Goal: Task Accomplishment & Management: Complete application form

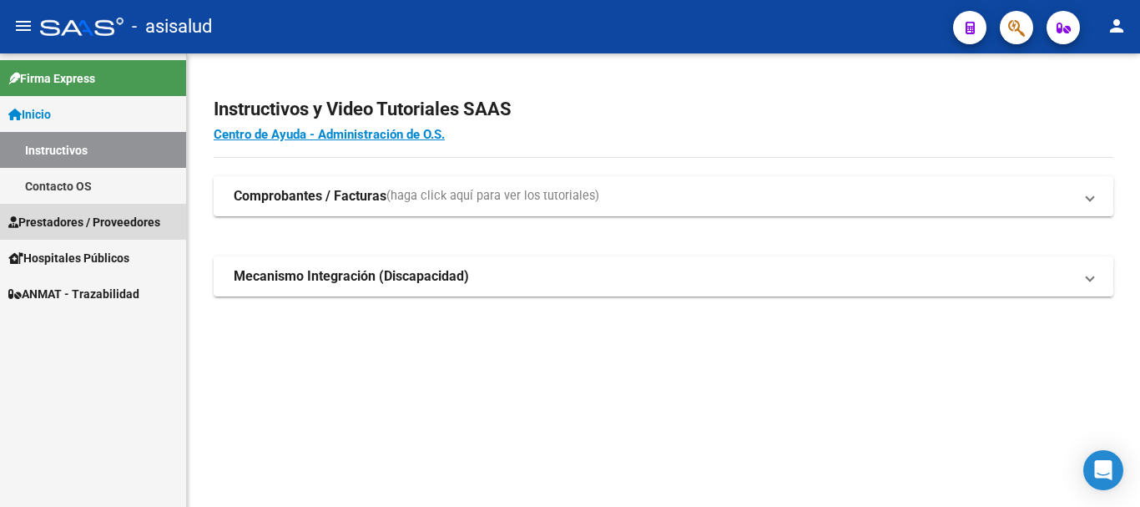
click at [119, 216] on span "Prestadores / Proveedores" at bounding box center [84, 222] width 152 height 18
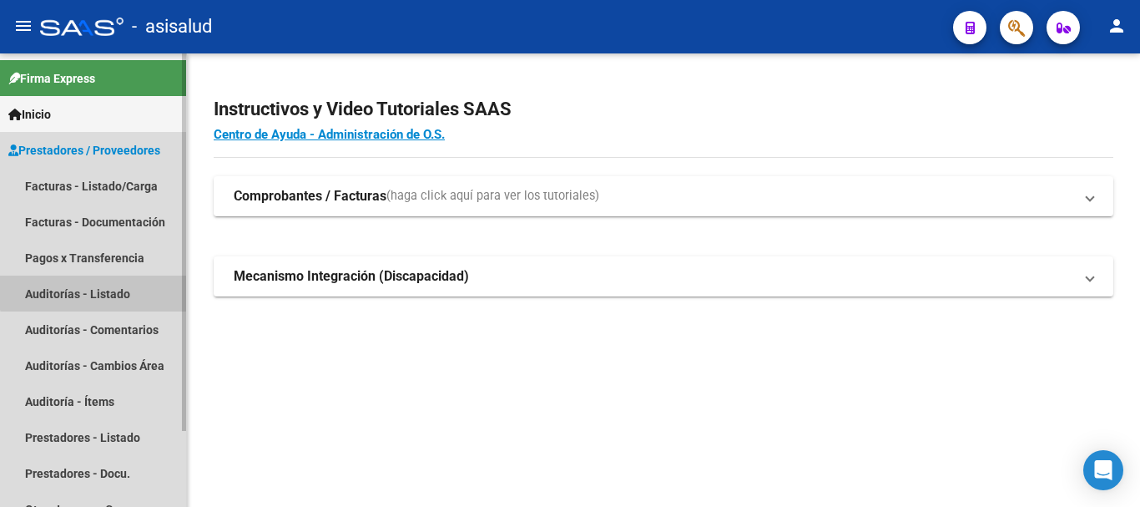
click at [109, 283] on link "Auditorías - Listado" at bounding box center [93, 294] width 186 height 36
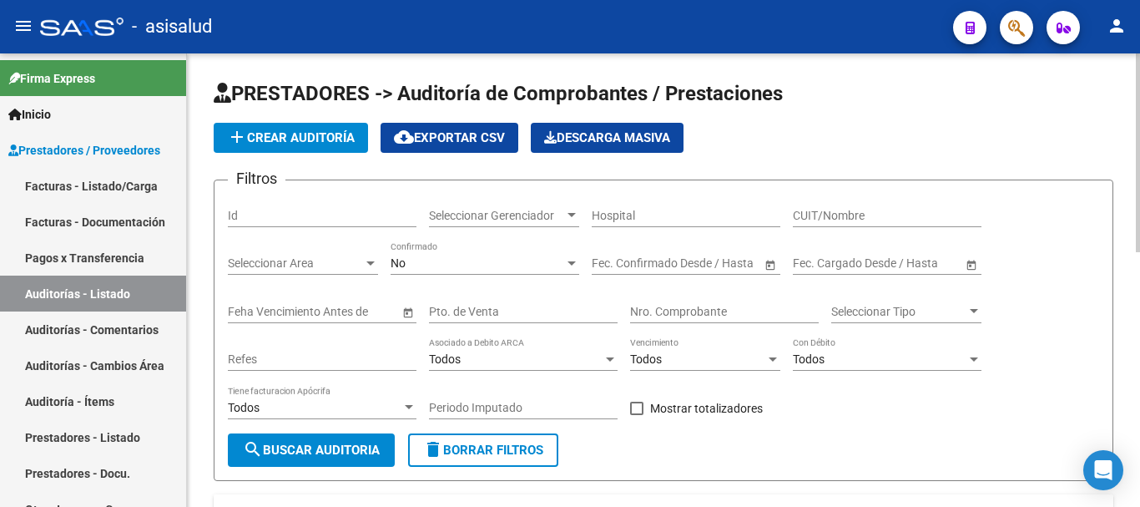
click at [443, 266] on div "No" at bounding box center [478, 263] width 174 height 14
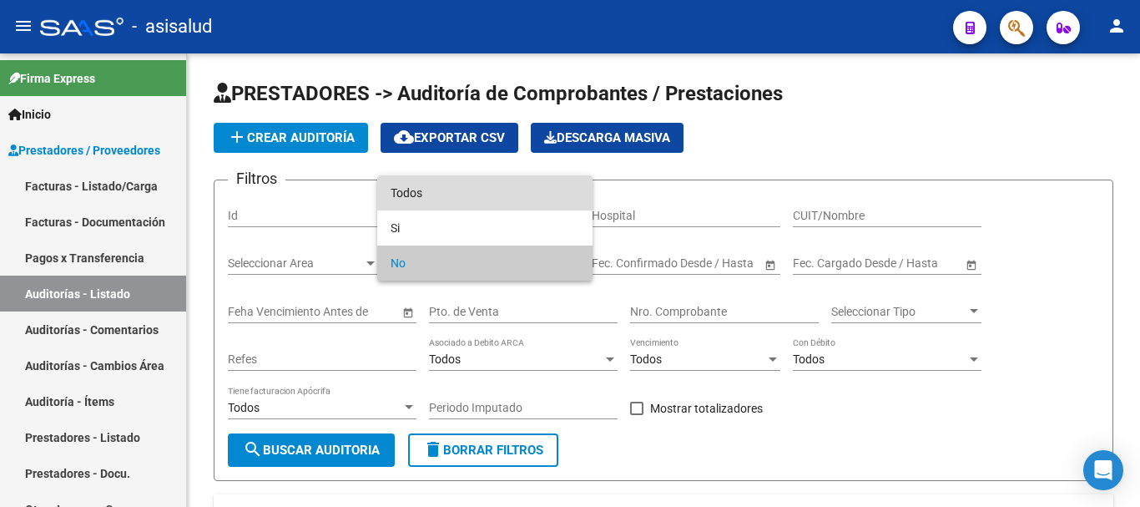
click at [432, 192] on span "Todos" at bounding box center [485, 192] width 189 height 35
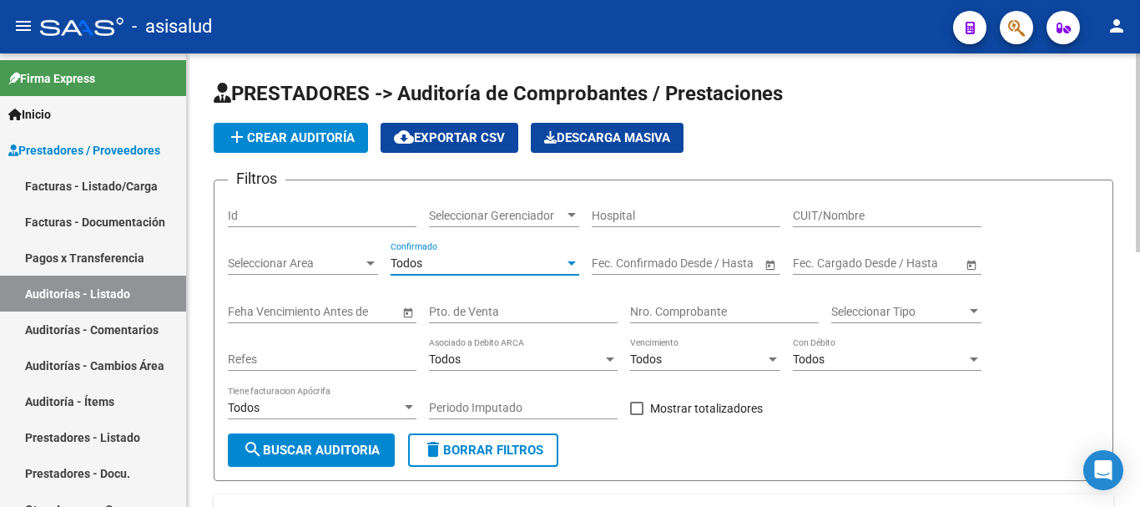
click at [710, 305] on input "Nro. Comprobante" at bounding box center [724, 312] width 189 height 14
type input "25463"
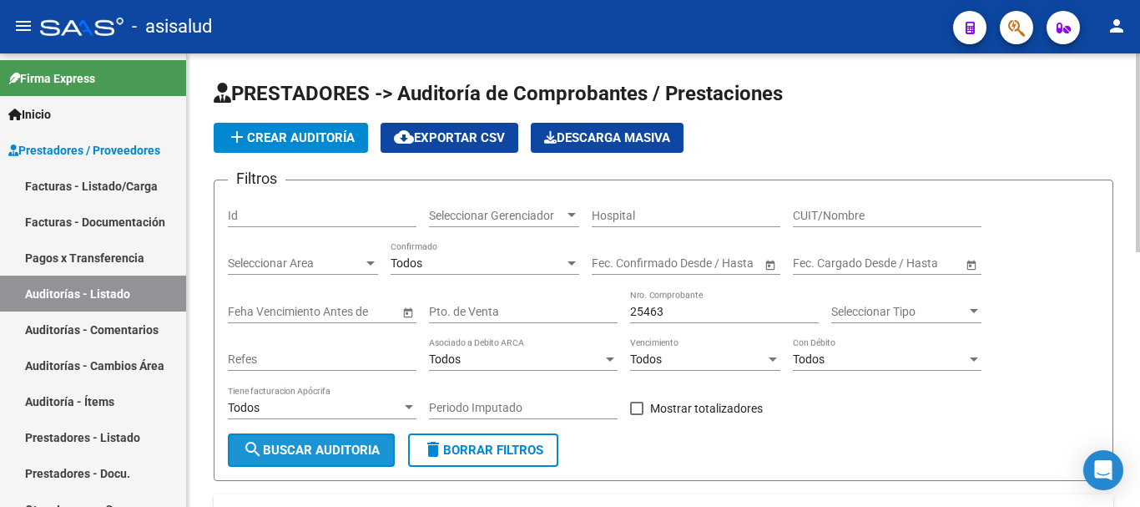
click at [367, 437] on button "search Buscar Auditoria" at bounding box center [311, 449] width 167 height 33
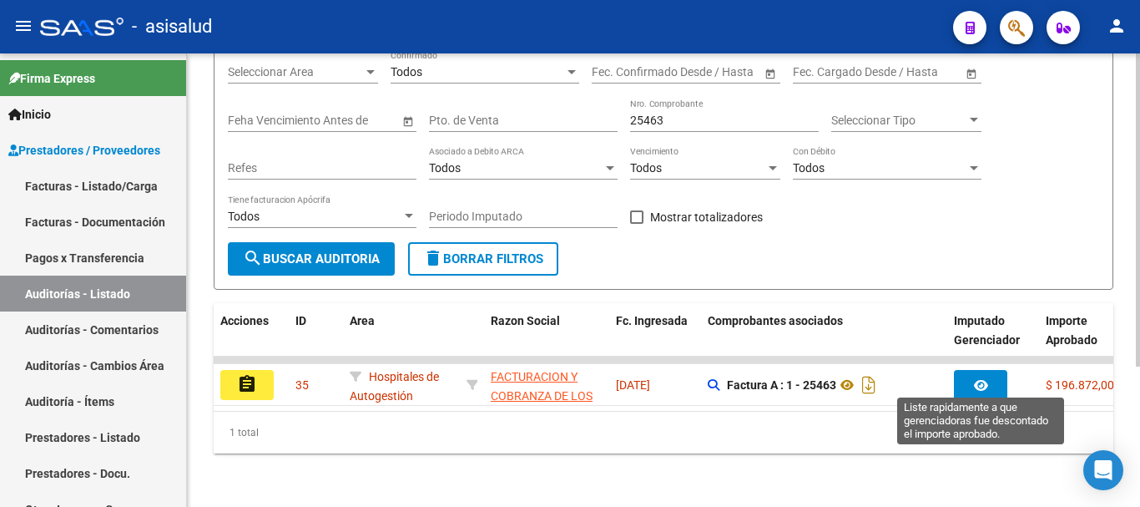
scroll to position [204, 0]
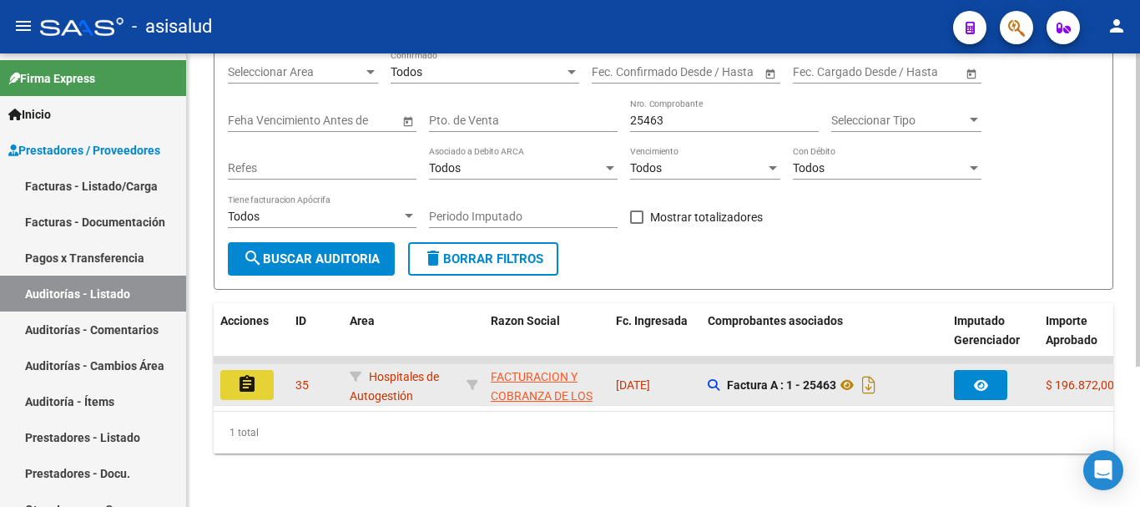
click at [242, 374] on mat-icon "assignment" at bounding box center [247, 384] width 20 height 20
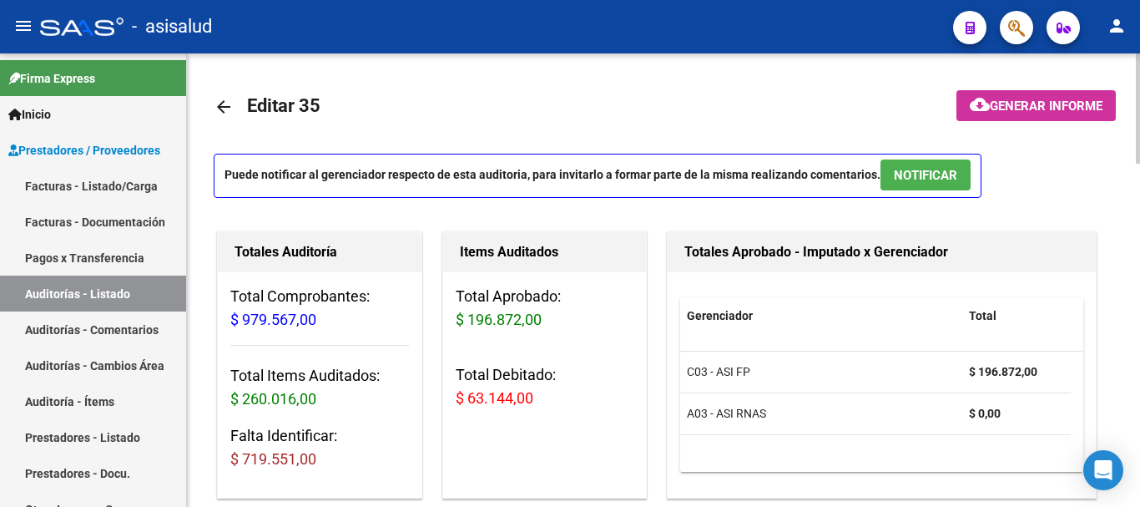
click at [646, 483] on div "Items Auditados Total Aprobado: $ 196.872,00 Total Debitado: $ 63.144,00" at bounding box center [544, 364] width 205 height 267
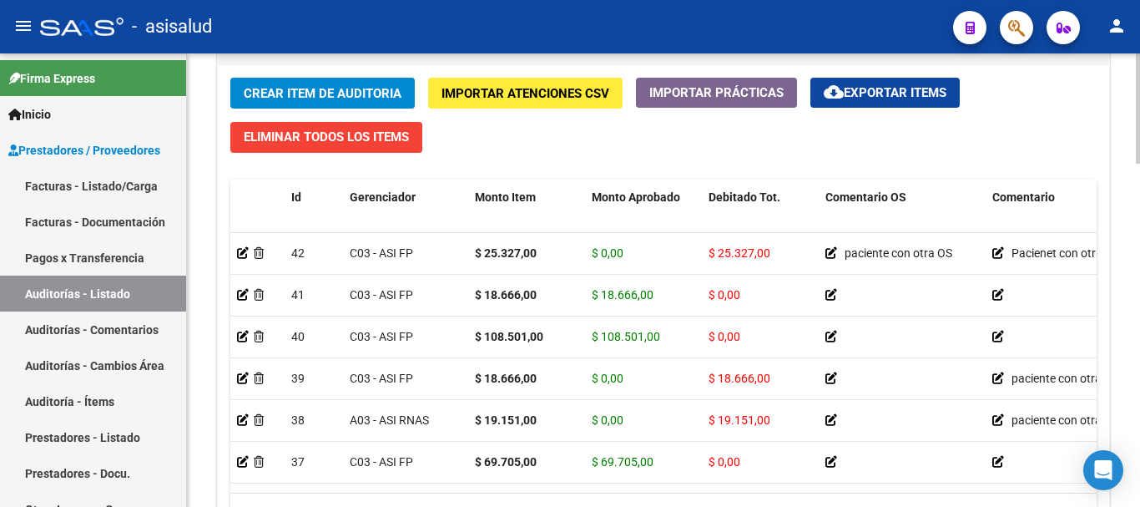
scroll to position [1269, 0]
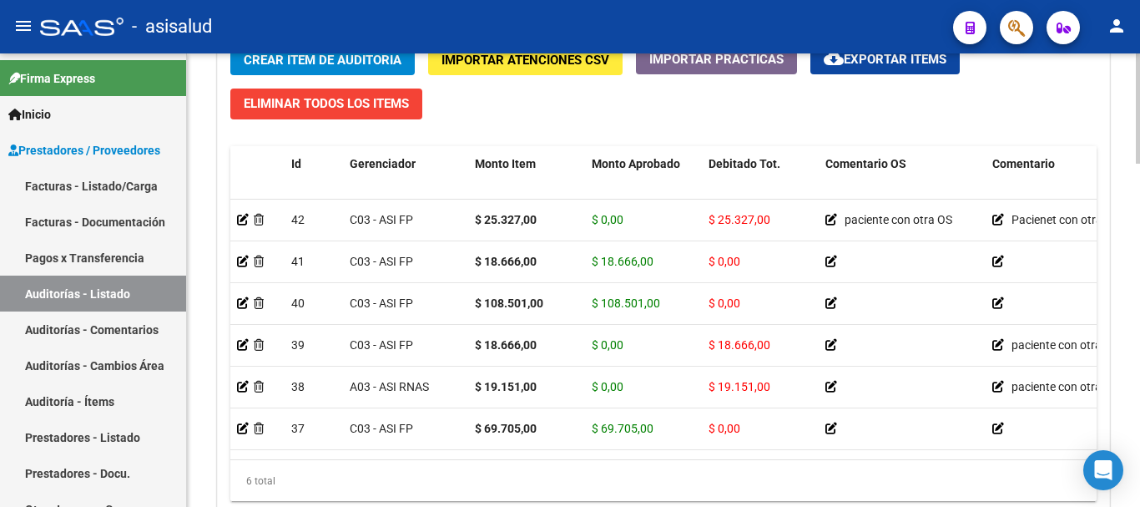
click at [381, 65] on span "Crear Item de Auditoria" at bounding box center [323, 60] width 158 height 15
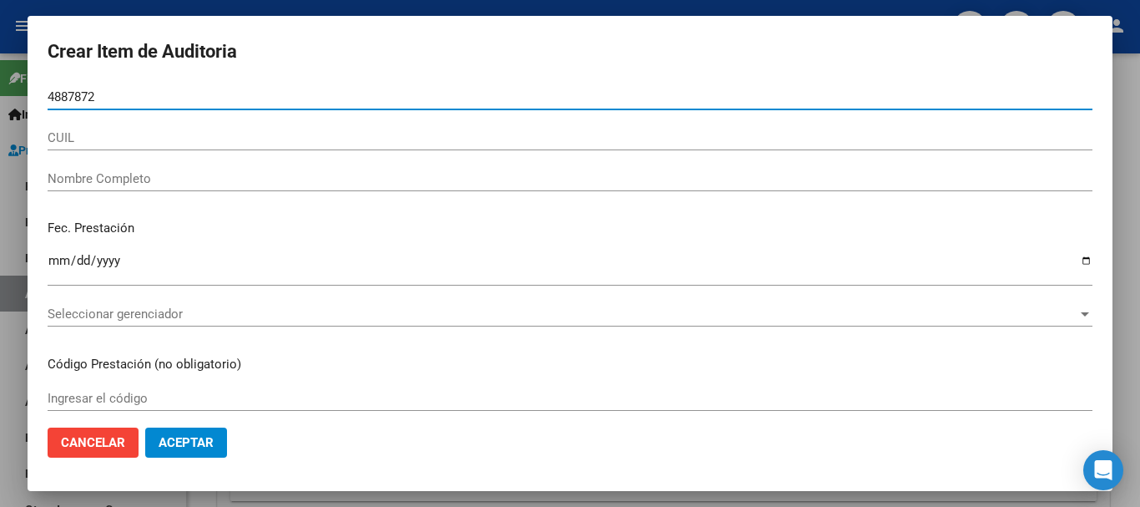
type input "48878728"
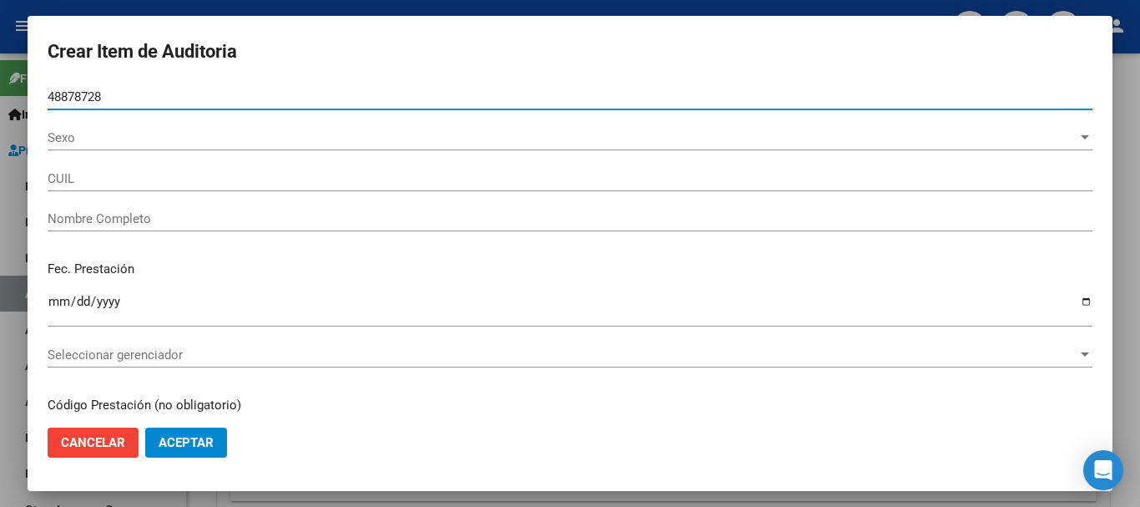
type input "23488787284"
type input "[PERSON_NAME] [PERSON_NAME]"
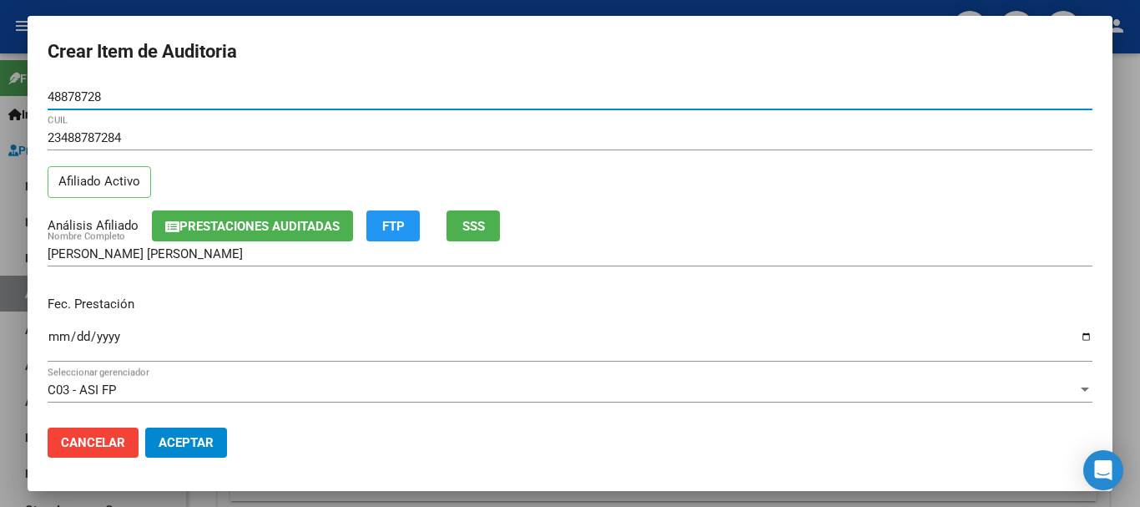
type input "48878728"
click at [52, 341] on input "Ingresar la fecha" at bounding box center [570, 343] width 1045 height 27
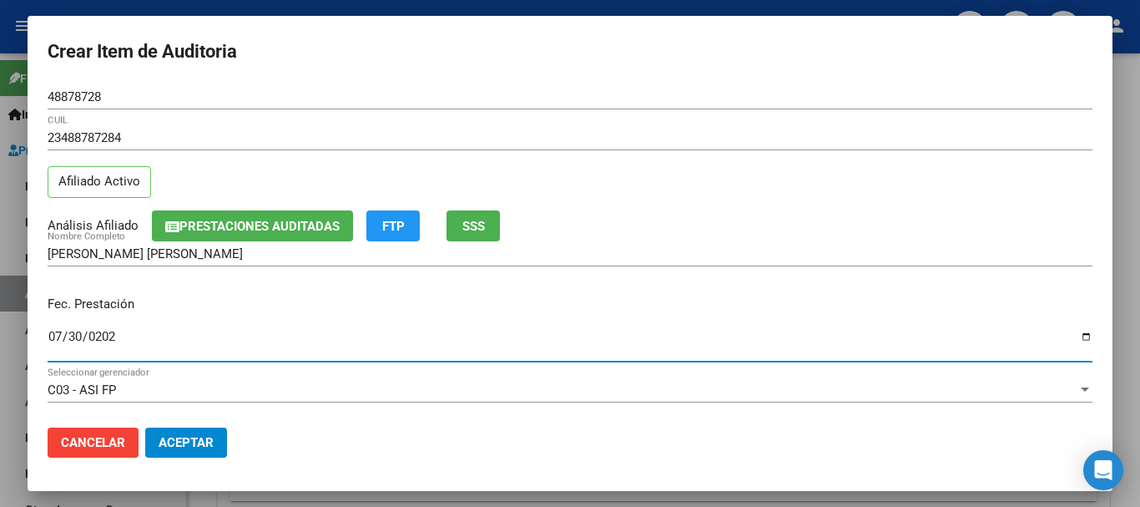
type input "[DATE]"
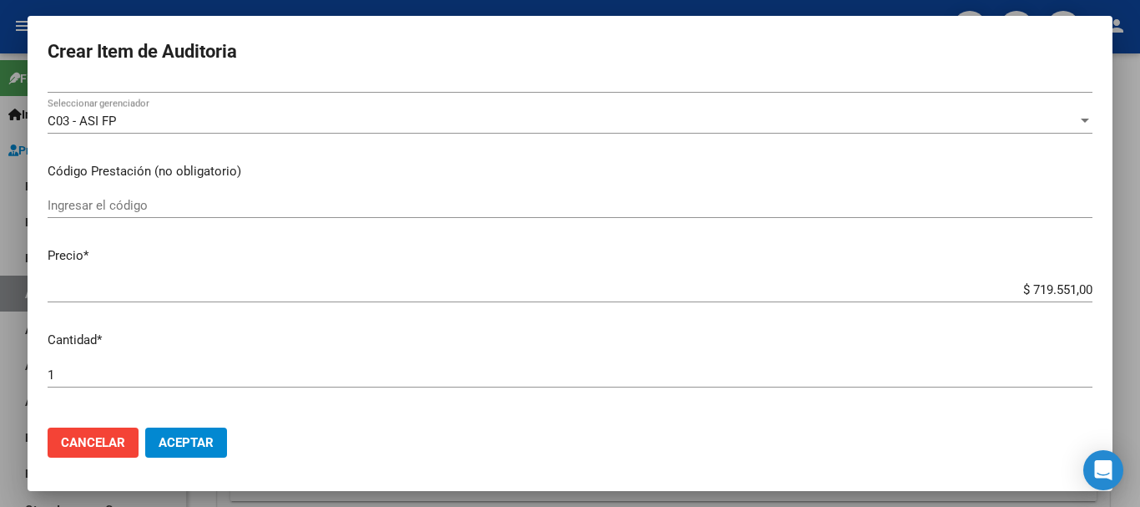
scroll to position [330, 0]
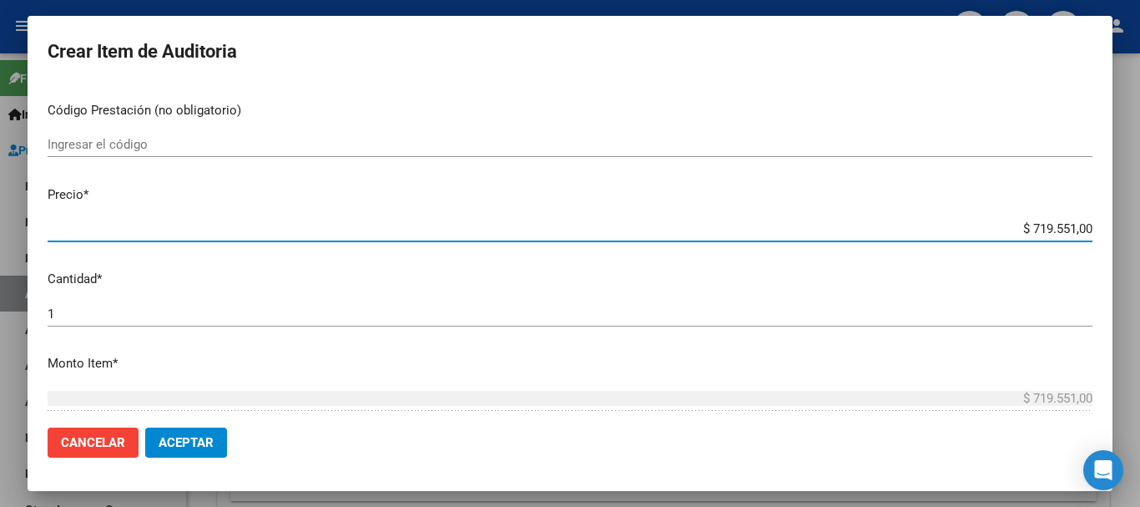
drag, startPoint x: 1014, startPoint y: 227, endPoint x: 1140, endPoint y: 238, distance: 126.5
click at [1140, 238] on div "Crear Item de Auditoria 48878728 Nro Documento 23488787284 CUIL Afiliado Activo…" at bounding box center [570, 253] width 1140 height 507
type input "$ 0,02"
type input "$ 0,25"
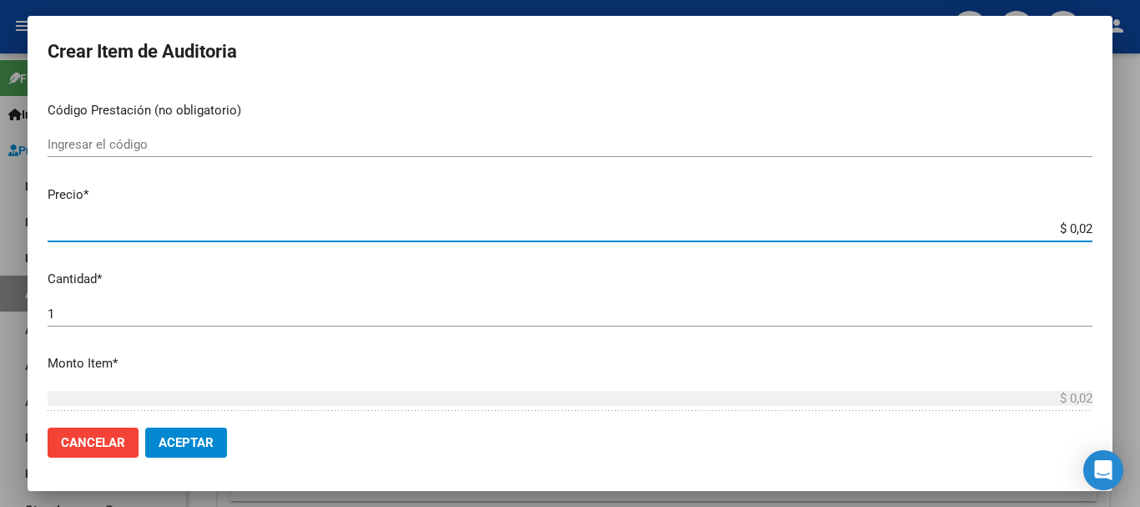
type input "$ 0,25"
type input "$ 2,53"
type input "$ 25,32"
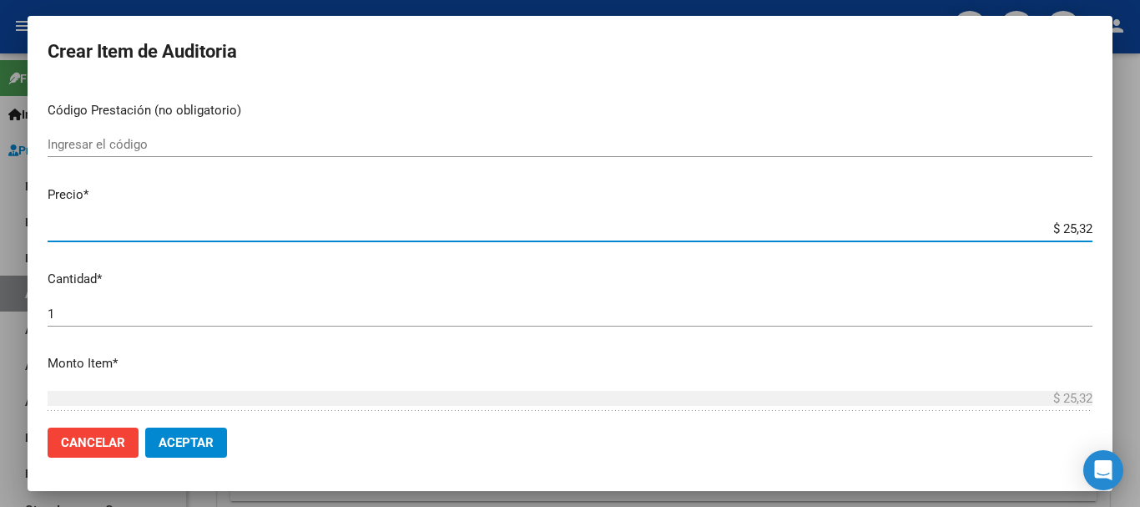
type input "$ 253,27"
type input "$ 2.532,70"
type input "$ 25.327,00"
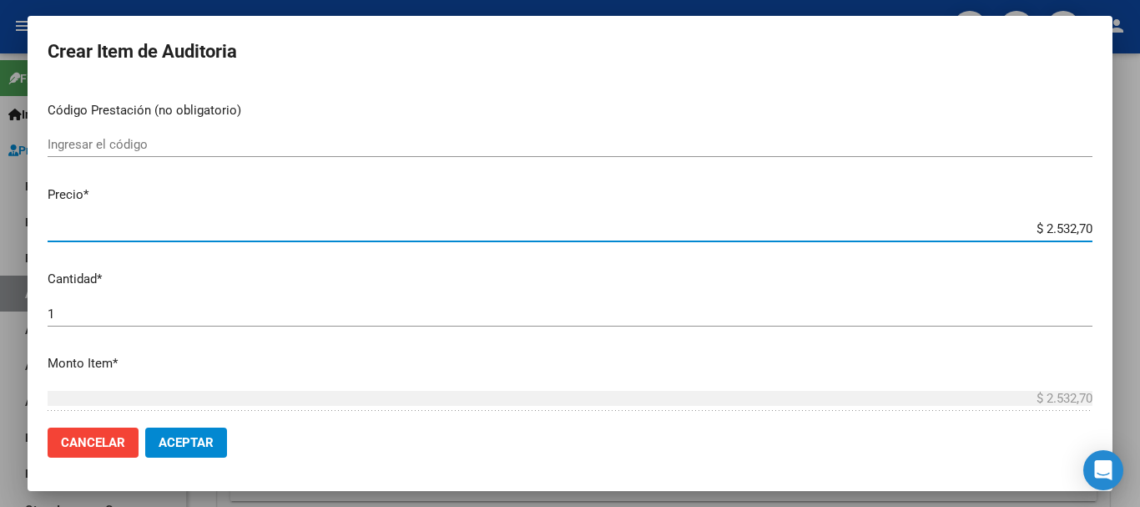
type input "$ 25.327,00"
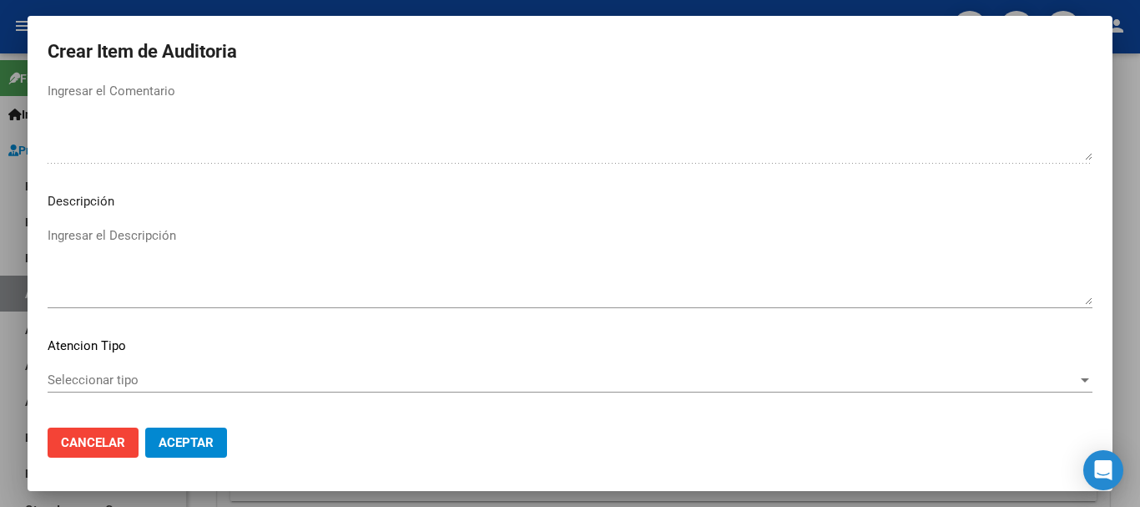
scroll to position [1174, 0]
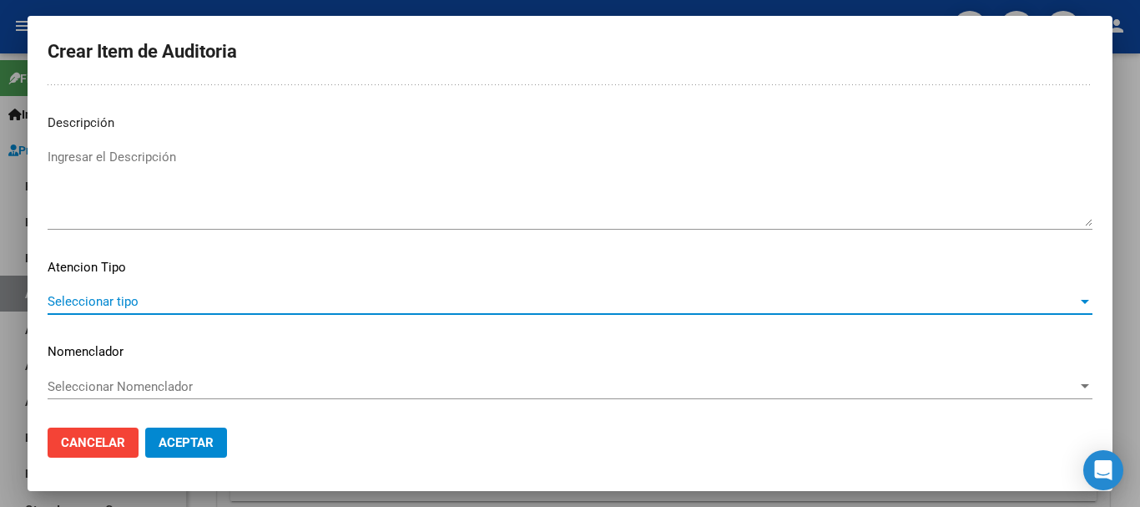
click at [131, 300] on span "Seleccionar tipo" at bounding box center [563, 301] width 1030 height 15
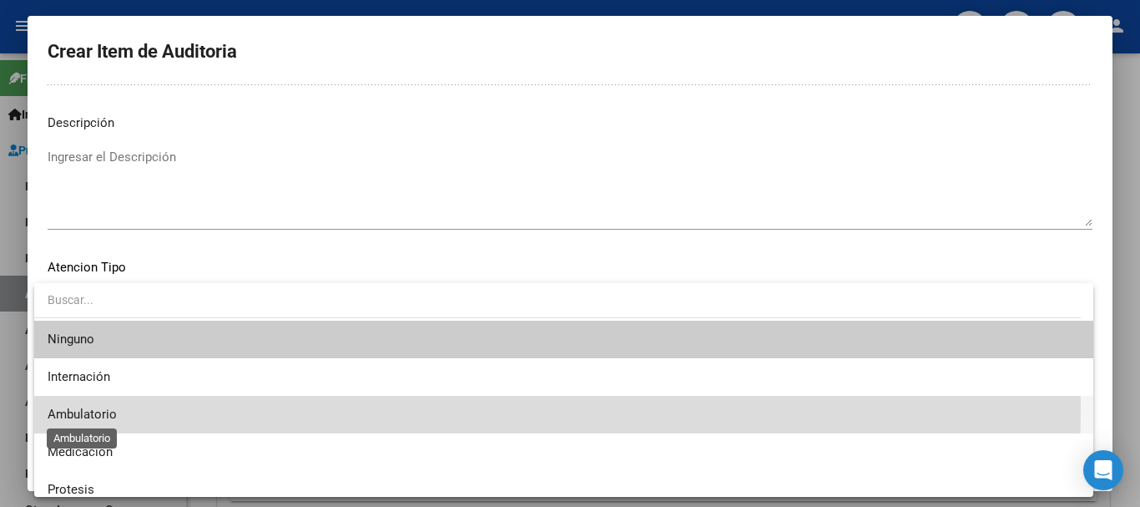
click at [78, 407] on span "Ambulatorio" at bounding box center [82, 414] width 69 height 15
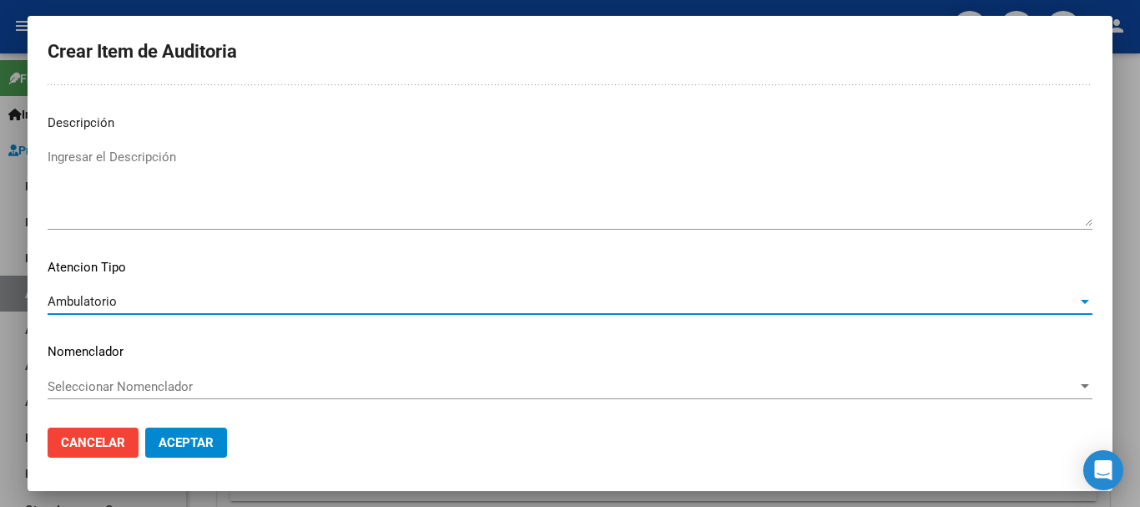
click at [164, 375] on div "Seleccionar Nomenclador Seleccionar Nomenclador" at bounding box center [570, 386] width 1045 height 25
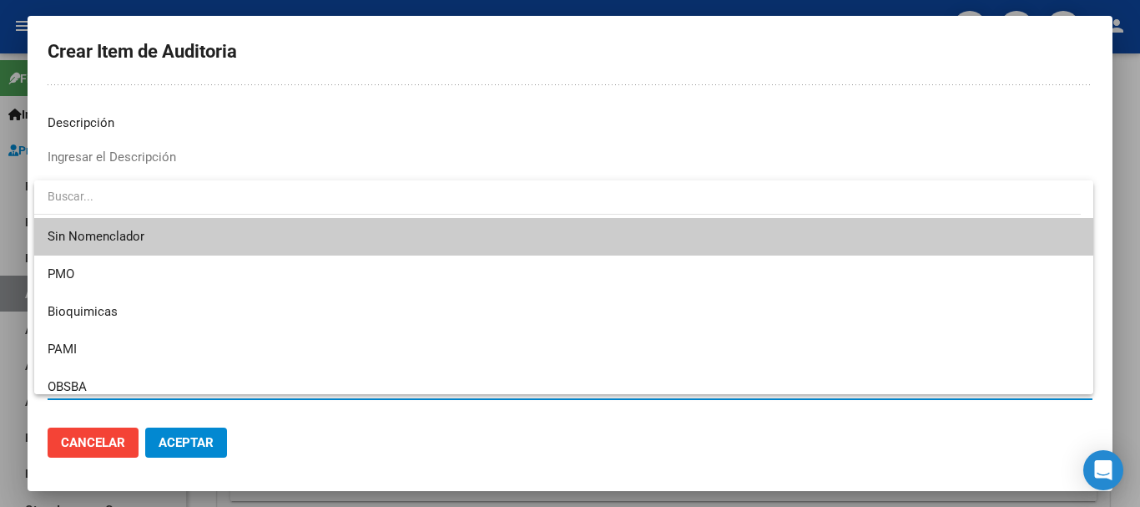
click at [136, 238] on span "Sin Nomenclador" at bounding box center [564, 237] width 1033 height 38
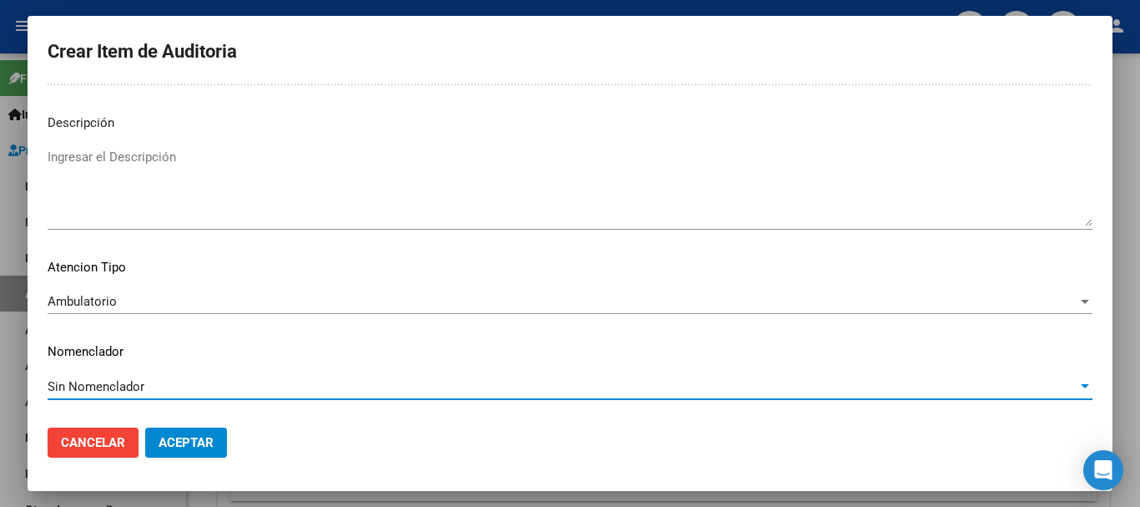
click at [191, 438] on span "Aceptar" at bounding box center [186, 442] width 55 height 15
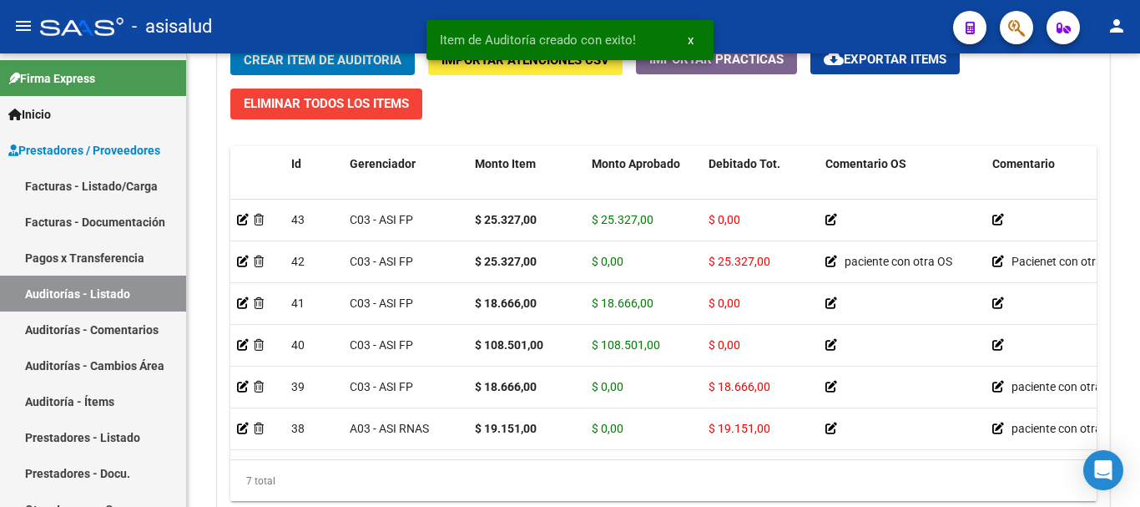
scroll to position [1260, 0]
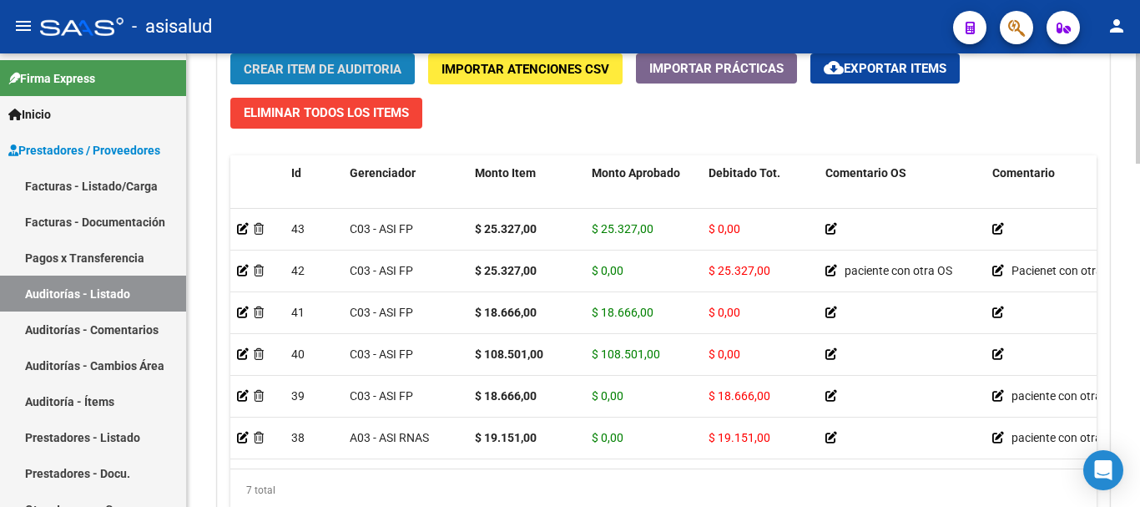
click at [294, 61] on span "Crear Item de Auditoria" at bounding box center [323, 68] width 158 height 15
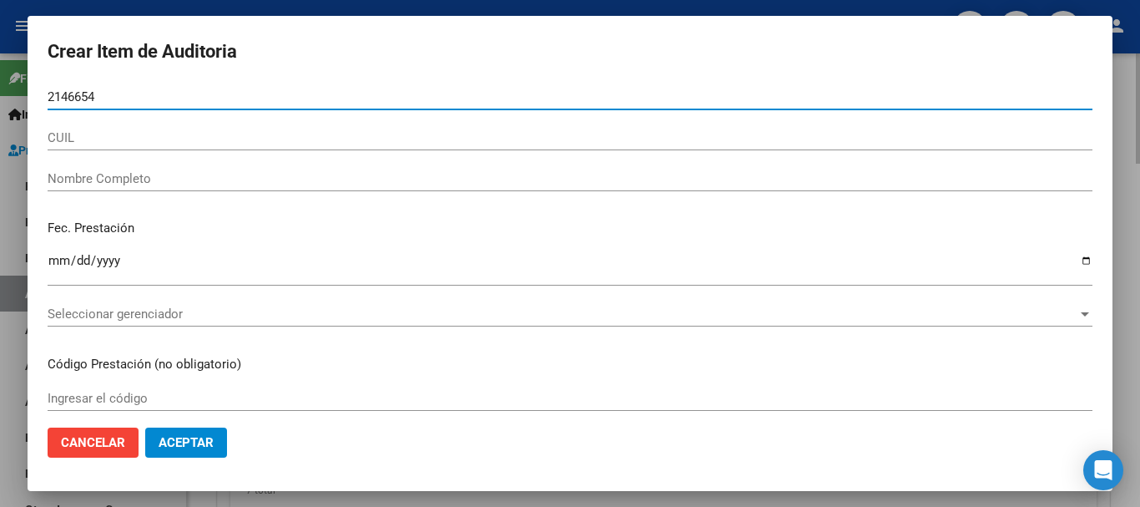
type input "21466544"
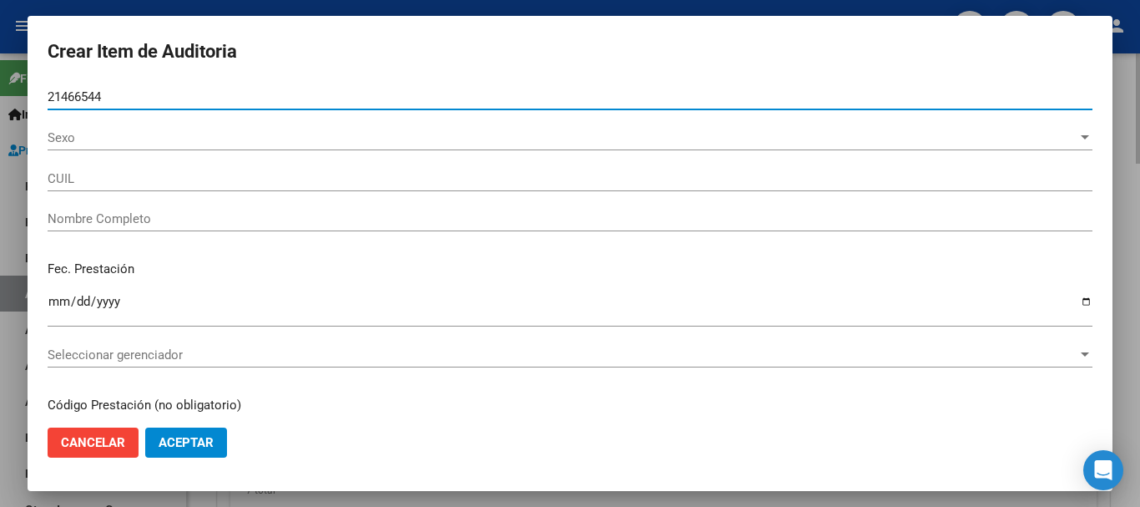
type input "27214665447"
type input "[PERSON_NAME]"
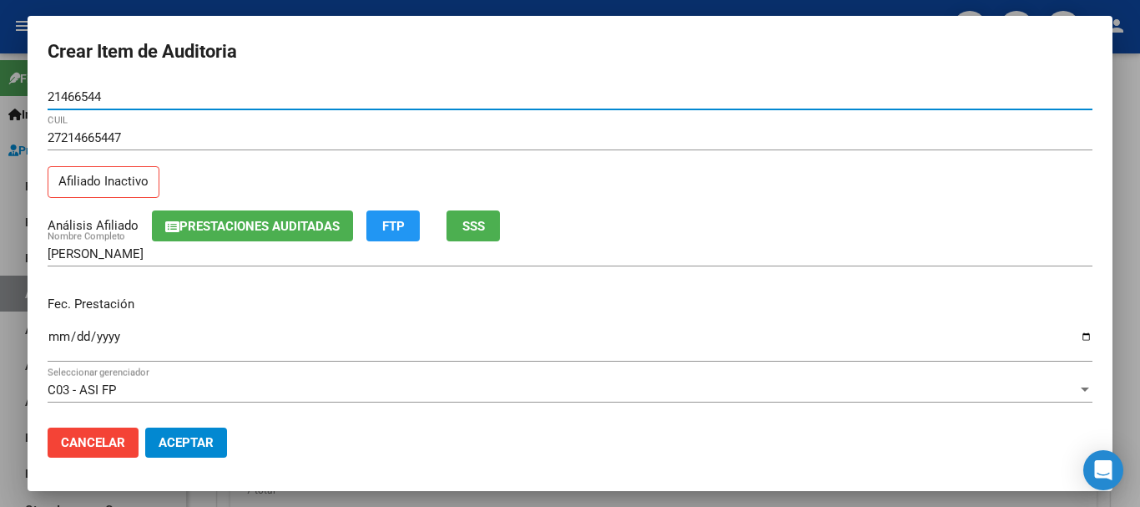
type input "21466544"
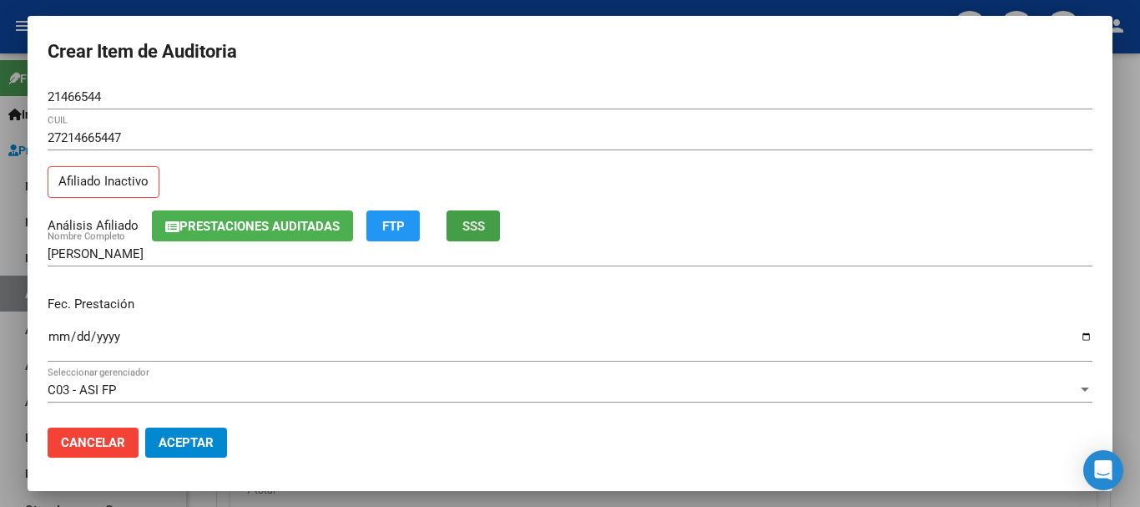
click at [488, 226] on button "SSS" at bounding box center [473, 225] width 53 height 31
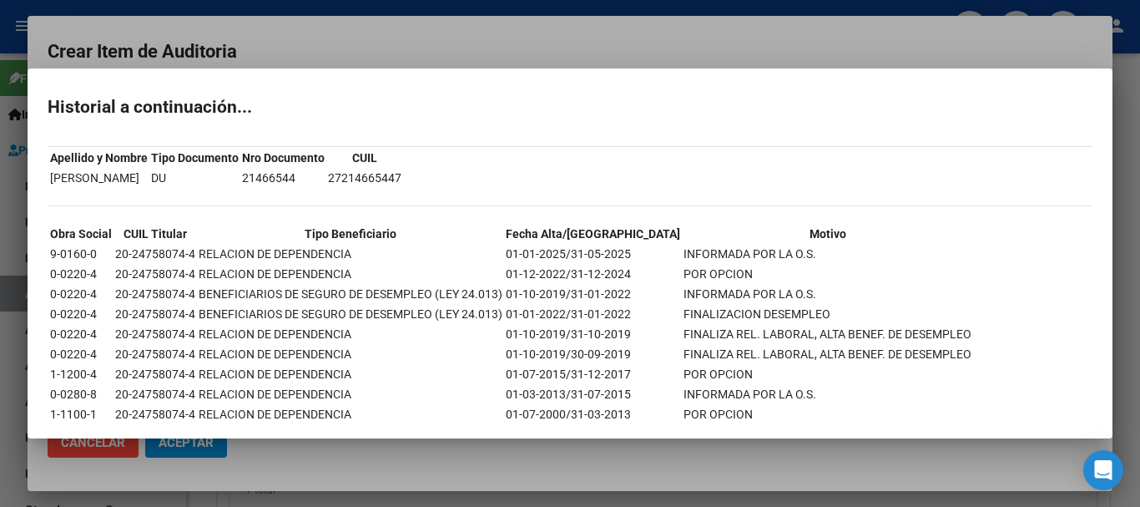
scroll to position [27, 0]
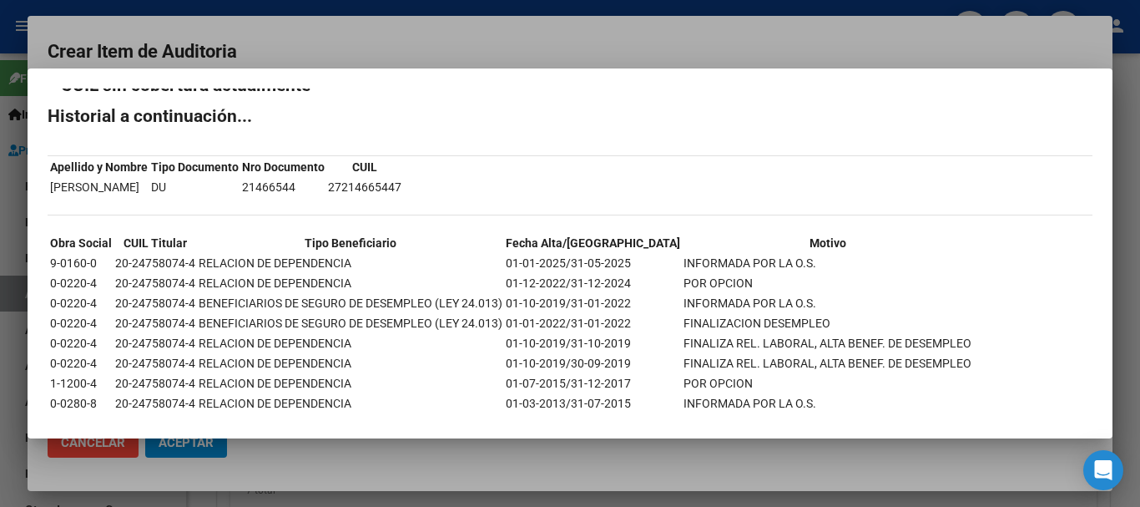
click at [970, 43] on div at bounding box center [570, 253] width 1140 height 507
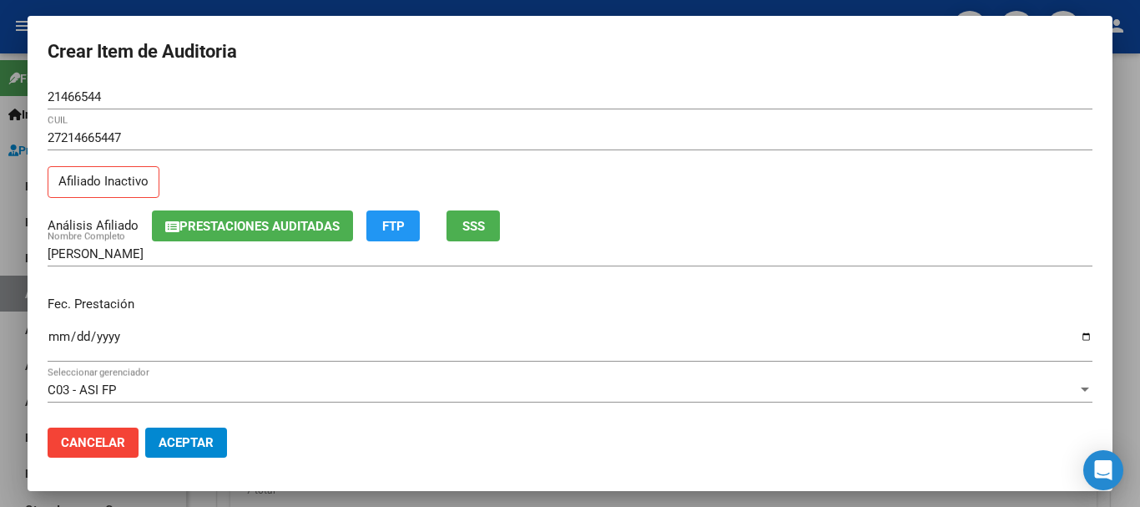
click at [60, 327] on div "Ingresar la fecha" at bounding box center [570, 344] width 1045 height 36
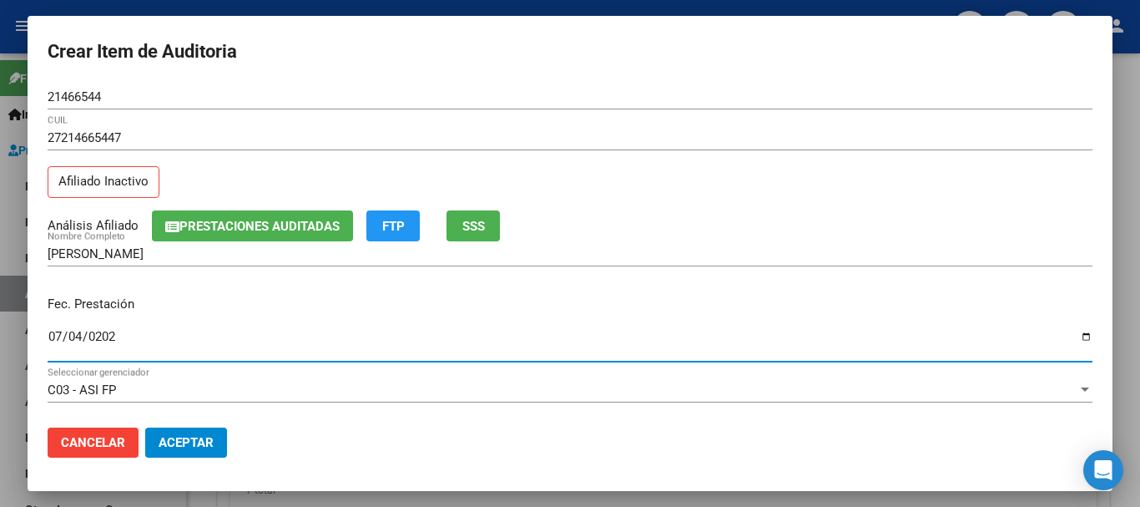
type input "[DATE]"
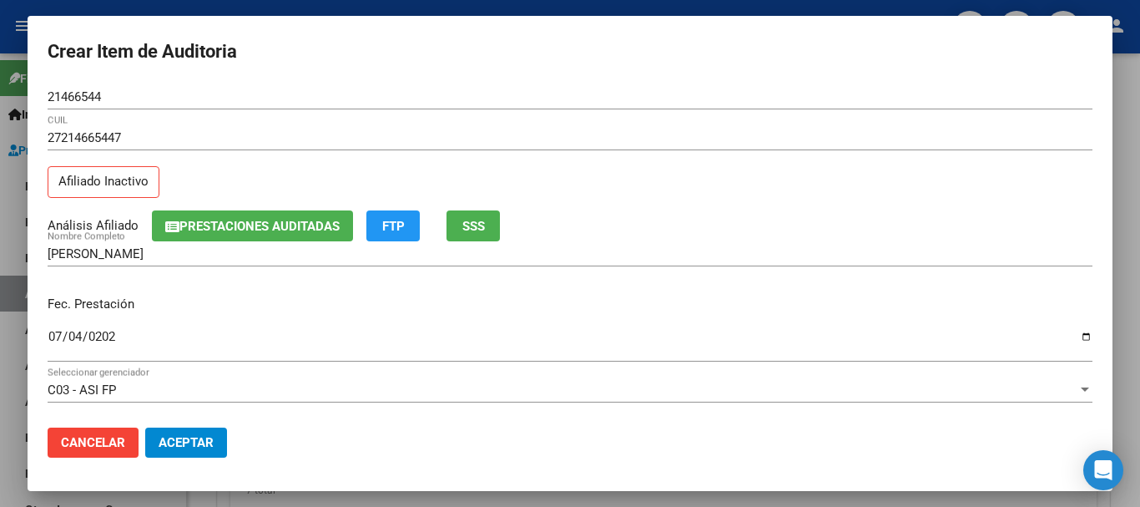
drag, startPoint x: 1105, startPoint y: 406, endPoint x: 636, endPoint y: 408, distance: 469.2
click at [636, 408] on div "C03 - ASI FP Seleccionar gerenciador" at bounding box center [570, 397] width 1045 height 41
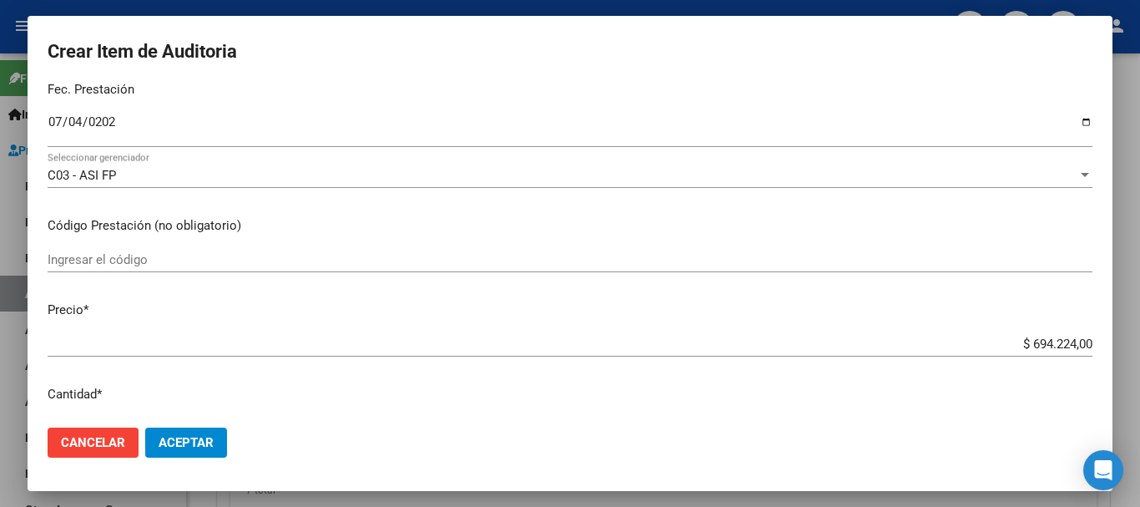
scroll to position [276, 0]
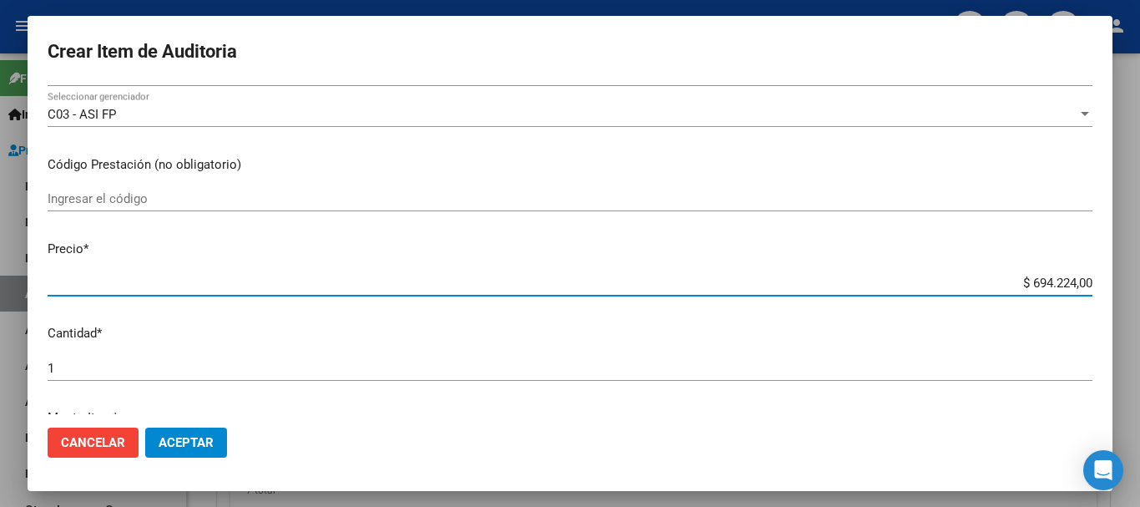
drag, startPoint x: 1015, startPoint y: 281, endPoint x: 1140, endPoint y: 278, distance: 124.4
click at [1140, 278] on div "Crear Item de Auditoria 21466544 Nro Documento 27214665447 CUIL Afiliado Inacti…" at bounding box center [570, 253] width 1140 height 507
type input "$ 0,01"
type input "$ 0,18"
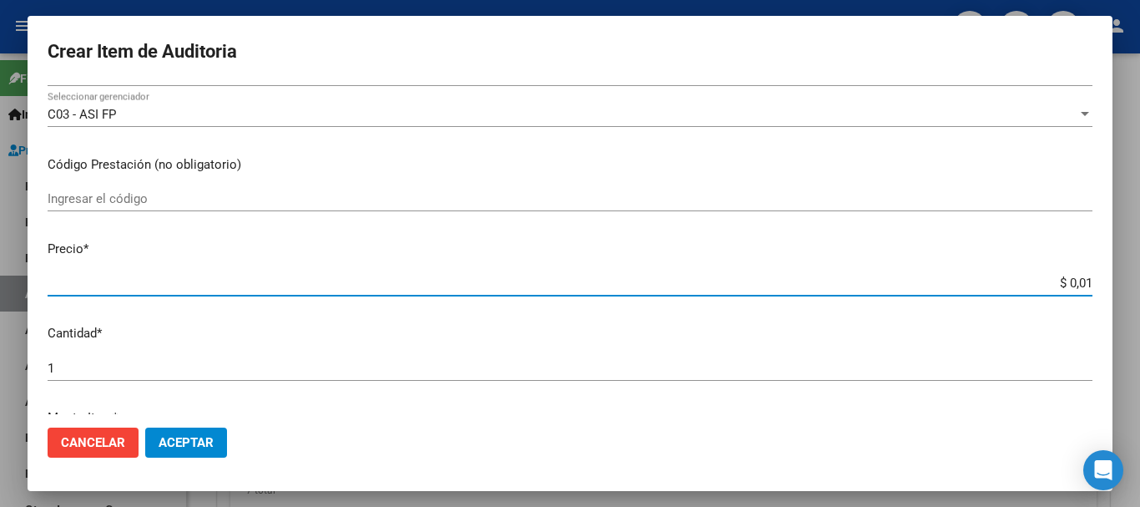
type input "$ 0,18"
type input "$ 1,86"
type input "$ 18,66"
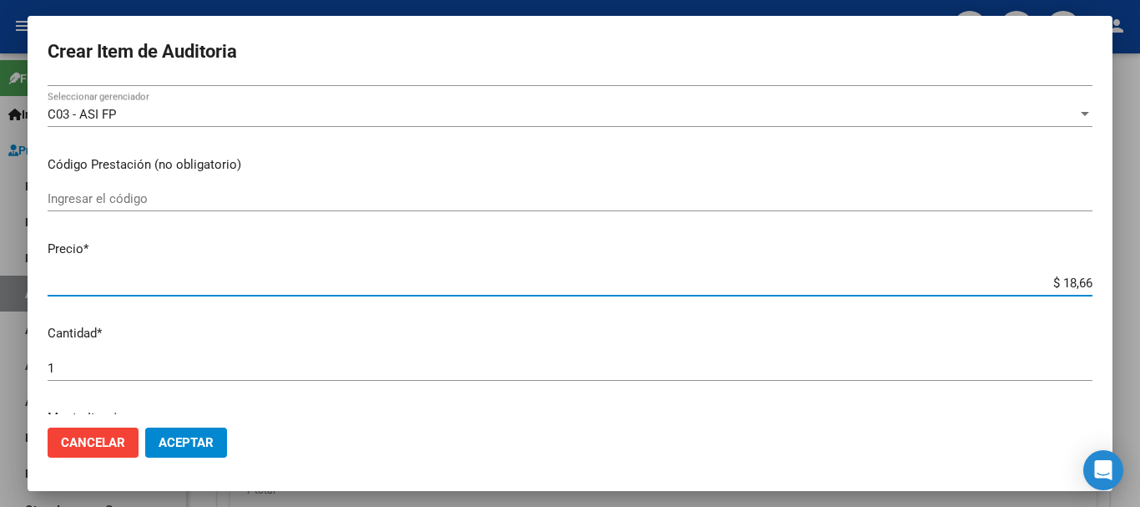
type input "$ 186,66"
type input "$ 1.866,66"
type input "$ 18.666,66"
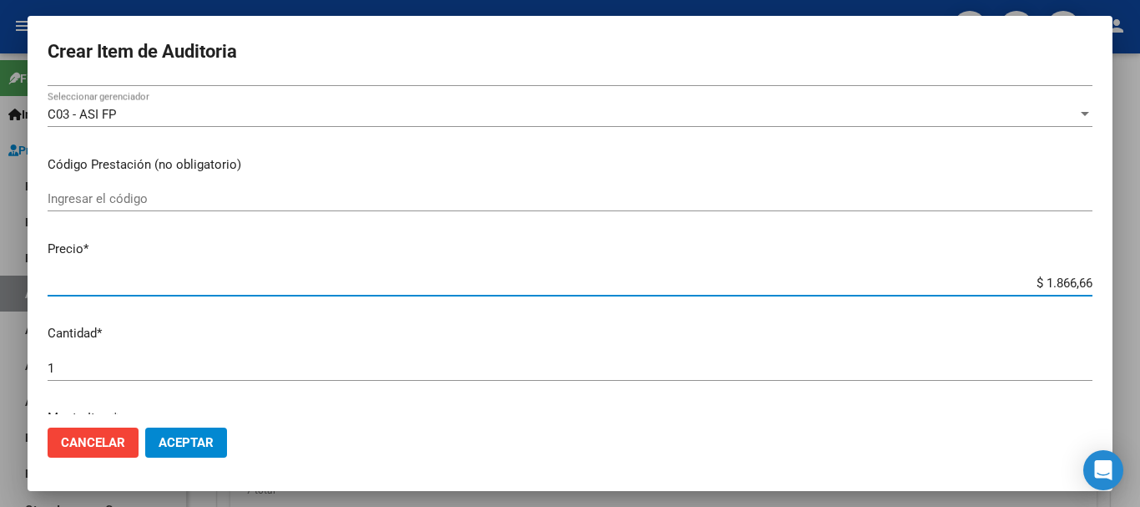
type input "$ 18.666,66"
type input "$ 1.866,66"
type input "$ 186,66"
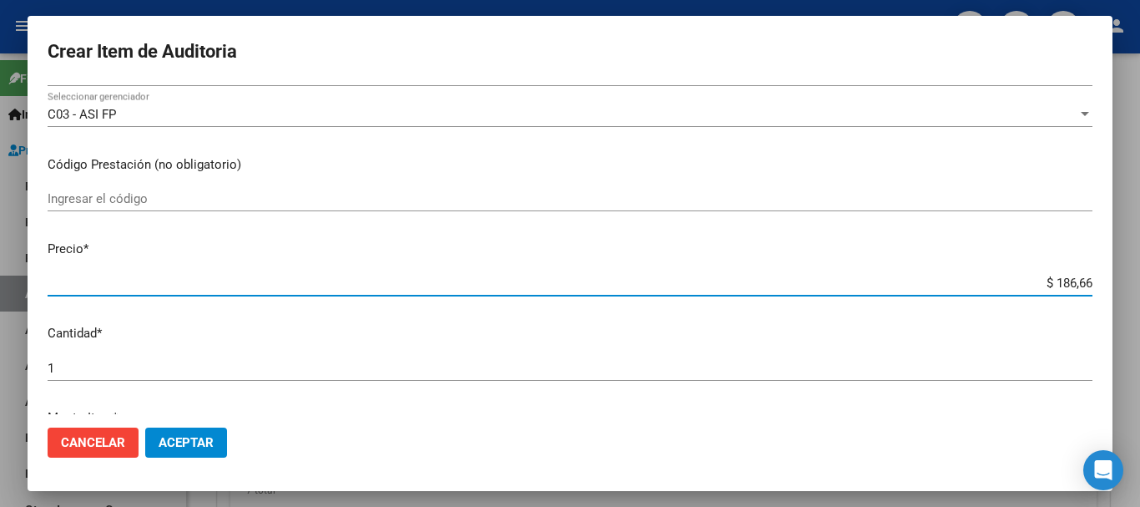
type input "$ 1.866,60"
type input "$ 18.666,00"
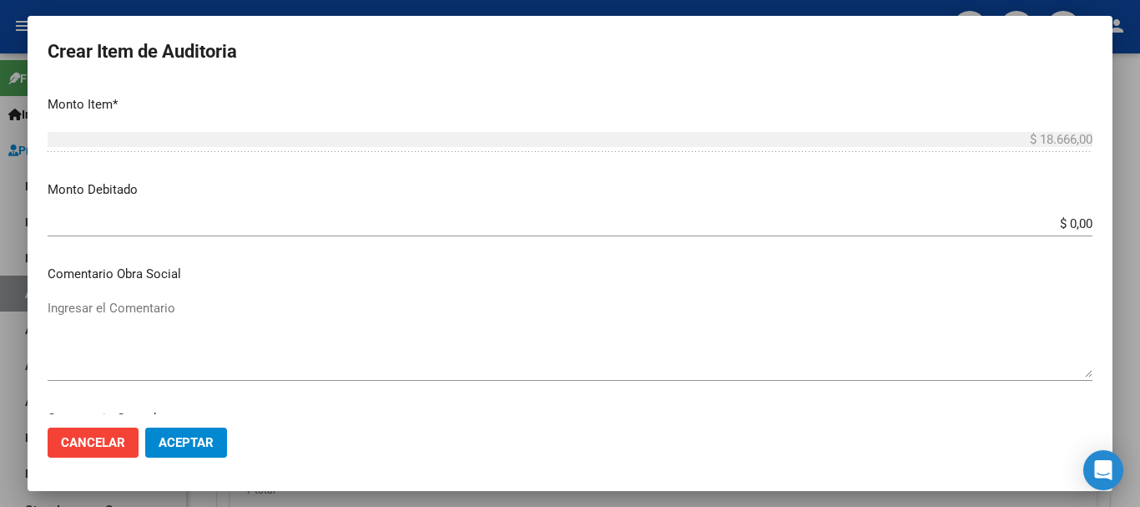
scroll to position [609, 0]
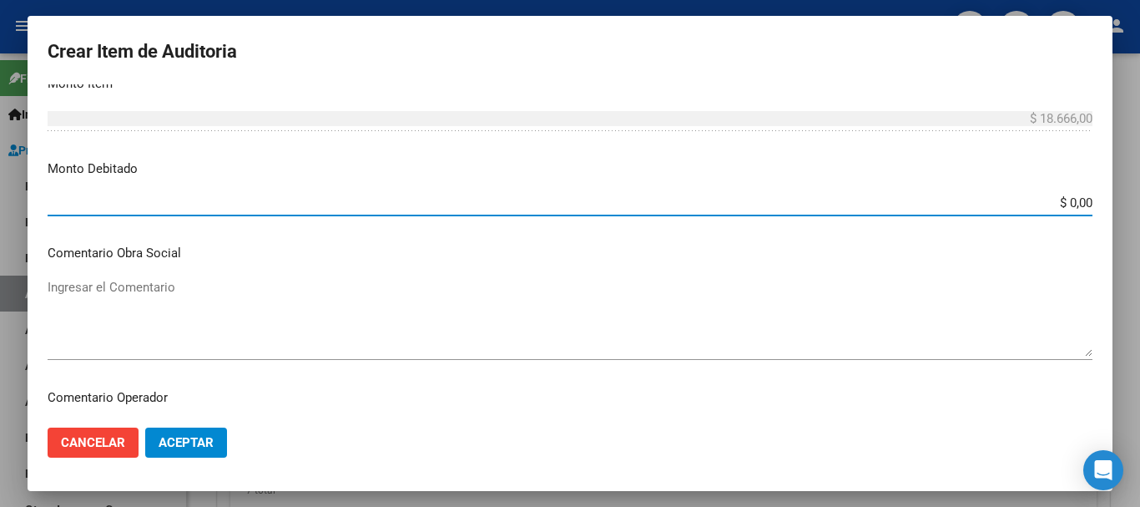
drag, startPoint x: 1044, startPoint y: 204, endPoint x: 1140, endPoint y: 127, distance: 122.3
click at [1140, 127] on div "Crear Item de Auditoria 21466544 Nro Documento 27214665447 CUIL Afiliado Inacti…" at bounding box center [570, 253] width 1140 height 507
type input "$ 18.666,00"
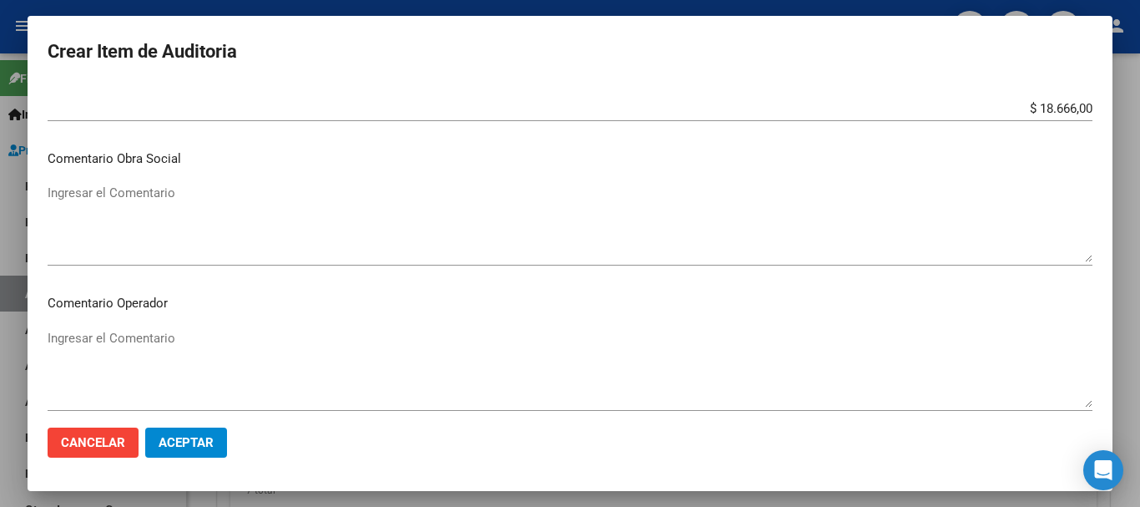
scroll to position [763, 0]
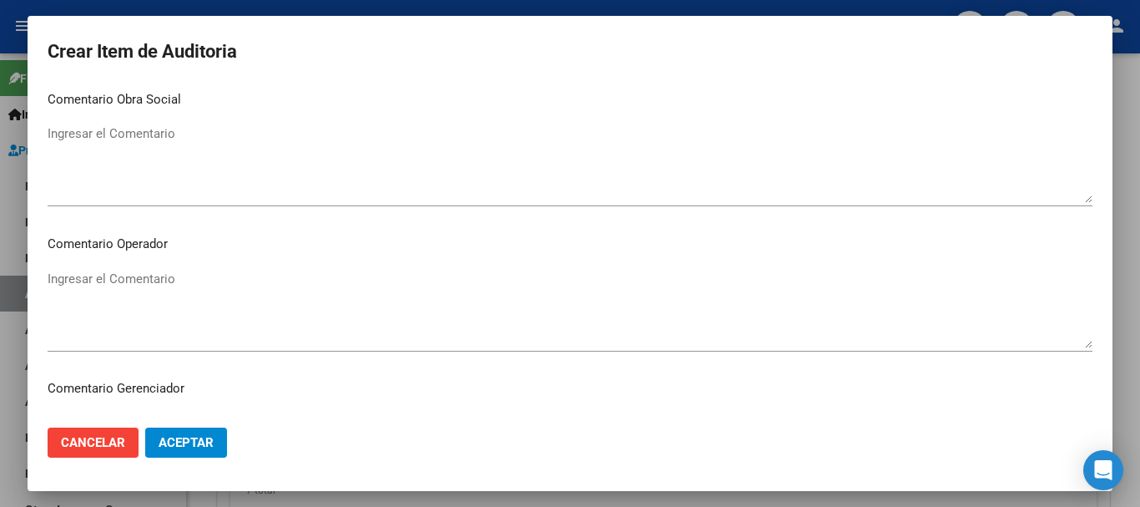
click at [895, 330] on textarea "Ingresar el Comentario" at bounding box center [570, 309] width 1045 height 78
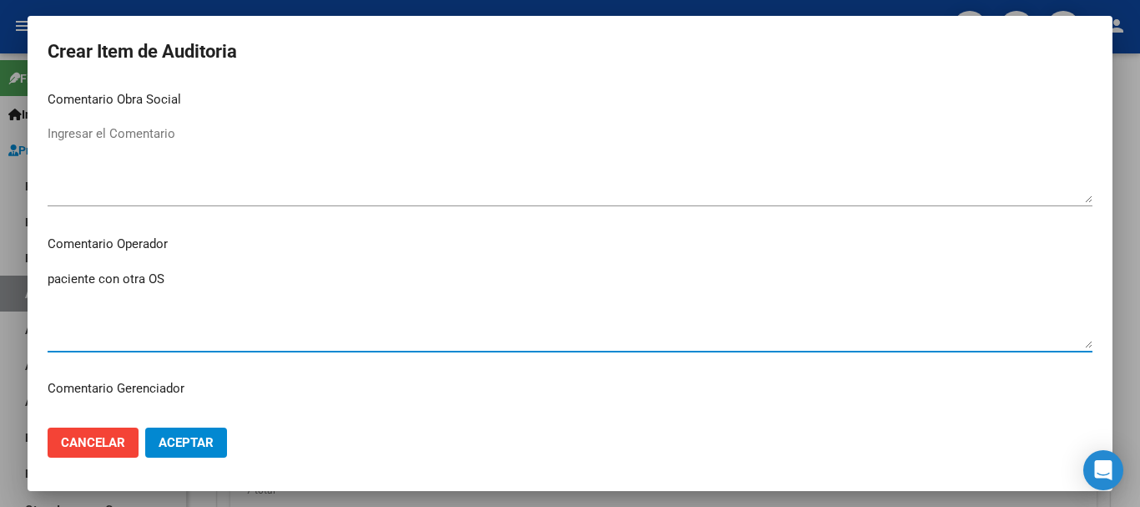
type textarea "paciente con otra OS"
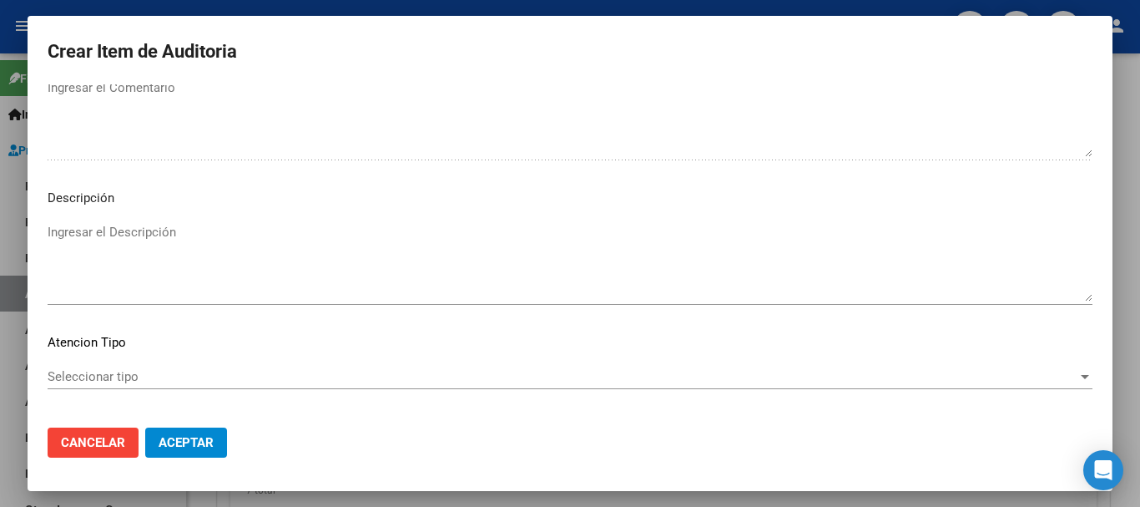
scroll to position [1161, 0]
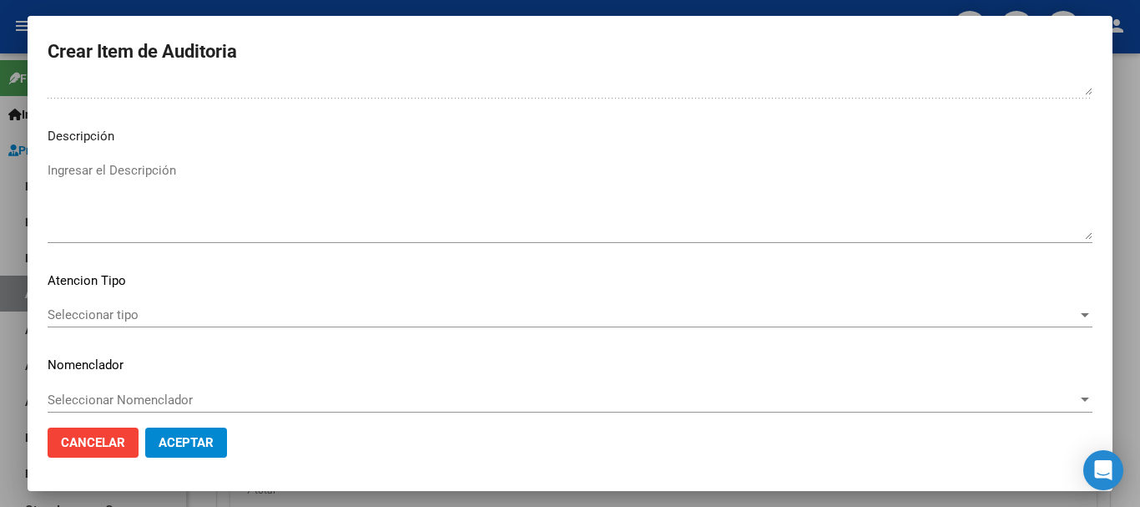
click at [637, 220] on textarea "Ingresar el Descripción" at bounding box center [570, 200] width 1045 height 78
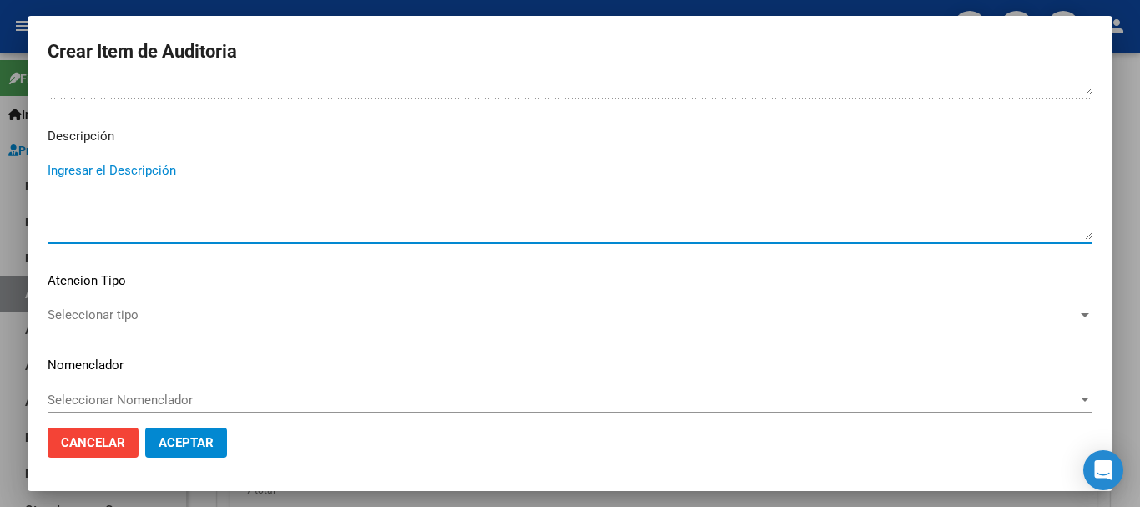
click at [637, 220] on textarea "Ingresar el Descripción" at bounding box center [570, 200] width 1045 height 78
type textarea "paciente con otra os"
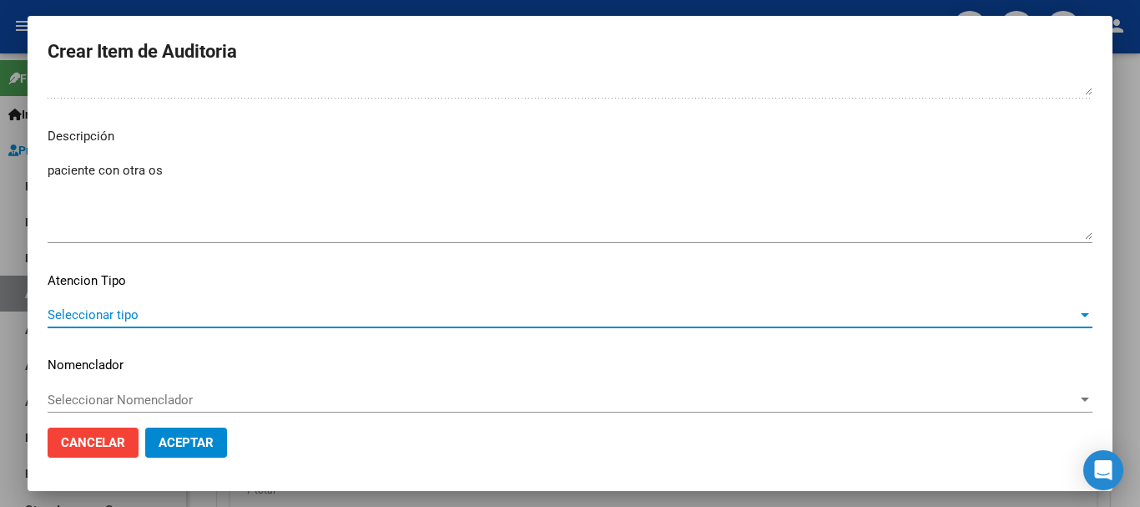
click at [271, 316] on span "Seleccionar tipo" at bounding box center [563, 314] width 1030 height 15
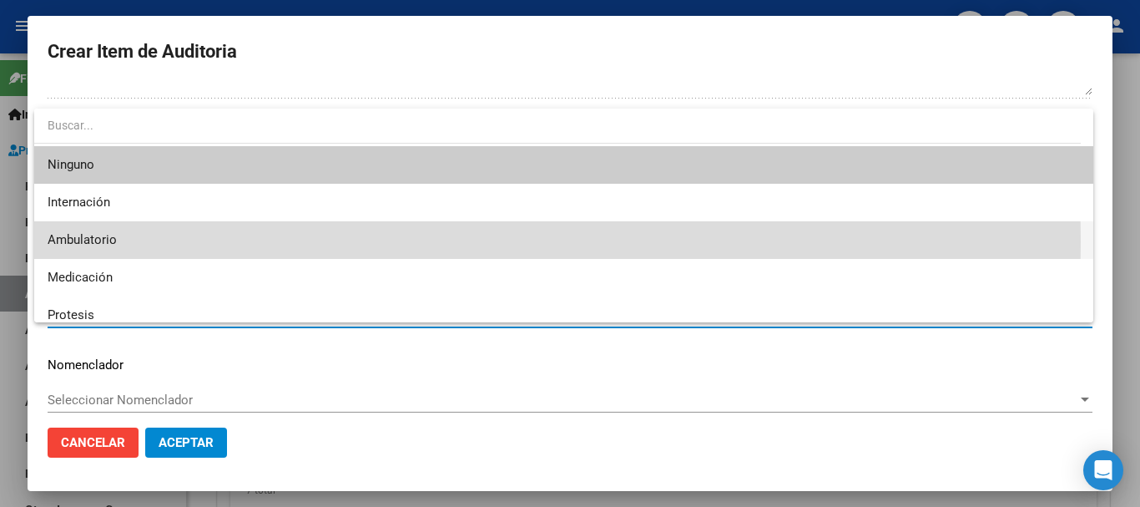
click at [125, 241] on span "Ambulatorio" at bounding box center [564, 240] width 1033 height 38
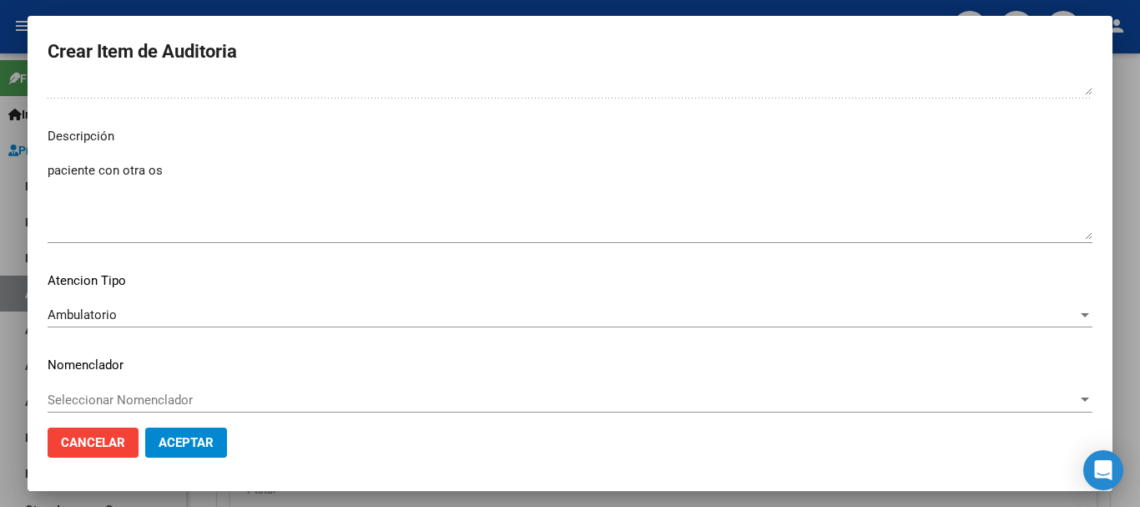
click at [81, 387] on div "Seleccionar Nomenclador Seleccionar Nomenclador" at bounding box center [570, 399] width 1045 height 25
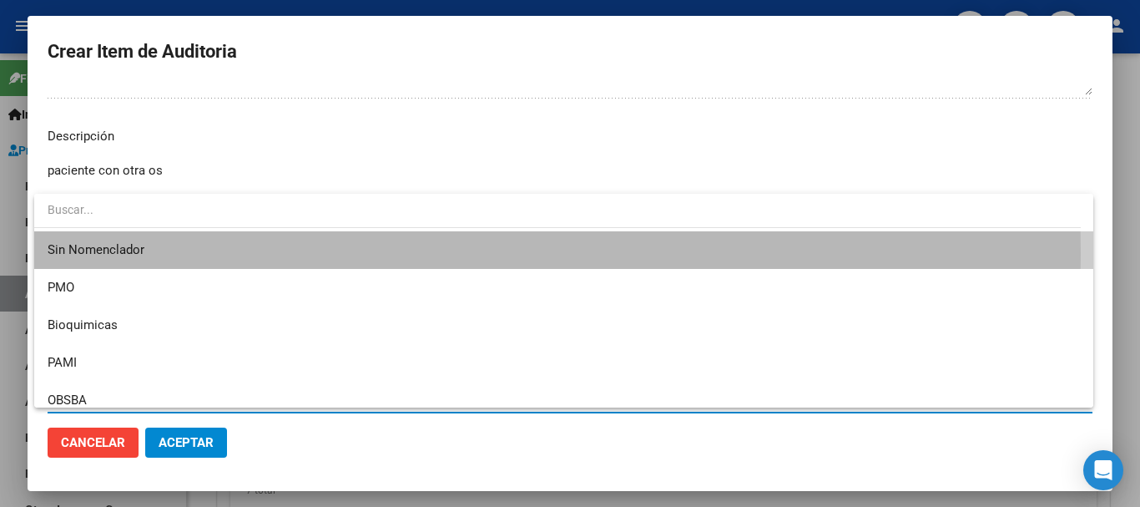
click at [81, 254] on span "Sin Nomenclador" at bounding box center [564, 250] width 1033 height 38
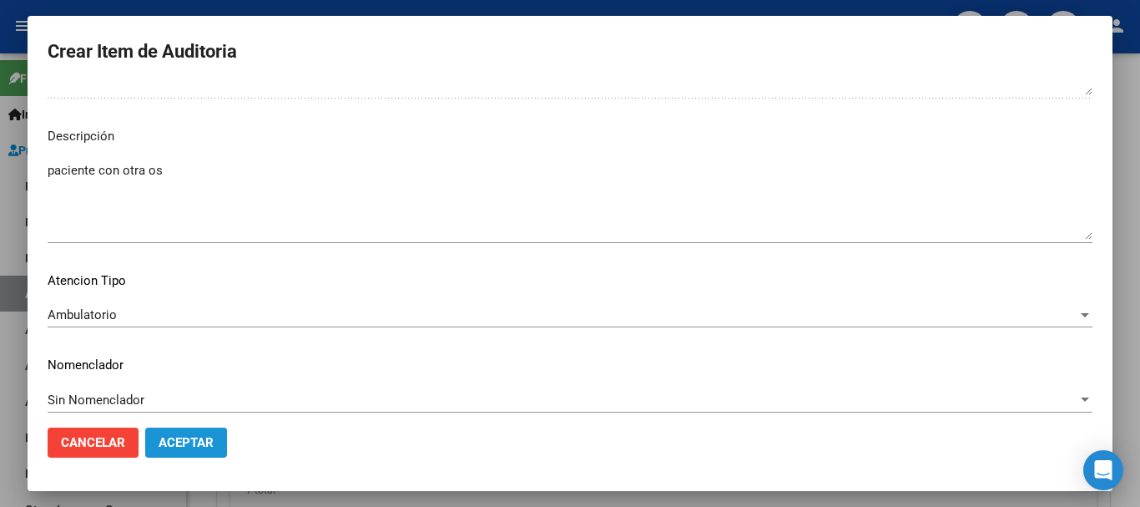
click at [190, 445] on span "Aceptar" at bounding box center [186, 442] width 55 height 15
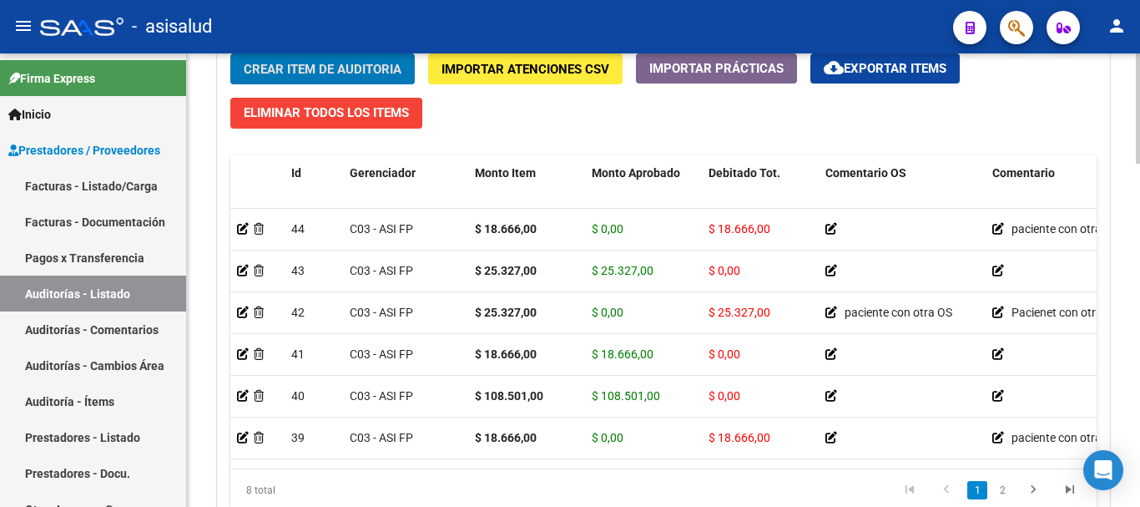
click at [365, 66] on span "Crear Item de Auditoria" at bounding box center [323, 69] width 158 height 15
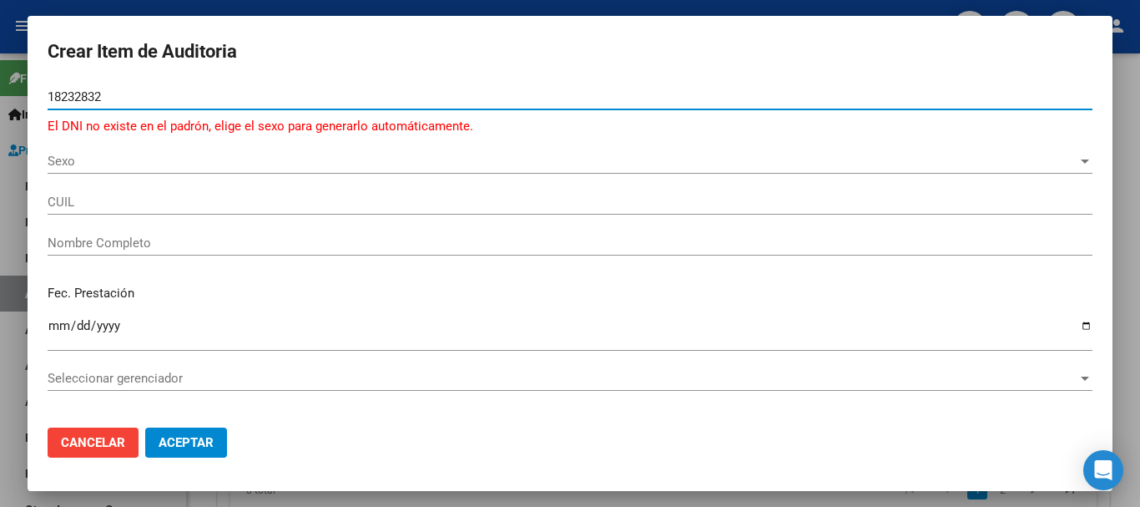
type input "18232832"
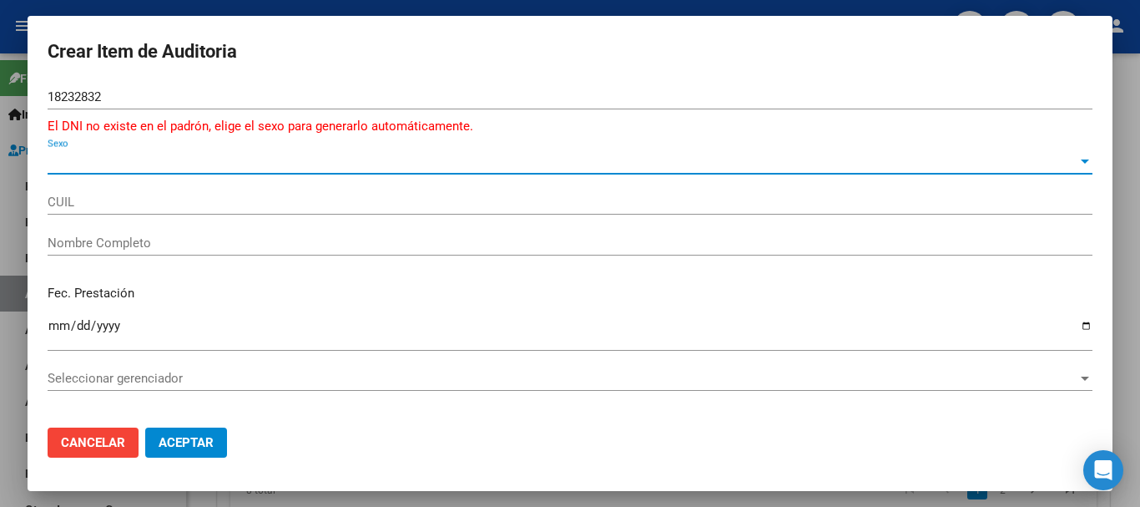
click at [127, 158] on span "Sexo" at bounding box center [563, 161] width 1030 height 15
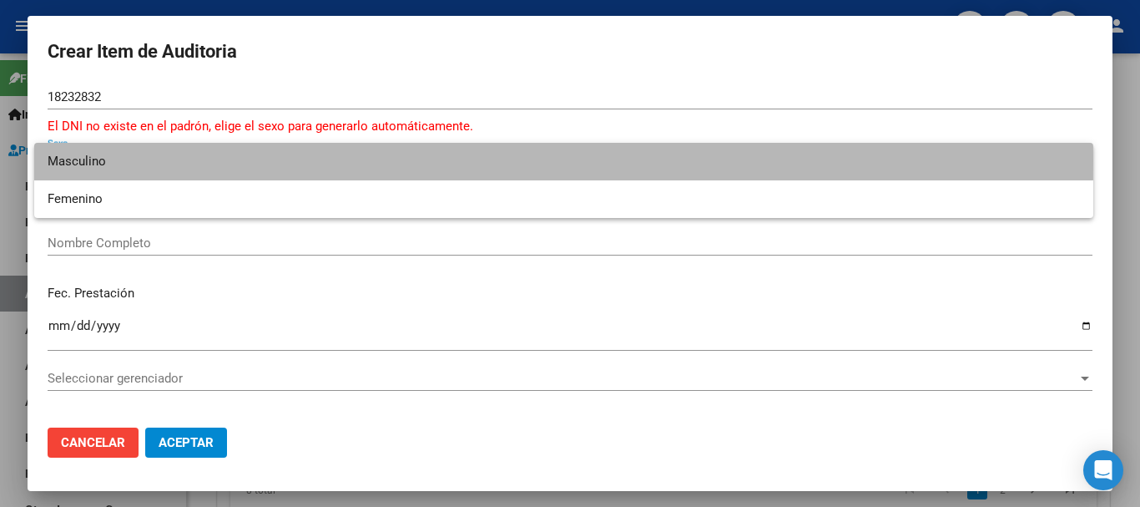
click at [120, 160] on span "Masculino" at bounding box center [564, 162] width 1033 height 38
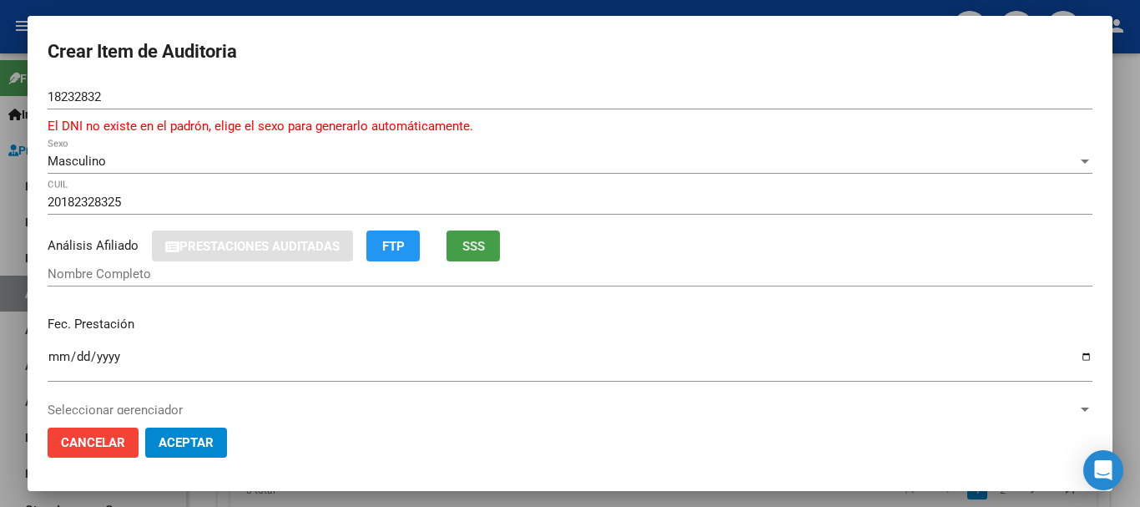
click at [483, 244] on span "SSS" at bounding box center [474, 246] width 23 height 15
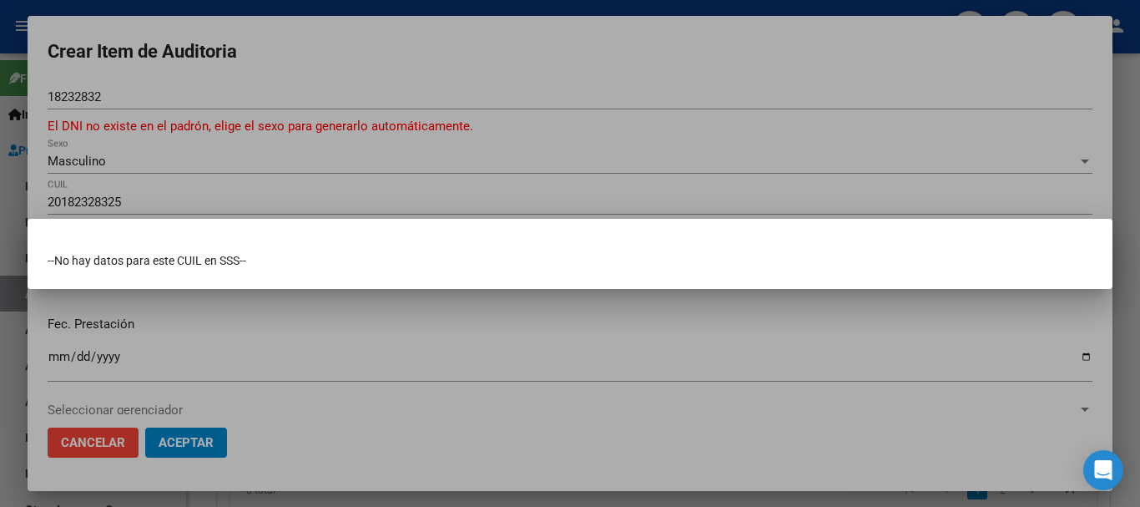
click at [461, 167] on div at bounding box center [570, 253] width 1140 height 507
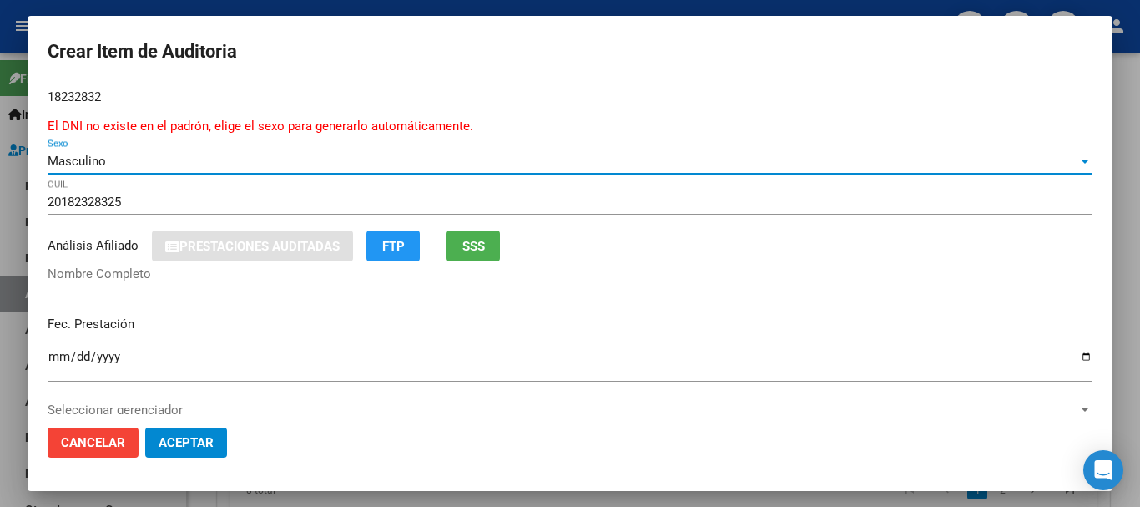
click at [301, 164] on div "Masculino" at bounding box center [563, 161] width 1030 height 15
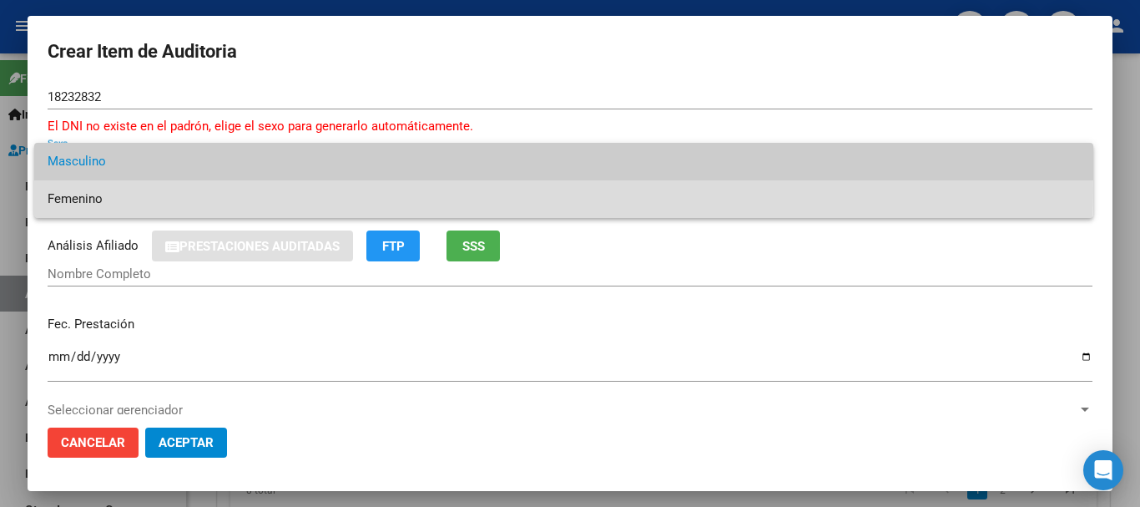
click at [231, 192] on span "Femenino" at bounding box center [564, 199] width 1033 height 38
type input "23182328324"
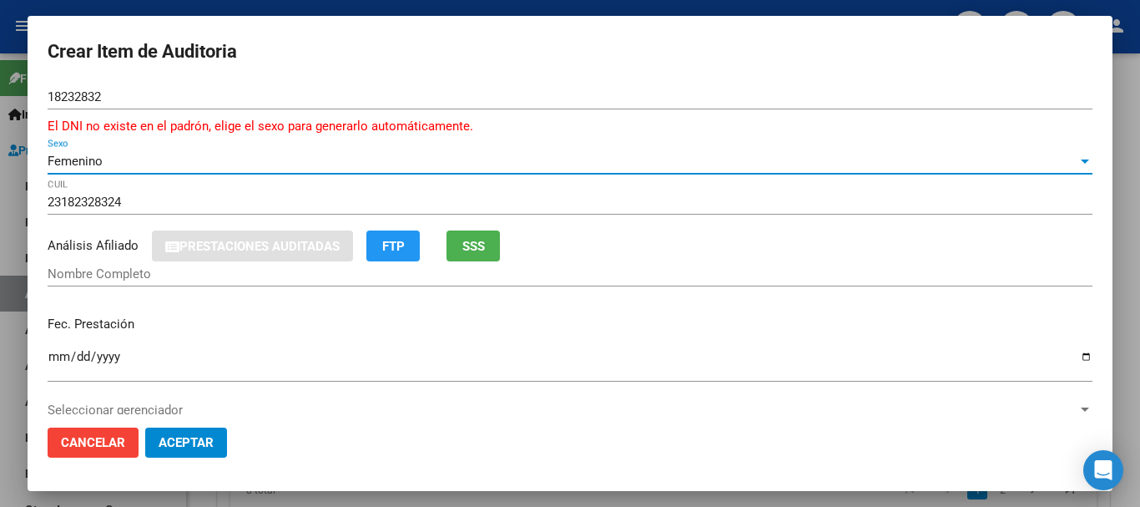
type input "[PERSON_NAME]"
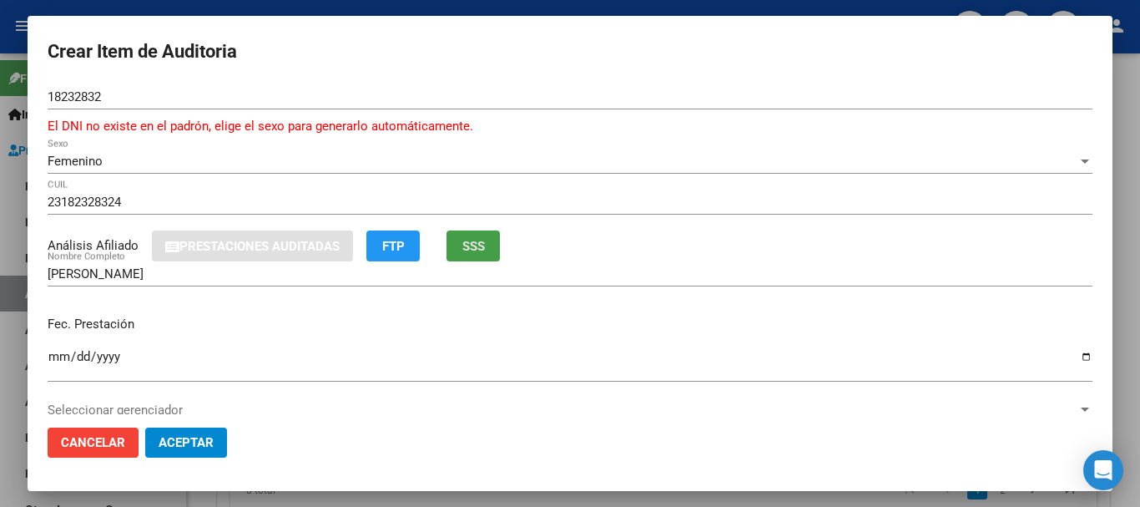
click at [479, 241] on span "SSS" at bounding box center [474, 246] width 23 height 15
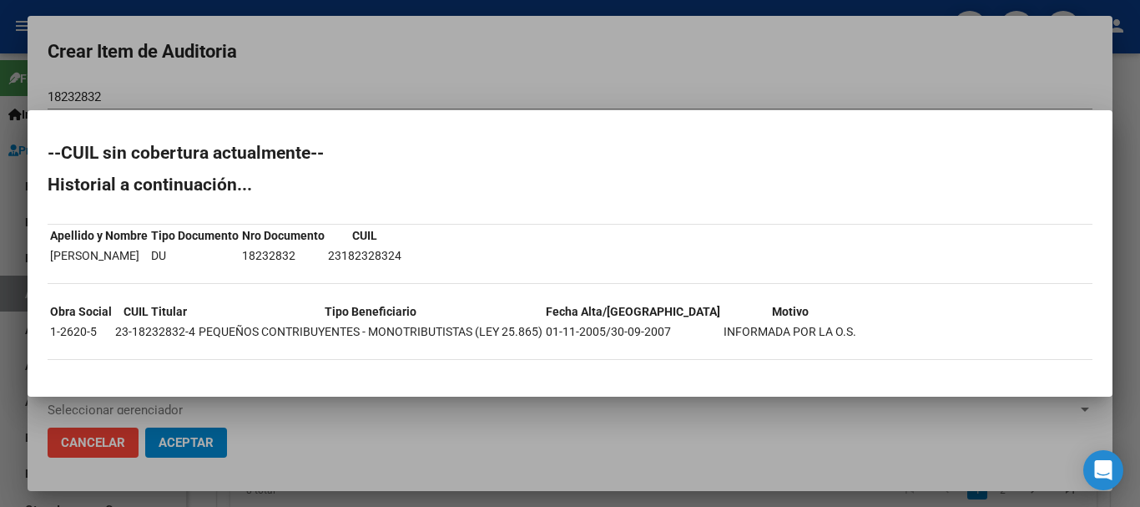
click at [383, 76] on div at bounding box center [570, 253] width 1140 height 507
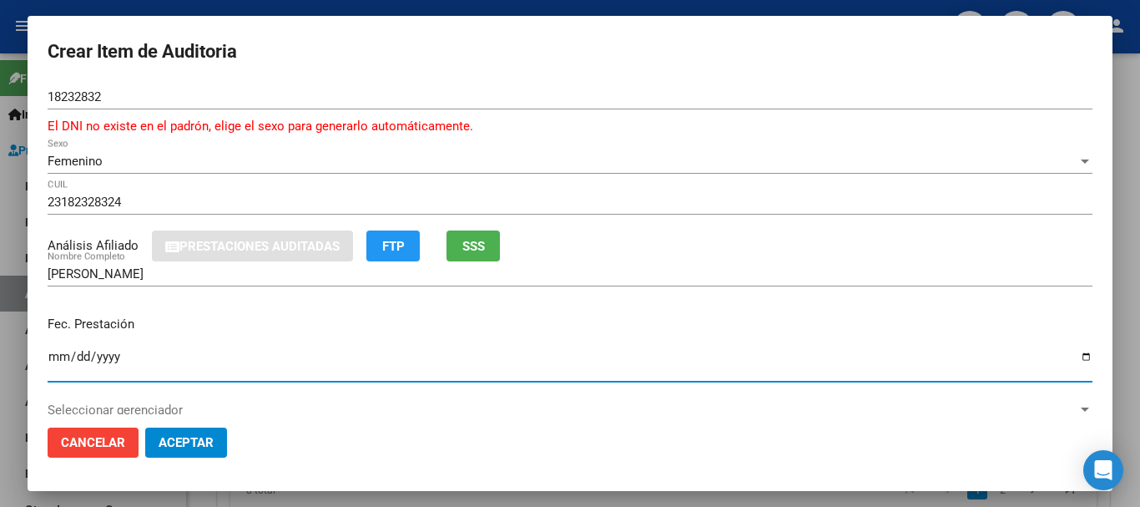
click at [61, 353] on input "Ingresar la fecha" at bounding box center [570, 363] width 1045 height 27
type input "[DATE]"
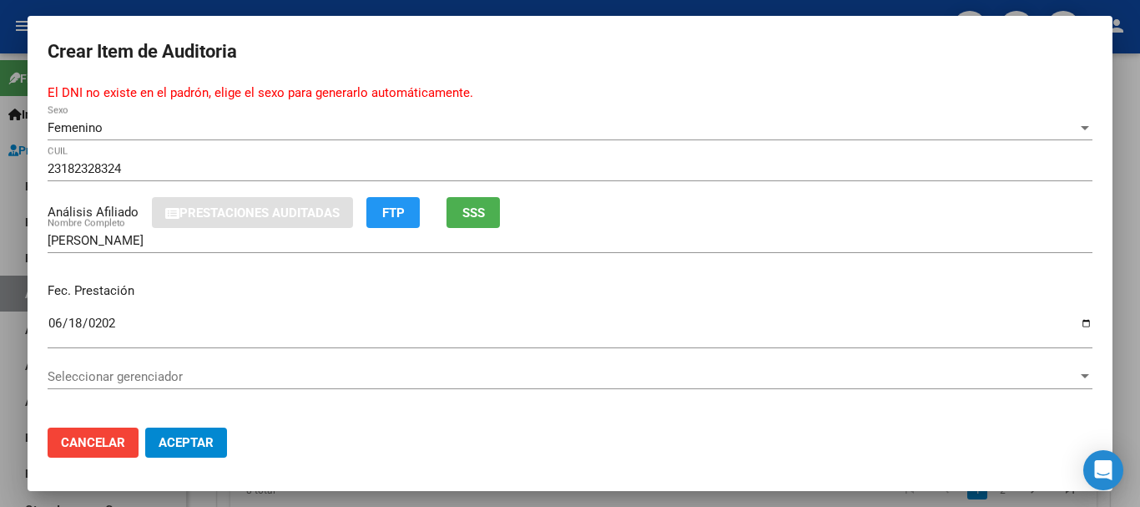
scroll to position [235, 0]
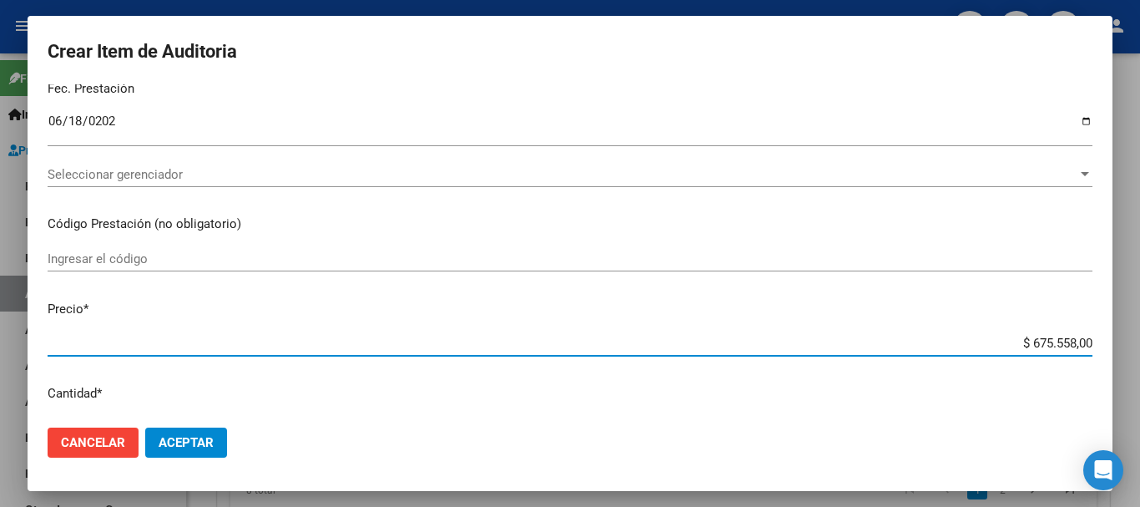
drag, startPoint x: 1011, startPoint y: 347, endPoint x: 1140, endPoint y: 360, distance: 129.2
click at [1140, 360] on div "Crear Item de Auditoria 18232832 Nro Documento El DNI no existe en el padrón, e…" at bounding box center [570, 253] width 1140 height 507
type input "$ 0,01"
type input "$ 0,18"
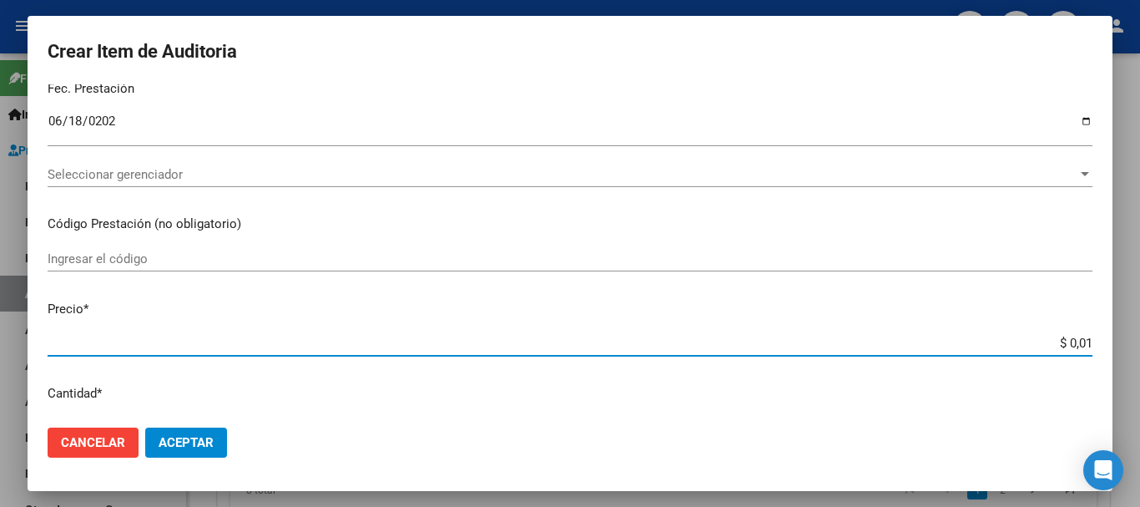
type input "$ 0,18"
type input "$ 1,81"
type input "$ 18,14"
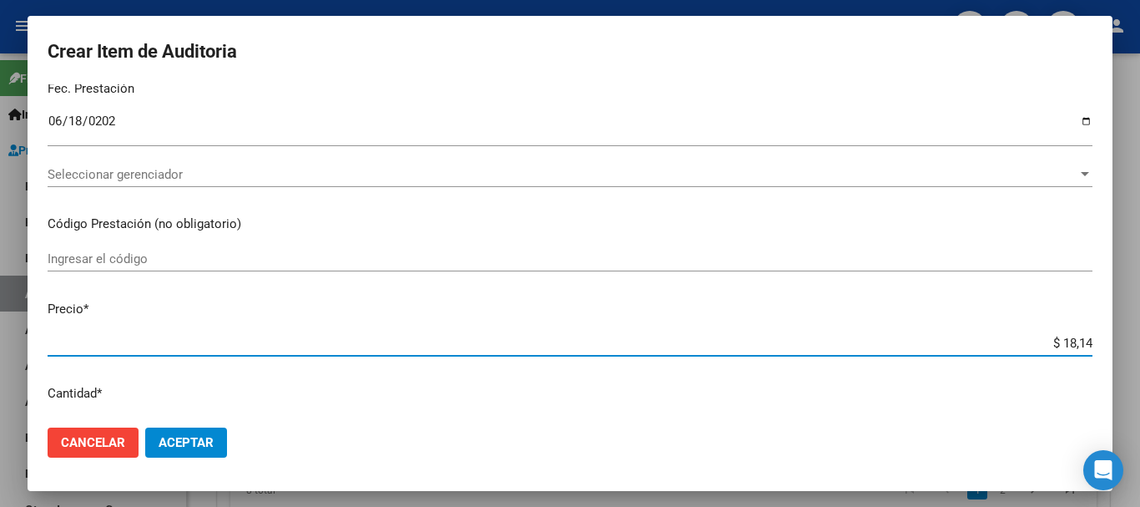
type input "$ 181,40"
type input "$ 1.814,00"
type input "$ 18.140,00"
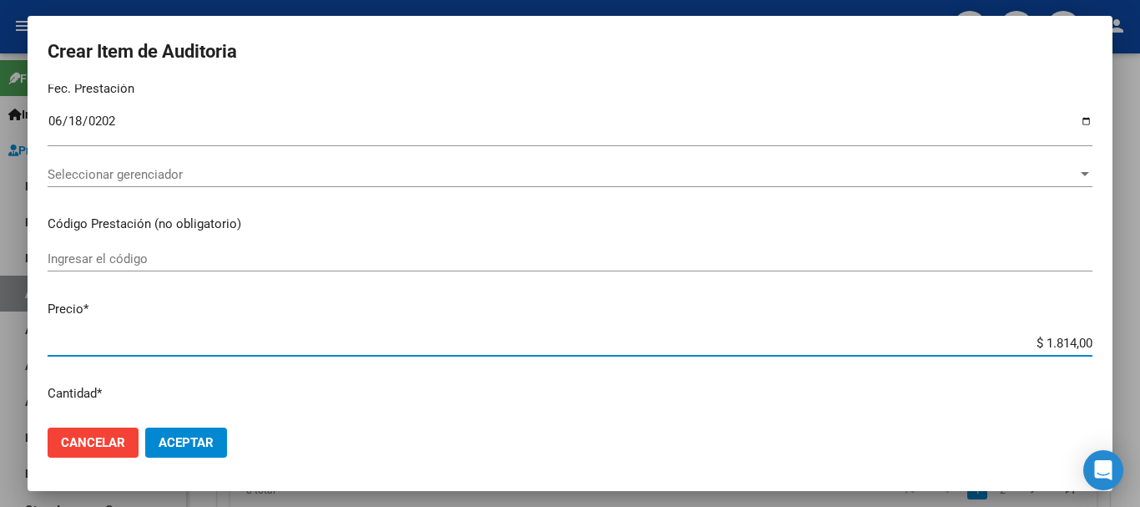
type input "$ 18.140,00"
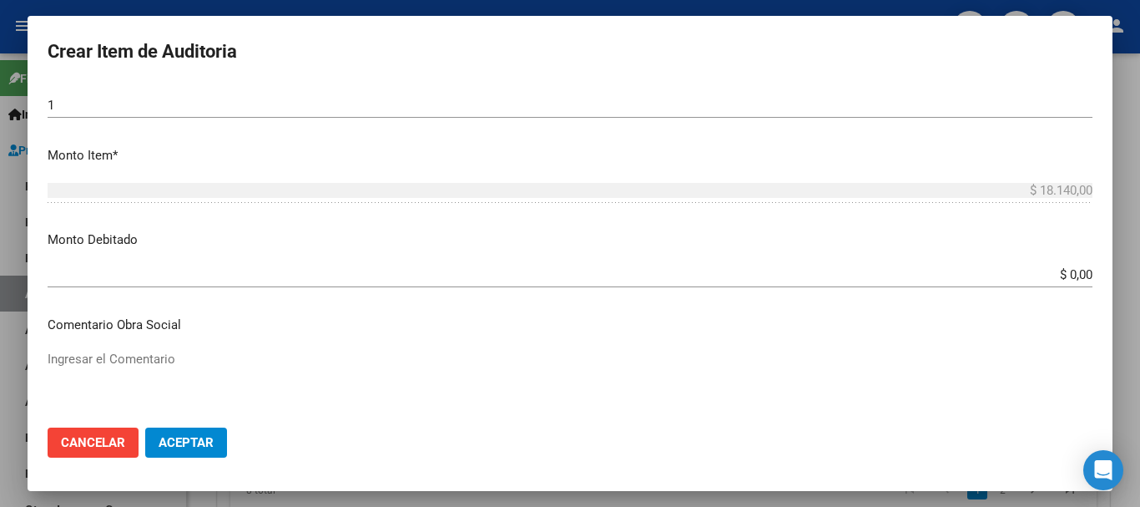
scroll to position [579, 0]
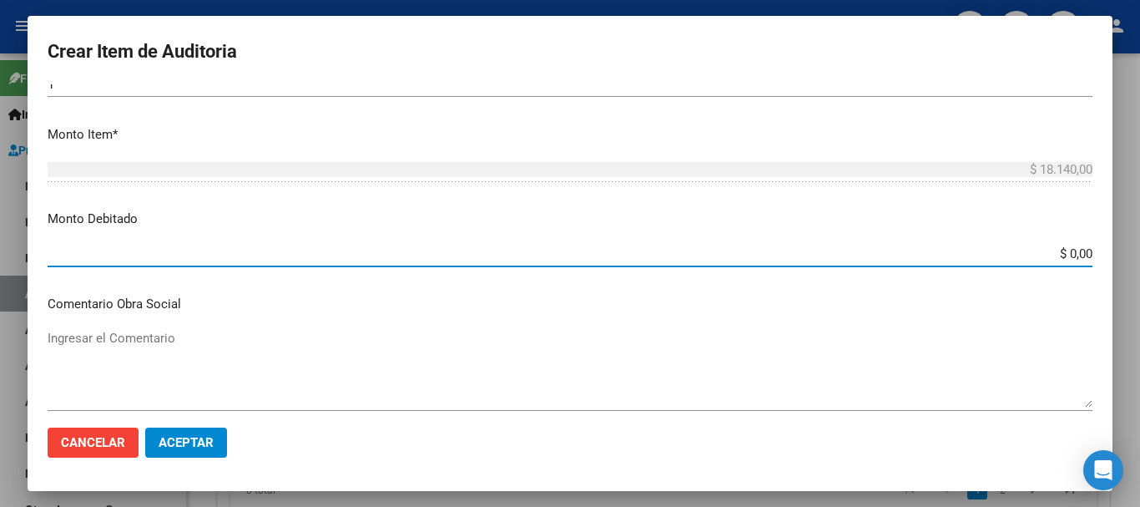
drag, startPoint x: 1038, startPoint y: 259, endPoint x: 1130, endPoint y: 250, distance: 93.1
click at [1130, 250] on div "Crear Item de Auditoria 18232832 Nro Documento El DNI no existe en el padrón, e…" at bounding box center [570, 253] width 1140 height 507
type input "$ 18.140,00"
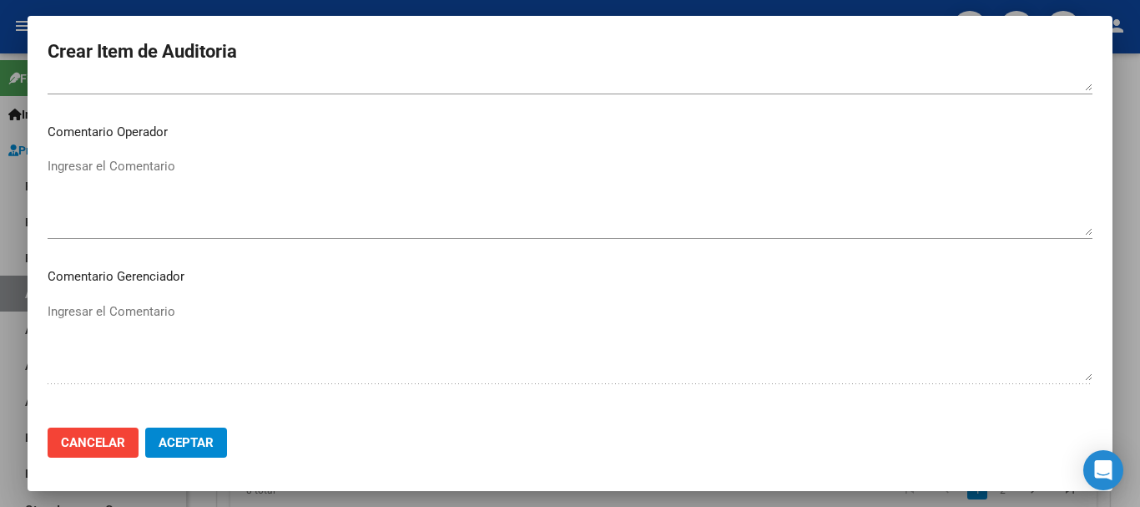
scroll to position [865, 0]
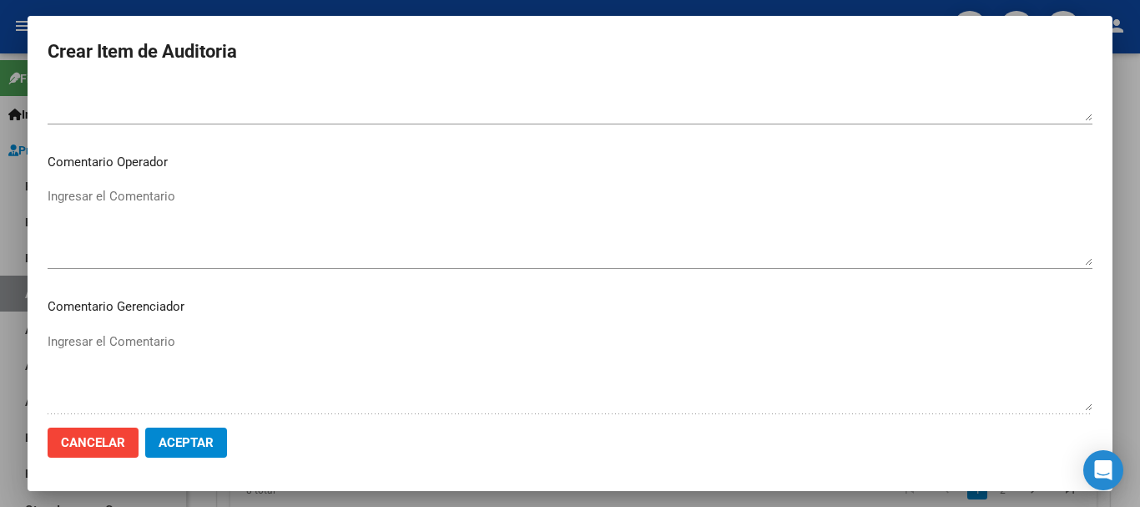
click at [714, 231] on textarea "Ingresar el Comentario" at bounding box center [570, 226] width 1045 height 78
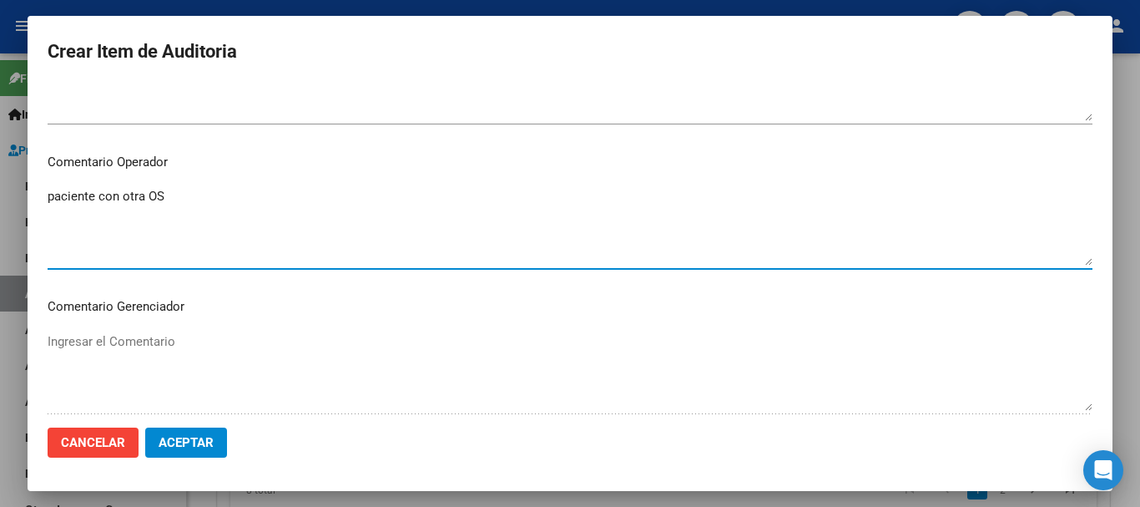
type textarea "paciente con otra OS"
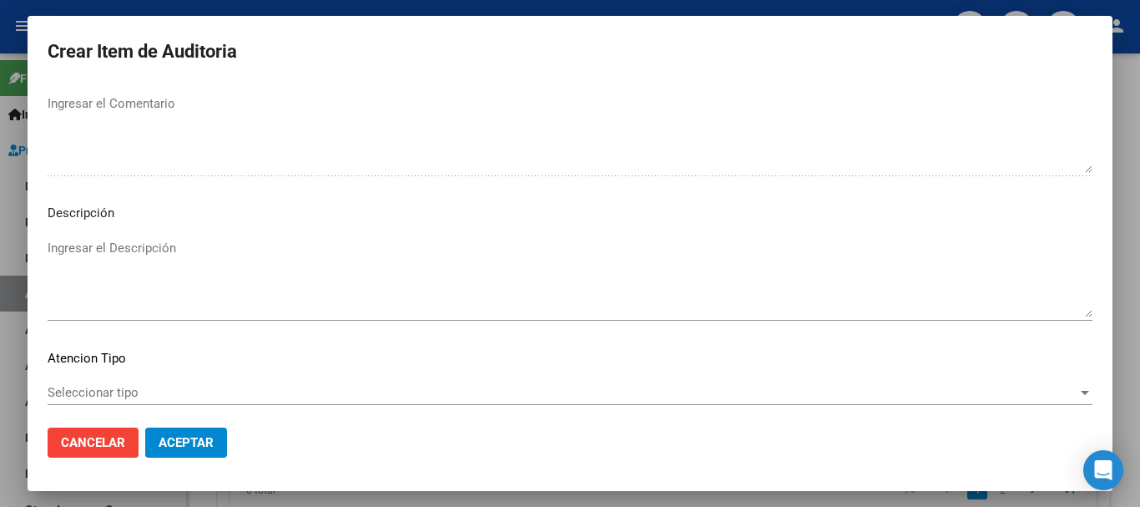
scroll to position [1184, 0]
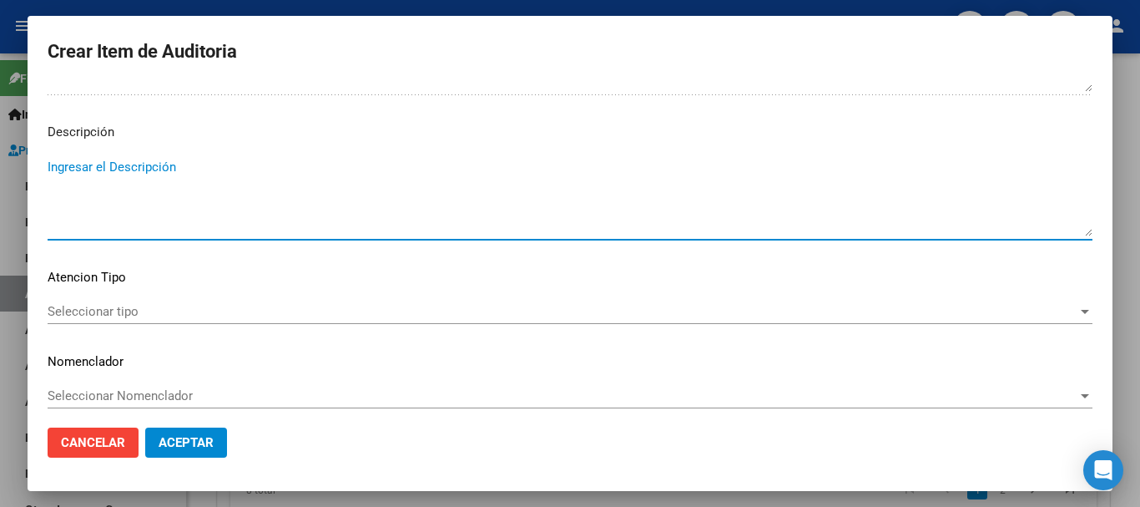
click at [889, 212] on textarea "Ingresar el Descripción" at bounding box center [570, 197] width 1045 height 78
click at [92, 167] on textarea "pacienet con otra OS" at bounding box center [570, 197] width 1045 height 78
type textarea "paciente con otra OS"
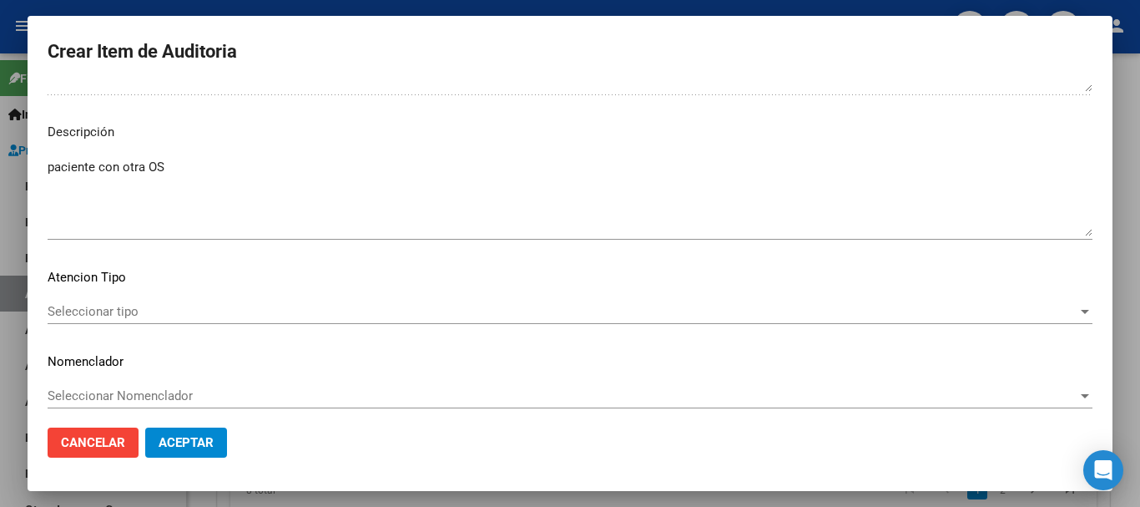
click at [248, 303] on div "Seleccionar tipo Seleccionar tipo" at bounding box center [570, 311] width 1045 height 25
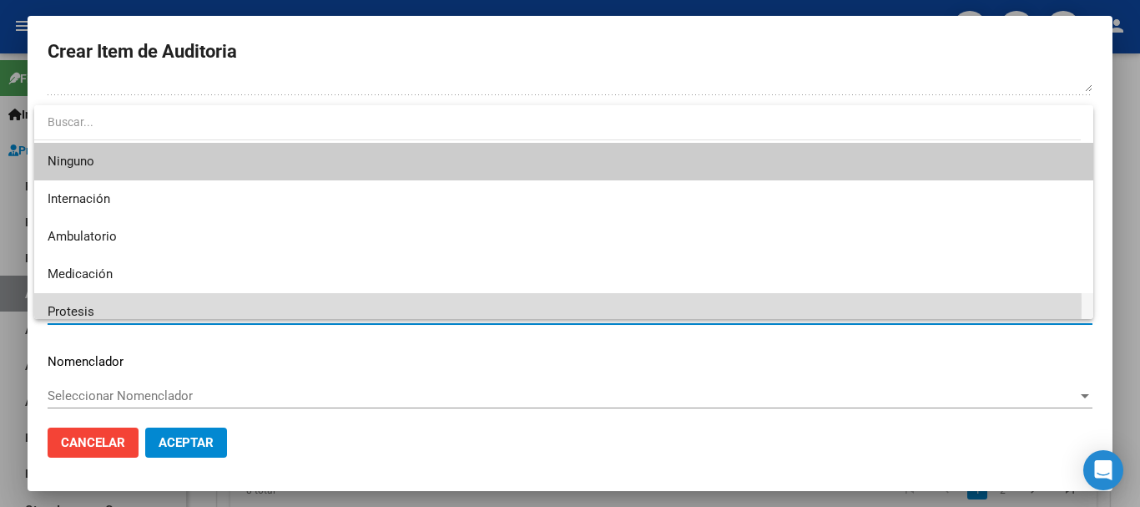
click at [248, 303] on span "Protesis" at bounding box center [564, 312] width 1033 height 38
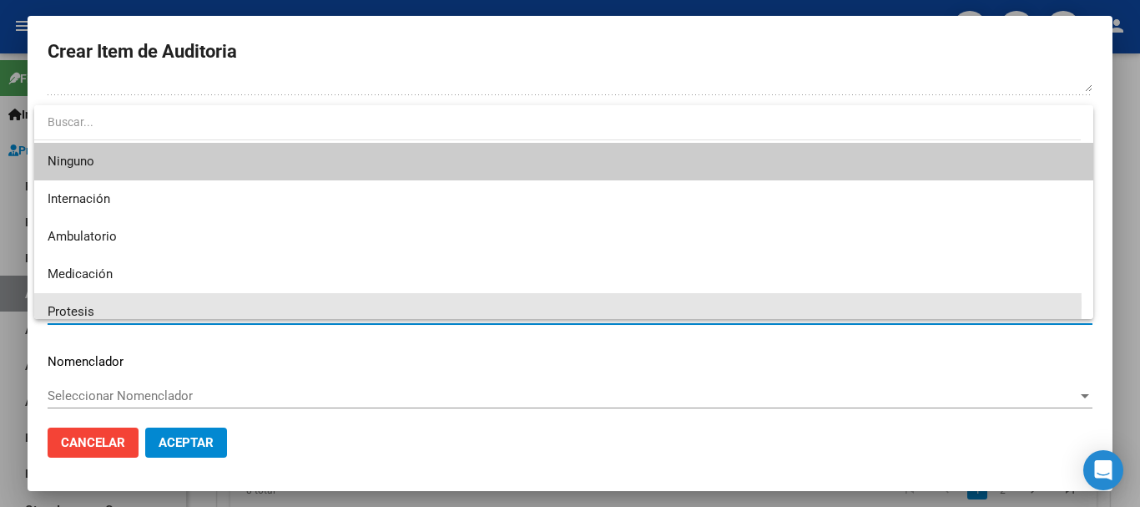
scroll to position [9, 0]
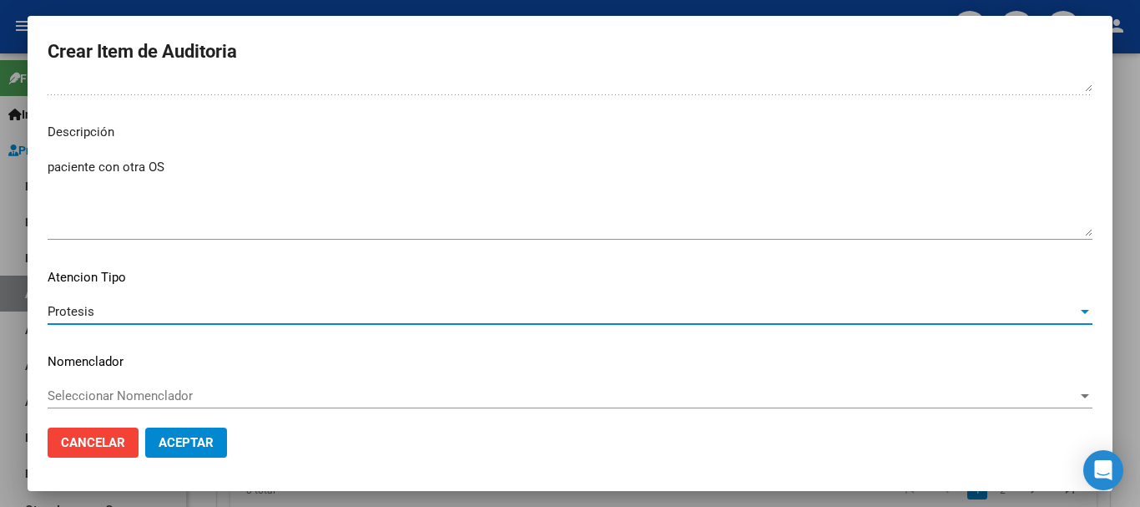
click at [199, 306] on div "Protesis" at bounding box center [563, 311] width 1030 height 15
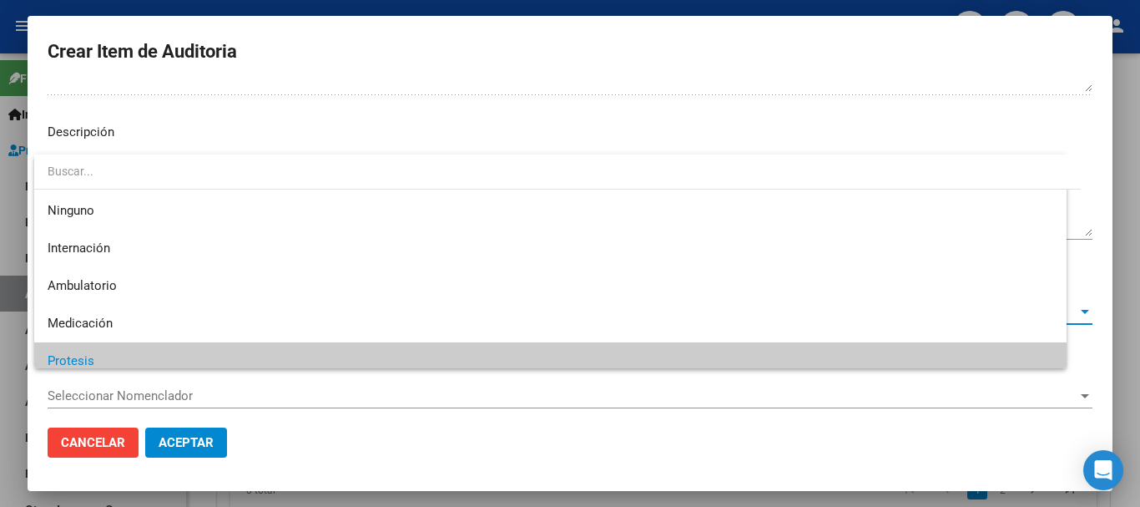
scroll to position [49, 0]
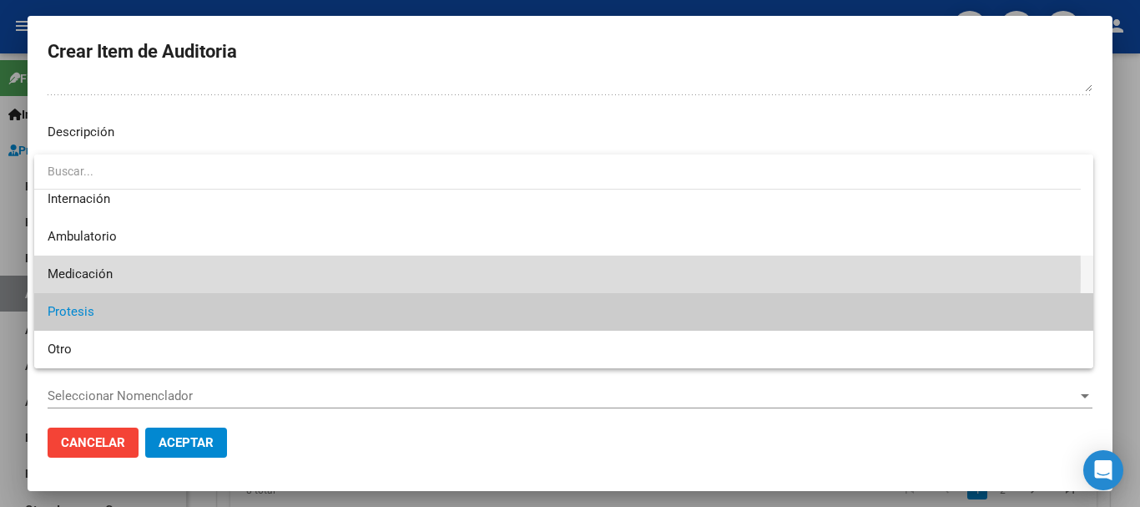
click at [147, 272] on span "Medicación" at bounding box center [564, 274] width 1033 height 38
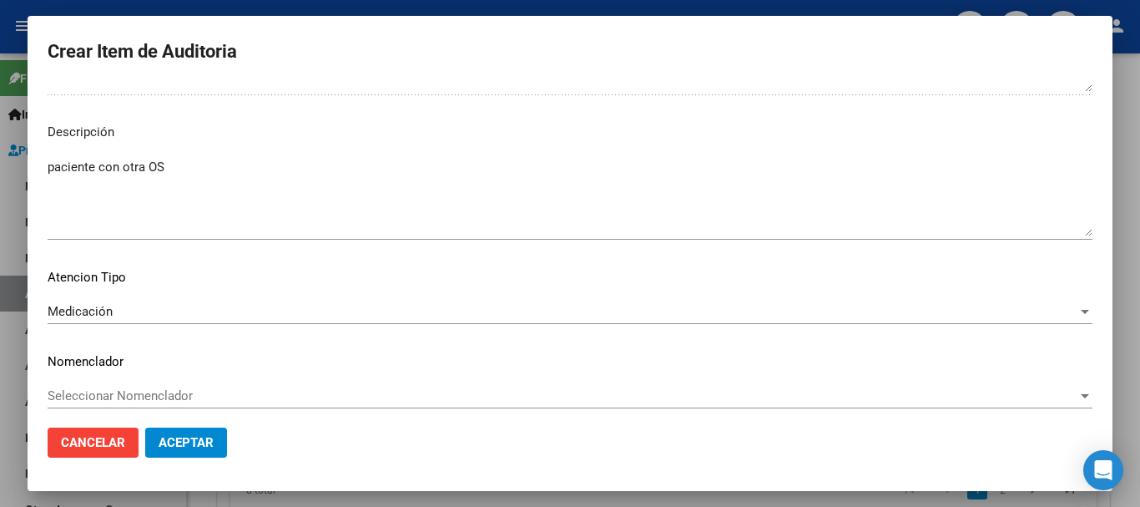
scroll to position [1194, 0]
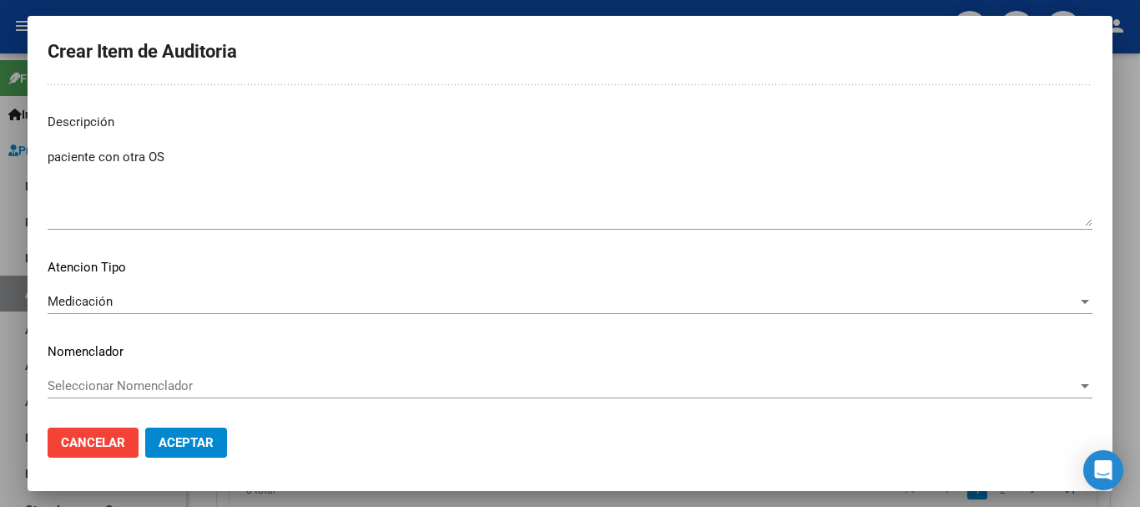
click at [106, 389] on span "Seleccionar Nomenclador" at bounding box center [563, 385] width 1030 height 15
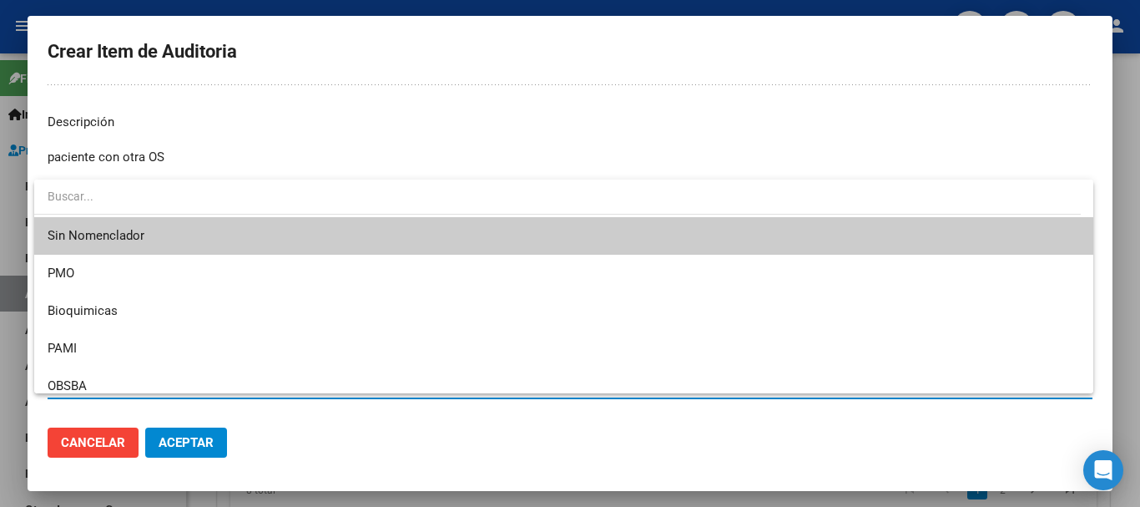
click at [86, 220] on span "Sin Nomenclador" at bounding box center [564, 236] width 1033 height 38
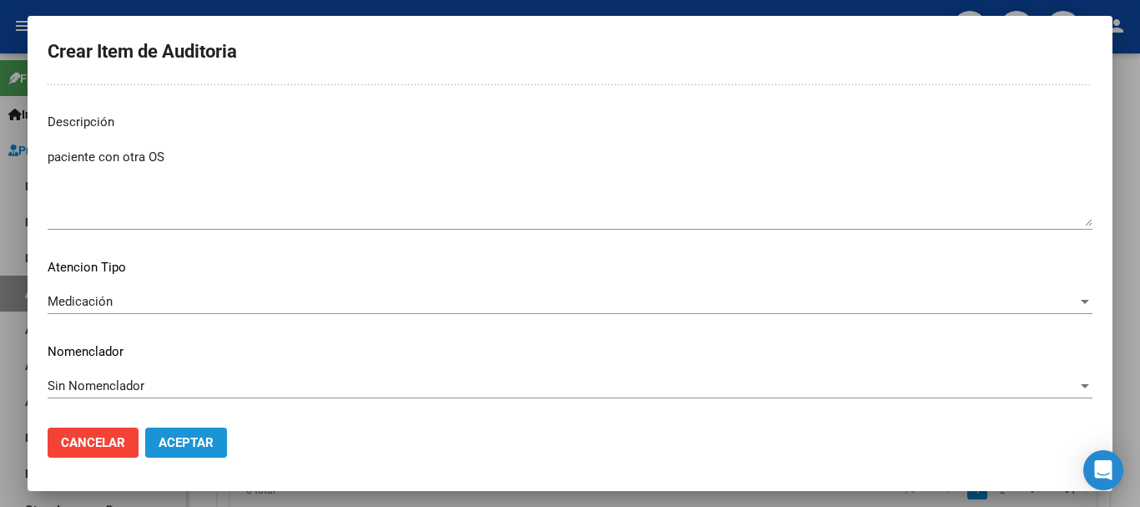
click at [198, 442] on span "Aceptar" at bounding box center [186, 442] width 55 height 15
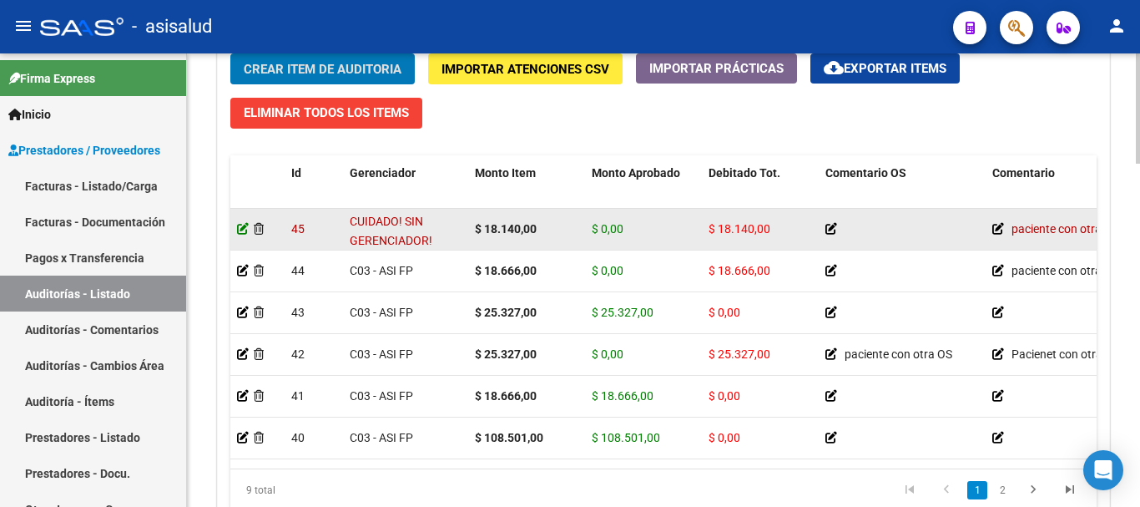
click at [244, 228] on icon at bounding box center [243, 229] width 12 height 12
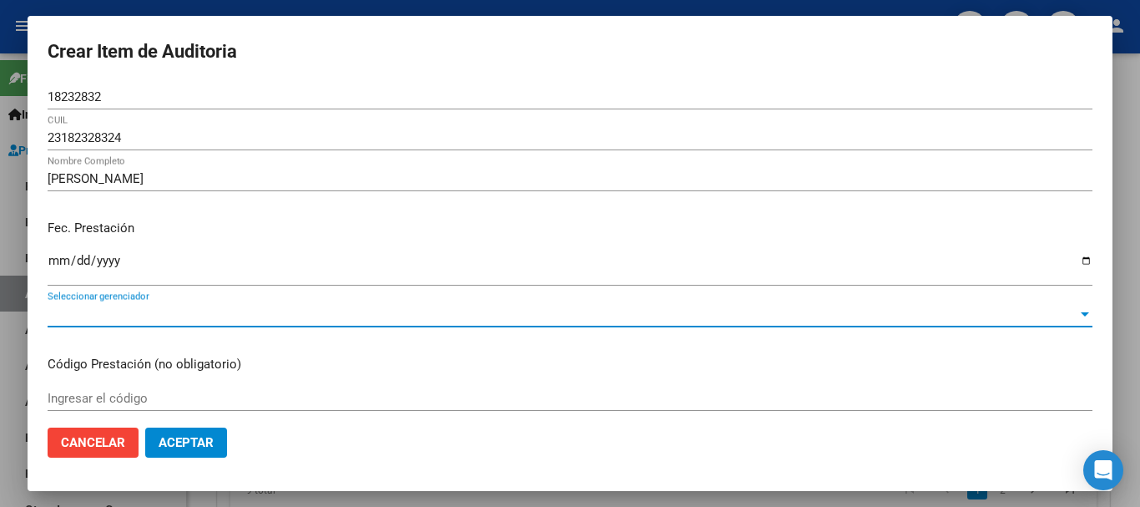
click at [317, 306] on span "Seleccionar gerenciador" at bounding box center [563, 313] width 1030 height 15
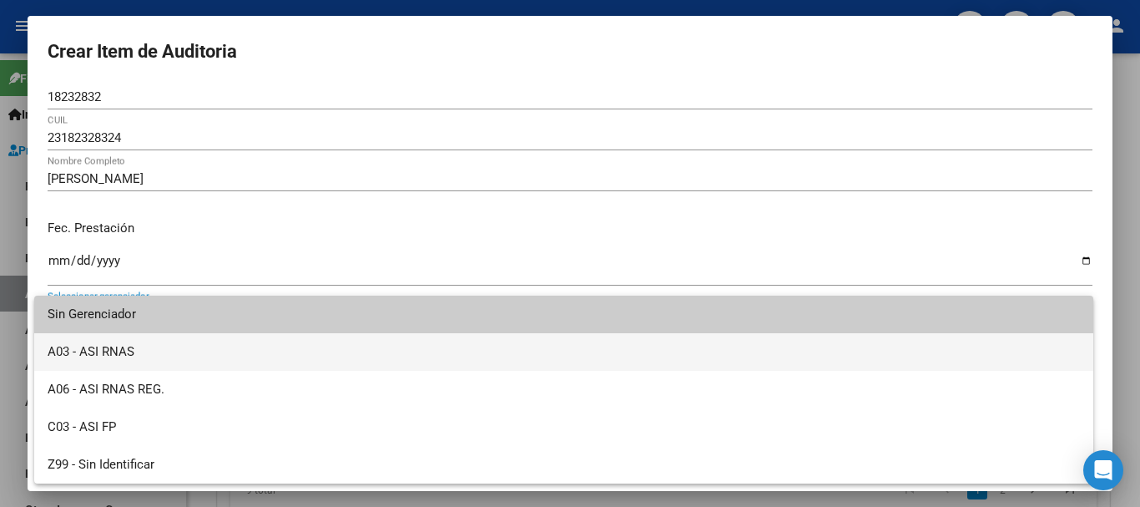
click at [256, 350] on span "A03 - ASI RNAS" at bounding box center [564, 352] width 1033 height 38
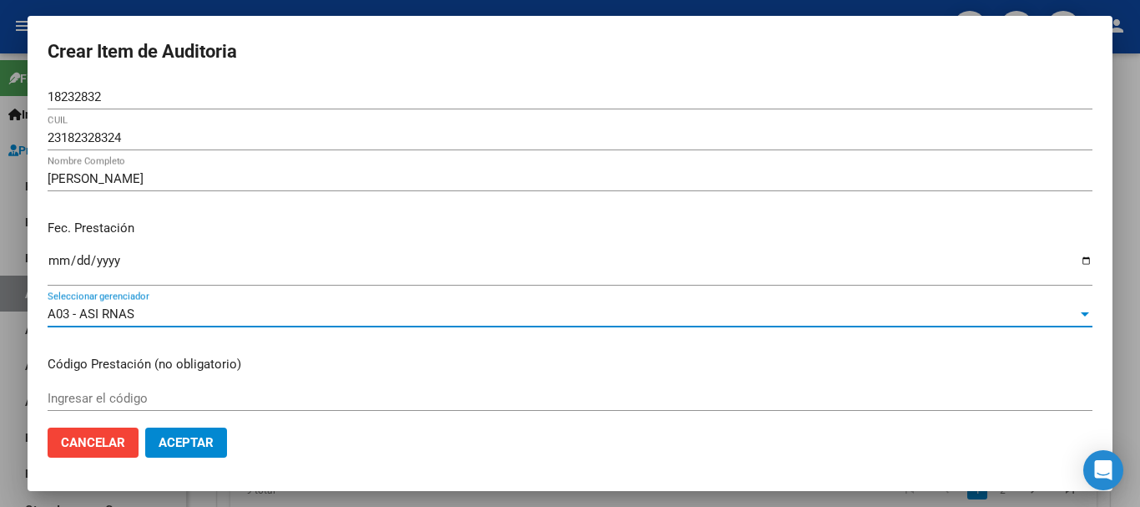
click at [215, 437] on button "Aceptar" at bounding box center [186, 442] width 82 height 30
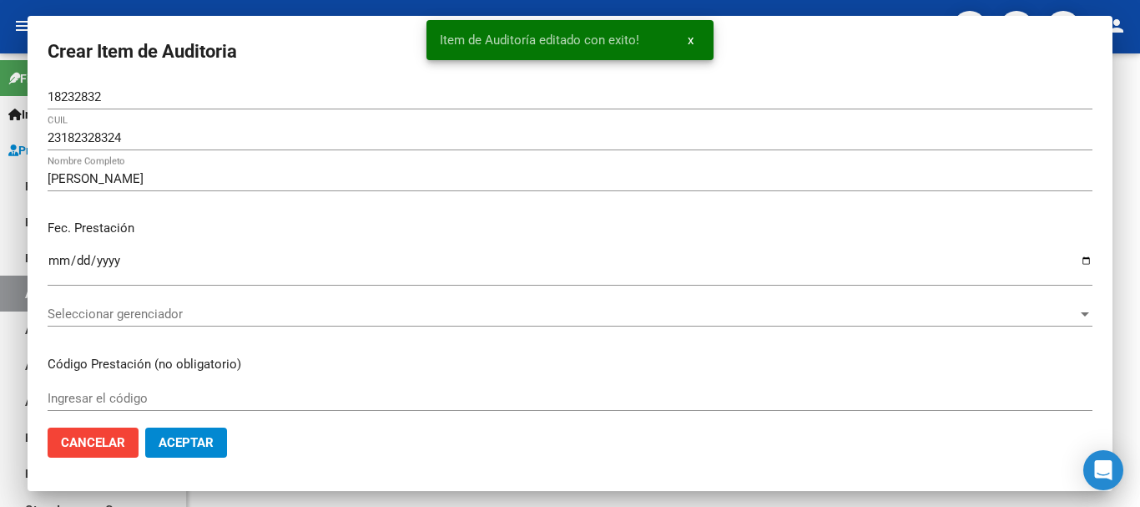
scroll to position [0, 0]
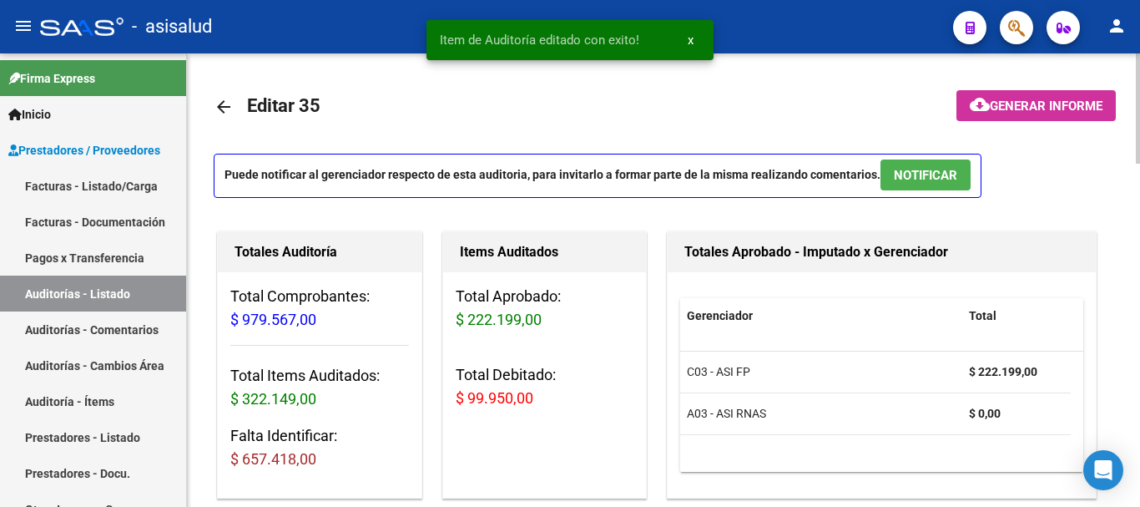
click at [595, 435] on div "Total Aprobado: $ 222.199,00 Total Debitado: $ 99.950,00" at bounding box center [545, 354] width 204 height 164
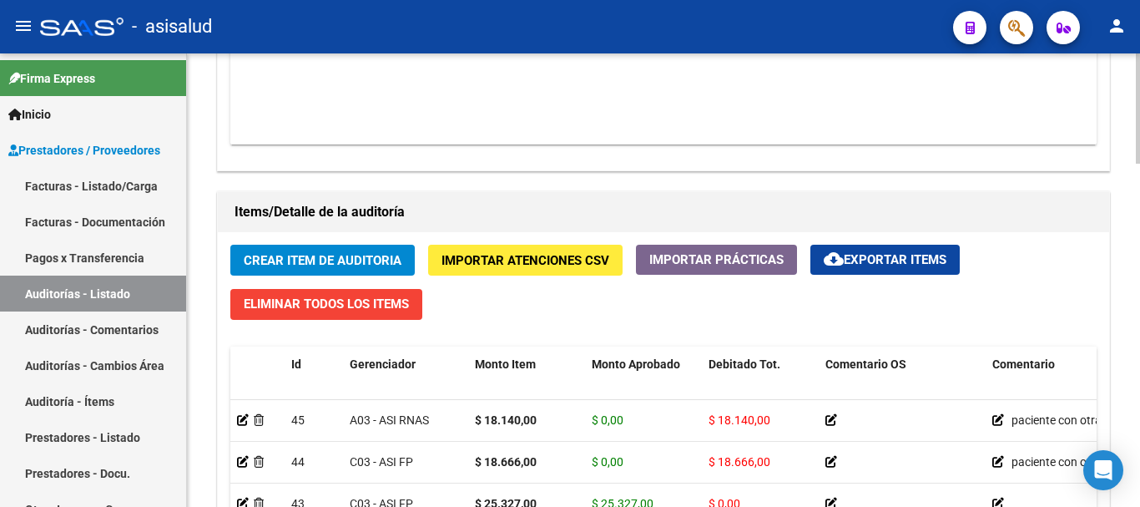
scroll to position [1102, 0]
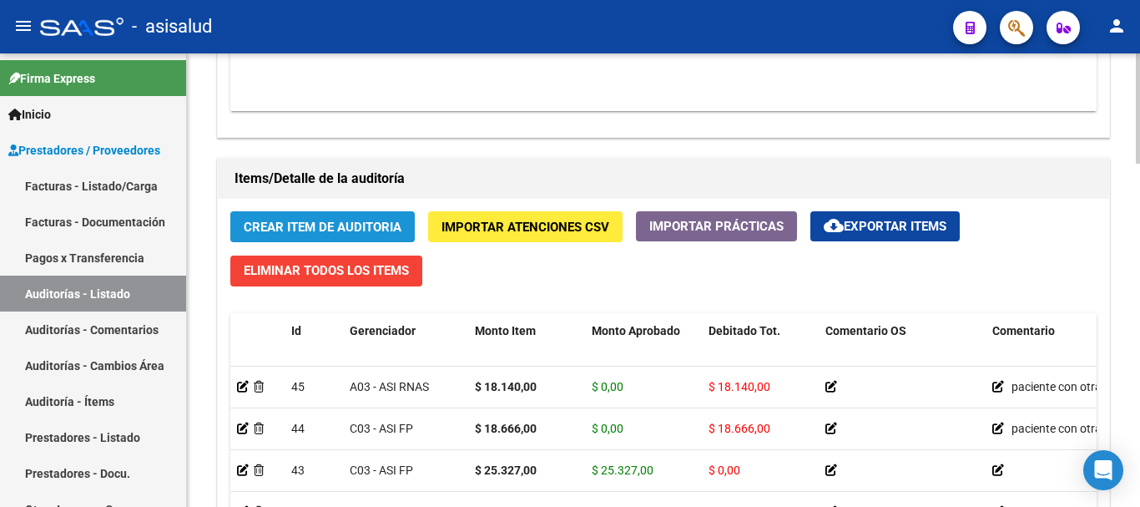
click at [371, 228] on span "Crear Item de Auditoria" at bounding box center [323, 227] width 158 height 15
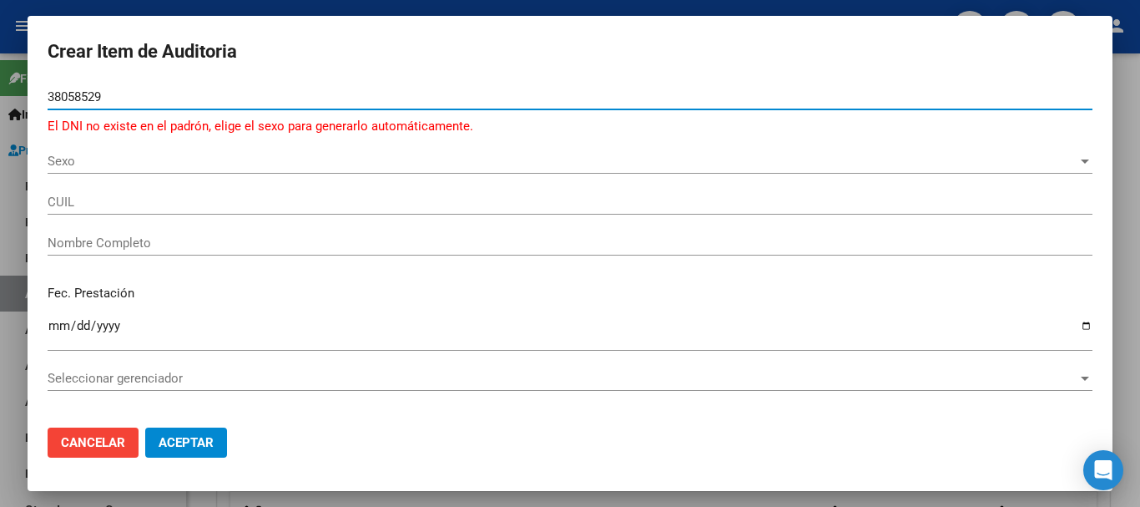
type input "38058529"
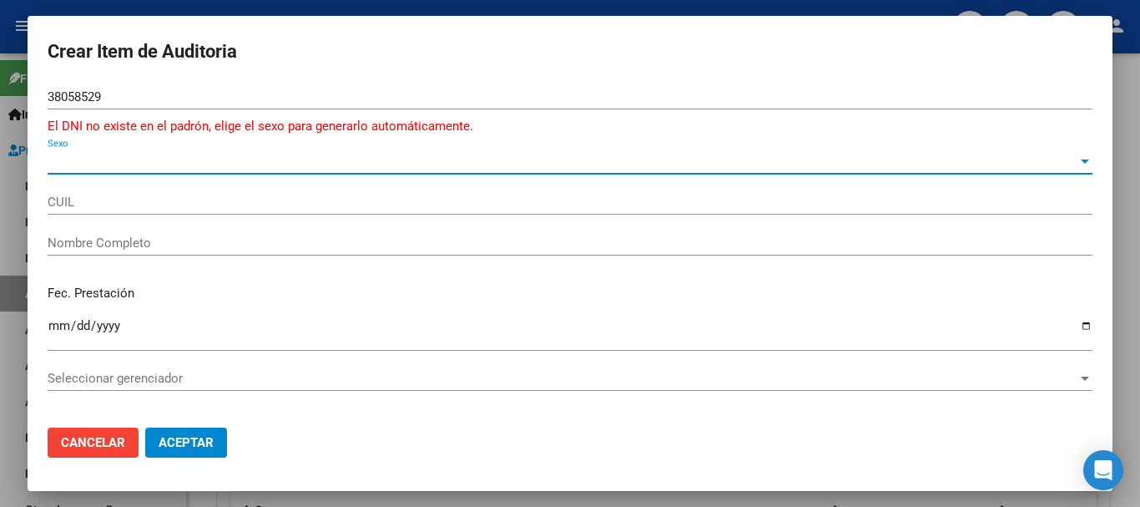
click at [99, 166] on span "Sexo" at bounding box center [563, 161] width 1030 height 15
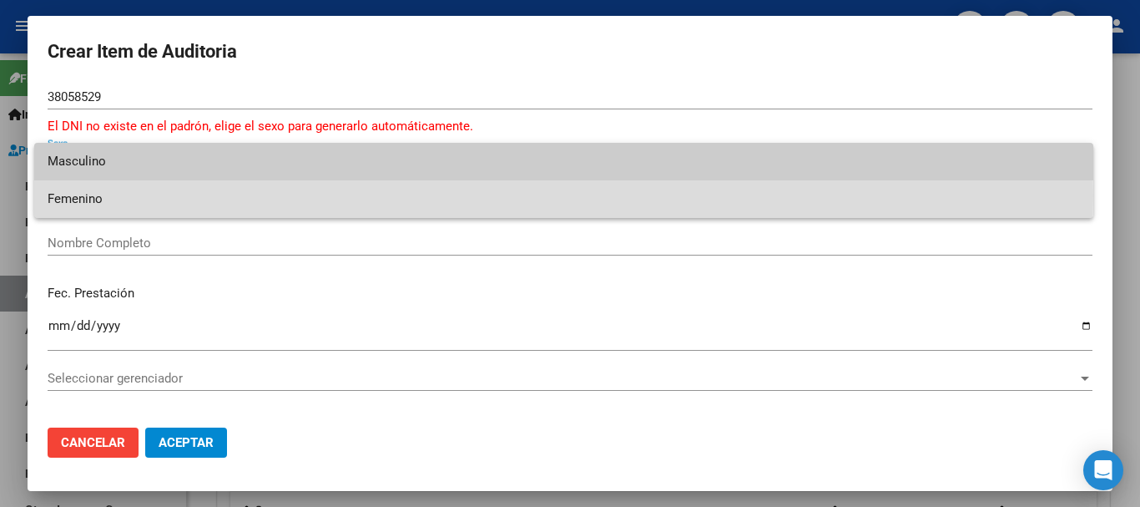
click at [94, 195] on span "Femenino" at bounding box center [564, 199] width 1033 height 38
type input "23380585294"
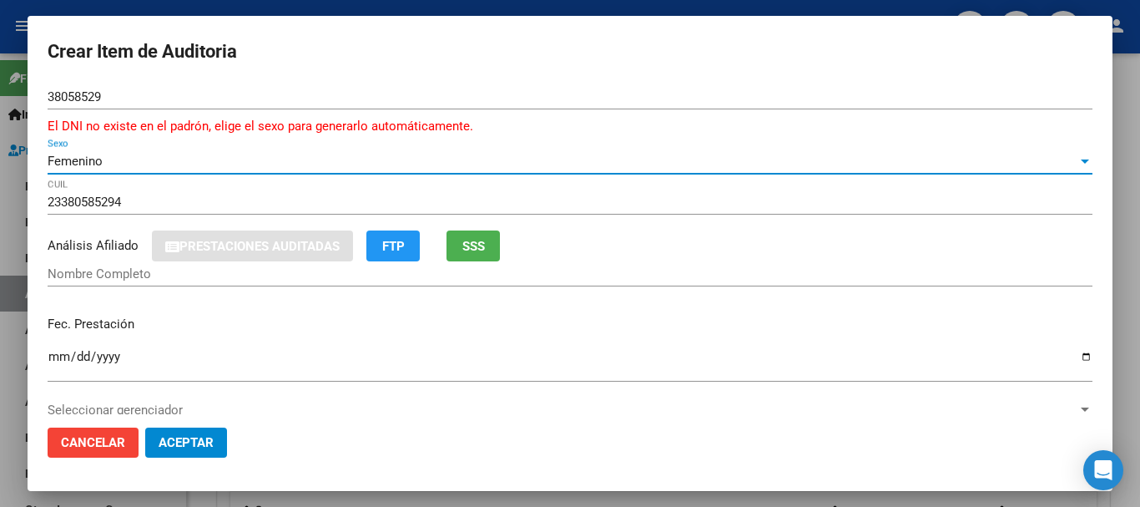
type input "[PERSON_NAME]"
click at [490, 240] on button "SSS" at bounding box center [473, 245] width 53 height 31
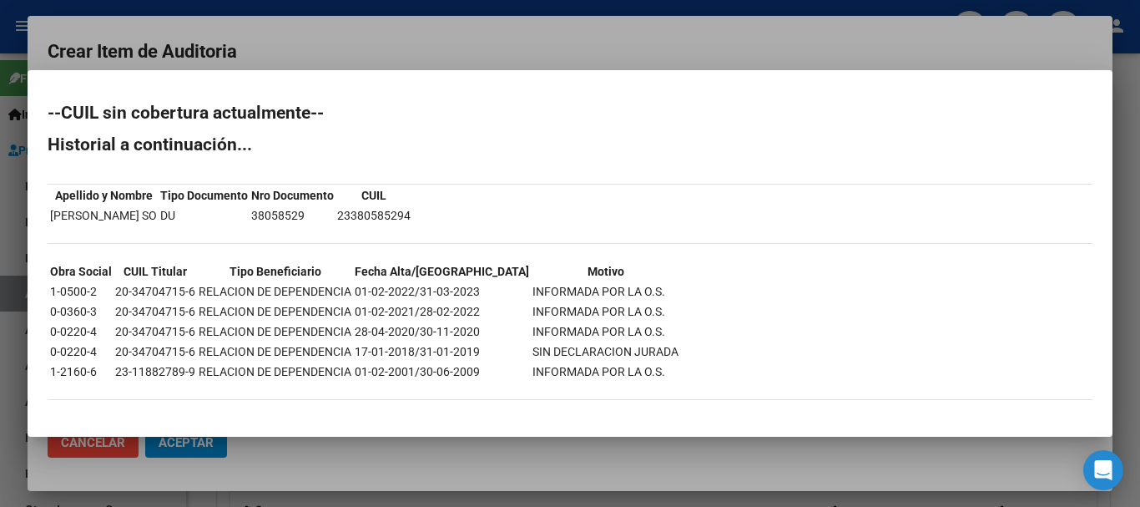
click at [432, 52] on div at bounding box center [570, 253] width 1140 height 507
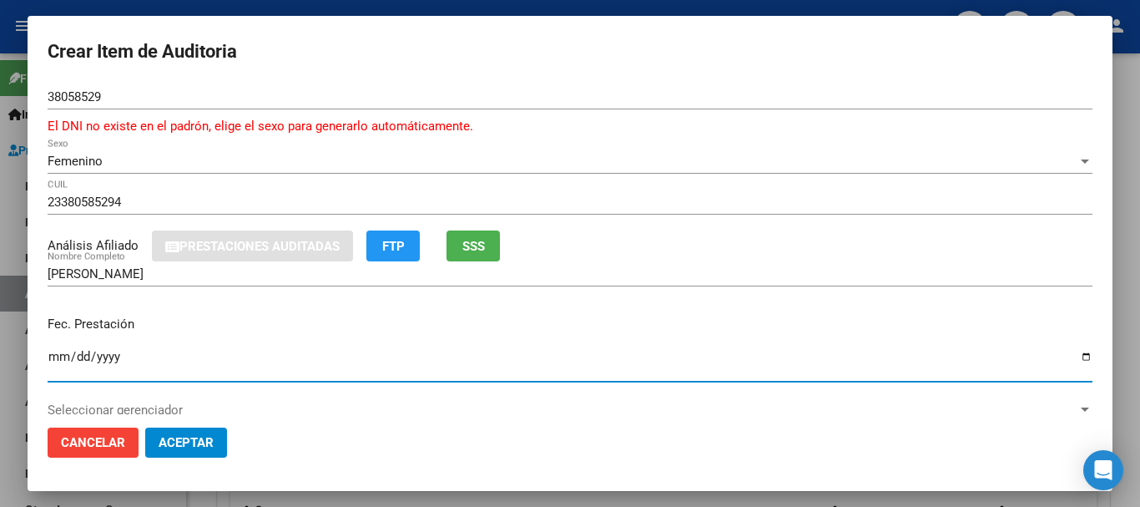
click at [58, 357] on input "Ingresar la fecha" at bounding box center [570, 363] width 1045 height 27
type input "[DATE]"
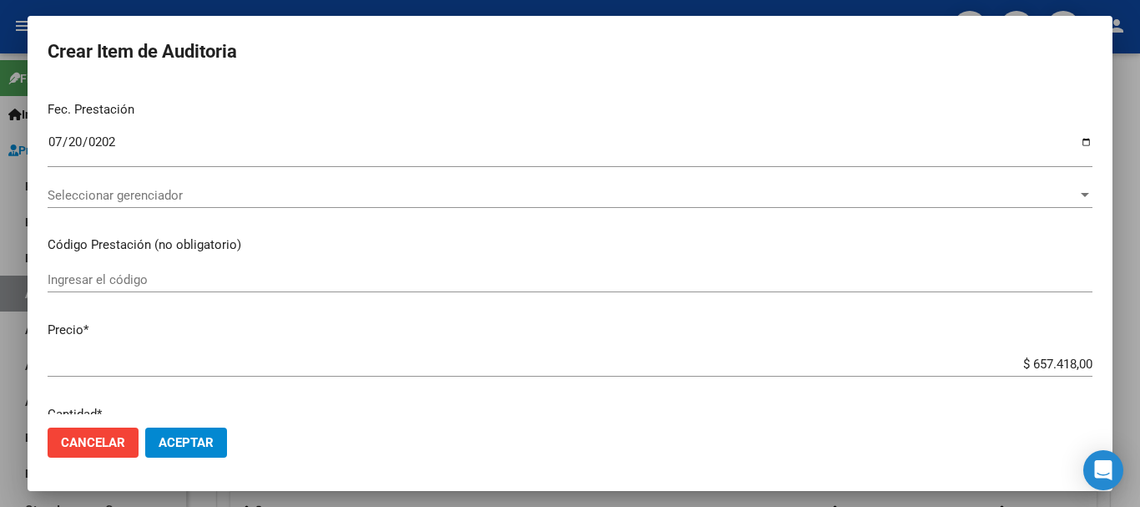
scroll to position [316, 0]
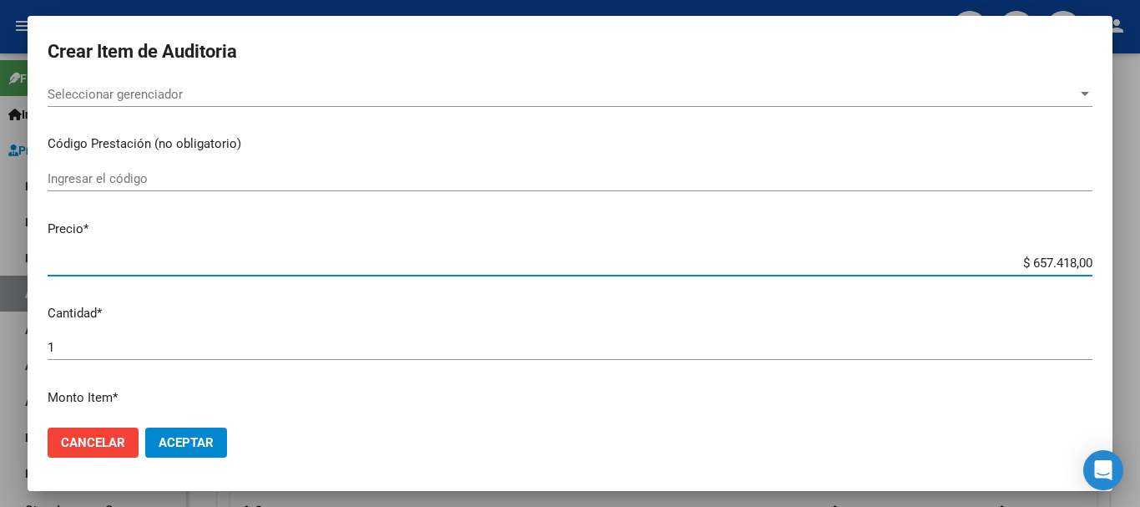
drag, startPoint x: 1012, startPoint y: 260, endPoint x: 1130, endPoint y: 270, distance: 118.9
click at [1130, 270] on div "Crear Item de Auditoria 38058529 Nro Documento El DNI no existe en el padrón, e…" at bounding box center [570, 253] width 1140 height 507
type input "$ 0,07"
type input "$ 0,70"
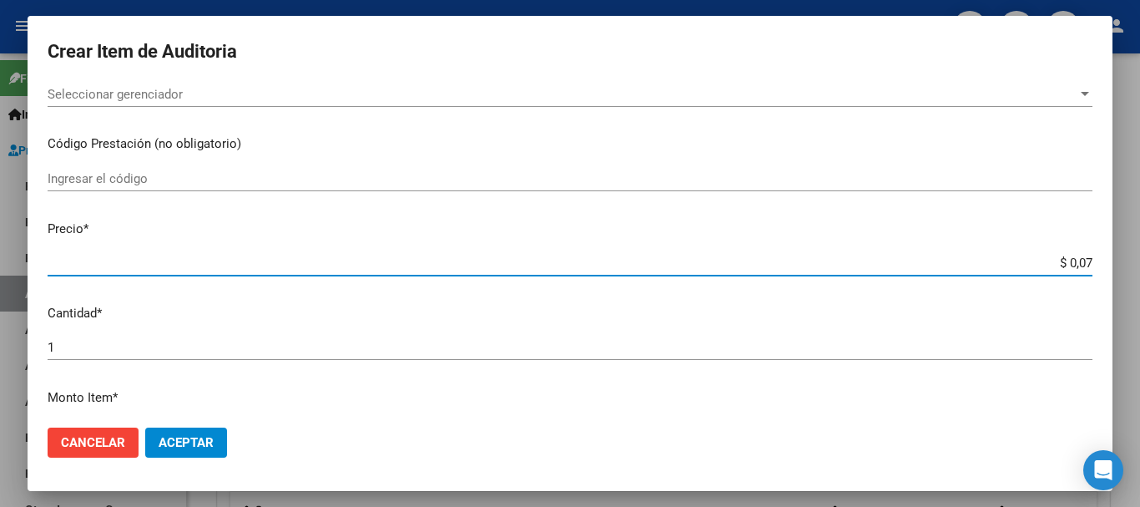
type input "$ 0,70"
type input "$ 7,04"
type input "$ 70,46"
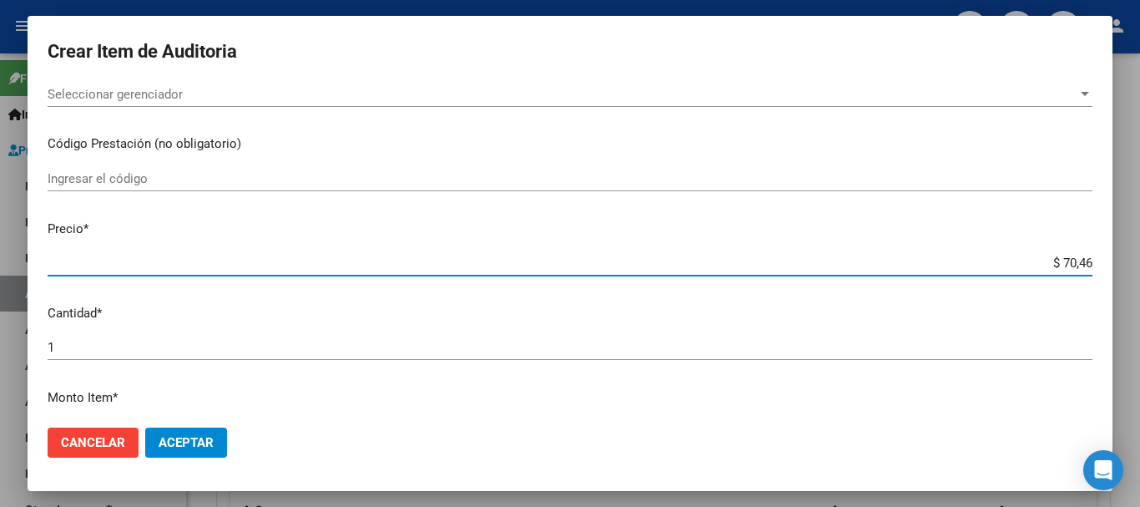
type input "$ 704,64"
type input "$ 7.046,40"
type input "$ 70.464,00"
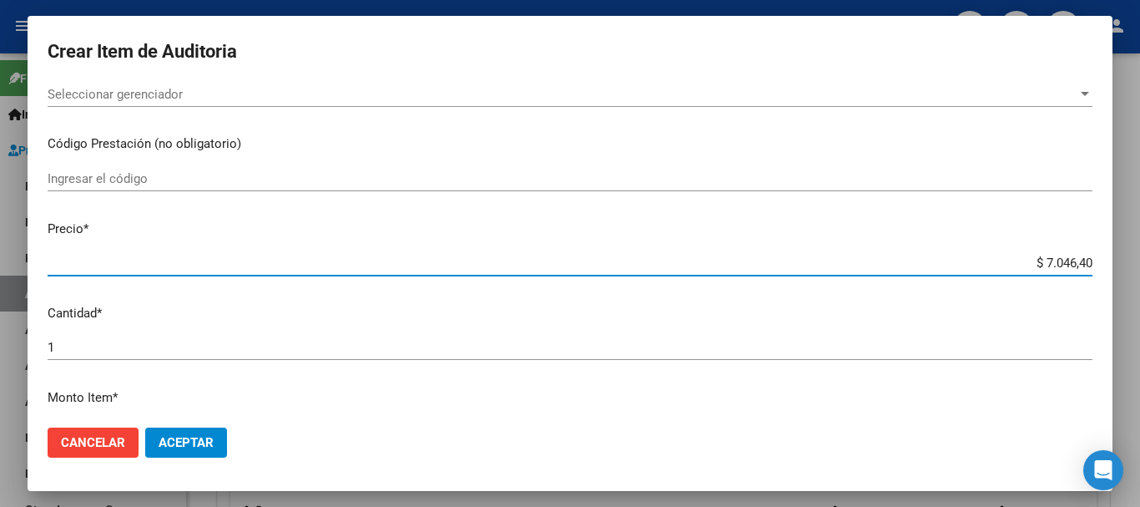
type input "$ 70.464,00"
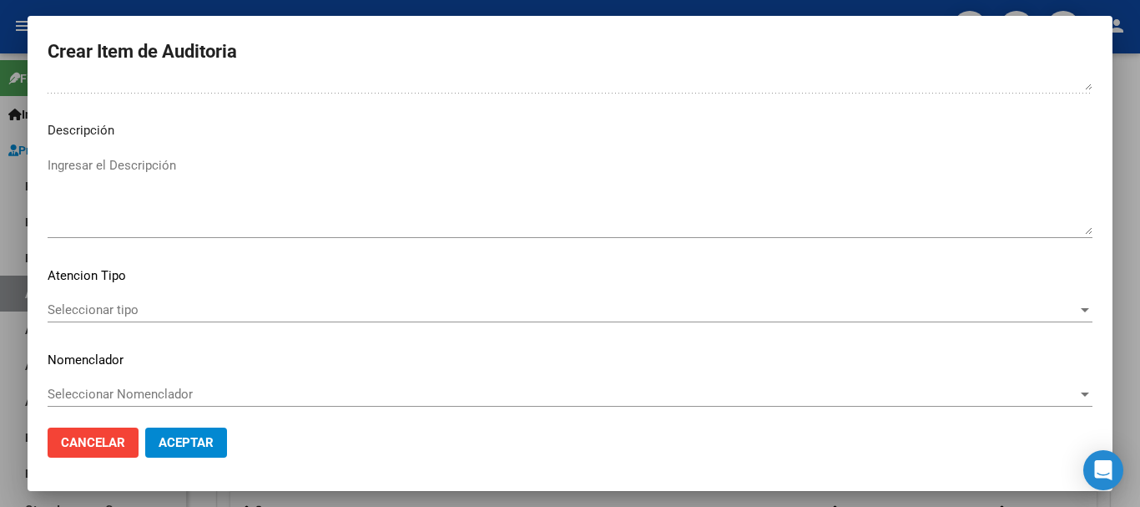
scroll to position [1194, 0]
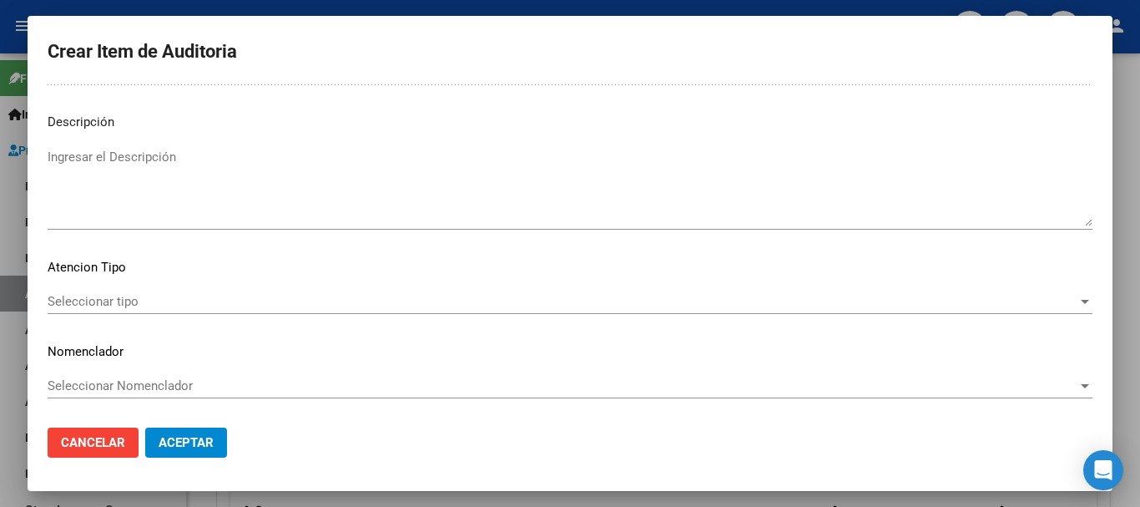
click at [105, 298] on span "Seleccionar tipo" at bounding box center [563, 301] width 1030 height 15
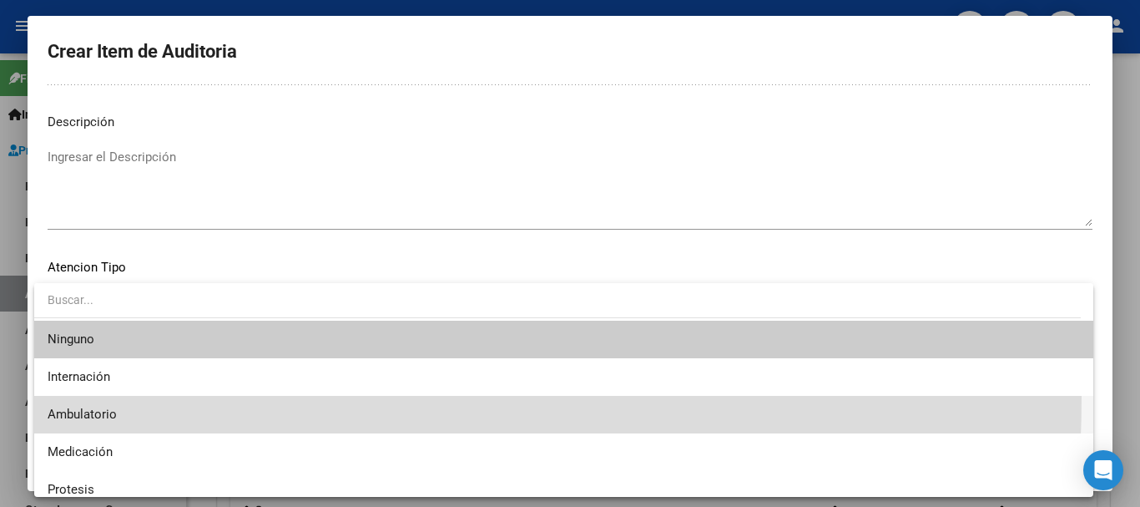
click at [63, 397] on span "Ambulatorio" at bounding box center [564, 415] width 1033 height 38
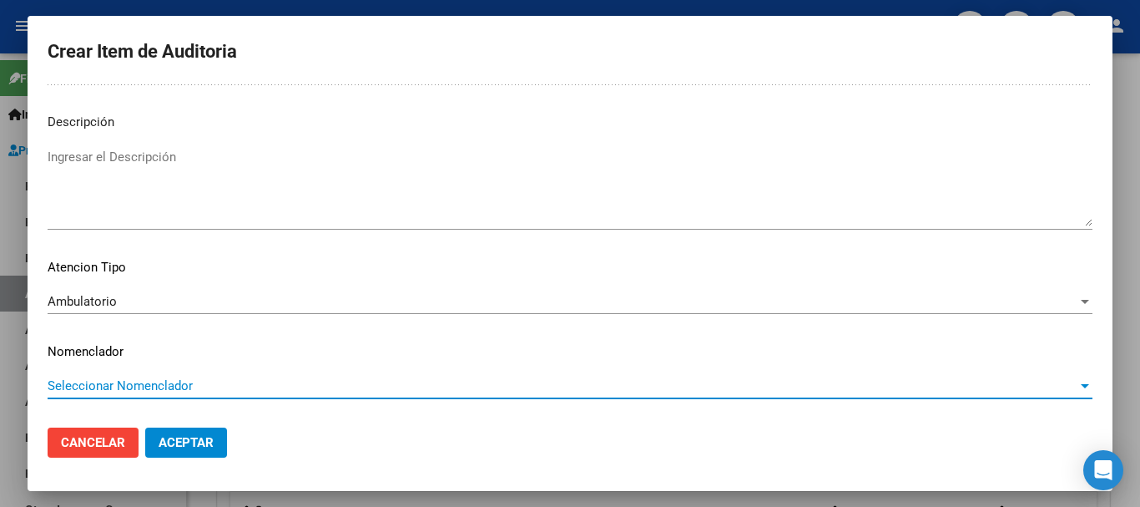
click at [116, 381] on span "Seleccionar Nomenclador" at bounding box center [563, 385] width 1030 height 15
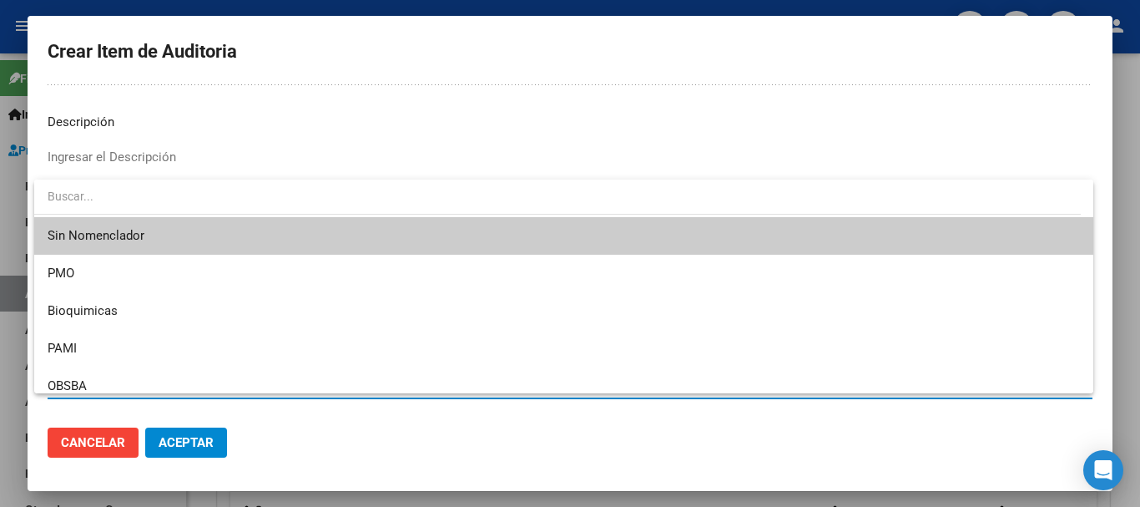
click at [106, 235] on span "Sin Nomenclador" at bounding box center [564, 236] width 1033 height 38
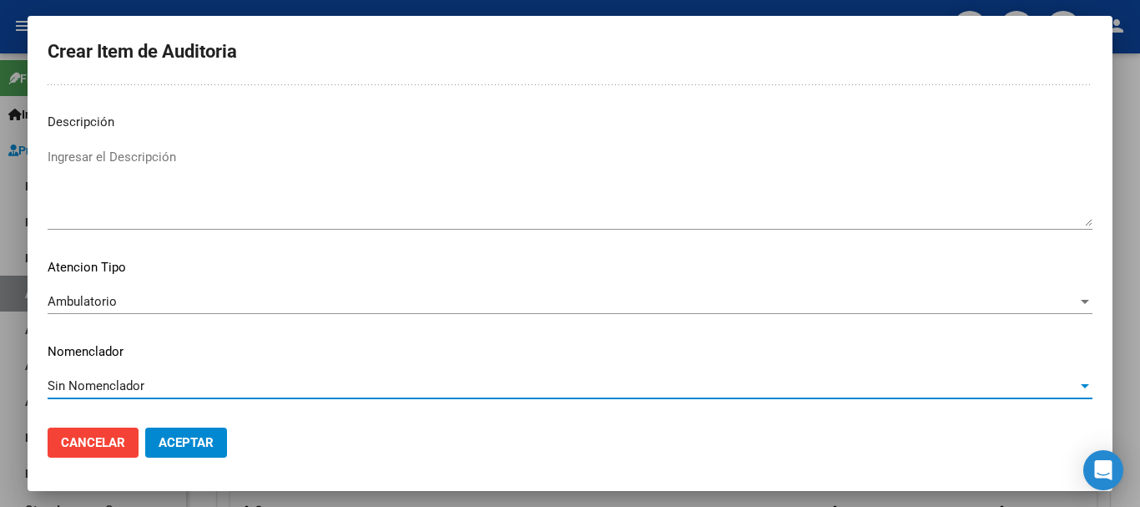
click at [188, 451] on button "Aceptar" at bounding box center [186, 442] width 82 height 30
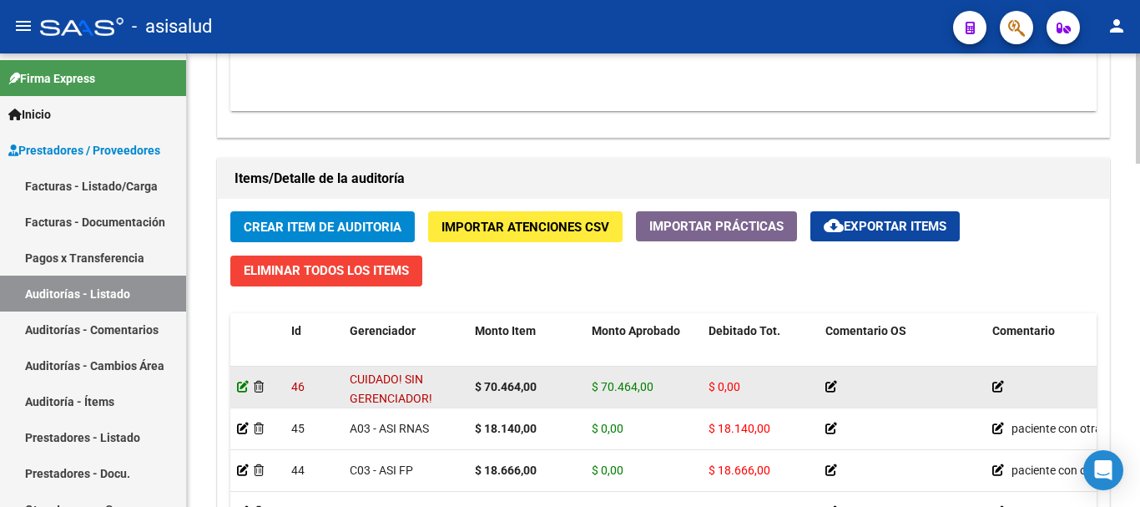
click at [239, 387] on icon at bounding box center [243, 387] width 12 height 12
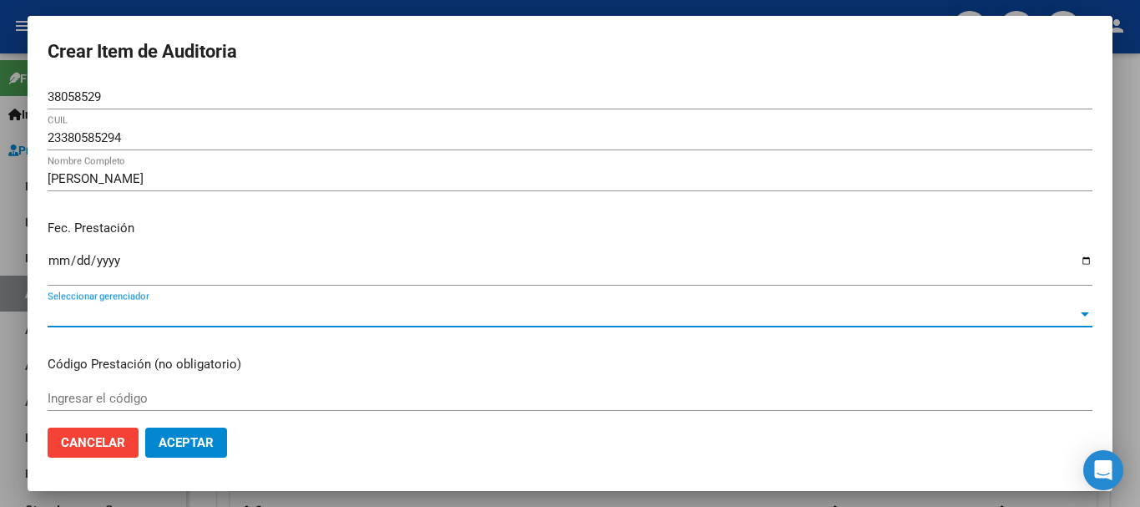
click at [244, 317] on span "Seleccionar gerenciador" at bounding box center [563, 313] width 1030 height 15
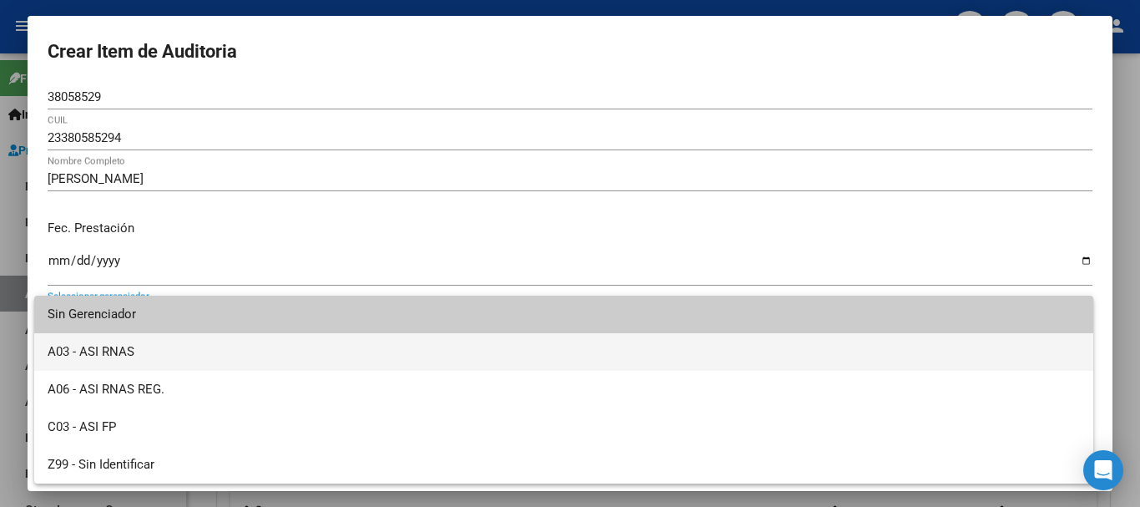
click at [214, 340] on span "A03 - ASI RNAS" at bounding box center [564, 352] width 1033 height 38
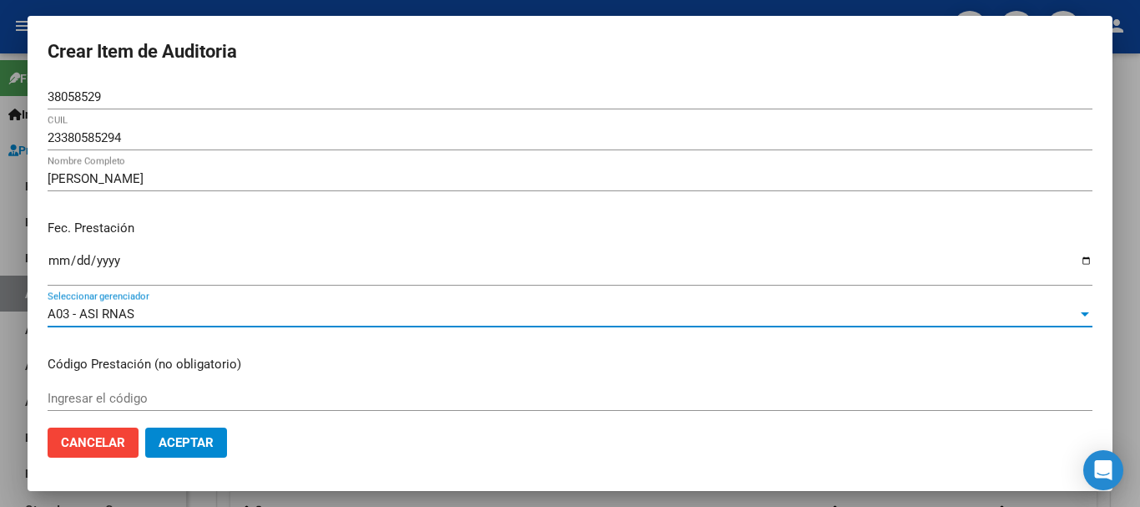
click at [214, 436] on span "Aceptar" at bounding box center [186, 442] width 55 height 15
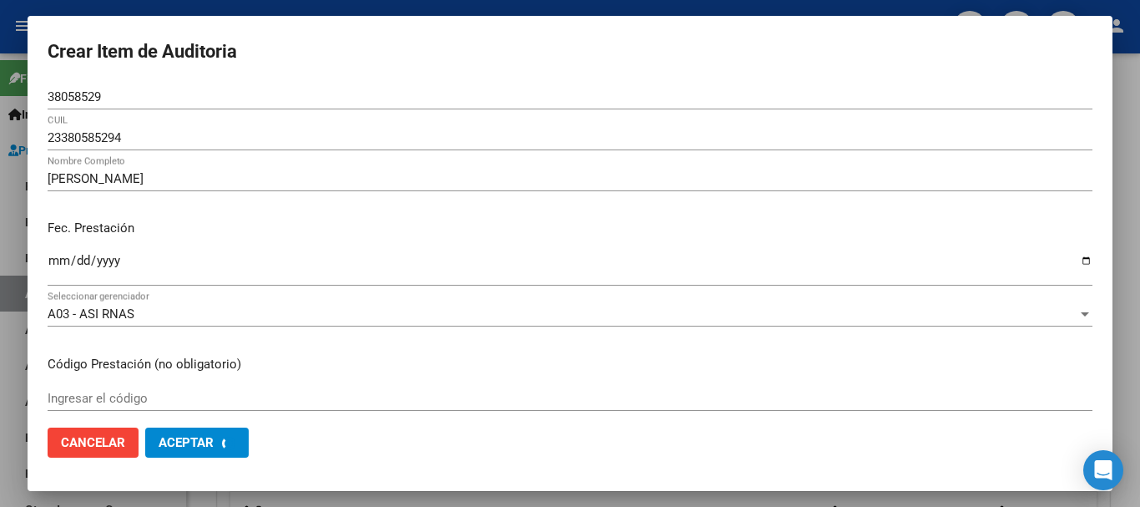
scroll to position [0, 0]
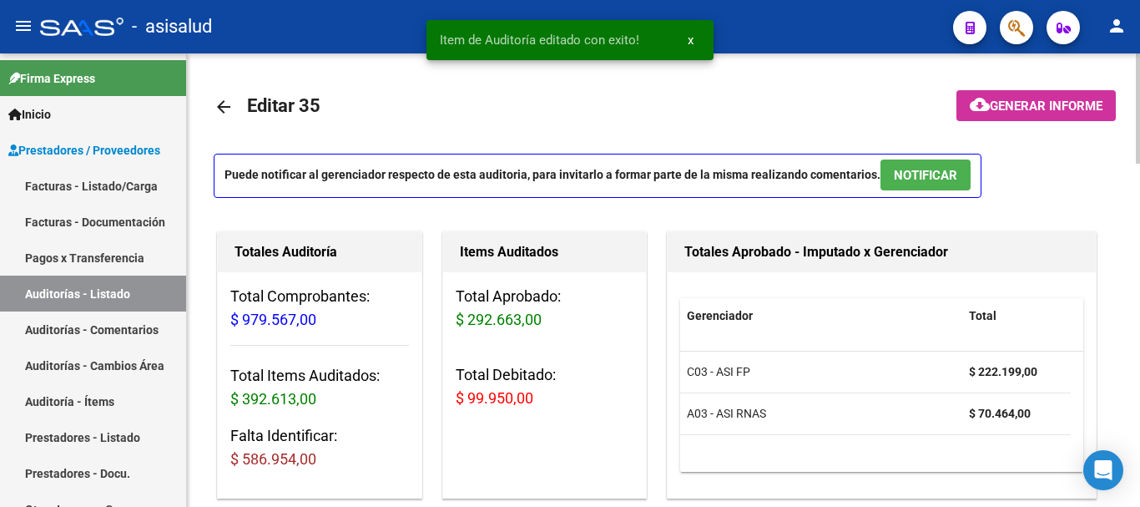
click at [593, 453] on div "Items Auditados Total Aprobado: $ 292.663,00 Total Debitado: $ 99.950,00" at bounding box center [544, 364] width 205 height 267
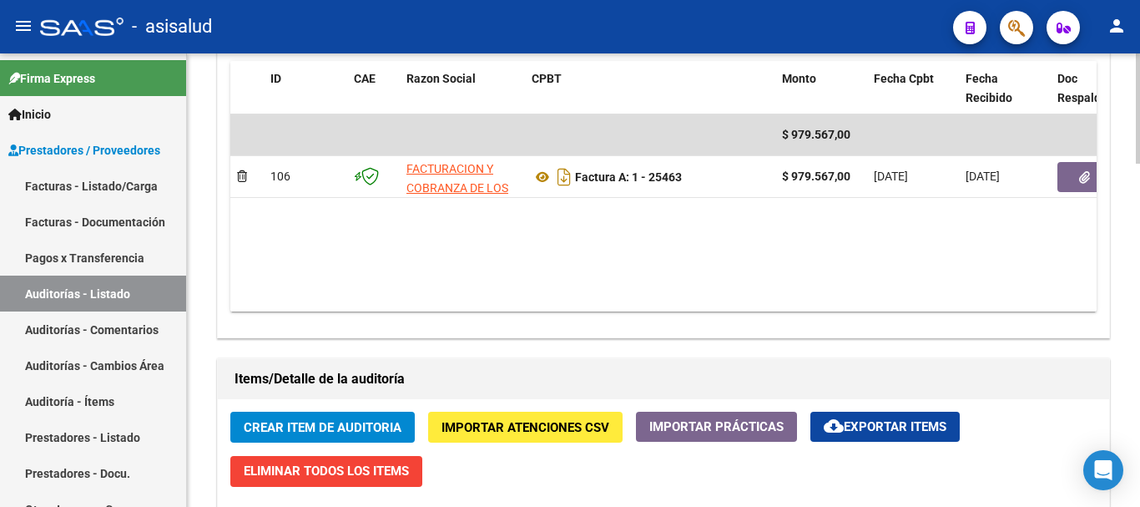
scroll to position [935, 0]
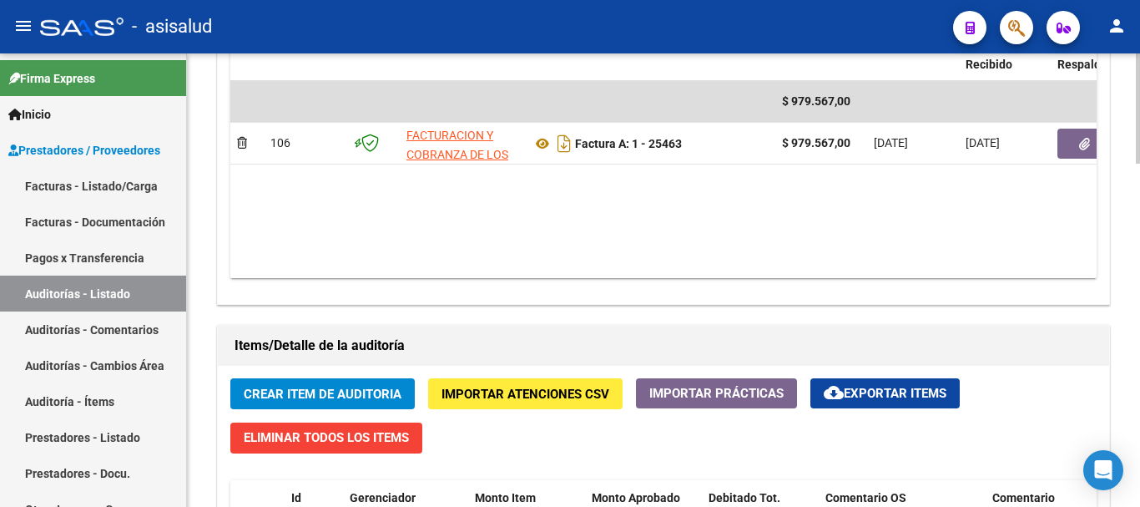
click at [341, 382] on button "Crear Item de Auditoria" at bounding box center [322, 393] width 185 height 31
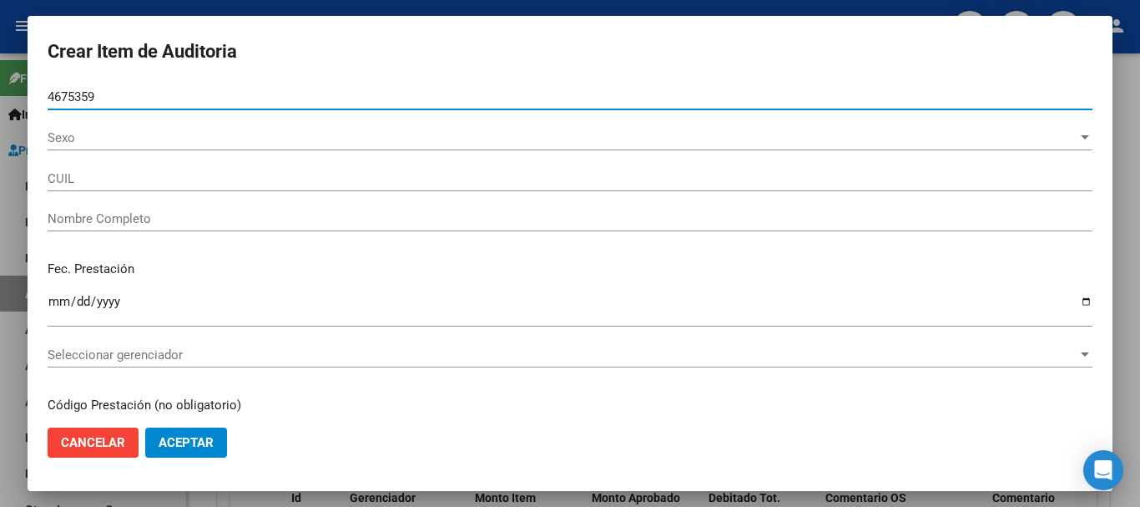
type input "46753598"
type input "20467535987"
type input "[PERSON_NAME] [PERSON_NAME]"
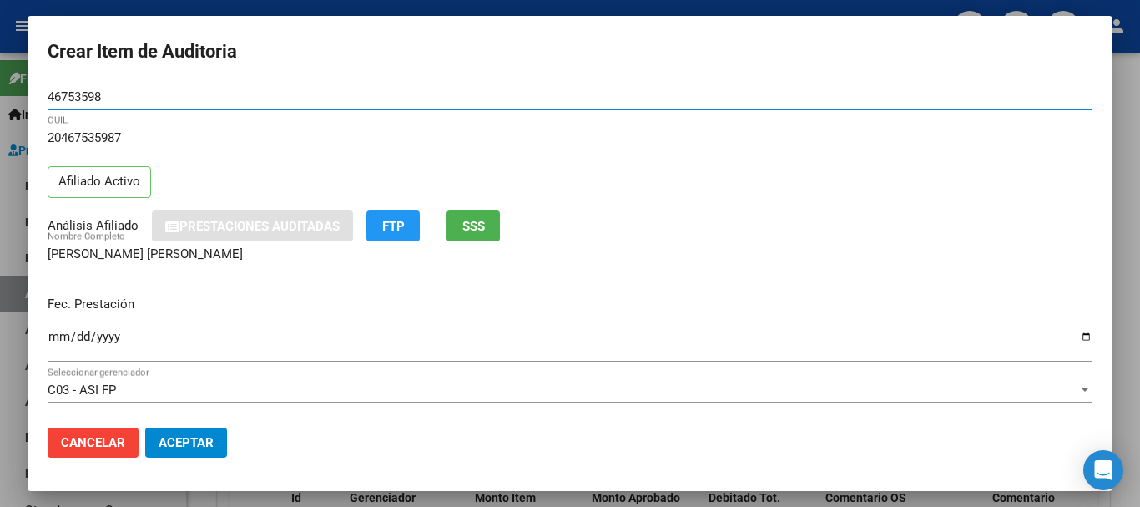
type input "46753598"
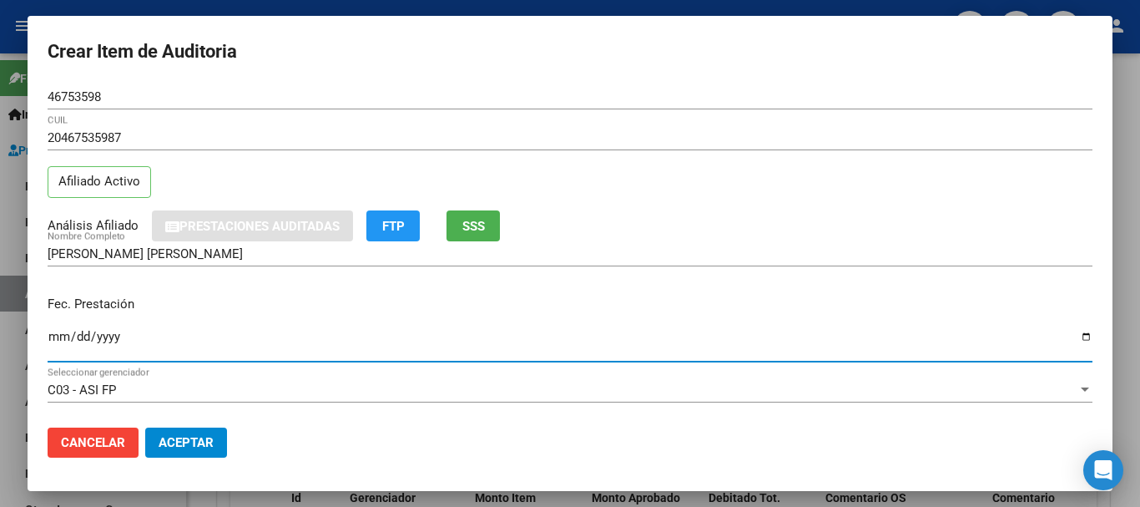
click at [62, 345] on input "Ingresar la fecha" at bounding box center [570, 343] width 1045 height 27
type input "[DATE]"
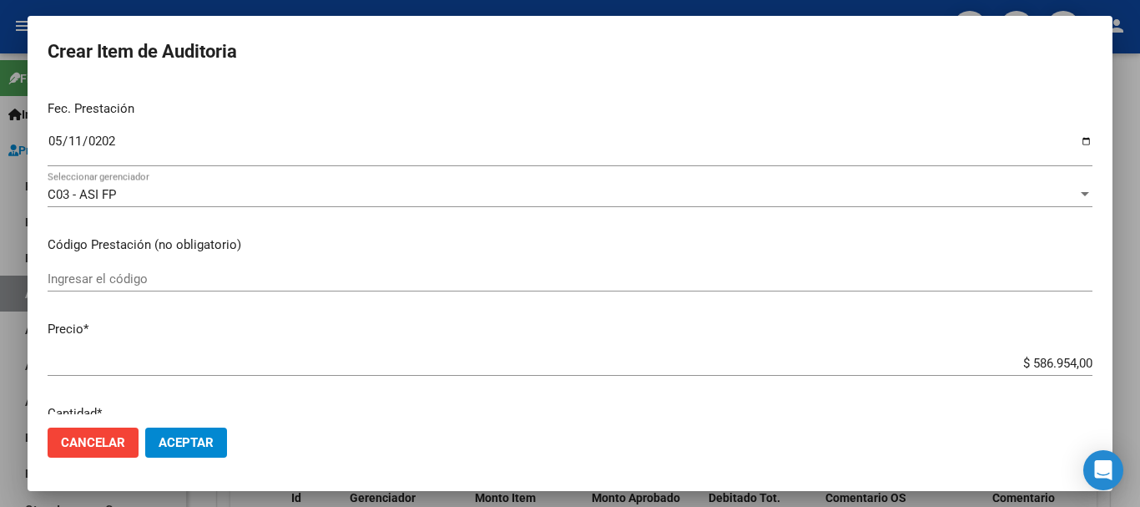
scroll to position [297, 0]
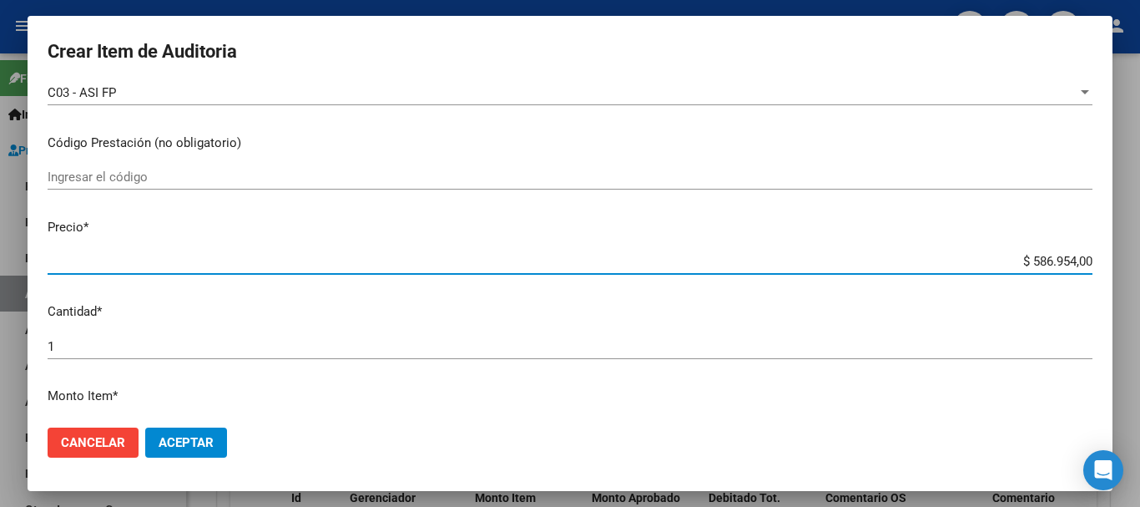
drag, startPoint x: 1015, startPoint y: 260, endPoint x: 1140, endPoint y: 242, distance: 125.6
click at [1140, 242] on div "Crear Item de Auditoria 46753598 Nro Documento 20467535987 CUIL Afiliado Activo…" at bounding box center [570, 253] width 1140 height 507
type input "$ 0,08"
type input "$ 0,83"
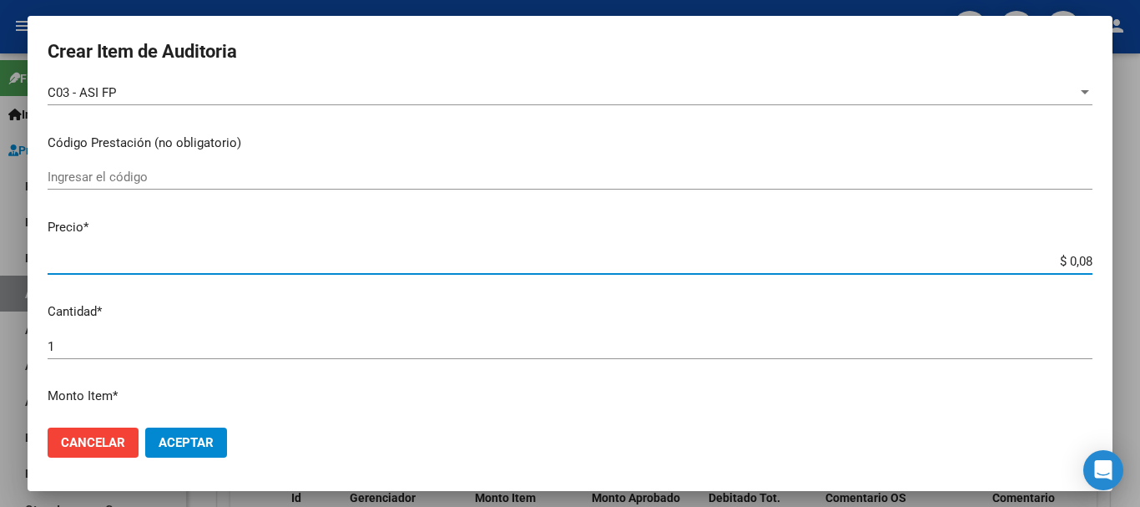
type input "$ 0,83"
type input "$ 8,35"
type input "$ 83,50"
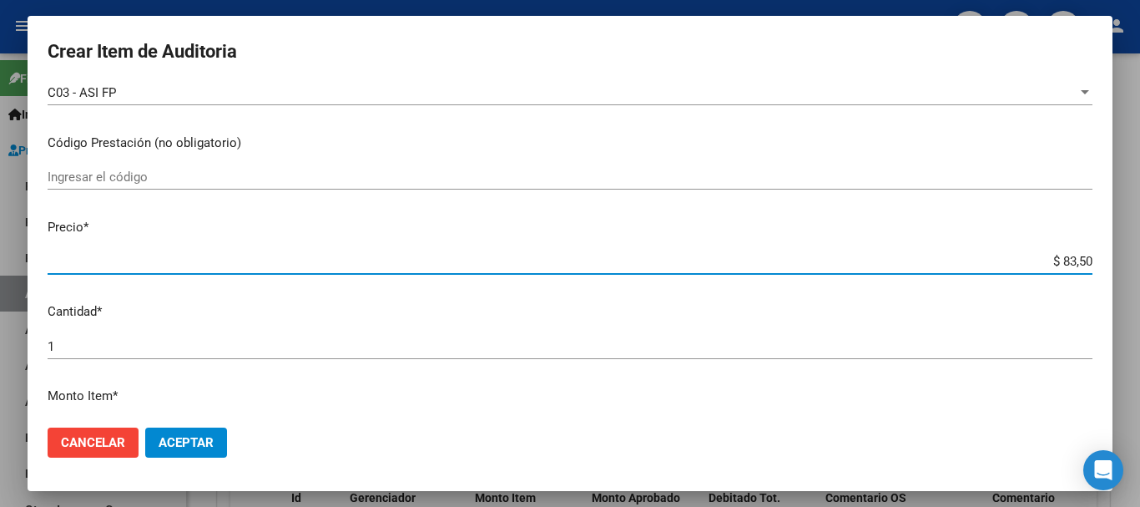
type input "$ 835,04"
type input "$ 8.350,40"
type input "$ 83.504,00"
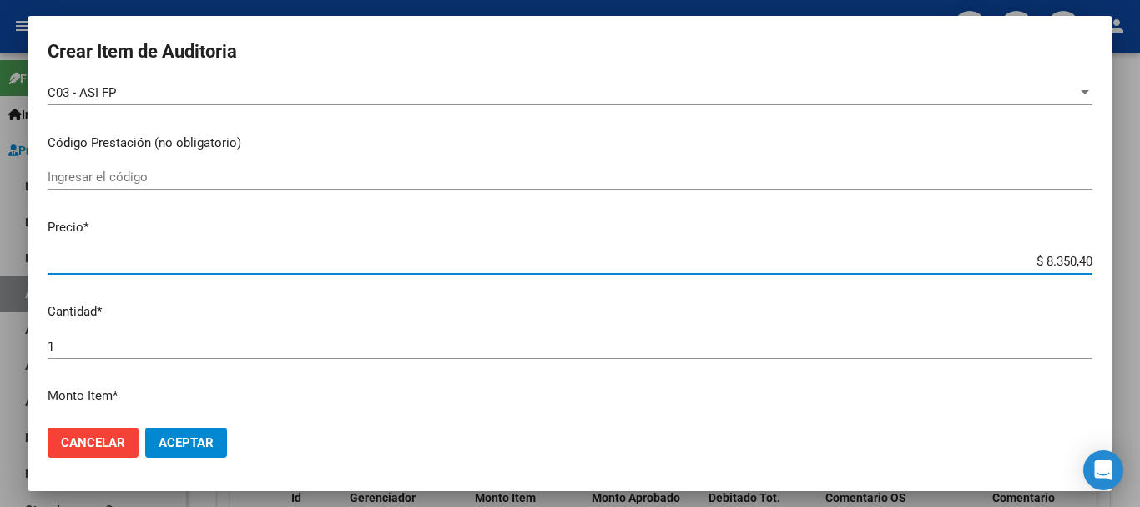
type input "$ 83.504,00"
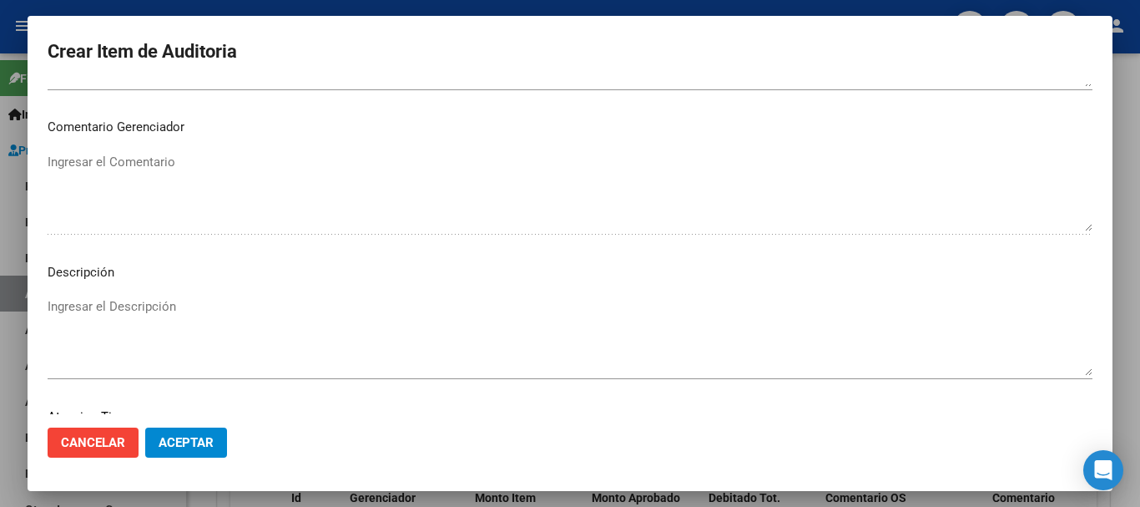
scroll to position [1174, 0]
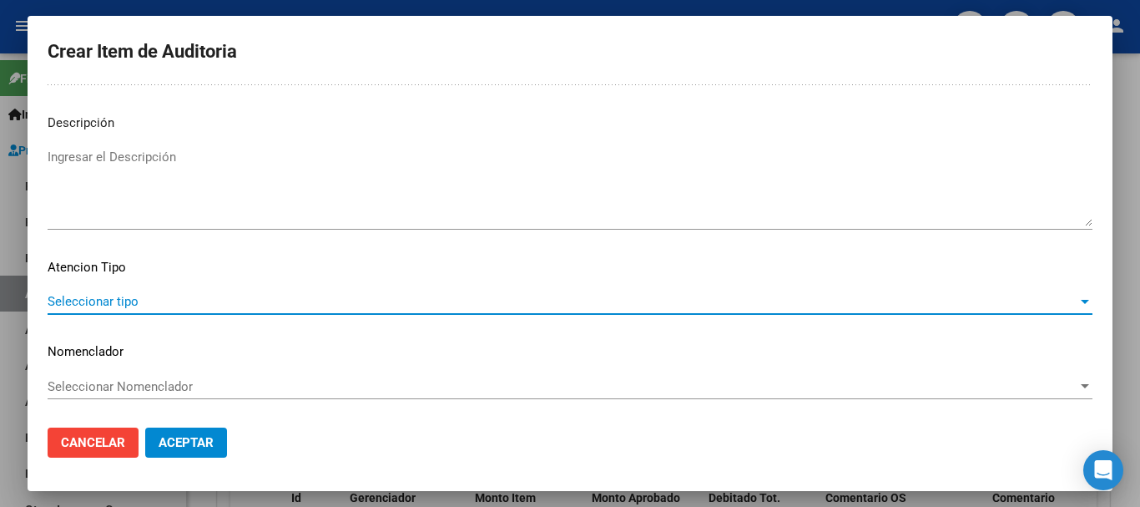
click at [128, 296] on span "Seleccionar tipo" at bounding box center [563, 301] width 1030 height 15
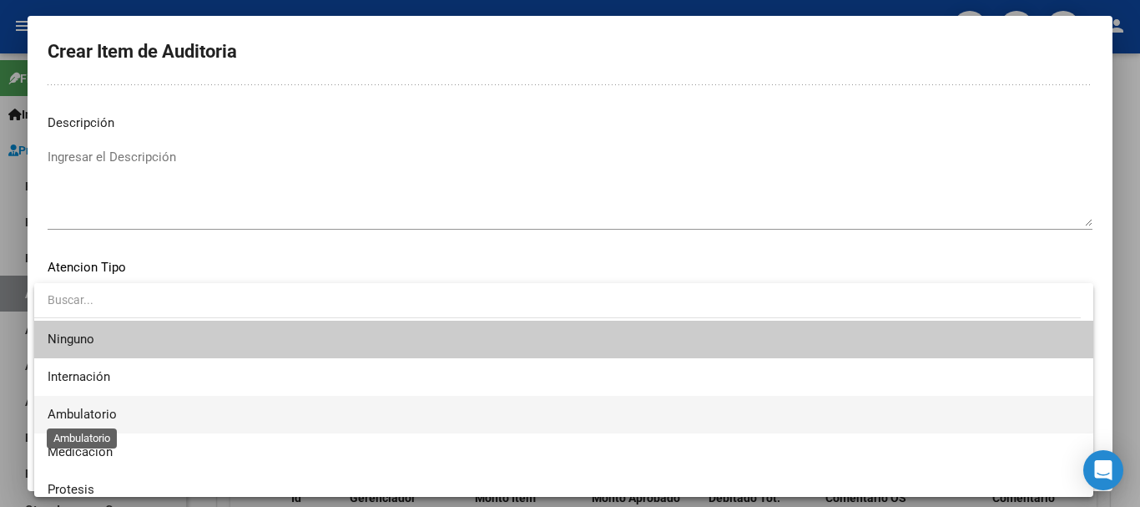
click at [87, 407] on span "Ambulatorio" at bounding box center [82, 414] width 69 height 15
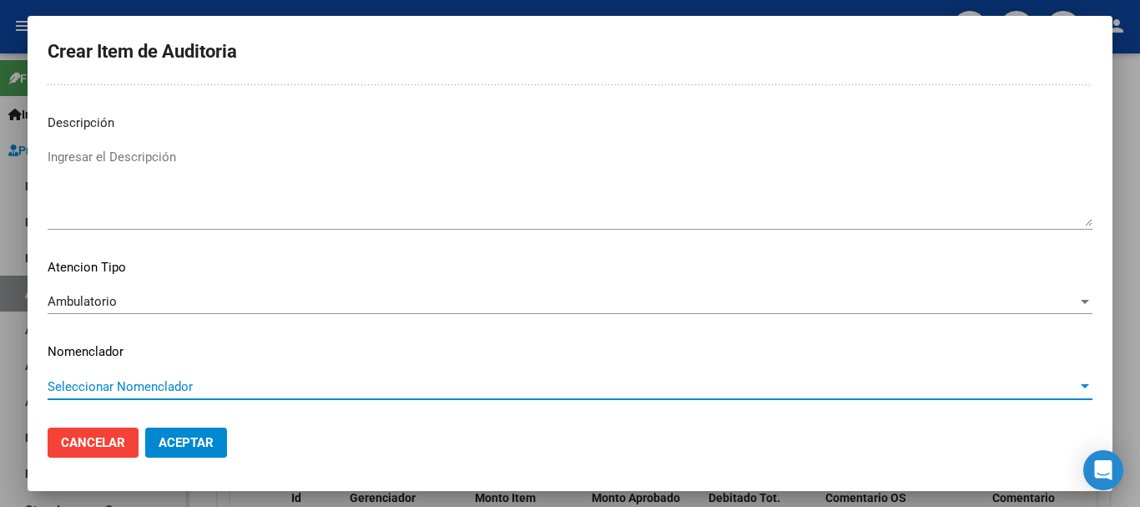
click at [111, 386] on span "Seleccionar Nomenclador" at bounding box center [563, 386] width 1030 height 15
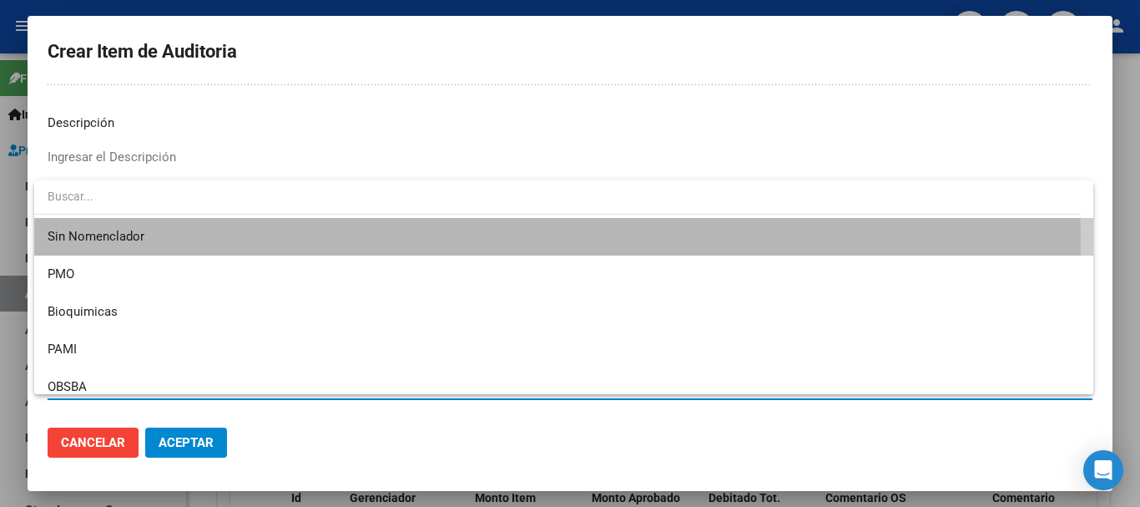
click at [85, 236] on span "Sin Nomenclador" at bounding box center [564, 237] width 1033 height 38
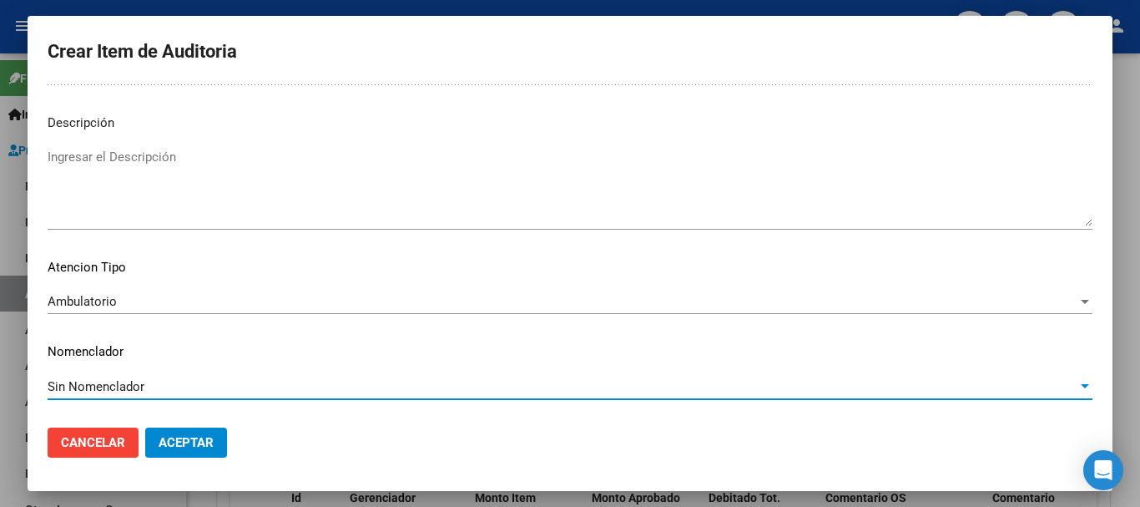
click at [174, 435] on span "Aceptar" at bounding box center [186, 442] width 55 height 15
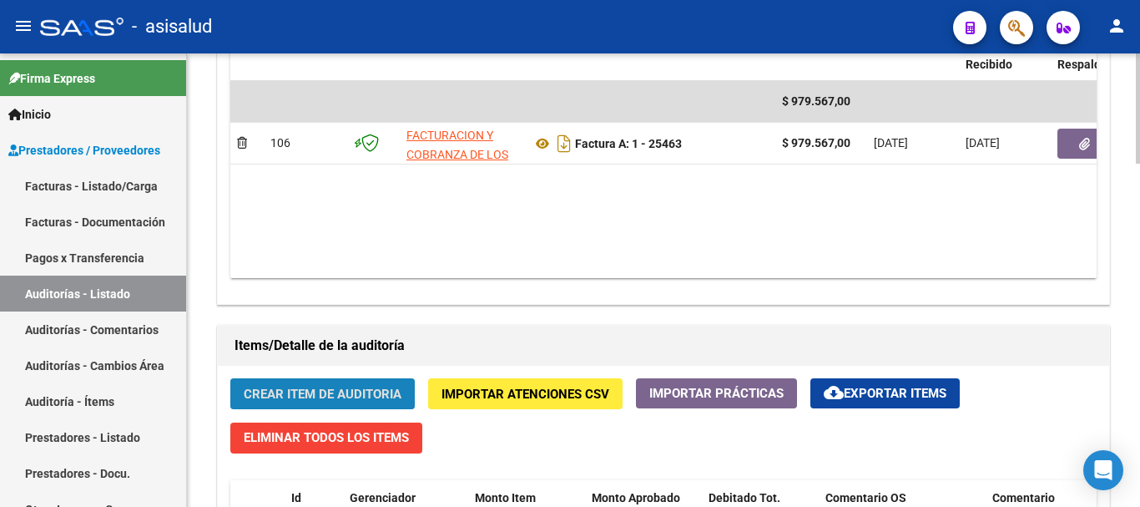
click at [333, 387] on span "Crear Item de Auditoria" at bounding box center [323, 394] width 158 height 15
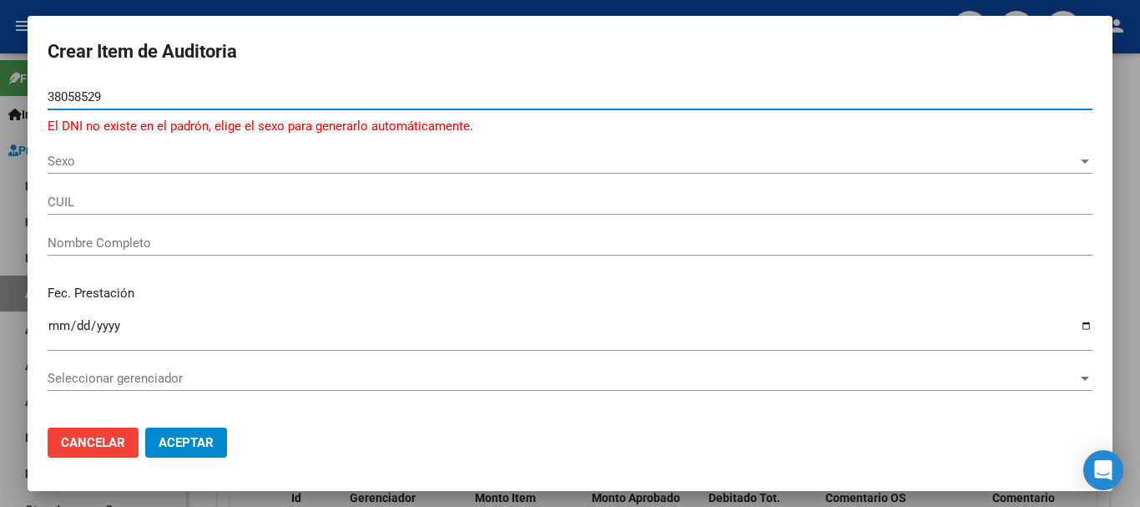
type input "38058529"
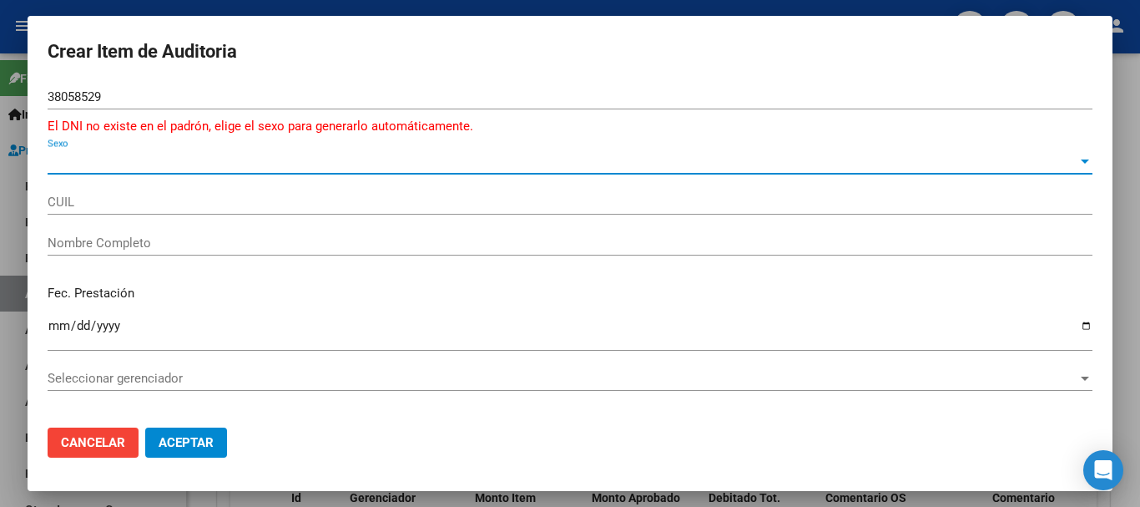
click at [176, 158] on span "Sexo" at bounding box center [563, 161] width 1030 height 15
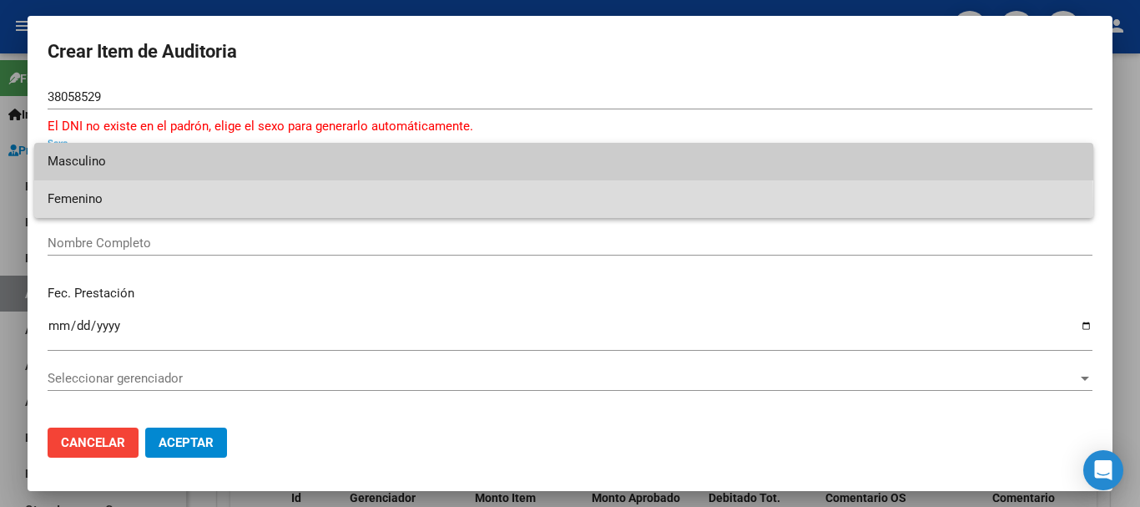
click at [144, 208] on span "Femenino" at bounding box center [564, 199] width 1033 height 38
type input "23380585294"
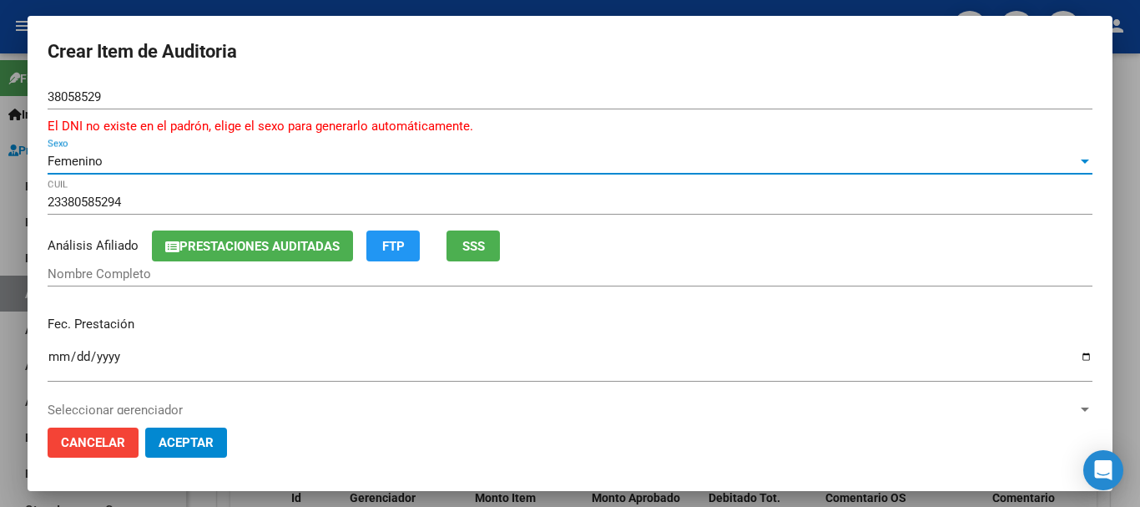
type input "[PERSON_NAME]"
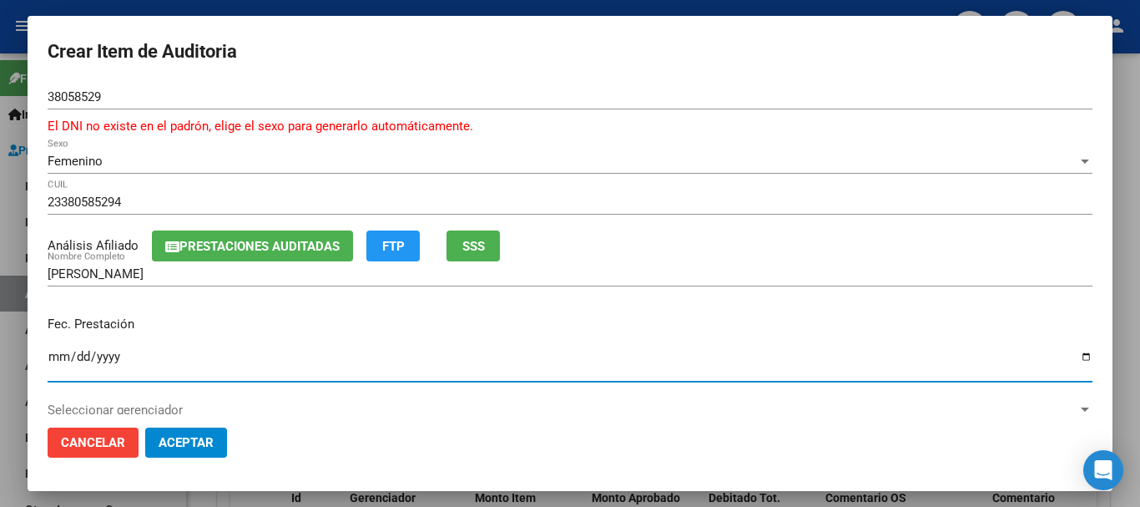
click at [69, 350] on input "Ingresar la fecha" at bounding box center [570, 363] width 1045 height 27
click at [56, 352] on input "Ingresar la fecha" at bounding box center [570, 363] width 1045 height 27
type input "[DATE]"
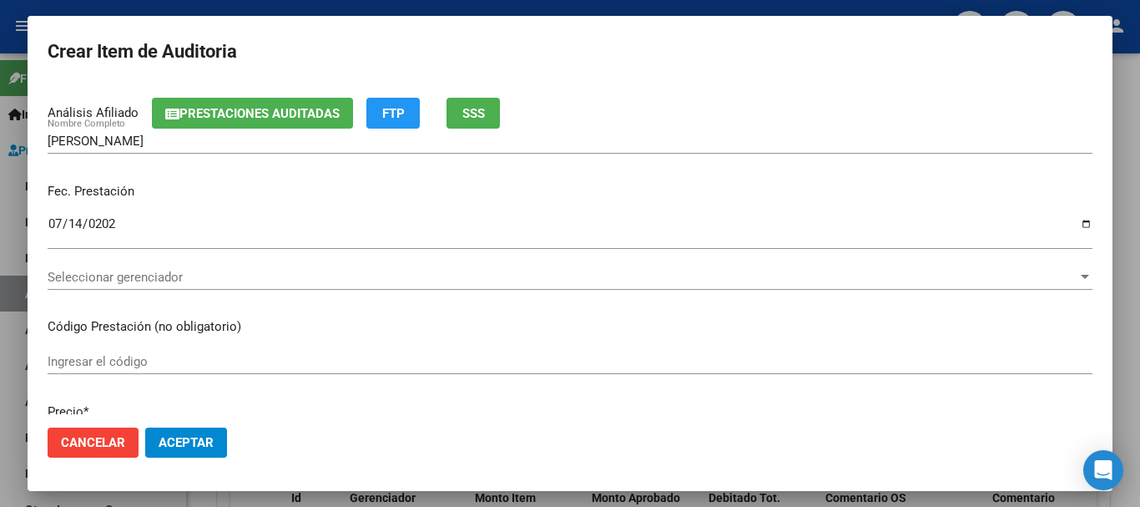
scroll to position [255, 0]
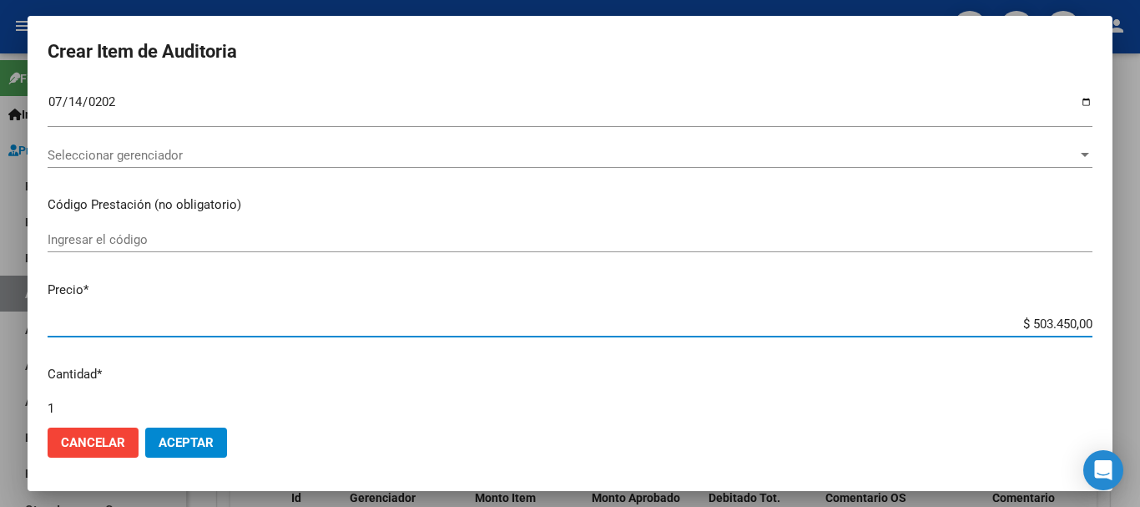
drag, startPoint x: 1016, startPoint y: 328, endPoint x: 1140, endPoint y: 336, distance: 123.8
click at [1140, 336] on div "Crear Item de Auditoria 38058529 Nro Documento El DNI no existe en el padrón, e…" at bounding box center [570, 253] width 1140 height 507
type input "$ 0,01"
type input "$ 0,18"
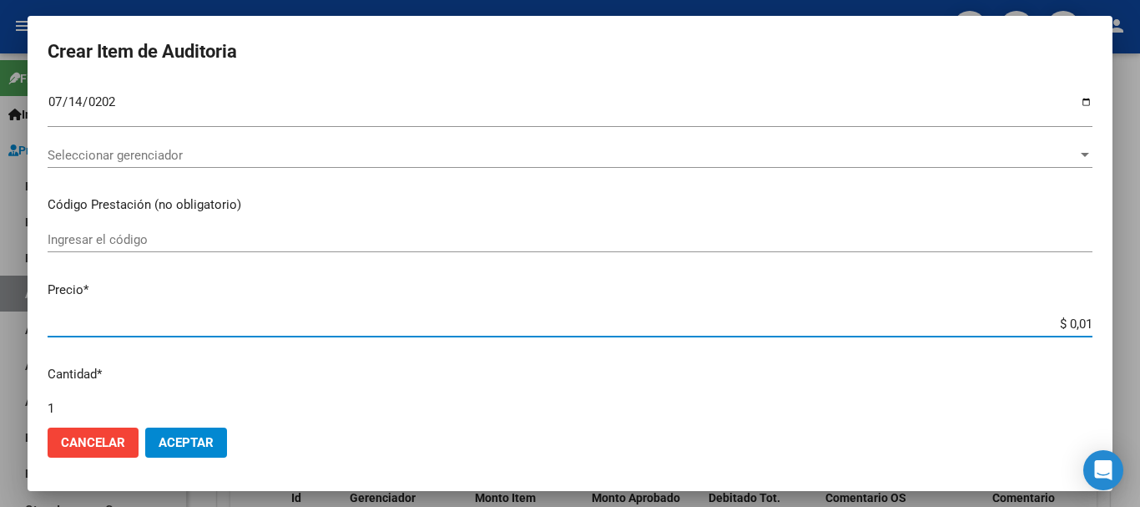
type input "$ 0,18"
type input "$ 1,86"
type input "$ 18,66"
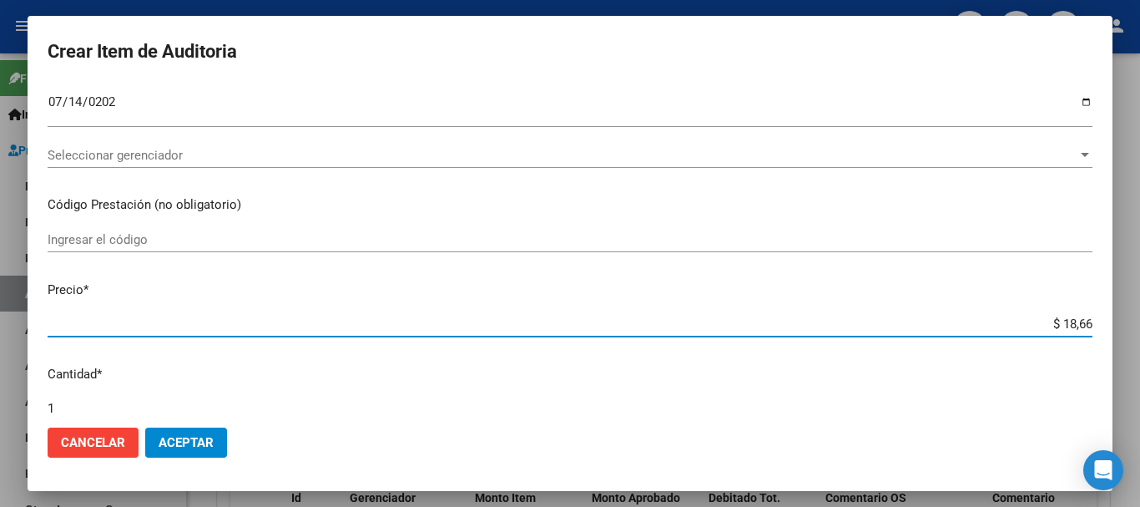
type input "$ 186,66"
type input "$ 1.866,60"
type input "$ 18.666,00"
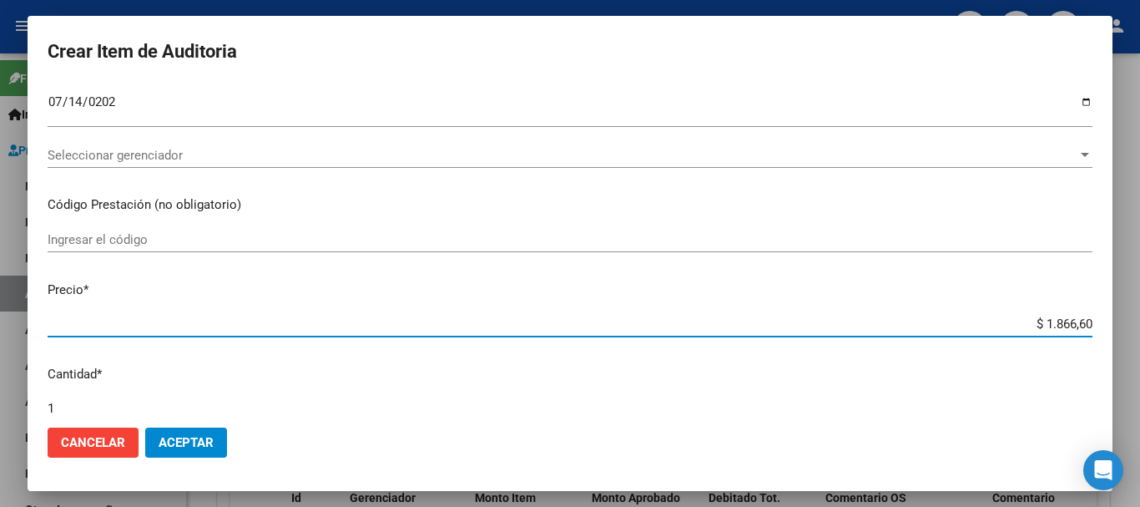
type input "$ 18.666,00"
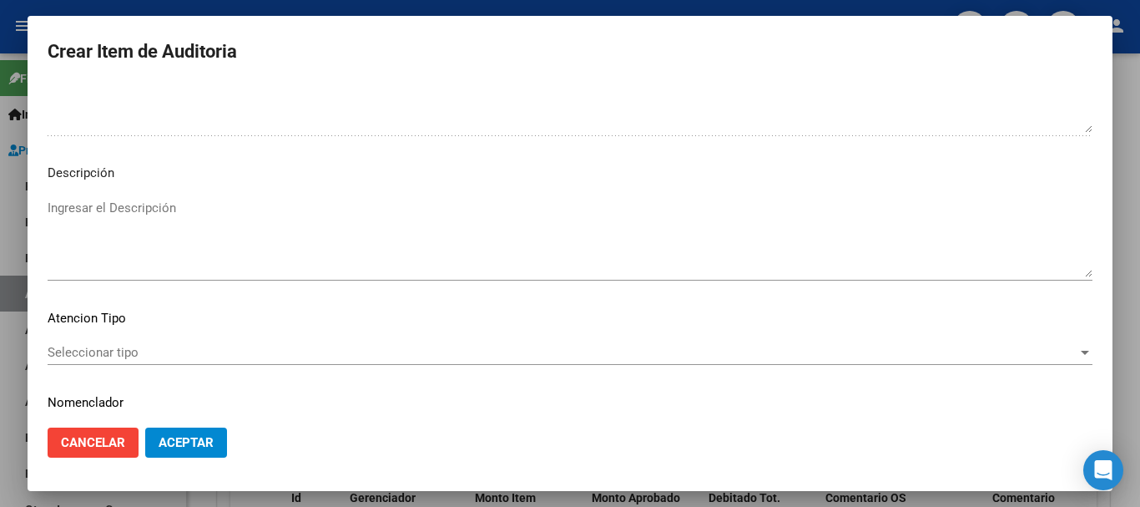
scroll to position [1194, 0]
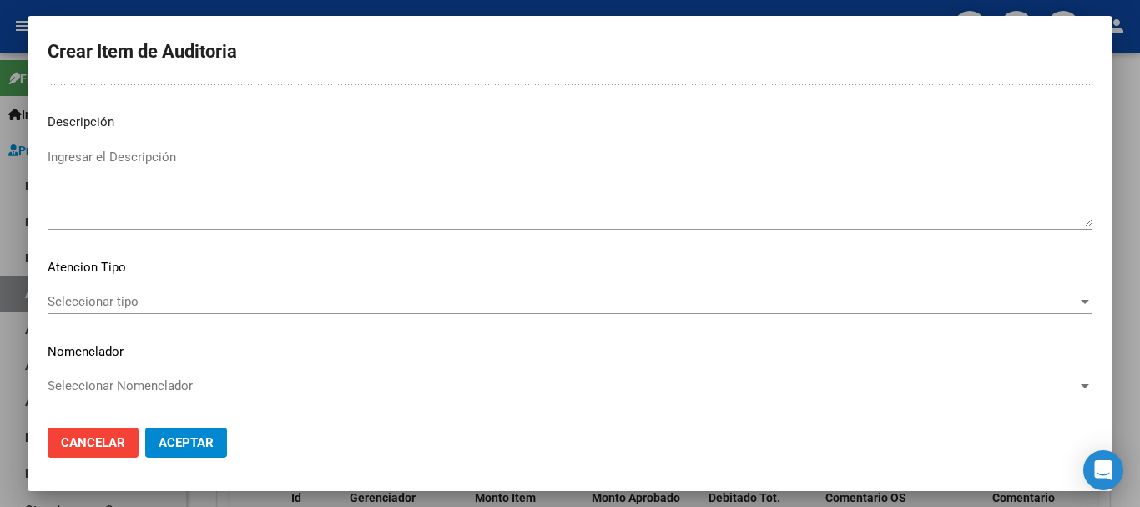
click at [74, 293] on div "Seleccionar tipo Seleccionar tipo" at bounding box center [570, 301] width 1045 height 25
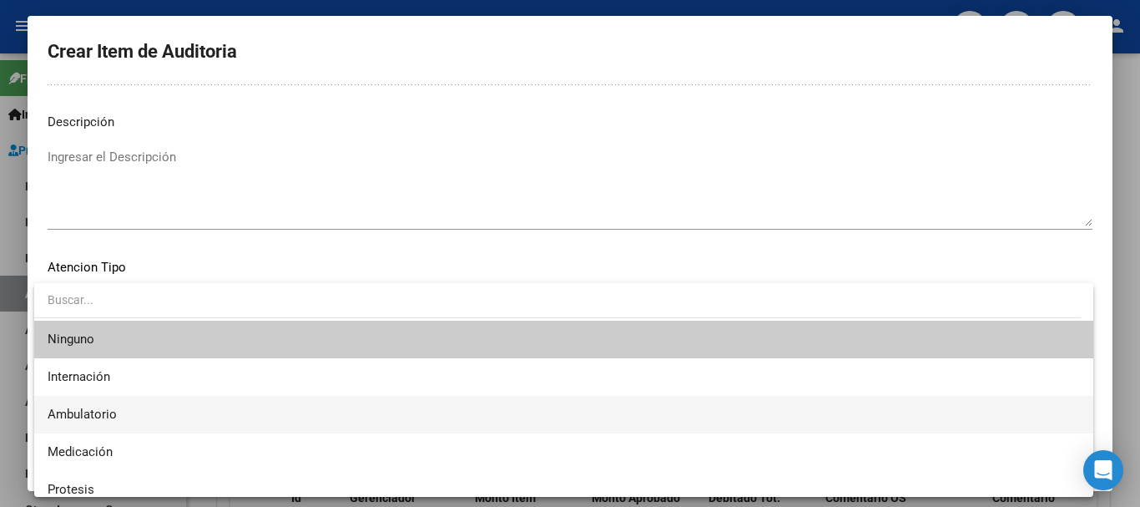
click at [66, 403] on span "Ambulatorio" at bounding box center [564, 415] width 1033 height 38
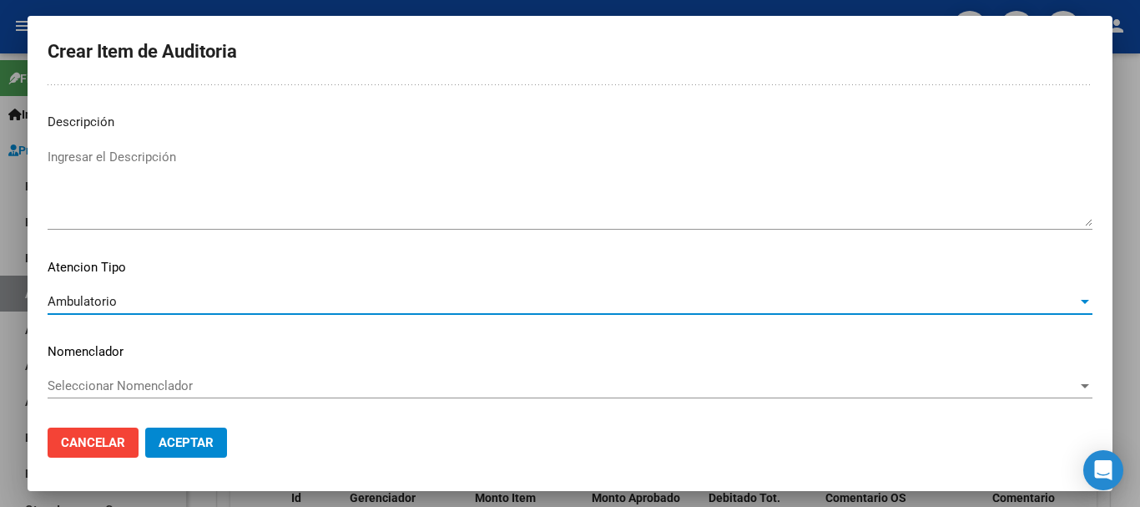
click at [153, 378] on span "Seleccionar Nomenclador" at bounding box center [563, 385] width 1030 height 15
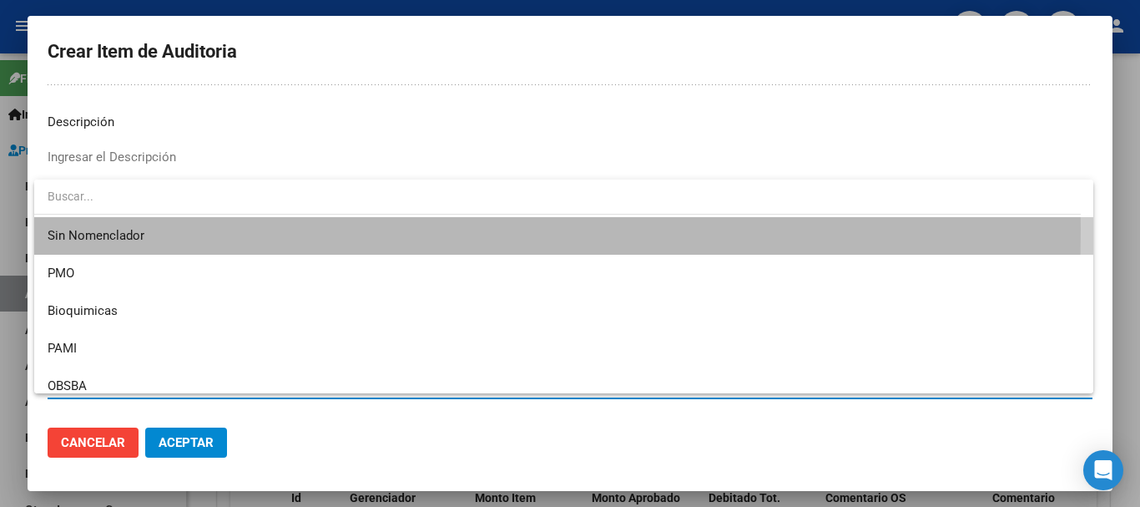
click at [137, 229] on span "Sin Nomenclador" at bounding box center [564, 236] width 1033 height 38
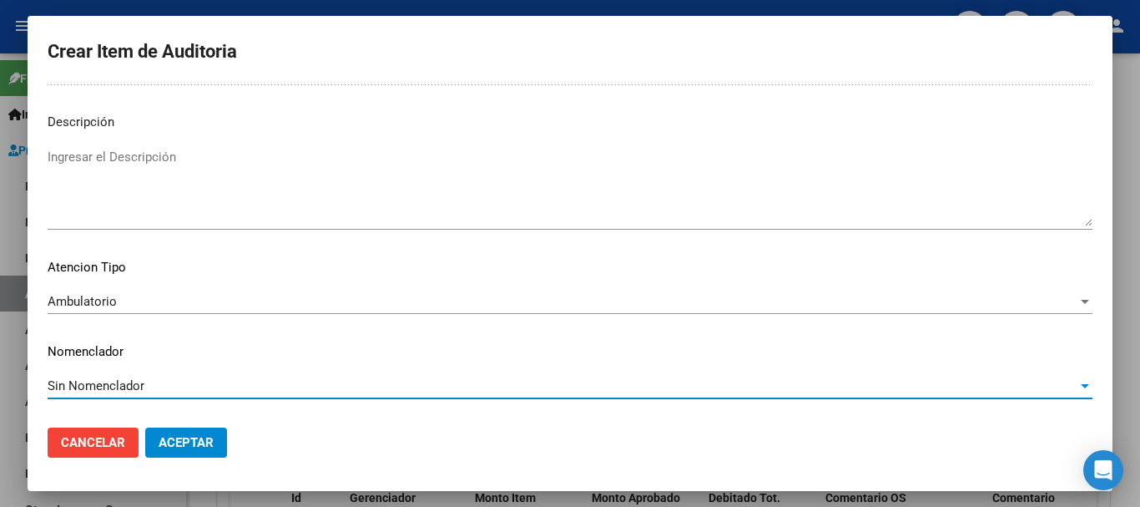
click at [214, 437] on span "Aceptar" at bounding box center [186, 442] width 55 height 15
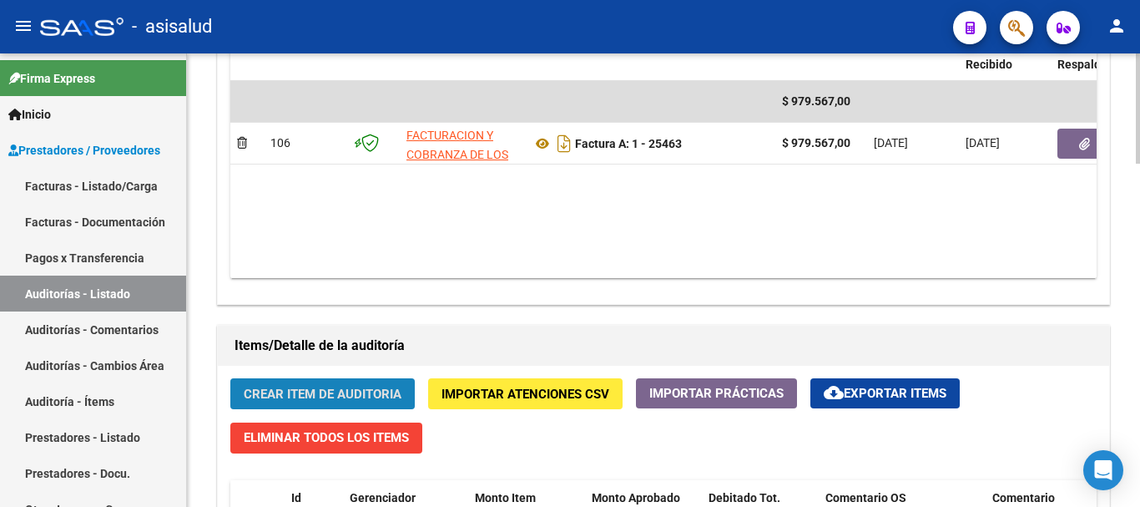
click at [332, 390] on span "Crear Item de Auditoria" at bounding box center [323, 394] width 158 height 15
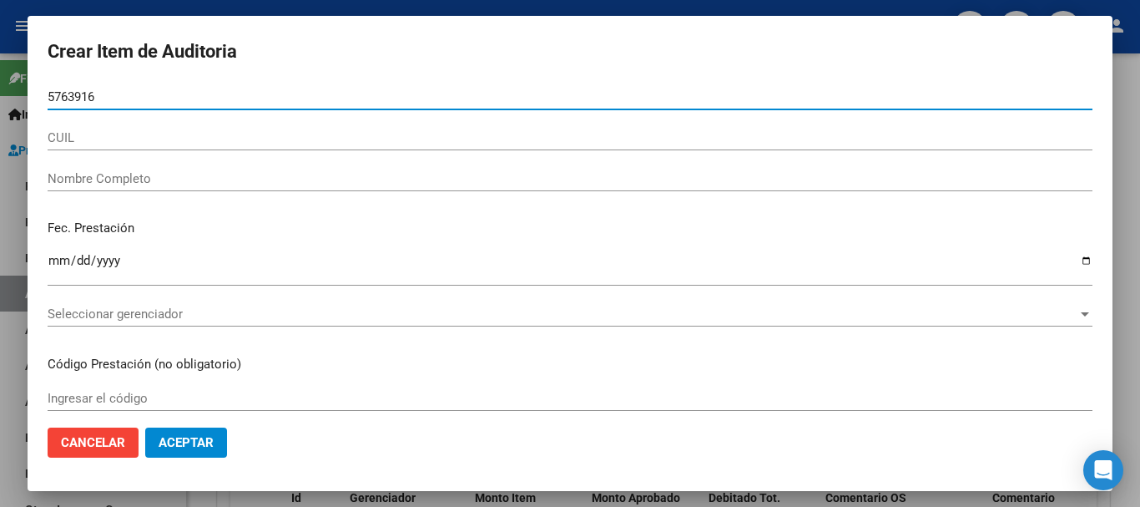
type input "57639166"
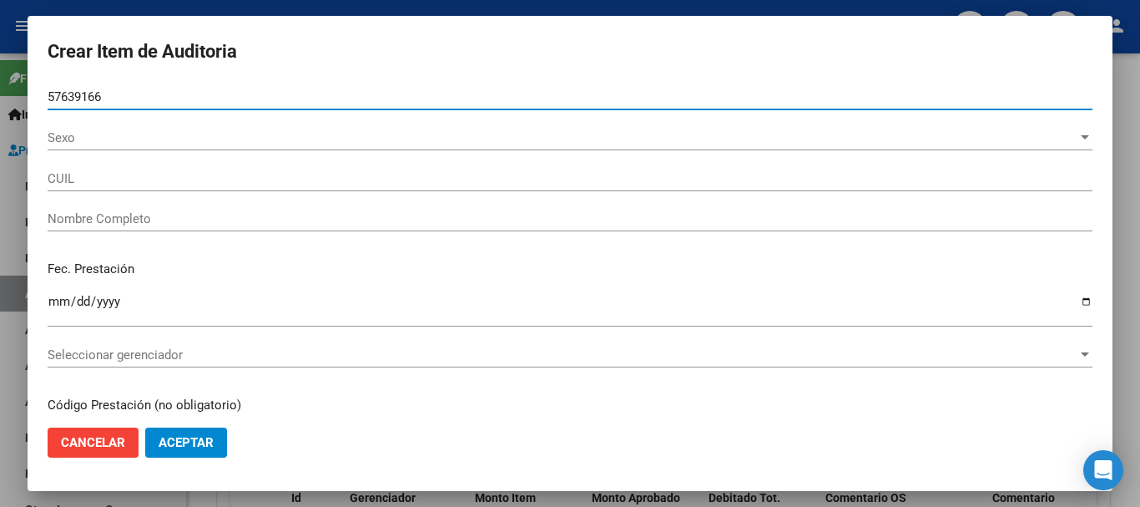
type input "27576391663"
type input "[PERSON_NAME] [PERSON_NAME]"
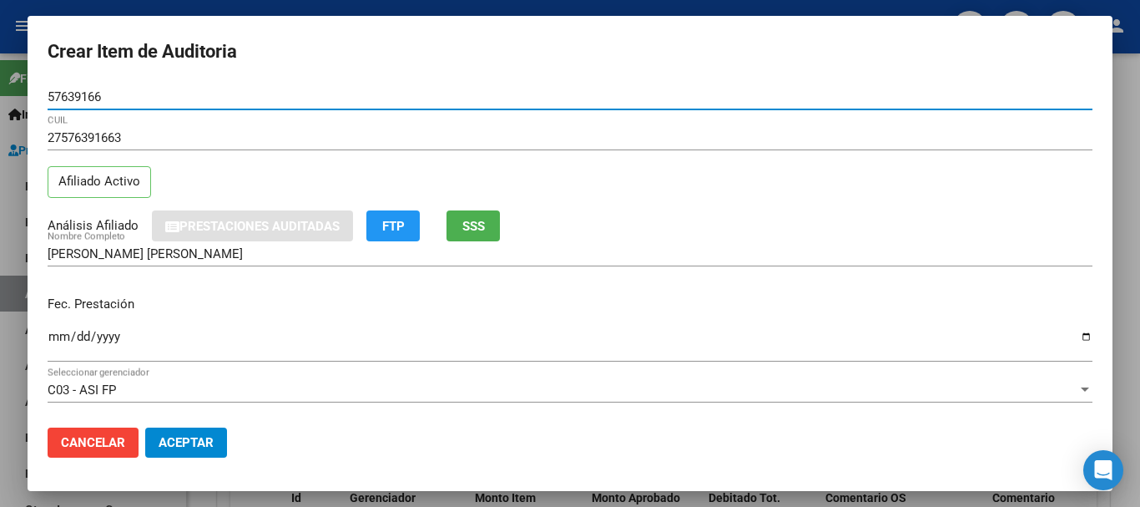
type input "57639166"
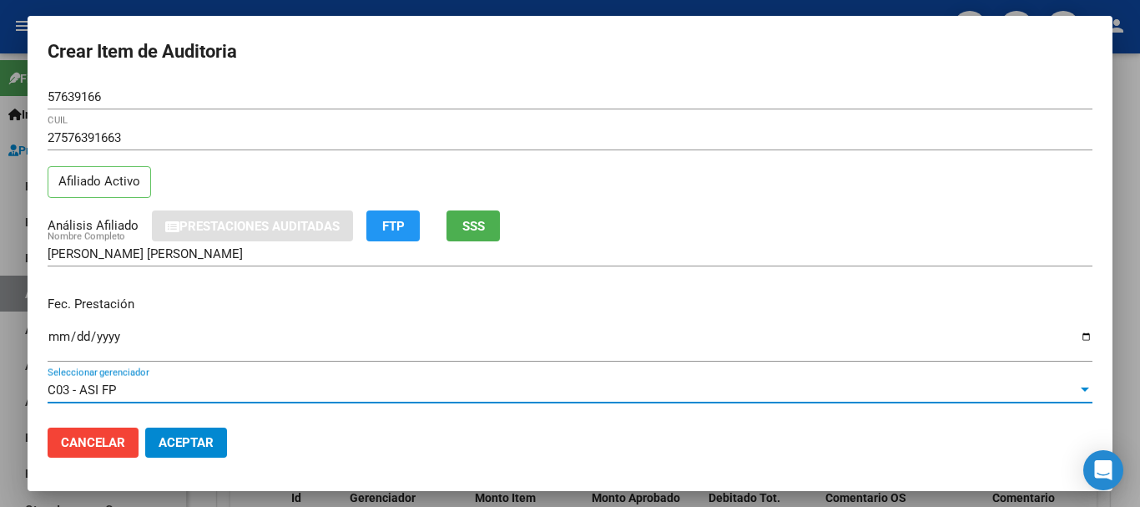
click at [58, 387] on span "C03 - ASI FP" at bounding box center [82, 389] width 68 height 15
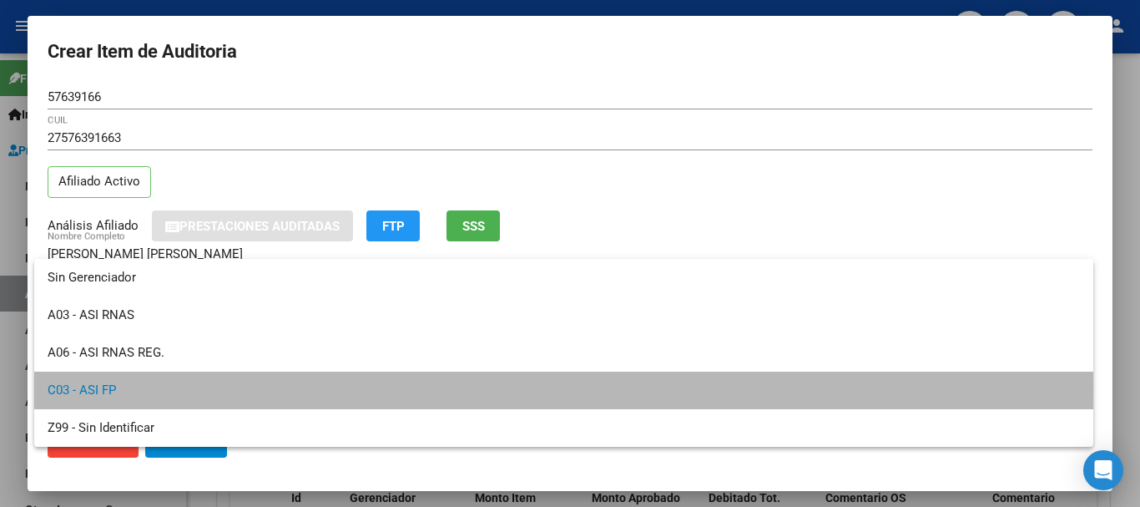
click at [77, 387] on span "C03 - ASI FP" at bounding box center [564, 391] width 1033 height 38
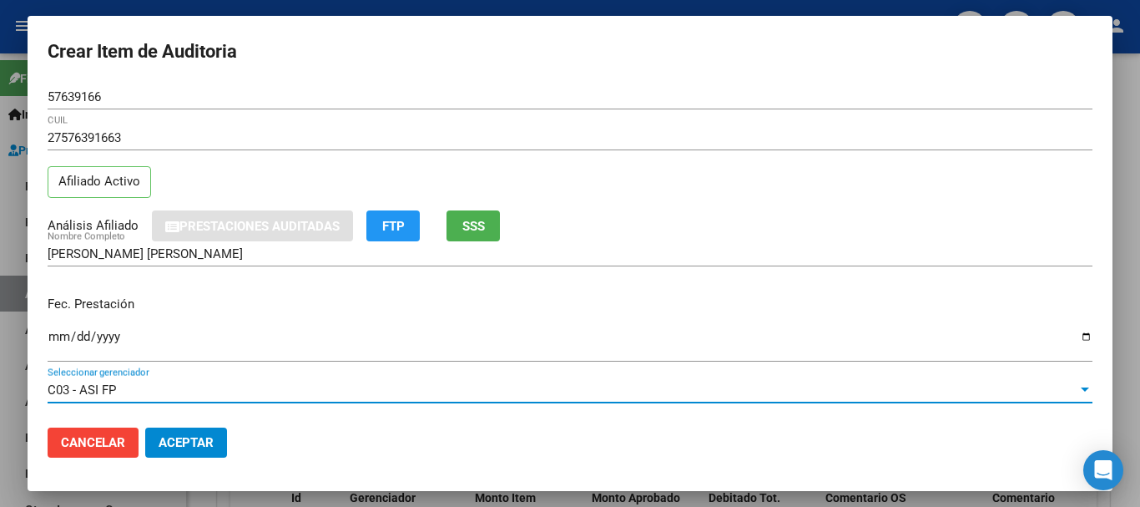
click at [68, 336] on input "Ingresar la fecha" at bounding box center [570, 343] width 1045 height 27
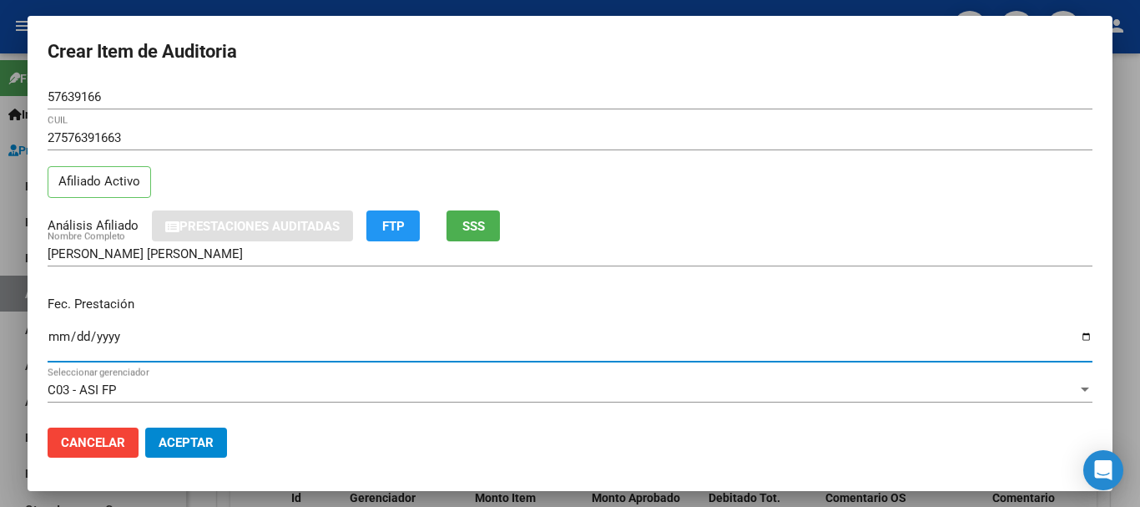
click at [54, 336] on input "Ingresar la fecha" at bounding box center [570, 343] width 1045 height 27
type input "[DATE]"
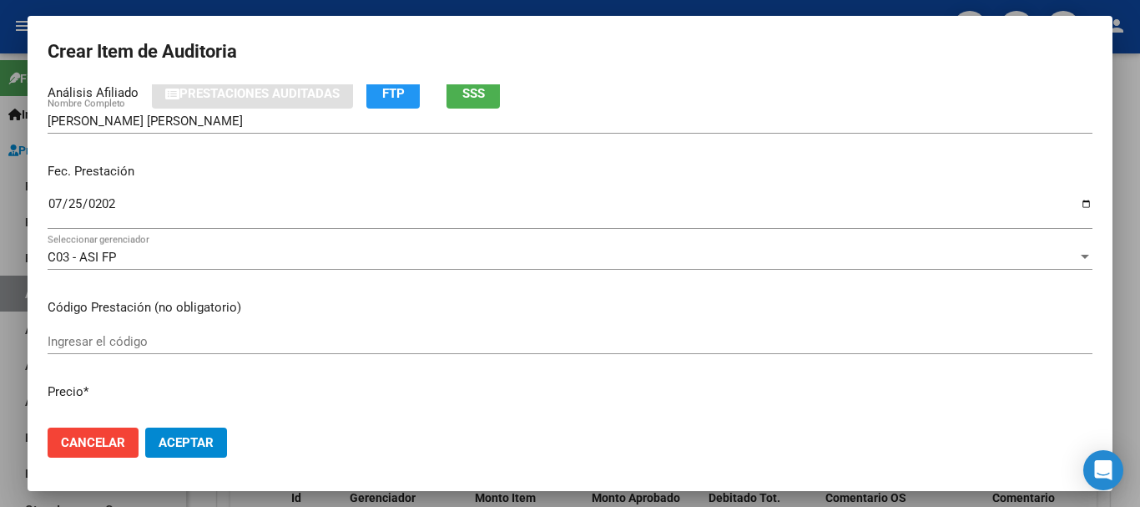
scroll to position [255, 0]
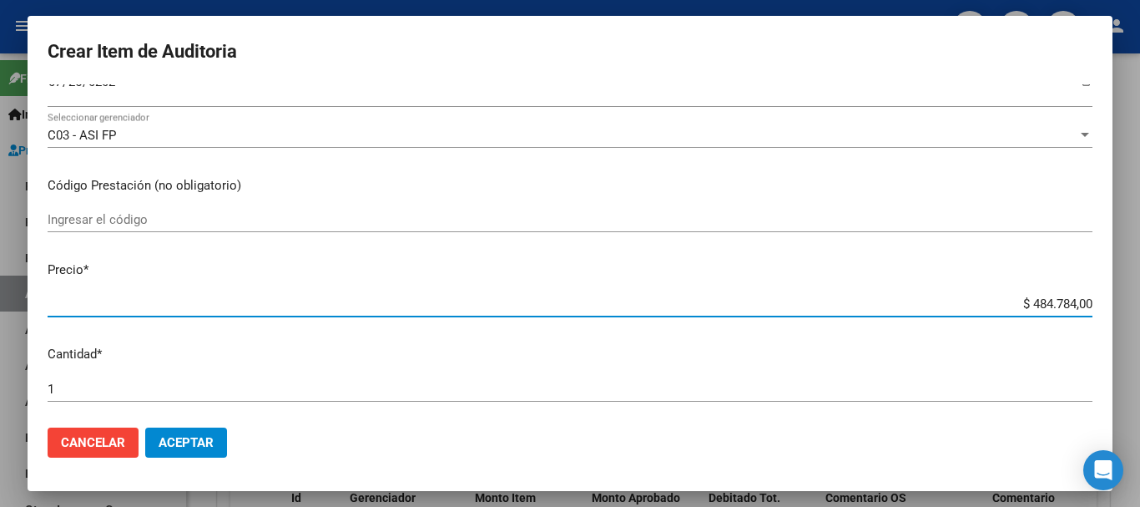
drag, startPoint x: 1017, startPoint y: 306, endPoint x: 1140, endPoint y: 322, distance: 123.9
click at [1140, 322] on div "Crear Item de Auditoria 57639166 Nro Documento 27576391663 CUIL Afiliado Activo…" at bounding box center [570, 253] width 1140 height 507
type input "$ 0,04"
type input "$ 0,45"
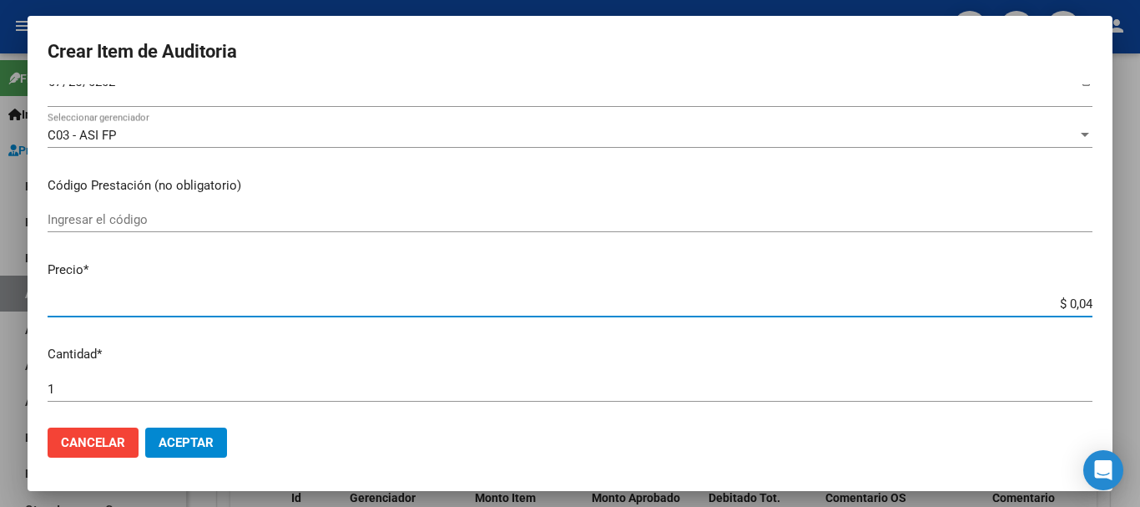
type input "$ 0,45"
type input "$ 4,51"
type input "$ 45,13"
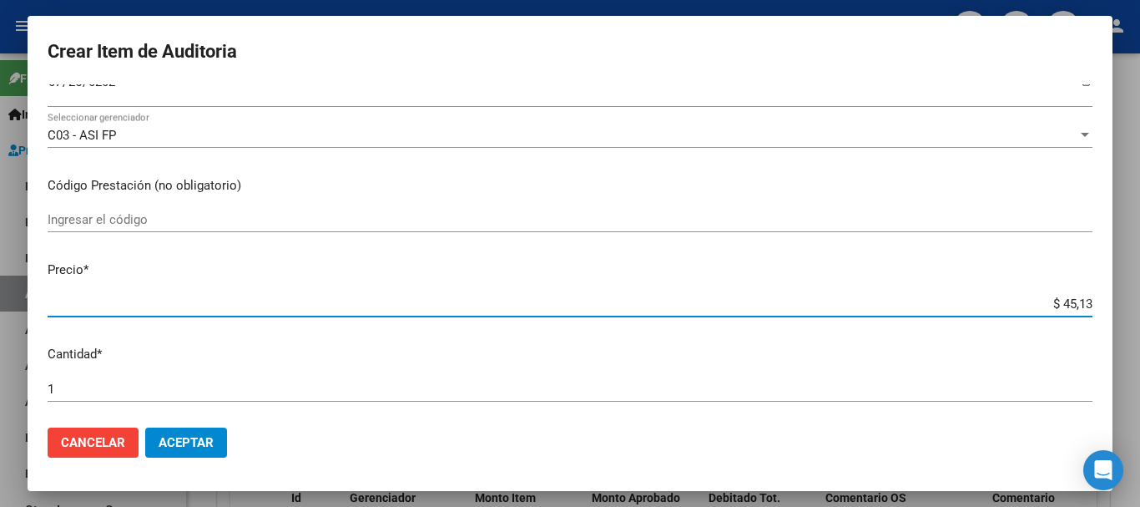
type input "$ 451,37"
type input "$ 4.513,70"
type input "$ 45.137,00"
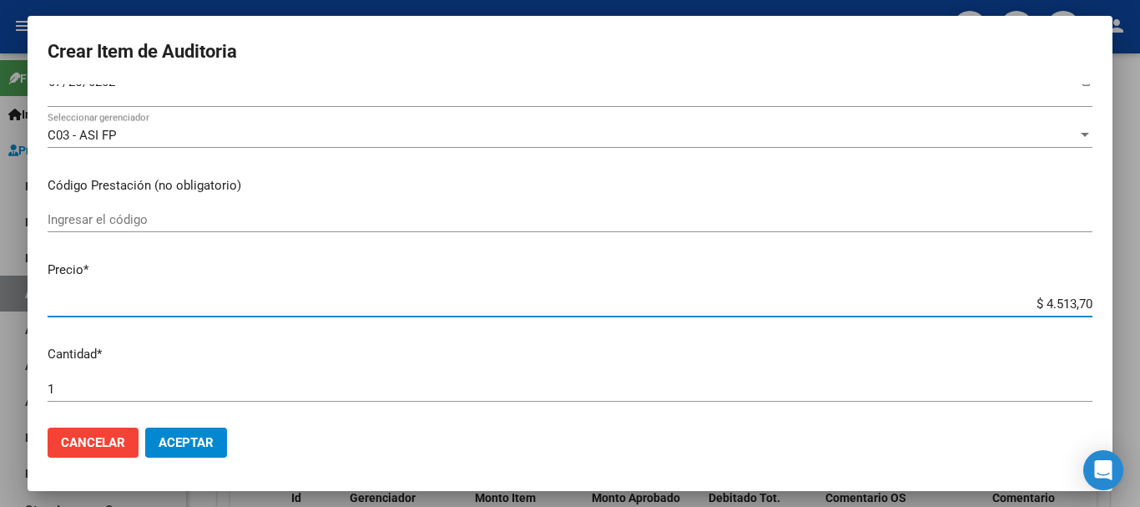
type input "$ 45.137,00"
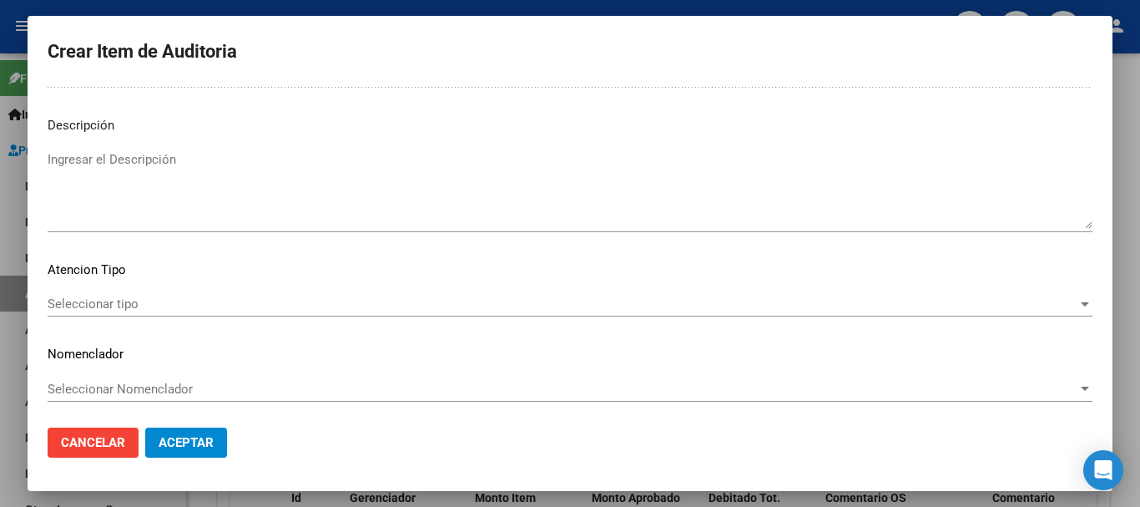
scroll to position [1174, 0]
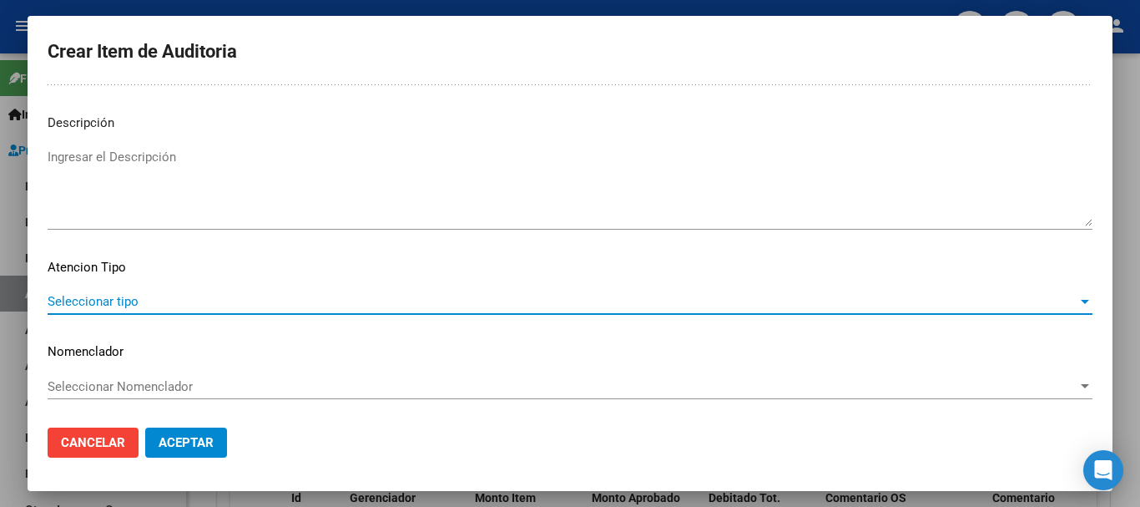
click at [101, 300] on span "Seleccionar tipo" at bounding box center [563, 301] width 1030 height 15
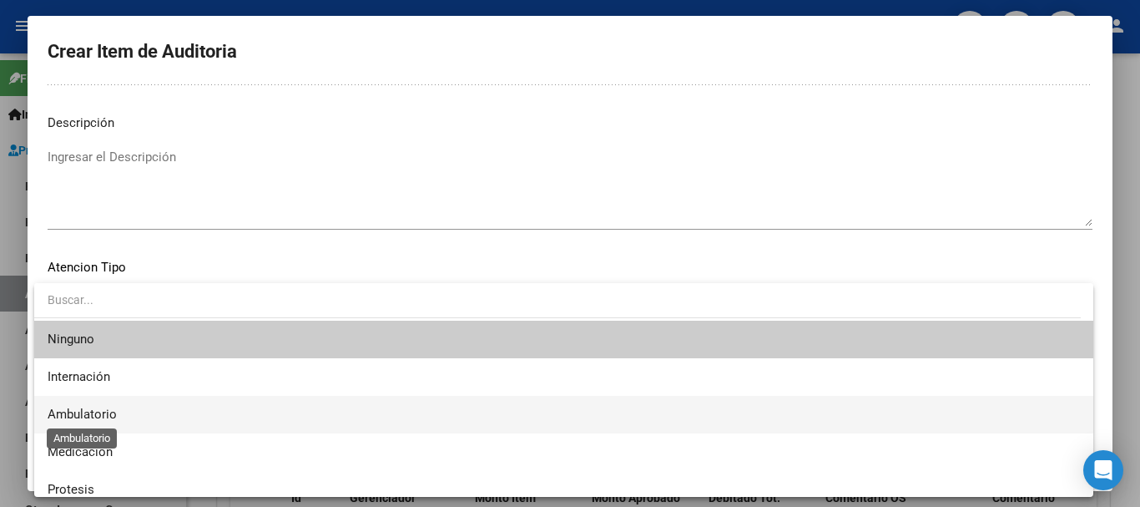
click at [84, 410] on span "Ambulatorio" at bounding box center [82, 414] width 69 height 15
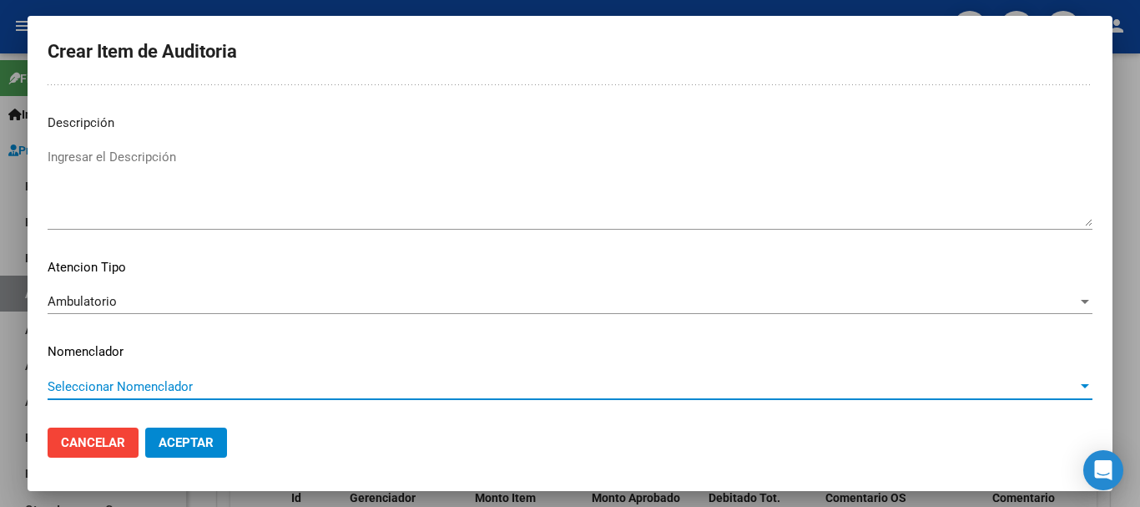
click at [112, 381] on span "Seleccionar Nomenclador" at bounding box center [563, 386] width 1030 height 15
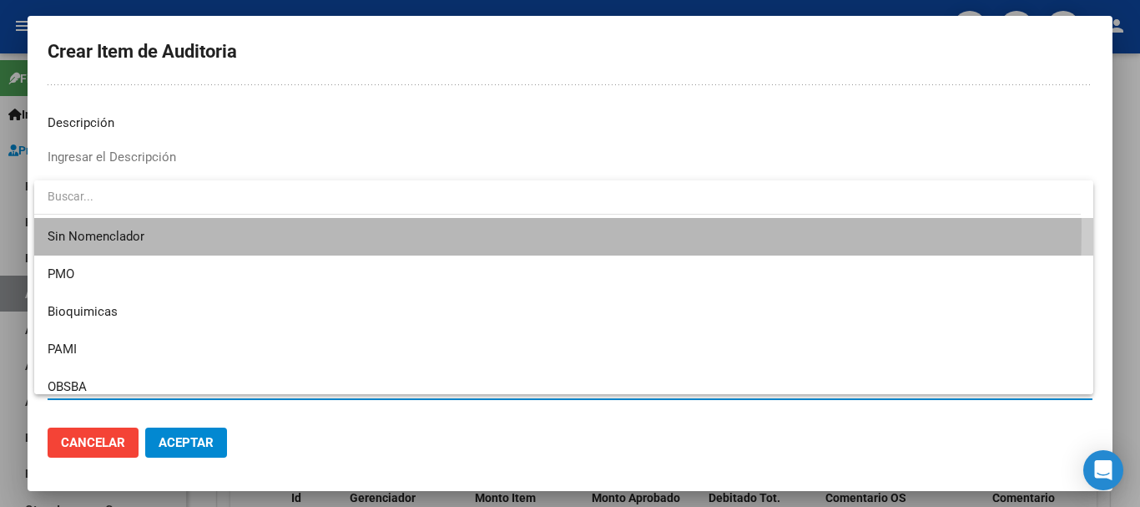
click at [100, 226] on span "Sin Nomenclador" at bounding box center [564, 237] width 1033 height 38
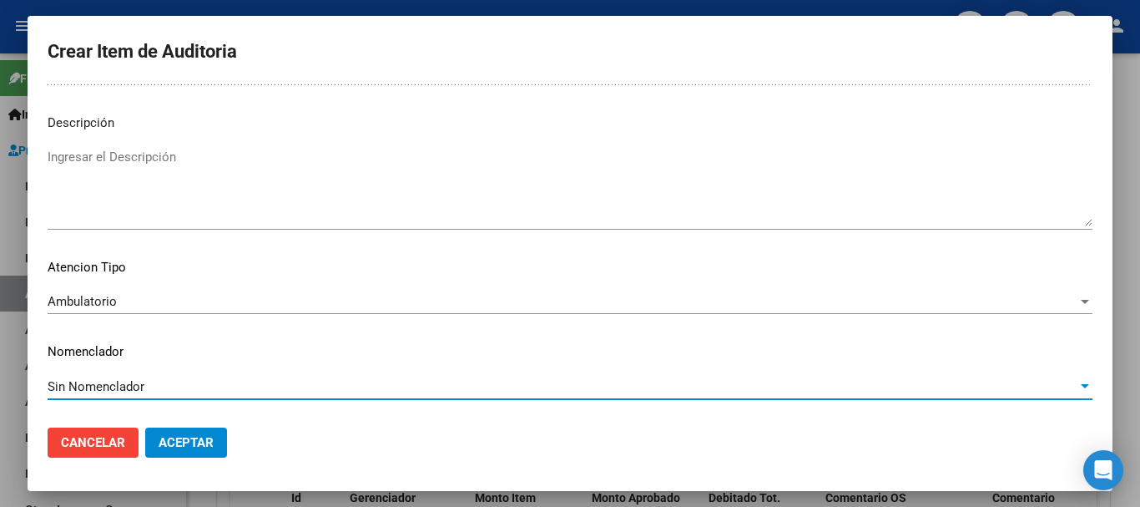
click at [182, 437] on span "Aceptar" at bounding box center [186, 442] width 55 height 15
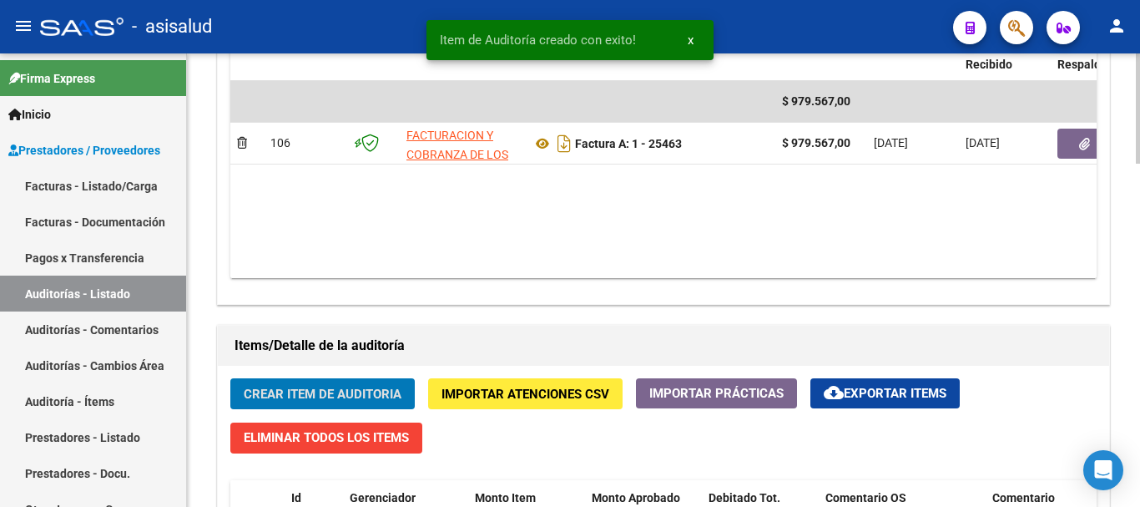
click at [296, 390] on span "Crear Item de Auditoria" at bounding box center [323, 394] width 158 height 15
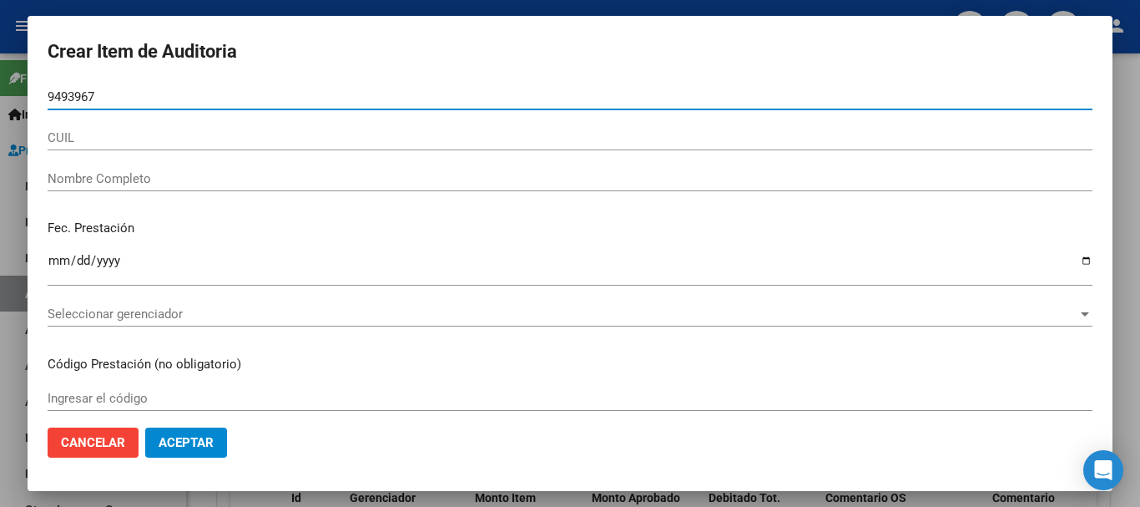
type input "94939672"
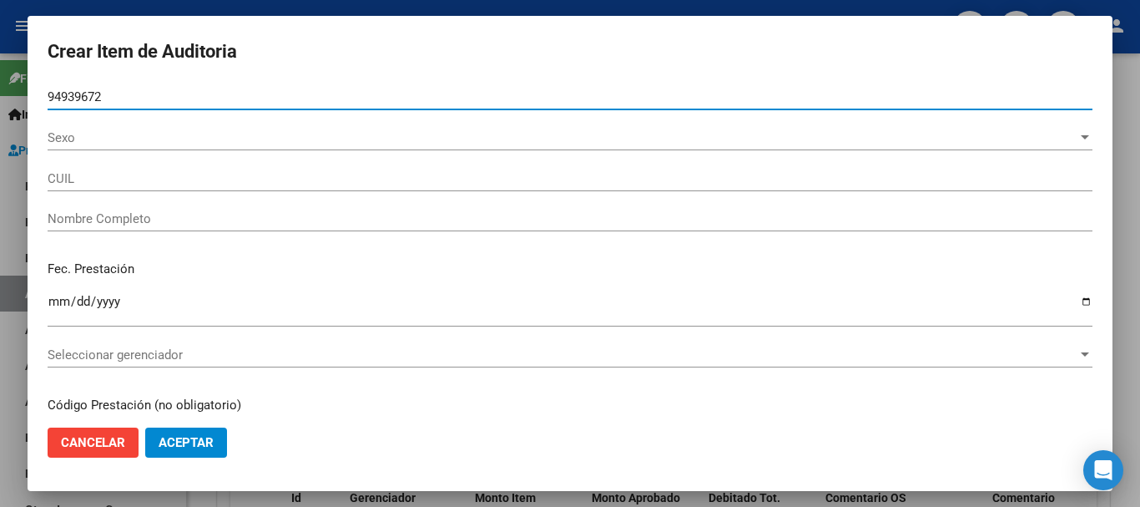
type input "20949396720"
type input "[PERSON_NAME] [PERSON_NAME]"
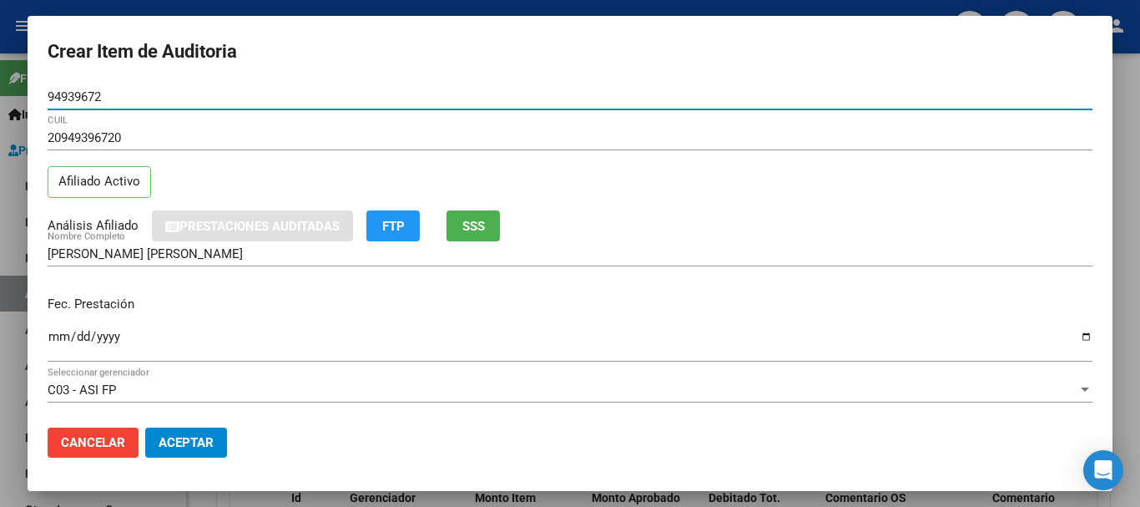
type input "94939672"
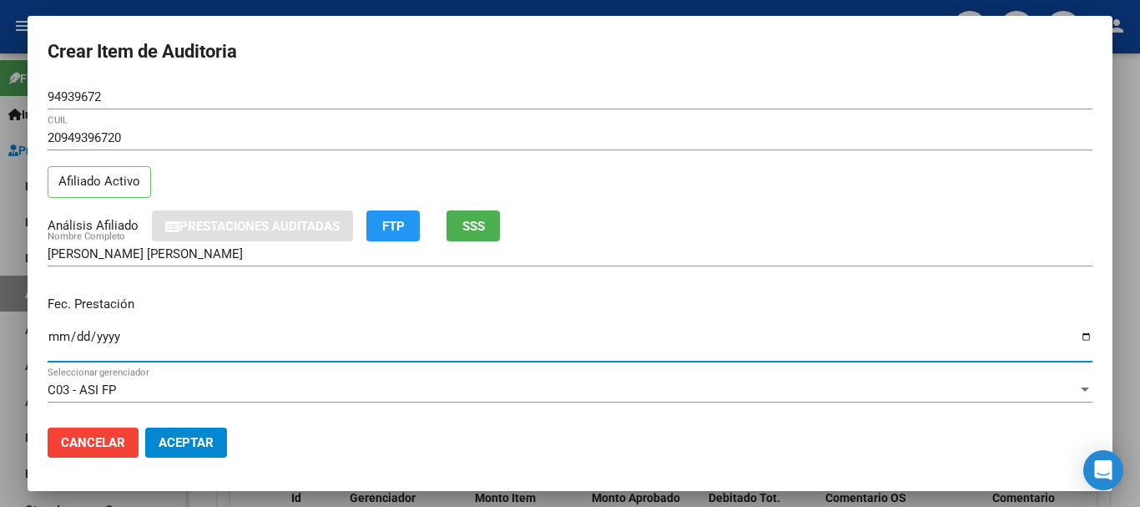
click at [54, 337] on input "Ingresar la fecha" at bounding box center [570, 343] width 1045 height 27
type input "[DATE]"
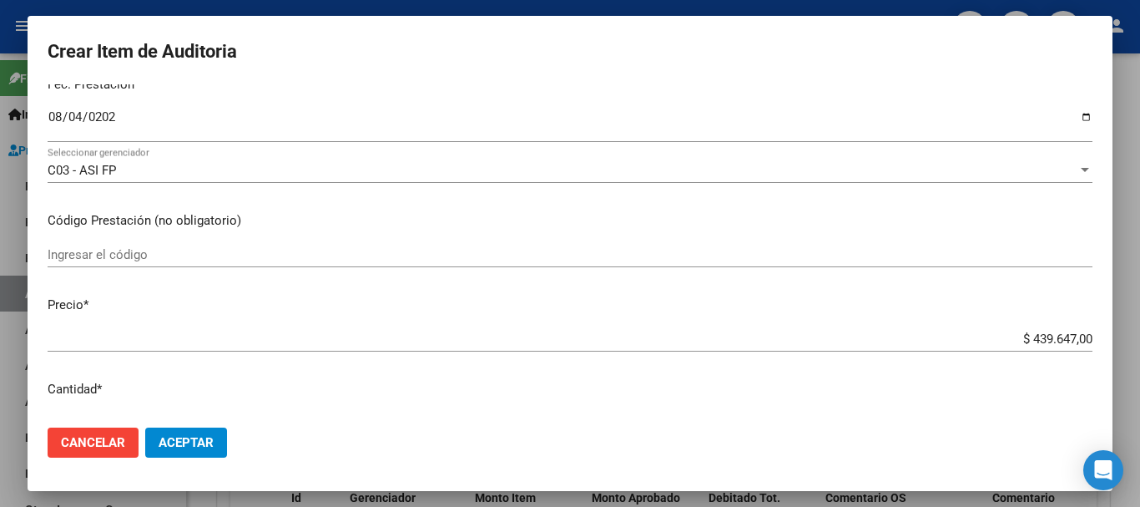
scroll to position [240, 0]
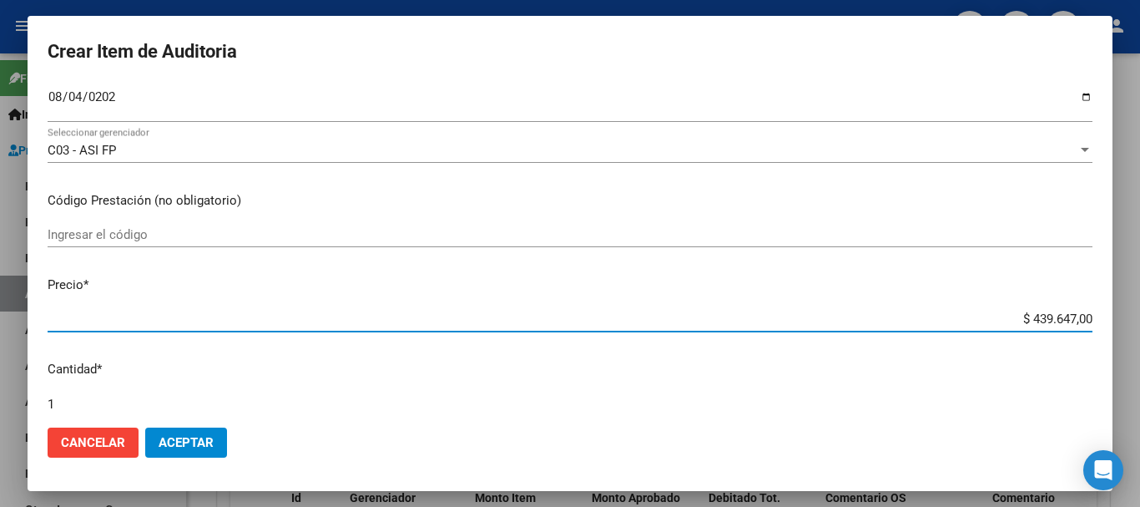
drag, startPoint x: 1009, startPoint y: 318, endPoint x: 1140, endPoint y: 302, distance: 132.0
click at [1140, 302] on div "Crear Item de Auditoria 94939672 Nro Documento 20949396720 CUIL Afiliado Activo…" at bounding box center [570, 253] width 1140 height 507
type input "$ 0,01"
type input "$ 0,12"
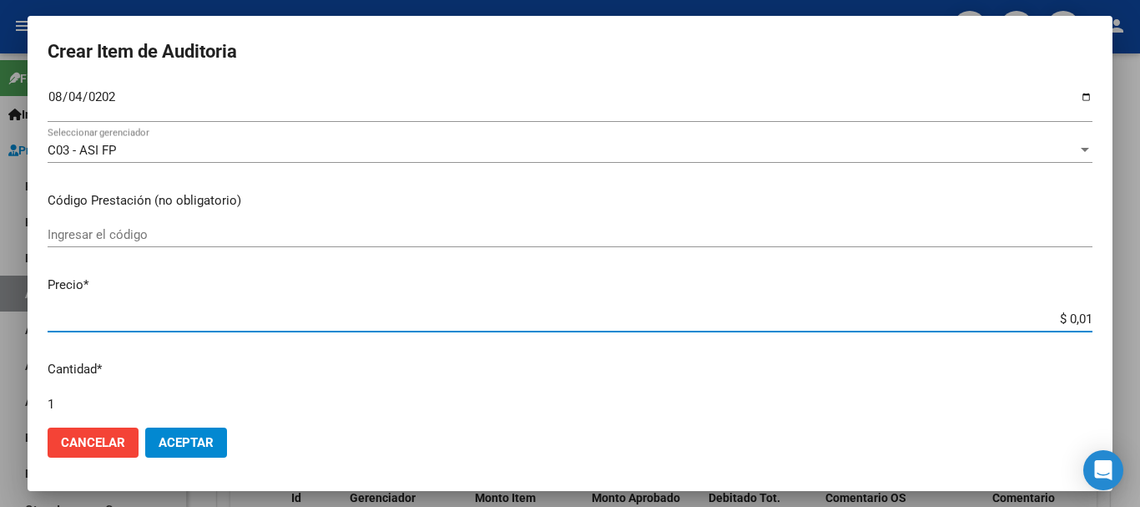
type input "$ 0,12"
type input "$ 1,27"
type input "$ 12,75"
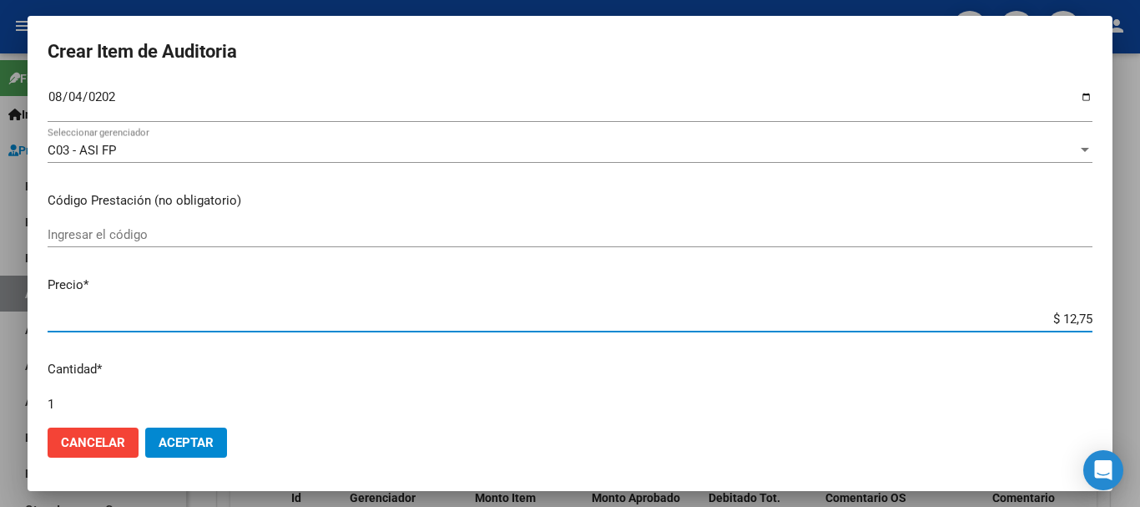
type input "$ 127,51"
type input "$ 1.275,14"
type input "$ 12.751,40"
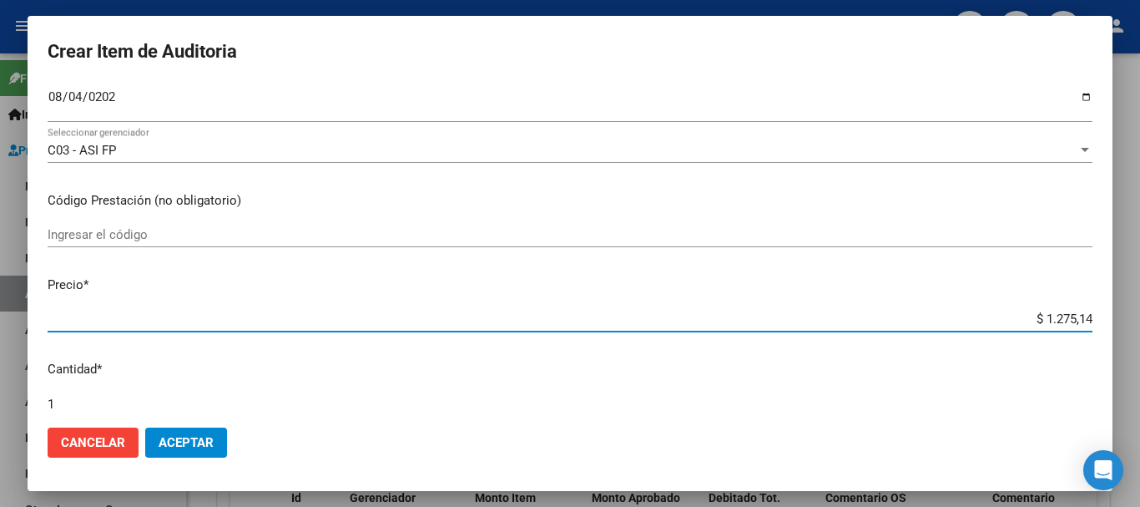
type input "$ 12.751,40"
type input "$ 127.514,00"
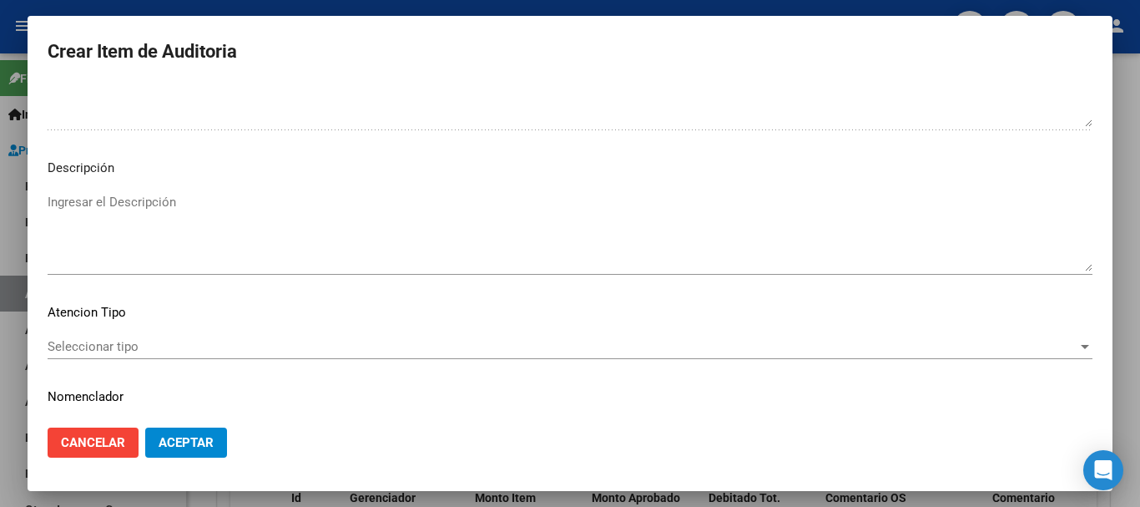
scroll to position [1174, 0]
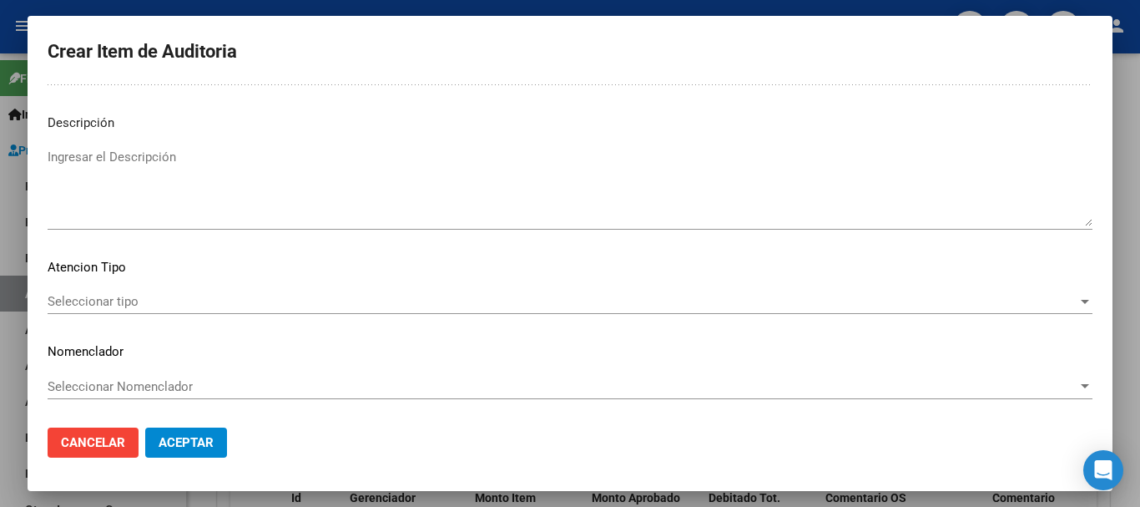
click at [129, 304] on span "Seleccionar tipo" at bounding box center [563, 301] width 1030 height 15
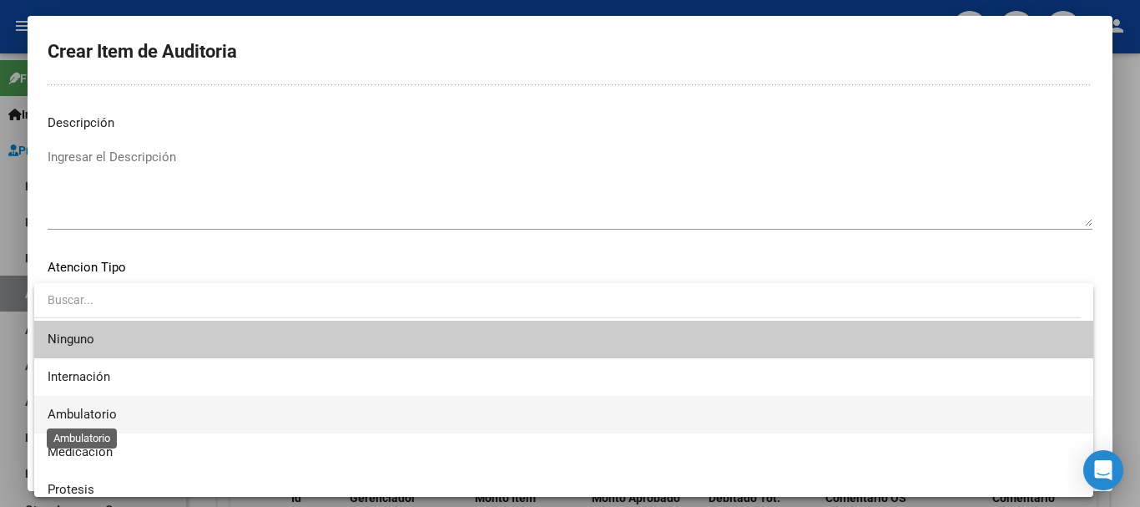
click at [99, 414] on span "Ambulatorio" at bounding box center [82, 414] width 69 height 15
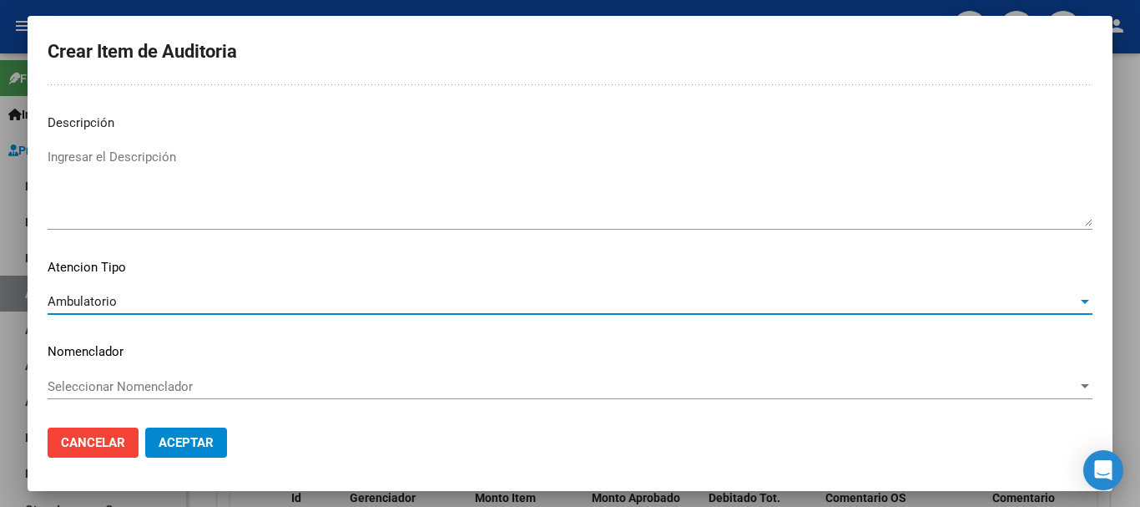
click at [140, 384] on span "Seleccionar Nomenclador" at bounding box center [563, 386] width 1030 height 15
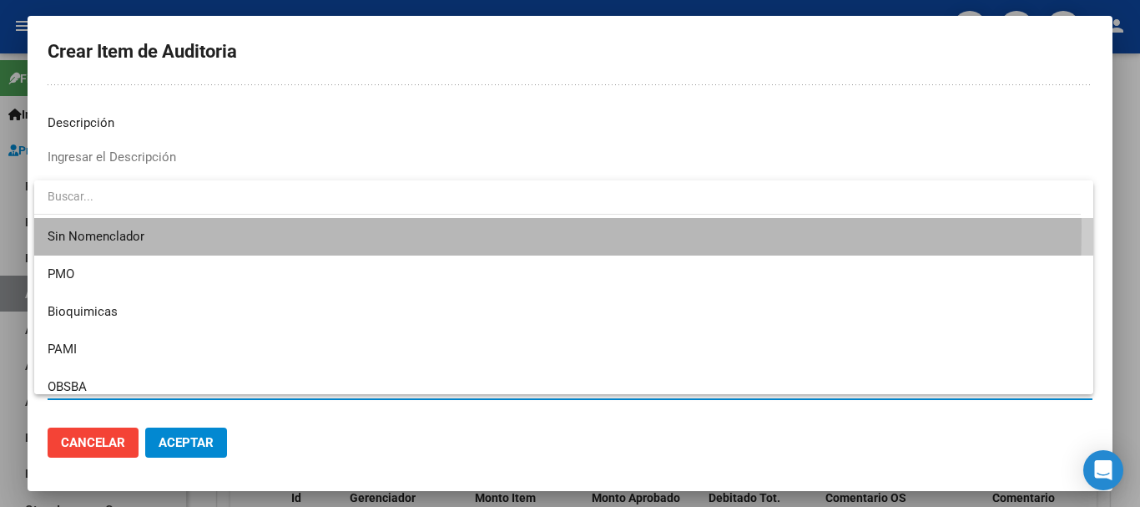
click at [145, 226] on span "Sin Nomenclador" at bounding box center [564, 237] width 1033 height 38
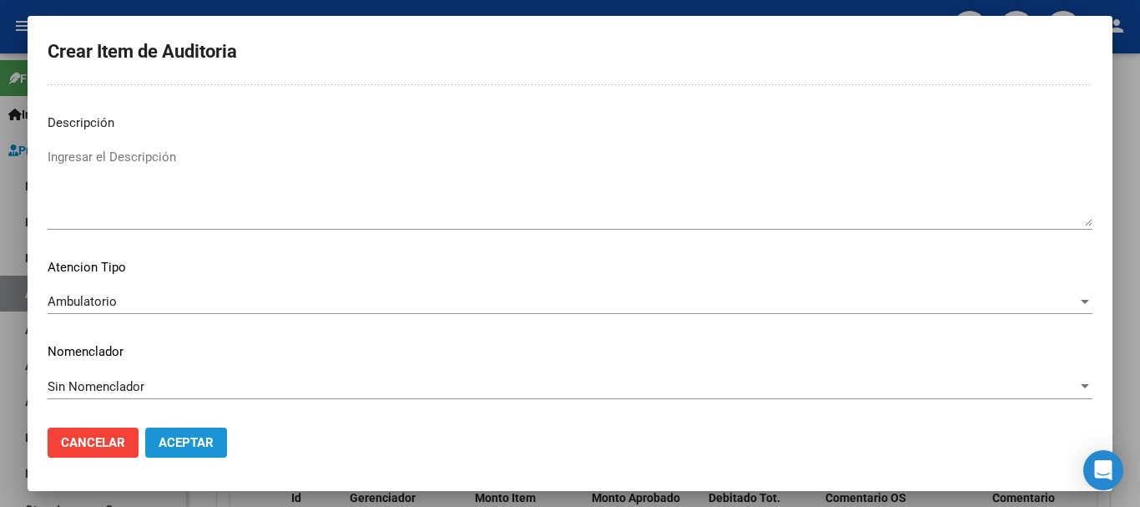
click at [183, 442] on span "Aceptar" at bounding box center [186, 442] width 55 height 15
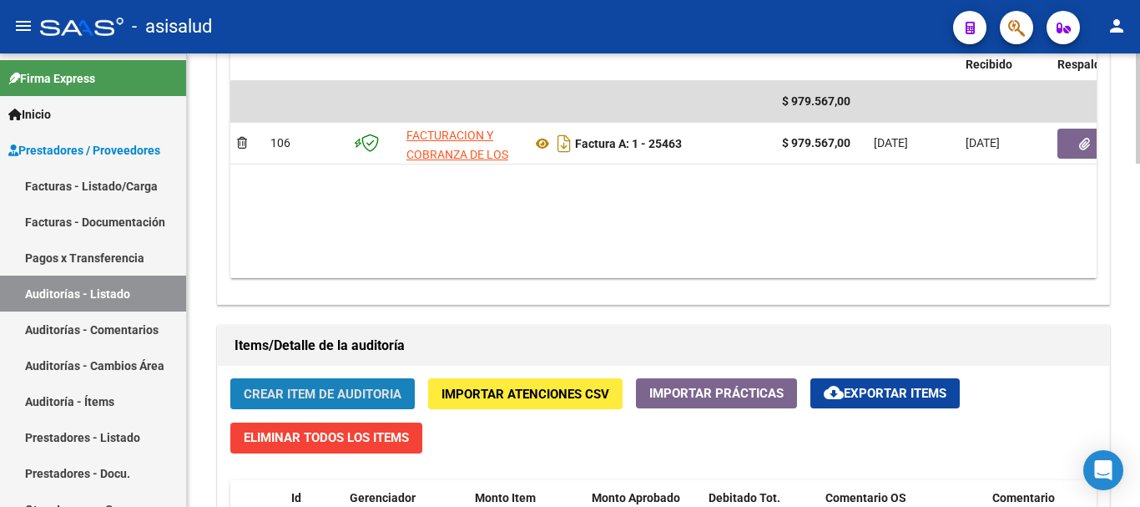
click at [255, 397] on span "Crear Item de Auditoria" at bounding box center [323, 394] width 158 height 15
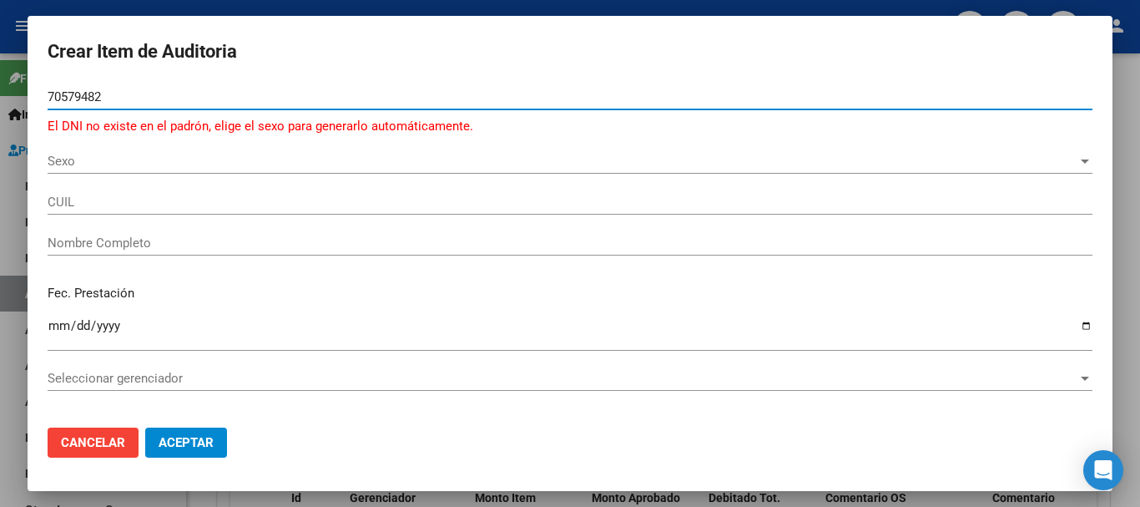
type input "70579482"
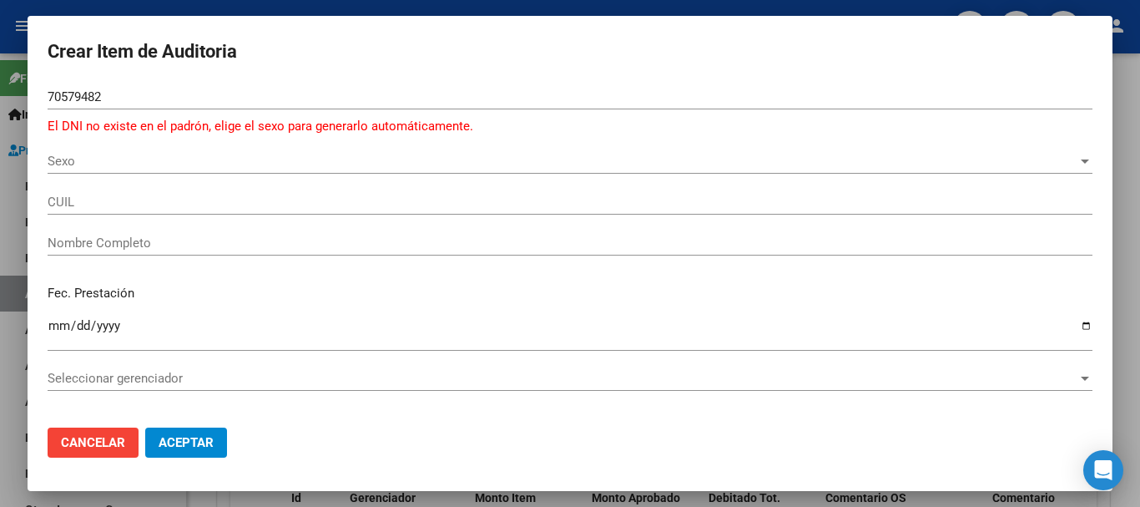
click at [254, 151] on div "Sexo Sexo" at bounding box center [570, 161] width 1045 height 25
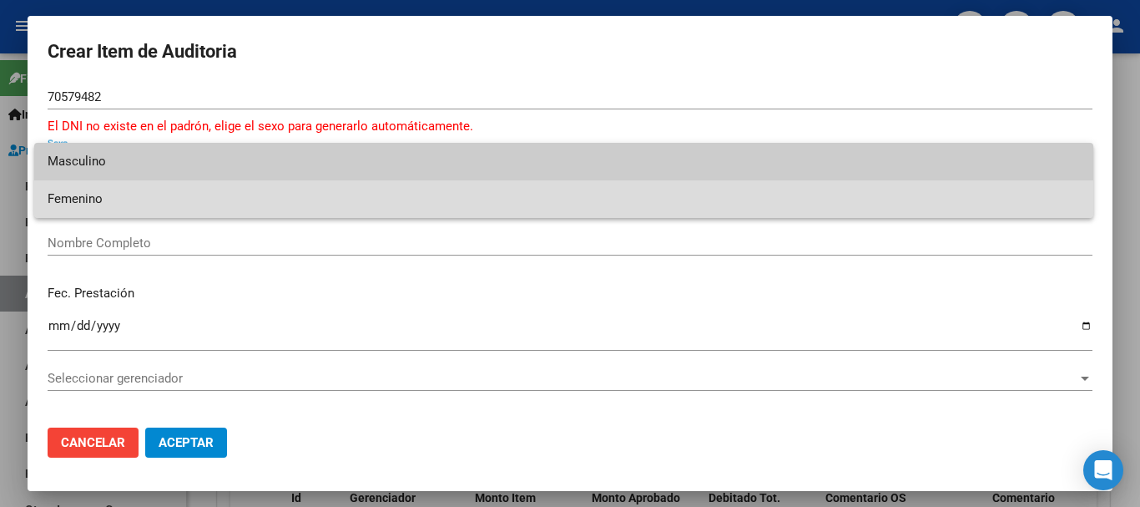
click at [228, 191] on span "Femenino" at bounding box center [564, 199] width 1033 height 38
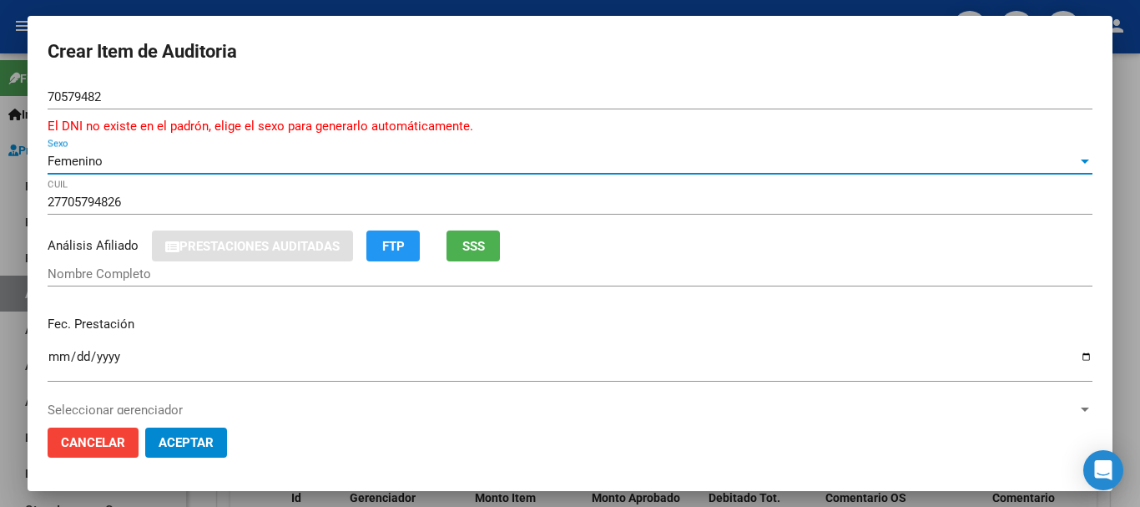
click at [256, 162] on div "Femenino" at bounding box center [563, 161] width 1030 height 15
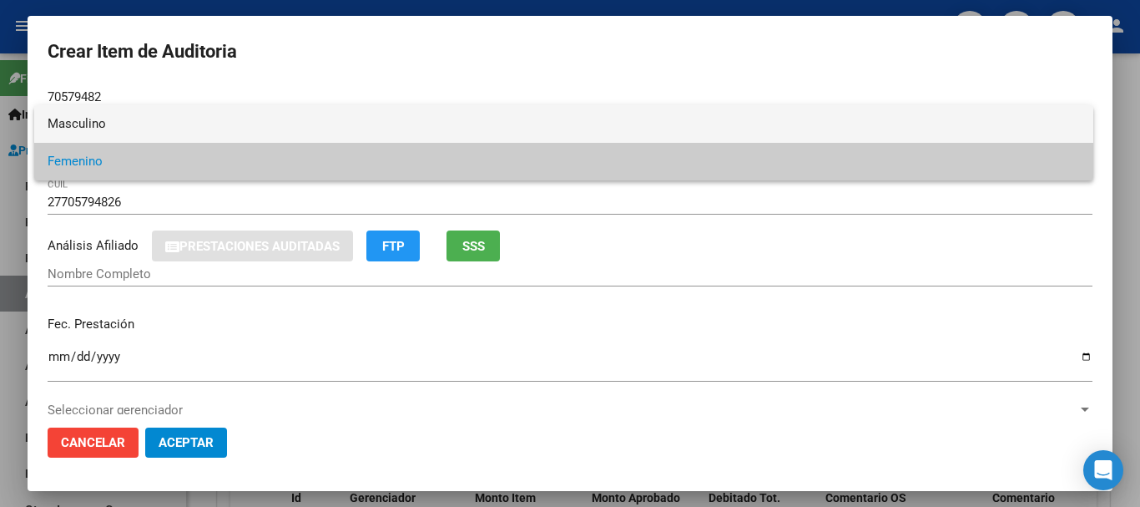
click at [267, 126] on span "Masculino" at bounding box center [564, 124] width 1033 height 38
type input "20705794821"
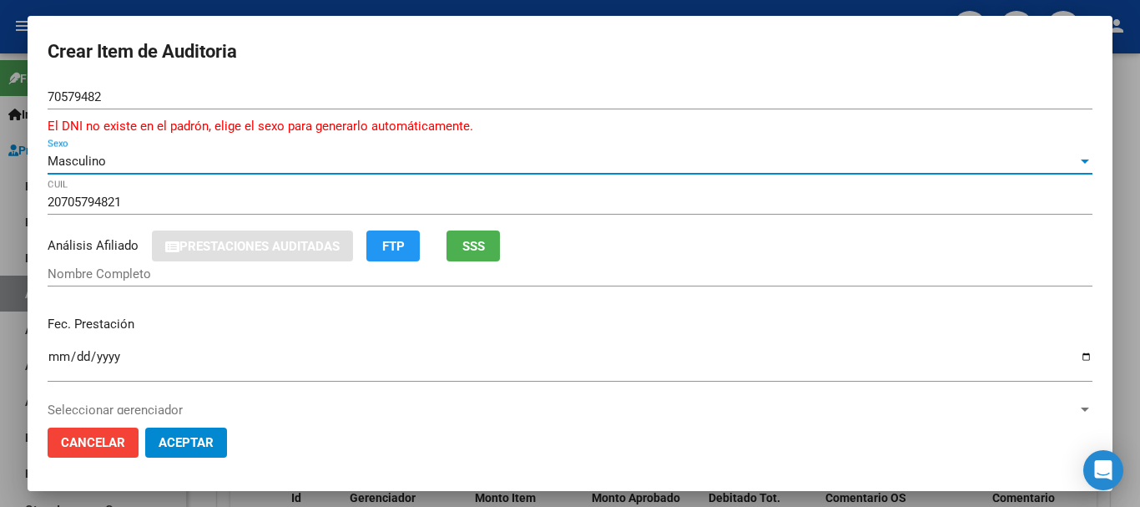
type input "[PERSON_NAME] [PERSON_NAME]"
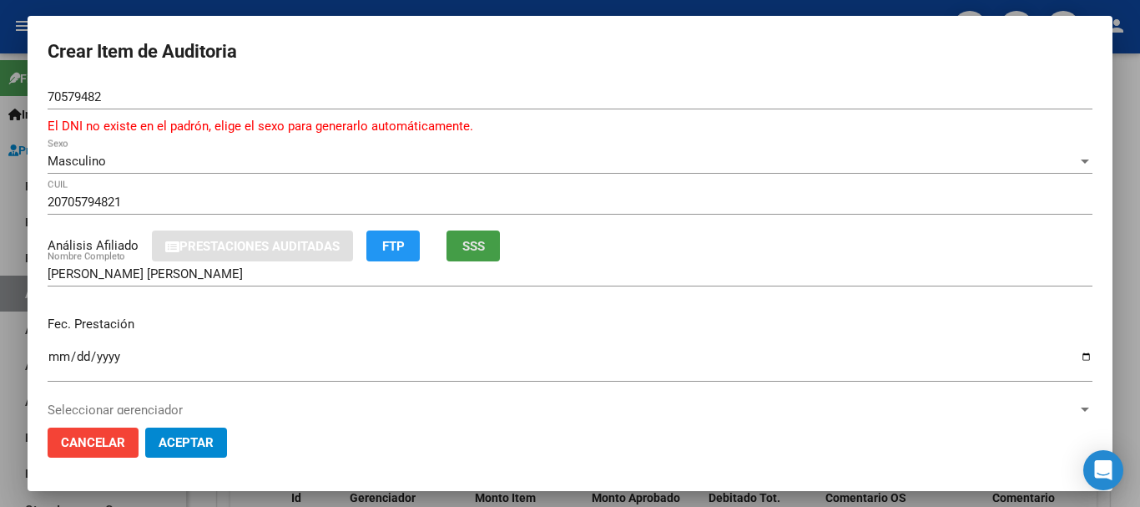
click at [476, 249] on span "SSS" at bounding box center [474, 246] width 23 height 15
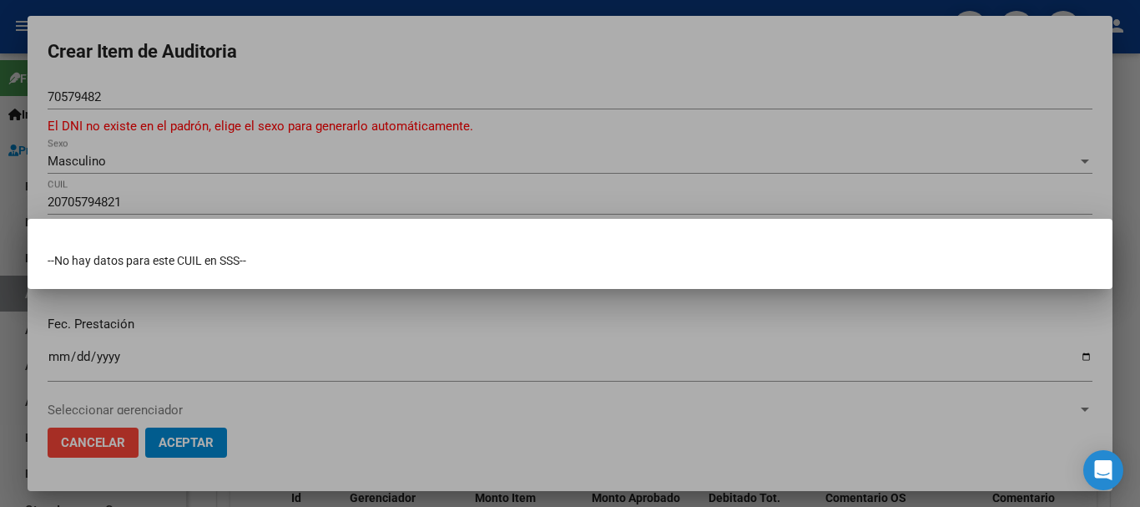
click at [493, 154] on div at bounding box center [570, 253] width 1140 height 507
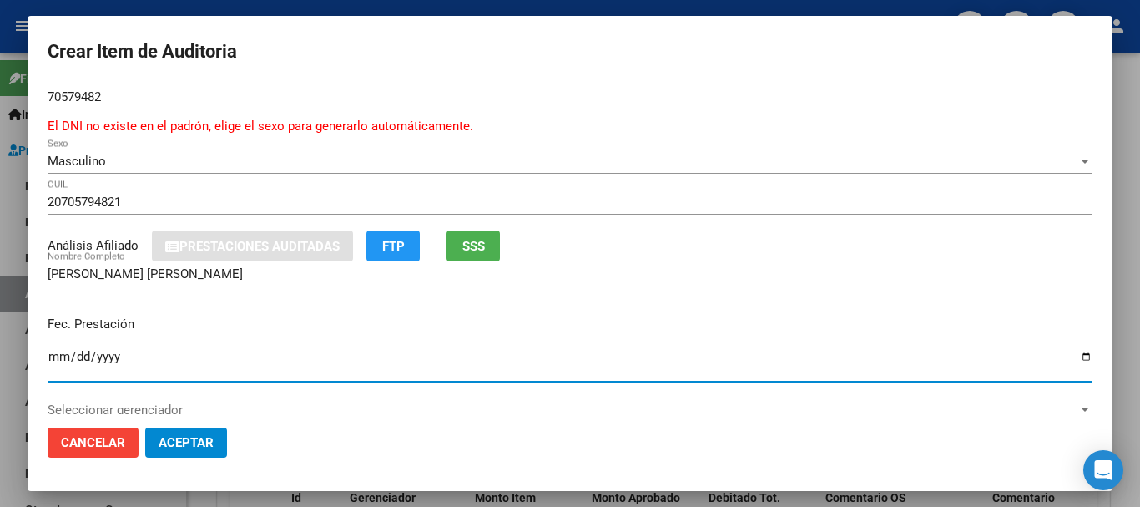
click at [58, 359] on input "Ingresar la fecha" at bounding box center [570, 363] width 1045 height 27
type input "[DATE]"
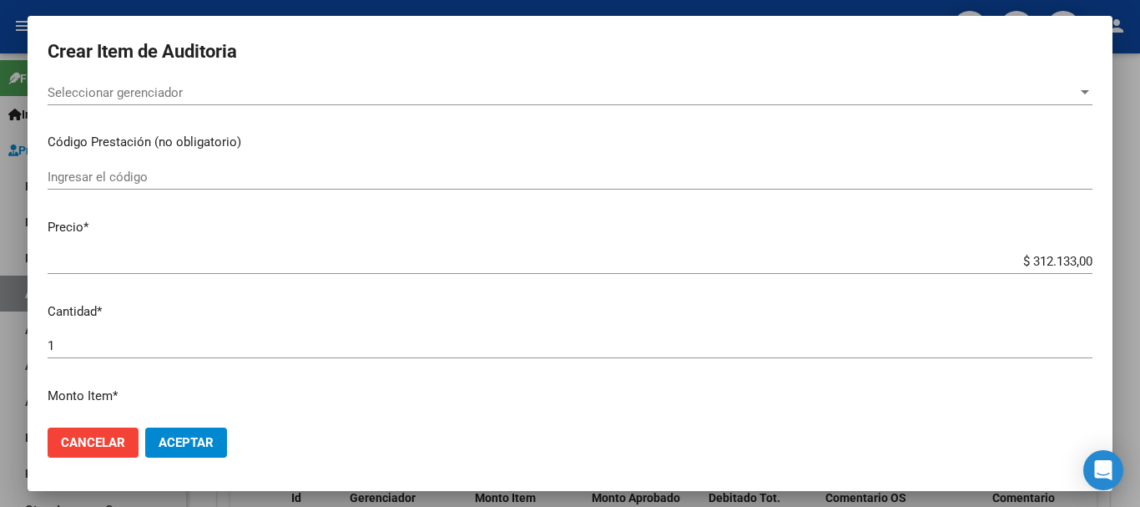
scroll to position [358, 0]
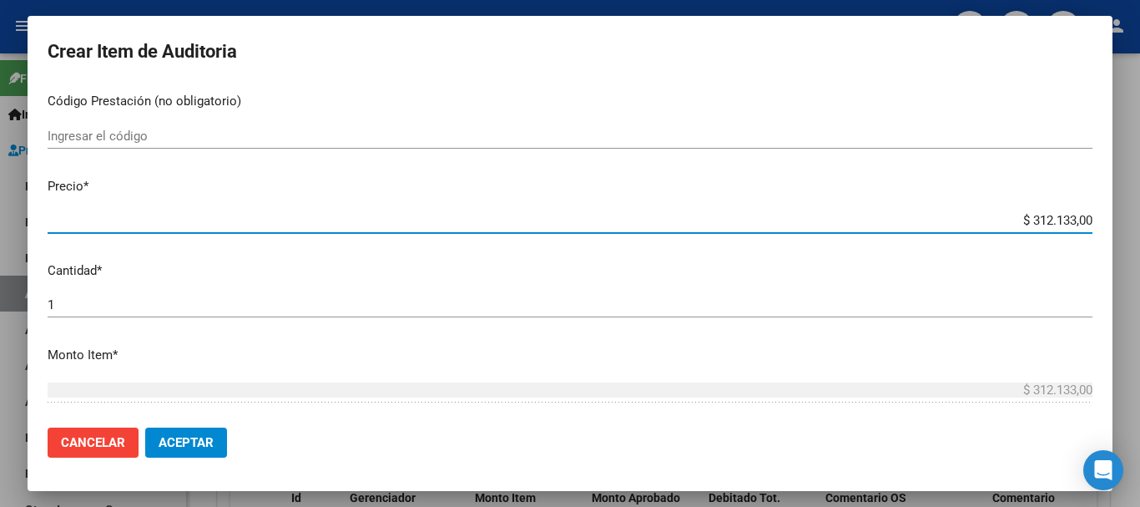
drag, startPoint x: 1014, startPoint y: 217, endPoint x: 1110, endPoint y: 244, distance: 98.9
click at [1110, 244] on mat-dialog-content "70579482 Nro Documento El DNI no existe en el padrón, elige el sexo para genera…" at bounding box center [570, 249] width 1085 height 330
type input "$ 0,01"
type input "$ 0,10"
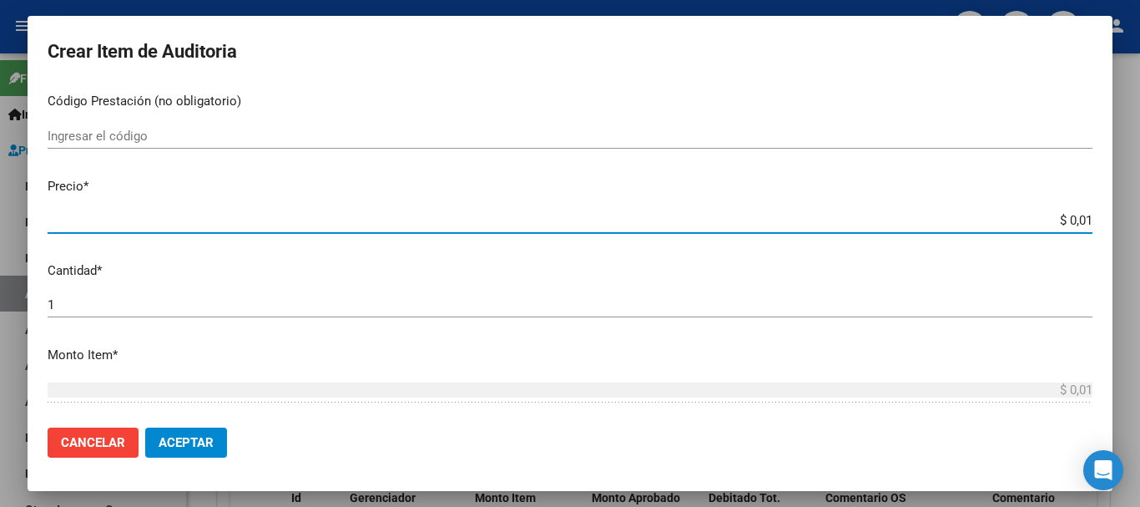
type input "$ 0,10"
type input "$ 1,03"
type input "$ 10,34"
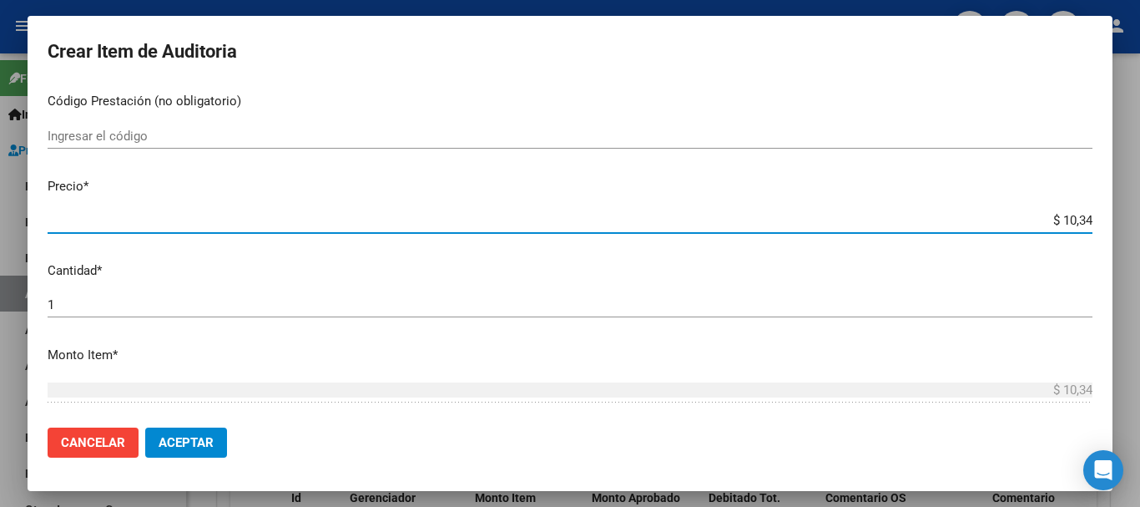
type input "$ 103,49"
type input "$ 1.034,90"
type input "$ 10.349,00"
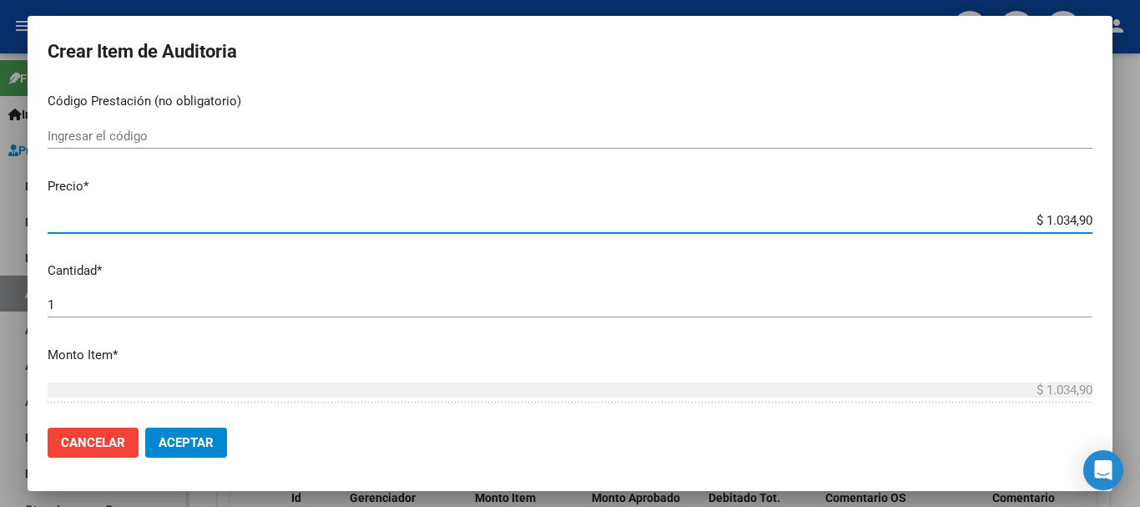
type input "$ 10.349,00"
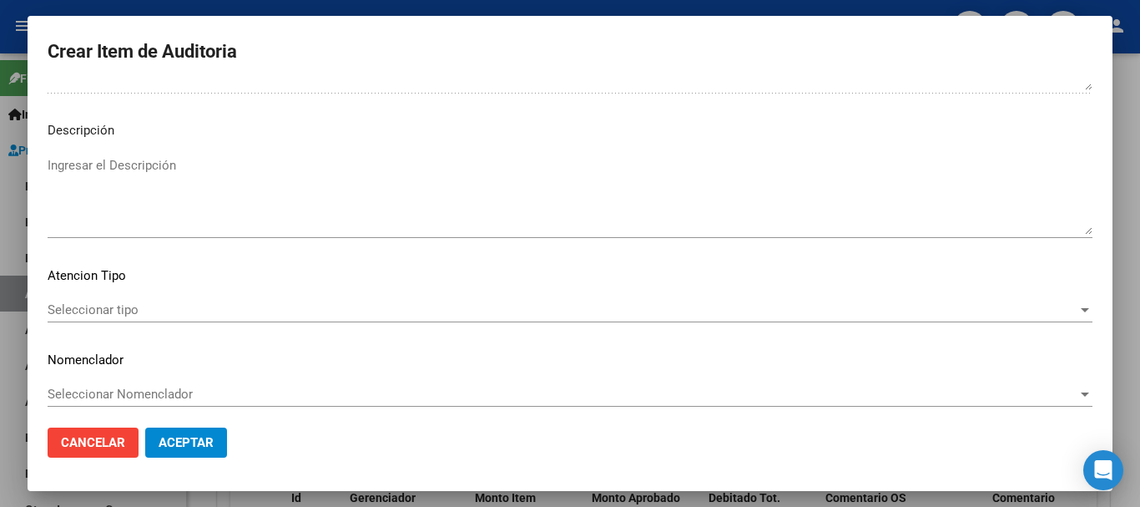
scroll to position [1194, 0]
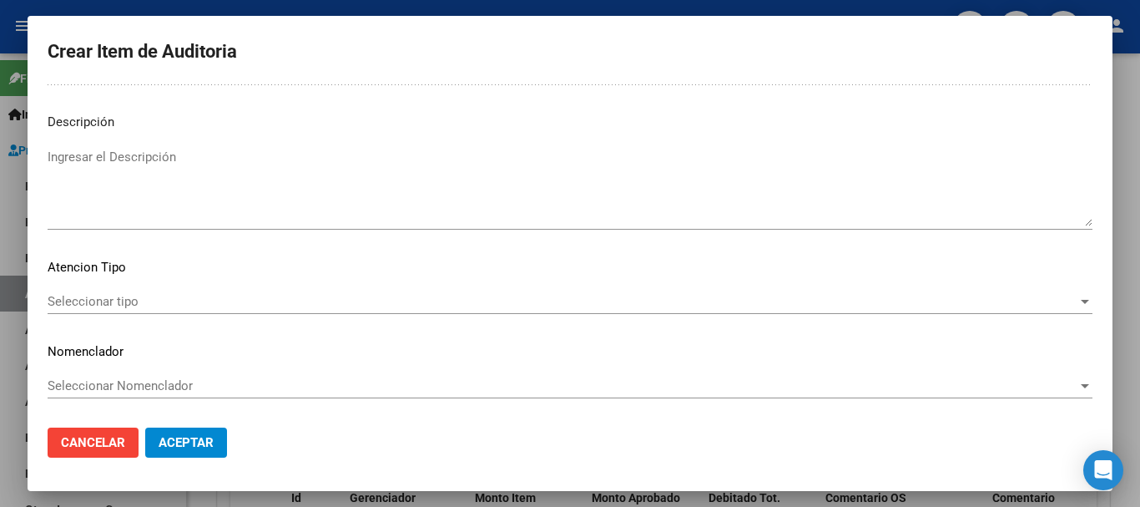
click at [99, 296] on span "Seleccionar tipo" at bounding box center [563, 301] width 1030 height 15
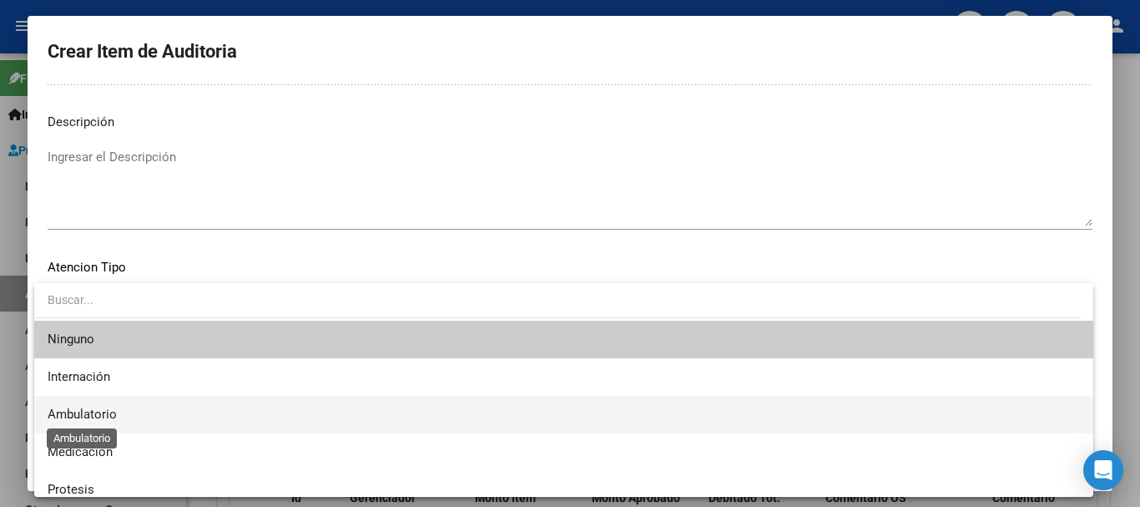
click at [62, 413] on span "Ambulatorio" at bounding box center [82, 414] width 69 height 15
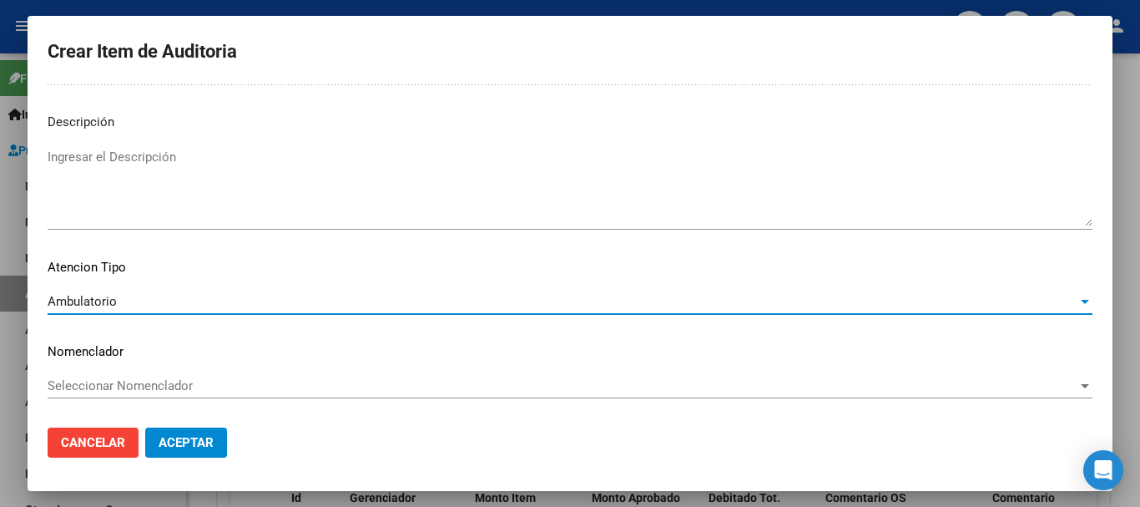
click at [124, 384] on span "Seleccionar Nomenclador" at bounding box center [563, 385] width 1030 height 15
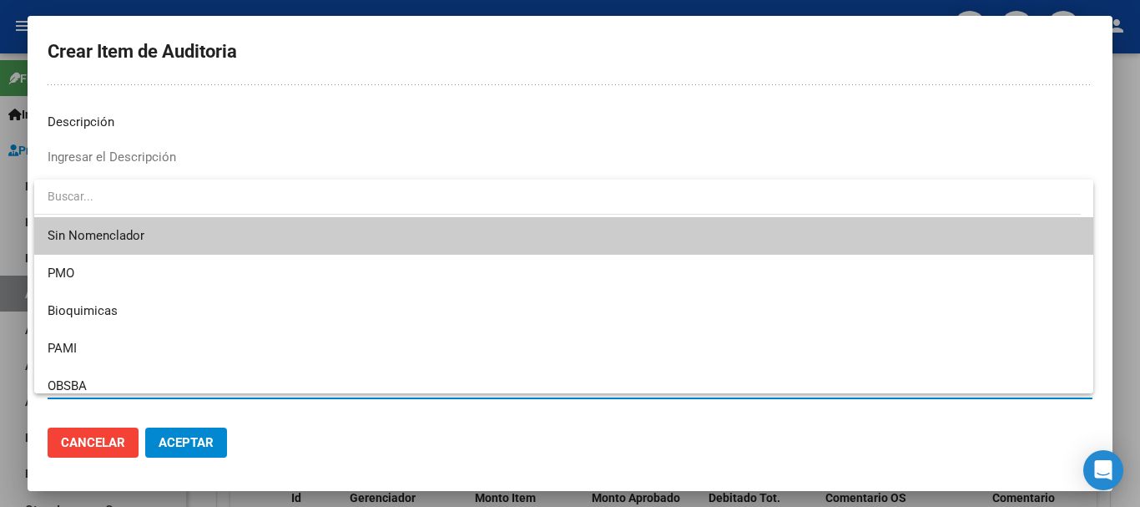
click at [125, 225] on span "Sin Nomenclador" at bounding box center [564, 236] width 1033 height 38
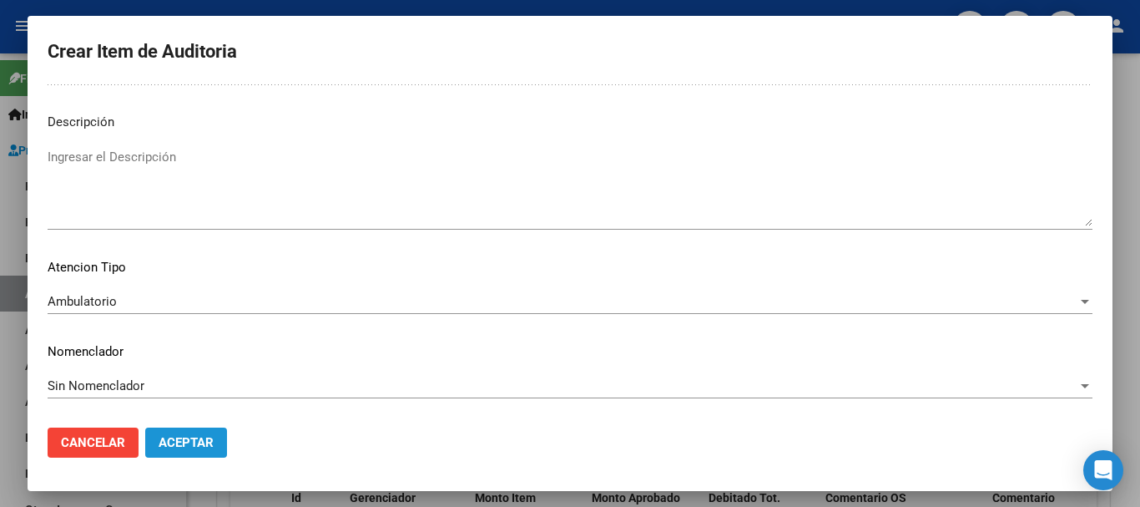
click at [191, 450] on button "Aceptar" at bounding box center [186, 442] width 82 height 30
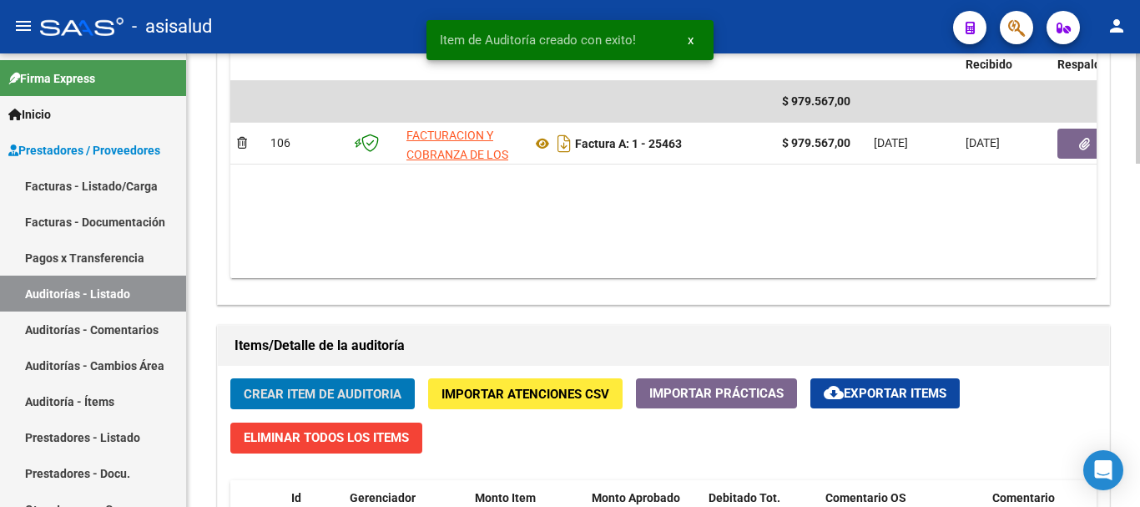
click at [331, 382] on button "Crear Item de Auditoria" at bounding box center [322, 393] width 185 height 31
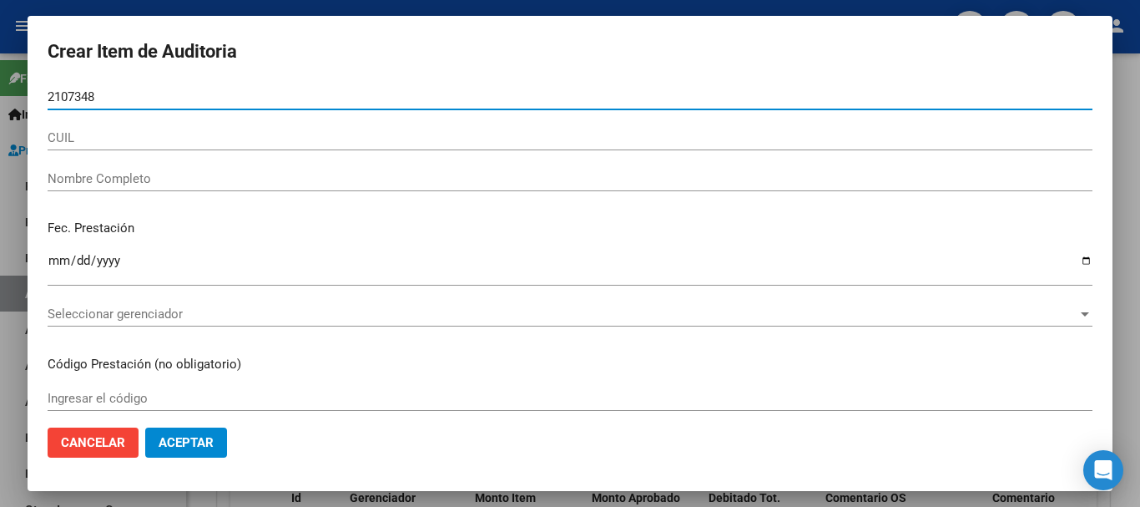
type input "21073482"
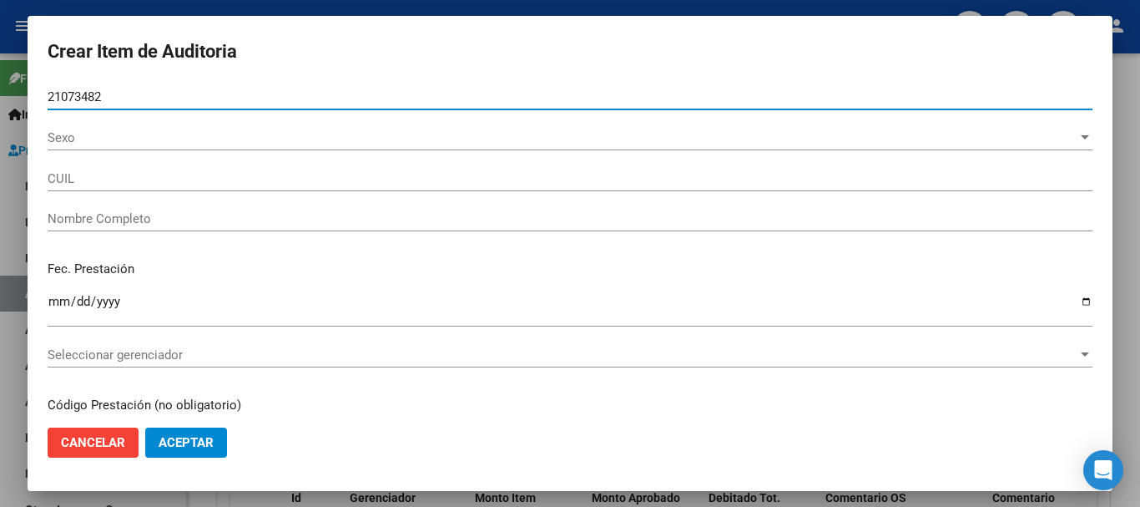
type input "20210734822"
type input "[PERSON_NAME]"
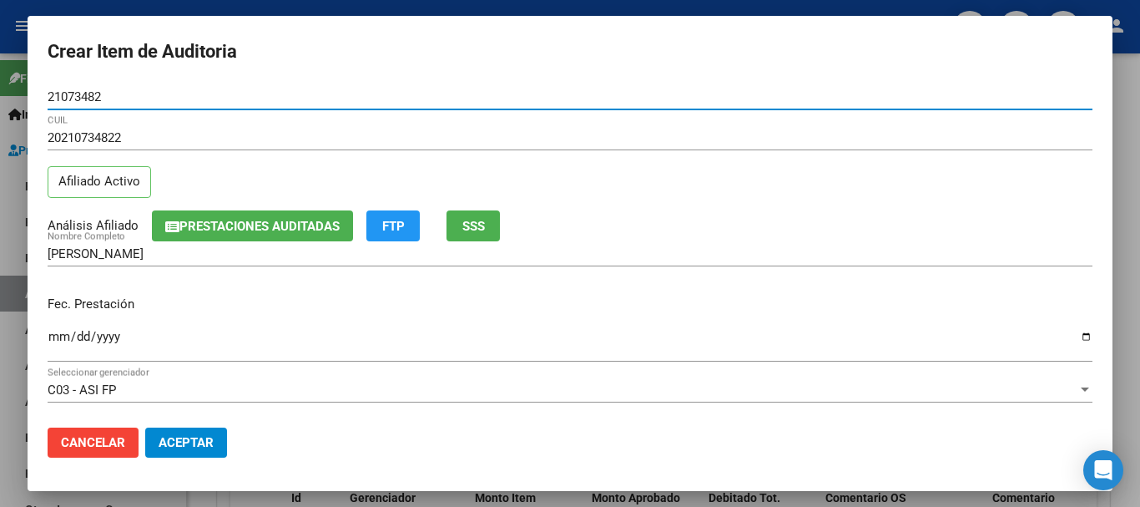
type input "21073482"
click at [54, 331] on input "Ingresar la fecha" at bounding box center [570, 343] width 1045 height 27
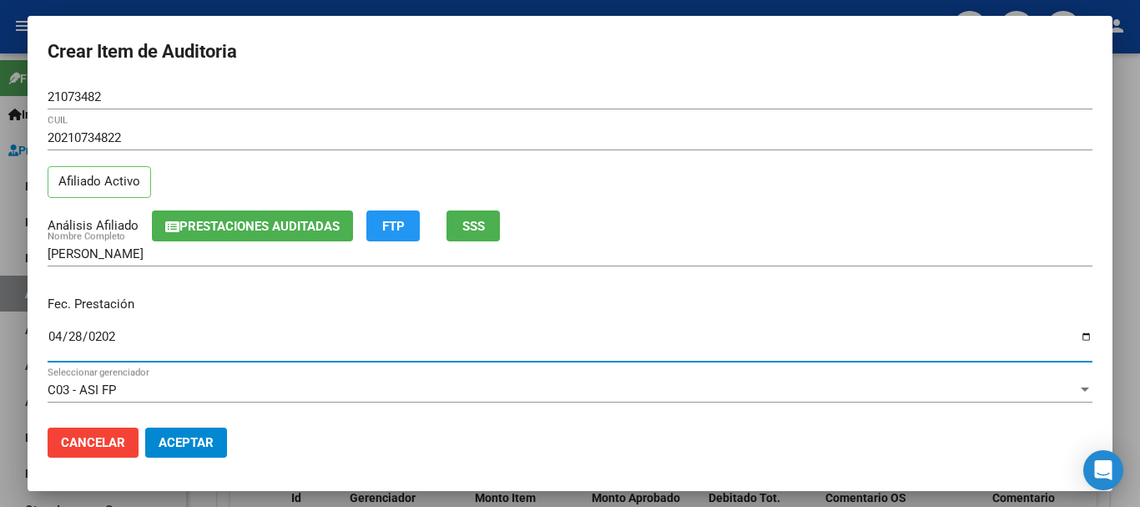
type input "[DATE]"
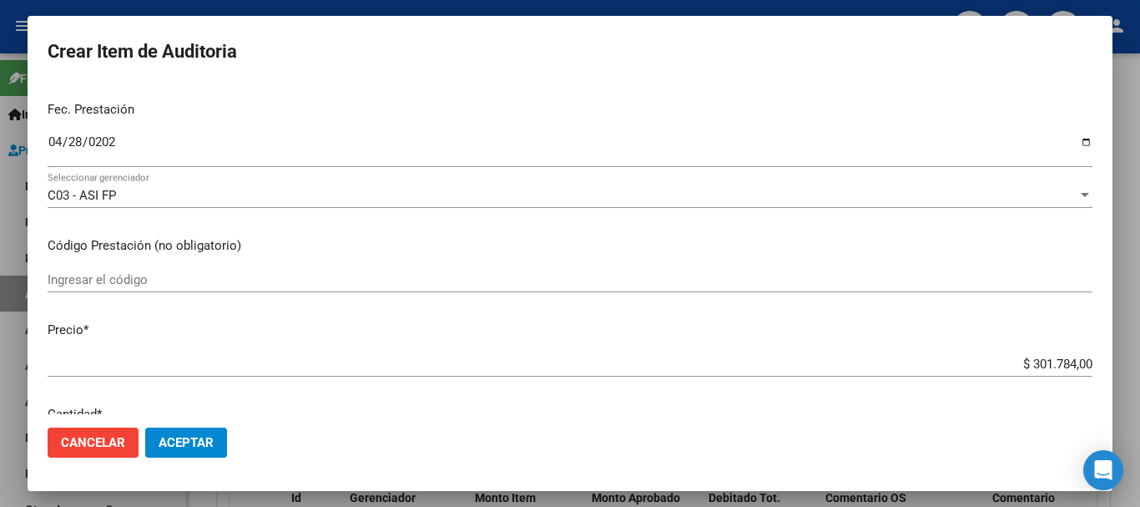
scroll to position [256, 0]
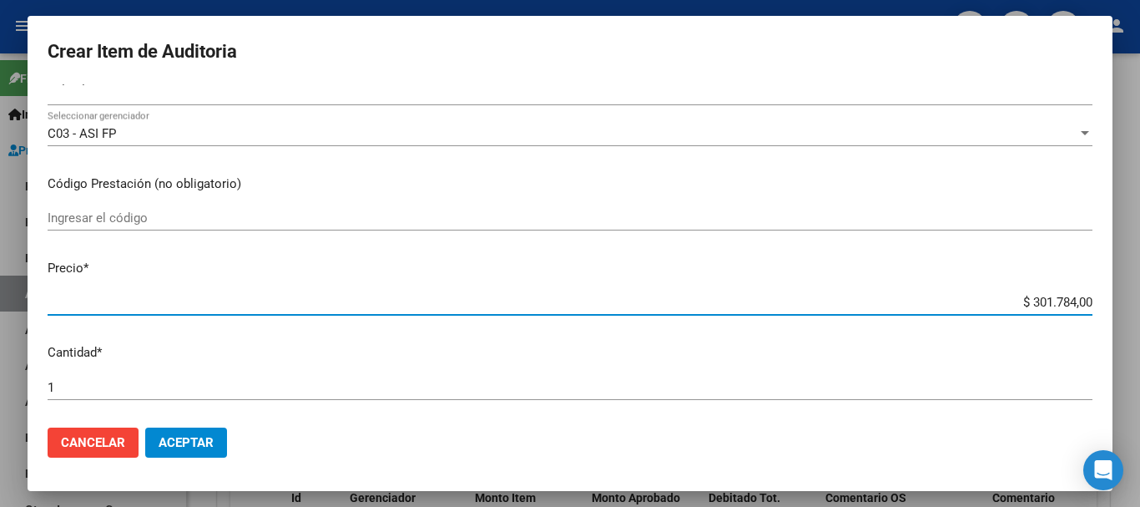
drag, startPoint x: 999, startPoint y: 296, endPoint x: 1140, endPoint y: 285, distance: 141.5
click at [1140, 285] on div "Crear Item de Auditoria 21073482 Nro Documento 20210734822 CUIL Afiliado Activo…" at bounding box center [570, 253] width 1140 height 507
type input "$ 0,08"
type input "$ 0,87"
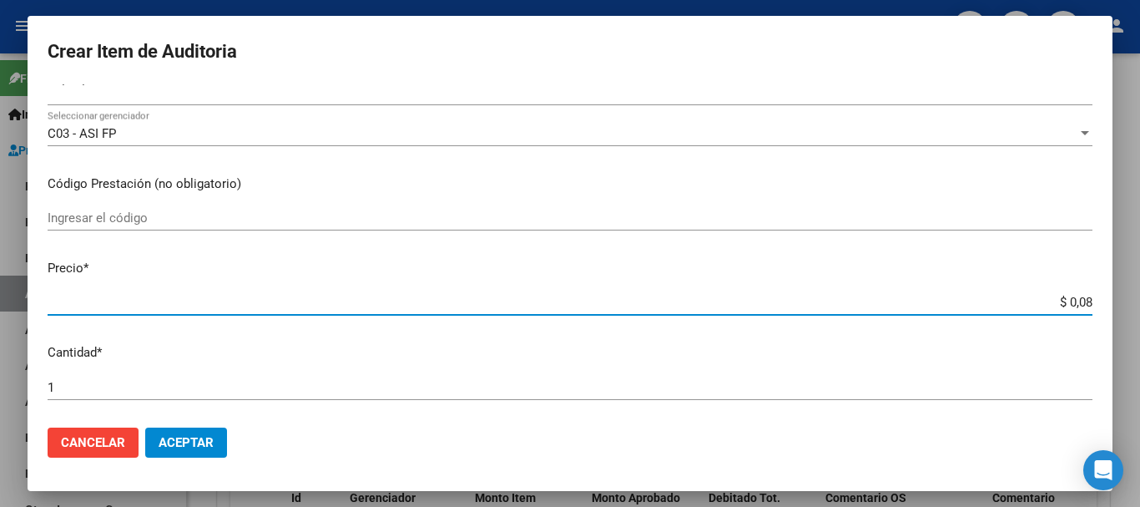
type input "$ 0,87"
type input "$ 8,71"
type input "$ 87,17"
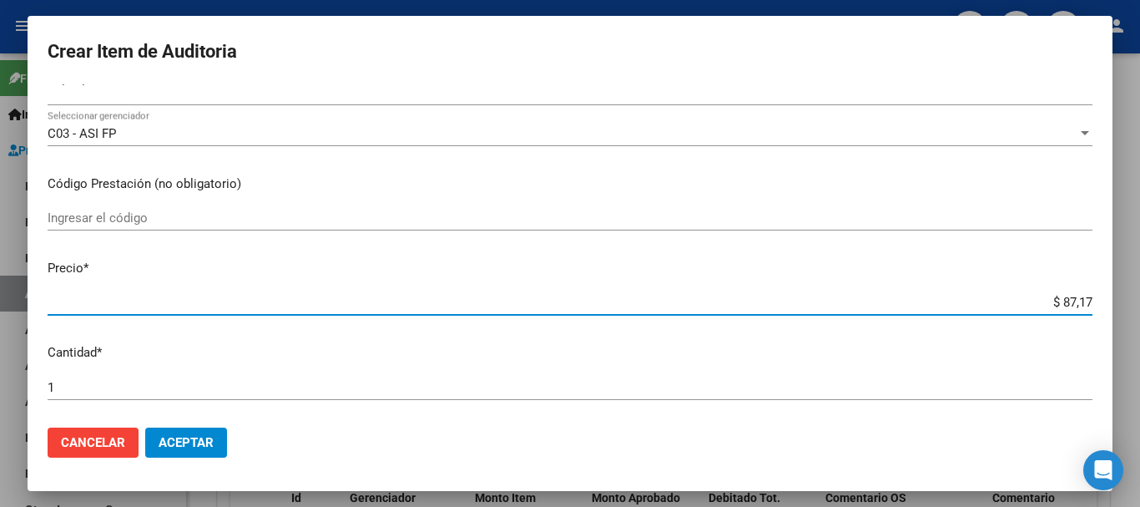
type input "$ 871,75"
type input "$ 8.717,50"
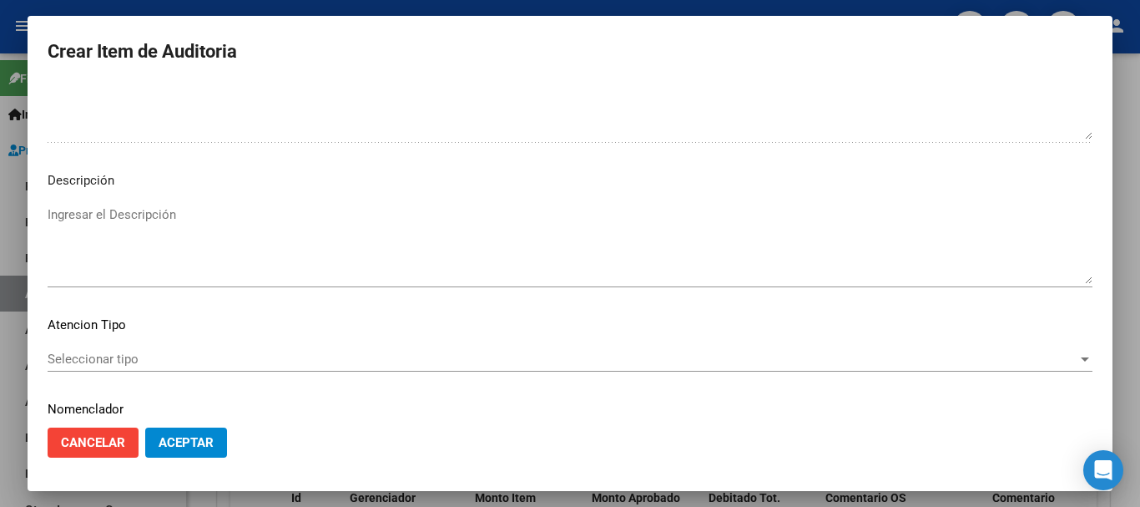
scroll to position [1174, 0]
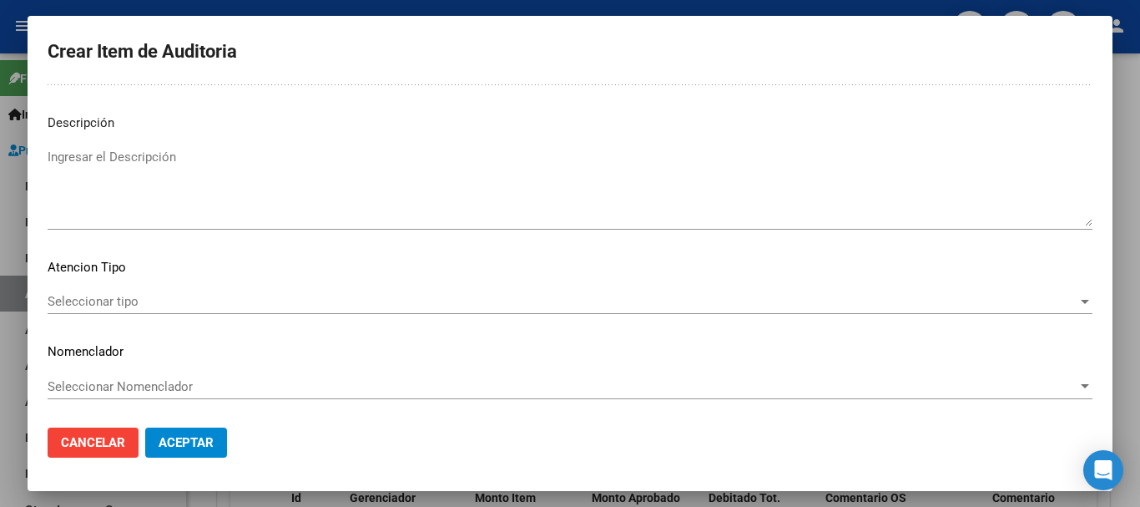
click at [327, 296] on span "Seleccionar tipo" at bounding box center [563, 301] width 1030 height 15
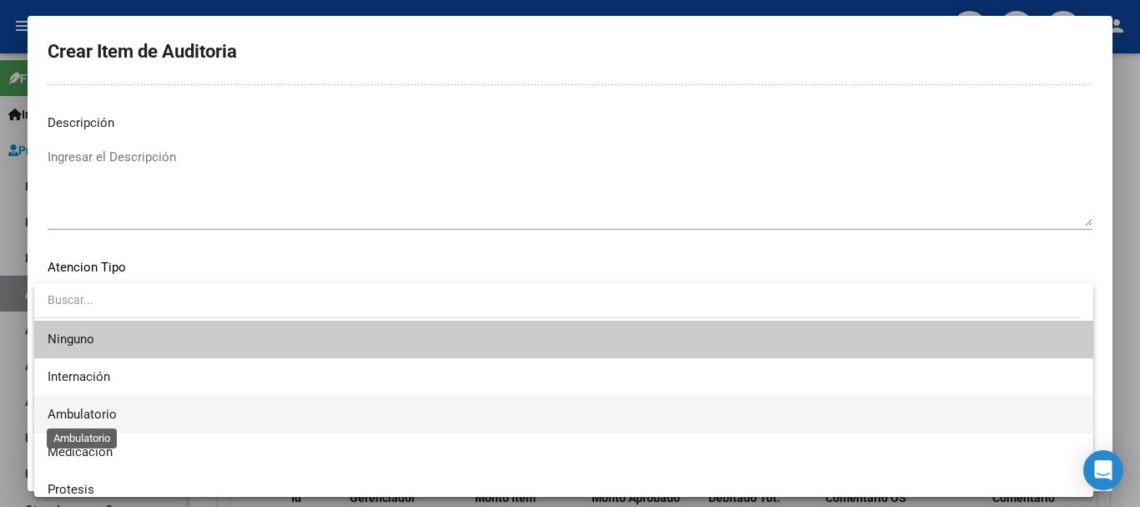
click at [86, 412] on span "Ambulatorio" at bounding box center [82, 414] width 69 height 15
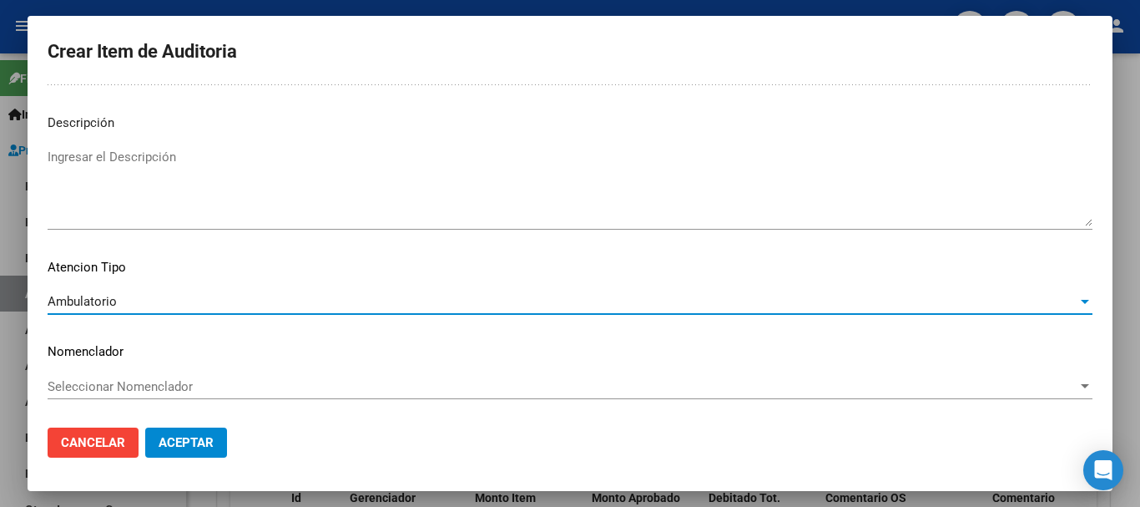
click at [138, 377] on div "Seleccionar Nomenclador Seleccionar Nomenclador" at bounding box center [570, 386] width 1045 height 25
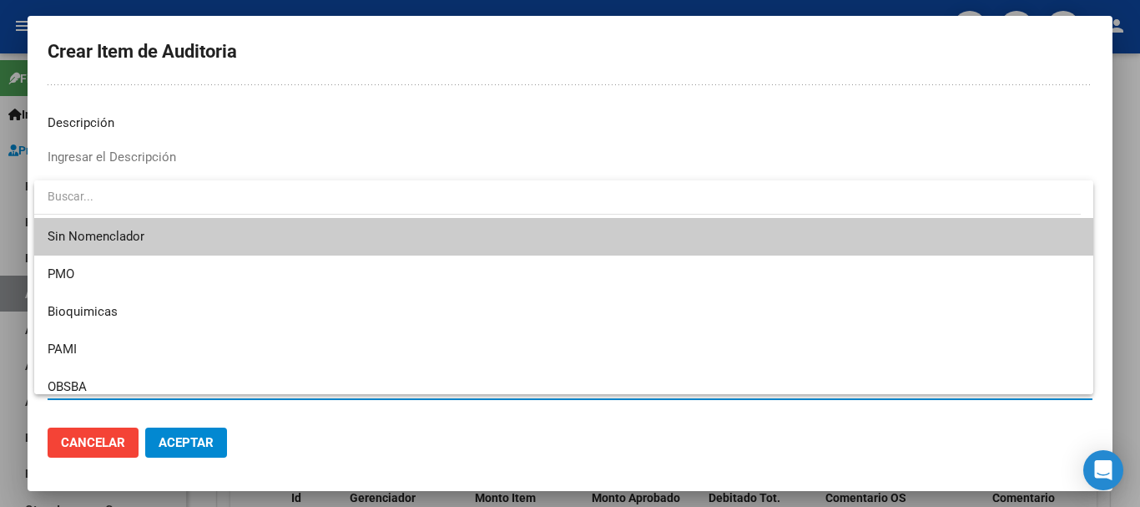
click at [98, 228] on span "Sin Nomenclador" at bounding box center [564, 237] width 1033 height 38
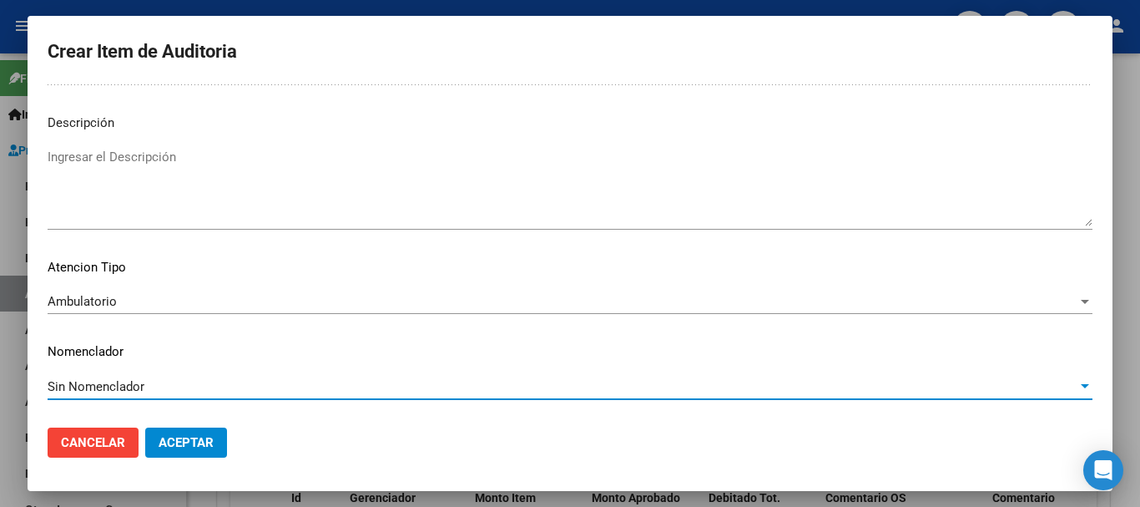
click at [207, 435] on span "Aceptar" at bounding box center [186, 442] width 55 height 15
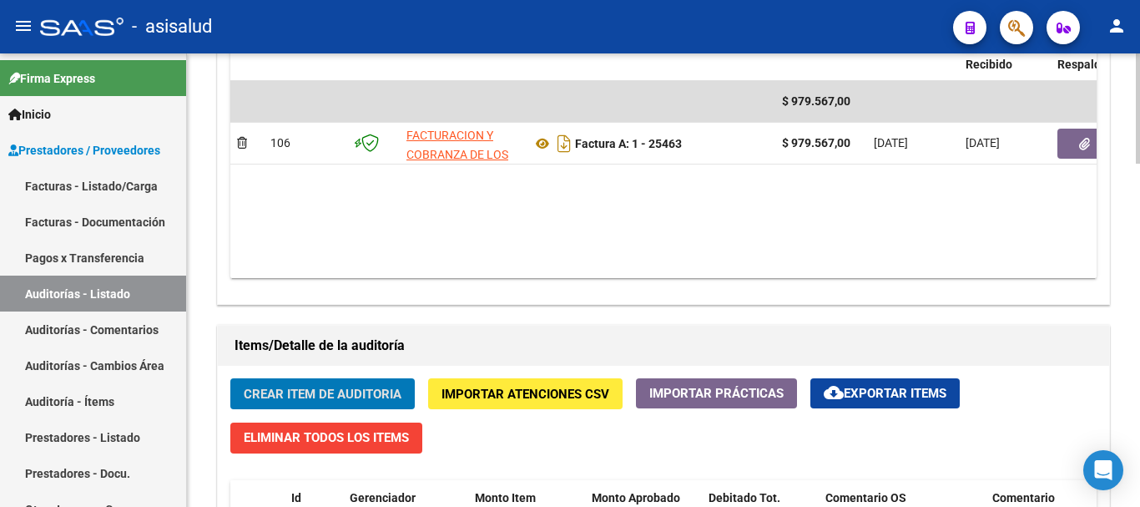
click at [321, 387] on span "Crear Item de Auditoria" at bounding box center [323, 394] width 158 height 15
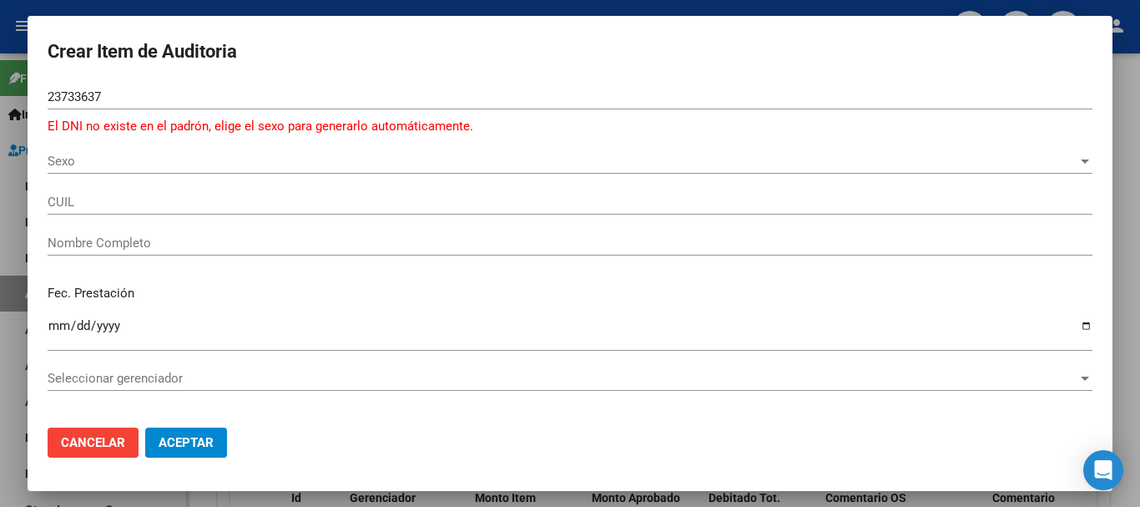
click at [228, 153] on div "Sexo Sexo" at bounding box center [570, 161] width 1045 height 25
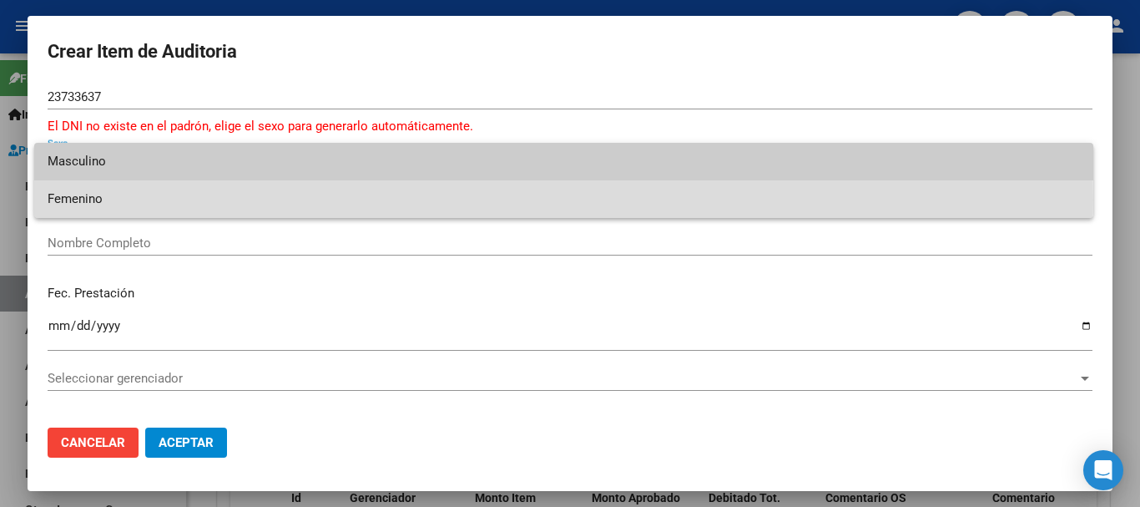
click at [159, 200] on span "Femenino" at bounding box center [564, 199] width 1033 height 38
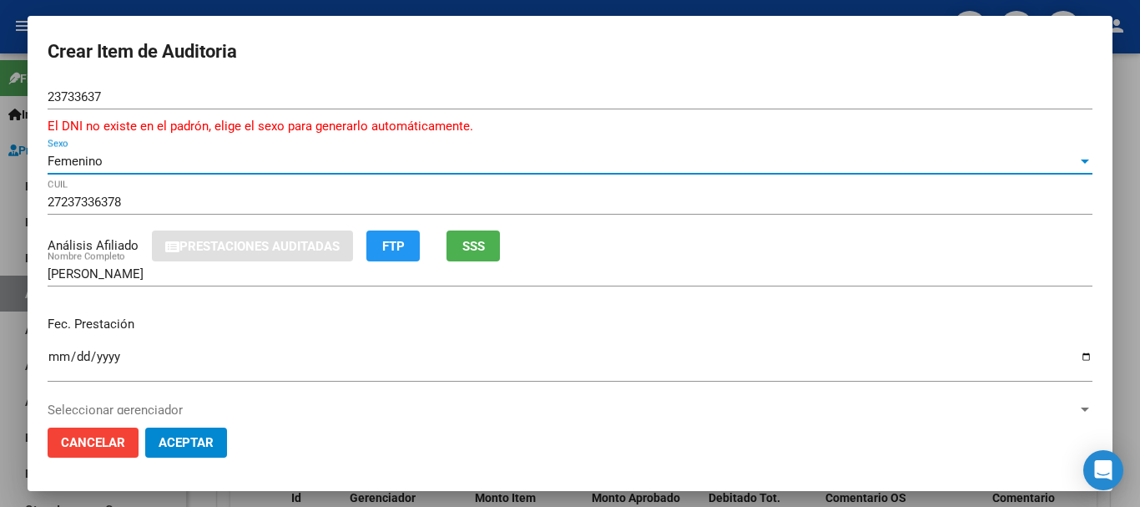
click at [467, 250] on span "SSS" at bounding box center [474, 246] width 23 height 15
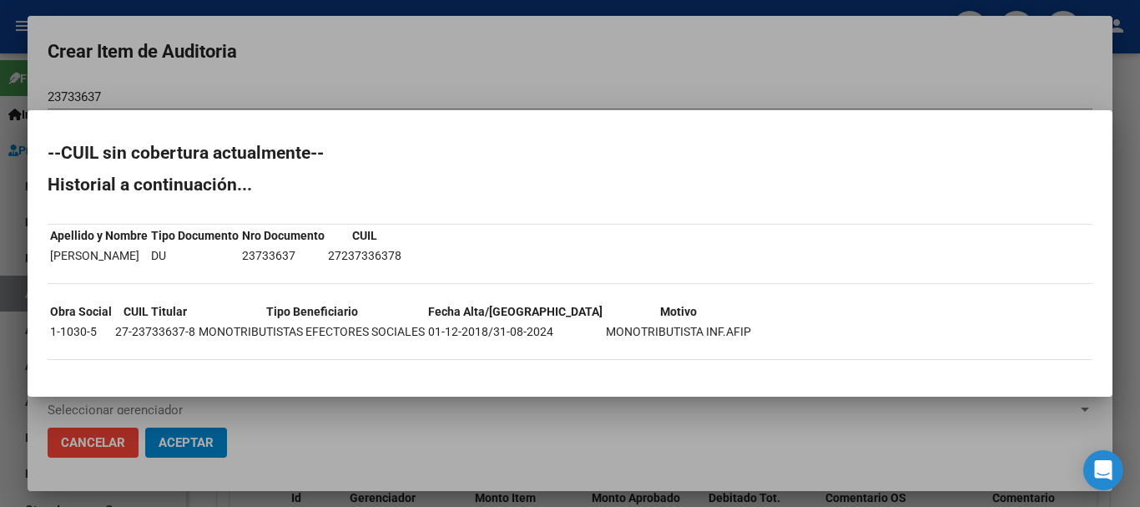
click at [493, 402] on div at bounding box center [570, 253] width 1140 height 507
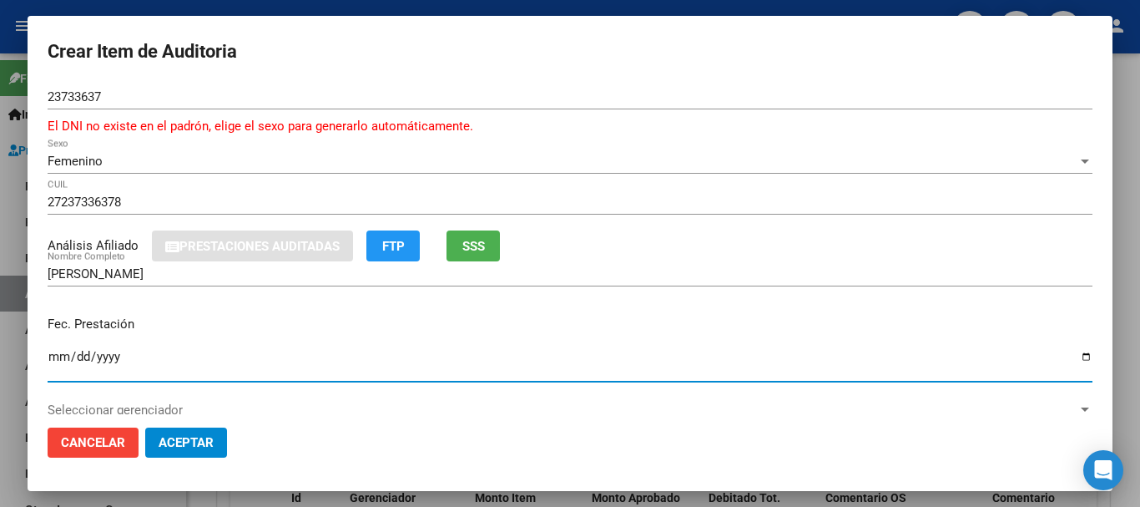
click at [50, 356] on input "Ingresar la fecha" at bounding box center [570, 363] width 1045 height 27
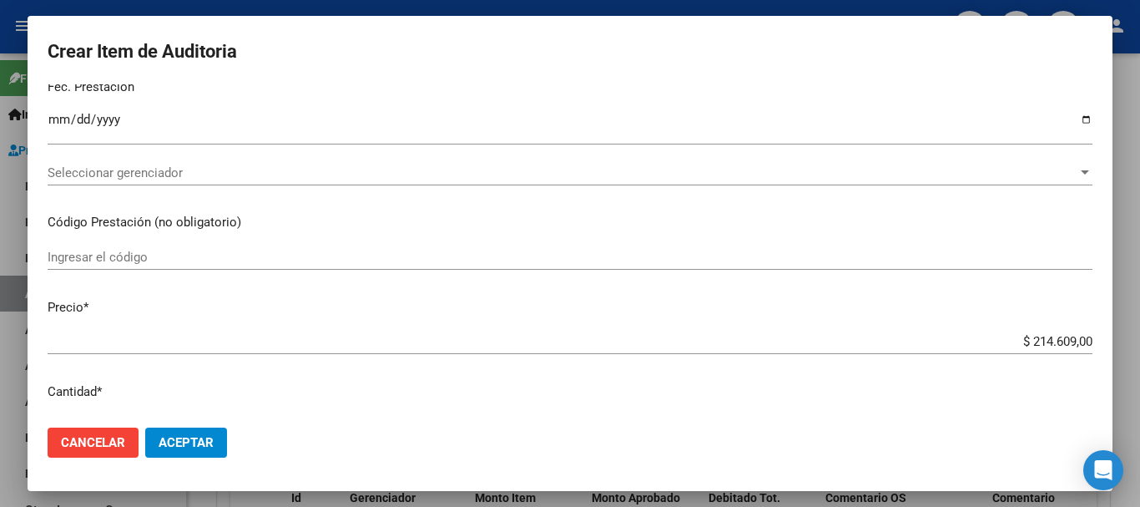
scroll to position [278, 0]
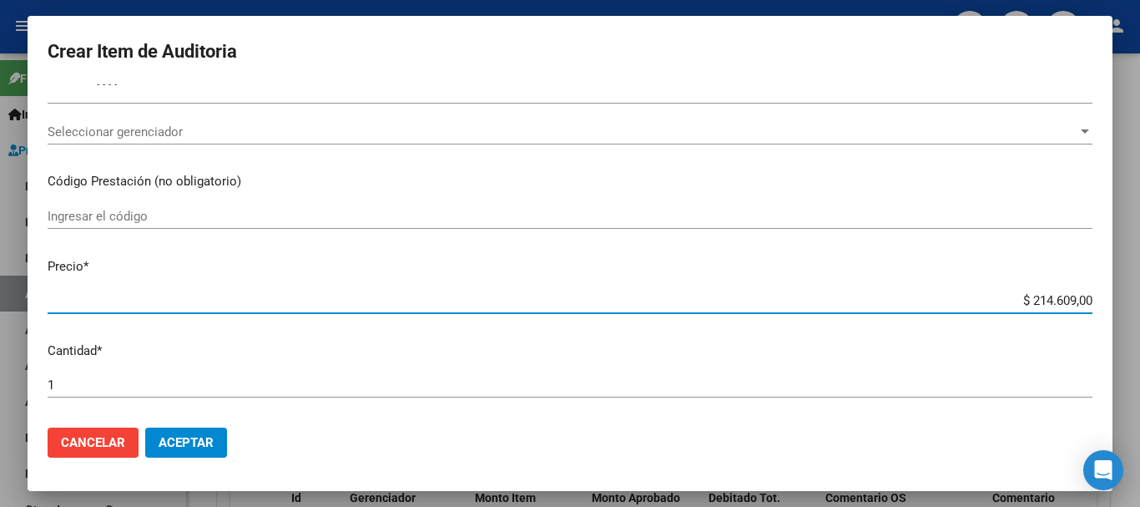
drag, startPoint x: 1021, startPoint y: 303, endPoint x: 1140, endPoint y: 291, distance: 119.1
click at [1140, 291] on div "Crear Item de Auditoria 23733637 Nro Documento El DNI no existe en el padrón, e…" at bounding box center [570, 253] width 1140 height 507
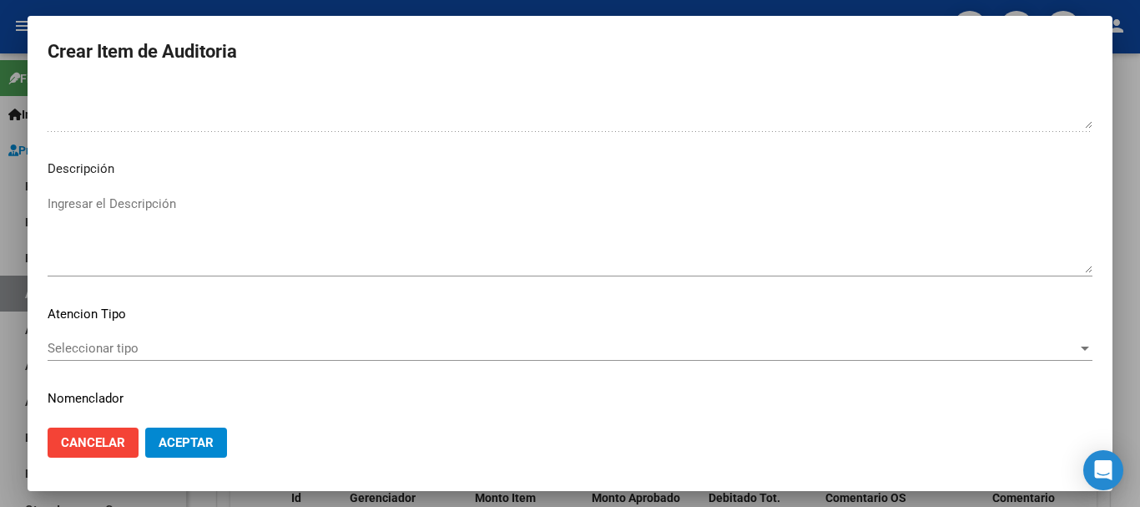
scroll to position [1194, 0]
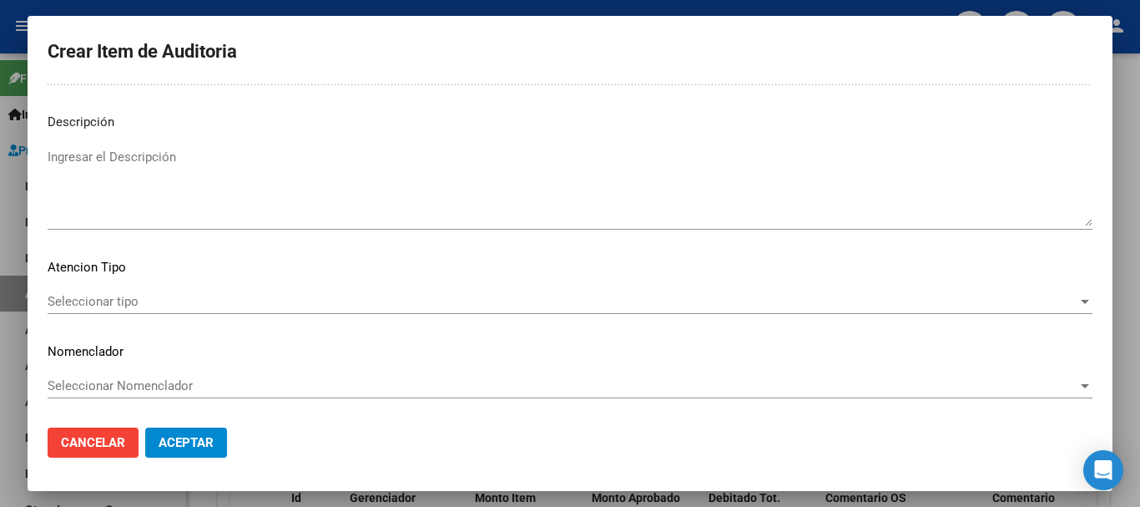
click at [246, 291] on div "Seleccionar tipo Seleccionar tipo" at bounding box center [570, 301] width 1045 height 25
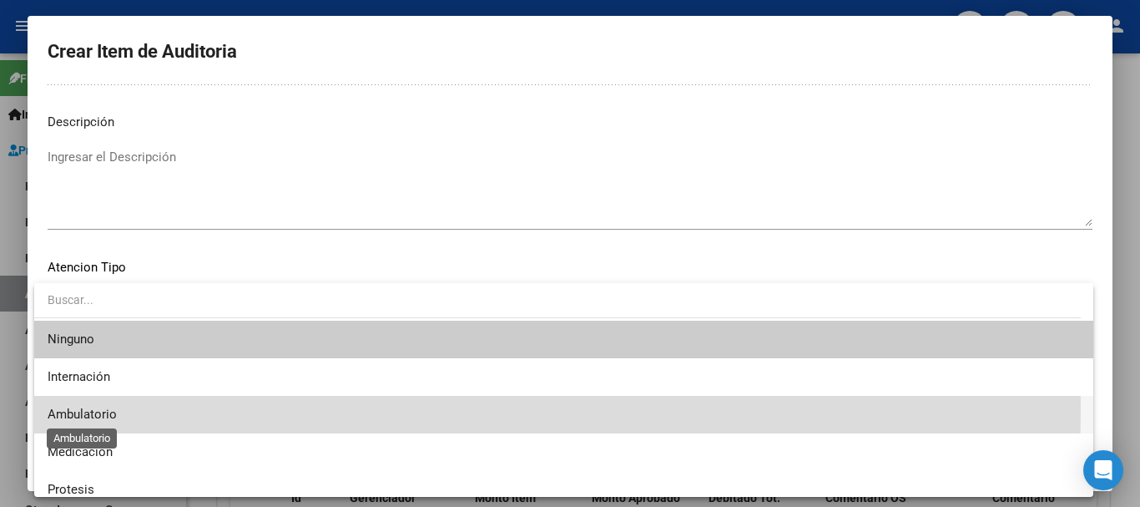
click at [98, 407] on span "Ambulatorio" at bounding box center [82, 414] width 69 height 15
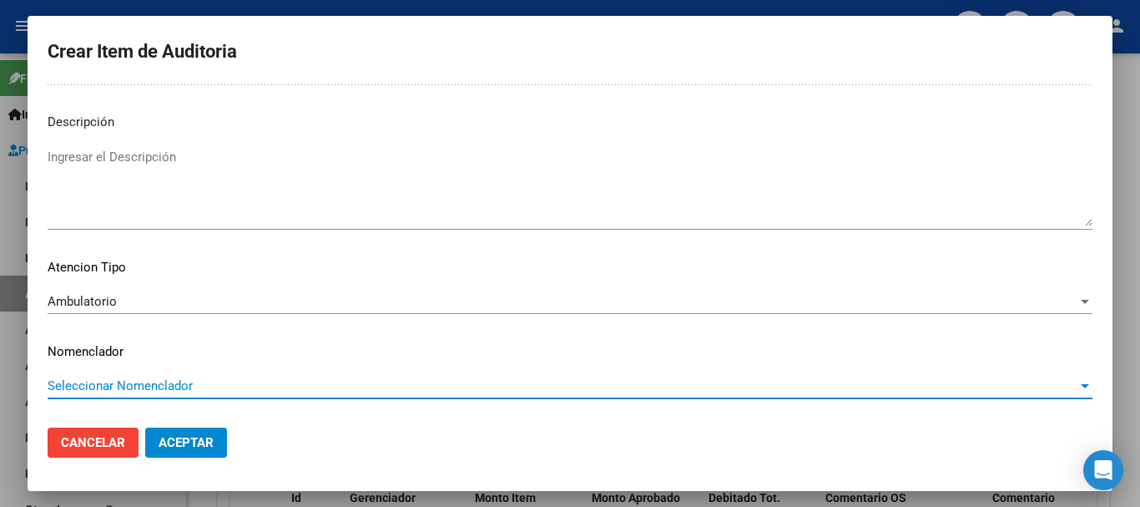
click at [142, 384] on span "Seleccionar Nomenclador" at bounding box center [563, 385] width 1030 height 15
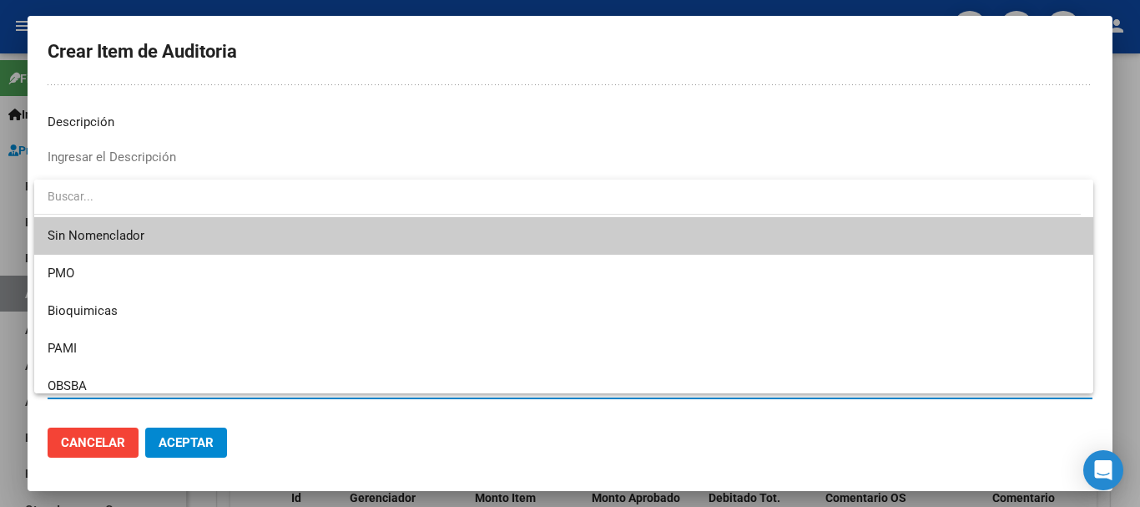
click at [145, 223] on span "Sin Nomenclador" at bounding box center [564, 236] width 1033 height 38
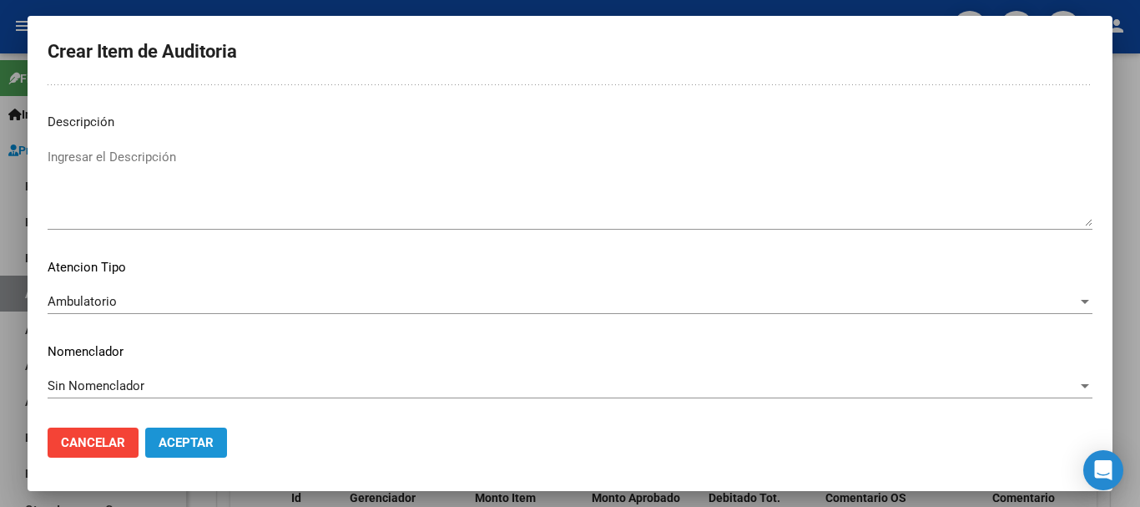
click at [181, 427] on button "Aceptar" at bounding box center [186, 442] width 82 height 30
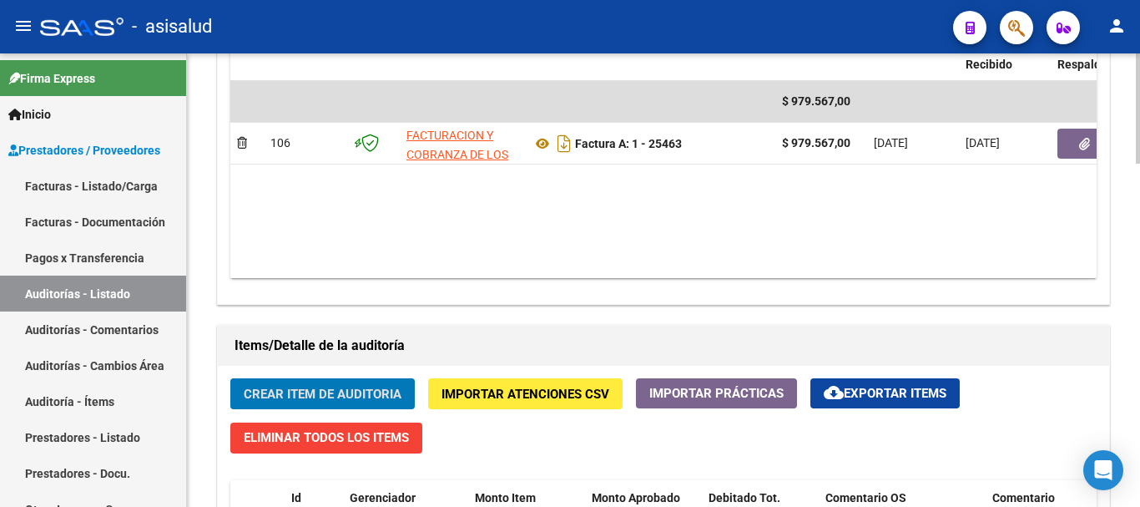
click at [290, 401] on span "Crear Item de Auditoria" at bounding box center [323, 394] width 158 height 15
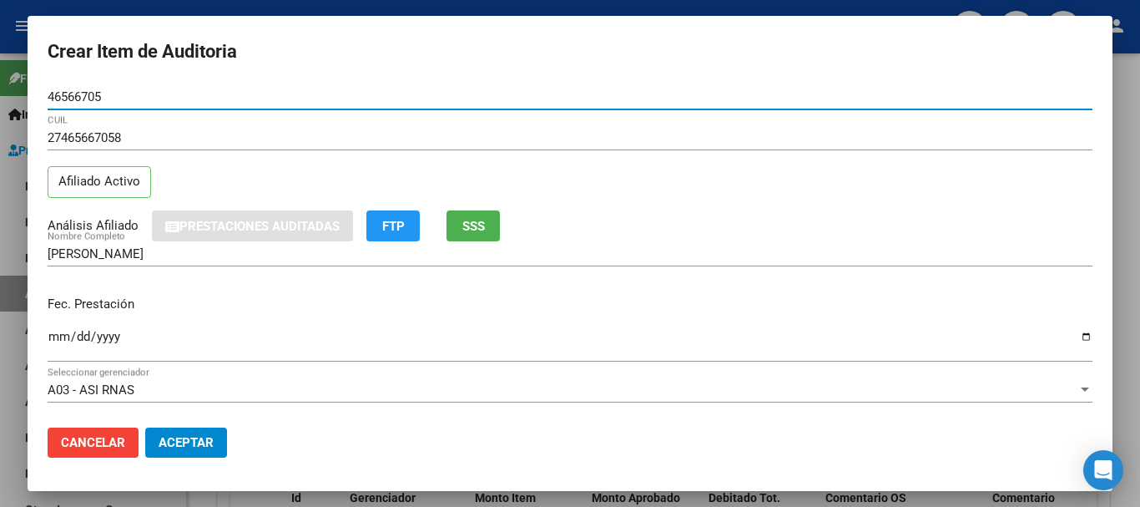
click at [58, 341] on input "Ingresar la fecha" at bounding box center [570, 343] width 1045 height 27
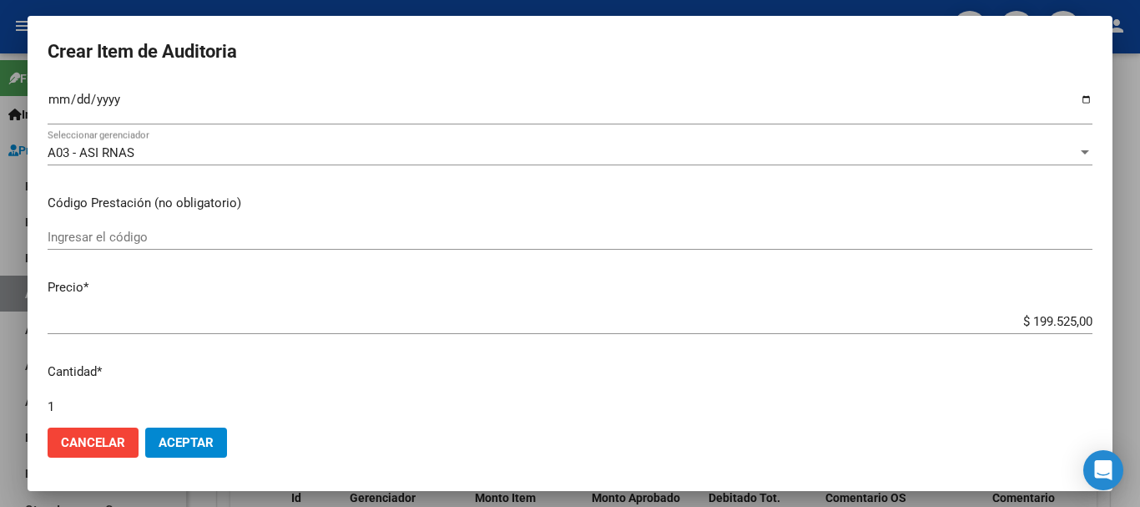
scroll to position [298, 0]
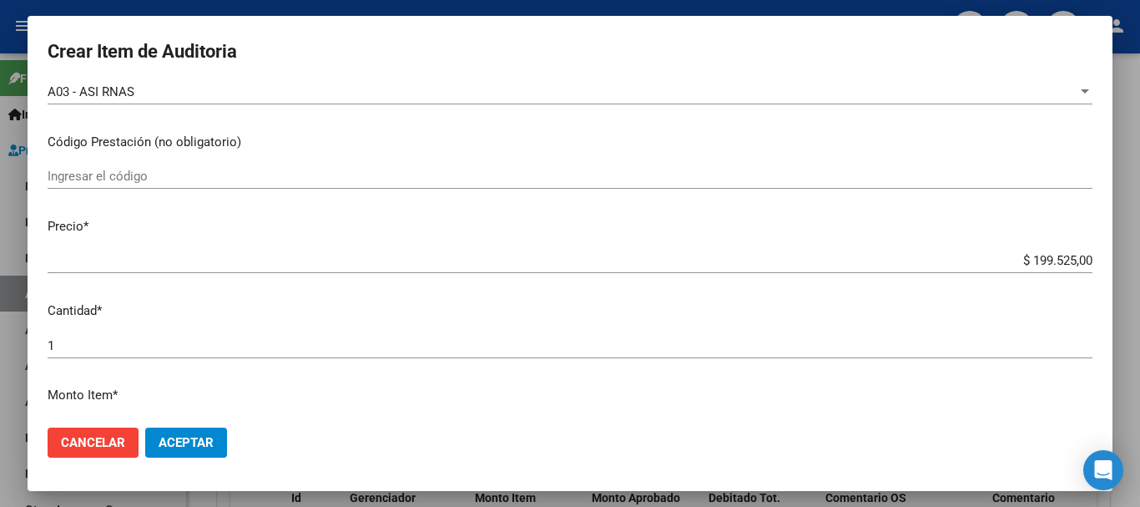
drag, startPoint x: 1006, startPoint y: 251, endPoint x: 1123, endPoint y: 263, distance: 117.5
click at [1123, 263] on div "Crear Item de Auditoria 46566705 Nro Documento 27465667058 CUIL Afiliado Activo…" at bounding box center [570, 253] width 1140 height 507
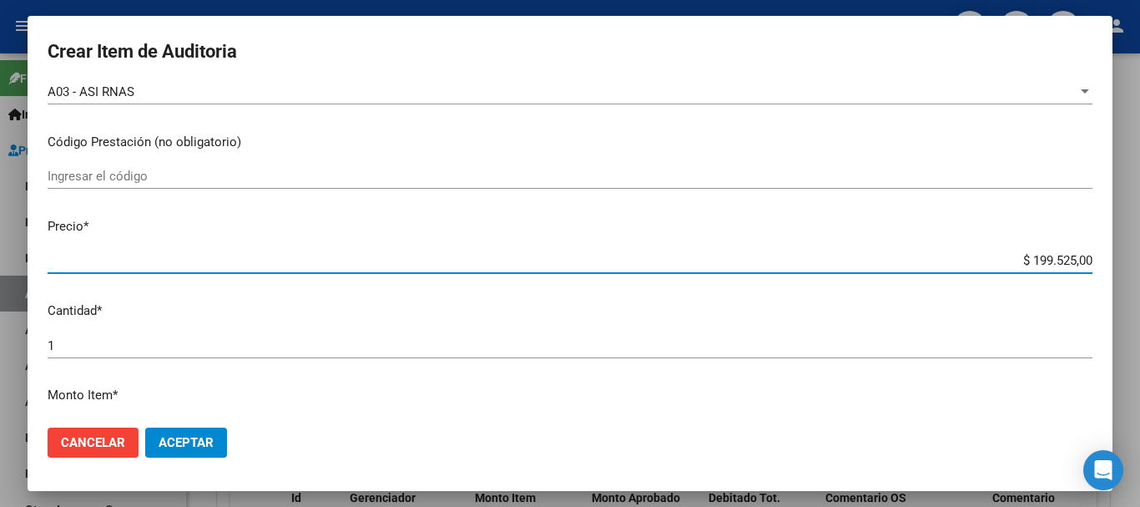
drag, startPoint x: 1009, startPoint y: 260, endPoint x: 1140, endPoint y: 260, distance: 131.1
click at [1140, 260] on div "Crear Item de Auditoria 46566705 Nro Documento 27465667058 CUIL Afiliado Activo…" at bounding box center [570, 253] width 1140 height 507
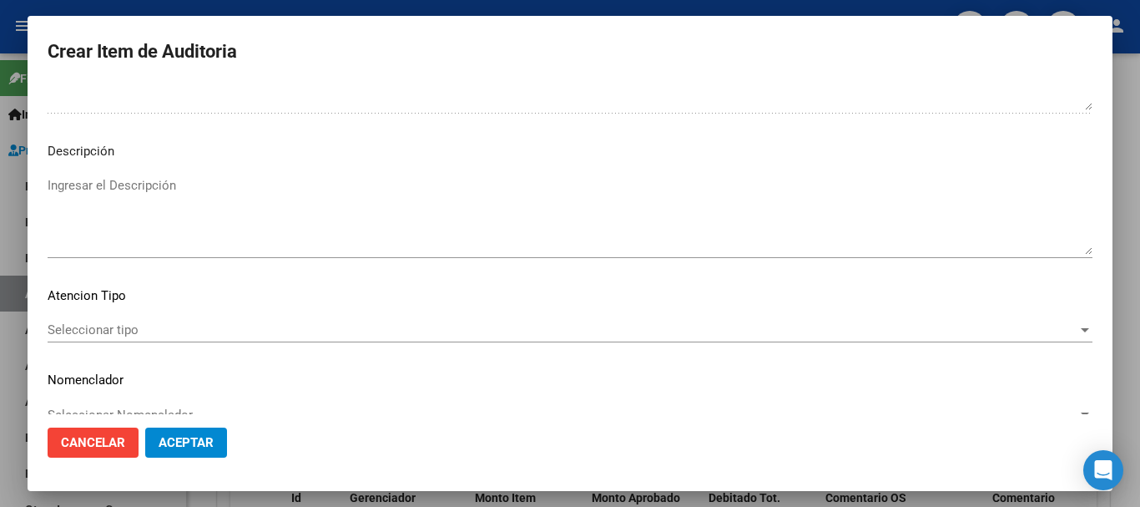
scroll to position [1174, 0]
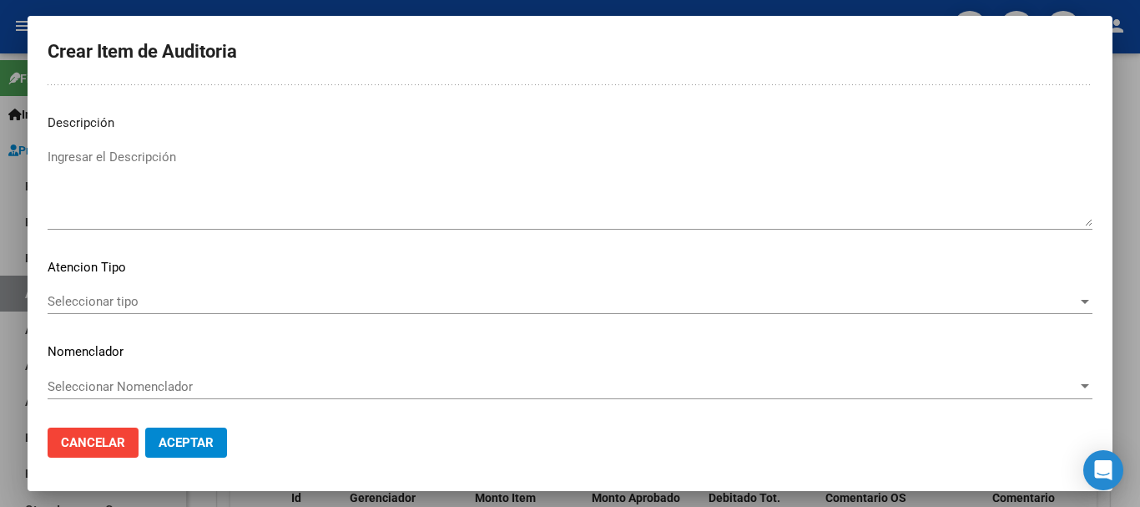
click at [488, 291] on div "Seleccionar tipo Seleccionar tipo" at bounding box center [570, 301] width 1045 height 25
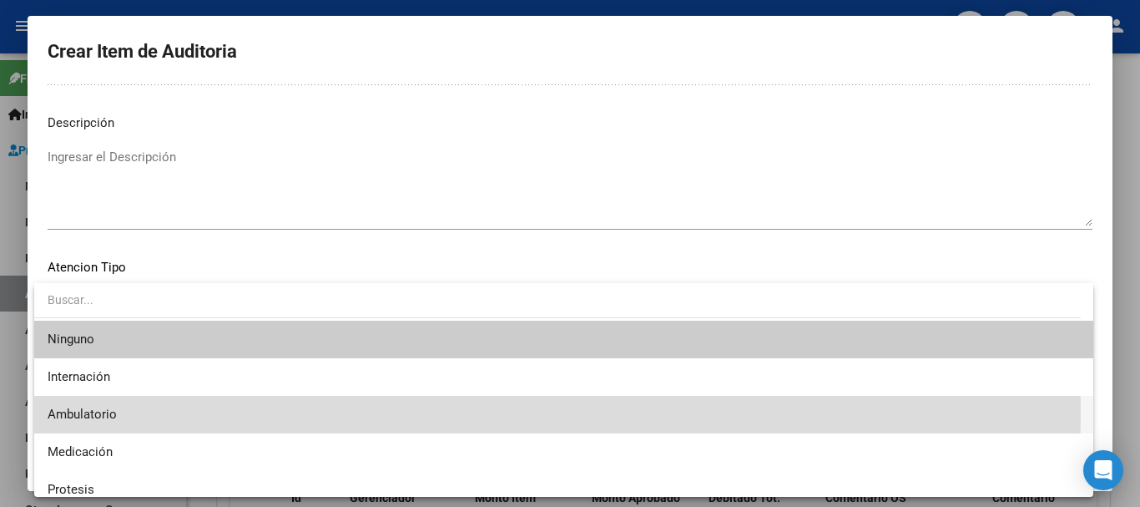
click at [138, 413] on span "Ambulatorio" at bounding box center [564, 415] width 1033 height 38
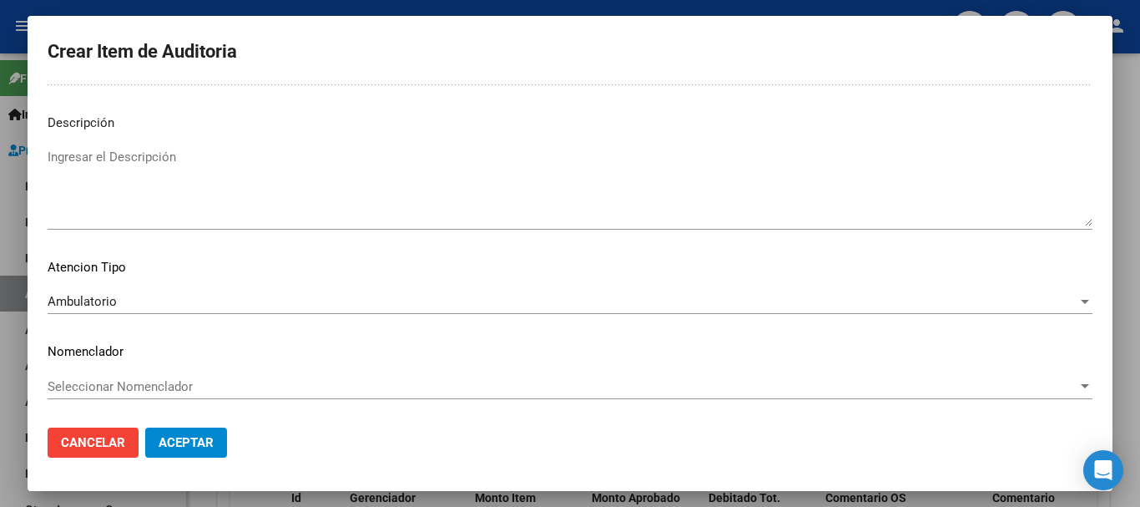
click at [206, 374] on div "Seleccionar Nomenclador Seleccionar Nomenclador" at bounding box center [570, 386] width 1045 height 25
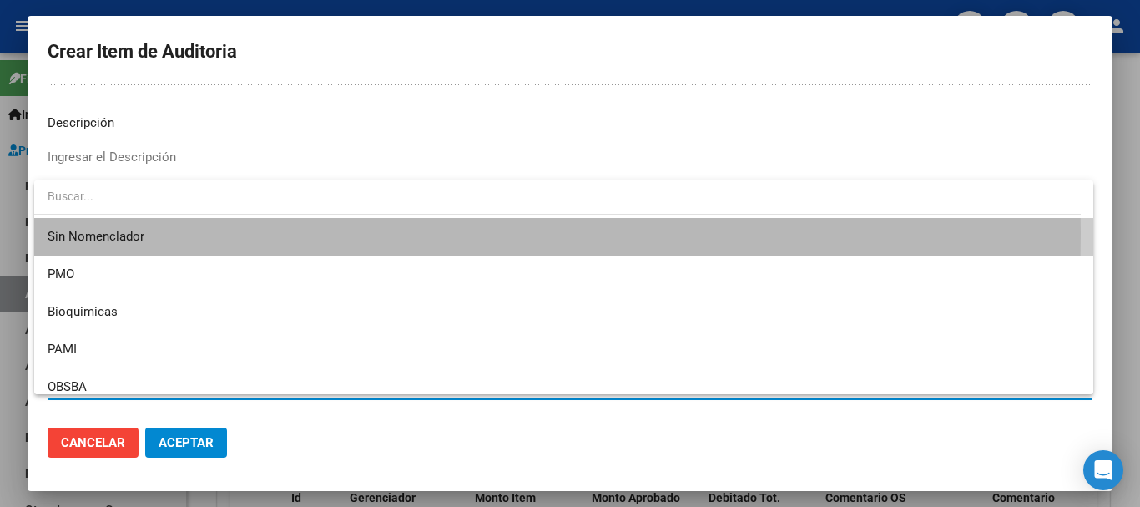
drag, startPoint x: 164, startPoint y: 233, endPoint x: 169, endPoint y: 331, distance: 98.6
click at [164, 235] on span "Sin Nomenclador" at bounding box center [564, 237] width 1033 height 38
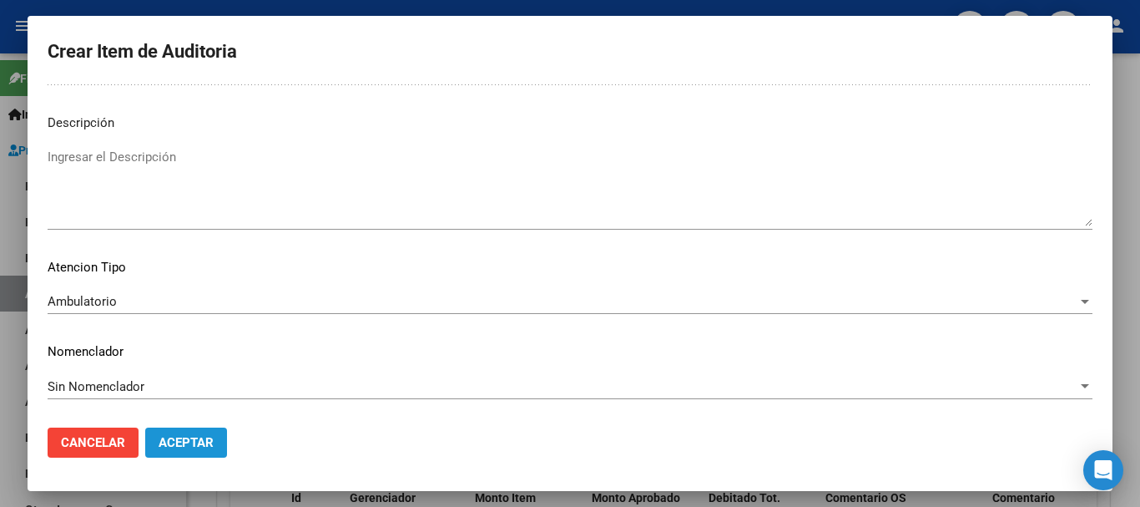
click at [174, 433] on button "Aceptar" at bounding box center [186, 442] width 82 height 30
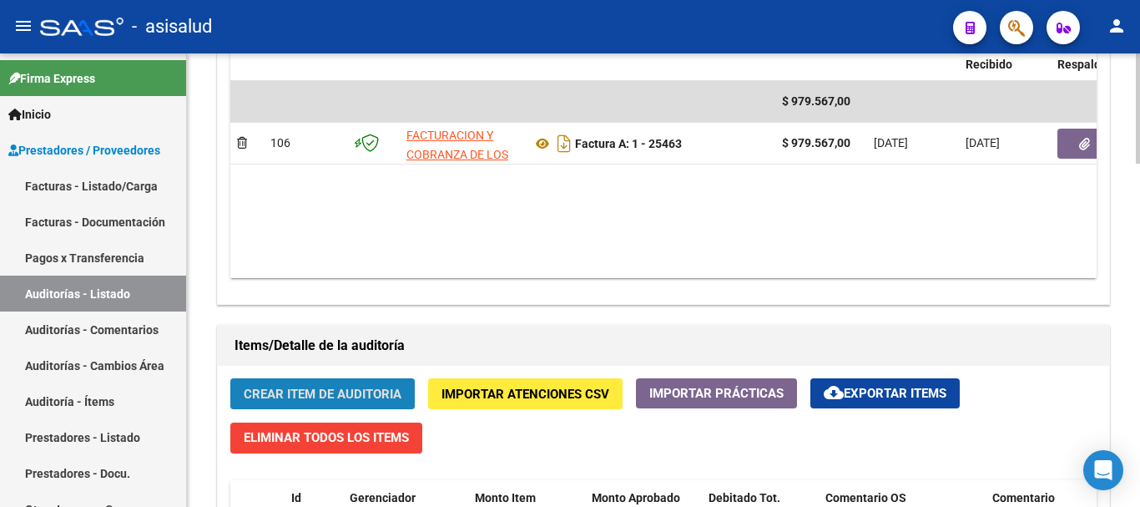
click at [273, 398] on span "Crear Item de Auditoria" at bounding box center [323, 394] width 158 height 15
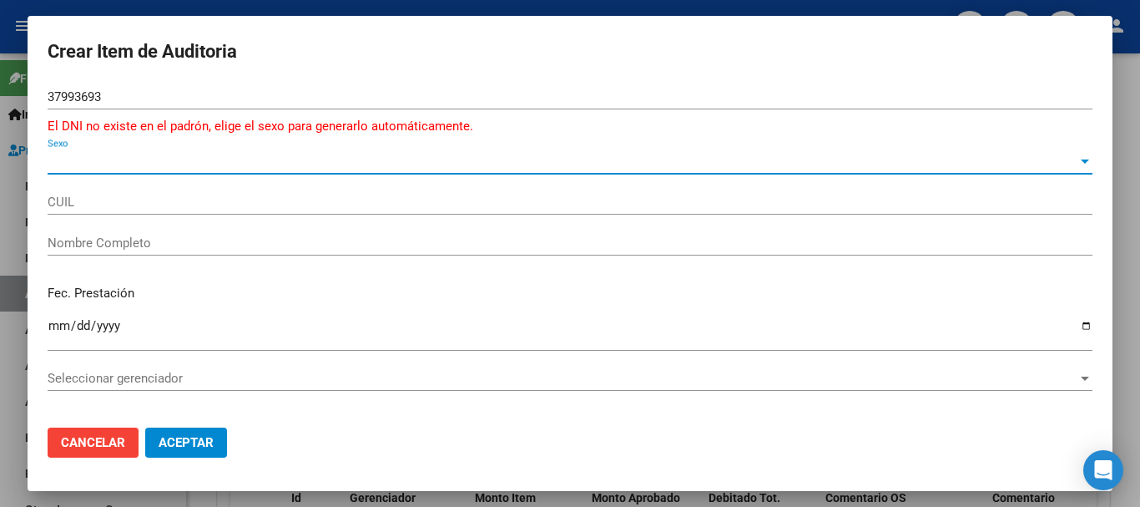
click at [354, 159] on span "Sexo" at bounding box center [563, 161] width 1030 height 15
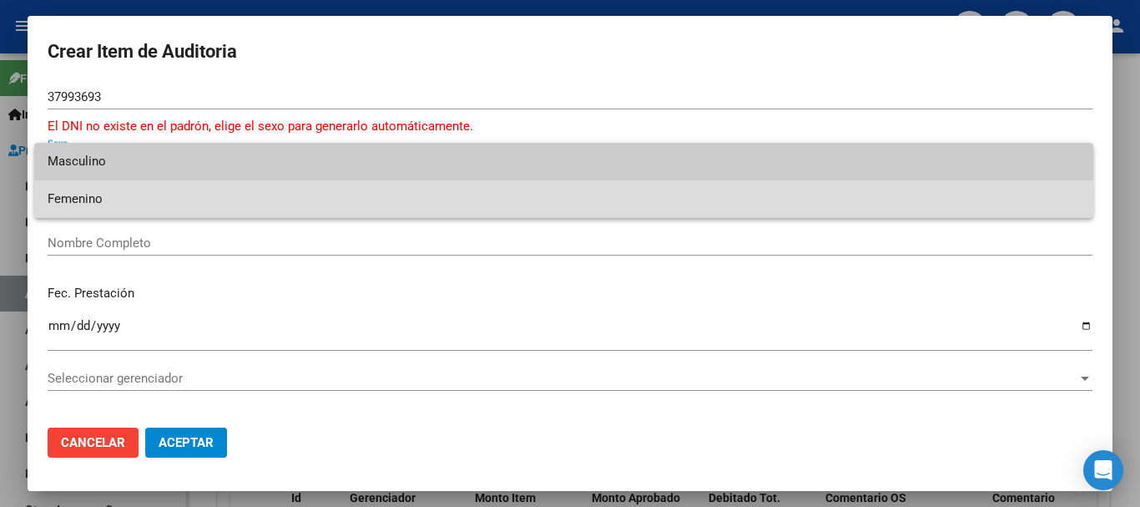
click at [273, 199] on span "Femenino" at bounding box center [564, 199] width 1033 height 38
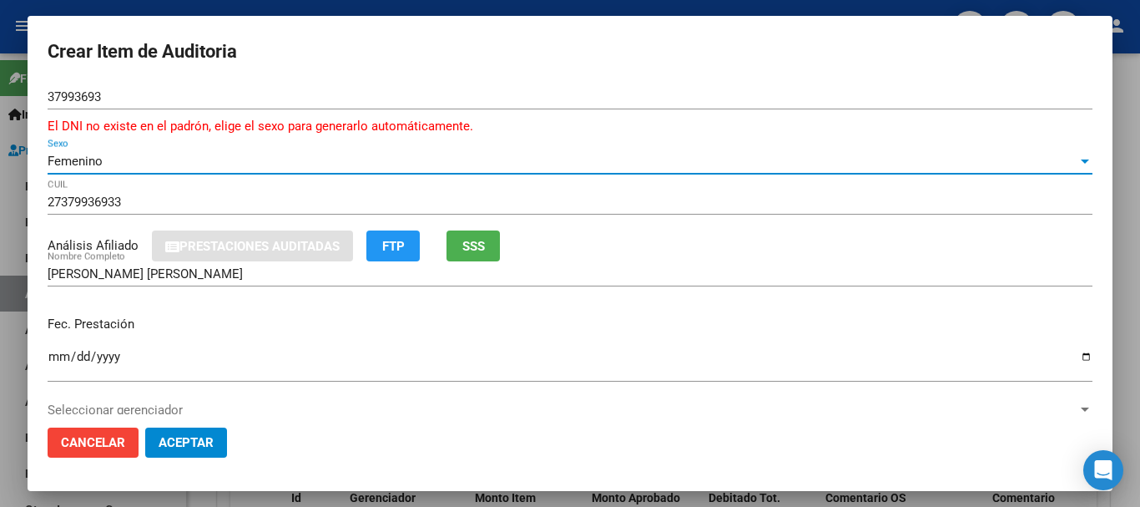
click at [57, 356] on input "Ingresar la fecha" at bounding box center [570, 363] width 1045 height 27
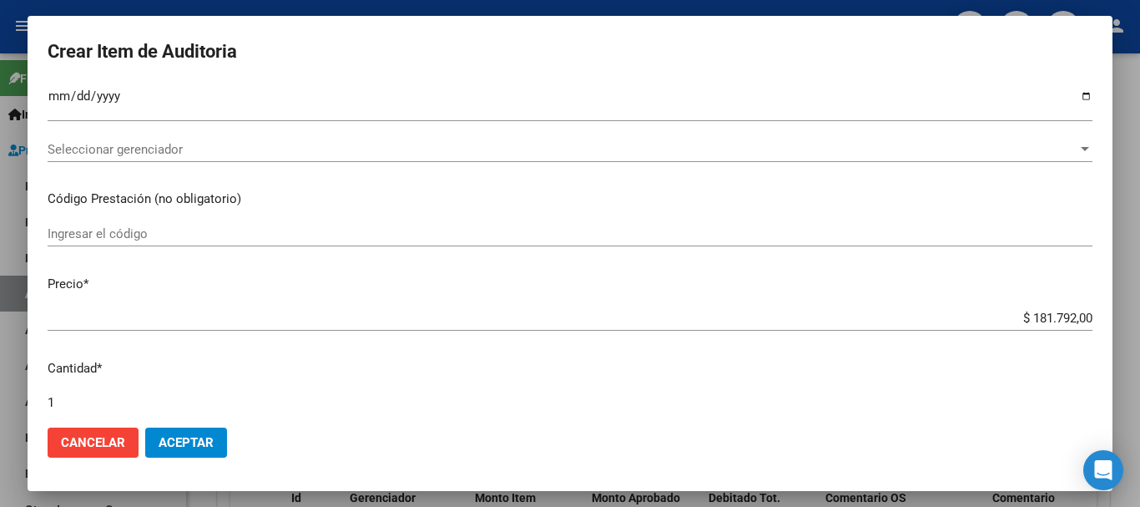
scroll to position [294, 0]
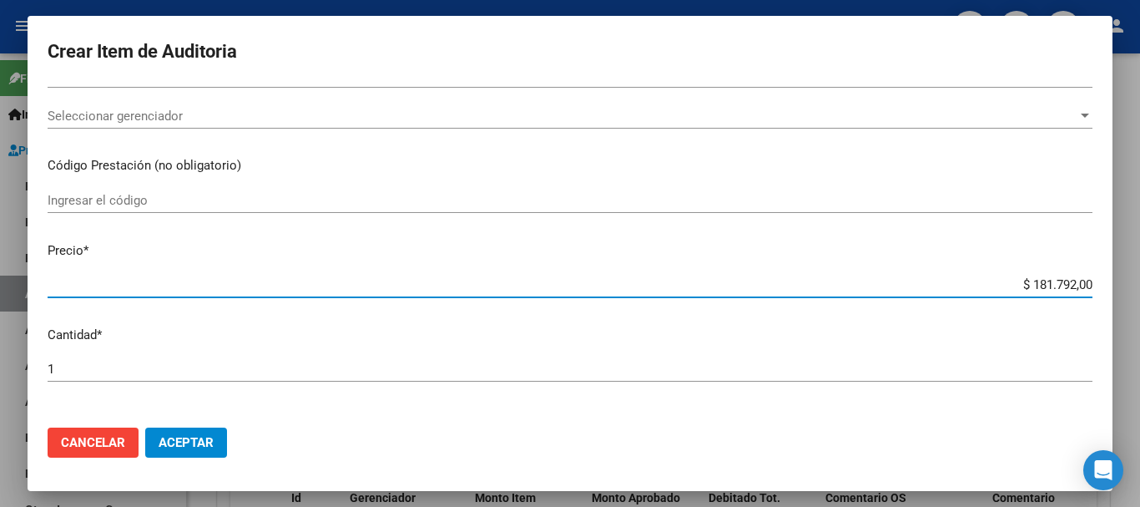
drag, startPoint x: 1009, startPoint y: 284, endPoint x: 1140, endPoint y: 271, distance: 130.9
click at [1140, 271] on div "Crear Item de Auditoria 37993693 Nro Documento El DNI no existe en el padrón, e…" at bounding box center [570, 253] width 1140 height 507
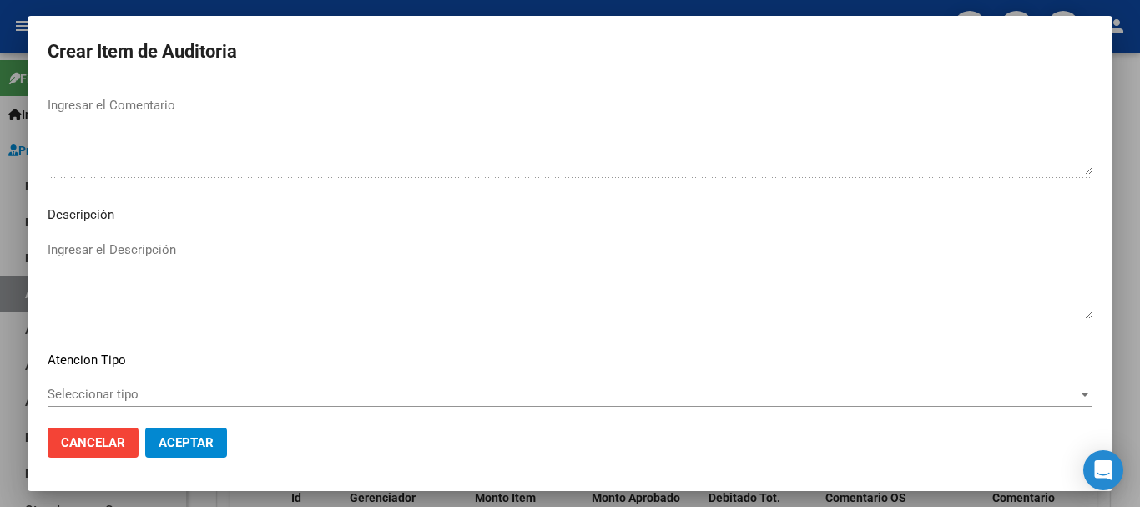
scroll to position [1194, 0]
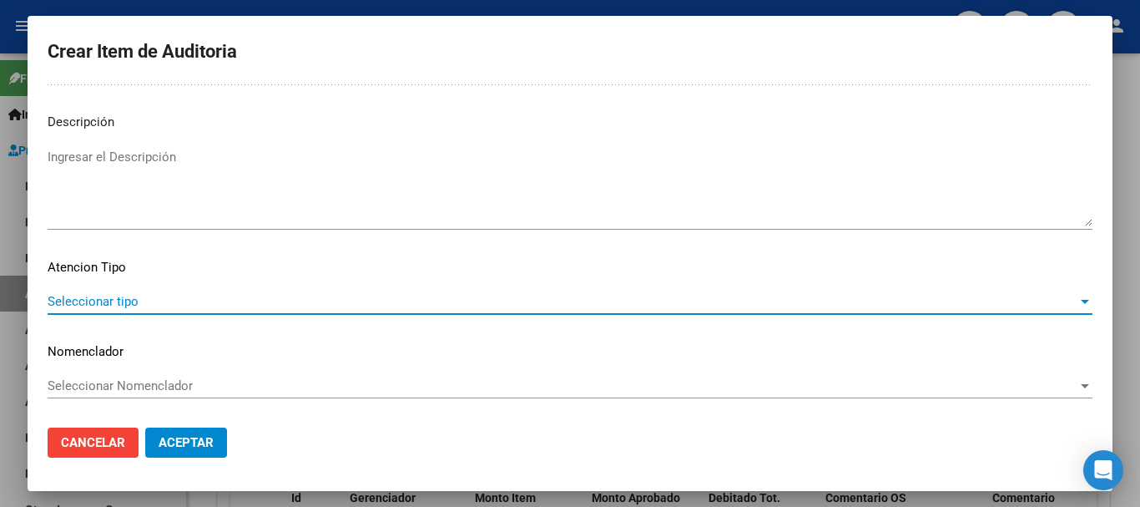
click at [114, 301] on span "Seleccionar tipo" at bounding box center [563, 301] width 1030 height 15
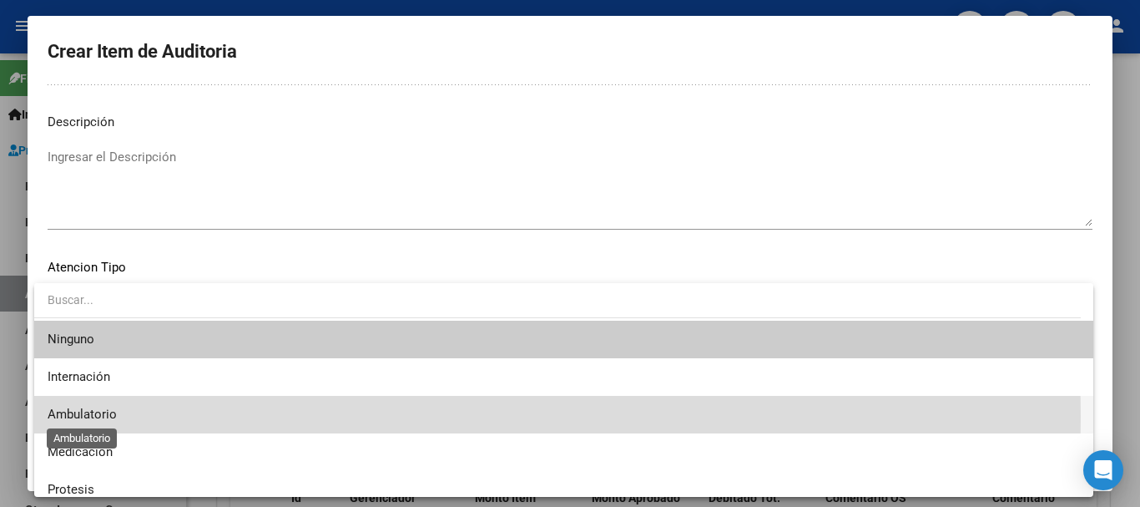
click at [75, 416] on span "Ambulatorio" at bounding box center [82, 414] width 69 height 15
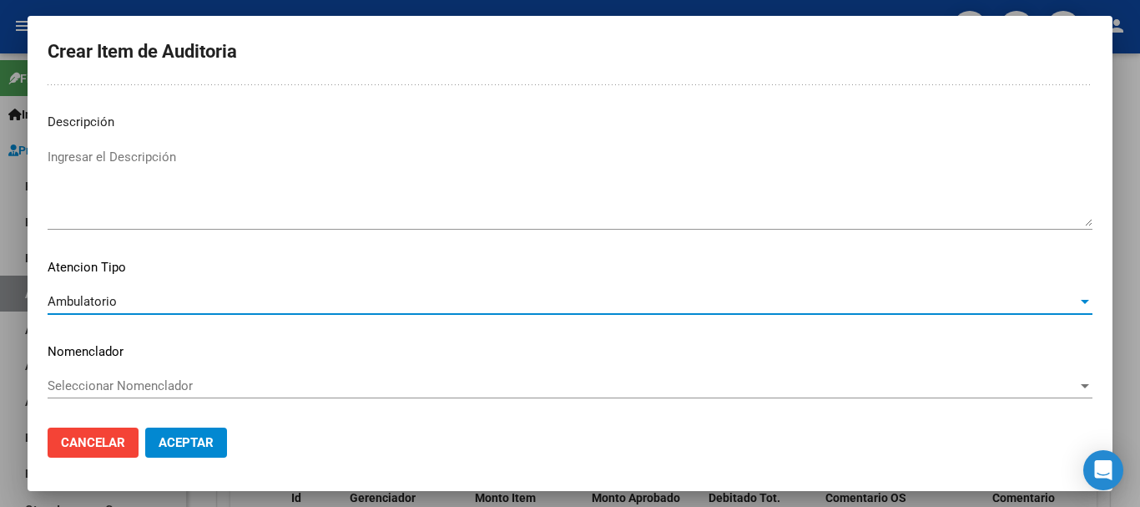
click at [134, 385] on span "Seleccionar Nomenclador" at bounding box center [563, 385] width 1030 height 15
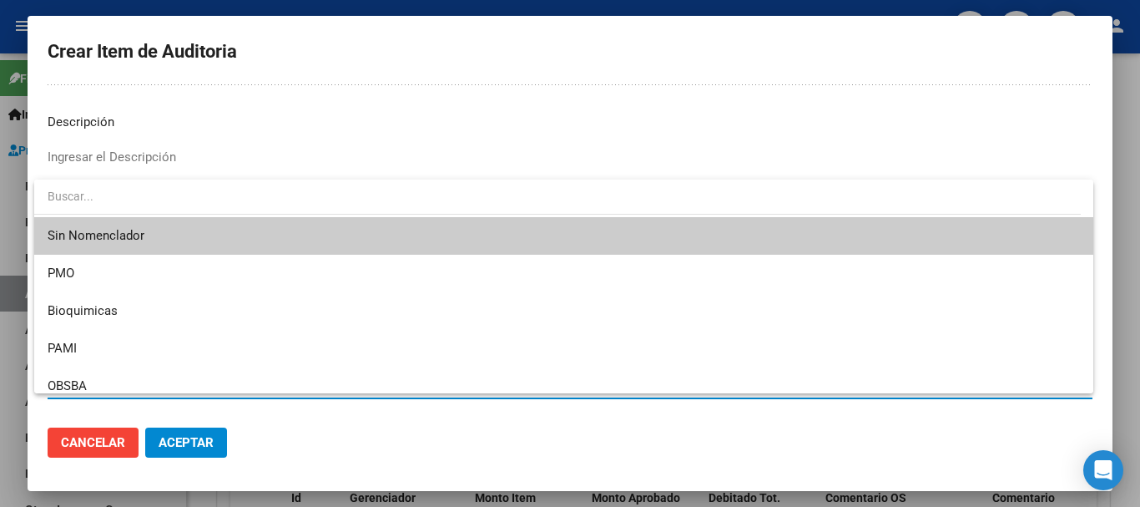
click at [105, 234] on span "Sin Nomenclador" at bounding box center [564, 236] width 1033 height 38
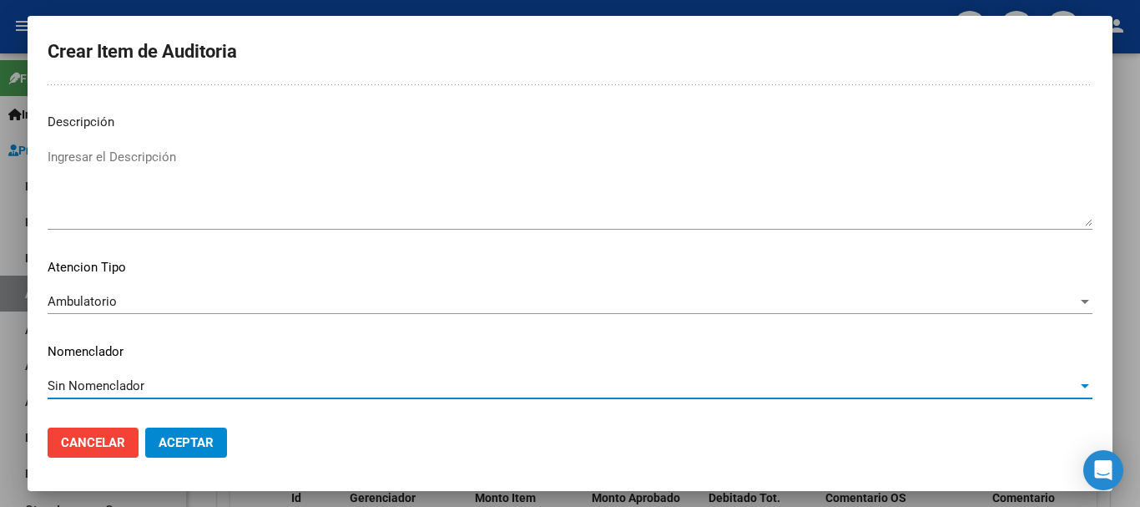
click at [170, 438] on span "Aceptar" at bounding box center [186, 442] width 55 height 15
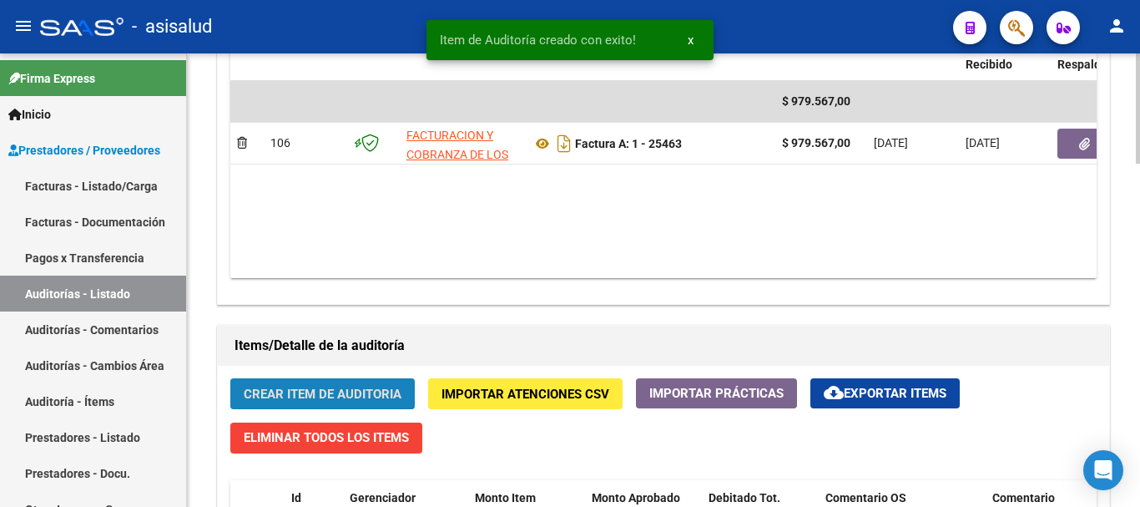
click at [375, 396] on span "Crear Item de Auditoria" at bounding box center [323, 394] width 158 height 15
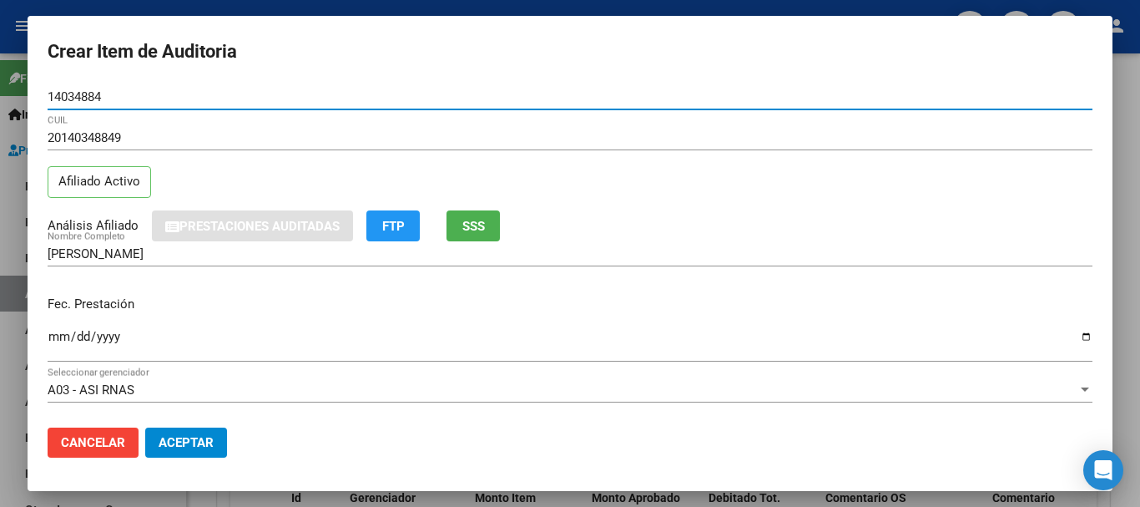
click at [60, 338] on input "Ingresar la fecha" at bounding box center [570, 343] width 1045 height 27
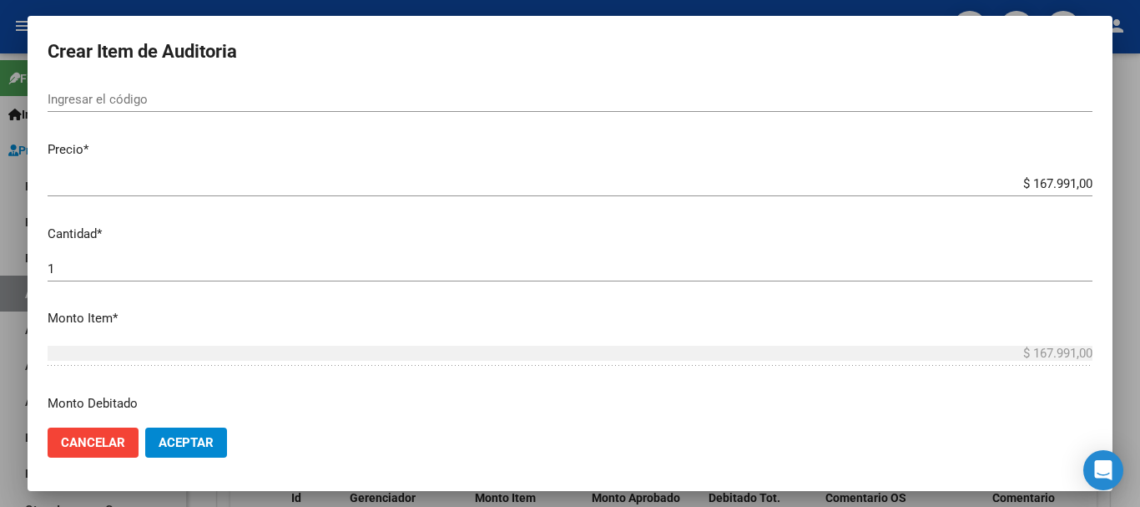
scroll to position [457, 0]
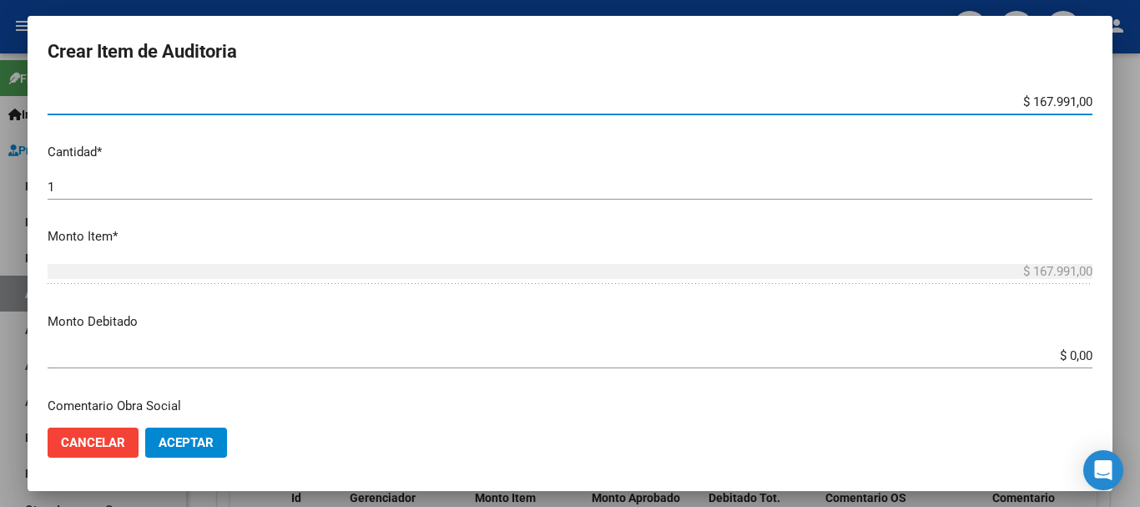
drag, startPoint x: 1020, startPoint y: 103, endPoint x: 1140, endPoint y: 131, distance: 122.7
click at [1140, 131] on div "Crear Item de Auditoria 14034884 Nro Documento 20140348849 CUIL Afiliado Activo…" at bounding box center [570, 253] width 1140 height 507
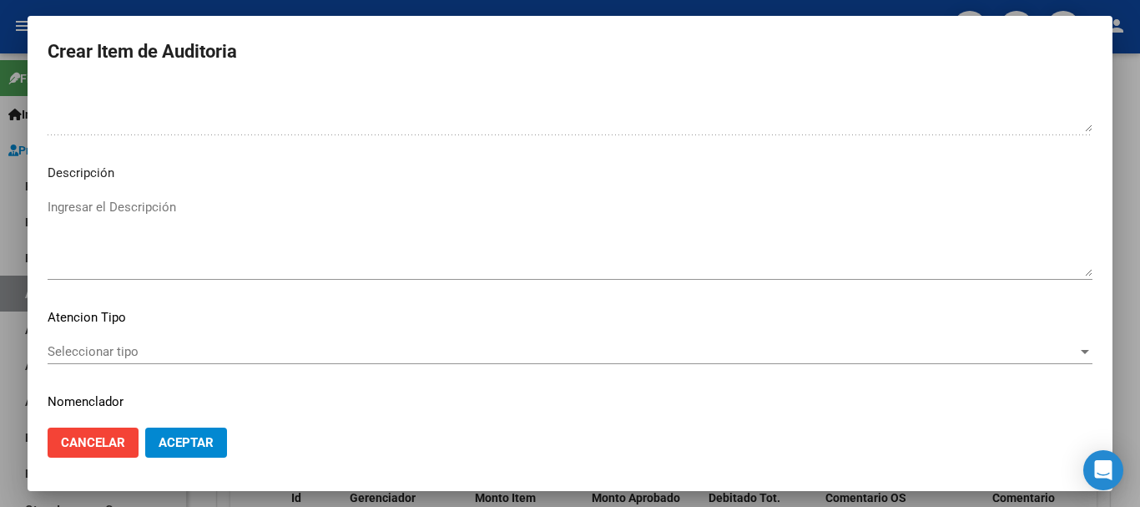
scroll to position [1174, 0]
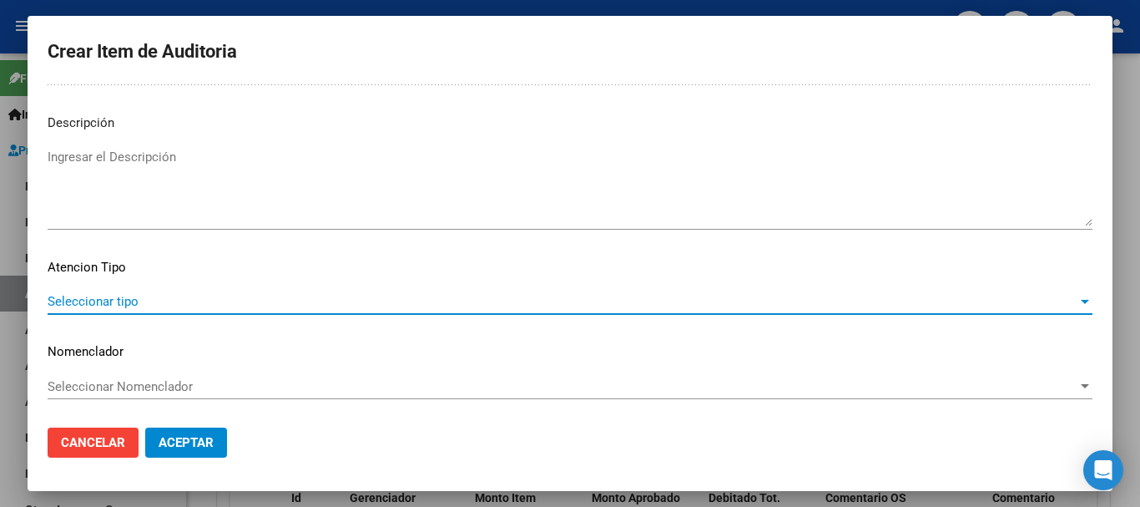
click at [213, 305] on span "Seleccionar tipo" at bounding box center [563, 301] width 1030 height 15
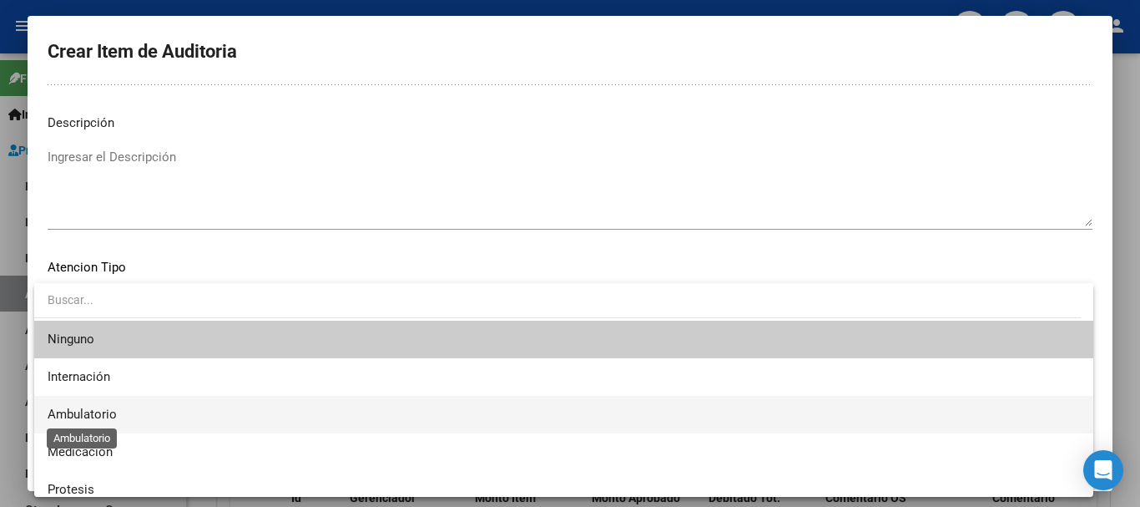
click at [114, 420] on span "Ambulatorio" at bounding box center [82, 414] width 69 height 15
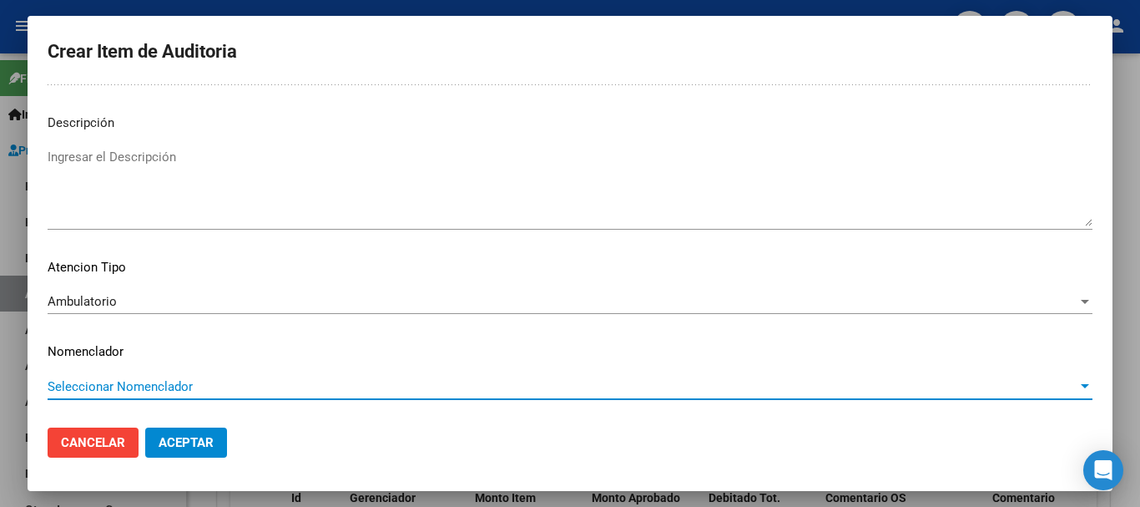
click at [145, 382] on span "Seleccionar Nomenclador" at bounding box center [563, 386] width 1030 height 15
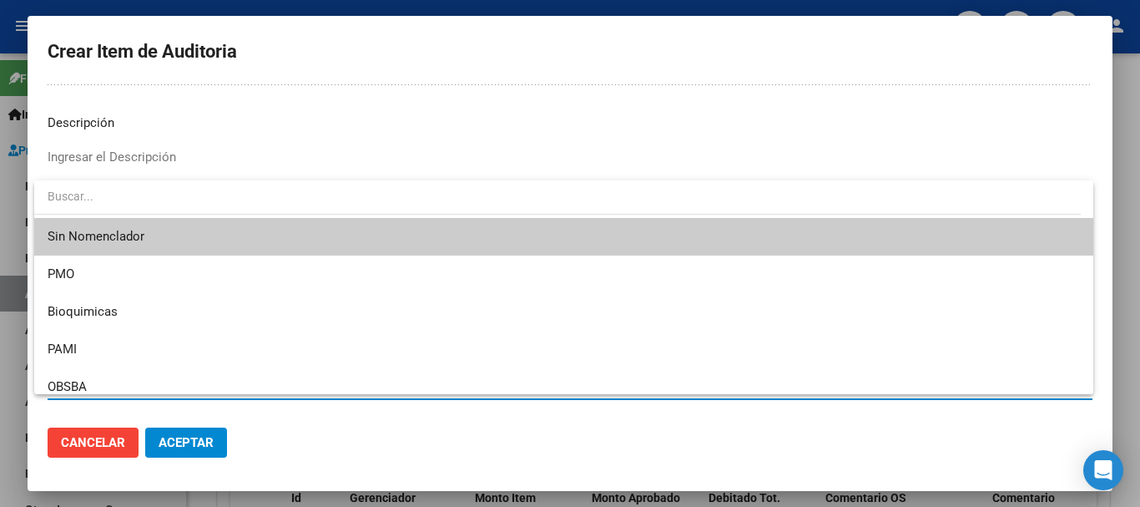
click at [118, 236] on span "Sin Nomenclador" at bounding box center [564, 237] width 1033 height 38
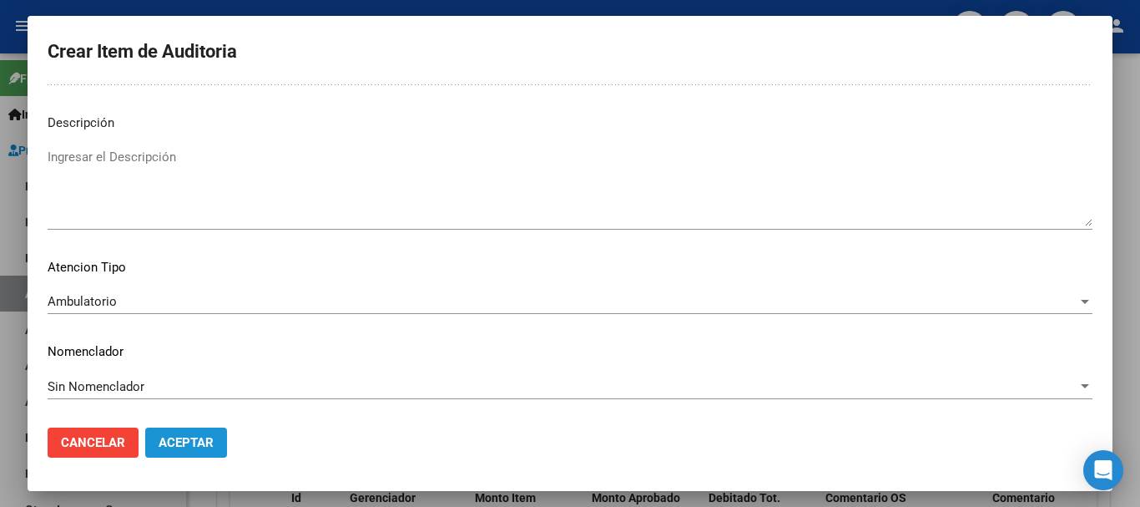
click at [174, 448] on span "Aceptar" at bounding box center [186, 442] width 55 height 15
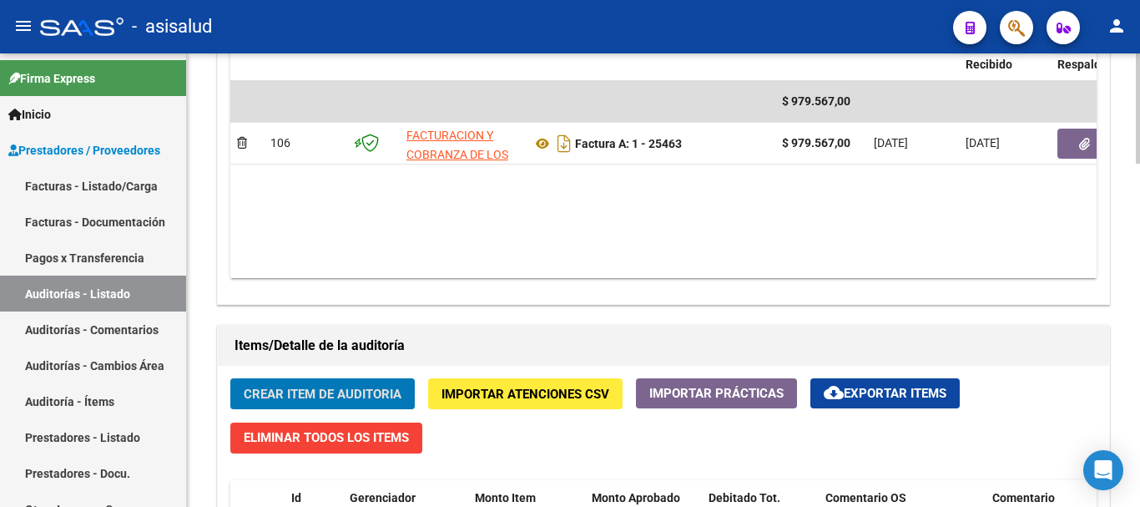
click at [340, 397] on span "Crear Item de Auditoria" at bounding box center [323, 394] width 158 height 15
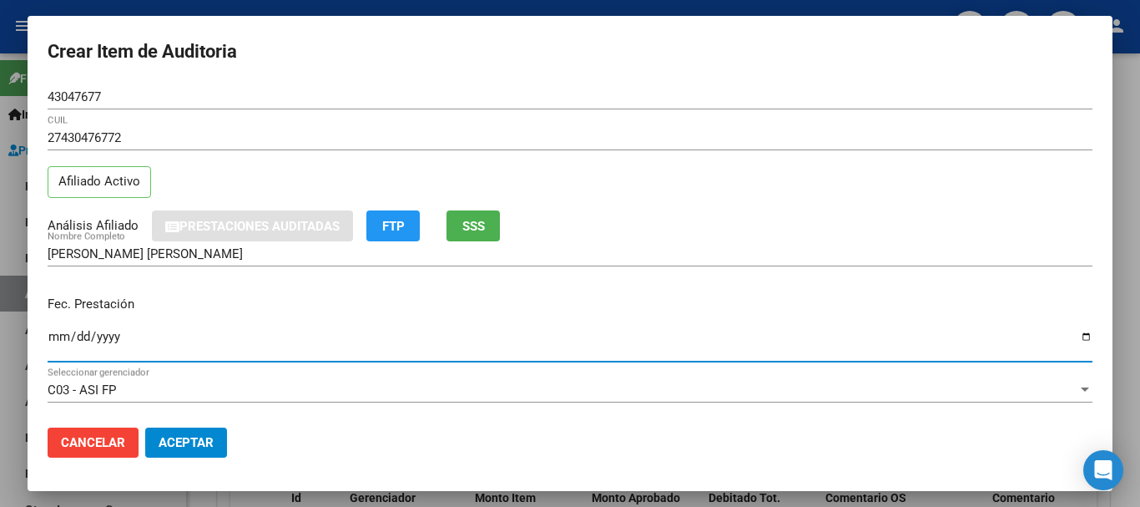
click at [54, 334] on input "Ingresar la fecha" at bounding box center [570, 343] width 1045 height 27
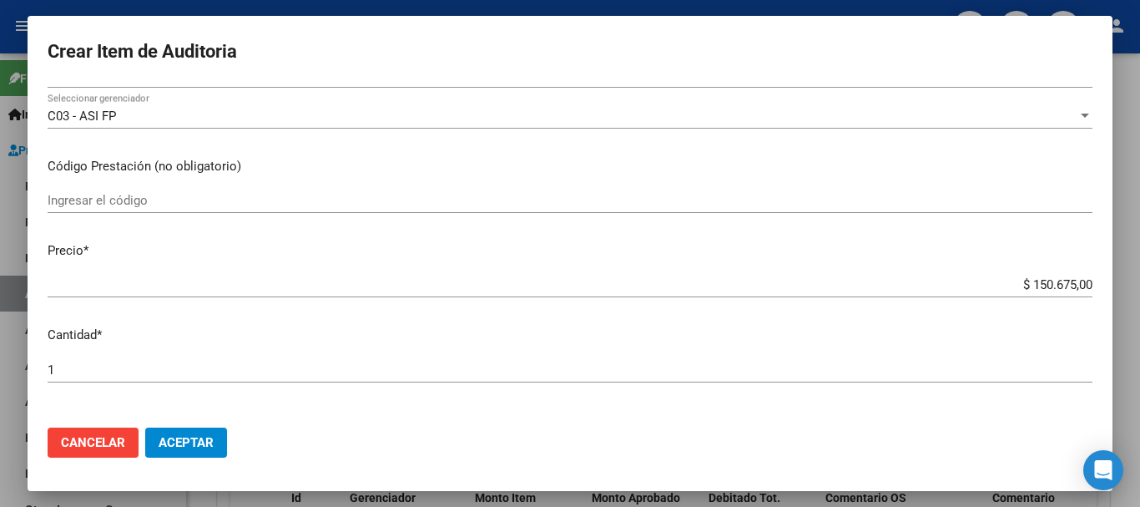
scroll to position [295, 0]
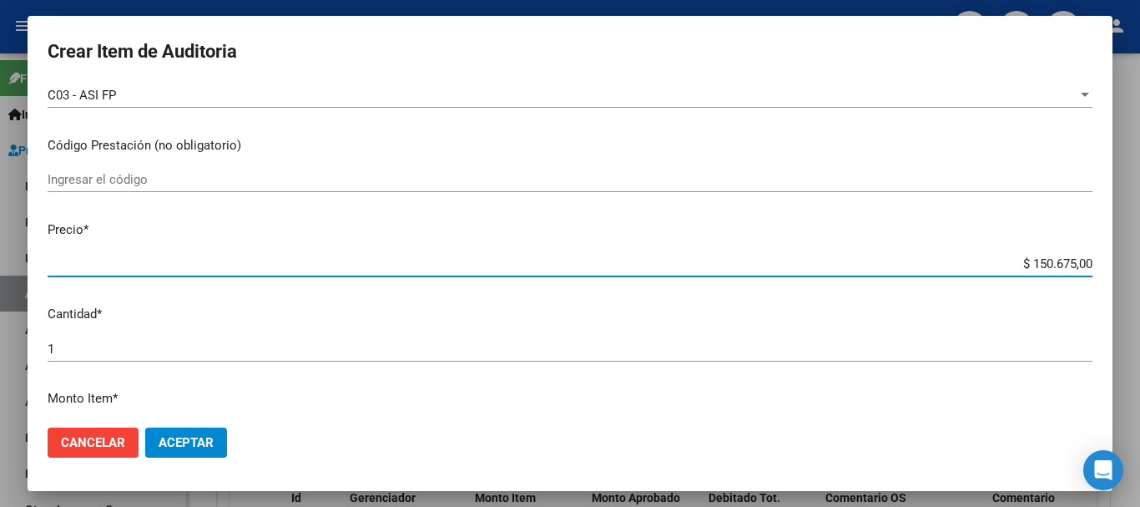
drag, startPoint x: 1013, startPoint y: 265, endPoint x: 1140, endPoint y: 247, distance: 128.2
click at [1140, 247] on div "Crear Item de Auditoria 43047677 Nro Documento 27430476772 CUIL Afiliado Activo…" at bounding box center [570, 253] width 1140 height 507
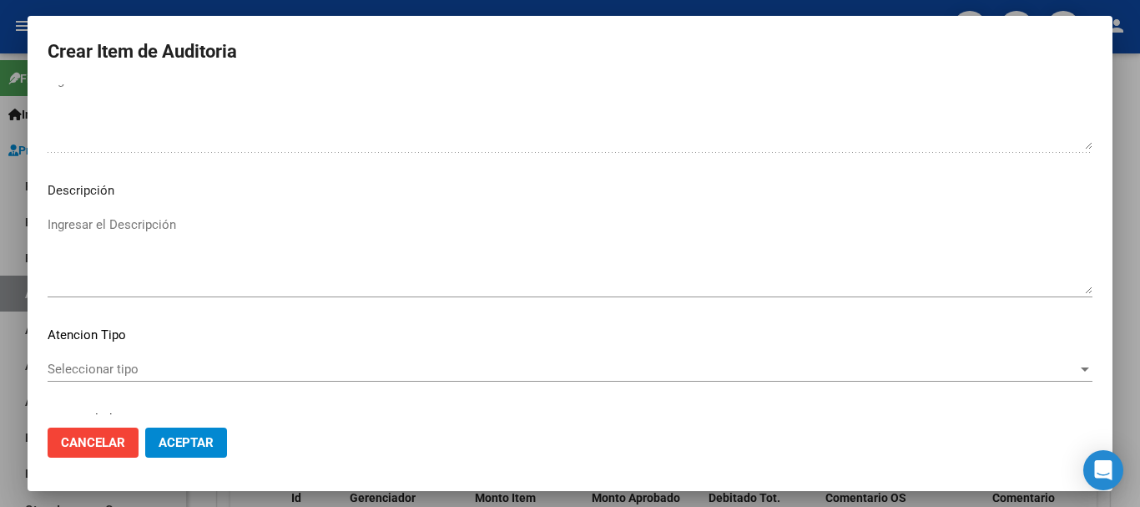
scroll to position [1174, 0]
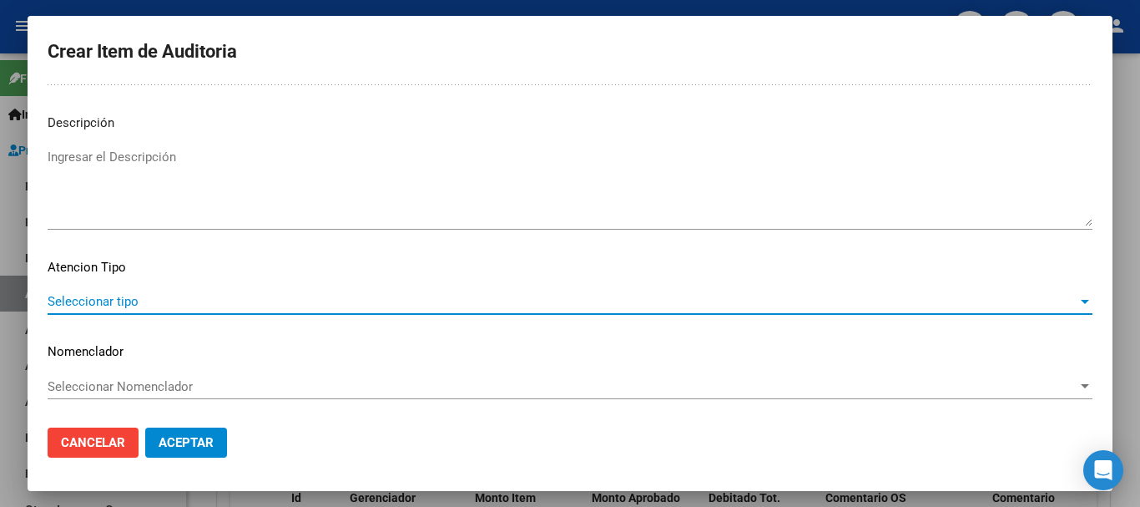
click at [347, 296] on span "Seleccionar tipo" at bounding box center [563, 301] width 1030 height 15
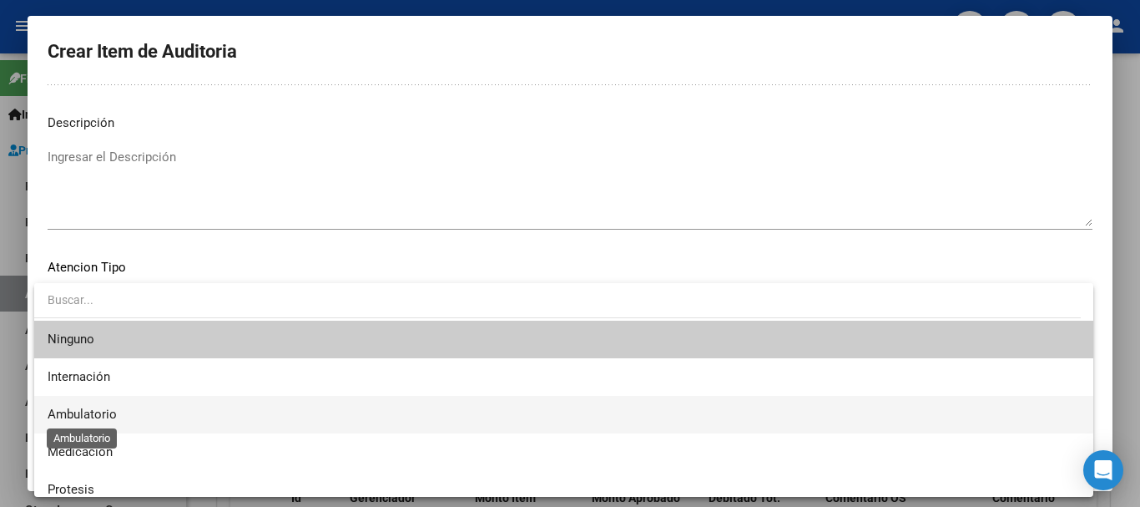
click at [73, 407] on span "Ambulatorio" at bounding box center [82, 414] width 69 height 15
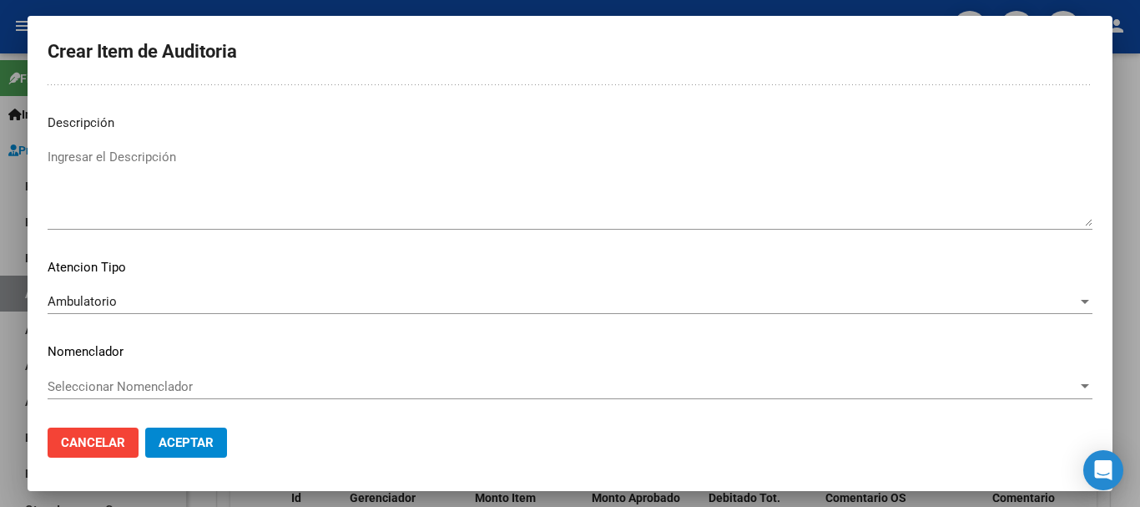
click at [134, 376] on div "Seleccionar Nomenclador Seleccionar Nomenclador" at bounding box center [570, 386] width 1045 height 25
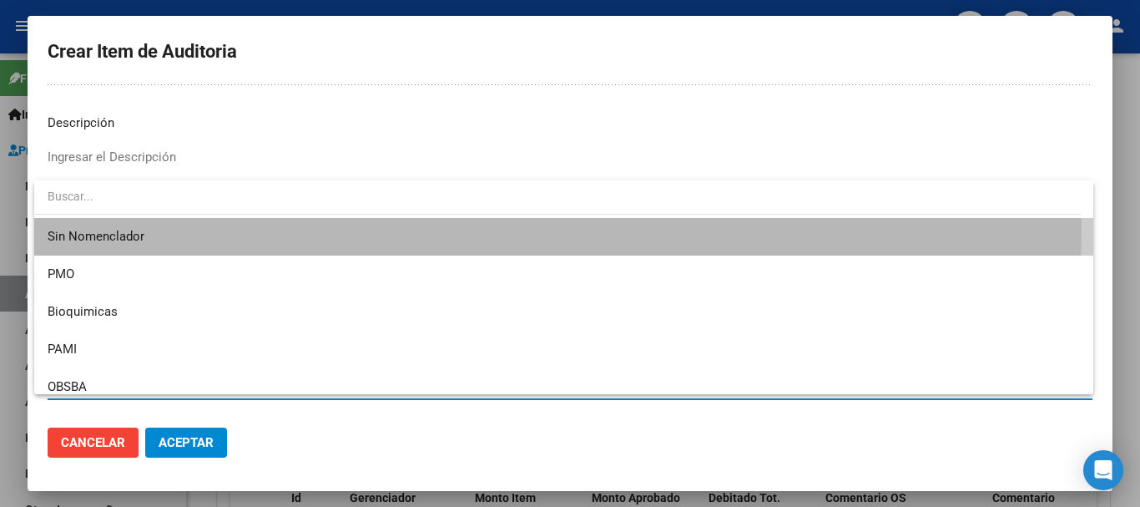
click at [119, 225] on span "Sin Nomenclador" at bounding box center [564, 237] width 1033 height 38
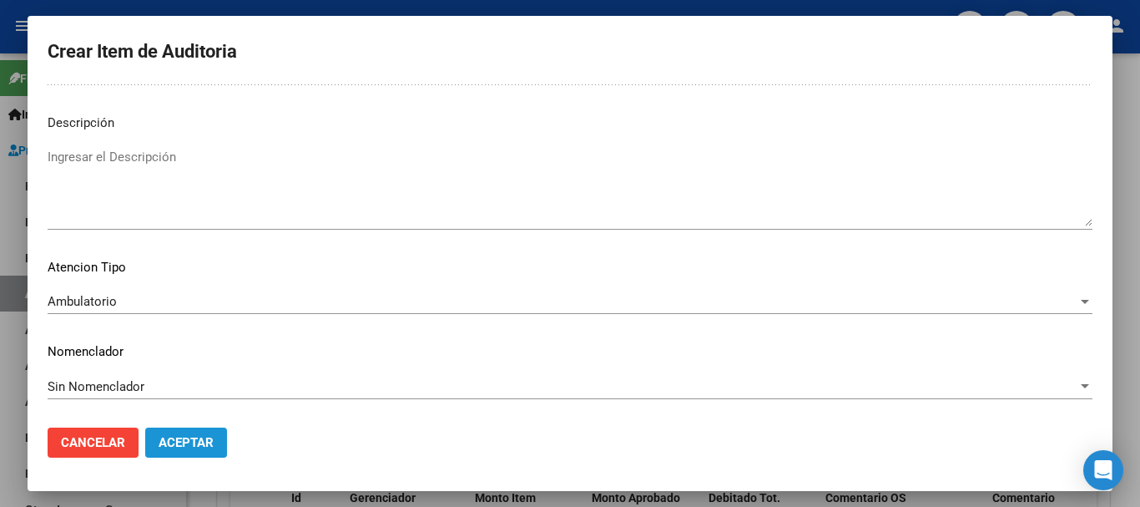
click at [172, 443] on span "Aceptar" at bounding box center [186, 442] width 55 height 15
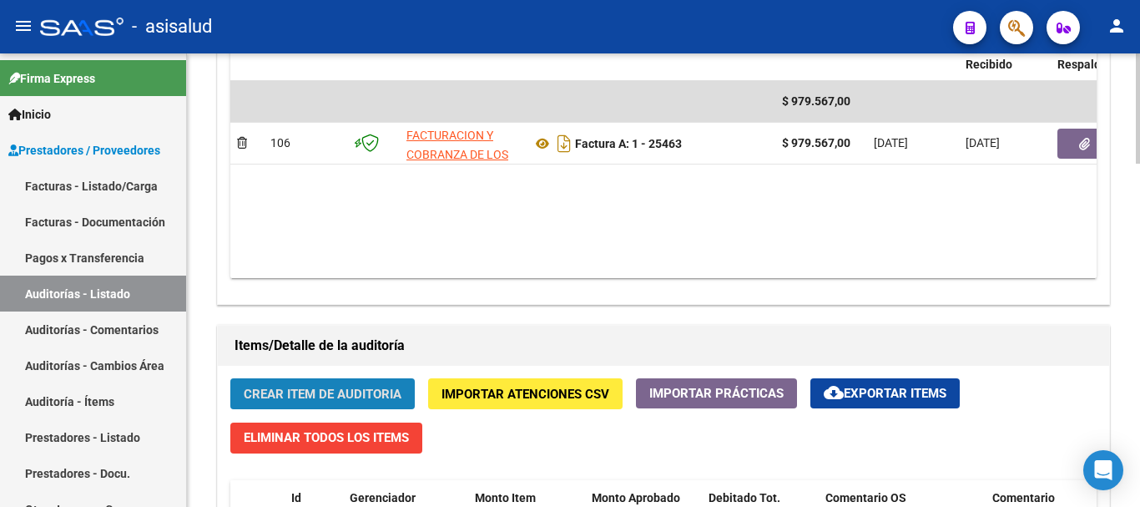
click at [347, 387] on span "Crear Item de Auditoria" at bounding box center [323, 394] width 158 height 15
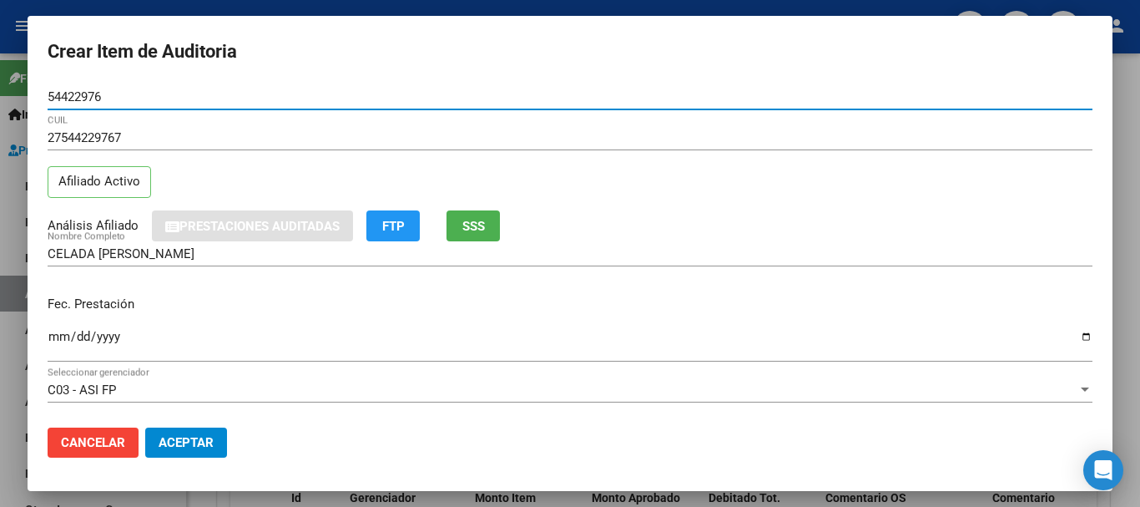
click at [55, 338] on input "Ingresar la fecha" at bounding box center [570, 343] width 1045 height 27
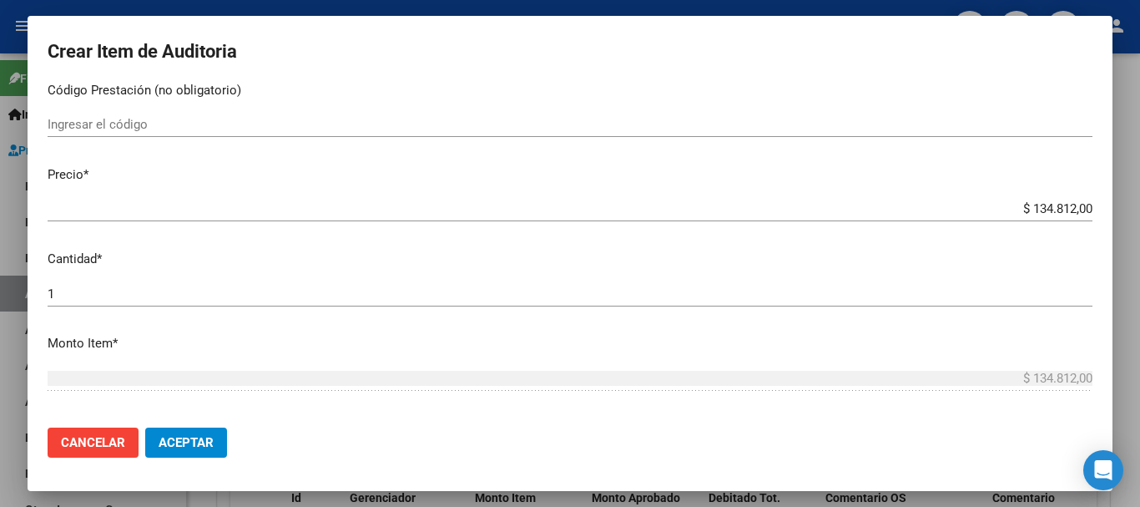
scroll to position [371, 0]
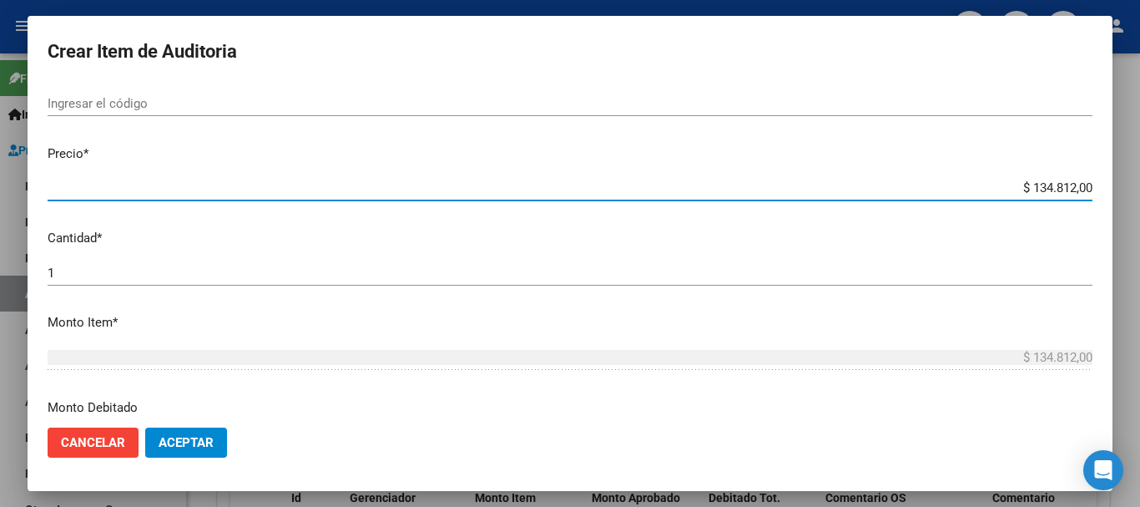
drag, startPoint x: 1016, startPoint y: 185, endPoint x: 1140, endPoint y: 185, distance: 123.6
click at [1140, 185] on div "Crear Item de Auditoria 54422976 Nro Documento 27544229767 CUIL Afiliado Activo…" at bounding box center [570, 253] width 1140 height 507
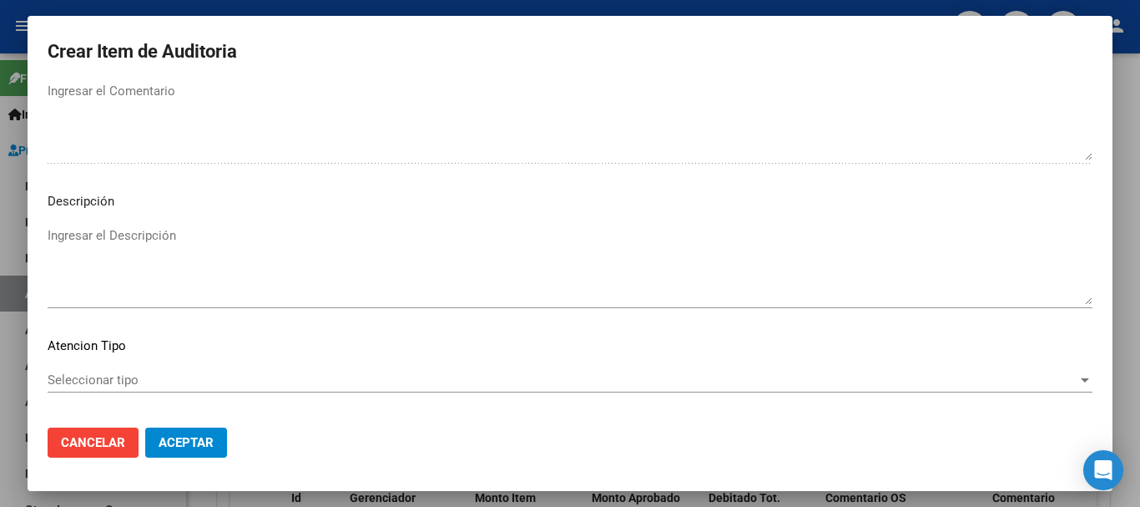
scroll to position [1174, 0]
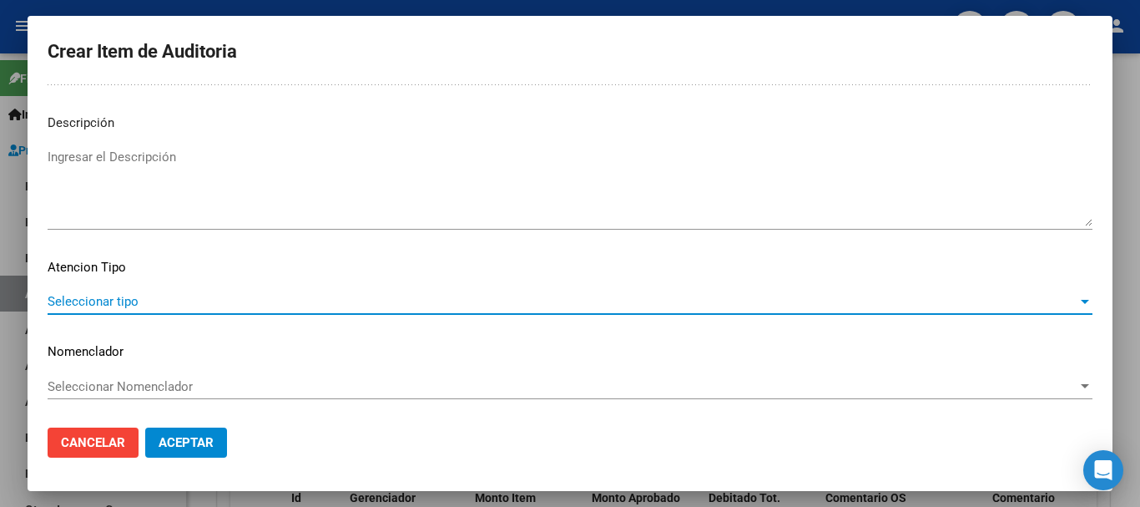
click at [495, 294] on span "Seleccionar tipo" at bounding box center [563, 301] width 1030 height 15
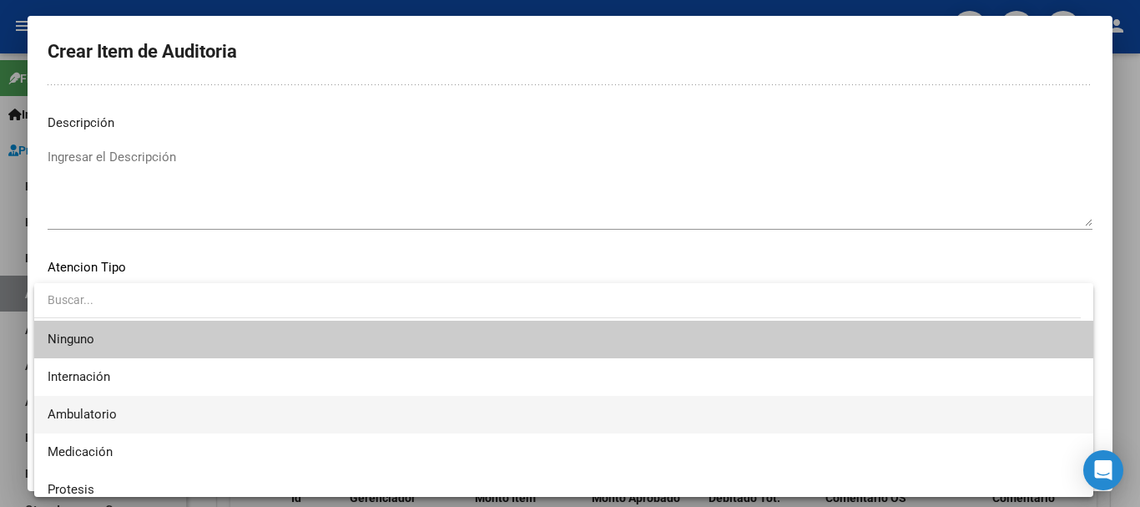
click at [210, 415] on span "Ambulatorio" at bounding box center [564, 415] width 1033 height 38
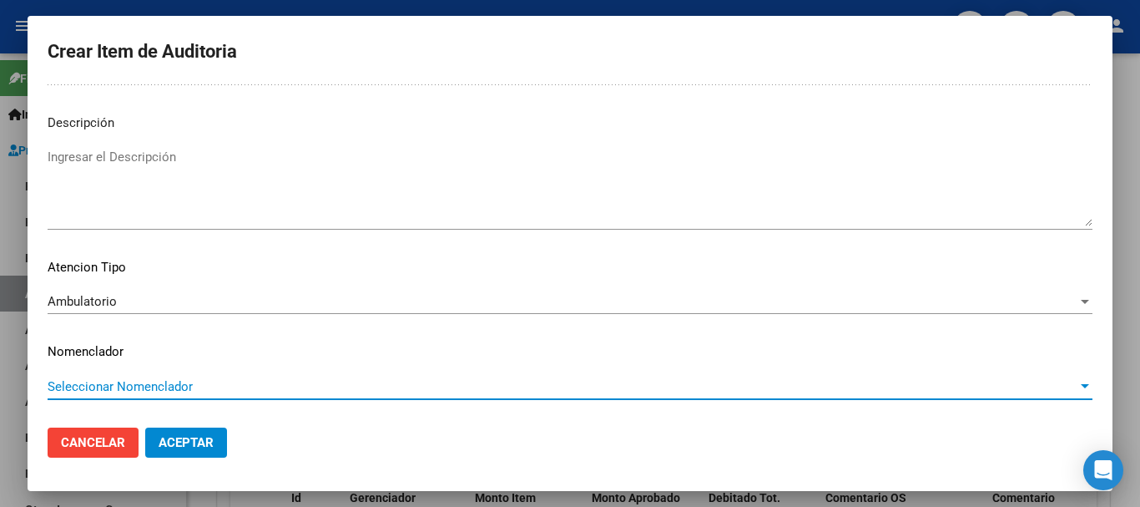
click at [205, 392] on span "Seleccionar Nomenclador" at bounding box center [563, 386] width 1030 height 15
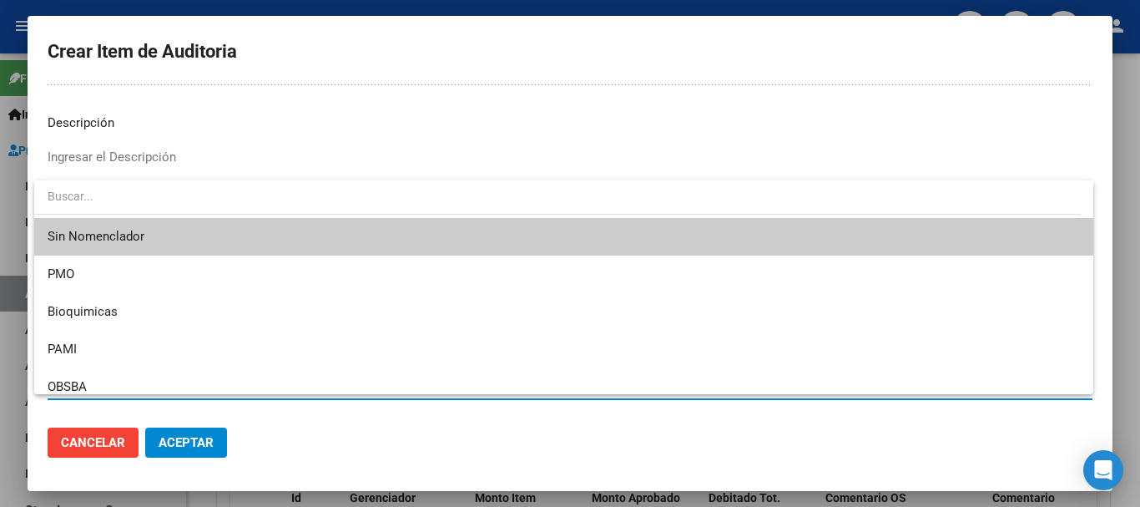
click at [171, 245] on span "Sin Nomenclador" at bounding box center [564, 237] width 1033 height 38
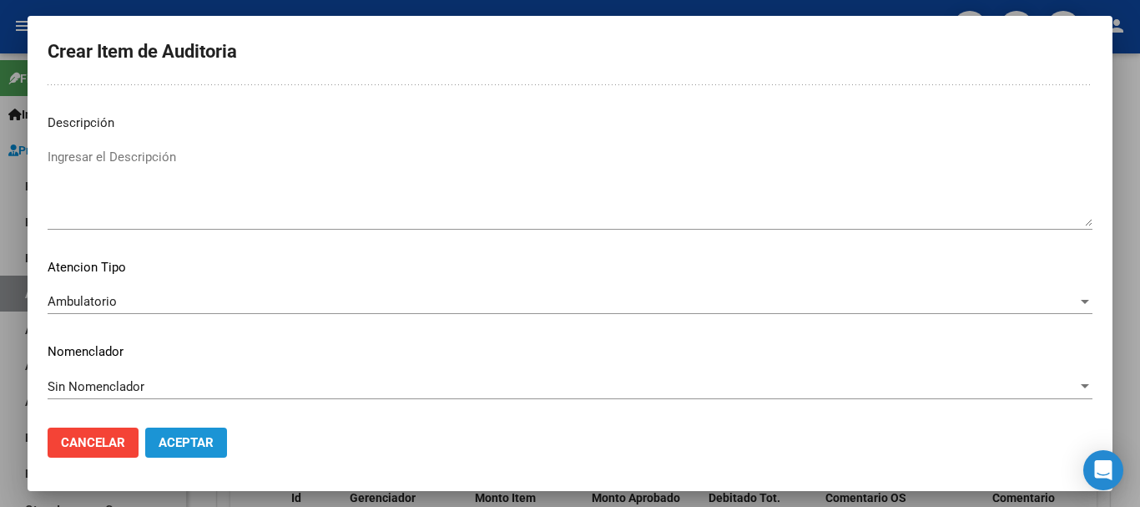
click at [176, 442] on span "Aceptar" at bounding box center [186, 442] width 55 height 15
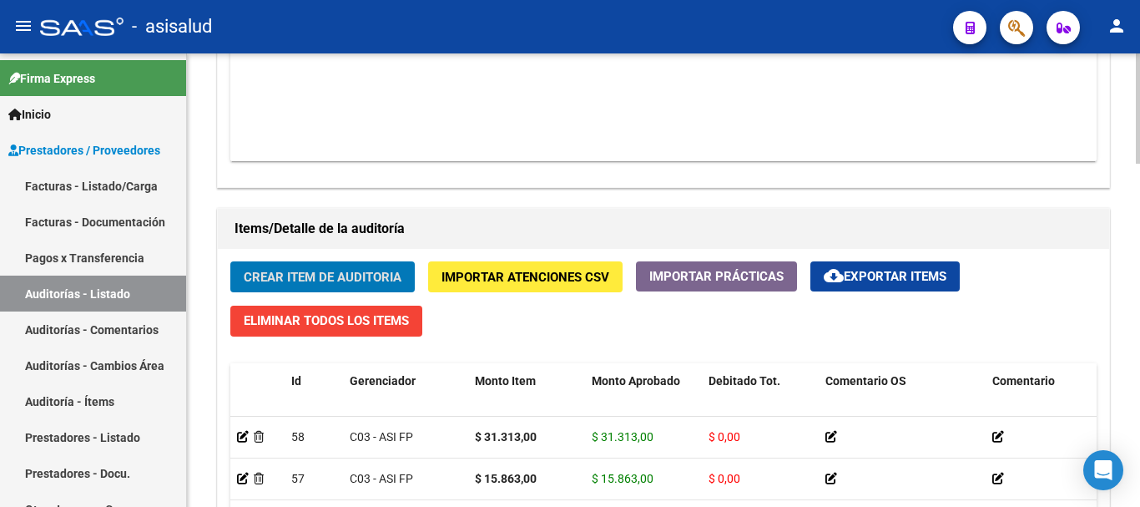
scroll to position [1059, 0]
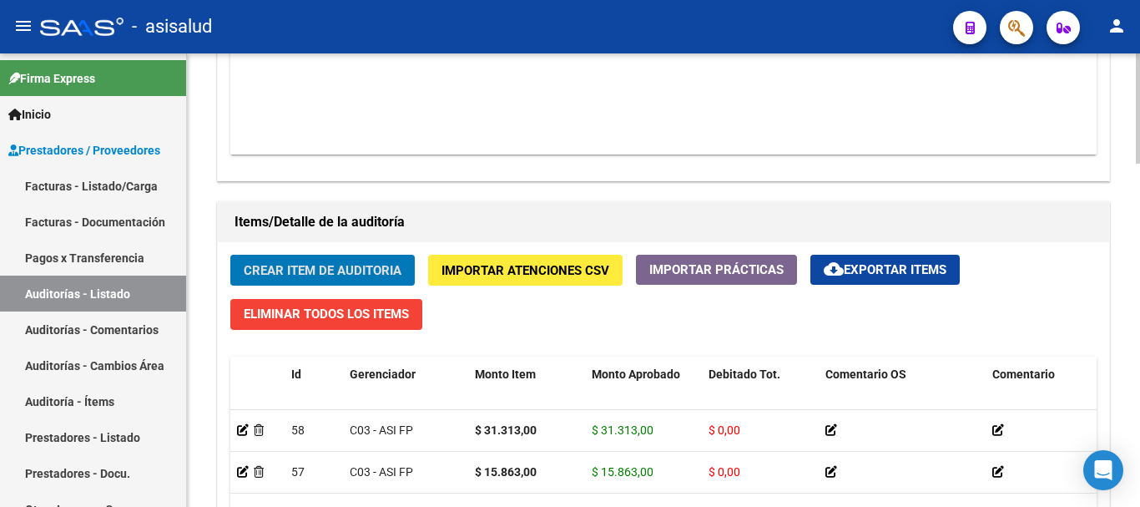
click at [1140, 351] on div at bounding box center [1138, 366] width 4 height 110
click at [383, 262] on span "Crear Item de Auditoria" at bounding box center [323, 269] width 158 height 15
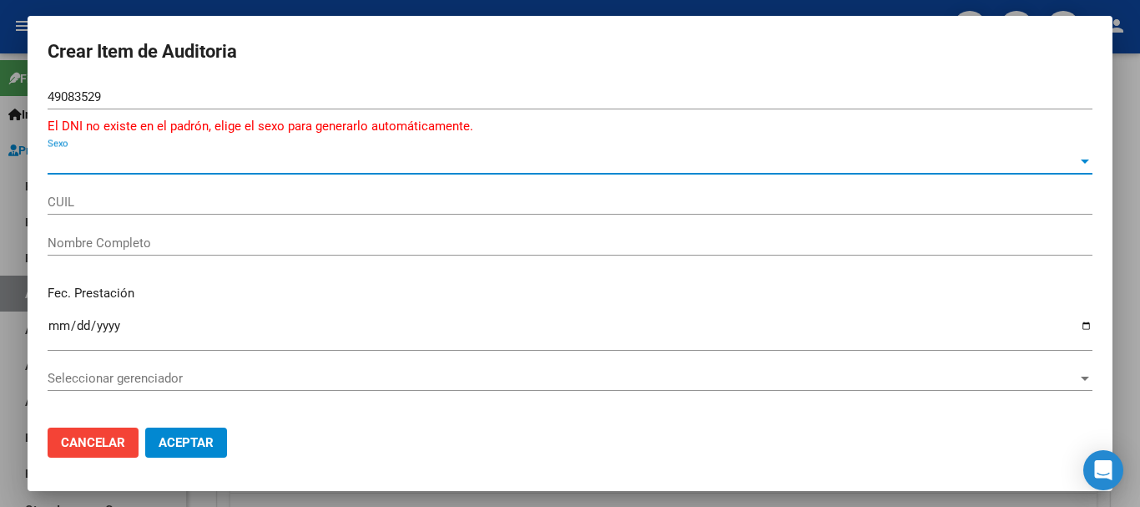
click at [130, 160] on span "Sexo" at bounding box center [563, 161] width 1030 height 15
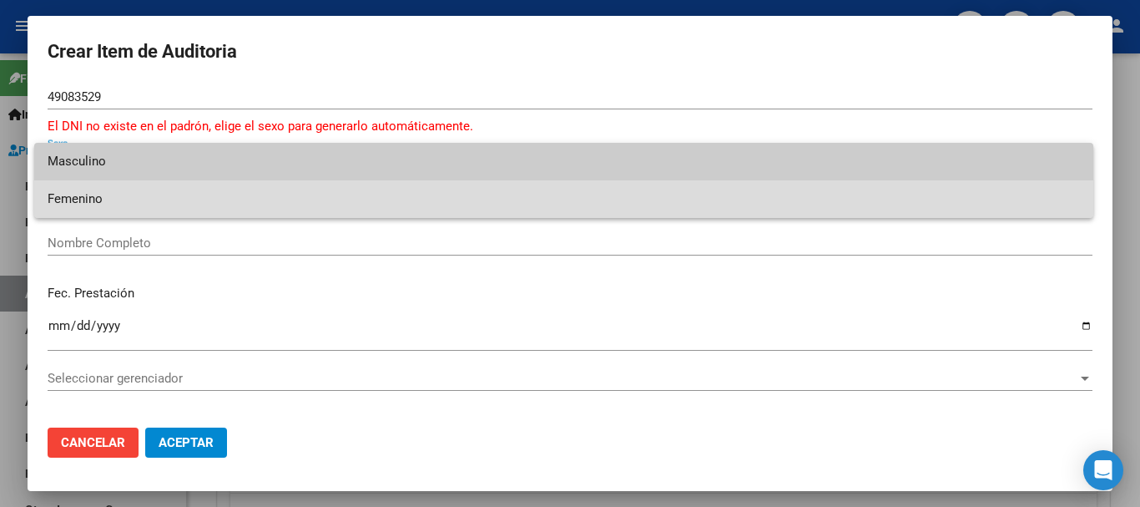
click at [109, 188] on span "Femenino" at bounding box center [564, 199] width 1033 height 38
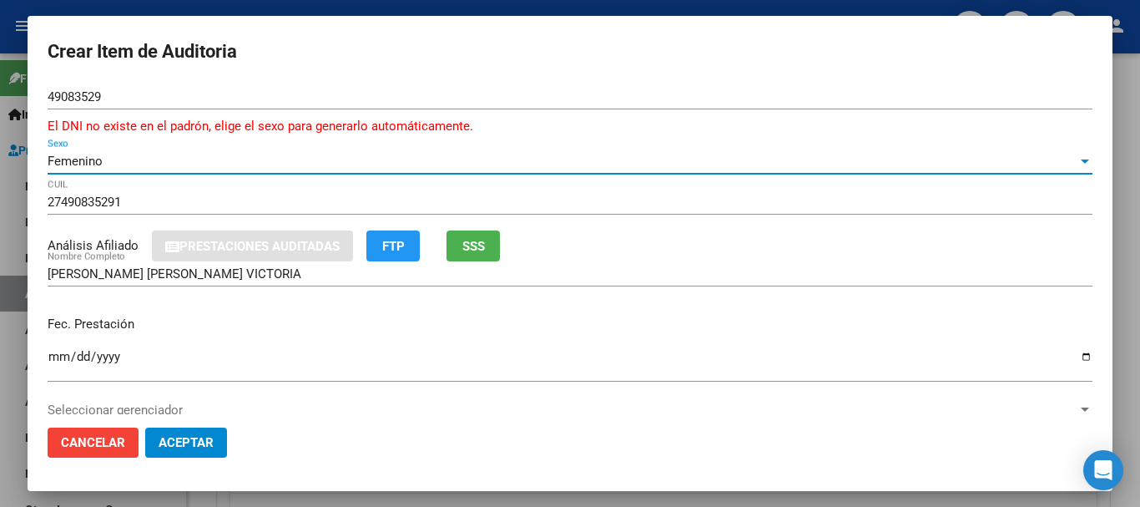
click at [57, 359] on input "Ingresar la fecha" at bounding box center [570, 363] width 1045 height 27
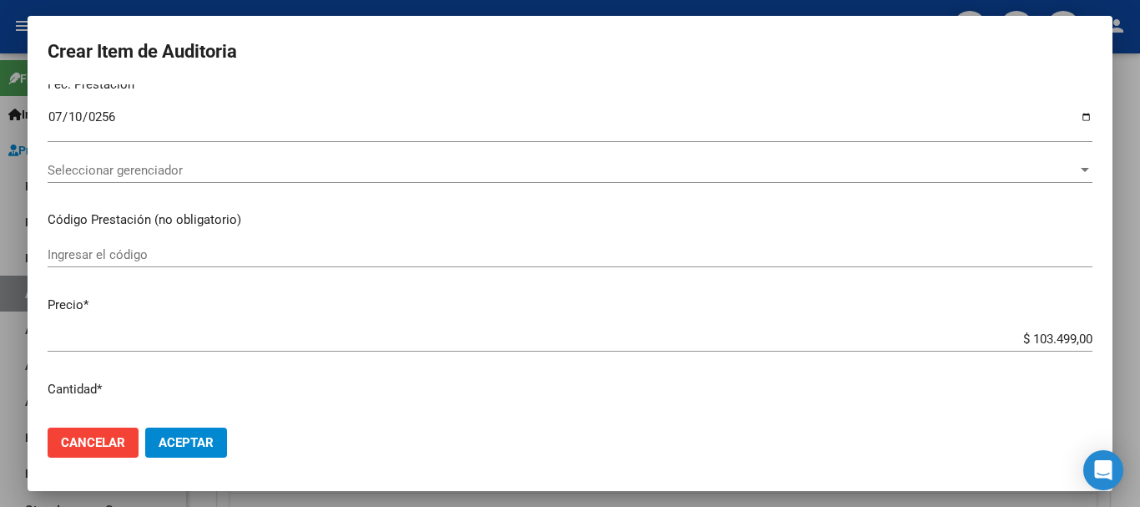
scroll to position [301, 0]
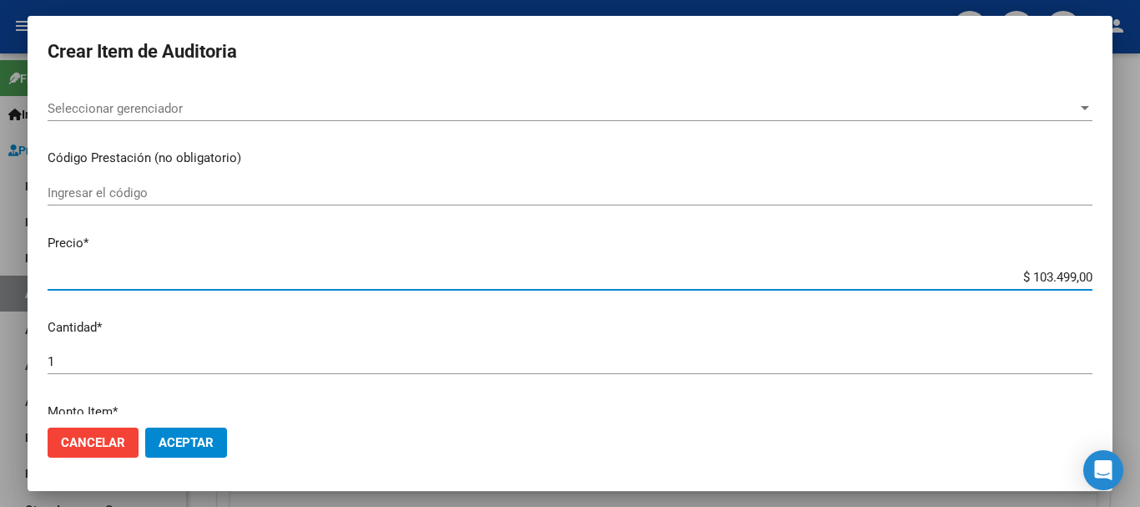
drag, startPoint x: 1020, startPoint y: 276, endPoint x: 1140, endPoint y: 253, distance: 121.5
click at [1140, 253] on div "Crear Item de Auditoria 49083529 Nro Documento El DNI no existe en el padrón, e…" at bounding box center [570, 253] width 1140 height 507
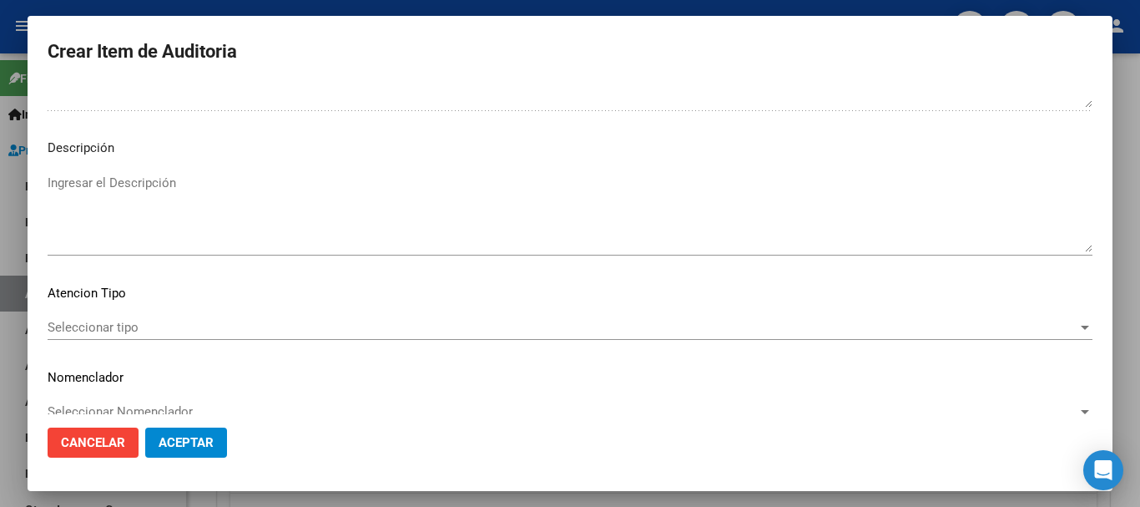
scroll to position [1194, 0]
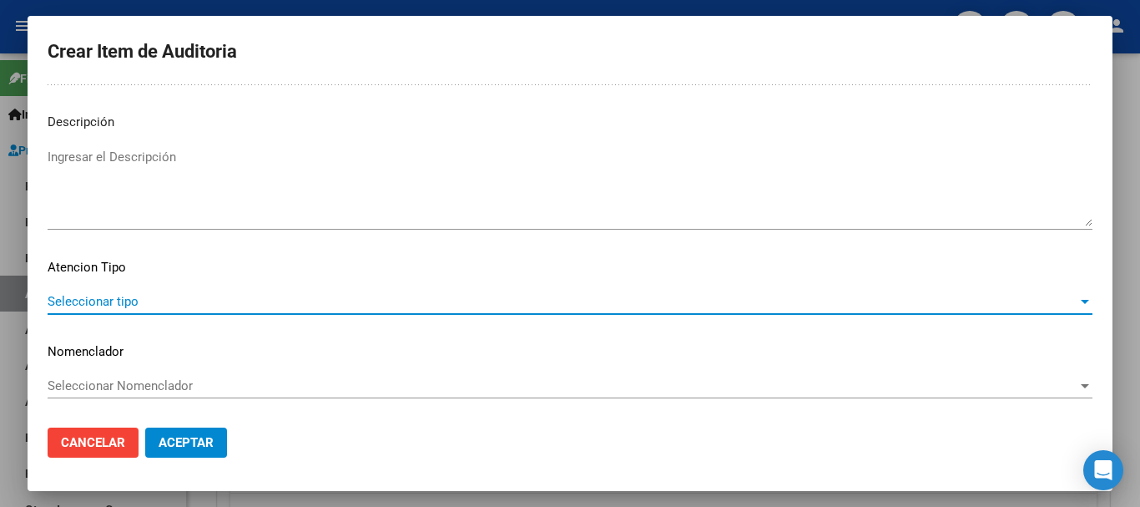
click at [127, 296] on span "Seleccionar tipo" at bounding box center [563, 301] width 1030 height 15
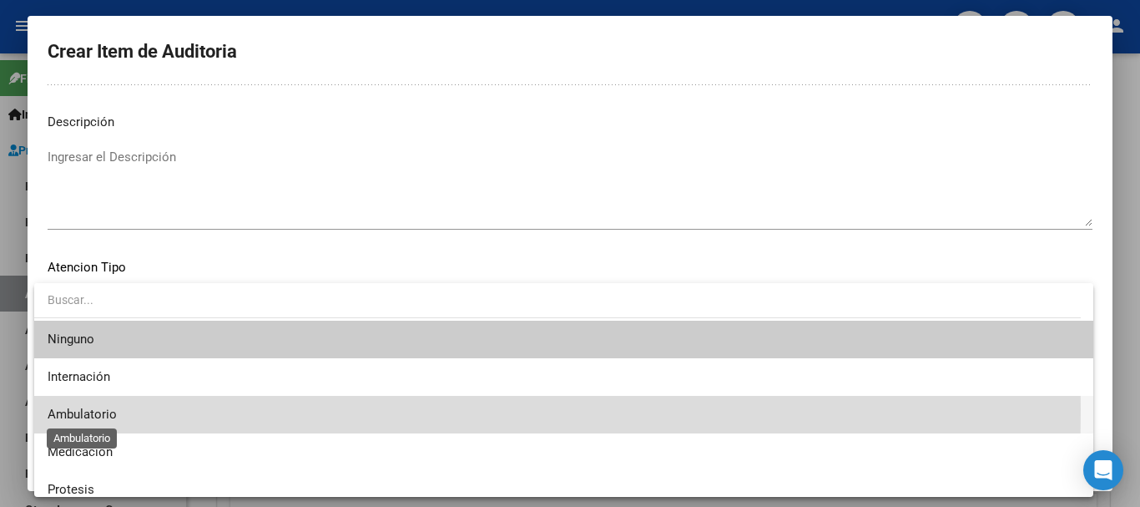
click at [68, 409] on span "Ambulatorio" at bounding box center [82, 414] width 69 height 15
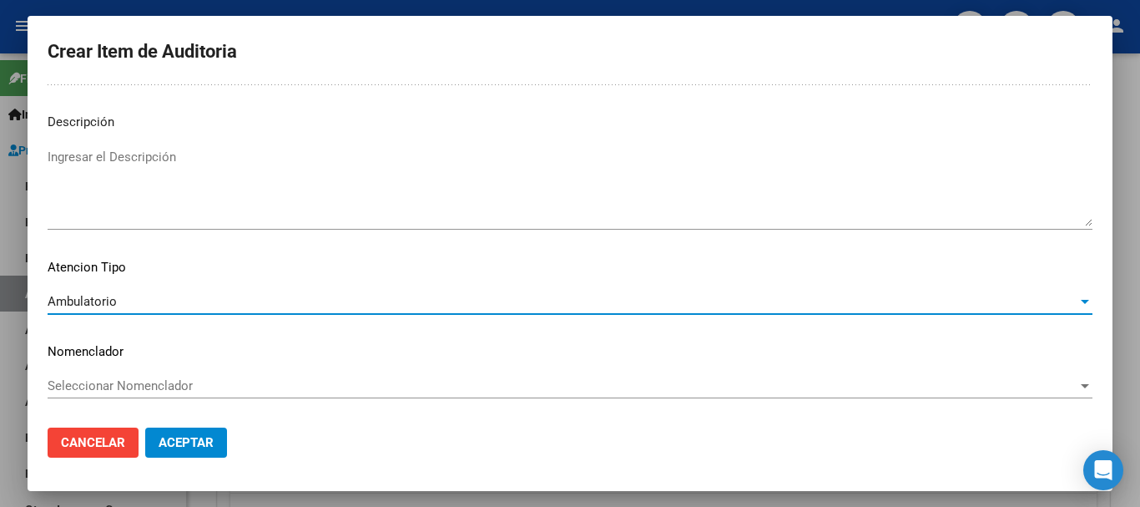
click at [88, 386] on span "Seleccionar Nomenclador" at bounding box center [563, 385] width 1030 height 15
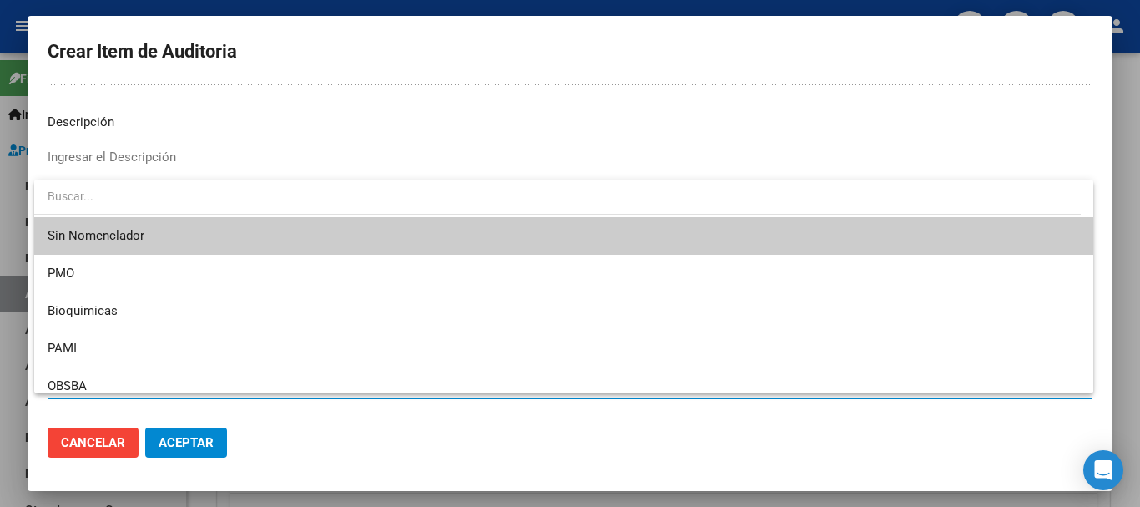
click at [85, 227] on span "Sin Nomenclador" at bounding box center [564, 236] width 1033 height 38
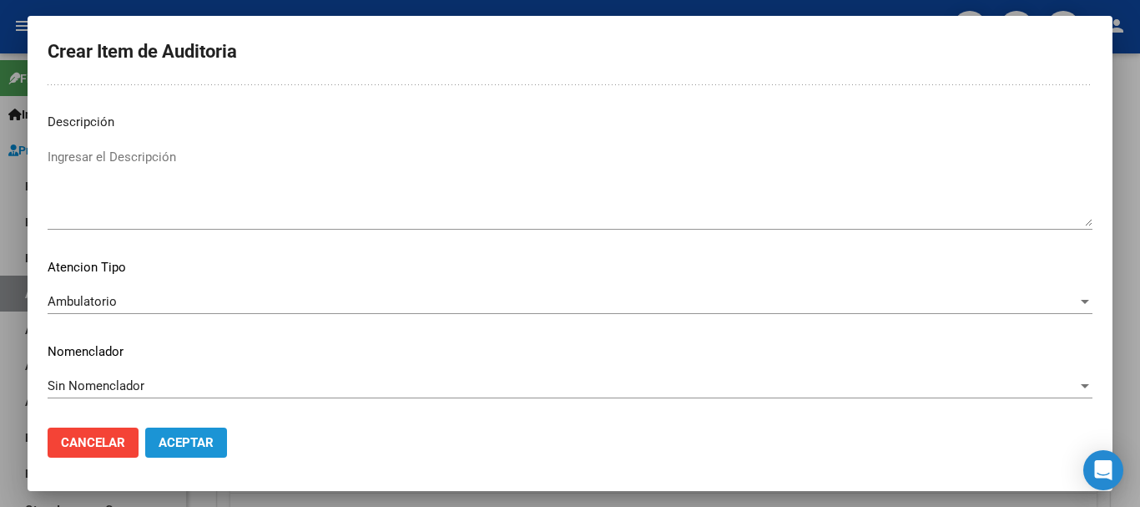
click at [203, 442] on span "Aceptar" at bounding box center [186, 442] width 55 height 15
click at [192, 448] on span "Aceptar" at bounding box center [186, 442] width 55 height 15
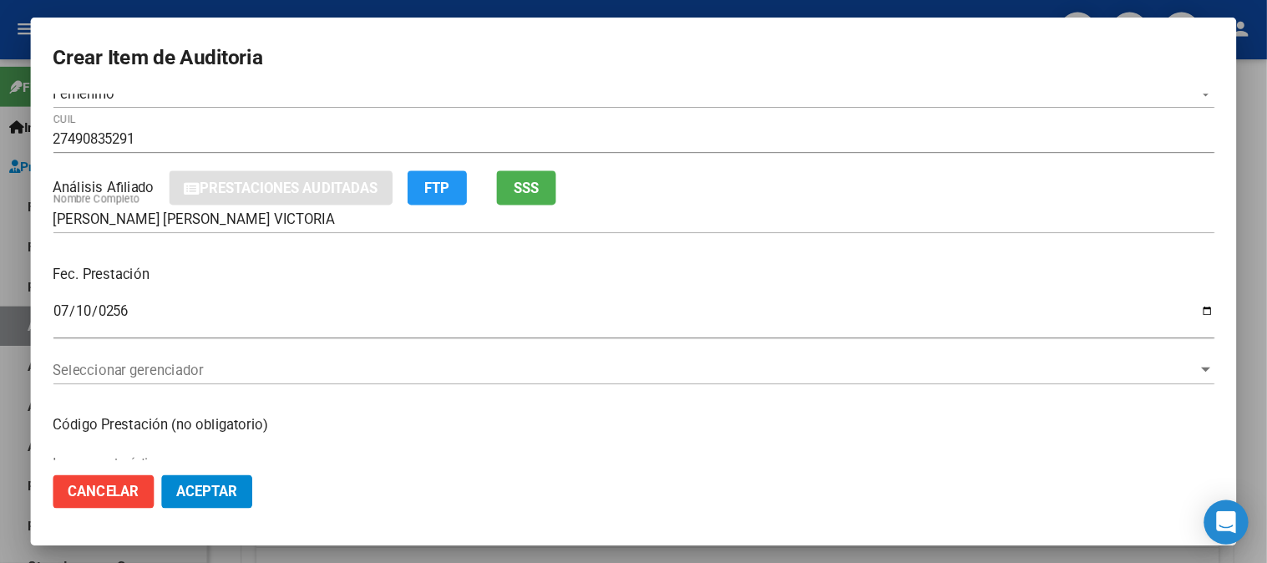
scroll to position [0, 0]
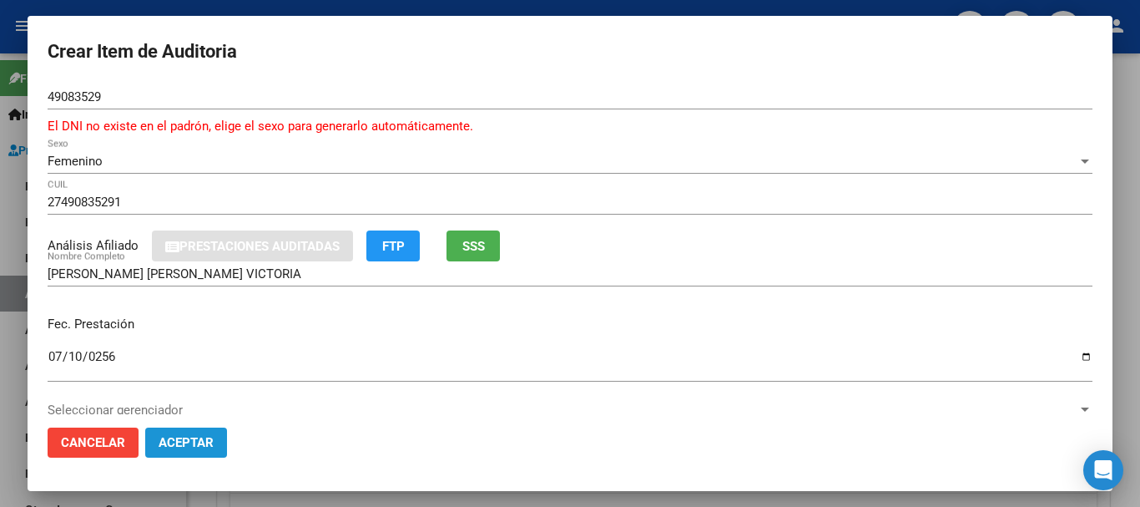
click at [200, 433] on button "Aceptar" at bounding box center [186, 442] width 82 height 30
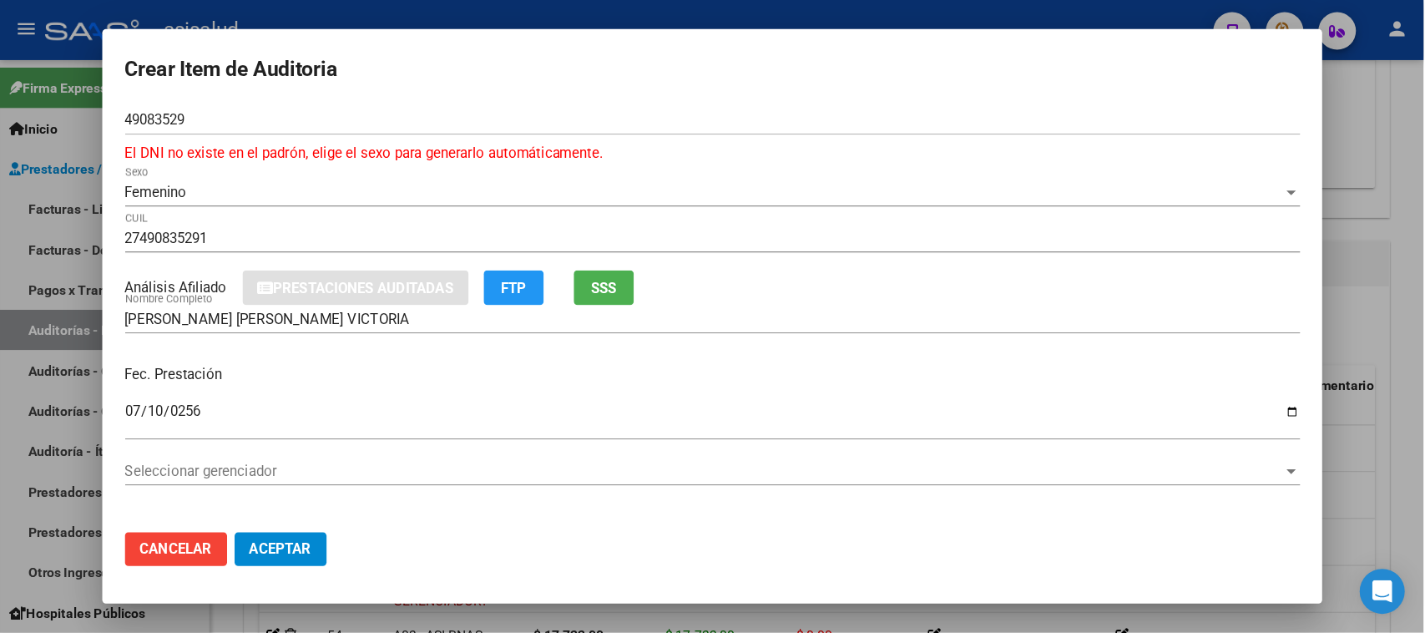
scroll to position [1058, 0]
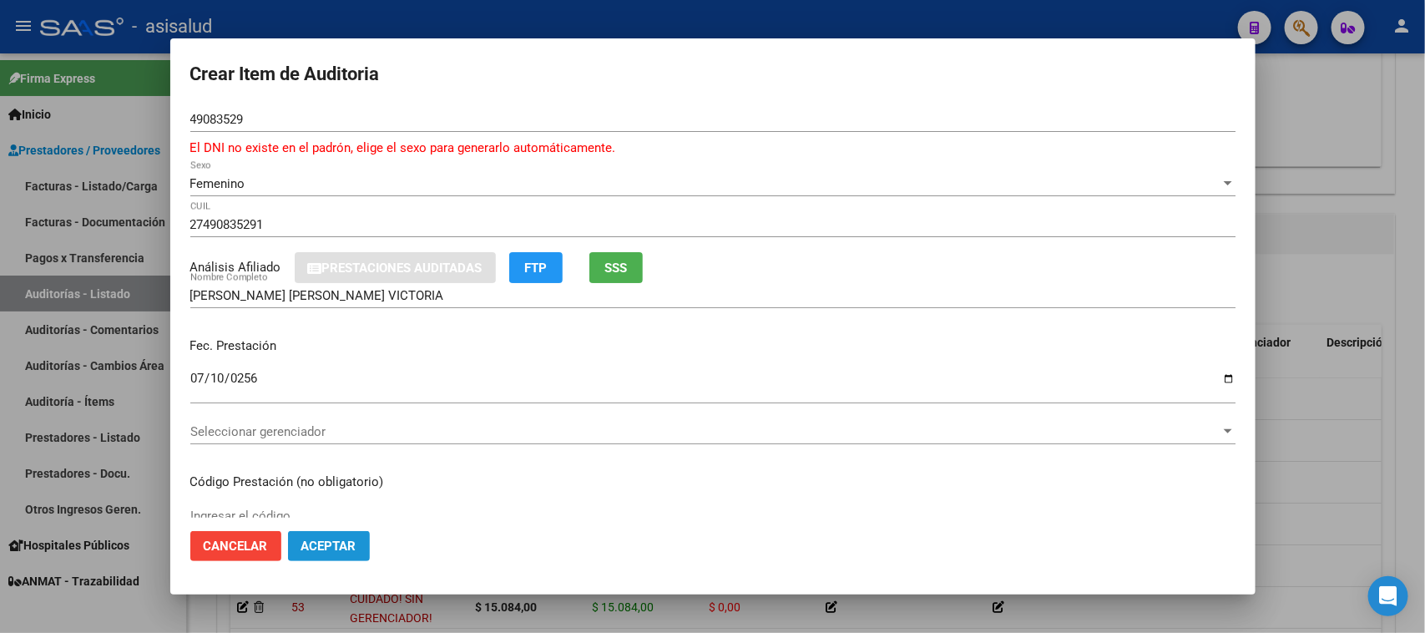
click at [339, 506] on span "Aceptar" at bounding box center [328, 546] width 55 height 15
click at [1023, 435] on span "Seleccionar gerenciador" at bounding box center [705, 431] width 1030 height 15
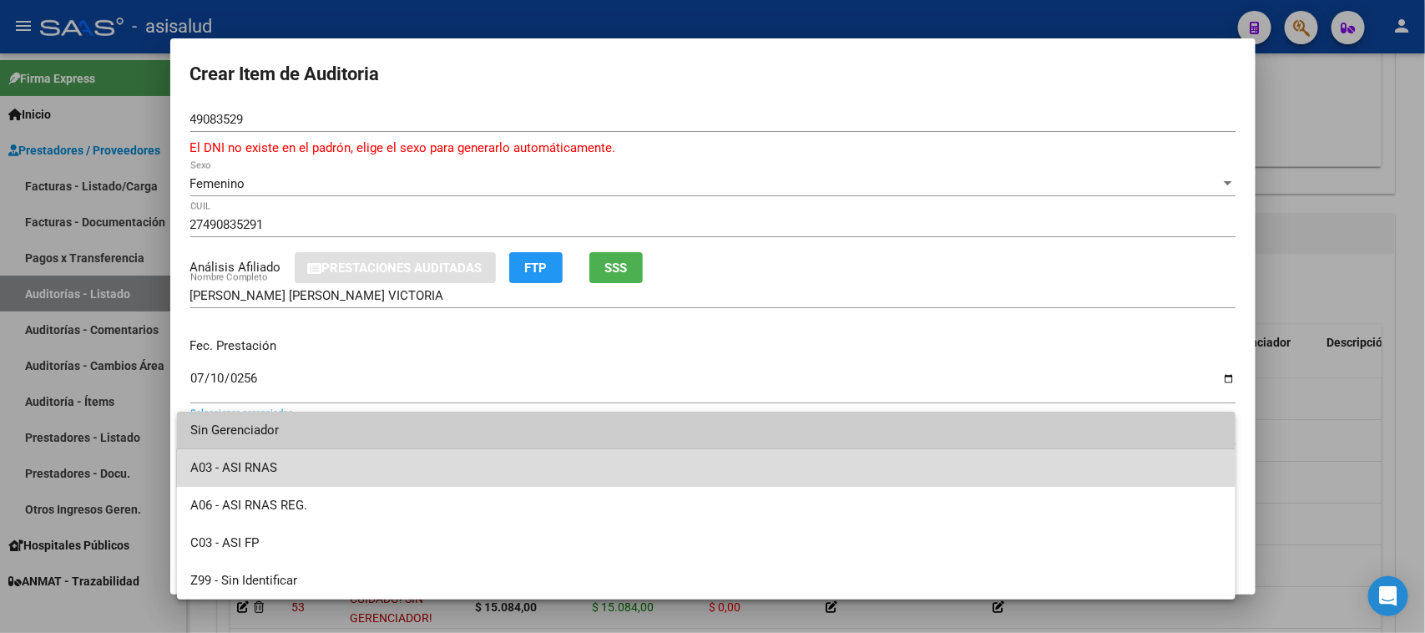
click at [580, 466] on span "A03 - ASI RNAS" at bounding box center [706, 468] width 1032 height 38
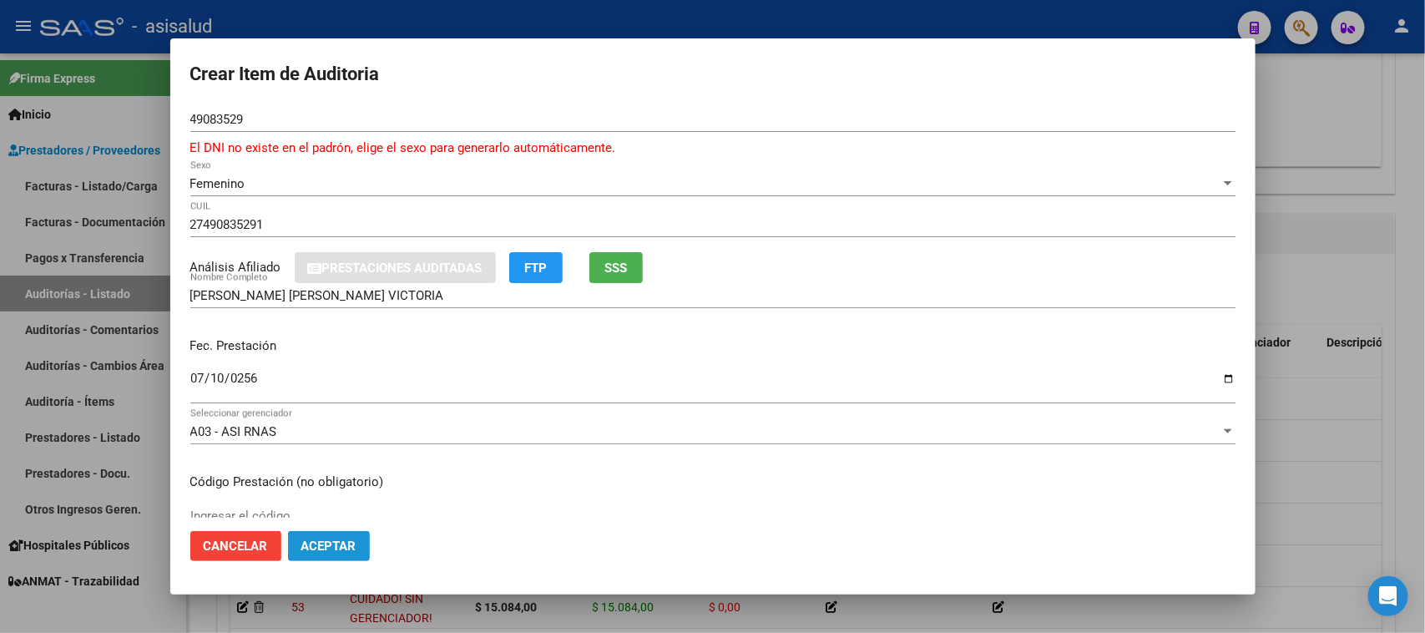
click at [313, 506] on span "Aceptar" at bounding box center [328, 546] width 55 height 15
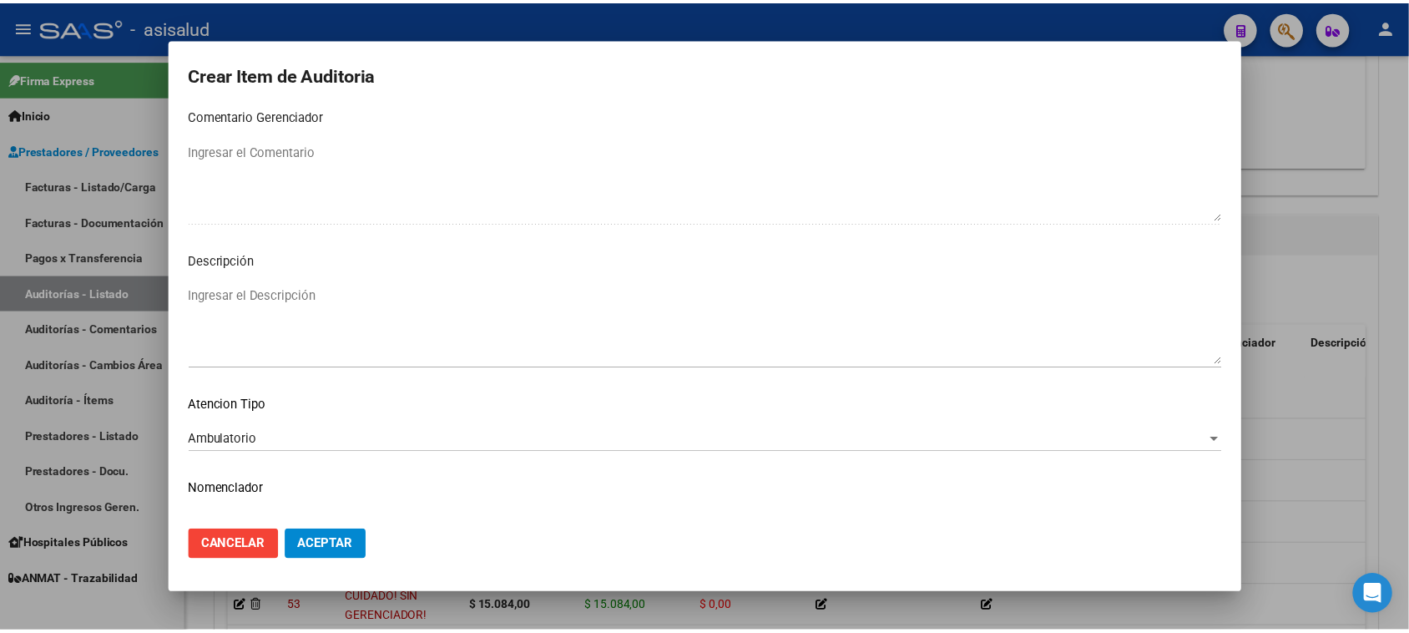
scroll to position [1110, 0]
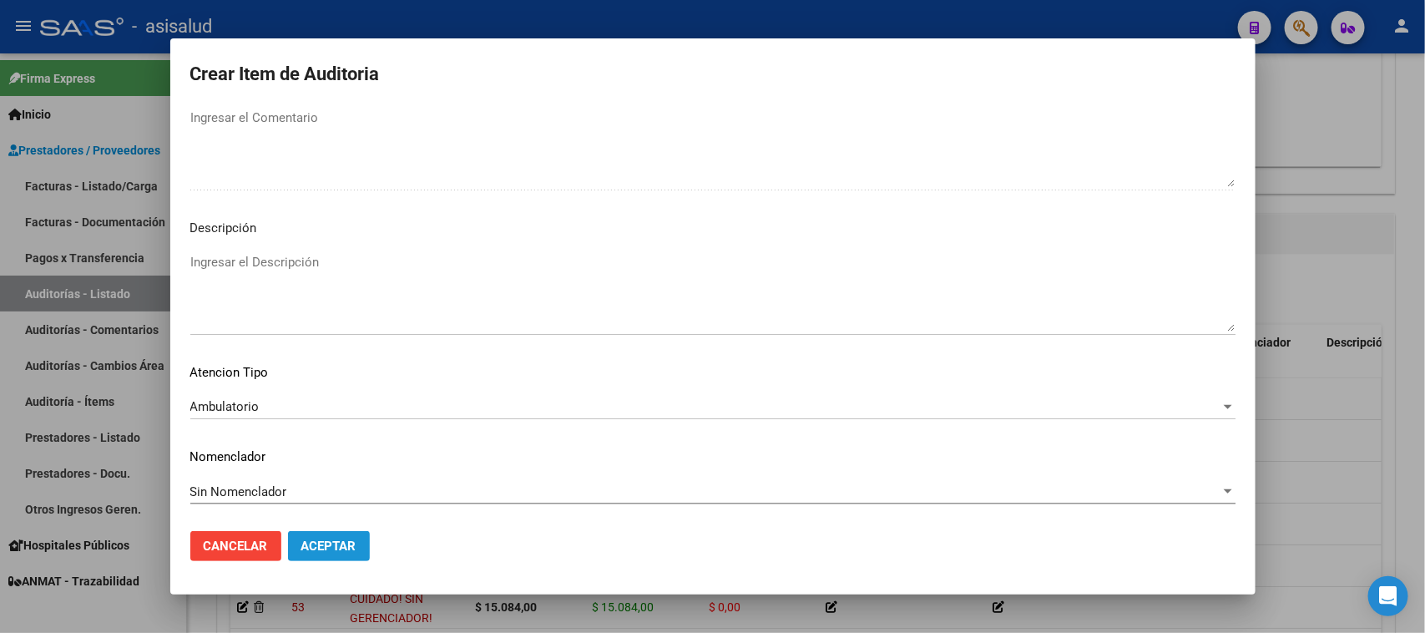
click at [332, 506] on span "Aceptar" at bounding box center [328, 546] width 55 height 15
click at [230, 506] on span "Cancelar" at bounding box center [236, 546] width 64 height 15
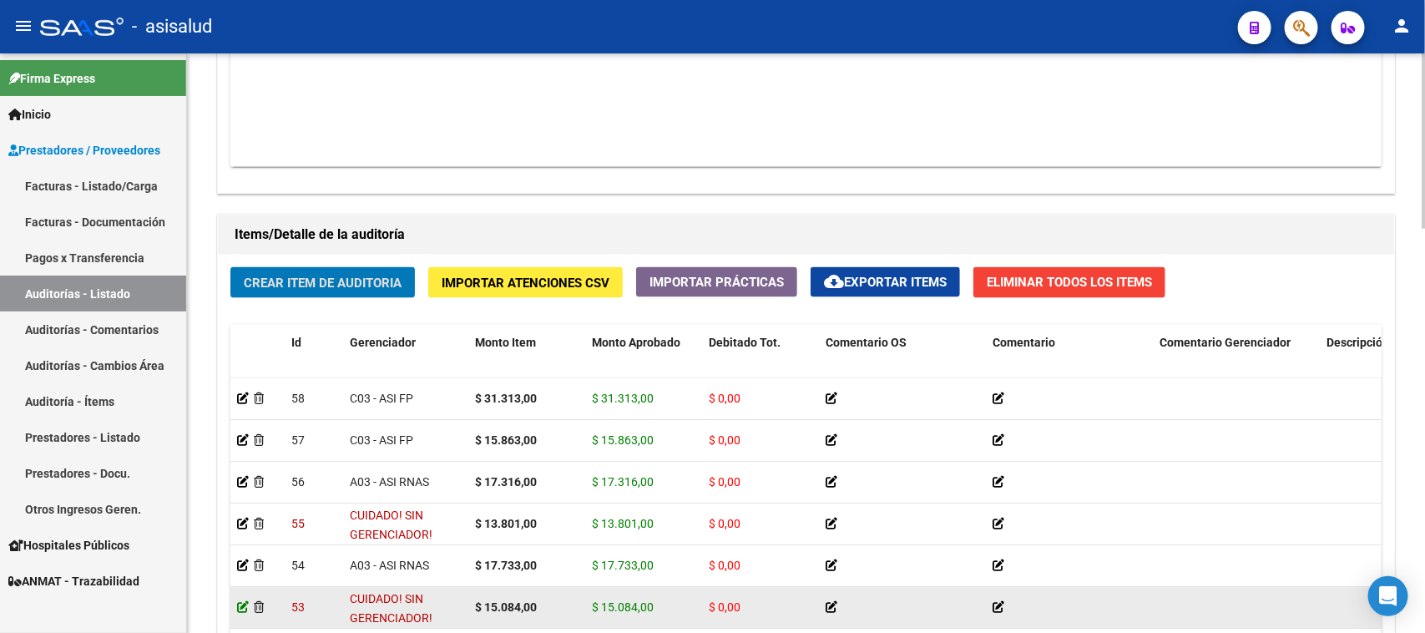
click at [242, 506] on icon at bounding box center [243, 607] width 12 height 12
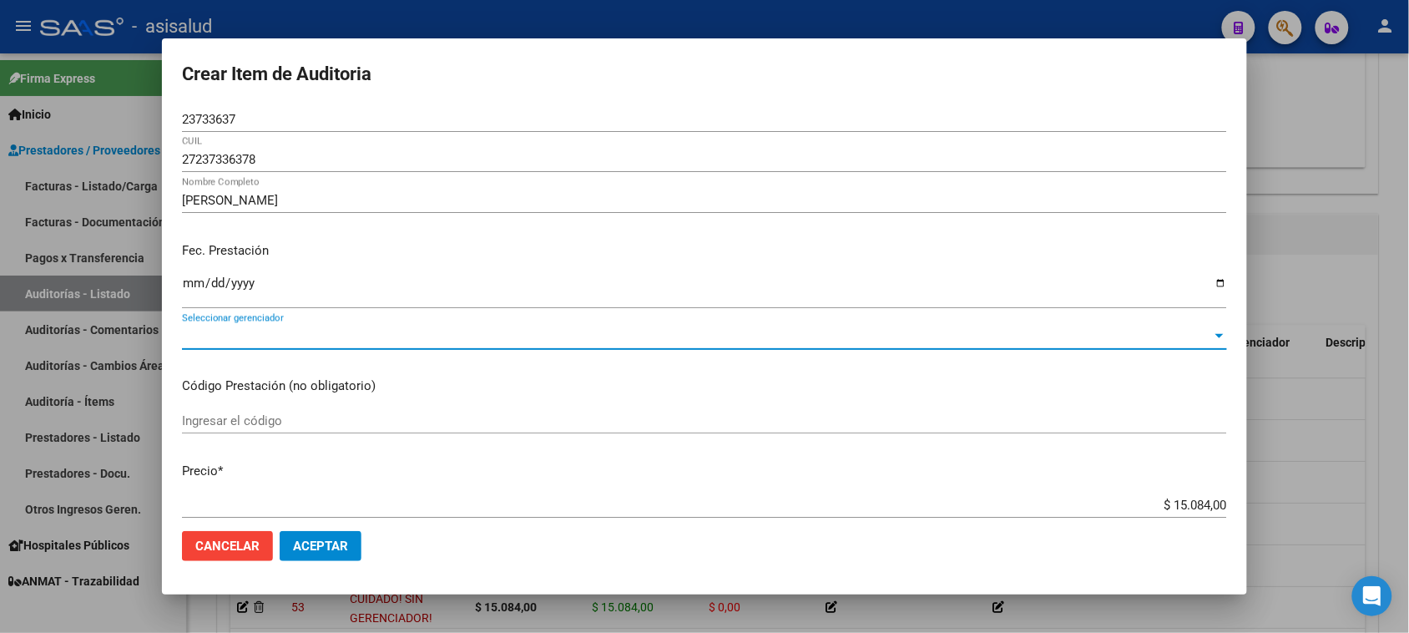
click at [673, 335] on span "Seleccionar gerenciador" at bounding box center [697, 336] width 1030 height 15
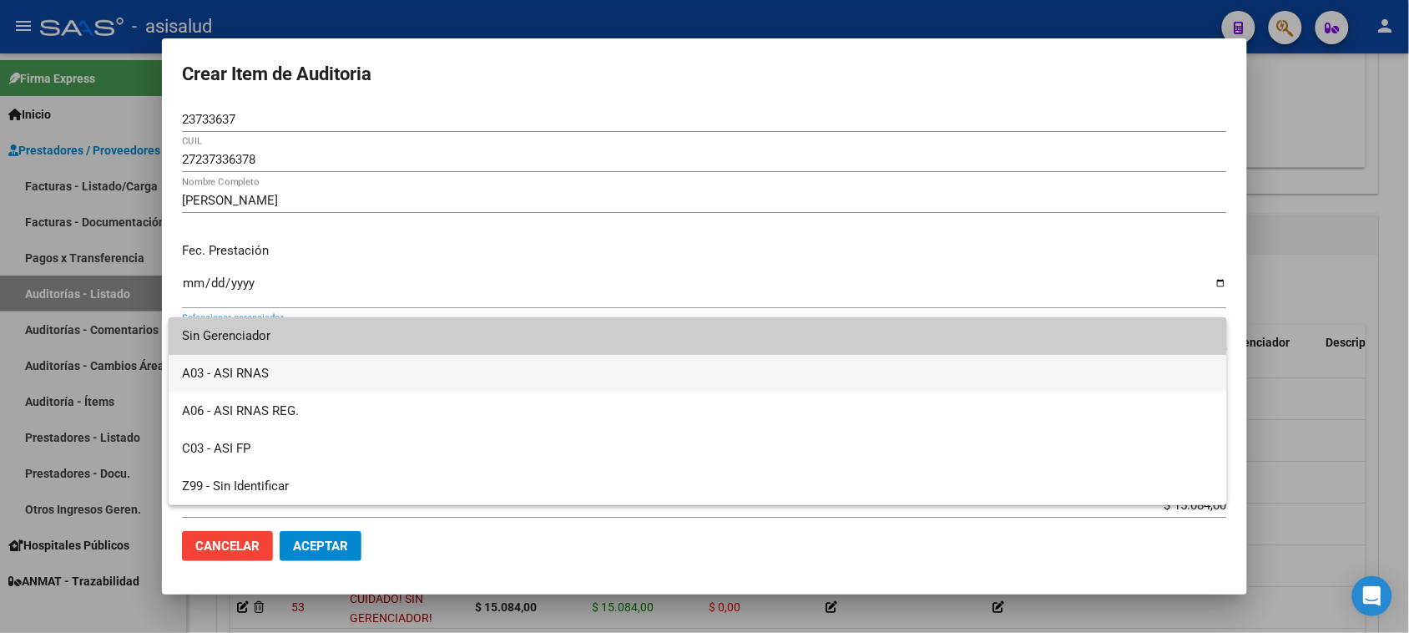
click at [548, 372] on span "A03 - ASI RNAS" at bounding box center [698, 374] width 1032 height 38
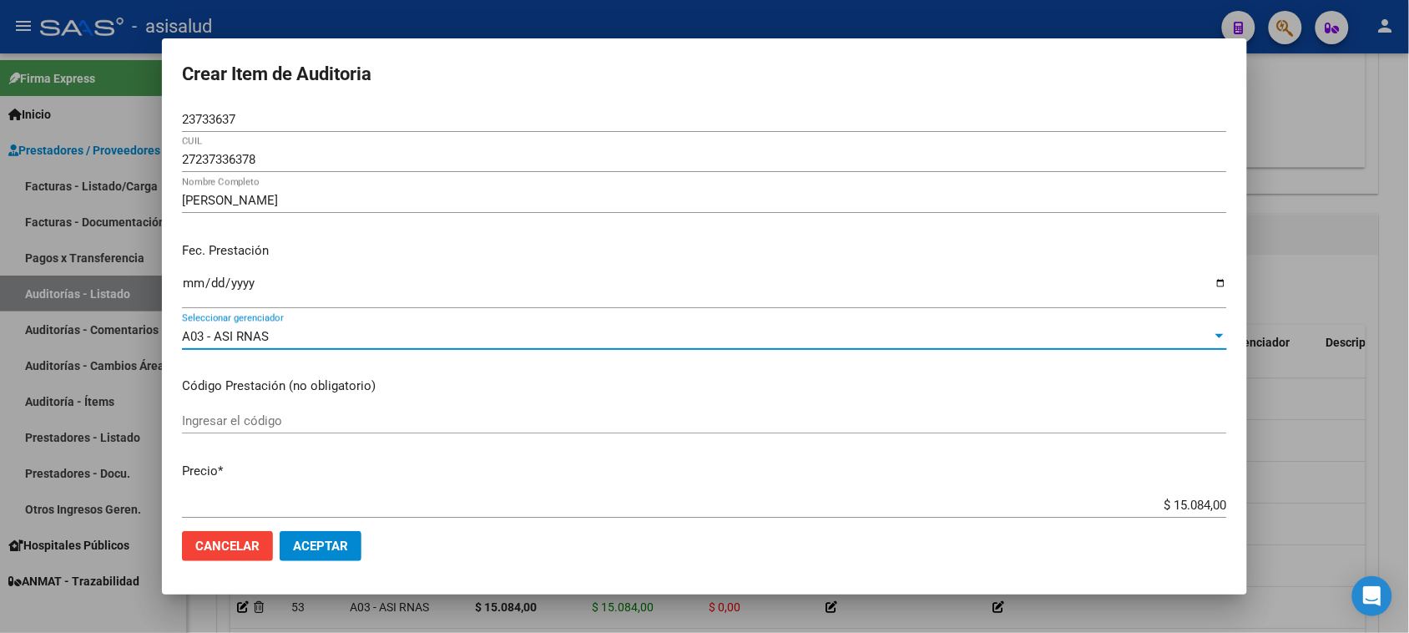
click at [342, 506] on span "Aceptar" at bounding box center [320, 546] width 55 height 15
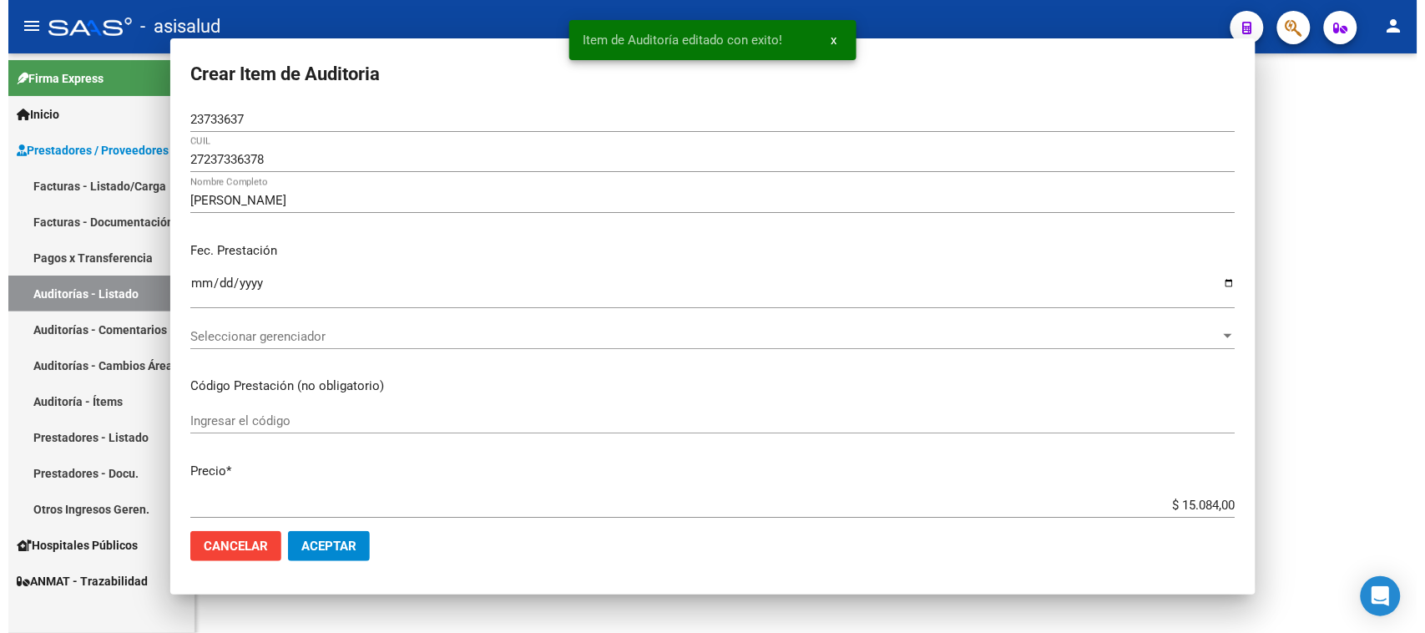
scroll to position [0, 0]
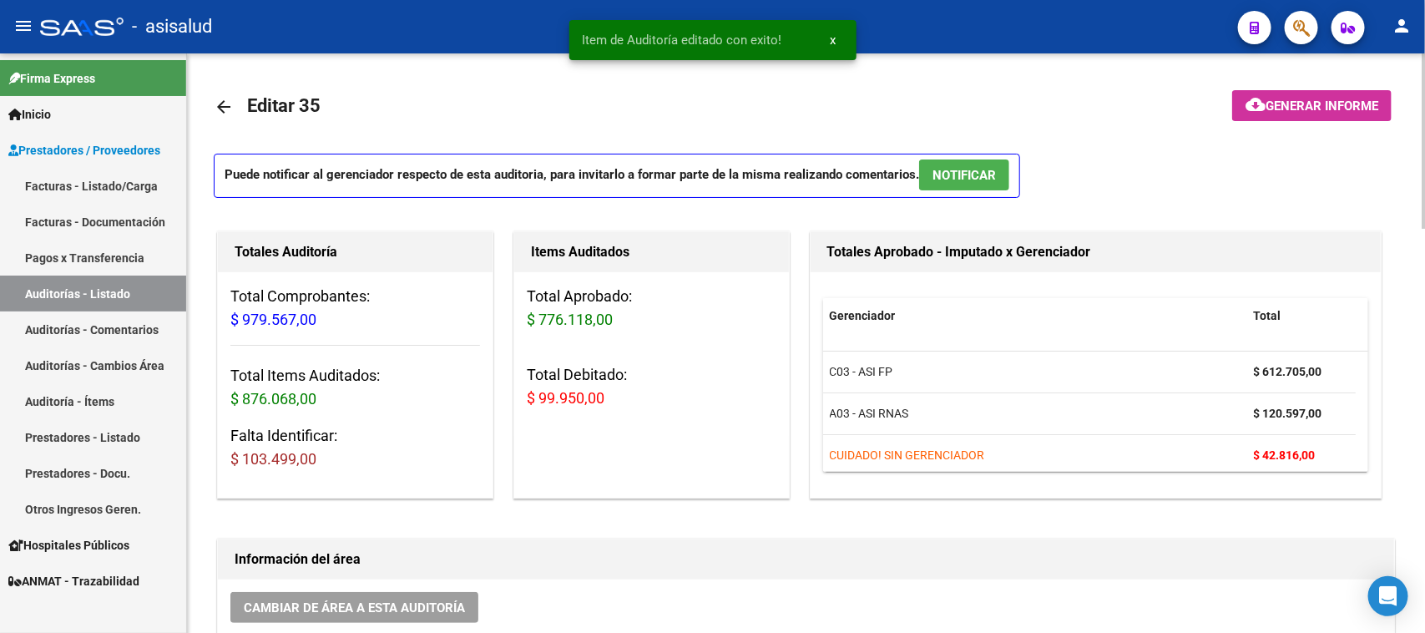
click at [756, 506] on h1 "Información del área" at bounding box center [806, 559] width 1143 height 27
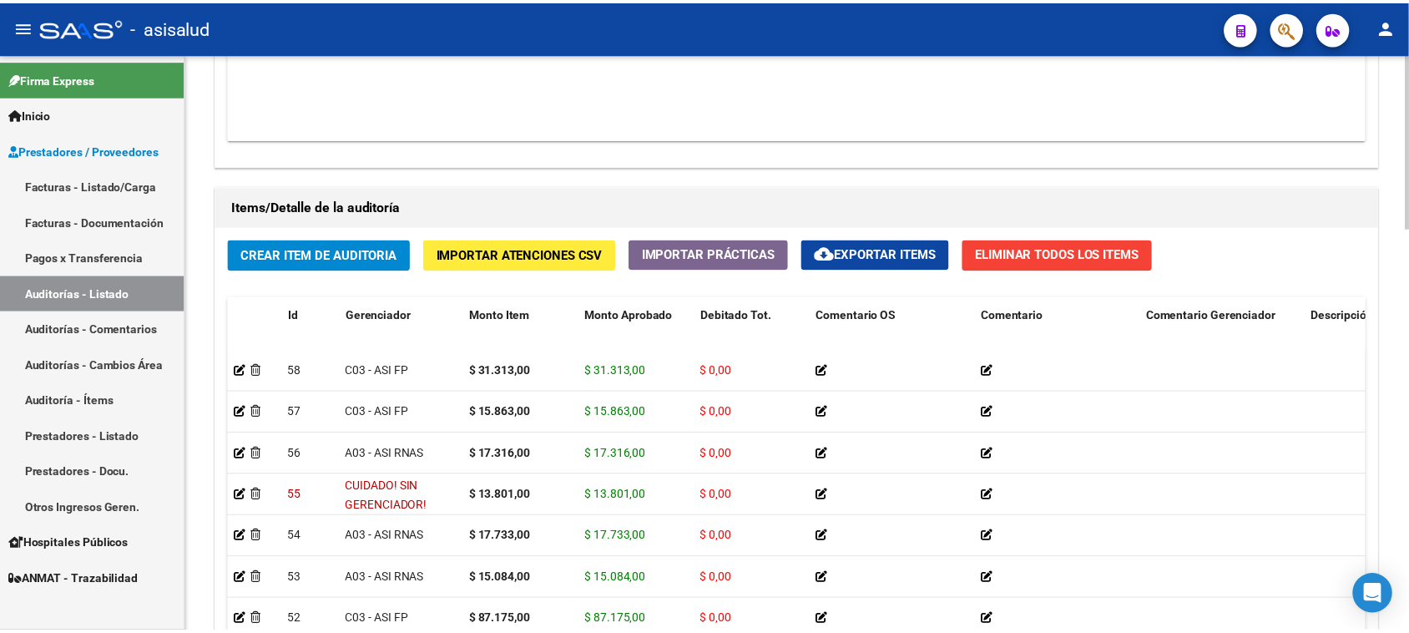
scroll to position [1127, 0]
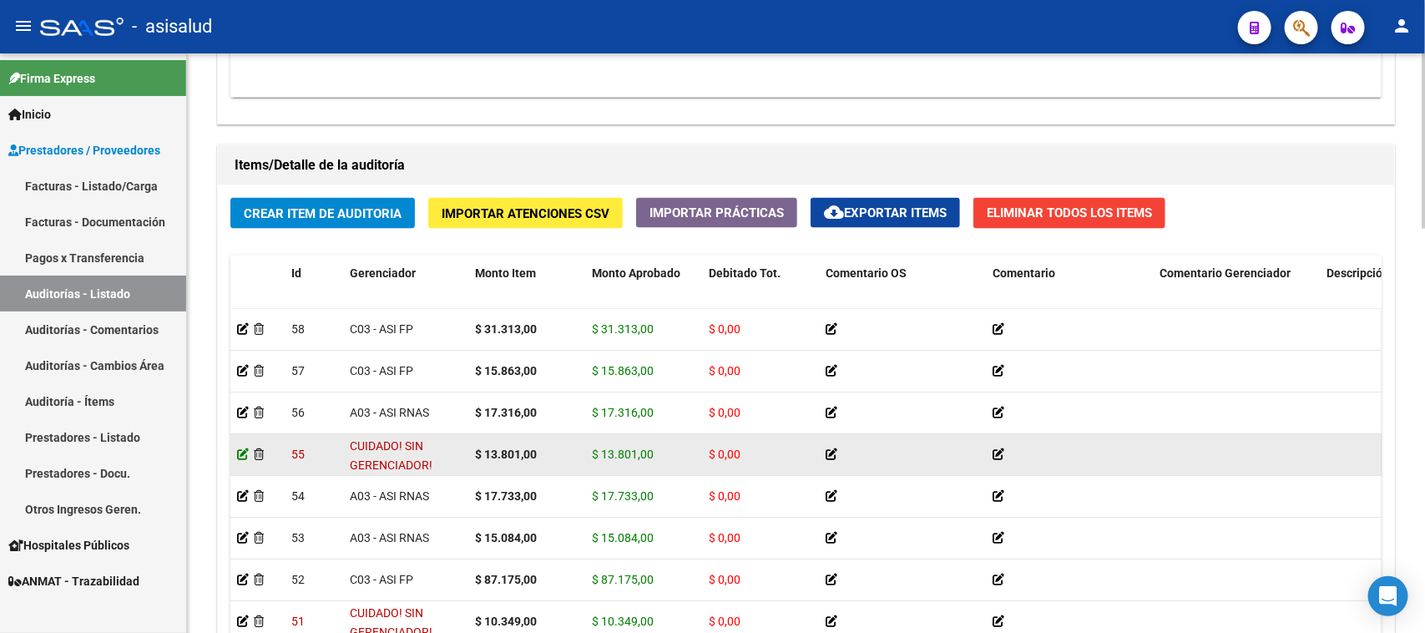
click at [244, 453] on icon at bounding box center [243, 454] width 12 height 12
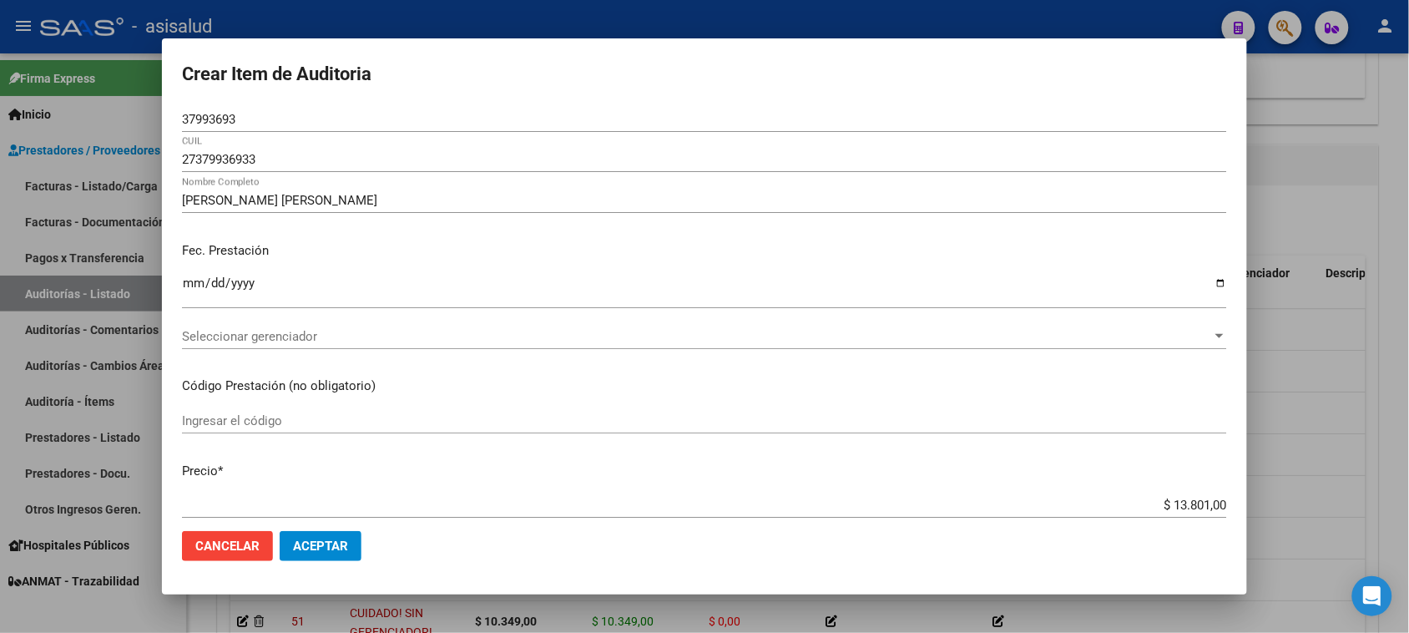
click at [615, 324] on div "Seleccionar gerenciador Seleccionar gerenciador" at bounding box center [704, 336] width 1045 height 25
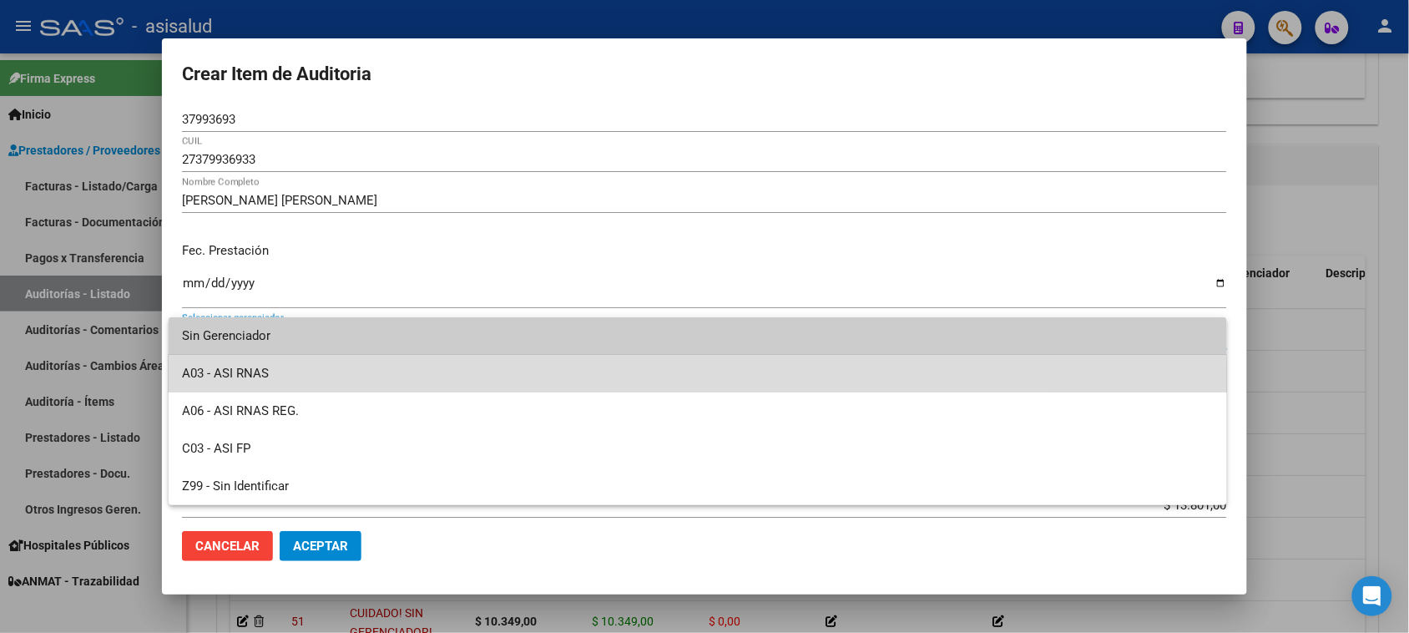
click at [502, 382] on span "A03 - ASI RNAS" at bounding box center [698, 374] width 1032 height 38
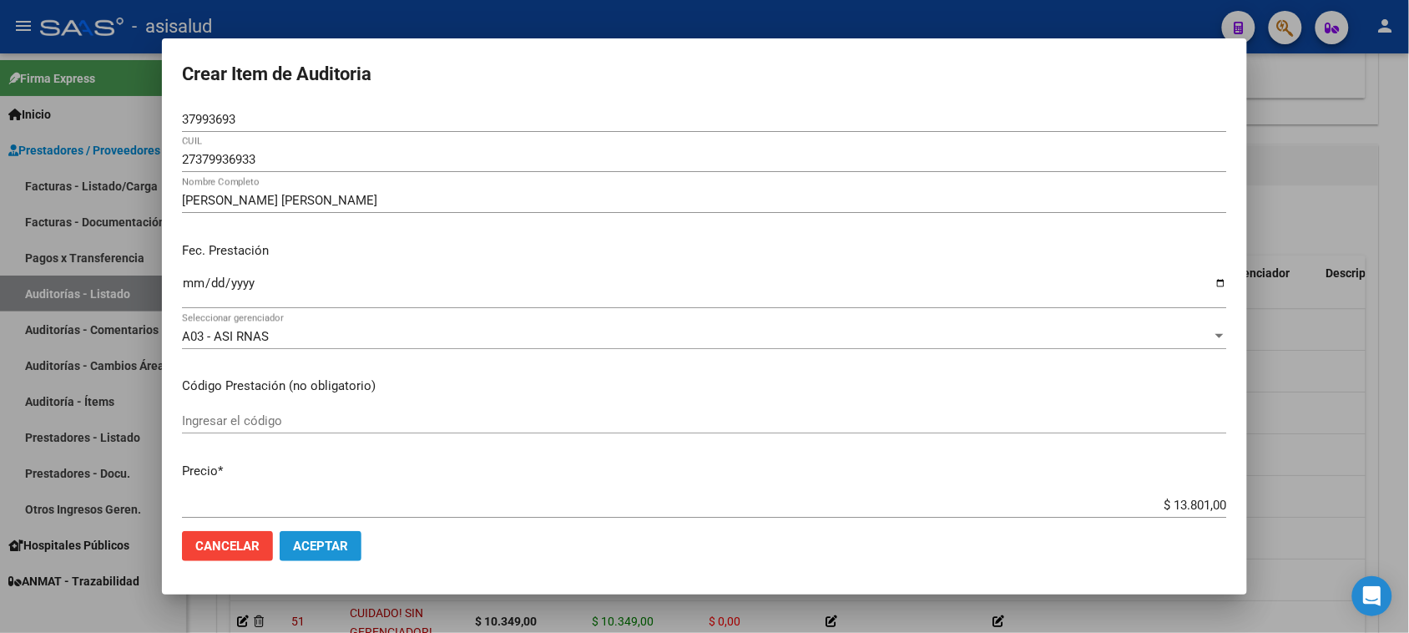
click at [326, 506] on span "Aceptar" at bounding box center [320, 546] width 55 height 15
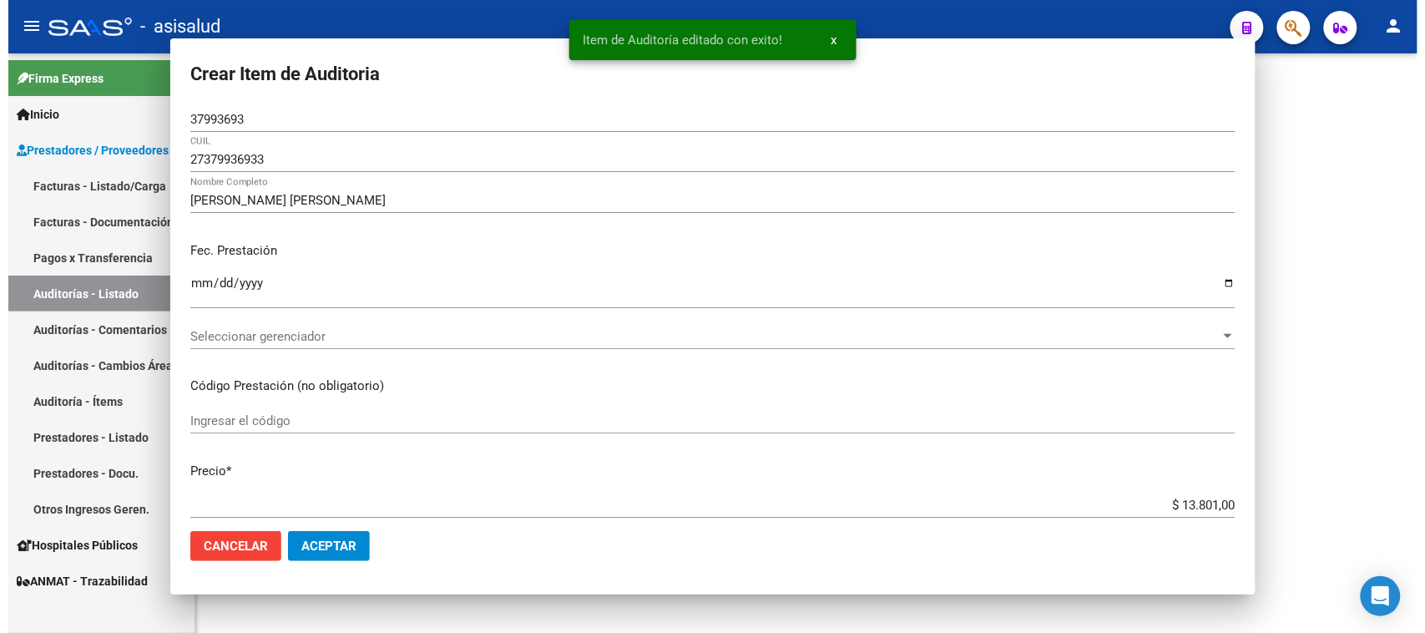
scroll to position [0, 0]
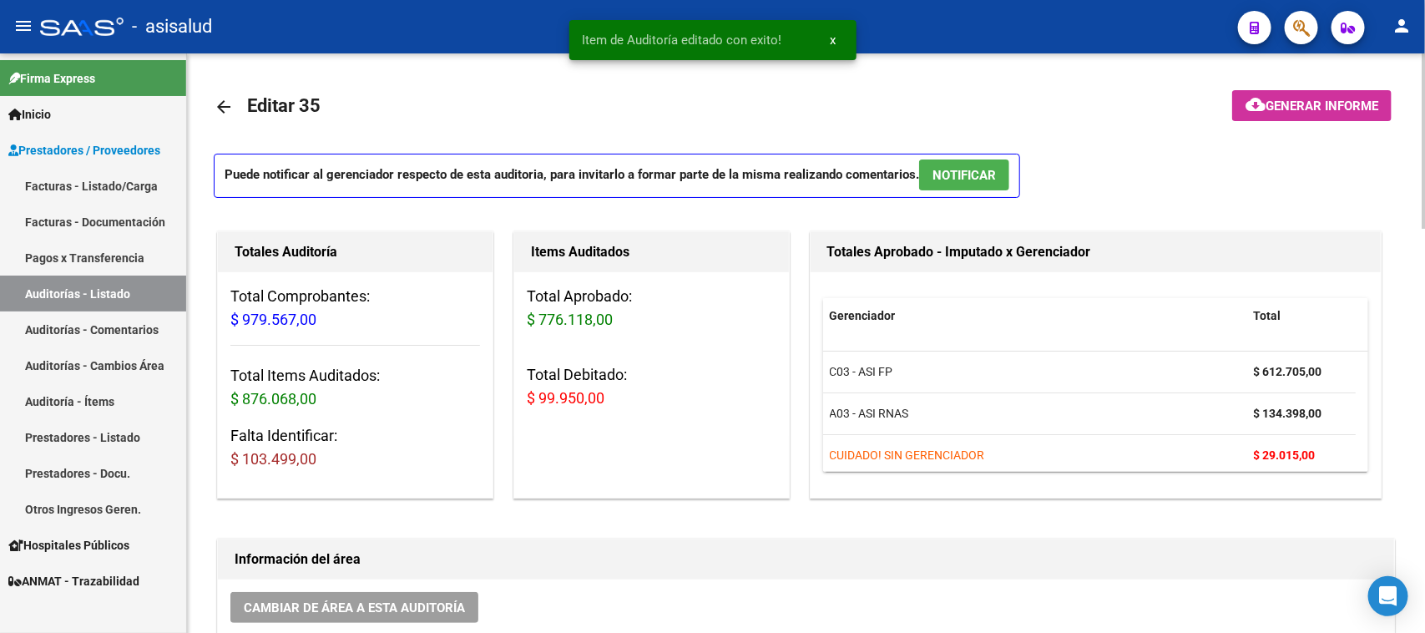
click at [921, 506] on h1 "Información del área" at bounding box center [806, 559] width 1143 height 27
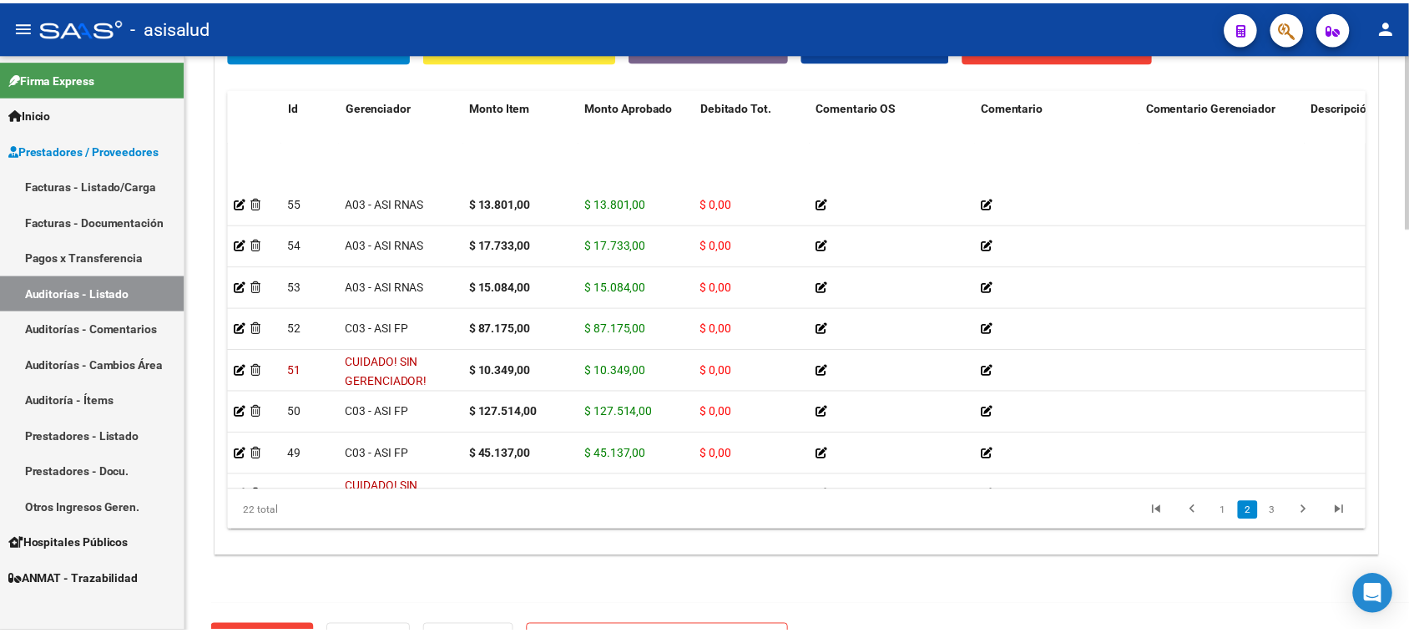
scroll to position [125, 0]
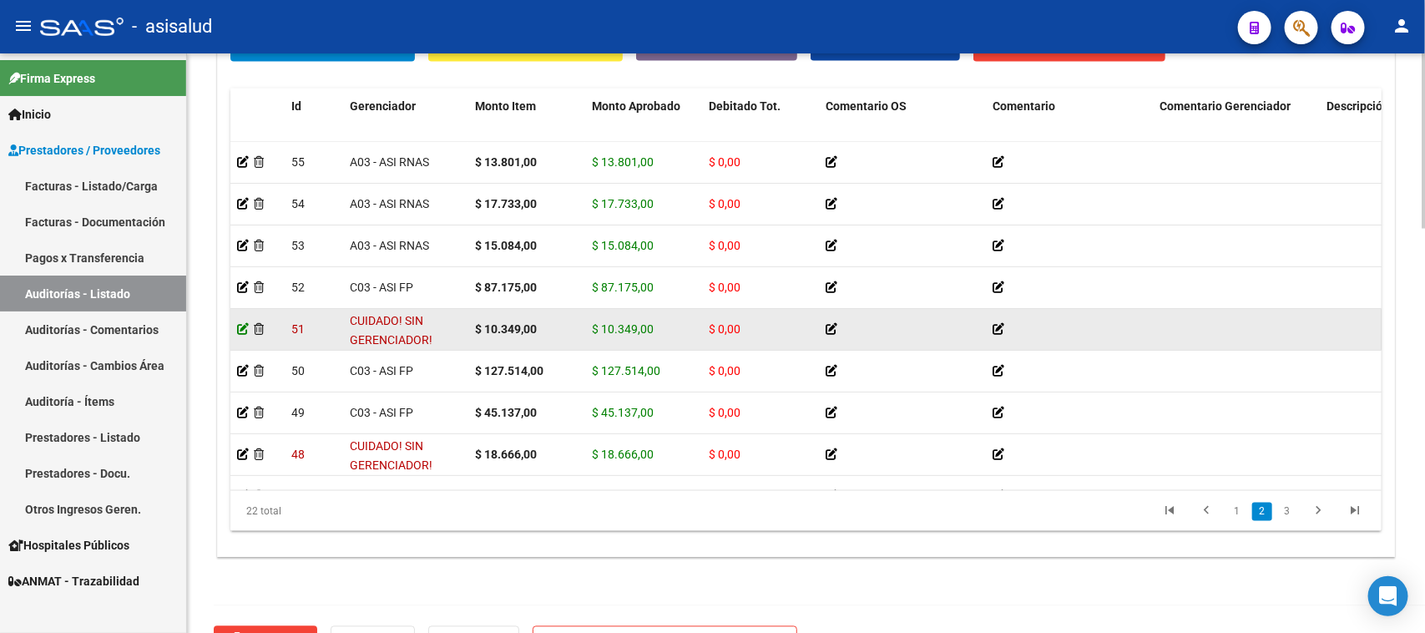
click at [247, 323] on icon at bounding box center [243, 329] width 12 height 12
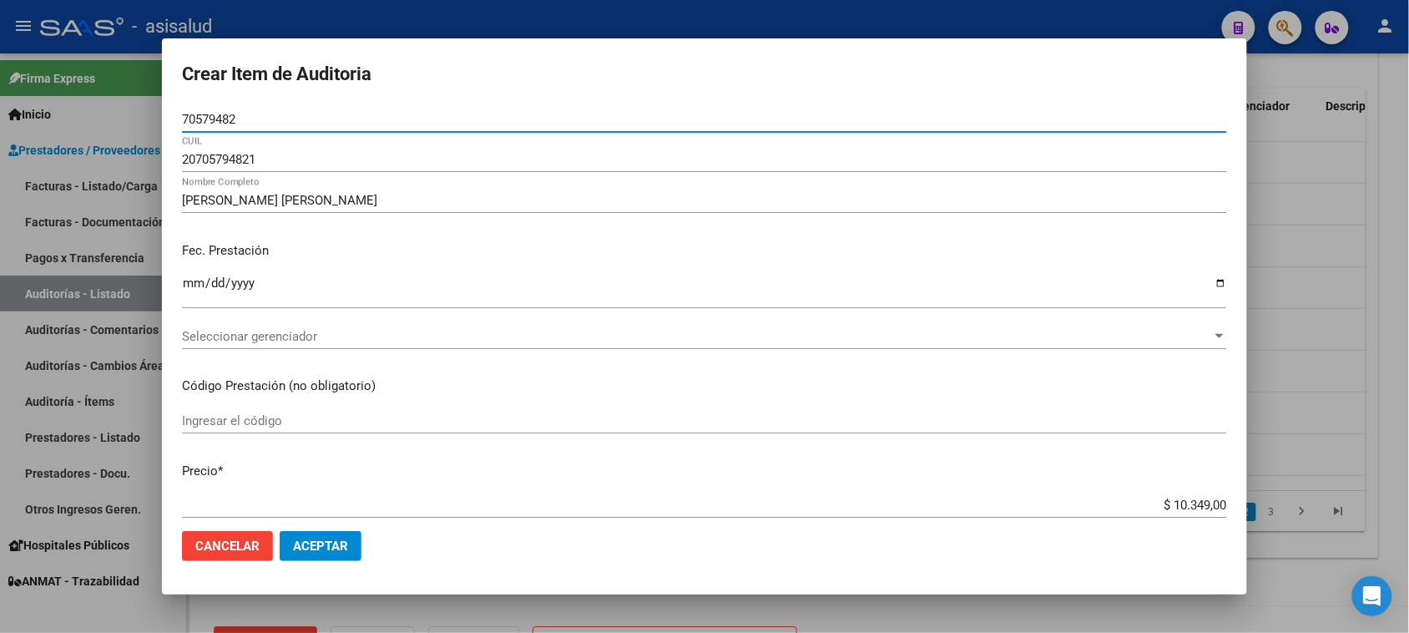
click at [244, 322] on div "Crear Item de Auditoria 70579482 Nro Documento 20705794821 CUIL [PERSON_NAME] […" at bounding box center [704, 316] width 1085 height 557
click at [346, 334] on span "Seleccionar gerenciador" at bounding box center [697, 336] width 1030 height 15
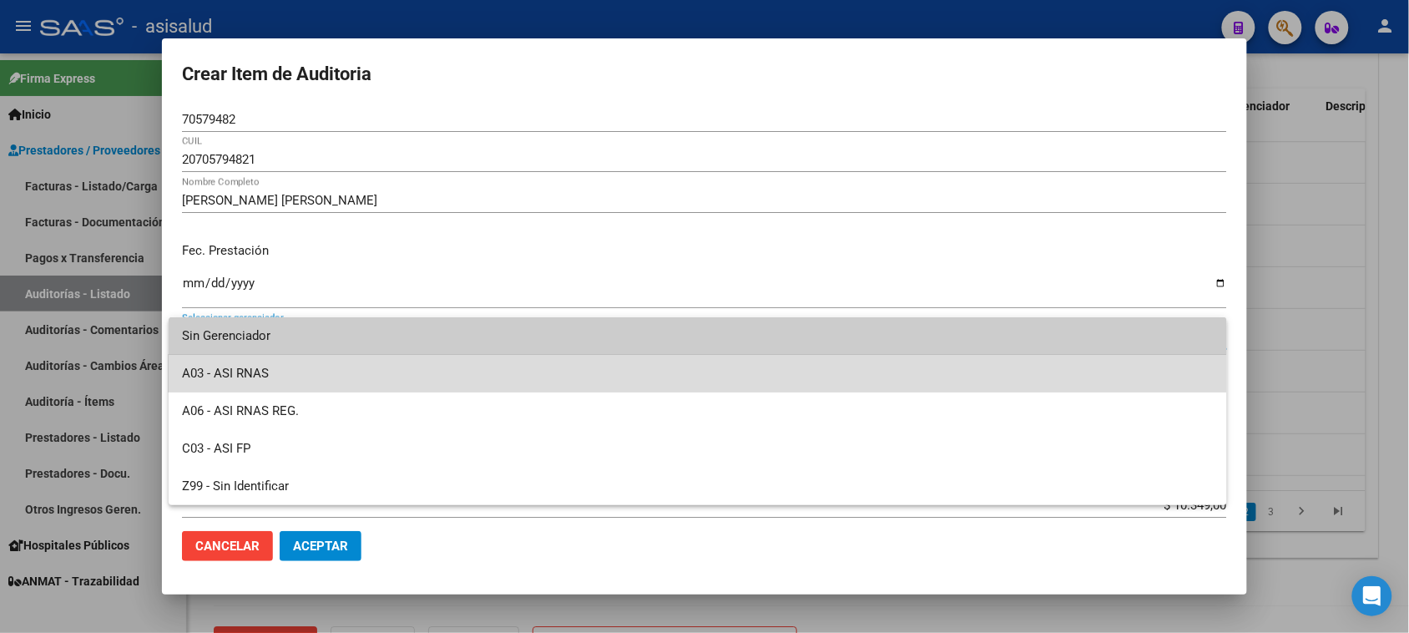
click at [263, 374] on span "A03 - ASI RNAS" at bounding box center [698, 374] width 1032 height 38
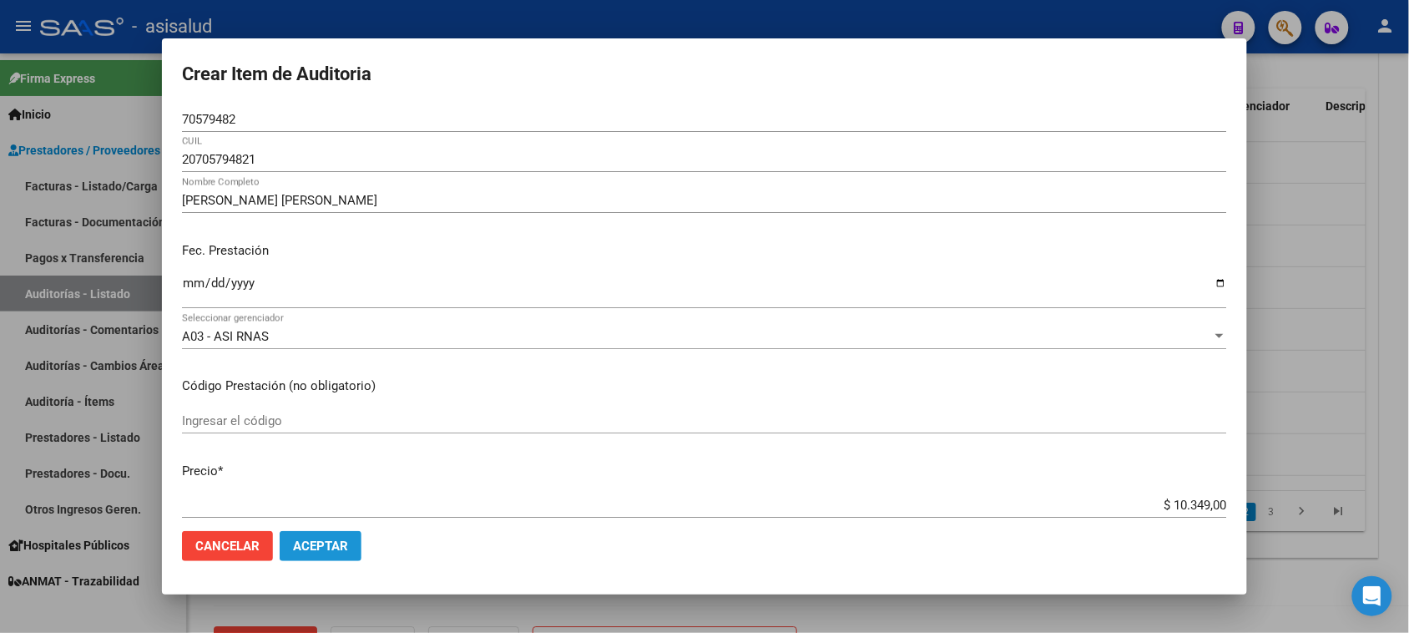
click at [306, 506] on button "Aceptar" at bounding box center [321, 546] width 82 height 30
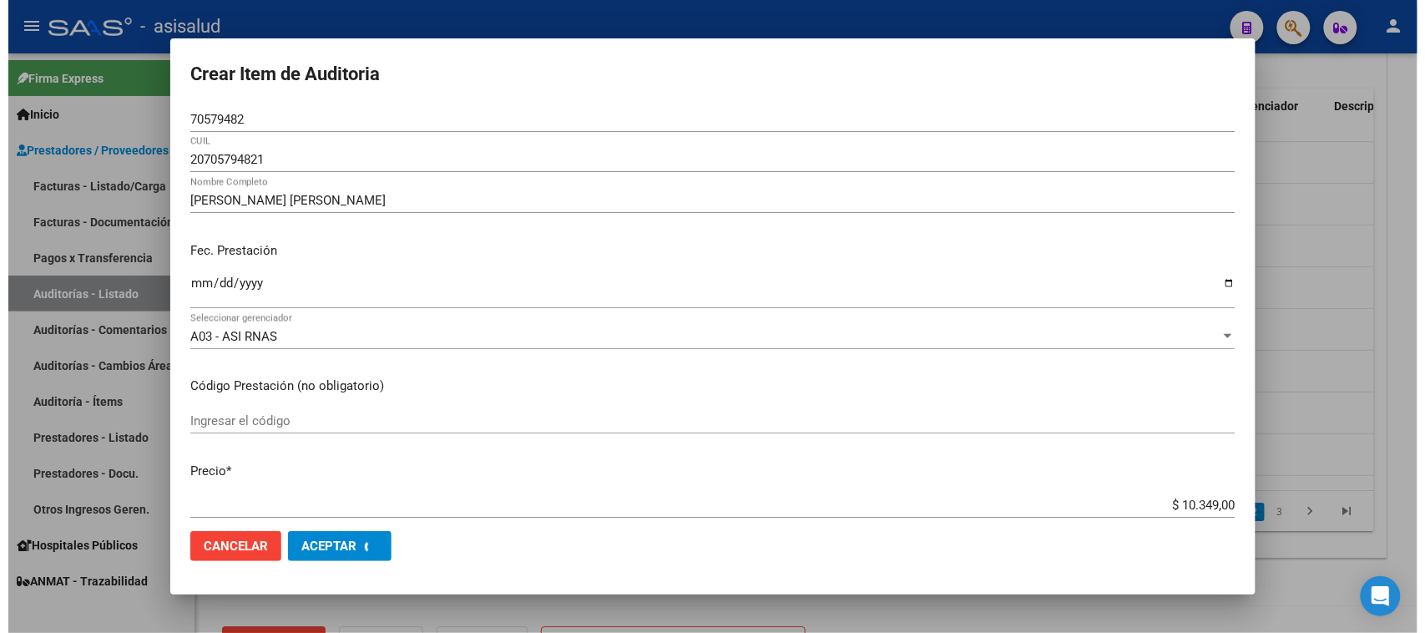
scroll to position [0, 0]
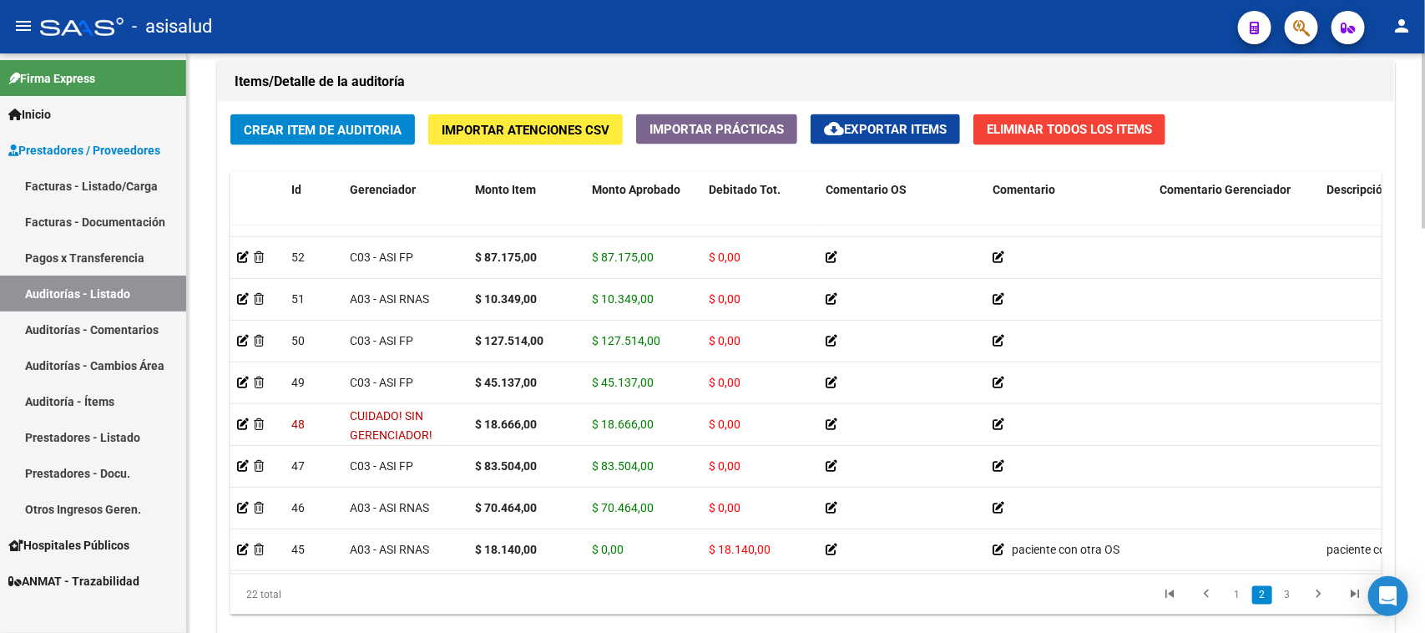
scroll to position [297, 0]
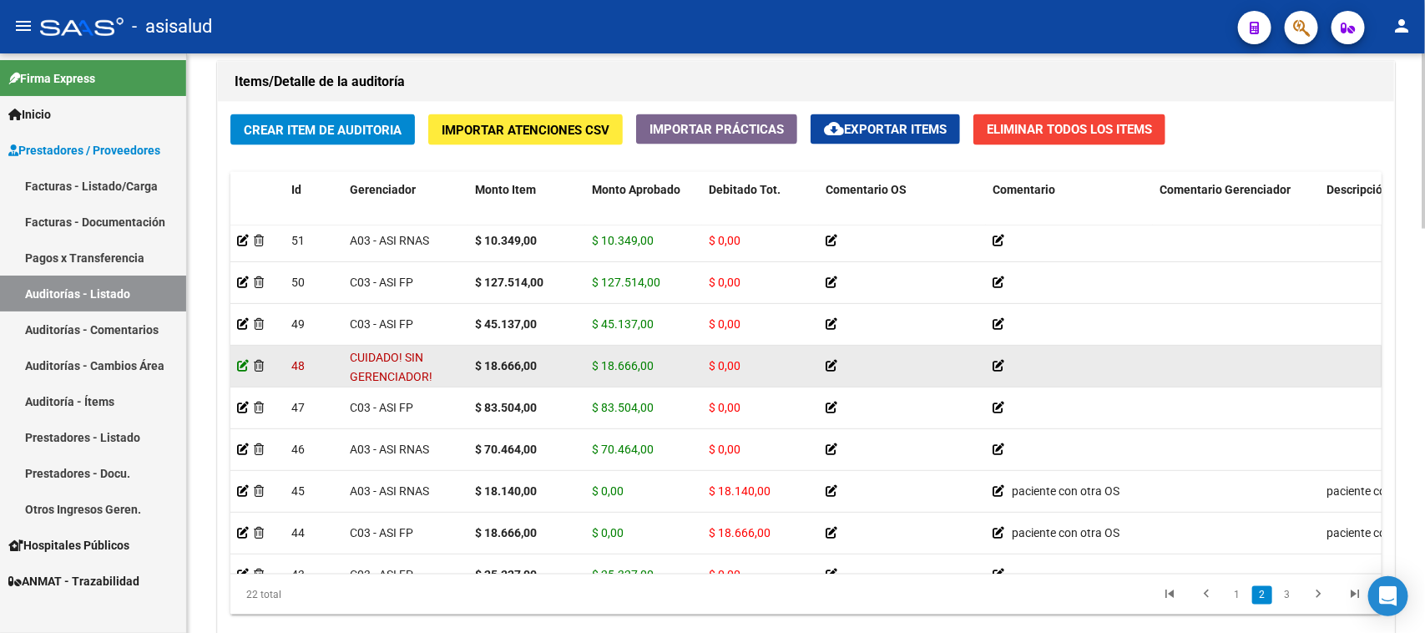
click at [240, 364] on icon at bounding box center [243, 366] width 12 height 12
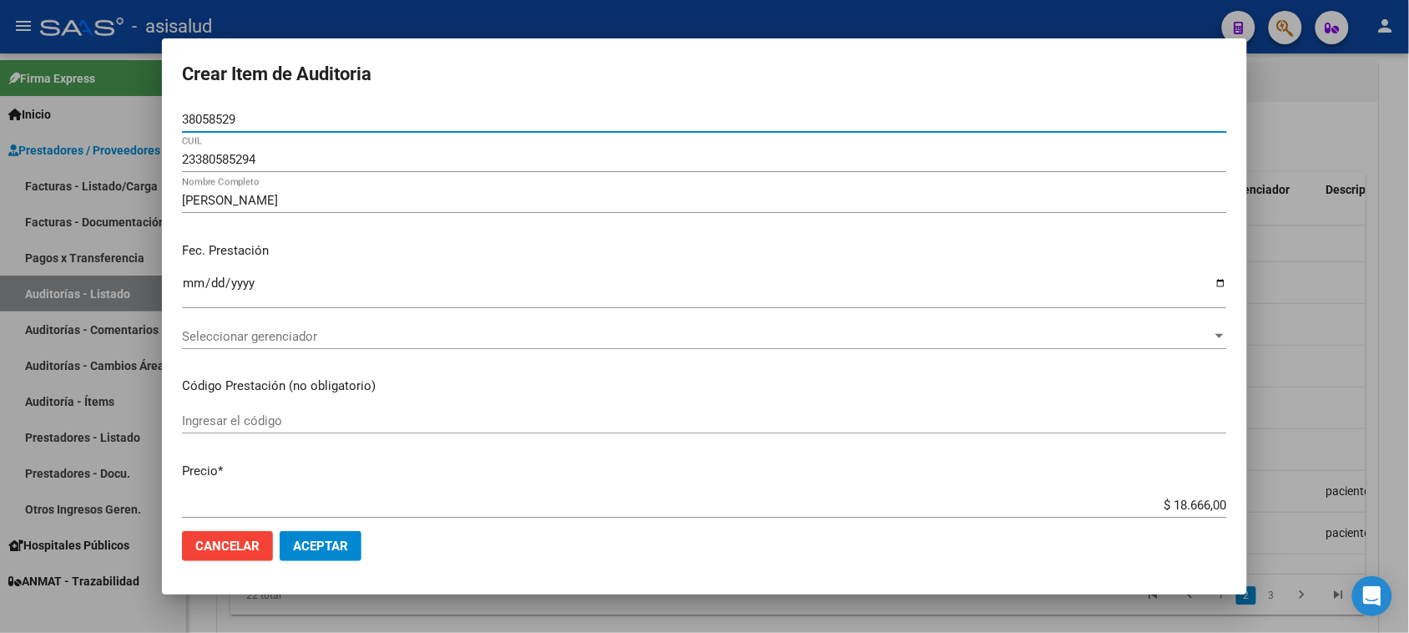
click at [440, 331] on span "Seleccionar gerenciador" at bounding box center [697, 336] width 1030 height 15
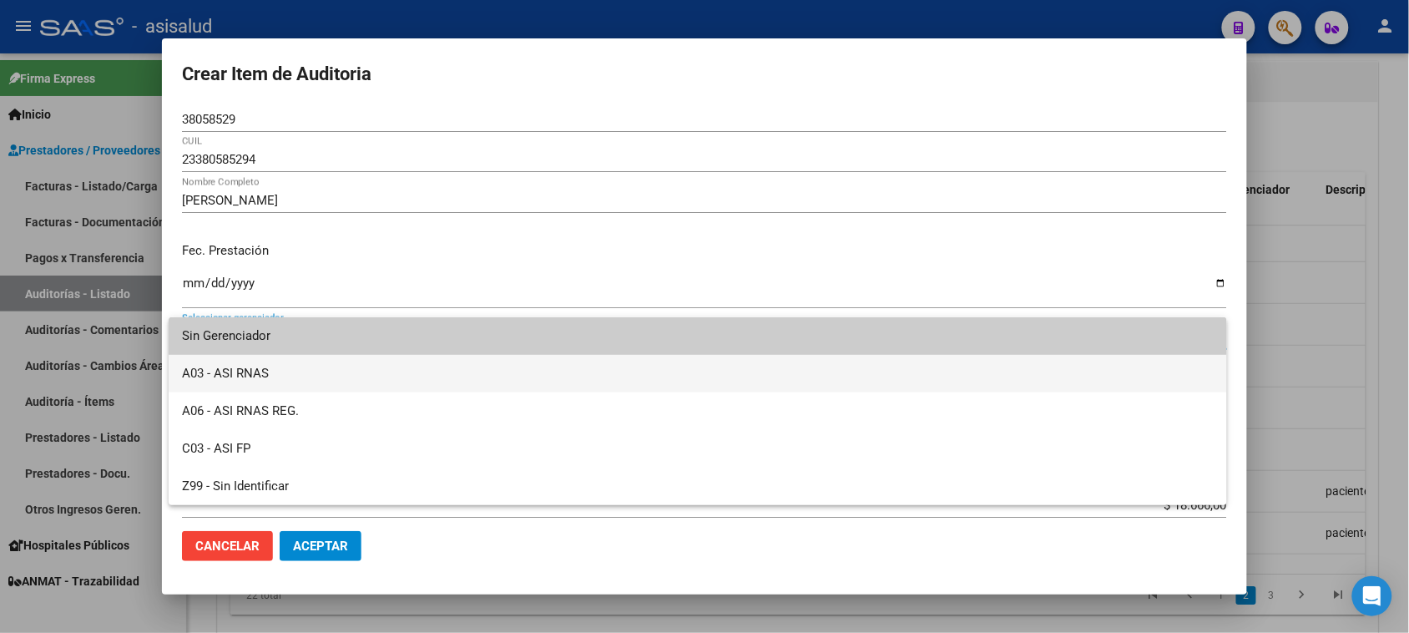
drag, startPoint x: 346, startPoint y: 373, endPoint x: 346, endPoint y: 386, distance: 12.5
click at [346, 374] on span "A03 - ASI RNAS" at bounding box center [698, 374] width 1032 height 38
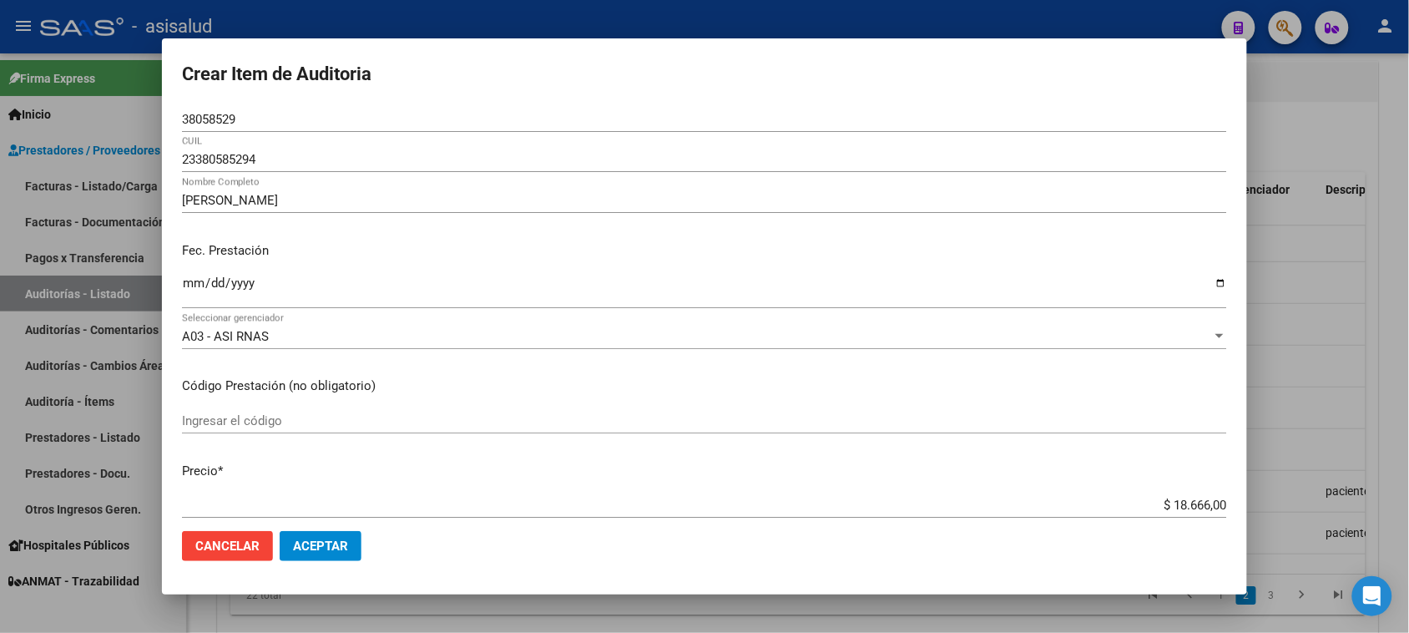
click at [331, 506] on mat-dialog-actions "Cancelar Aceptar" at bounding box center [704, 546] width 1045 height 57
click at [328, 506] on span "Aceptar" at bounding box center [320, 546] width 55 height 15
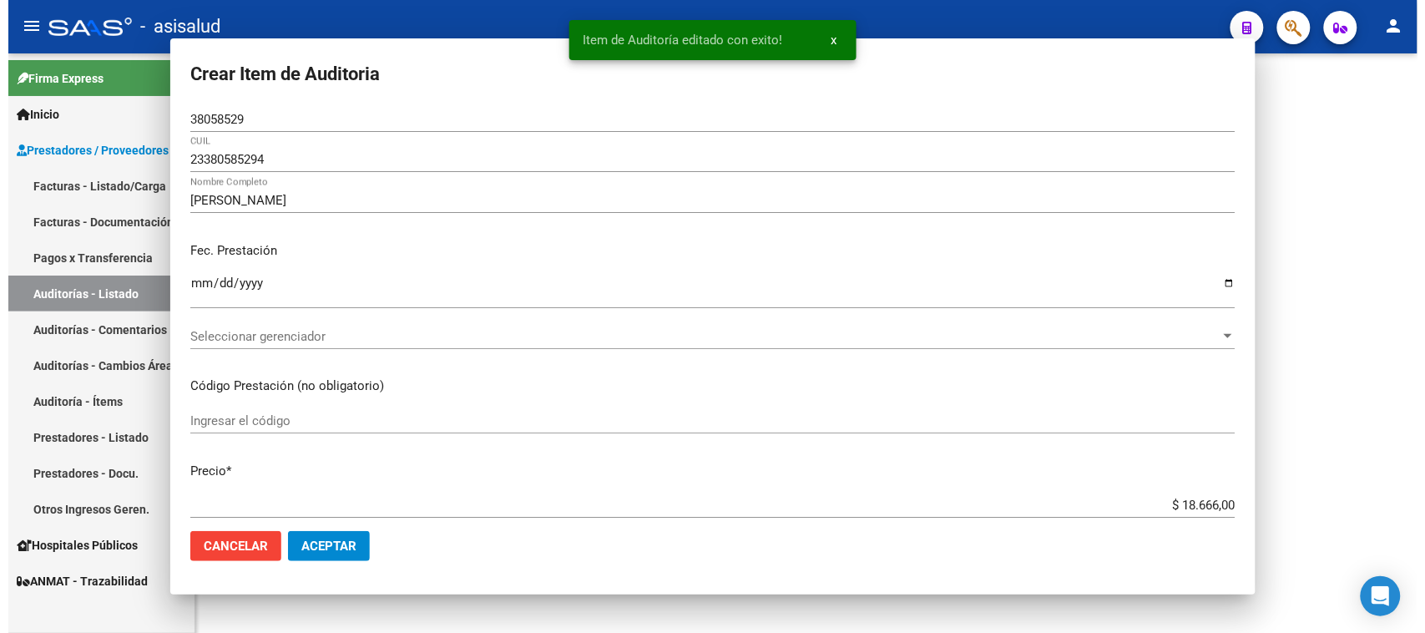
scroll to position [0, 0]
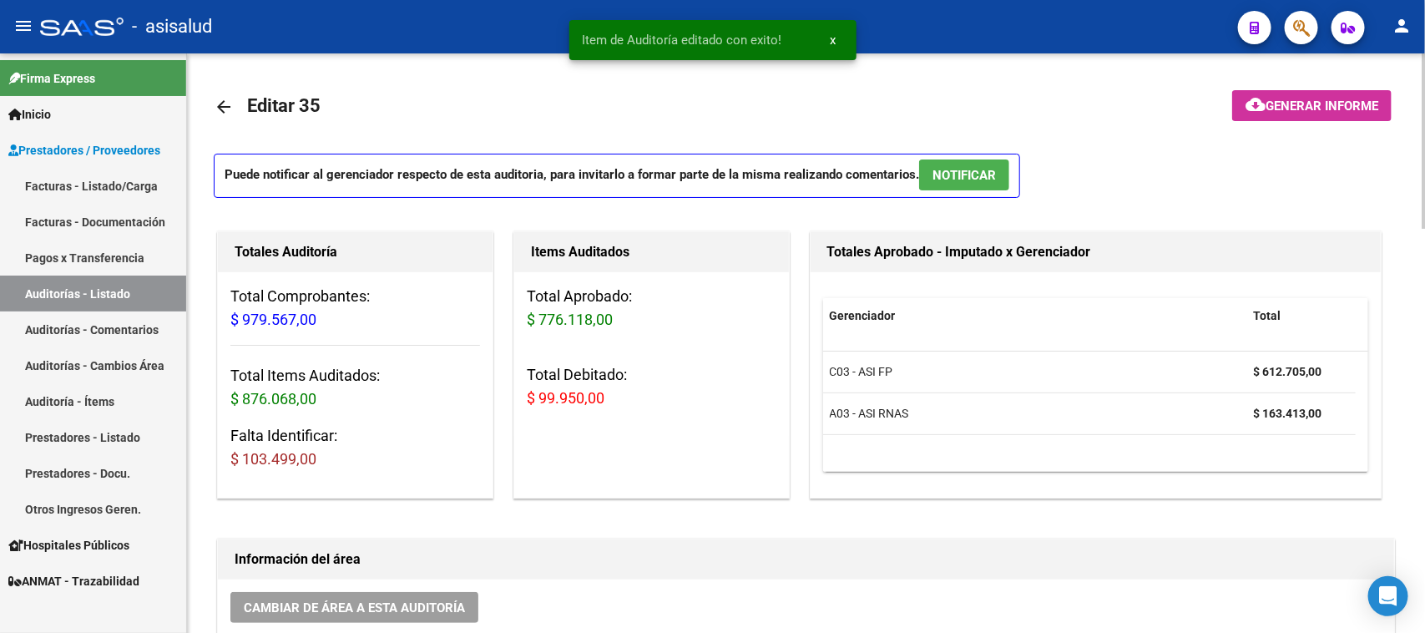
click at [706, 506] on div "Información del área" at bounding box center [806, 559] width 1176 height 40
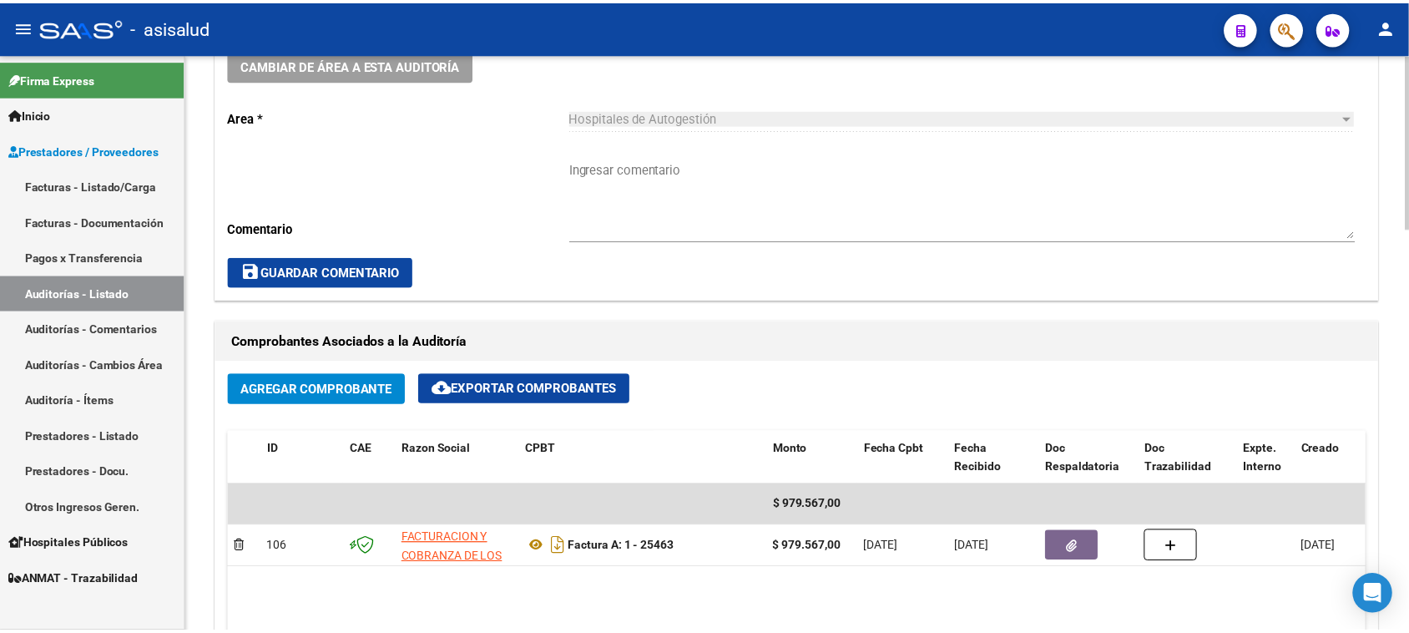
scroll to position [793, 0]
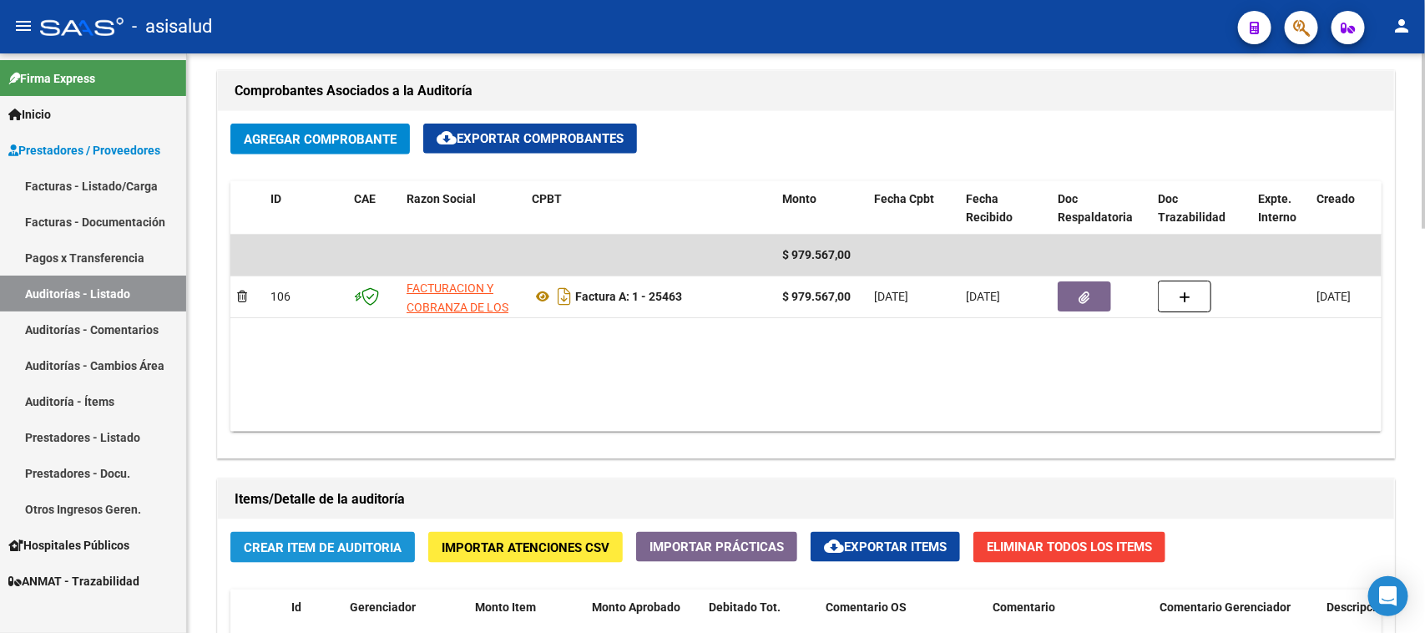
click at [306, 506] on button "Crear Item de Auditoria" at bounding box center [322, 547] width 185 height 31
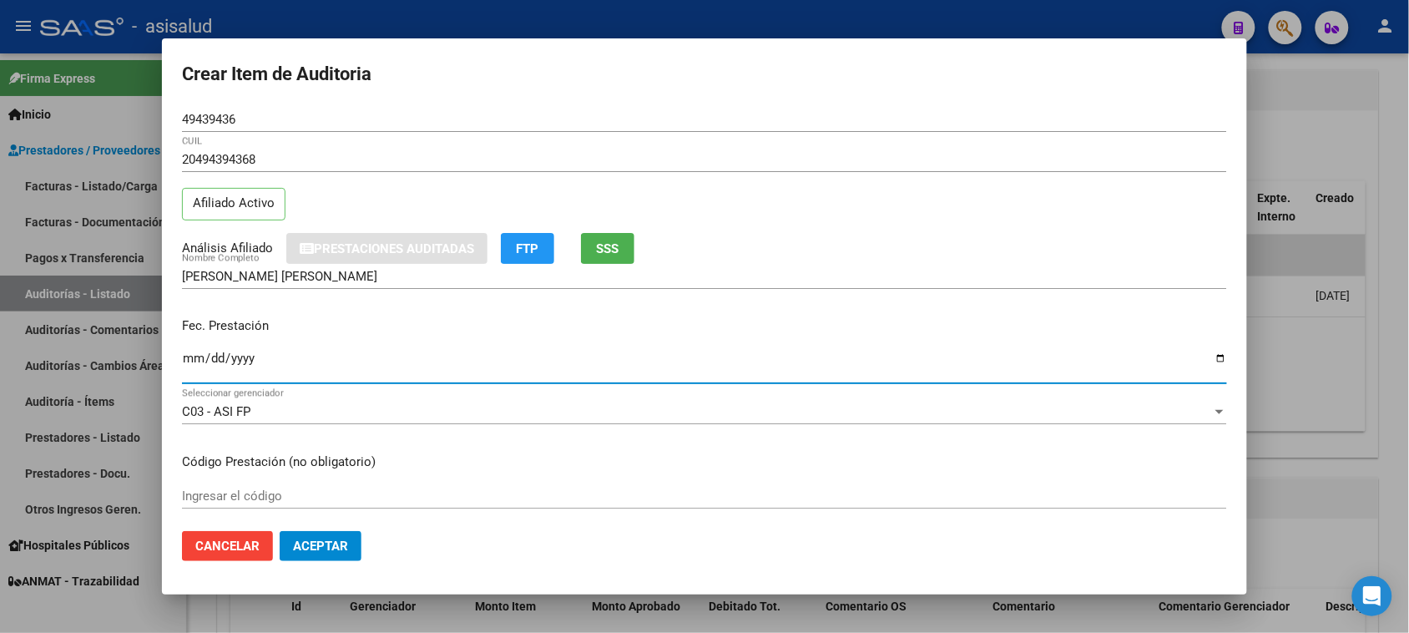
click at [190, 367] on input "Ingresar la fecha" at bounding box center [704, 364] width 1045 height 27
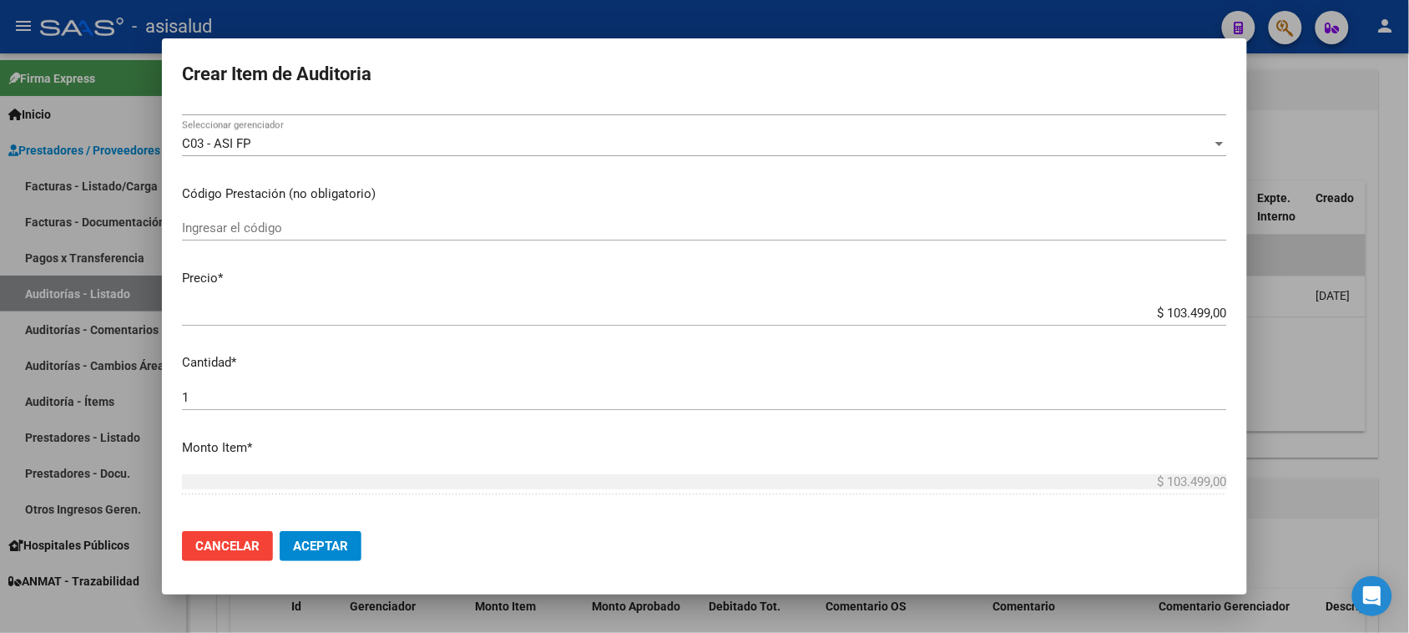
scroll to position [294, 0]
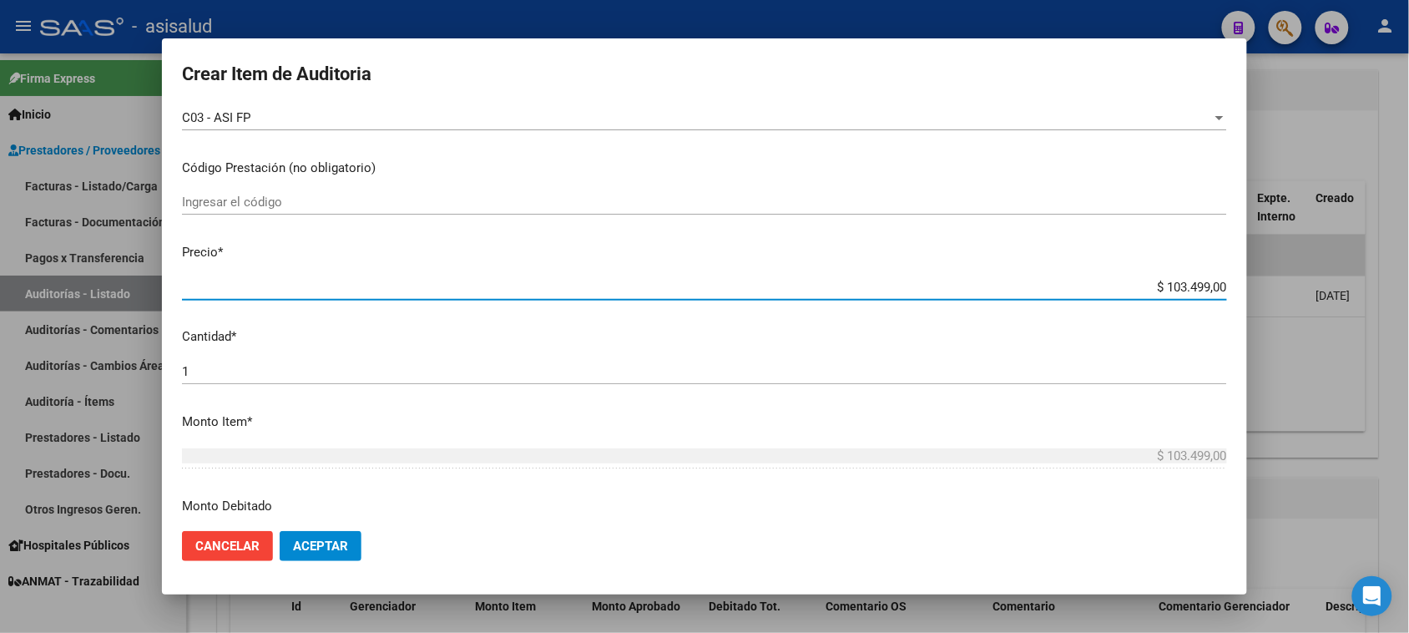
drag, startPoint x: 1145, startPoint y: 291, endPoint x: 1317, endPoint y: 306, distance: 172.6
click at [1140, 306] on div "Crear Item de Auditoria 49439436 Nro Documento 20494394368 CUIL Afiliado Activo…" at bounding box center [704, 316] width 1409 height 633
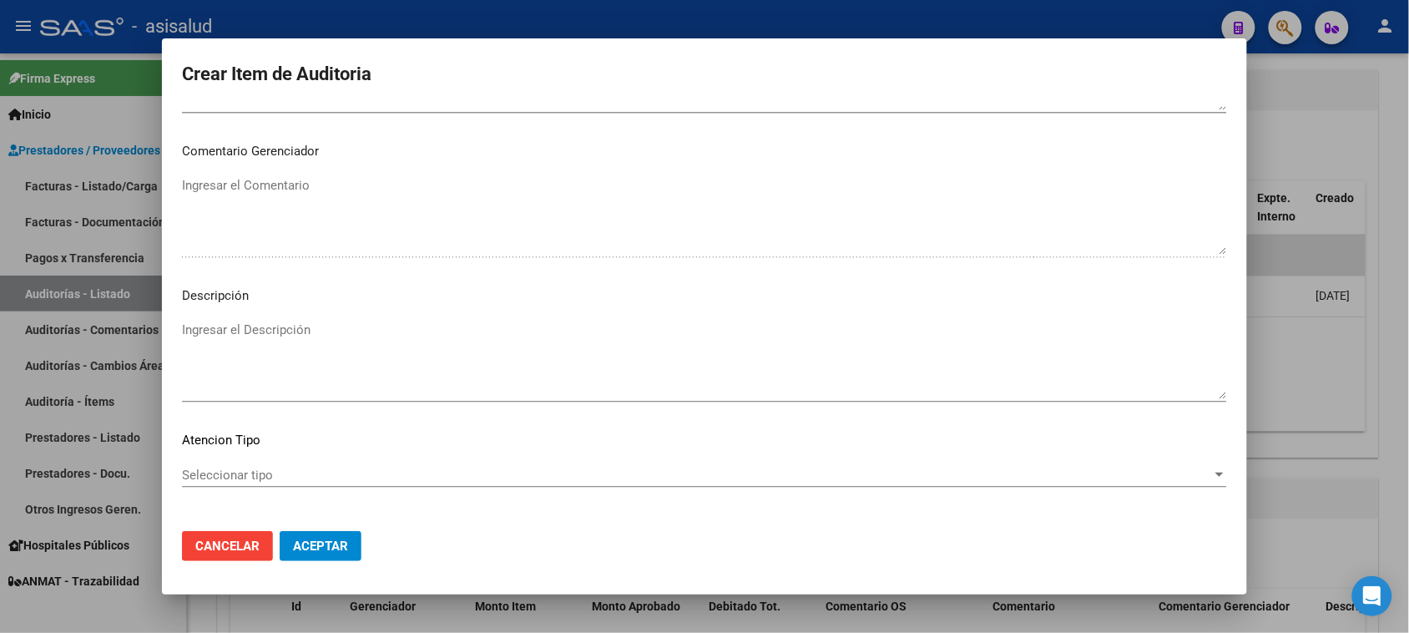
scroll to position [1090, 0]
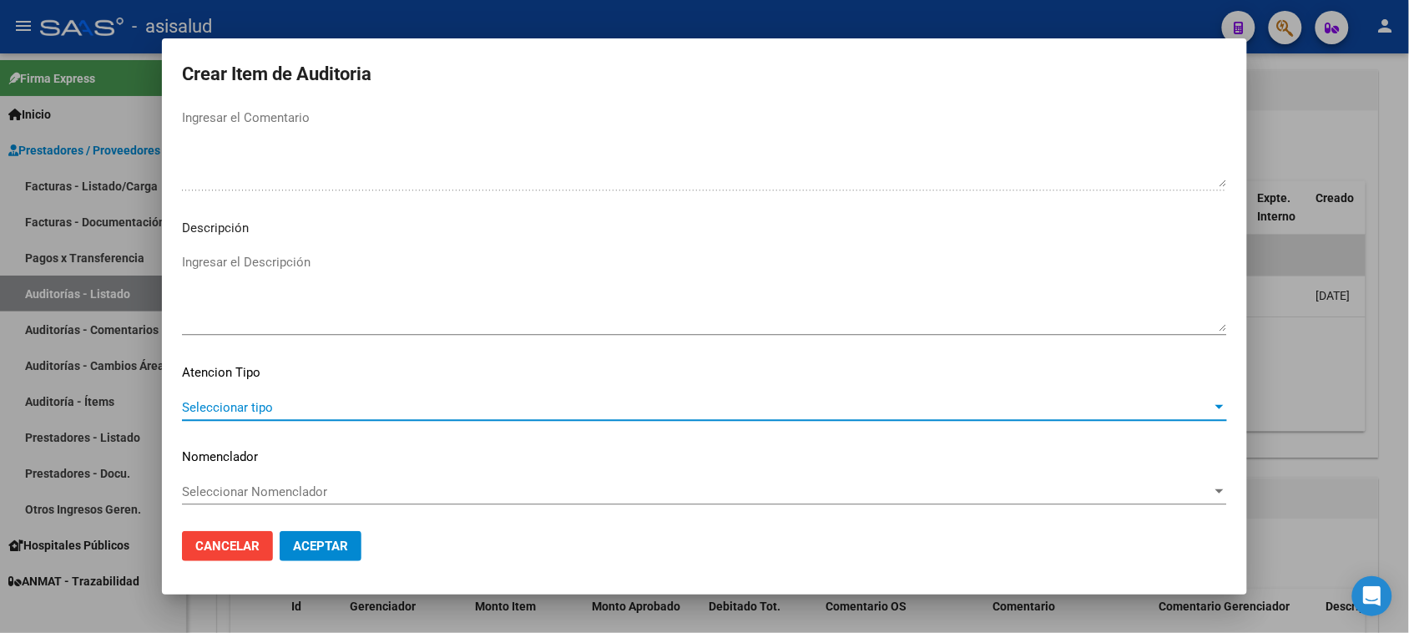
click at [301, 400] on span "Seleccionar tipo" at bounding box center [697, 407] width 1030 height 15
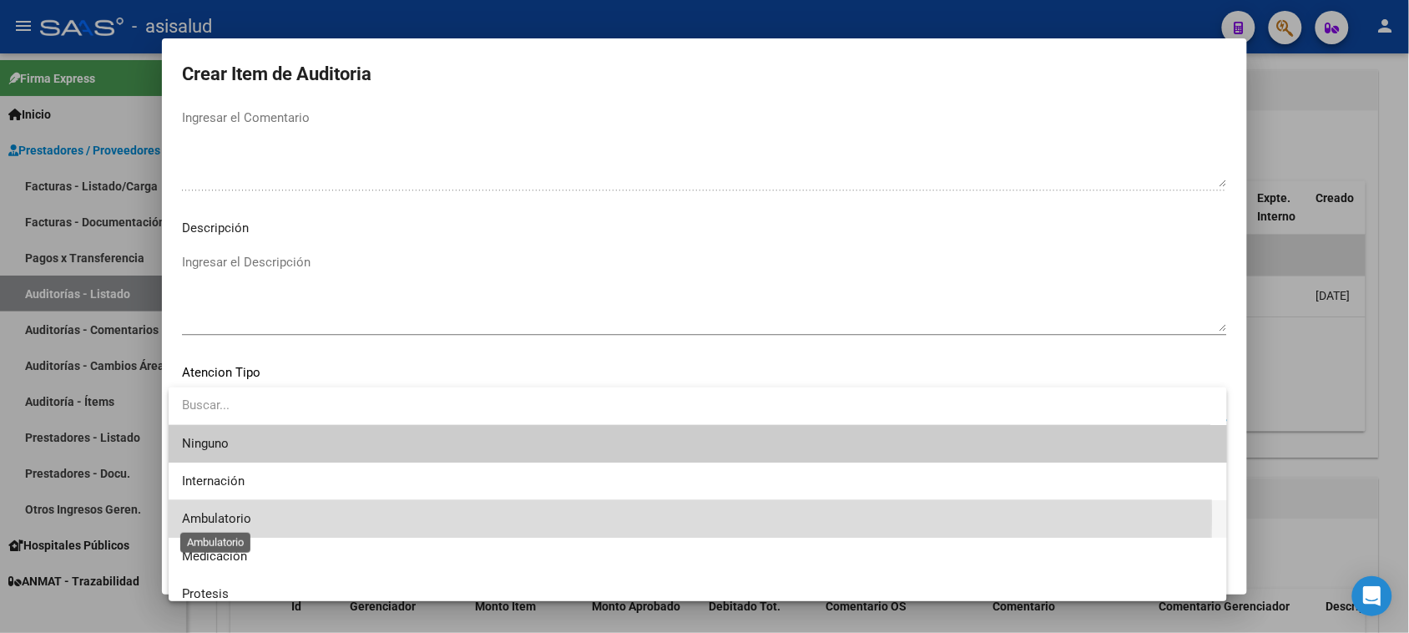
click at [220, 506] on span "Ambulatorio" at bounding box center [216, 518] width 69 height 15
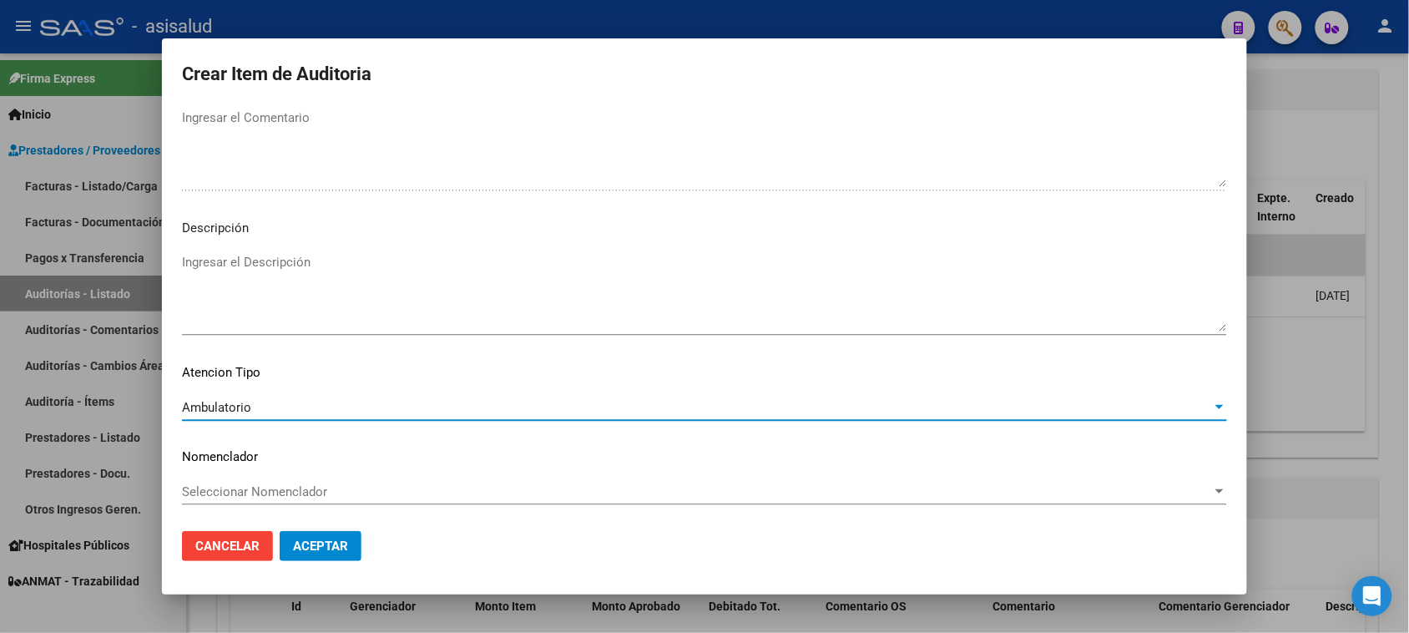
click at [306, 484] on span "Seleccionar Nomenclador" at bounding box center [697, 491] width 1030 height 15
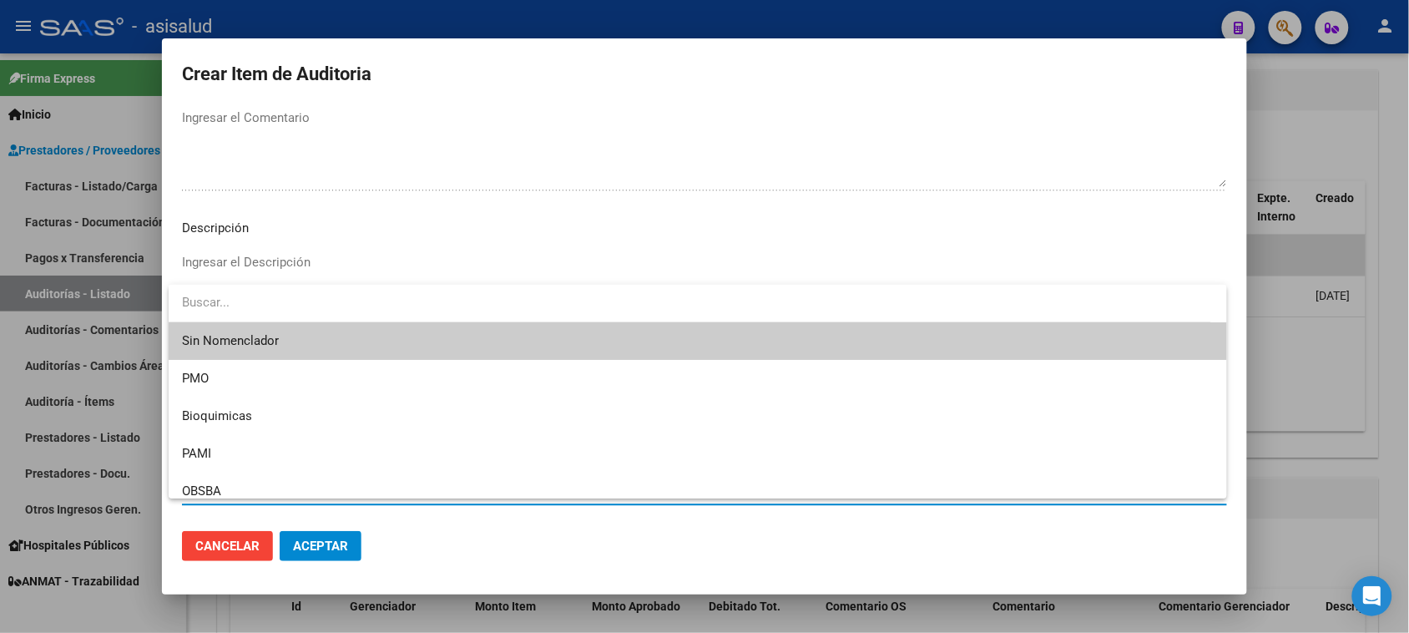
click at [257, 339] on span "Sin Nomenclador" at bounding box center [698, 341] width 1032 height 38
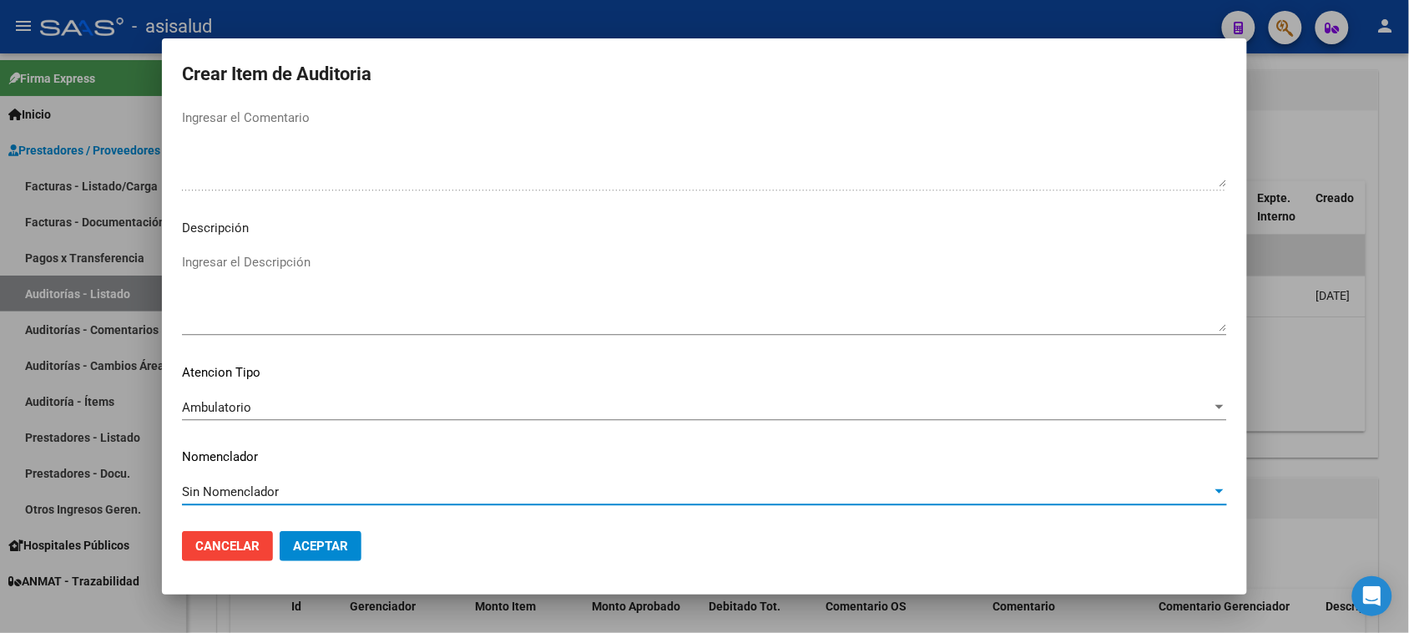
click at [310, 506] on button "Aceptar" at bounding box center [321, 546] width 82 height 30
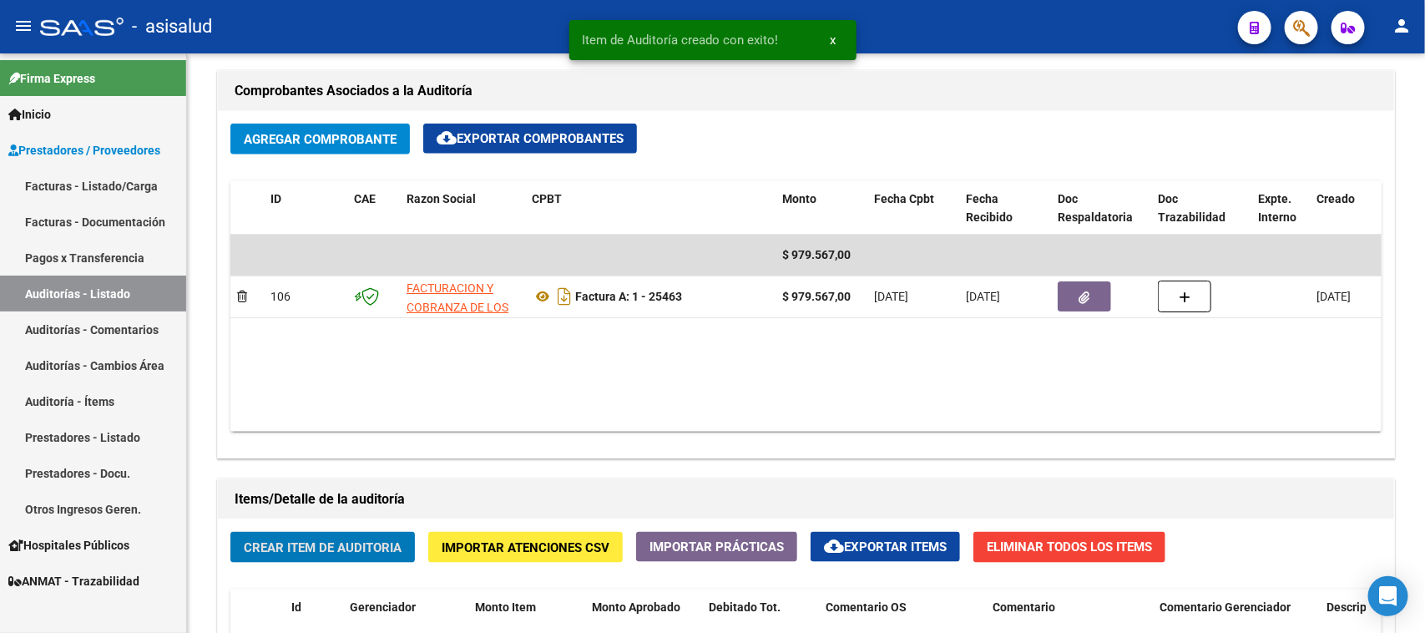
click at [310, 506] on button "Crear Item de Auditoria" at bounding box center [322, 547] width 185 height 31
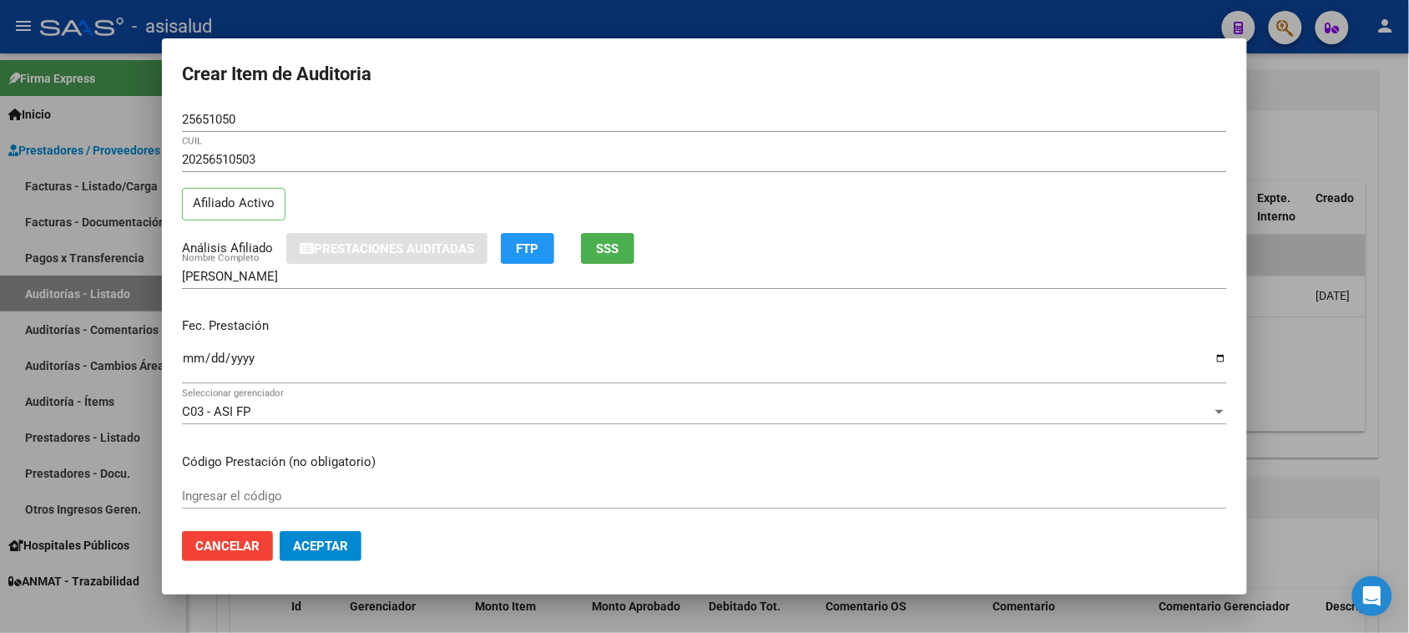
click at [196, 349] on div "Ingresar la fecha" at bounding box center [704, 366] width 1045 height 36
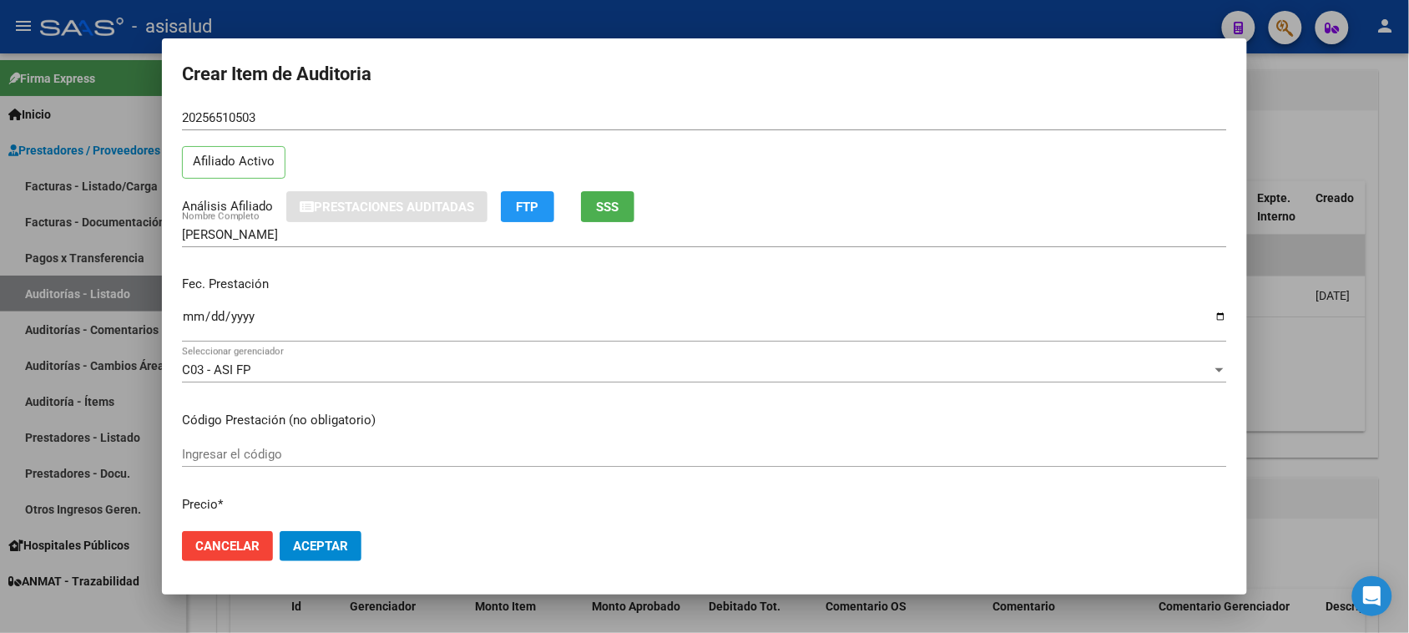
scroll to position [243, 0]
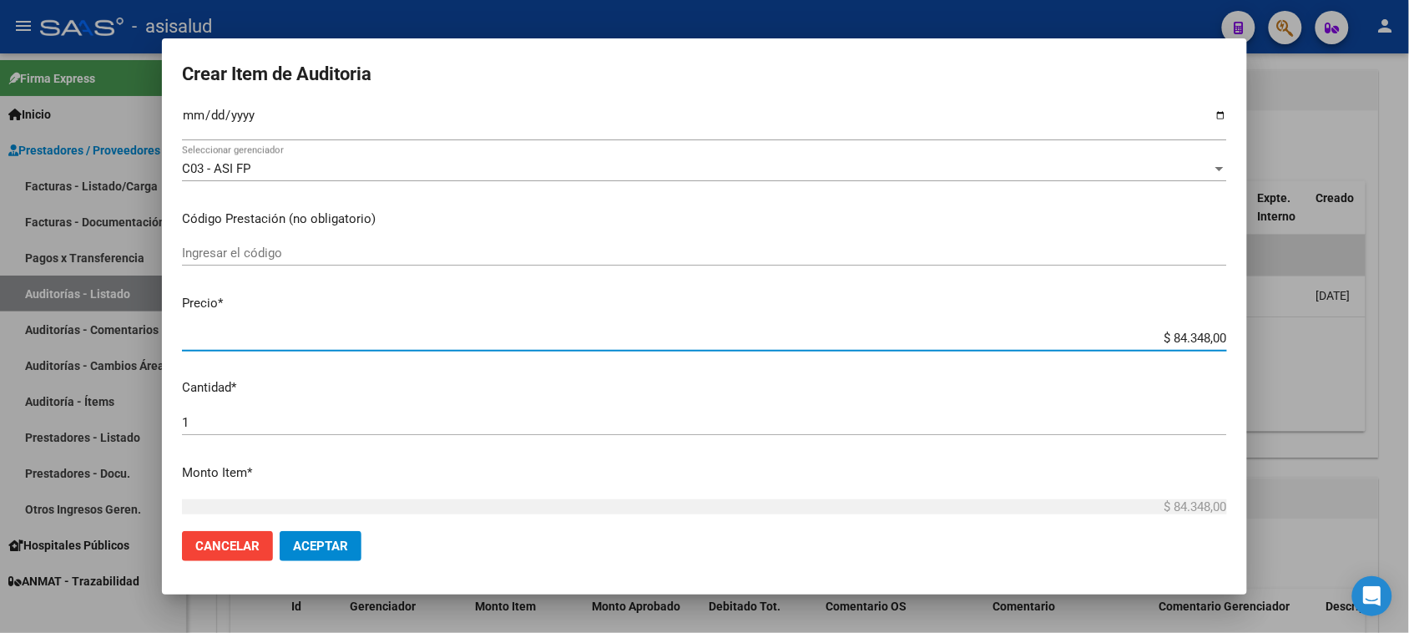
drag, startPoint x: 1140, startPoint y: 335, endPoint x: 1299, endPoint y: 347, distance: 160.0
click at [1140, 347] on div "Crear Item de Auditoria 25651050 Nro Documento 20256510503 CUIL Afiliado Activo…" at bounding box center [704, 316] width 1409 height 633
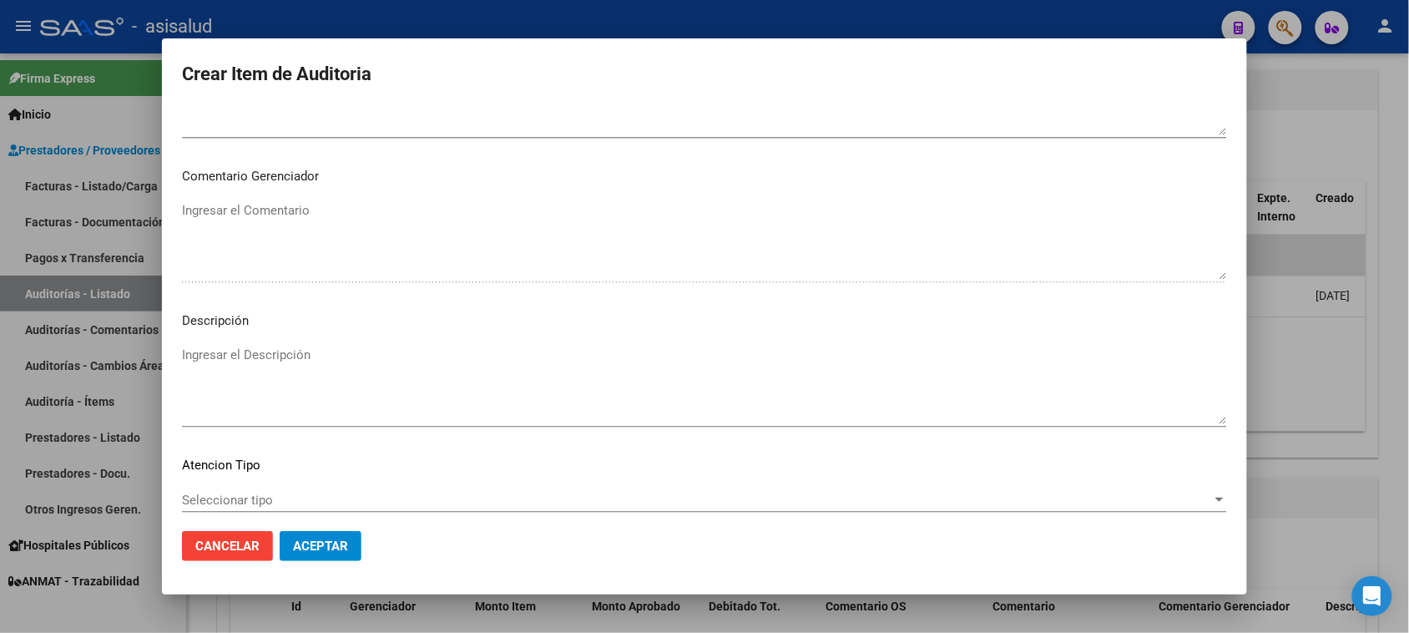
scroll to position [1090, 0]
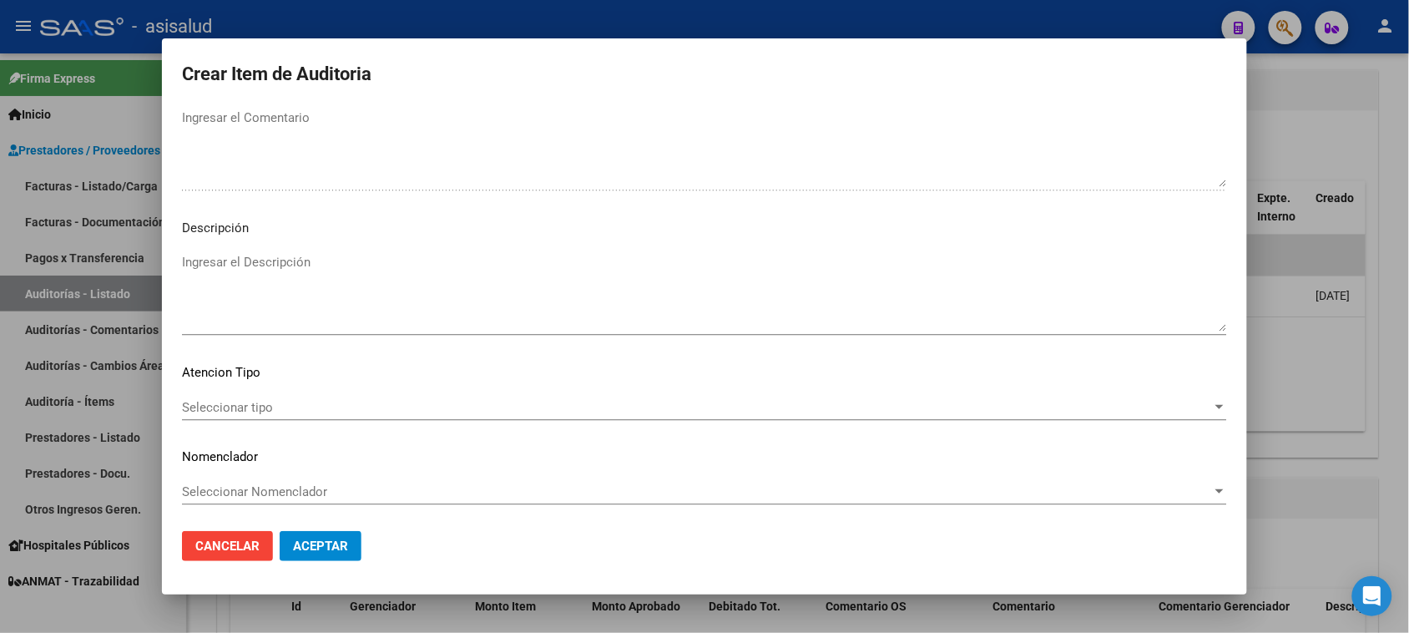
click at [268, 397] on div "Seleccionar tipo Seleccionar tipo" at bounding box center [704, 407] width 1045 height 25
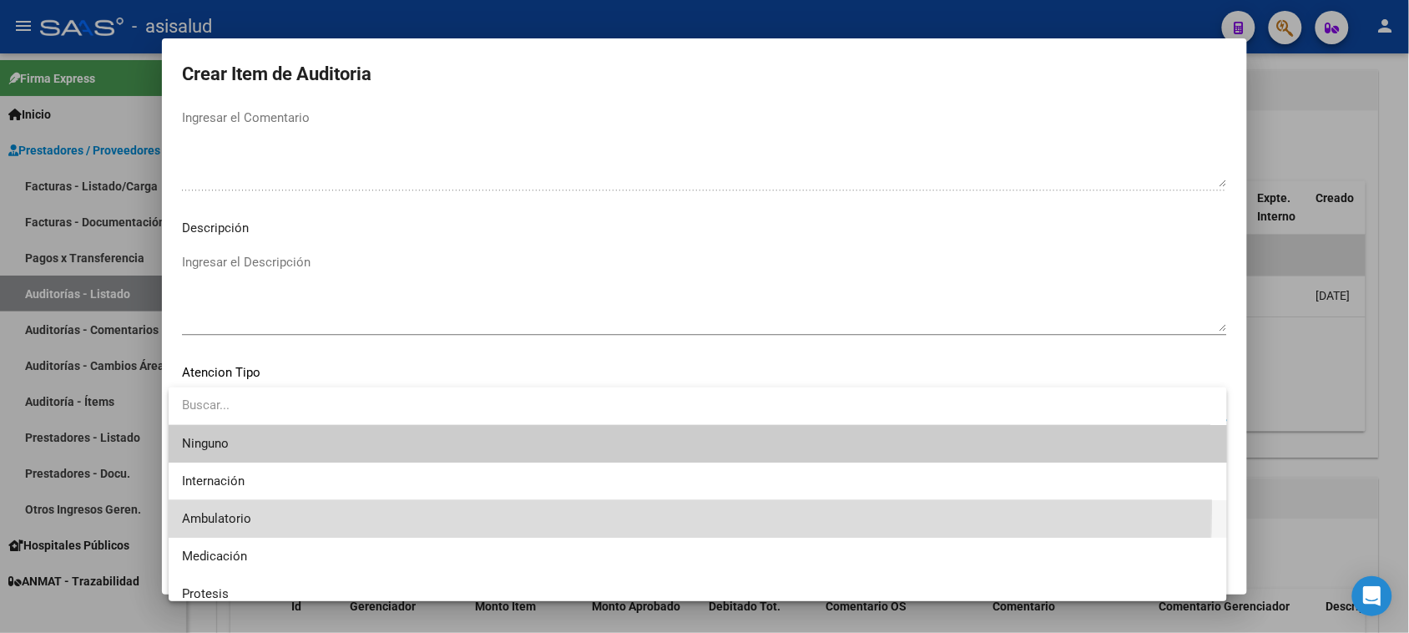
click at [201, 506] on span "Ambulatorio" at bounding box center [698, 519] width 1032 height 38
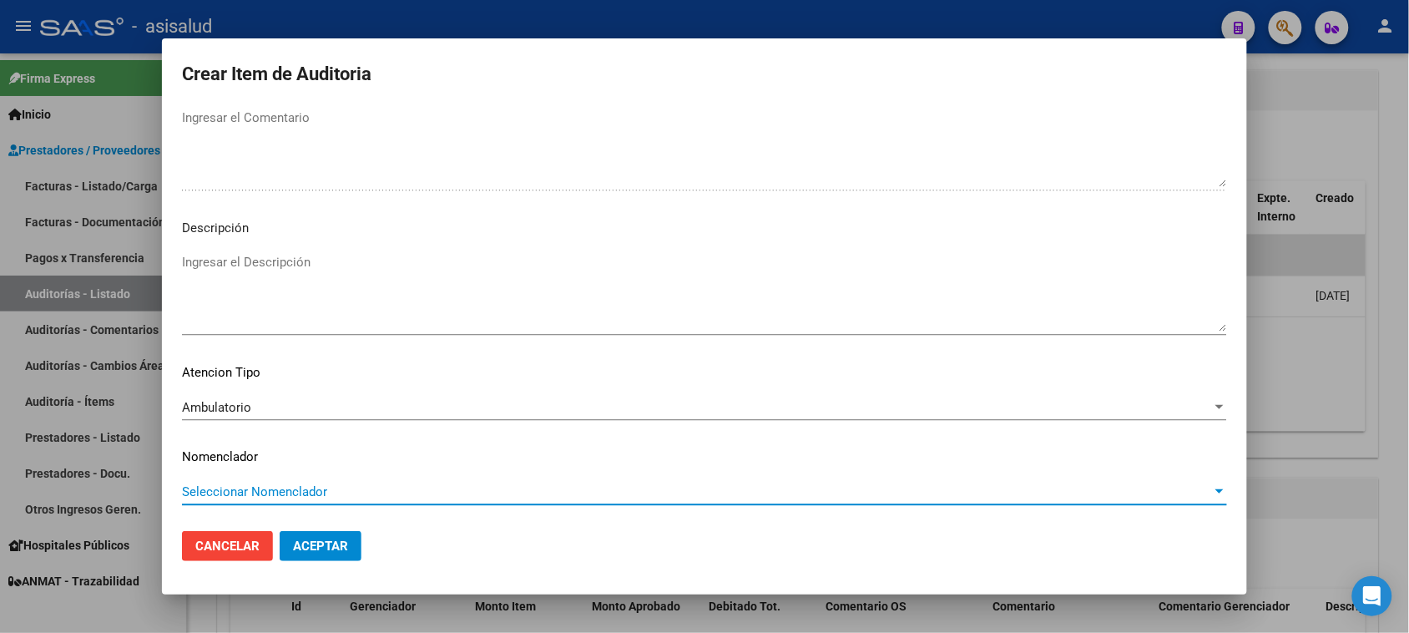
click at [245, 485] on span "Seleccionar Nomenclador" at bounding box center [697, 491] width 1030 height 15
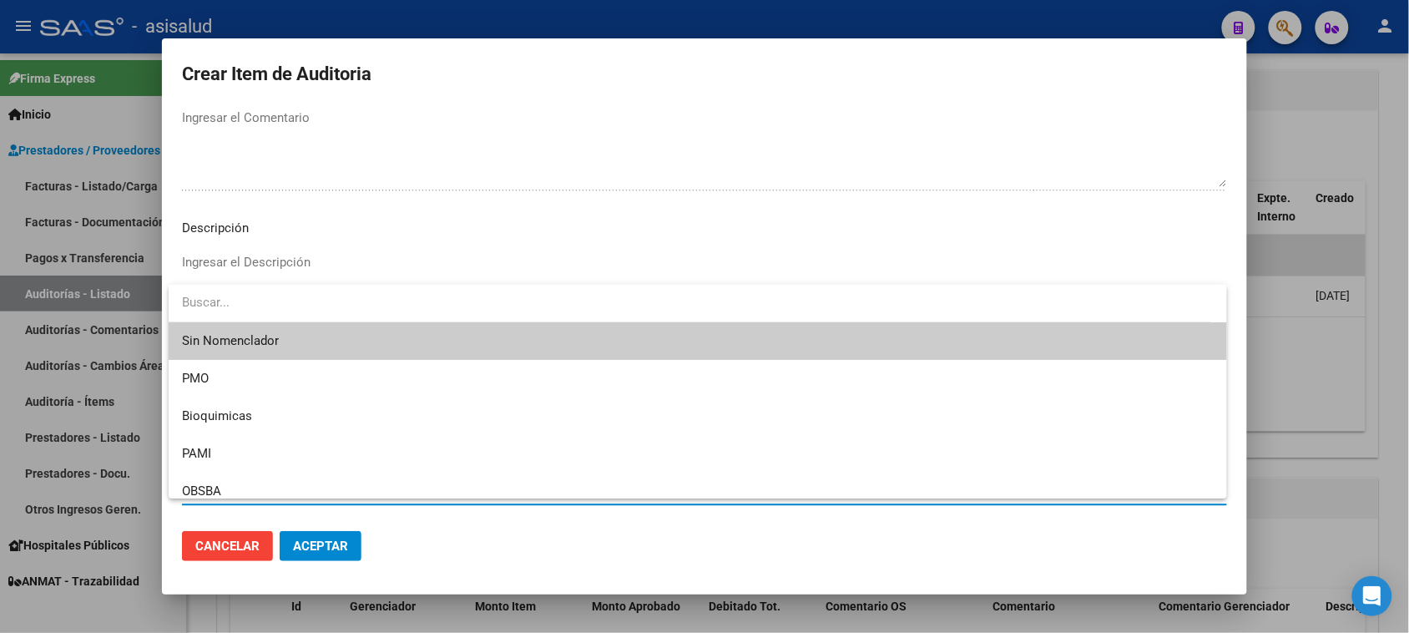
click at [236, 331] on span "Sin Nomenclador" at bounding box center [698, 341] width 1032 height 38
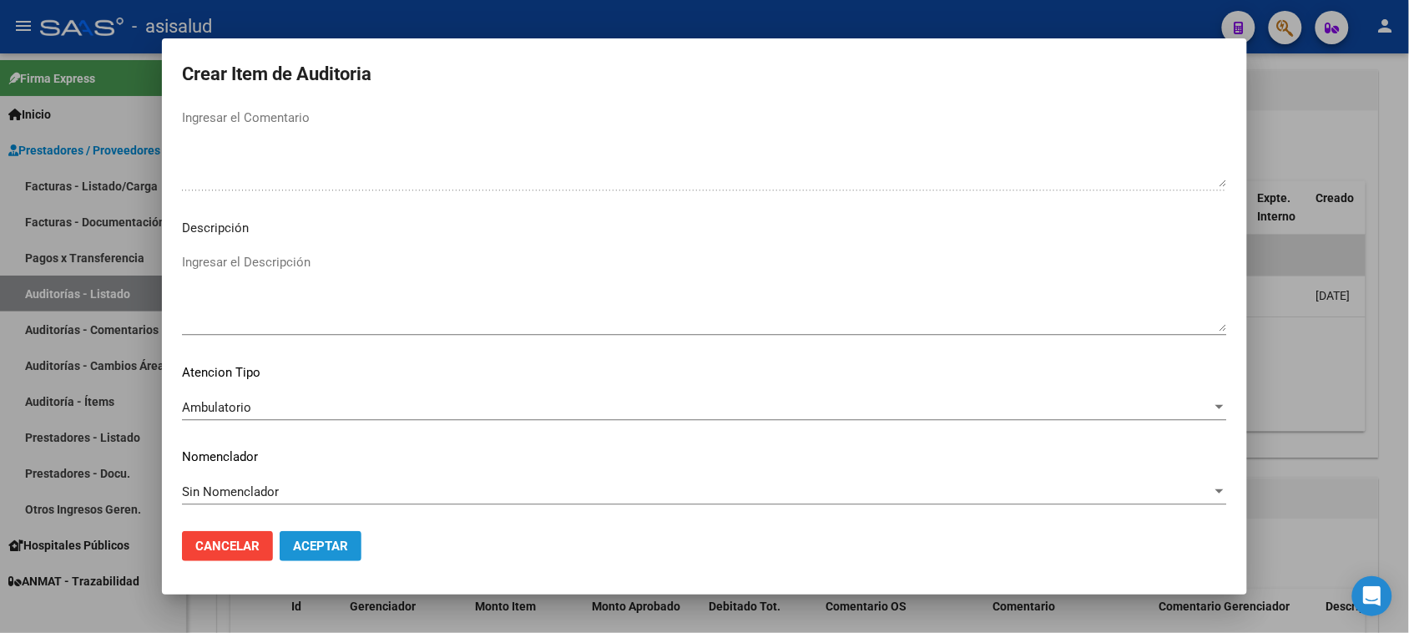
click at [301, 506] on span "Aceptar" at bounding box center [320, 546] width 55 height 15
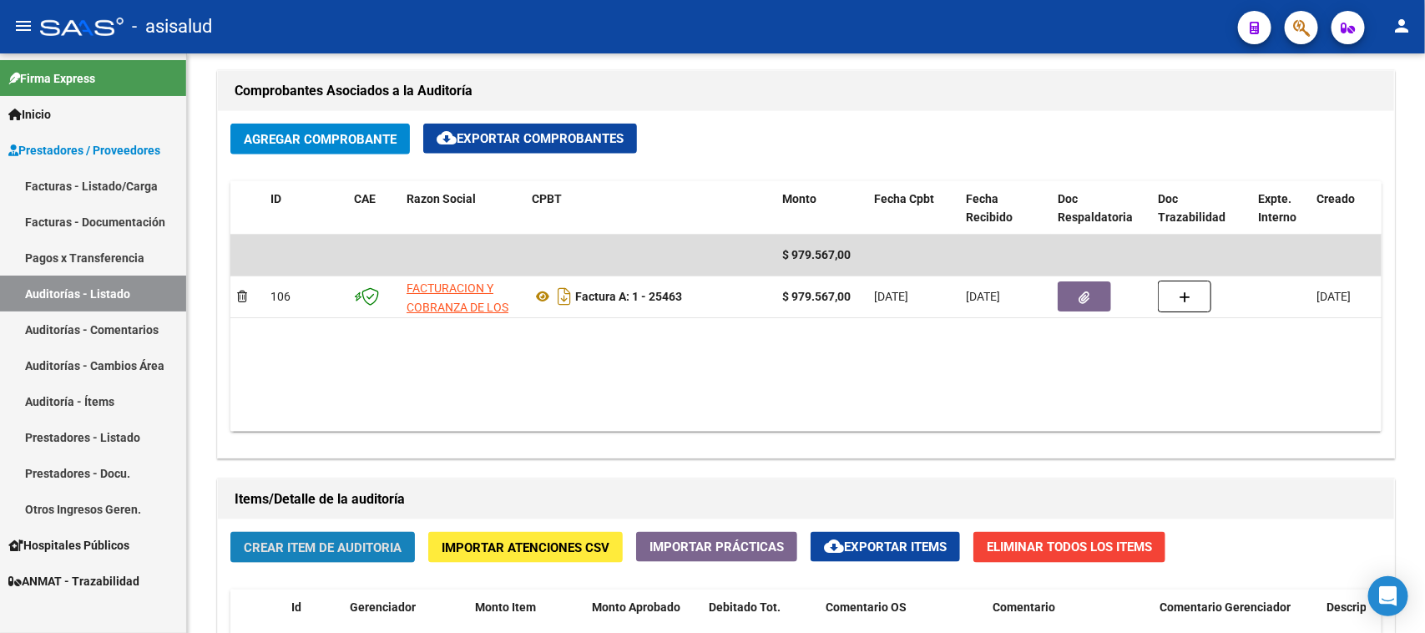
click at [301, 506] on span "Crear Item de Auditoria" at bounding box center [323, 547] width 158 height 15
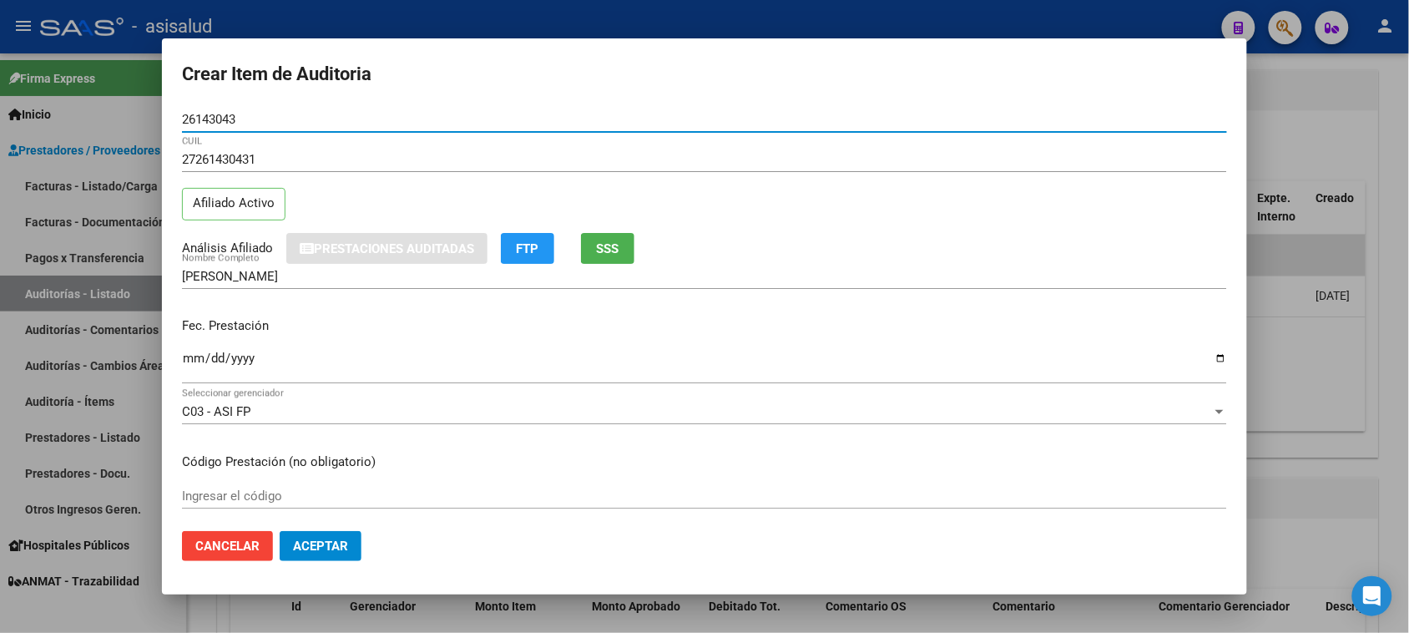
click at [194, 365] on input "Ingresar la fecha" at bounding box center [704, 364] width 1045 height 27
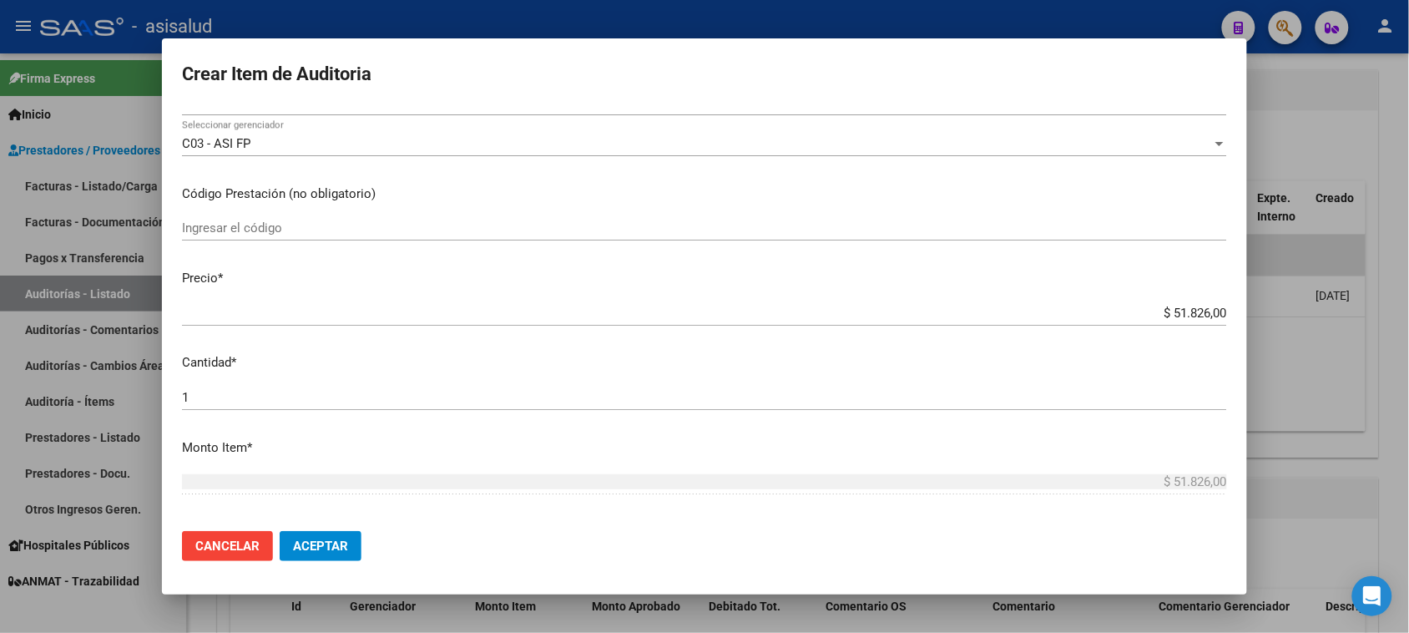
scroll to position [344, 0]
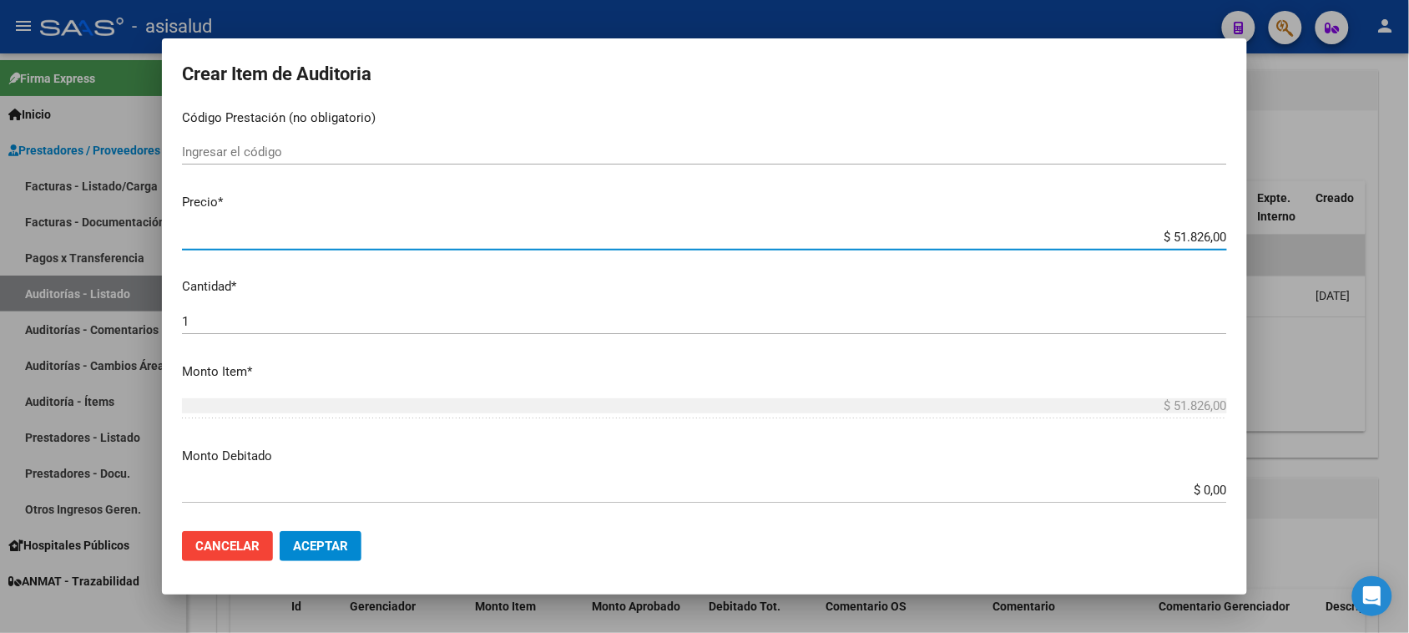
drag, startPoint x: 1153, startPoint y: 240, endPoint x: 1300, endPoint y: 223, distance: 147.9
click at [1140, 223] on div "Crear Item de Auditoria 26143043 Nro Documento 27261430431 CUIL Afiliado Activo…" at bounding box center [704, 316] width 1409 height 633
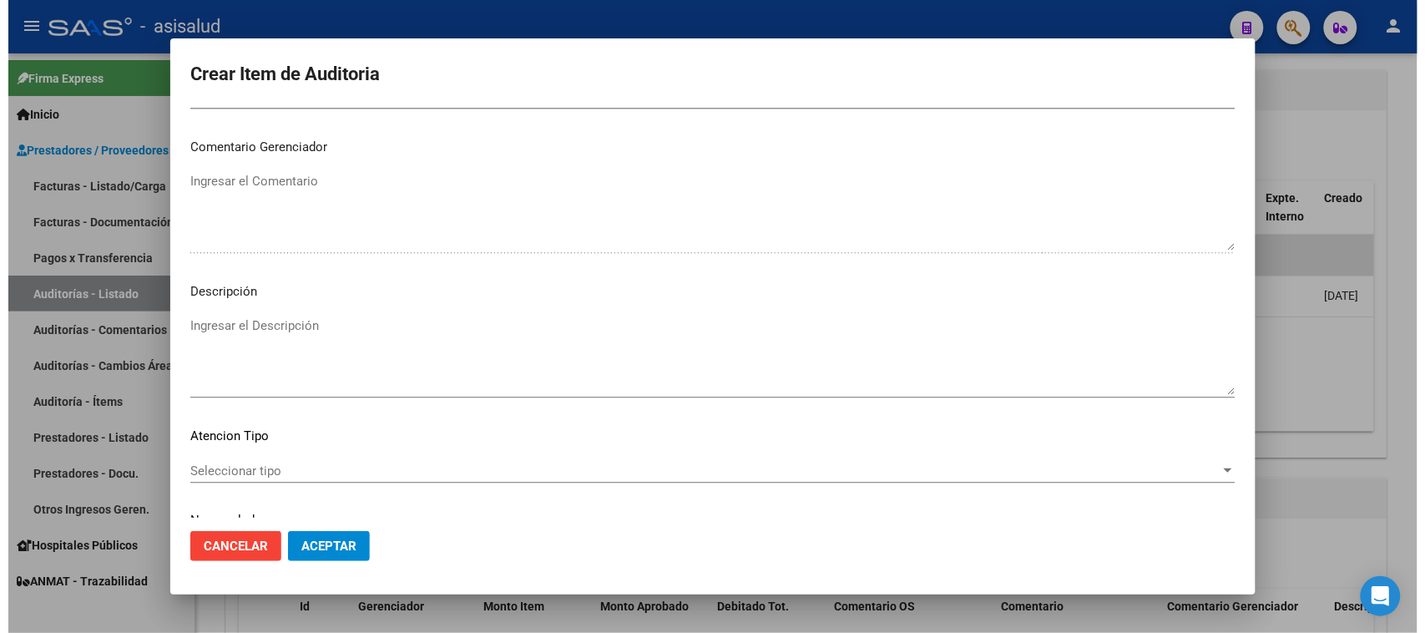
scroll to position [1090, 0]
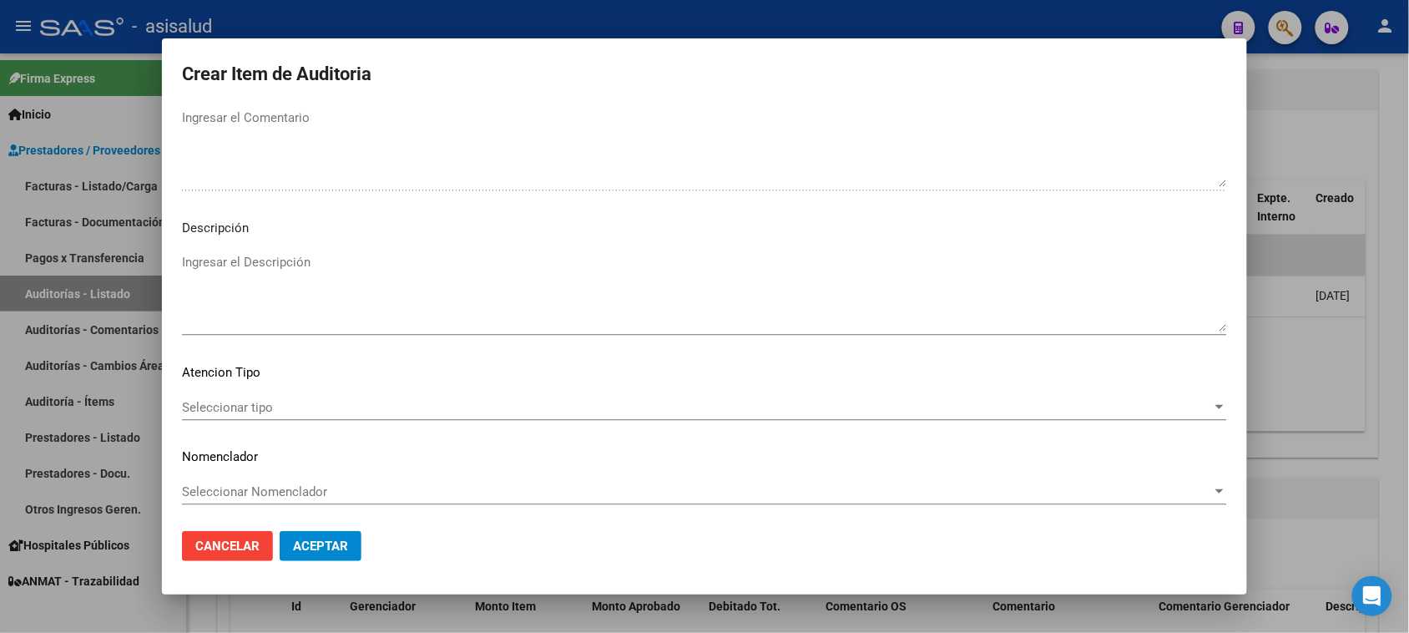
click at [519, 402] on span "Seleccionar tipo" at bounding box center [697, 407] width 1030 height 15
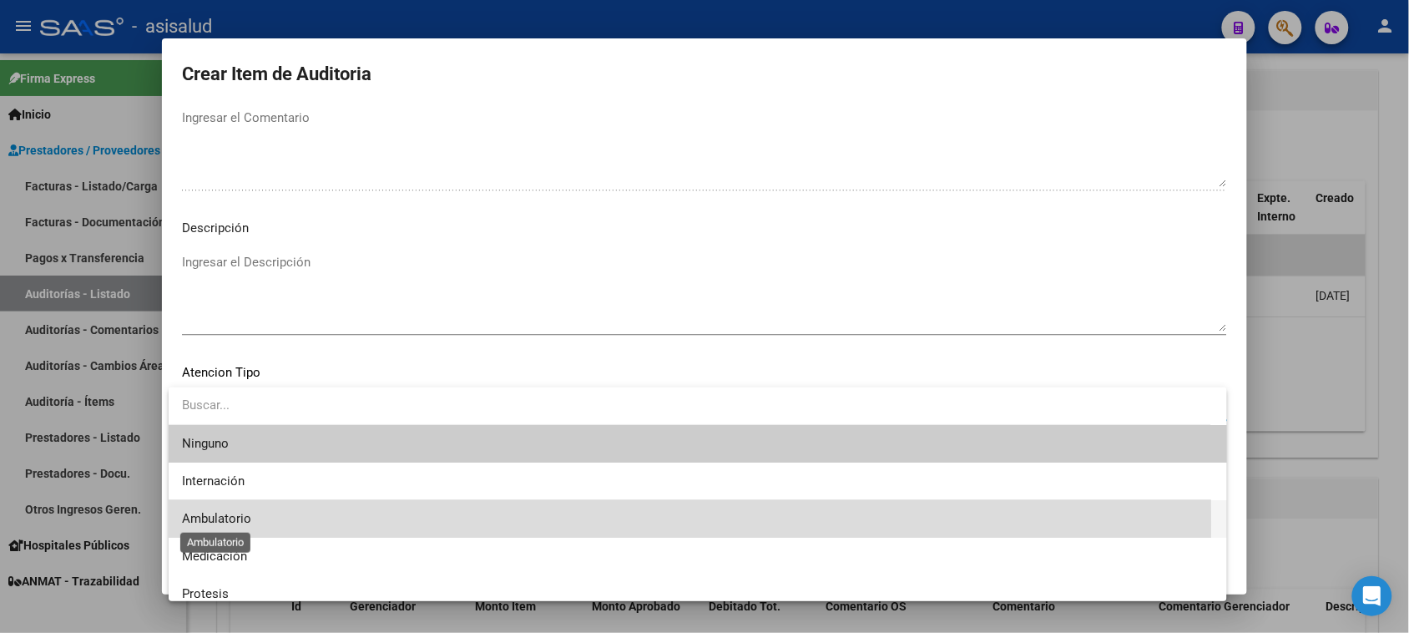
click at [239, 506] on span "Ambulatorio" at bounding box center [216, 518] width 69 height 15
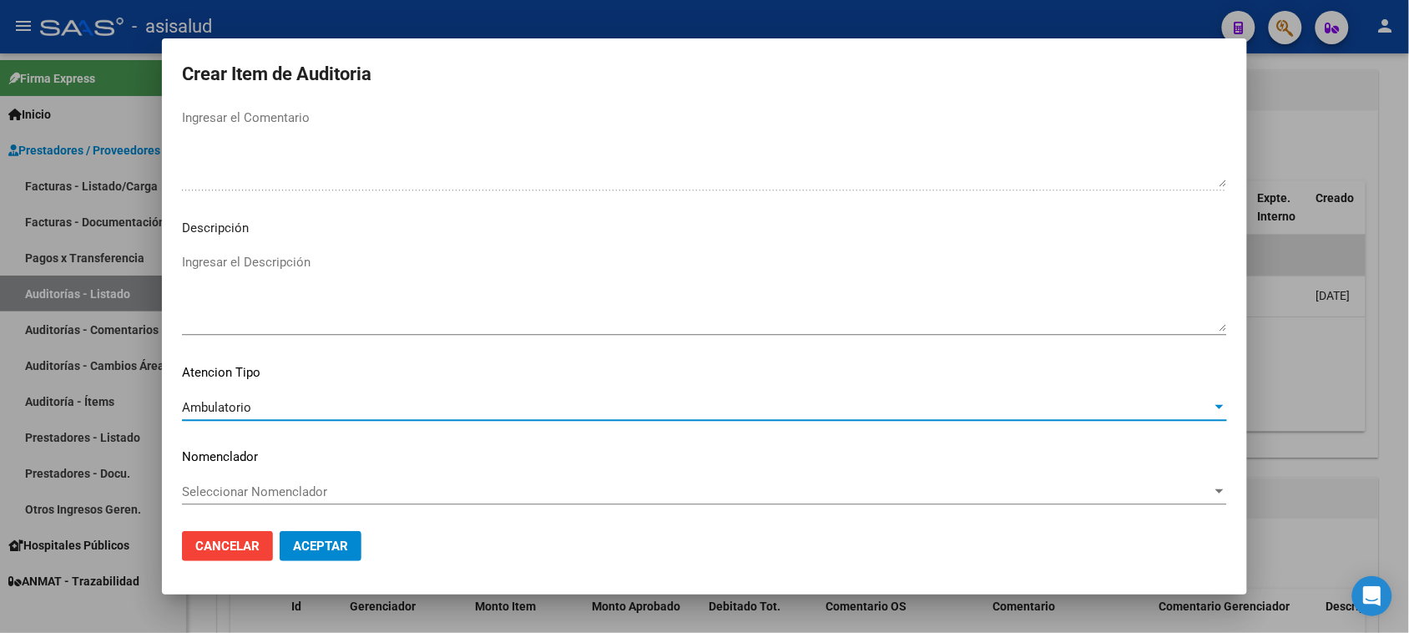
click at [286, 485] on span "Seleccionar Nomenclador" at bounding box center [697, 491] width 1030 height 15
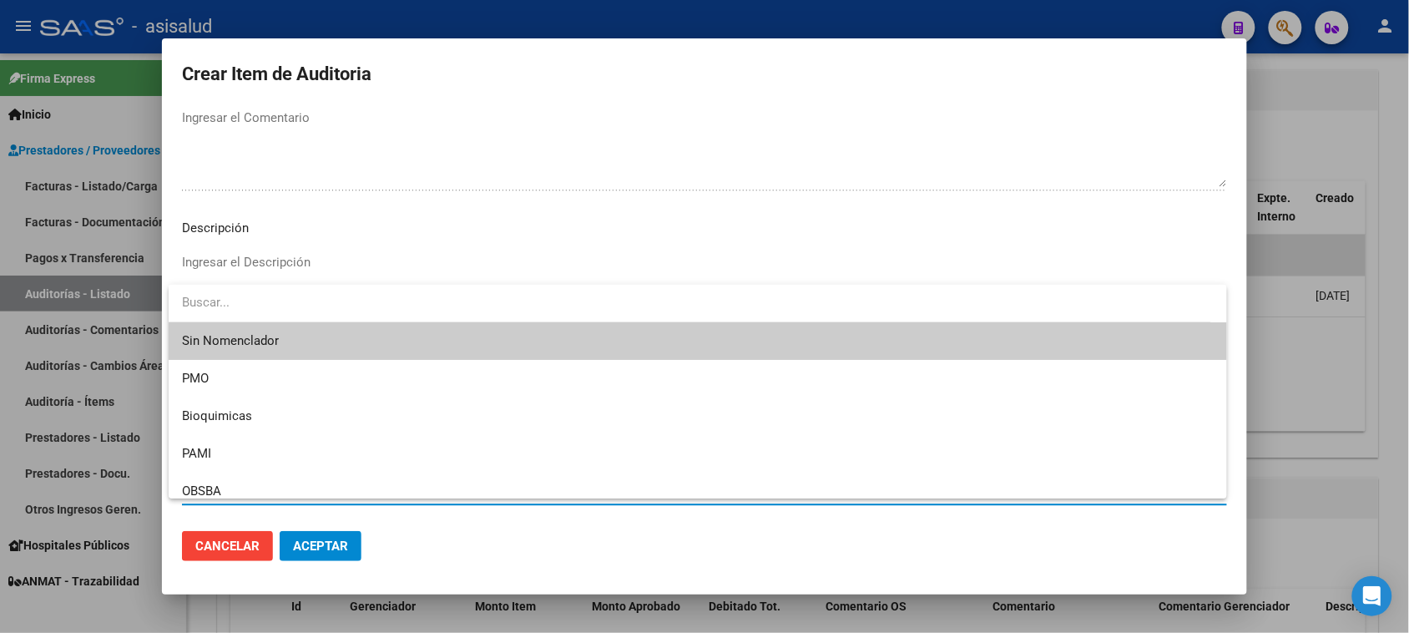
click at [284, 336] on span "Sin Nomenclador" at bounding box center [698, 341] width 1032 height 38
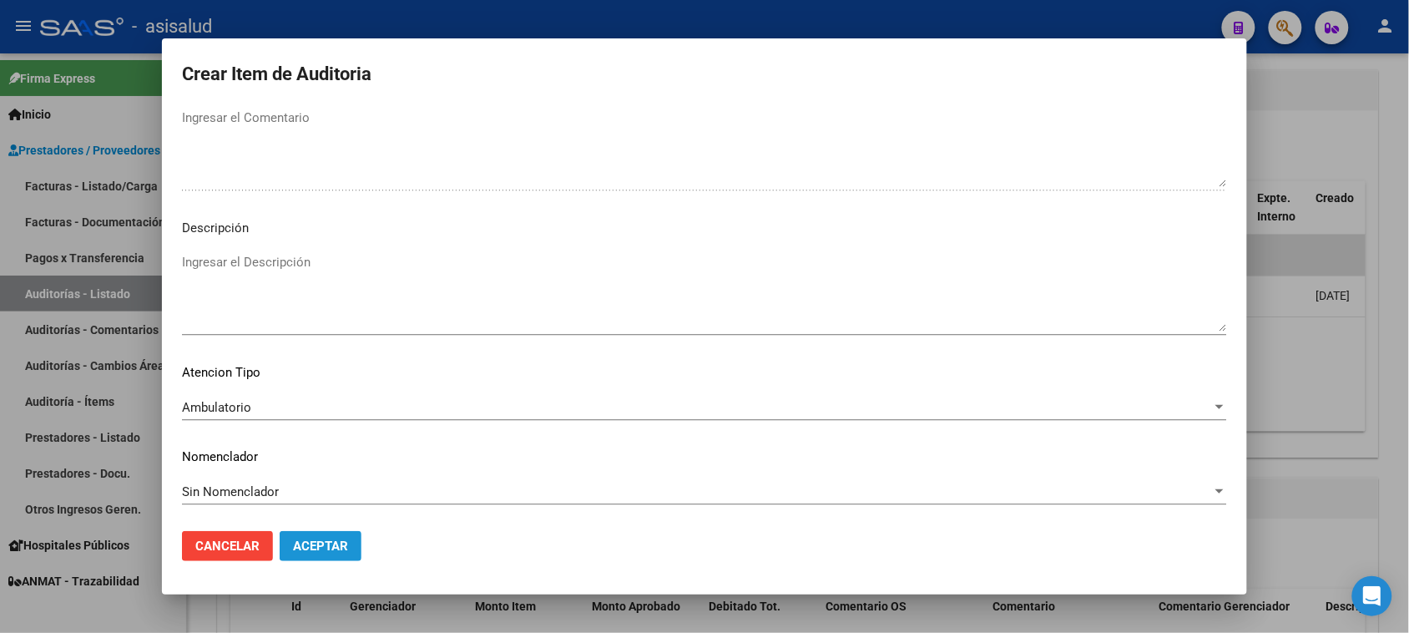
click at [326, 506] on span "Aceptar" at bounding box center [320, 546] width 55 height 15
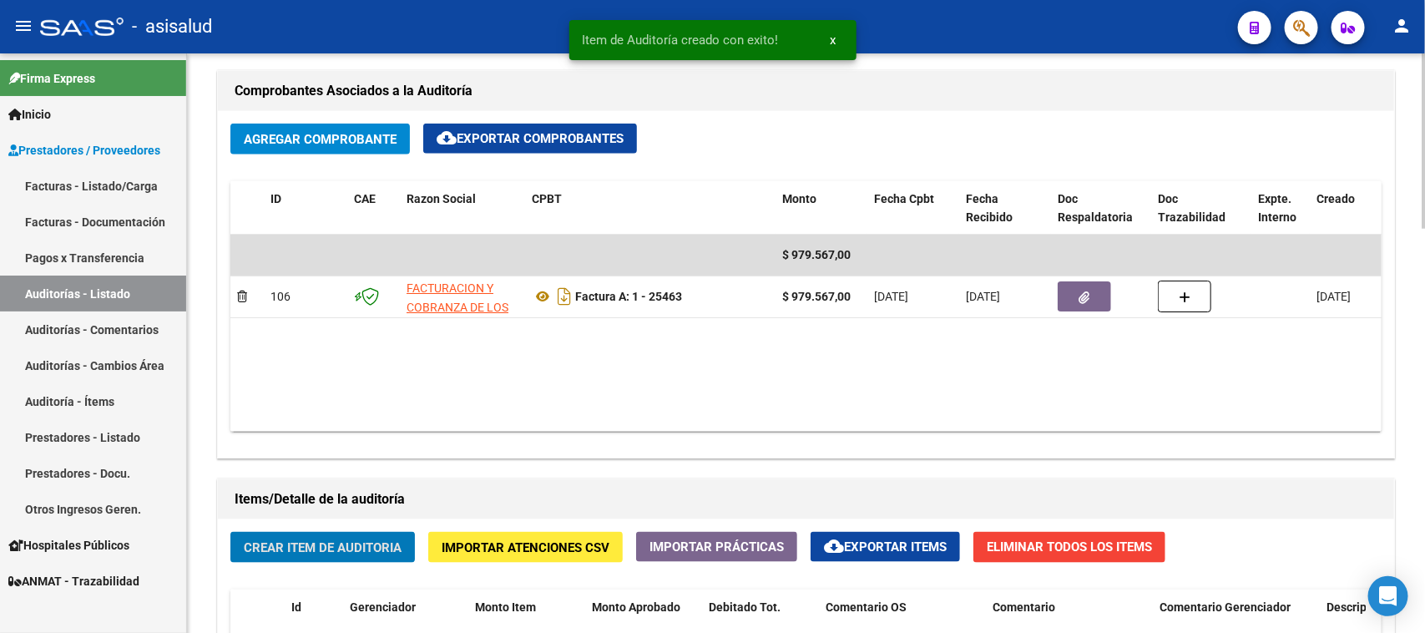
scroll to position [213, 0]
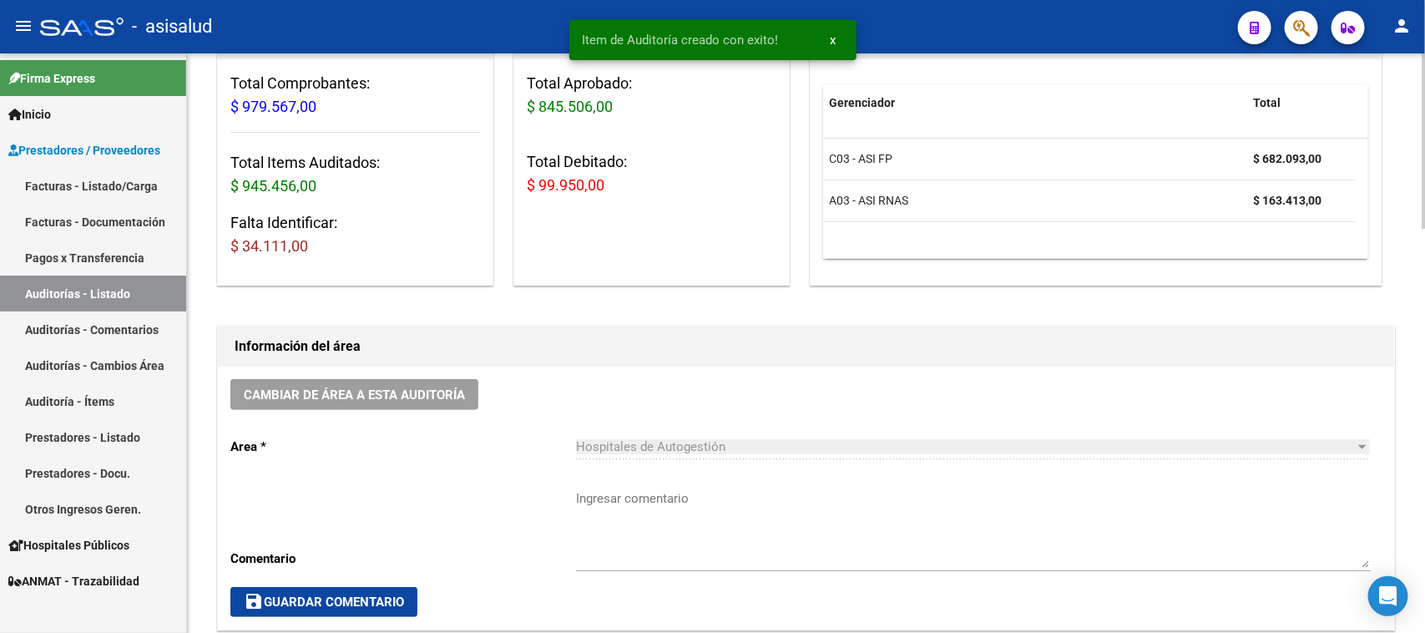
click at [1140, 129] on div at bounding box center [1424, 343] width 4 height 580
click at [1140, 129] on div at bounding box center [1424, 205] width 4 height 175
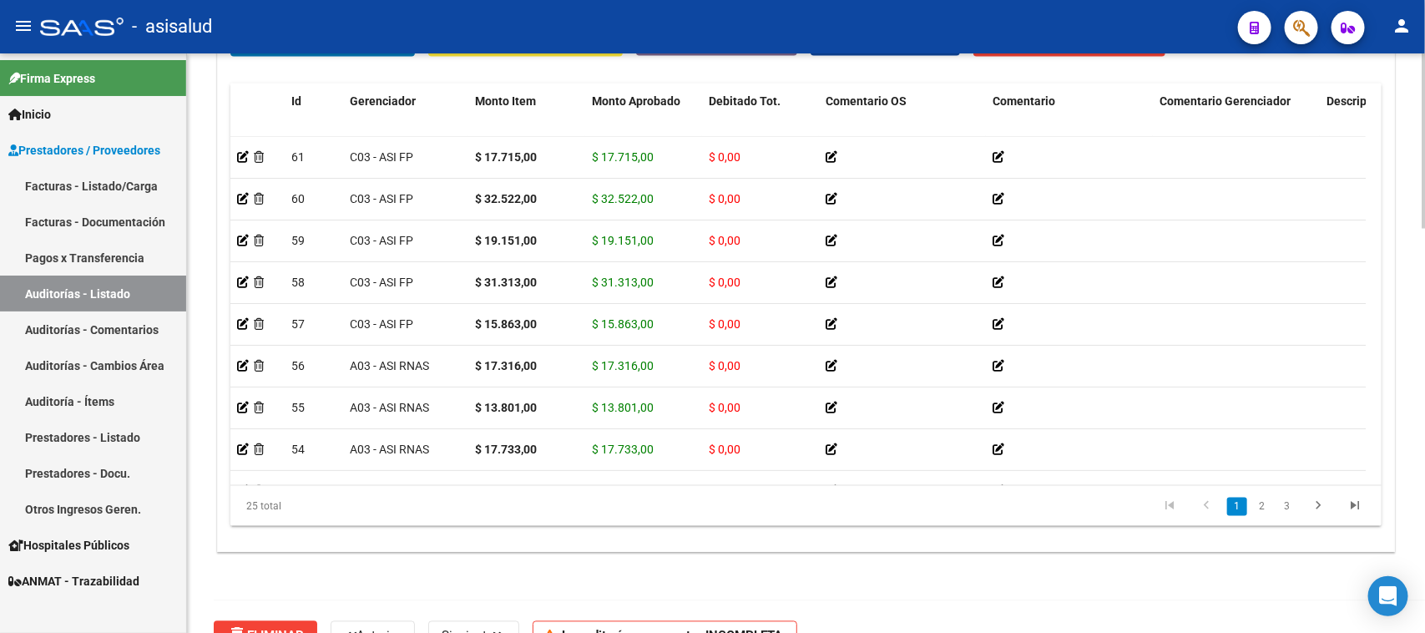
scroll to position [1337, 0]
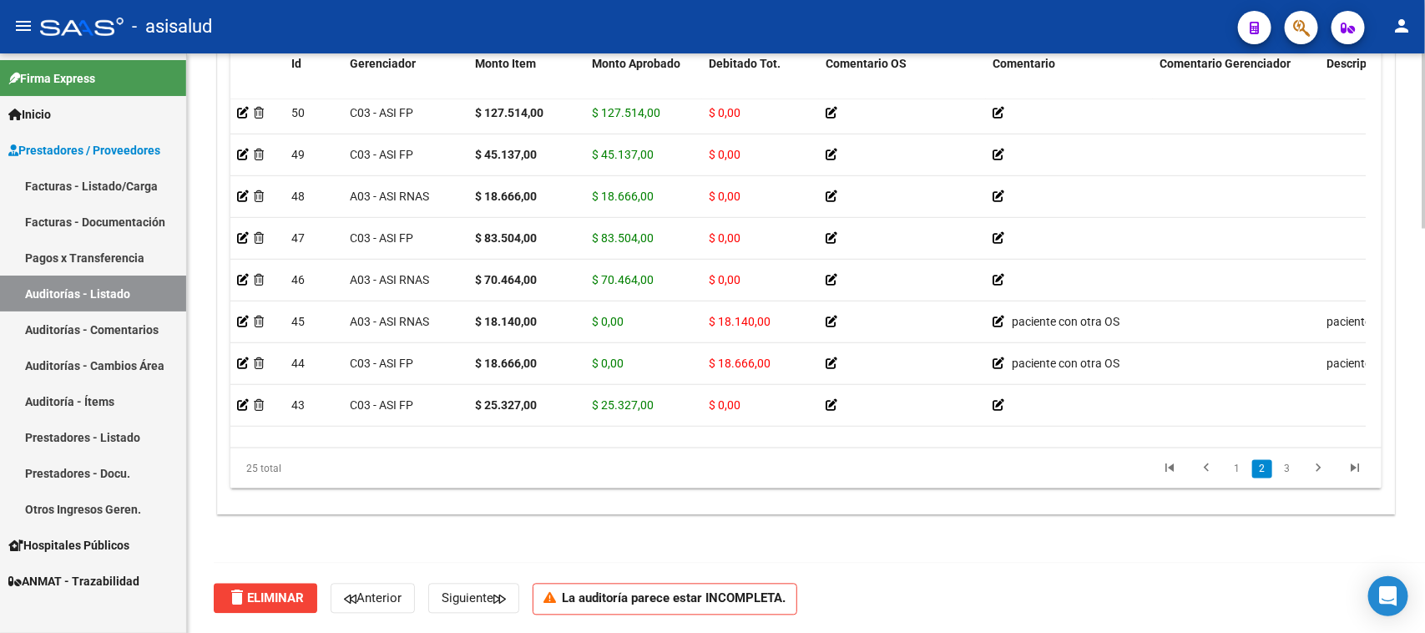
scroll to position [424, 0]
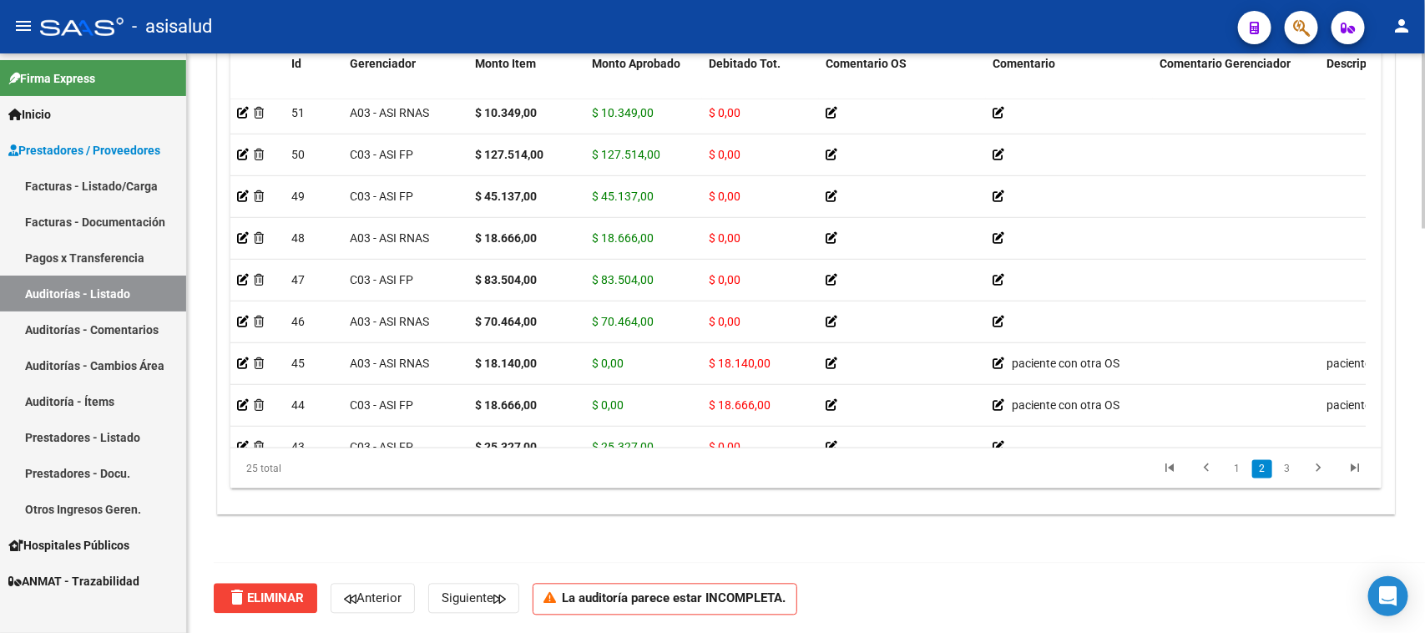
drag, startPoint x: 1282, startPoint y: 114, endPoint x: 1350, endPoint y: 109, distance: 68.6
click at [1140, 109] on datatable-body "51 A03 - ASI RNAS $ 10.349,00 $ 10.349,00 $ 0,00 20705794821 70579482 [PERSON_N…" at bounding box center [797, 273] width 1135 height 348
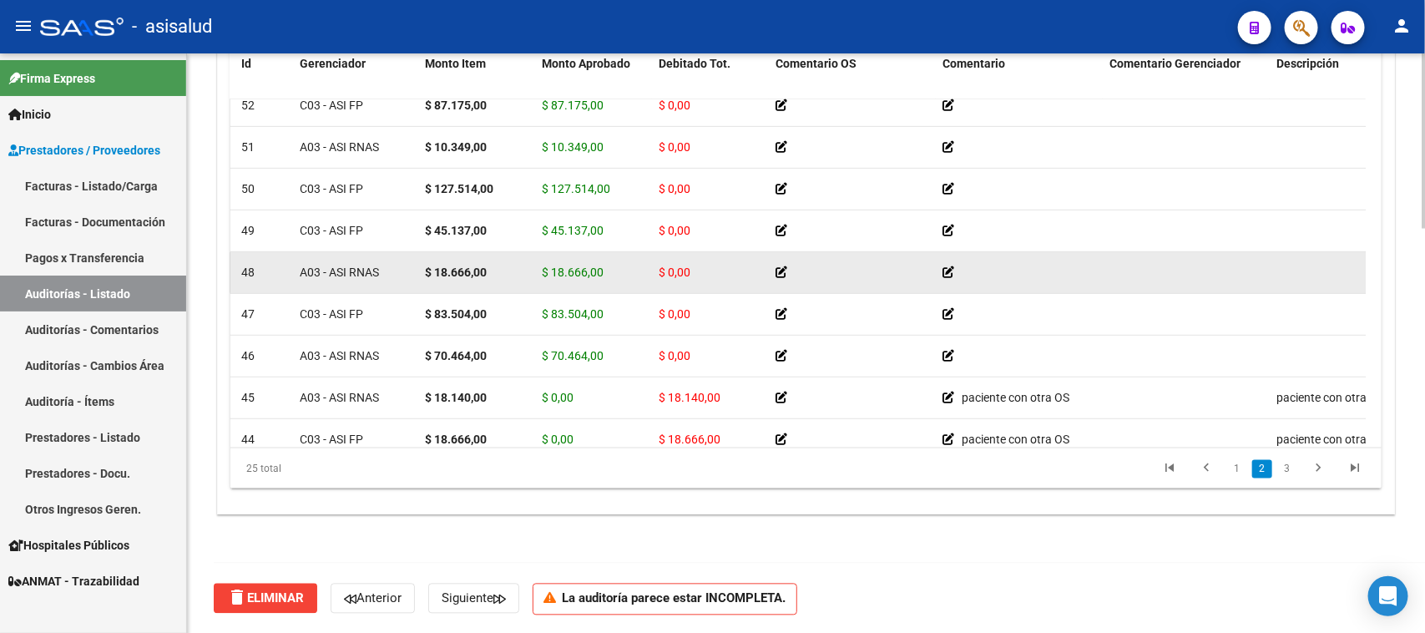
click at [1140, 263] on div at bounding box center [1187, 272] width 154 height 19
drag, startPoint x: 1236, startPoint y: 263, endPoint x: 1236, endPoint y: 285, distance: 21.7
click at [1140, 285] on datatable-body-cell at bounding box center [1186, 272] width 167 height 41
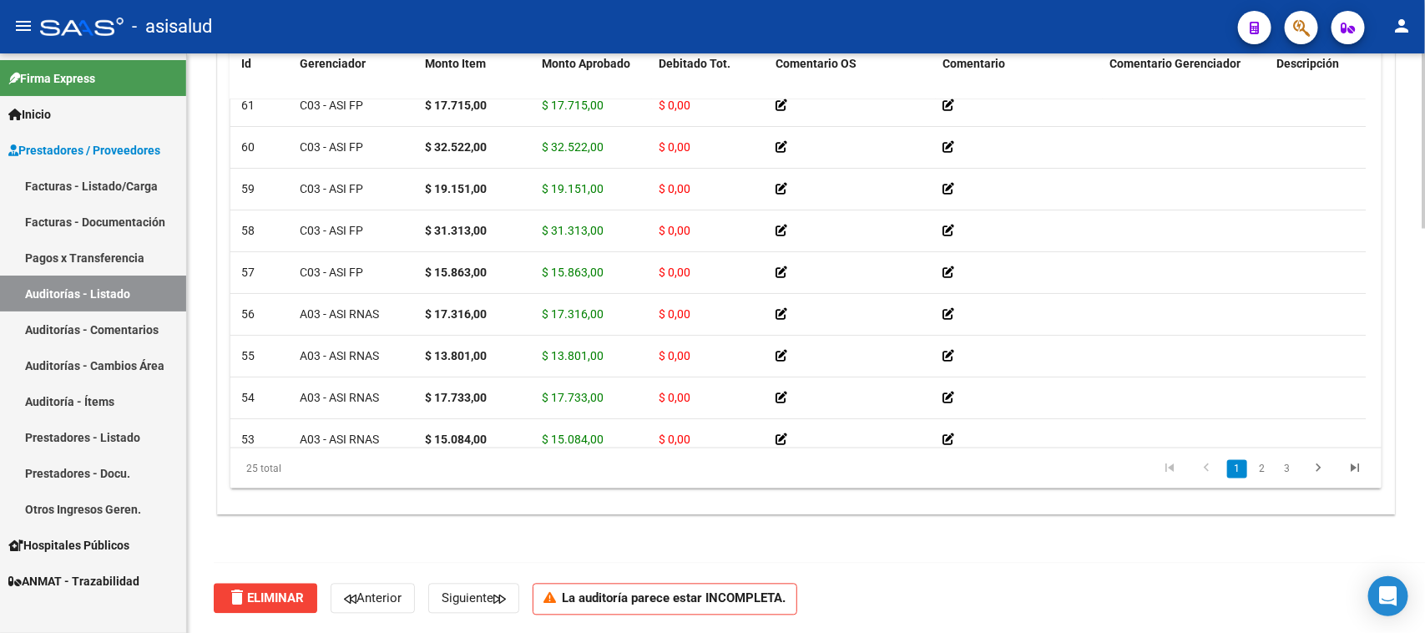
scroll to position [0, 50]
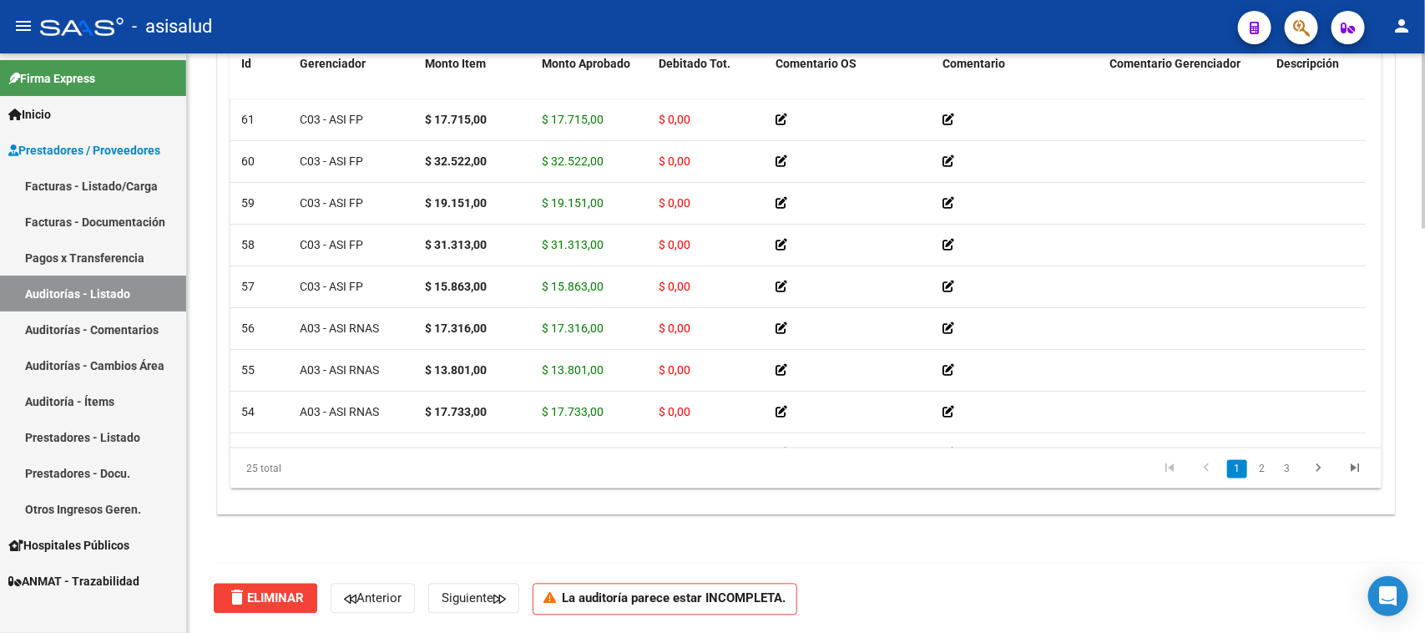
click at [1140, 197] on div "Crear Item de Auditoria Importar Atenciones CSV Importar Prácticas cloud_downlo…" at bounding box center [806, 245] width 1176 height 539
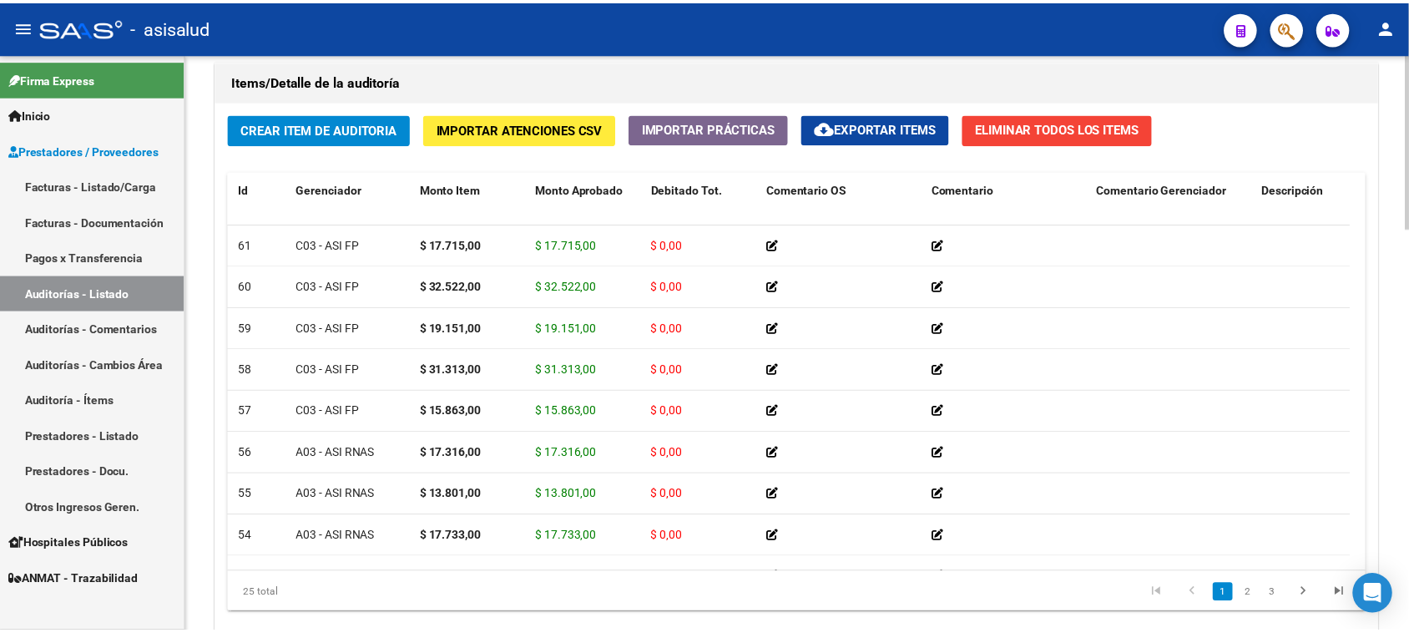
scroll to position [1170, 0]
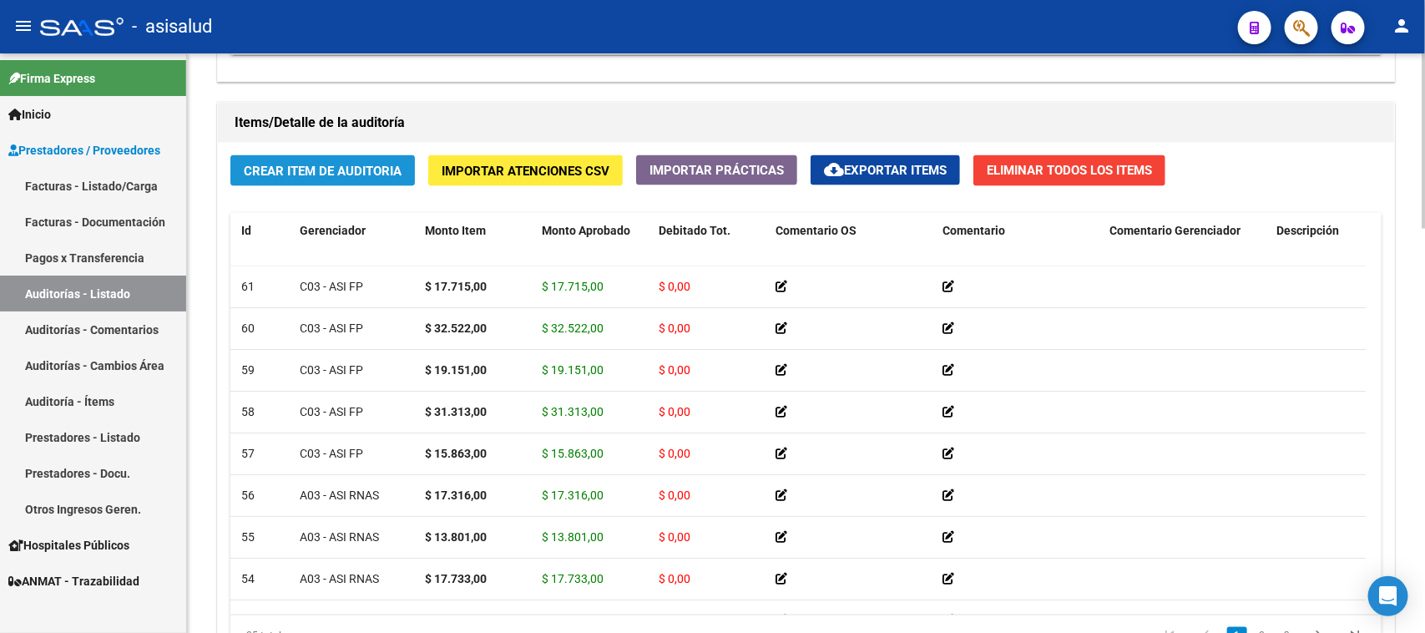
click at [311, 157] on button "Crear Item de Auditoria" at bounding box center [322, 170] width 185 height 31
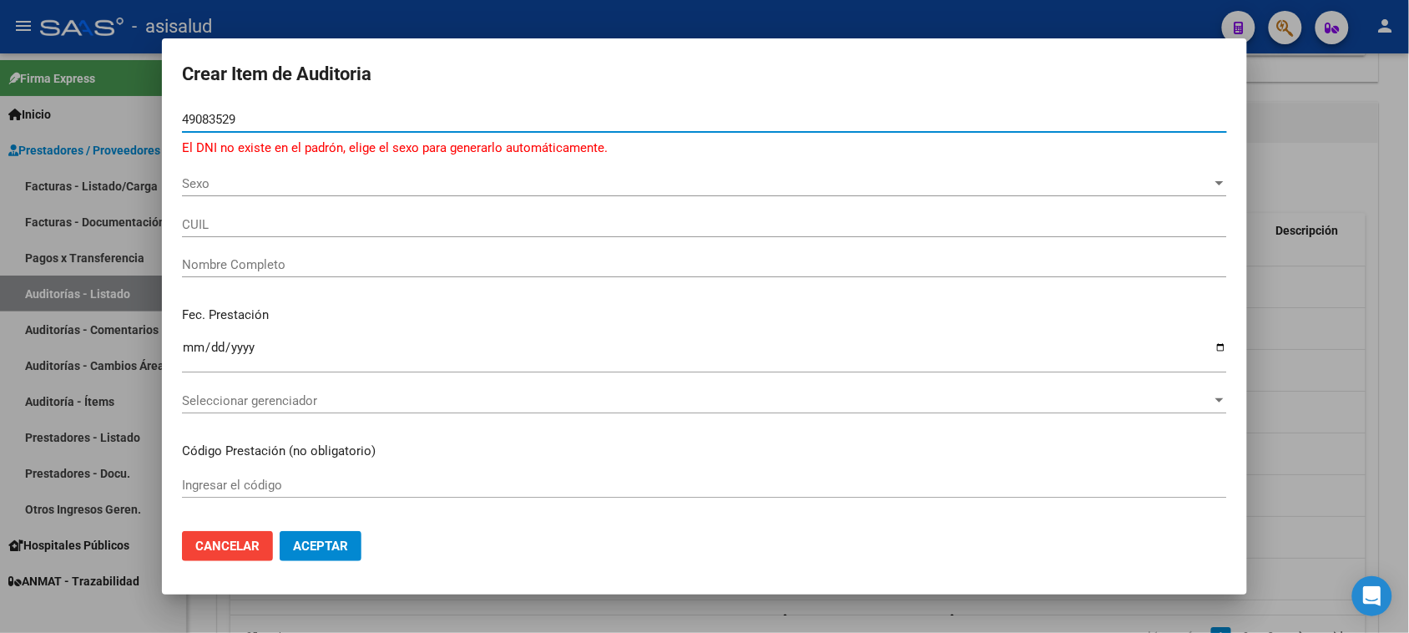
click at [313, 190] on span "Sexo" at bounding box center [697, 183] width 1030 height 15
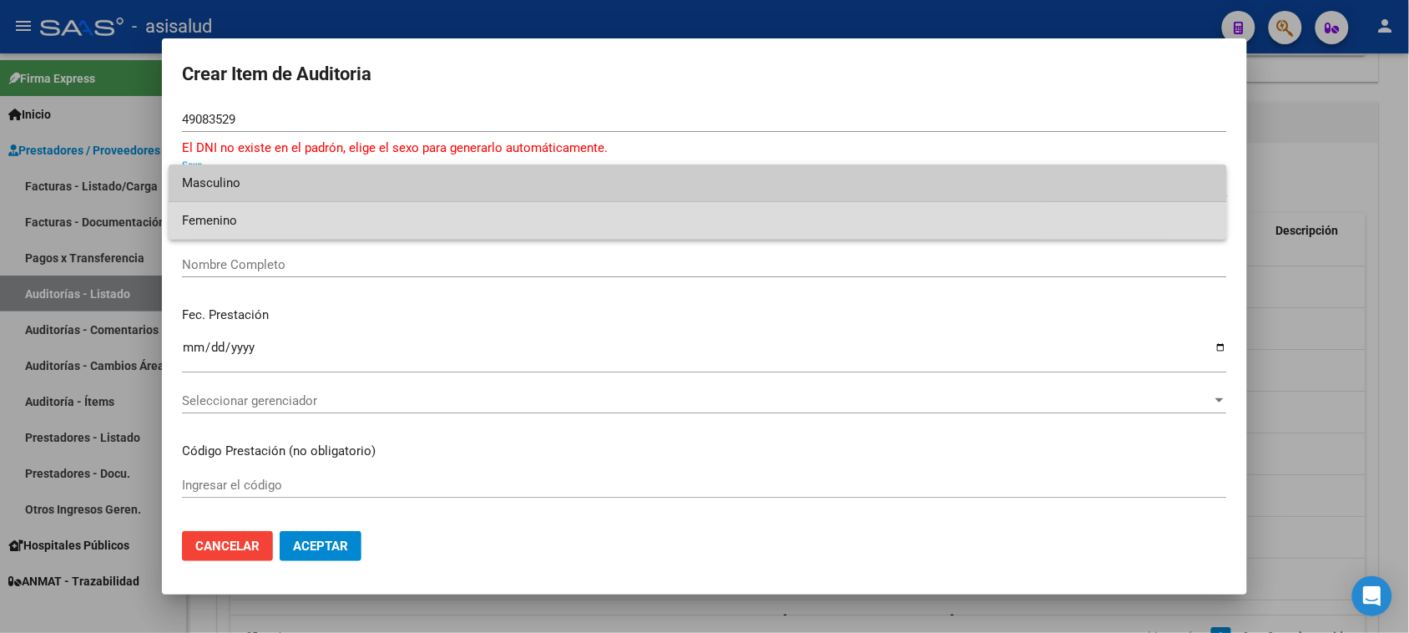
click at [286, 227] on span "Femenino" at bounding box center [698, 221] width 1032 height 38
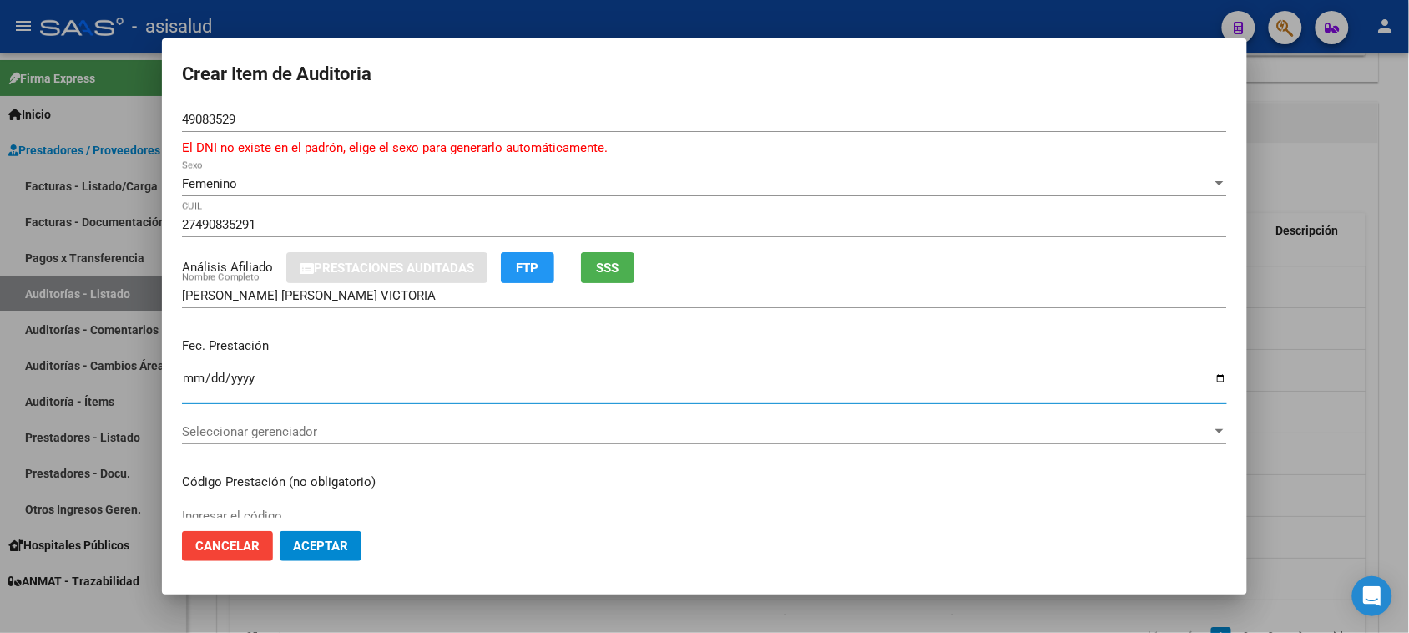
click at [193, 382] on input "Ingresar la fecha" at bounding box center [704, 385] width 1045 height 27
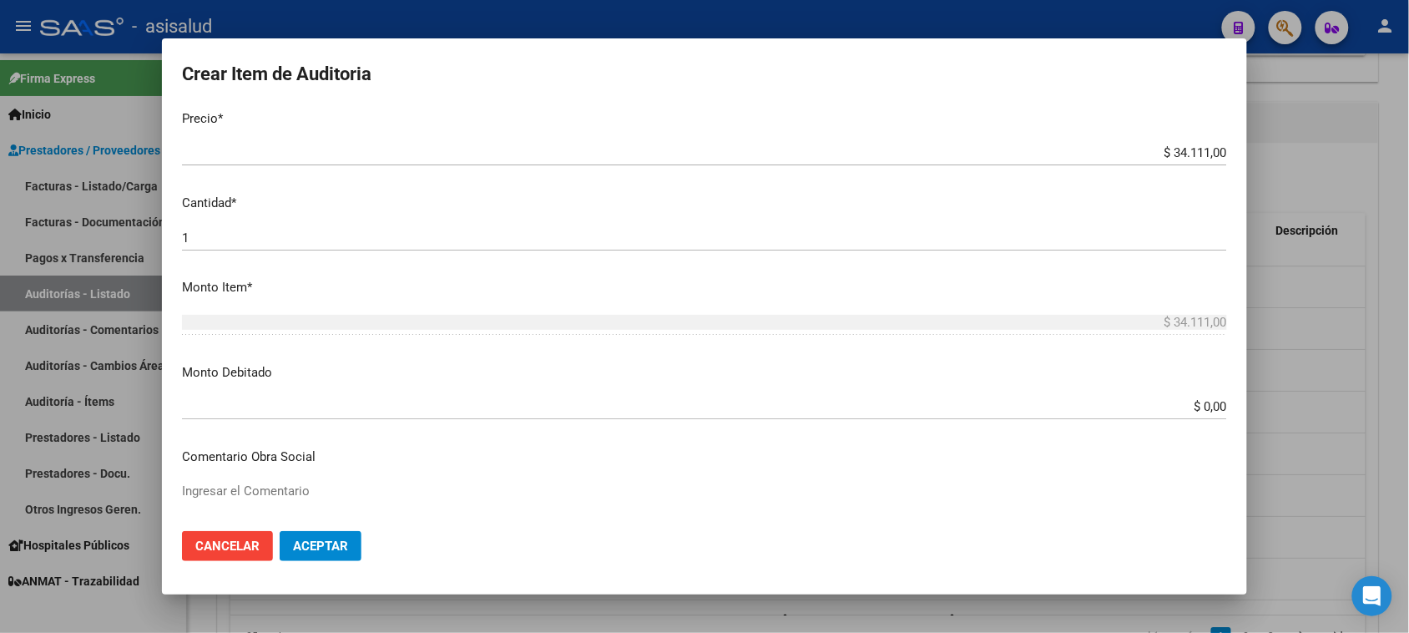
scroll to position [473, 0]
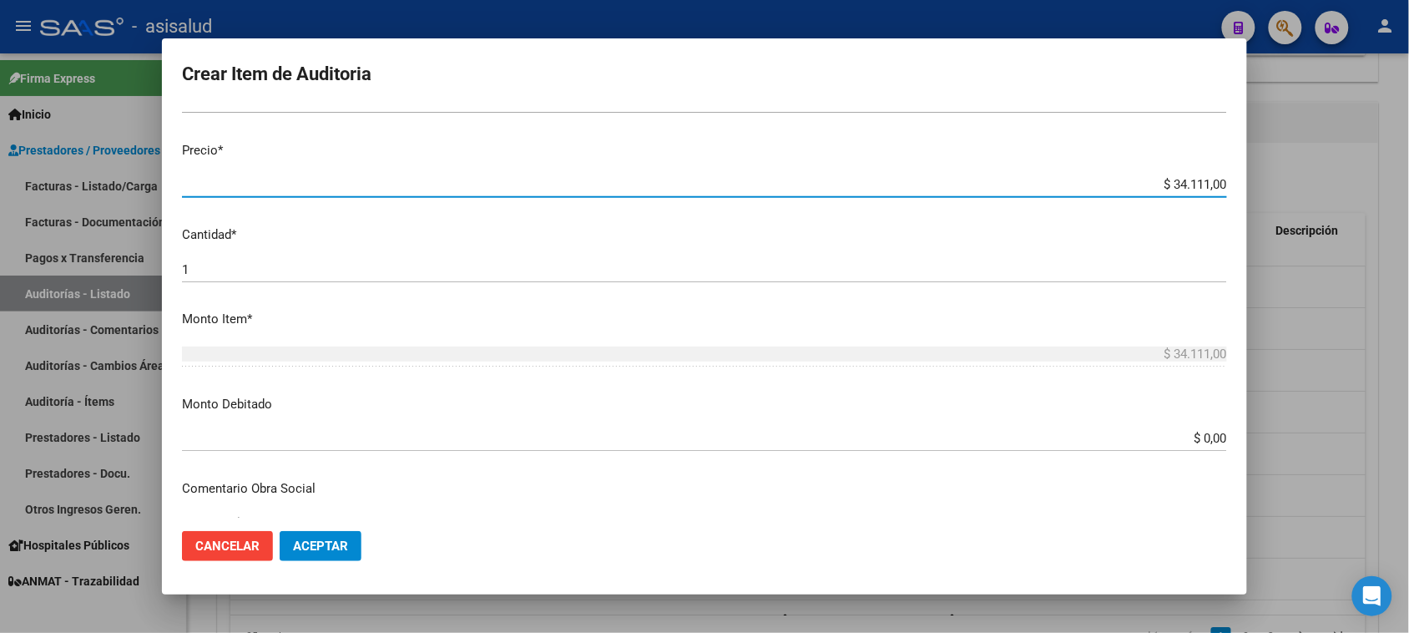
drag, startPoint x: 1155, startPoint y: 127, endPoint x: 1333, endPoint y: 99, distance: 180.9
click at [1140, 99] on div "Crear Item de Auditoria 49083529 Nro Documento El DNI no existe en el padrón, e…" at bounding box center [704, 316] width 1409 height 633
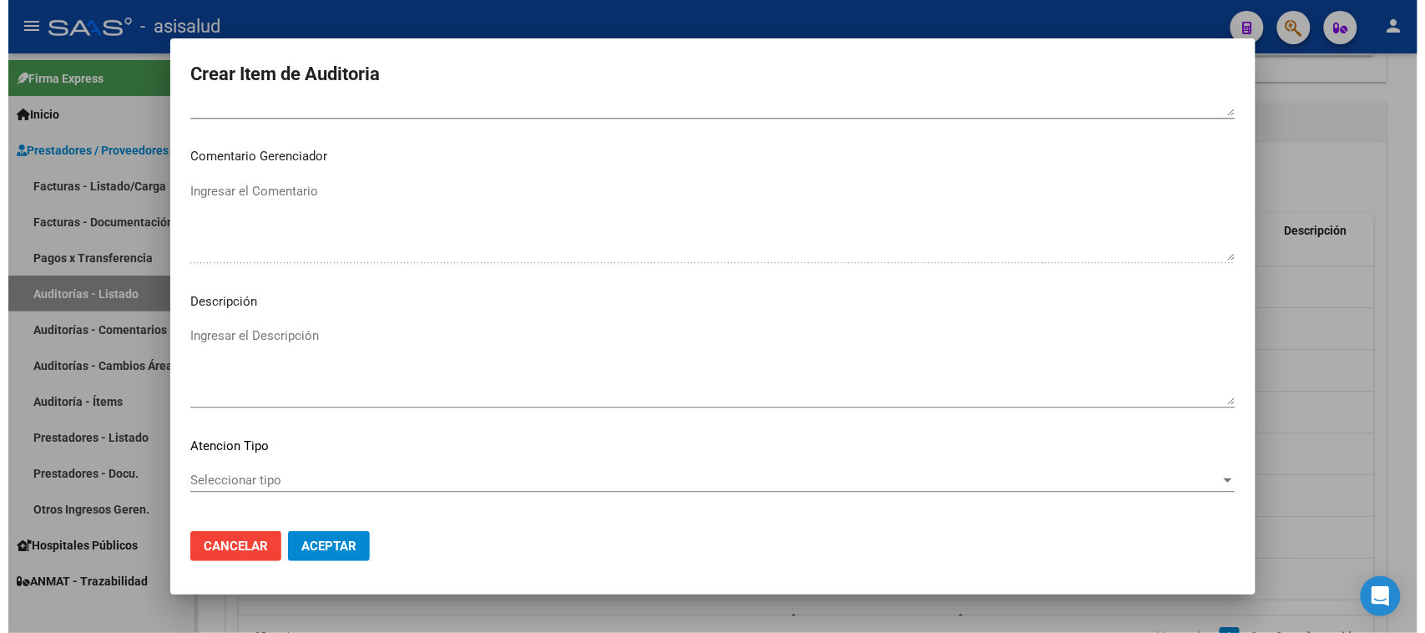
scroll to position [1110, 0]
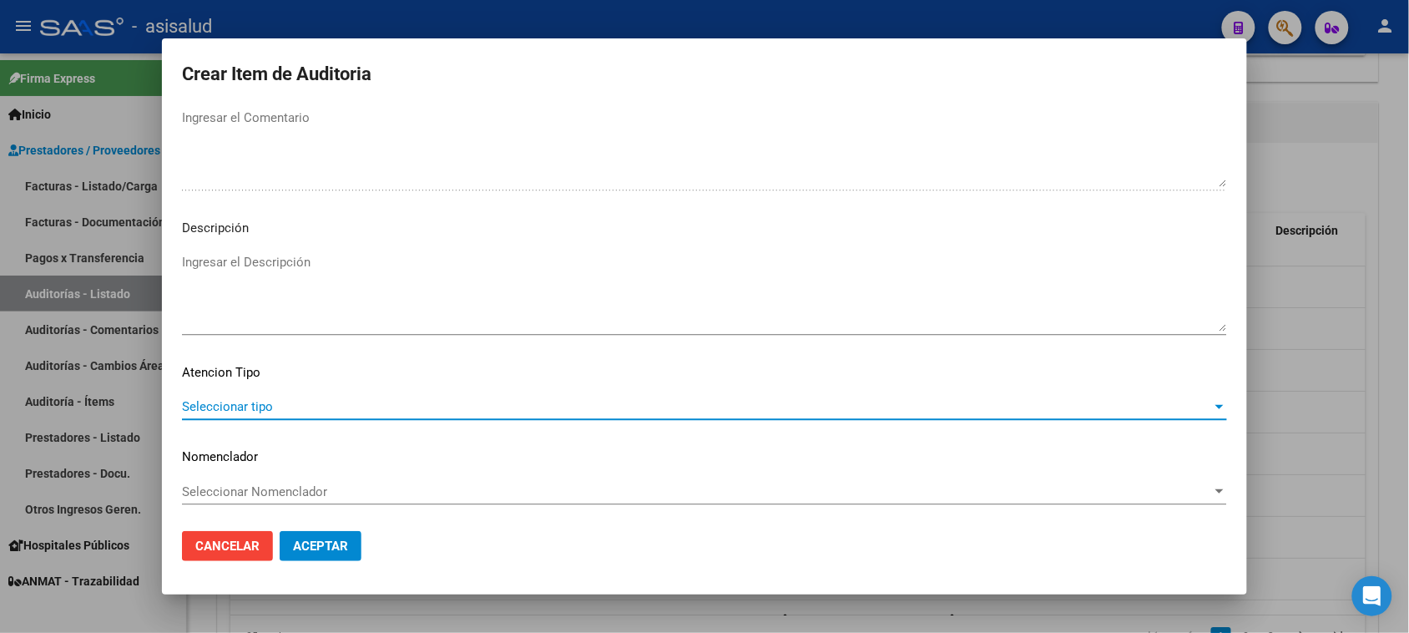
click at [270, 407] on span "Seleccionar tipo" at bounding box center [697, 406] width 1030 height 15
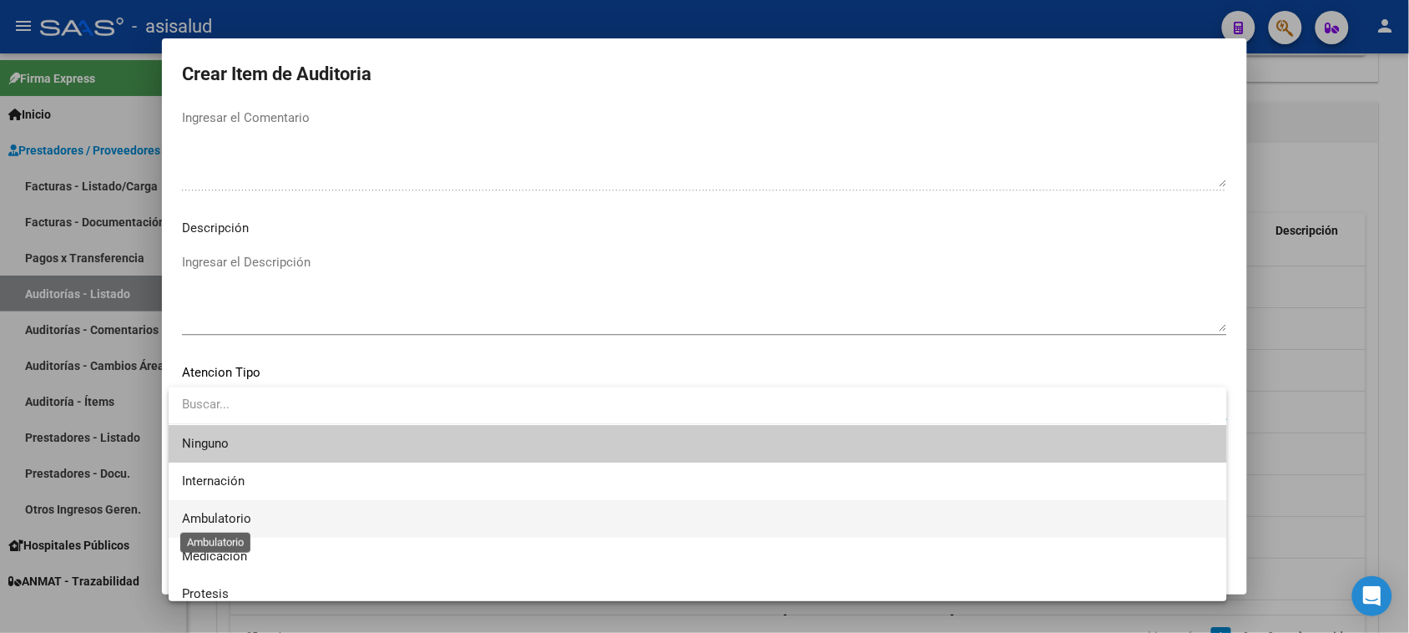
click at [210, 506] on span "Ambulatorio" at bounding box center [216, 518] width 69 height 15
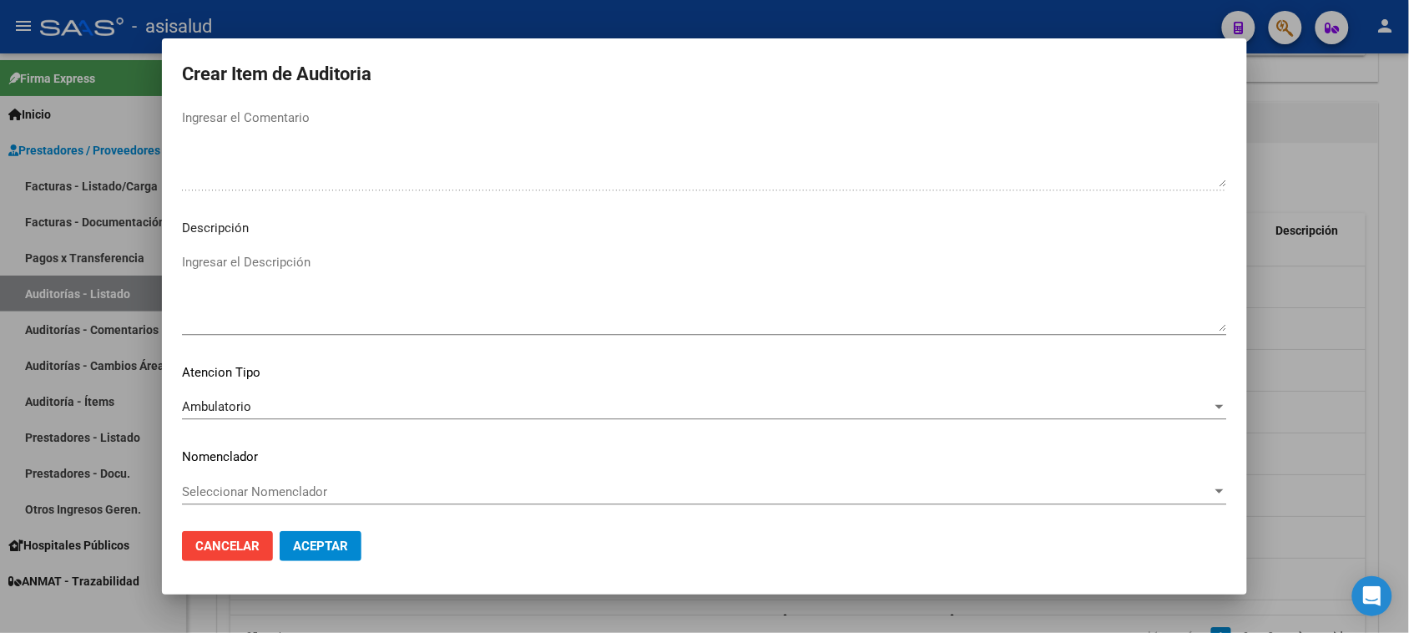
click at [270, 472] on mat-dialog-content "49083529 Nro Documento El DNI no existe en el padrón, elige el sexo para genera…" at bounding box center [704, 313] width 1085 height 412
click at [271, 485] on span "Seleccionar Nomenclador" at bounding box center [697, 491] width 1030 height 15
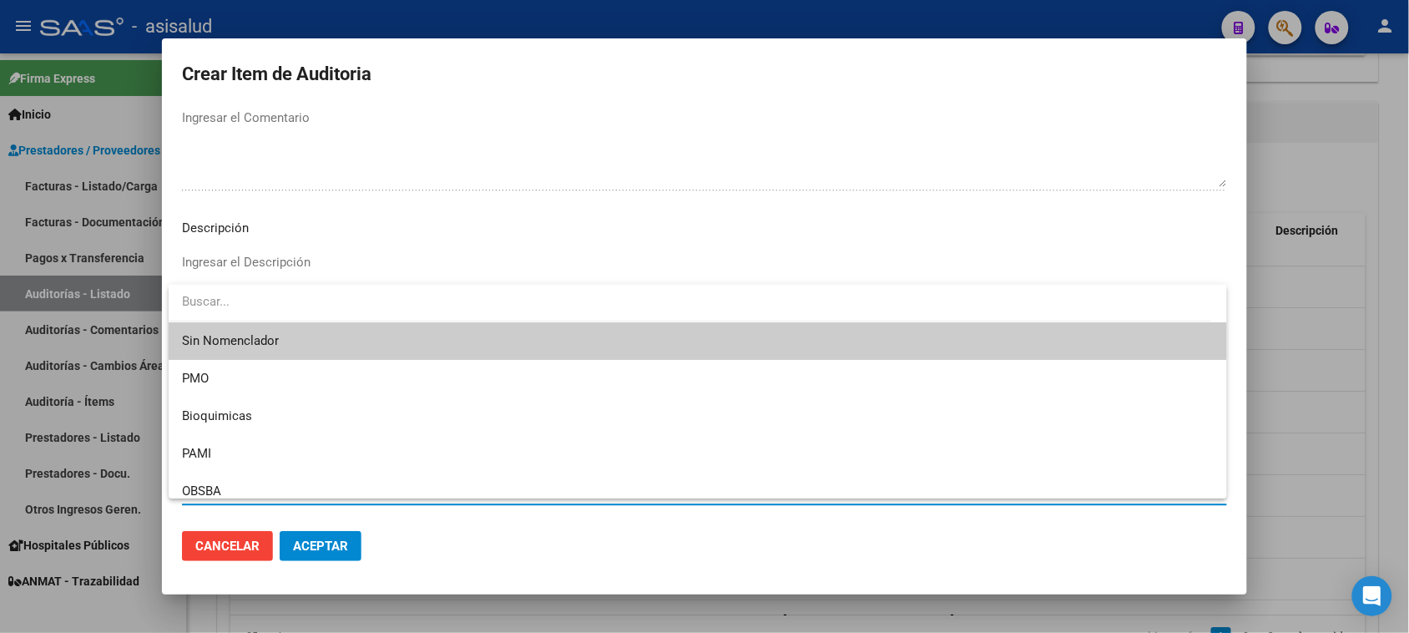
click at [271, 331] on span "Sin Nomenclador" at bounding box center [698, 341] width 1032 height 38
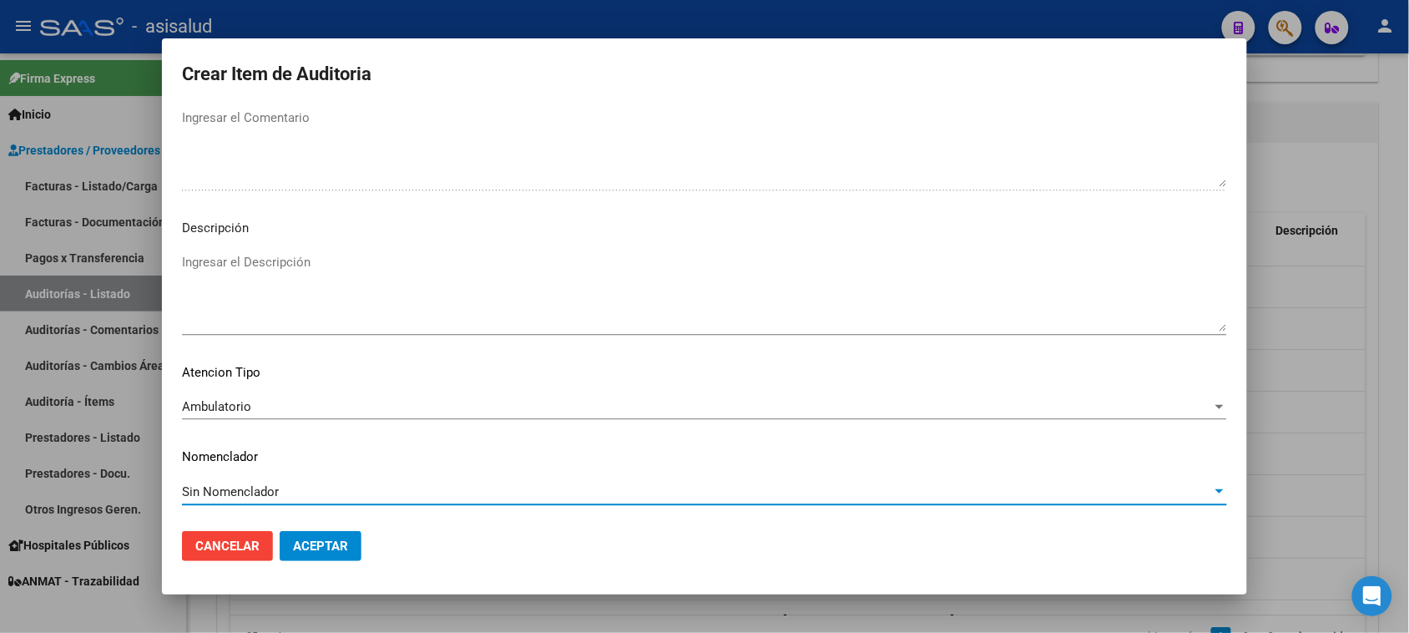
click at [322, 506] on span "Aceptar" at bounding box center [320, 546] width 55 height 15
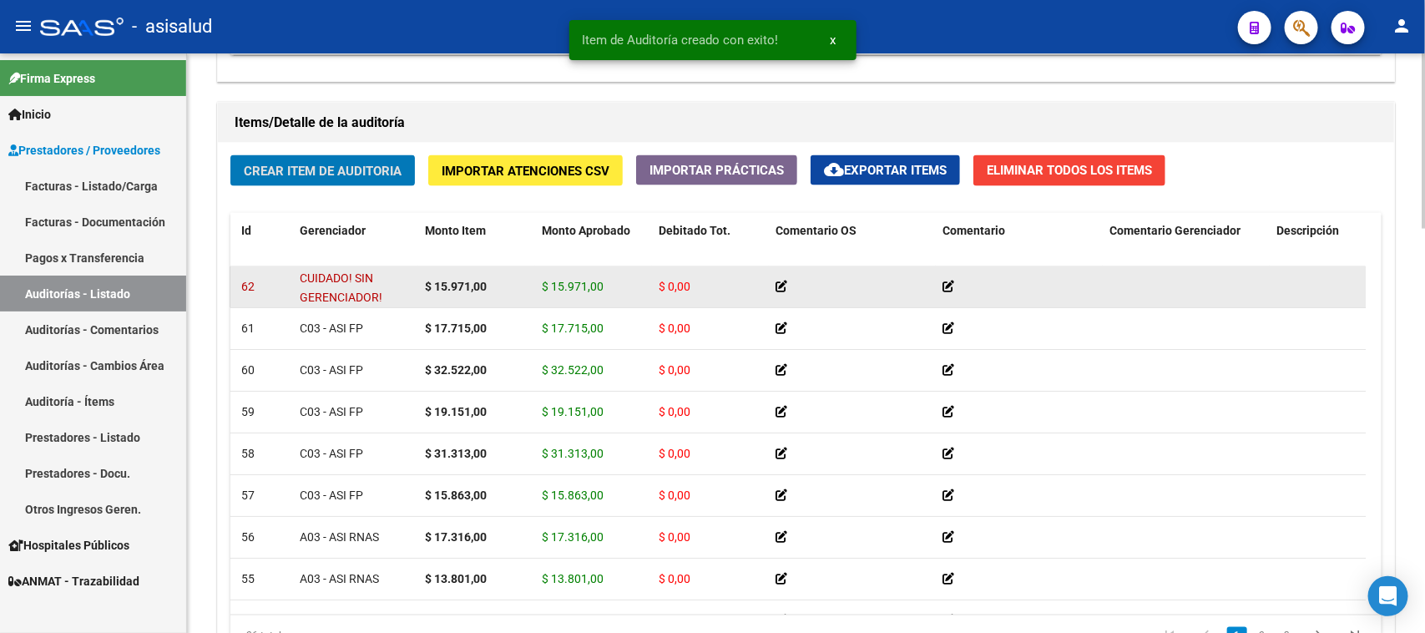
click at [317, 292] on span "CUIDADO! SIN GERENCIADOR!" at bounding box center [341, 287] width 83 height 33
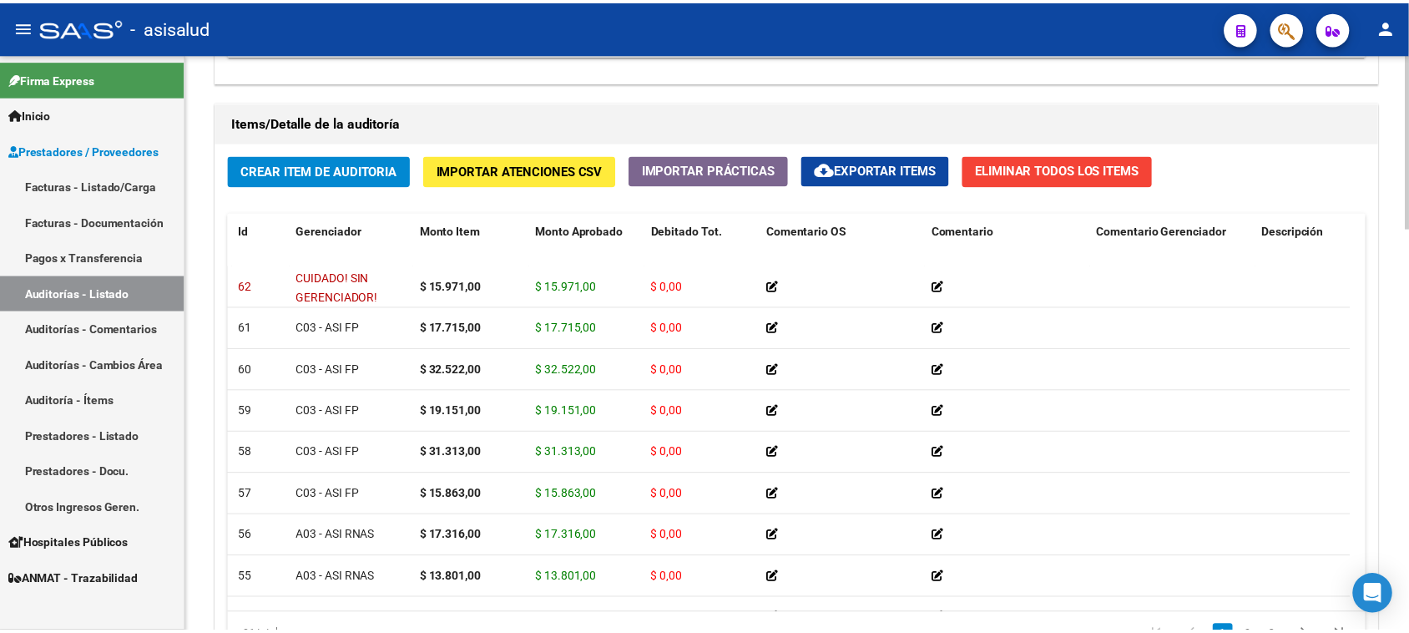
scroll to position [0, 0]
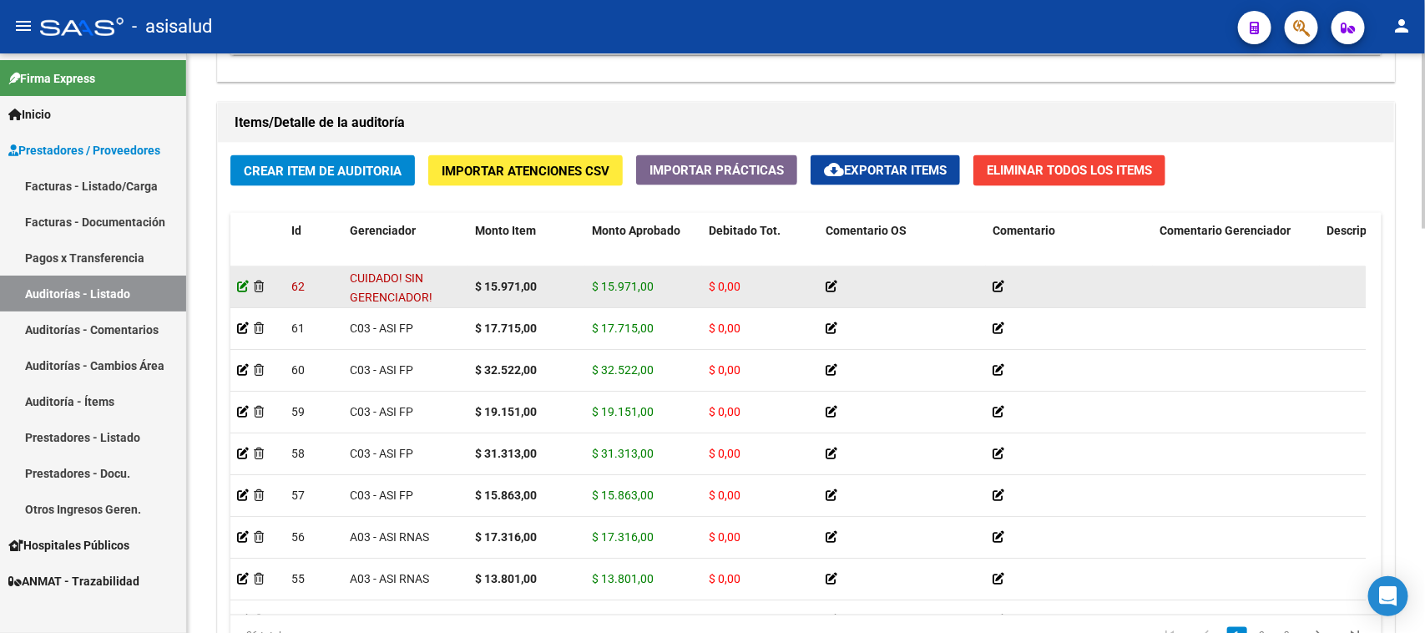
click at [240, 285] on icon at bounding box center [243, 287] width 12 height 12
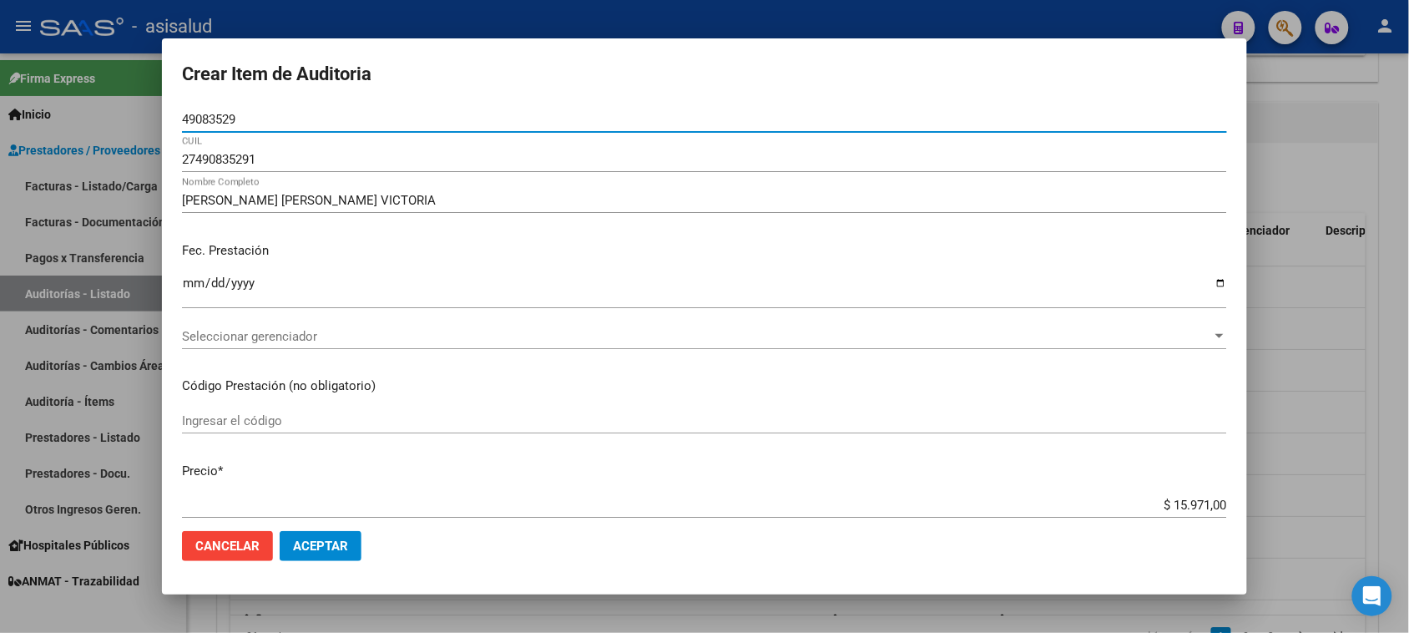
click at [349, 332] on span "Seleccionar gerenciador" at bounding box center [697, 336] width 1030 height 15
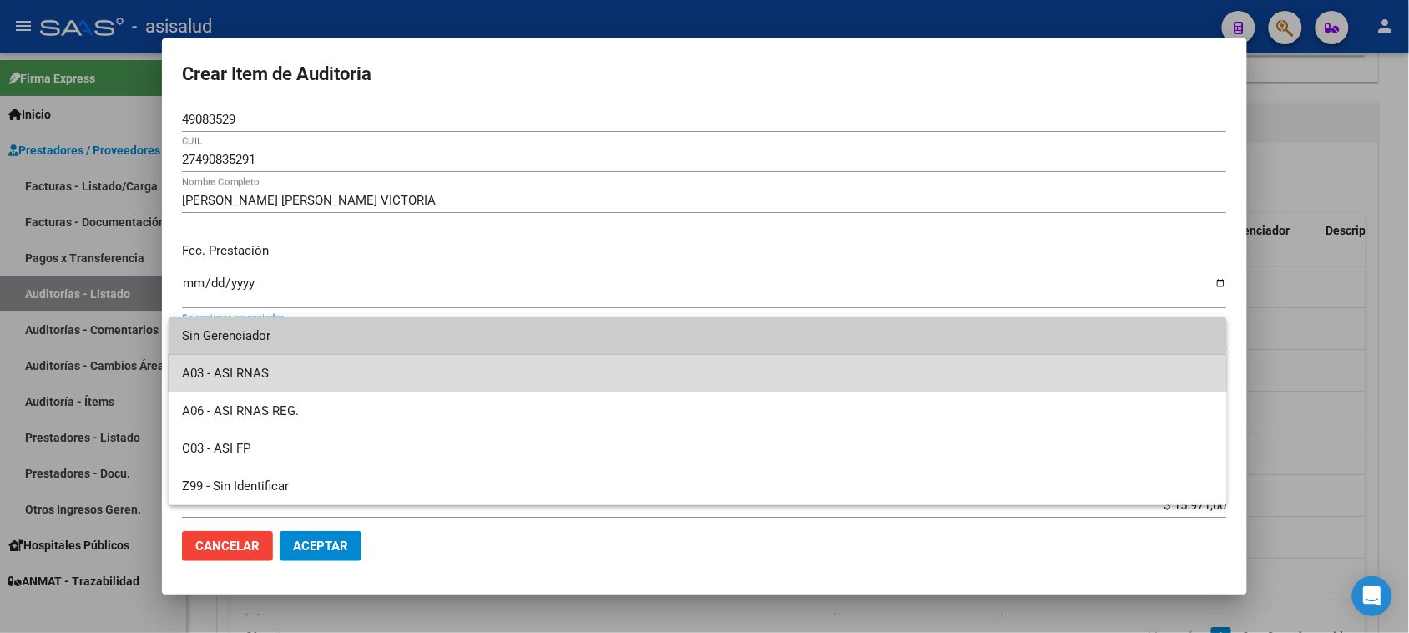
click at [307, 374] on span "A03 - ASI RNAS" at bounding box center [698, 374] width 1032 height 38
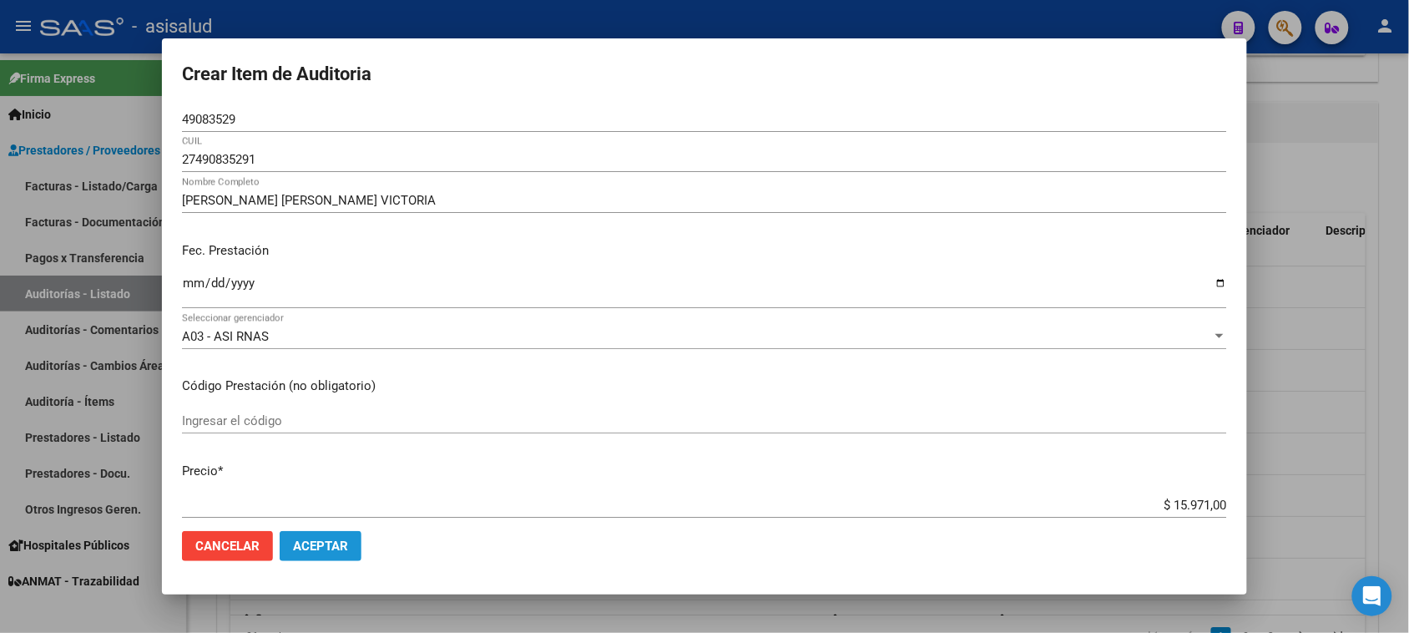
click at [318, 506] on span "Aceptar" at bounding box center [320, 546] width 55 height 15
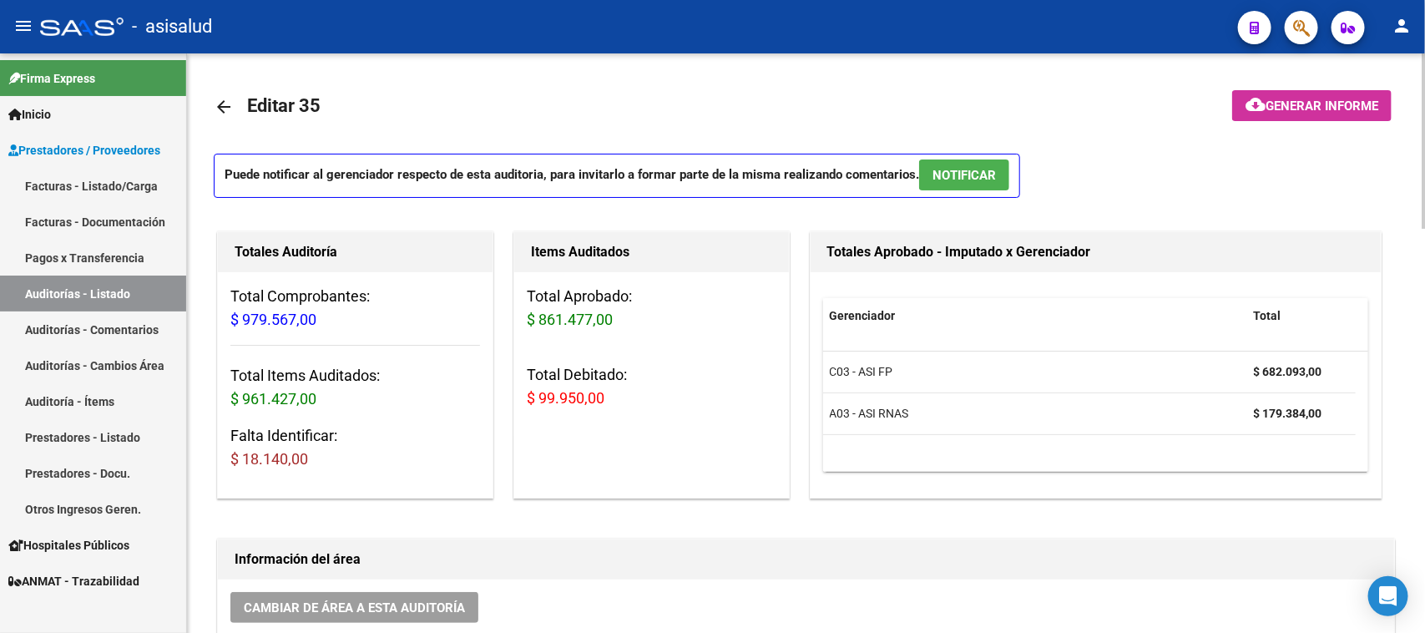
click at [644, 506] on div "Información del área" at bounding box center [806, 559] width 1176 height 40
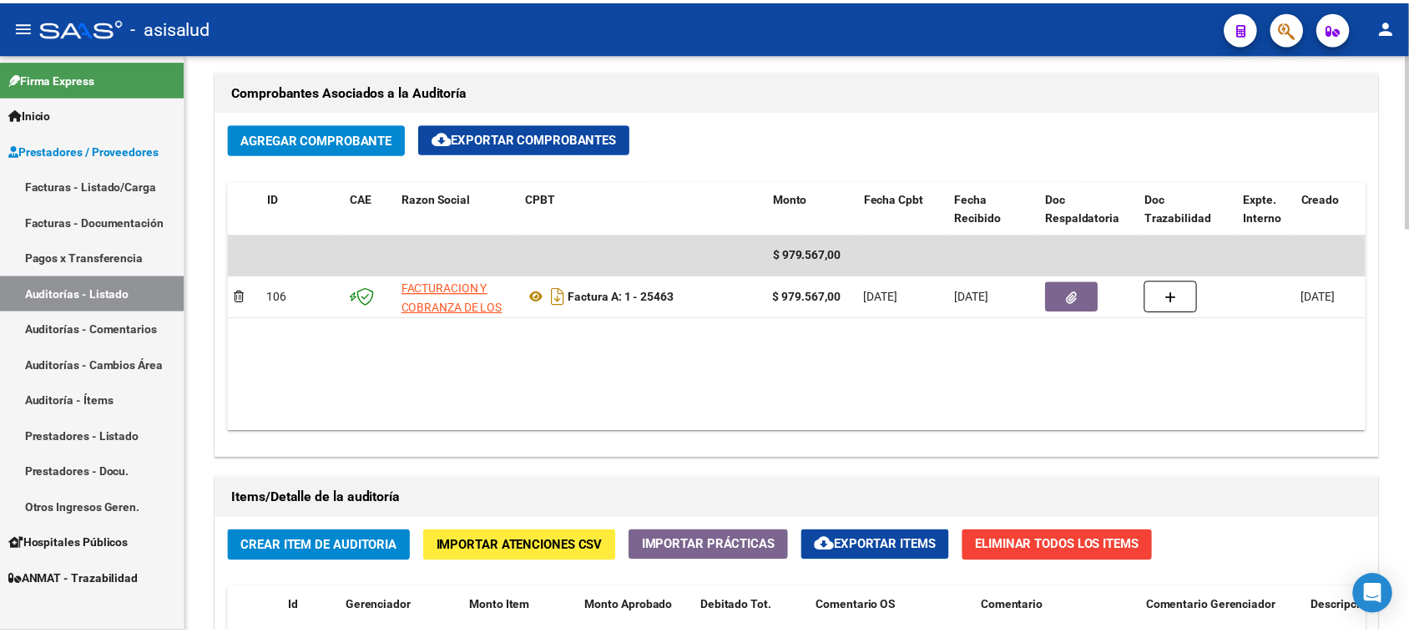
scroll to position [835, 0]
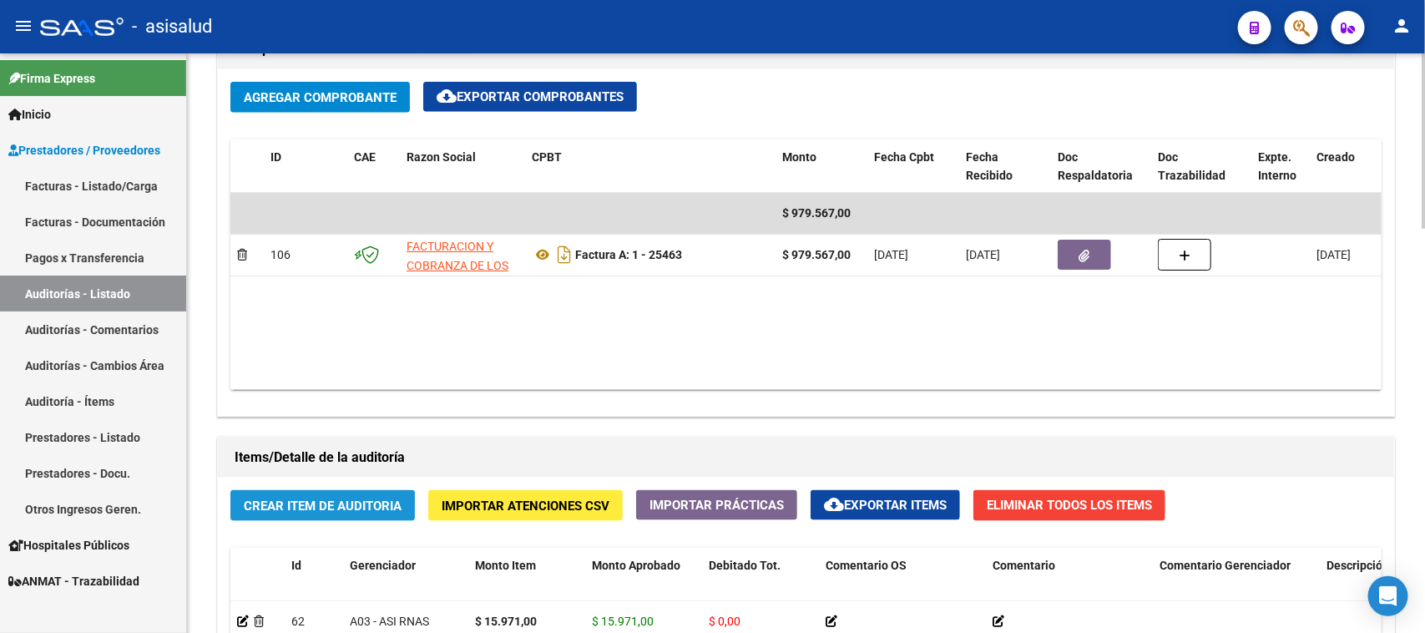
click at [393, 498] on span "Crear Item de Auditoria" at bounding box center [323, 505] width 158 height 15
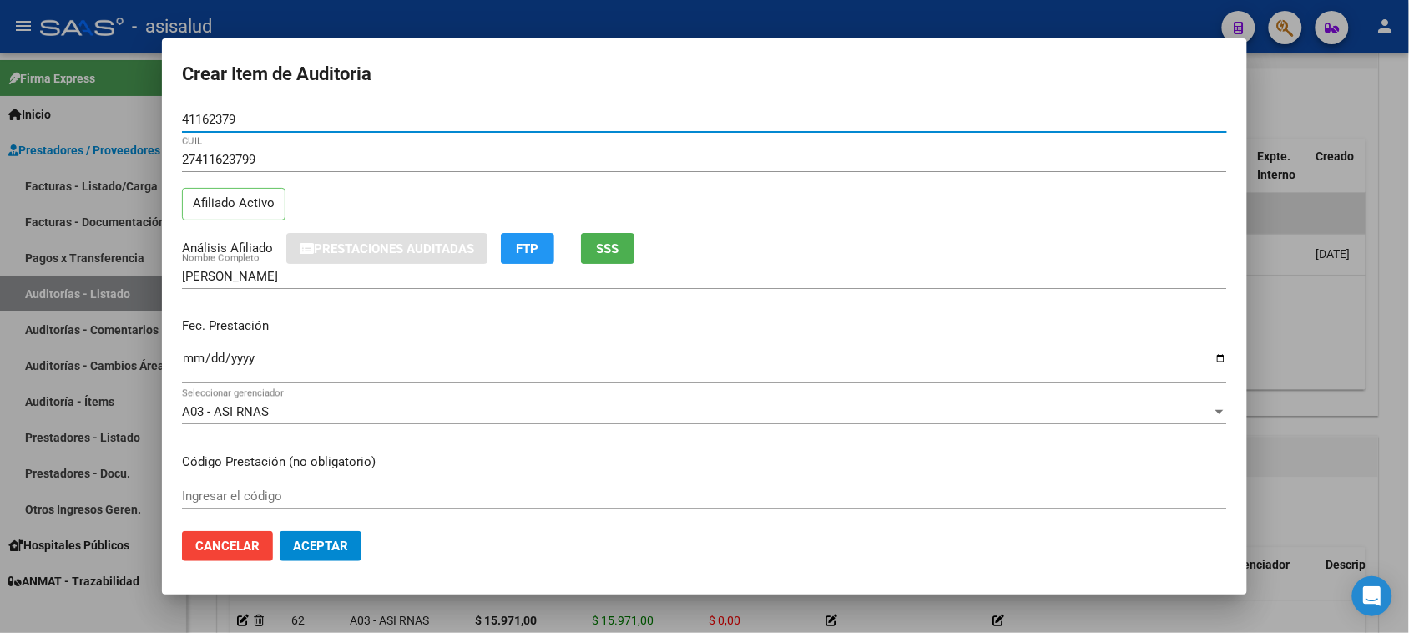
click at [196, 363] on input "Ingresar la fecha" at bounding box center [704, 364] width 1045 height 27
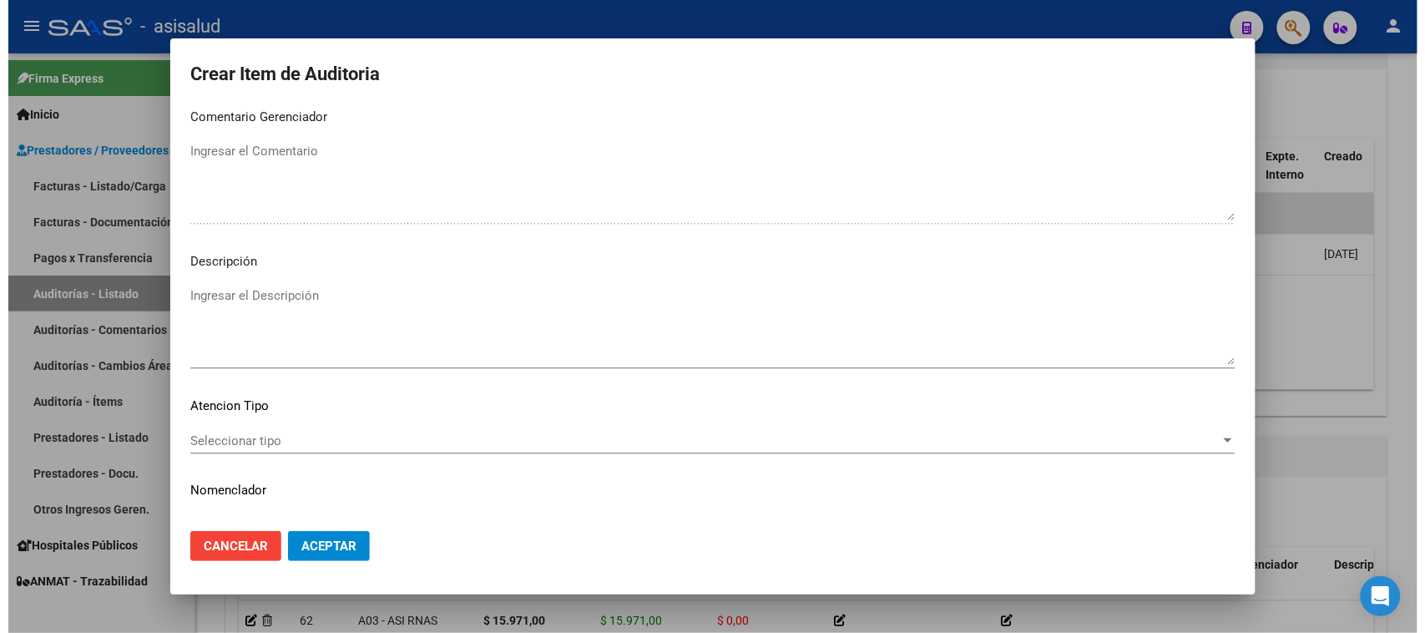
scroll to position [1090, 0]
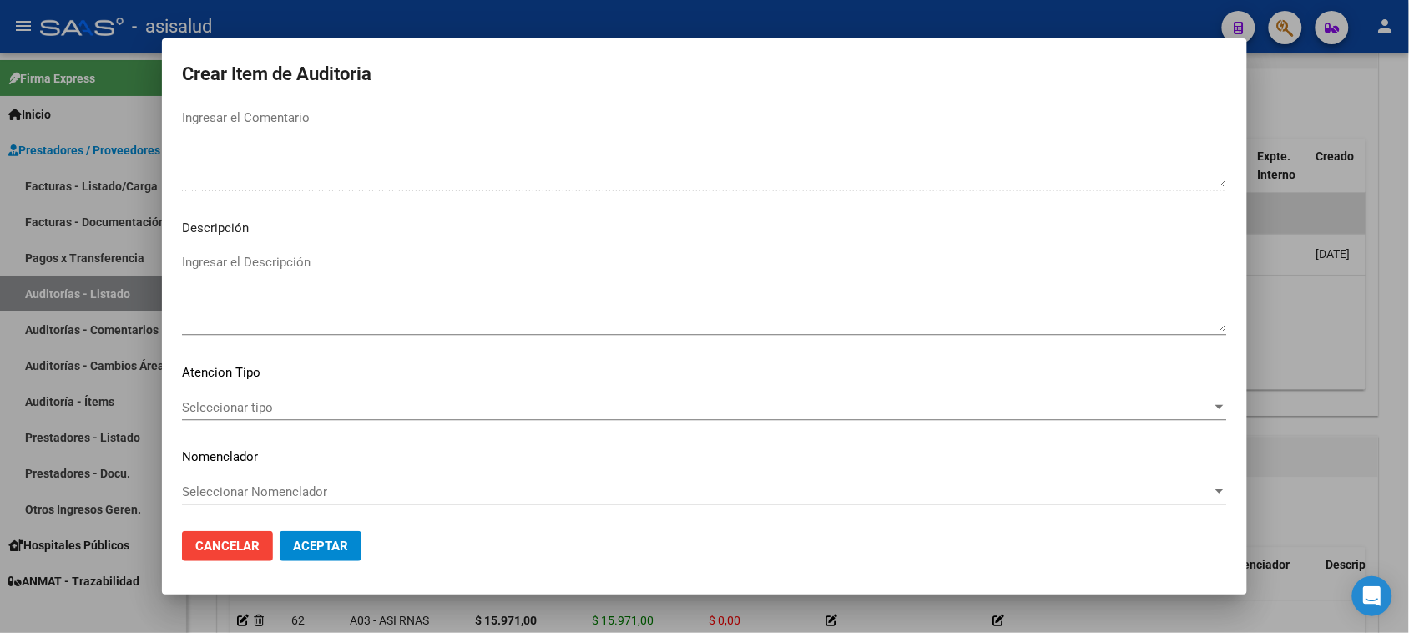
click at [251, 397] on div "Seleccionar tipo Seleccionar tipo" at bounding box center [704, 407] width 1045 height 25
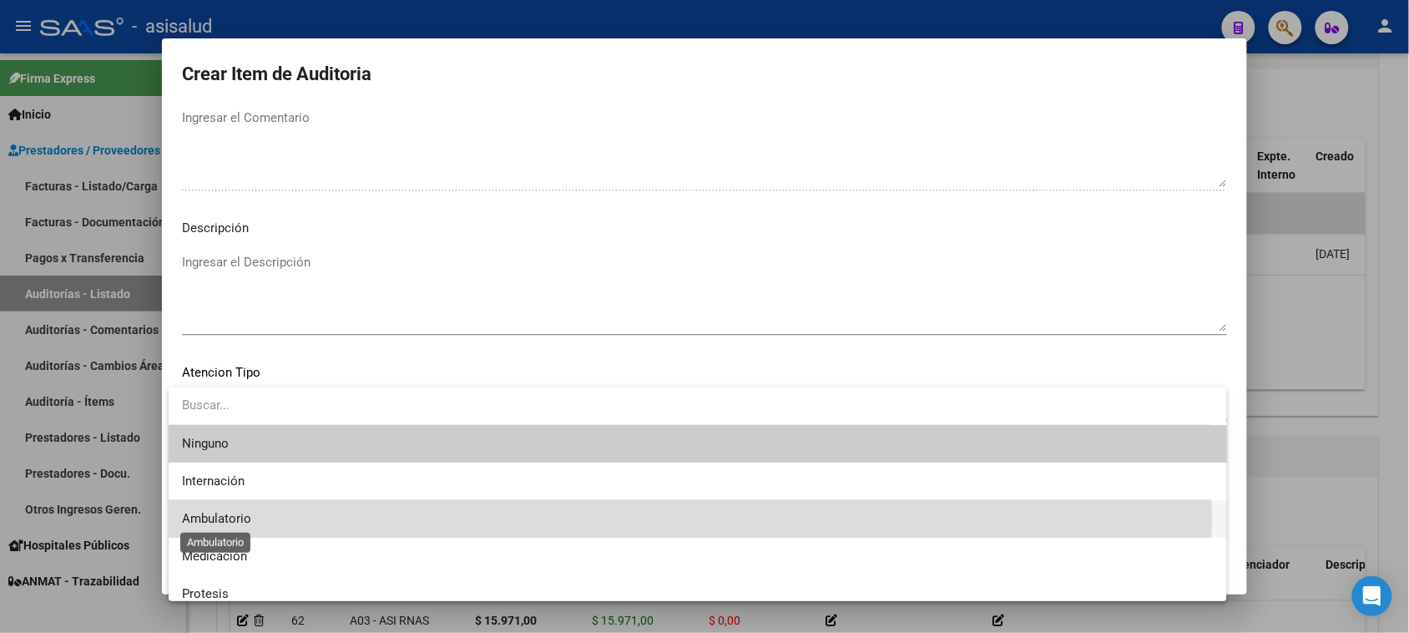
click at [199, 506] on span "Ambulatorio" at bounding box center [216, 518] width 69 height 15
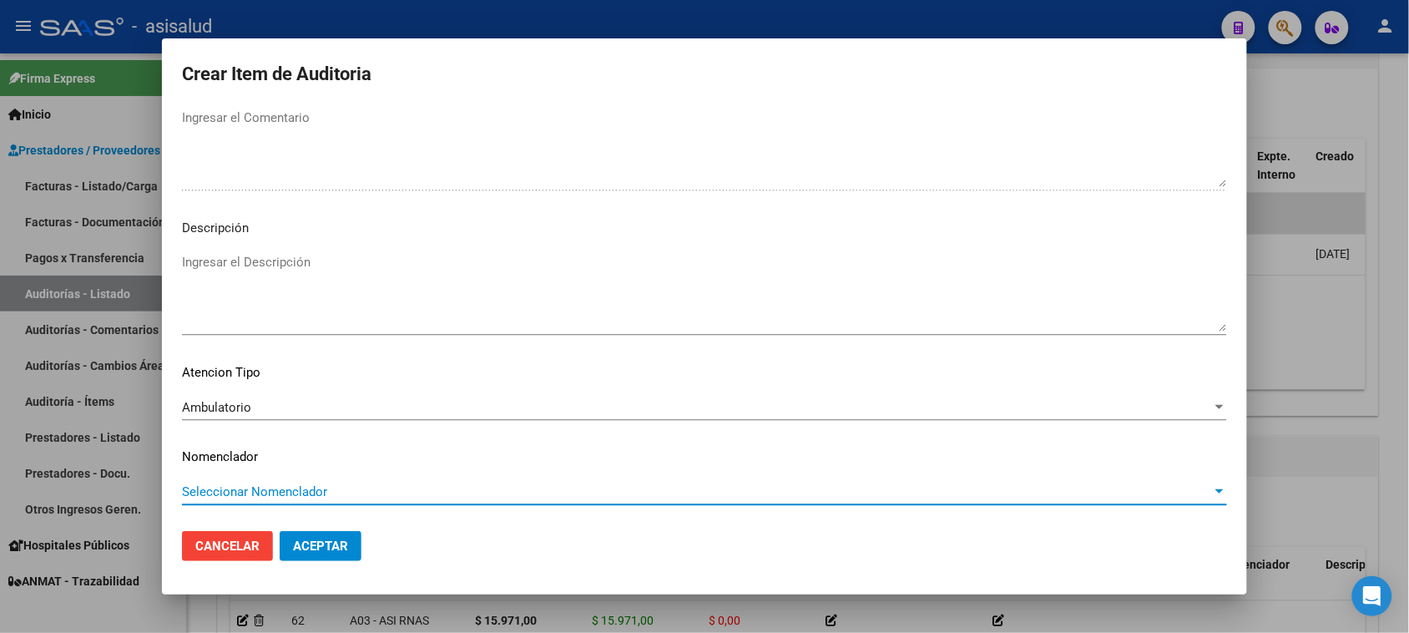
click at [247, 489] on span "Seleccionar Nomenclador" at bounding box center [697, 491] width 1030 height 15
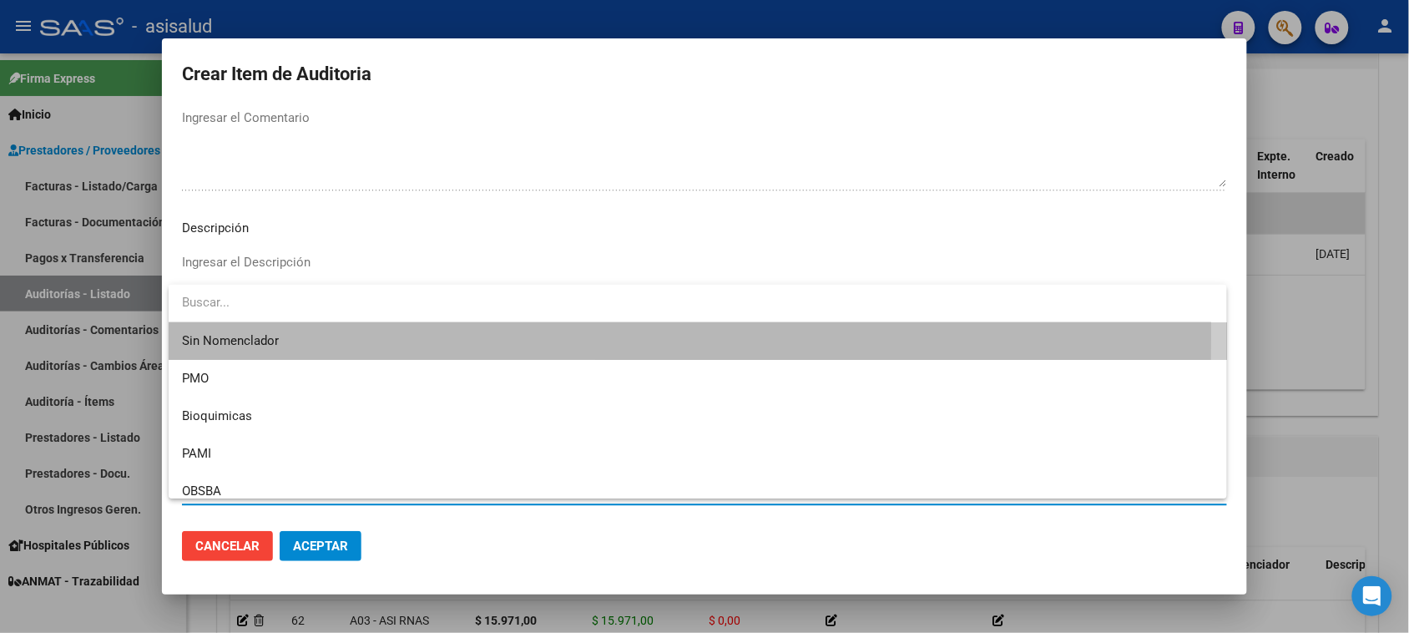
click at [226, 334] on span "Sin Nomenclador" at bounding box center [698, 341] width 1032 height 38
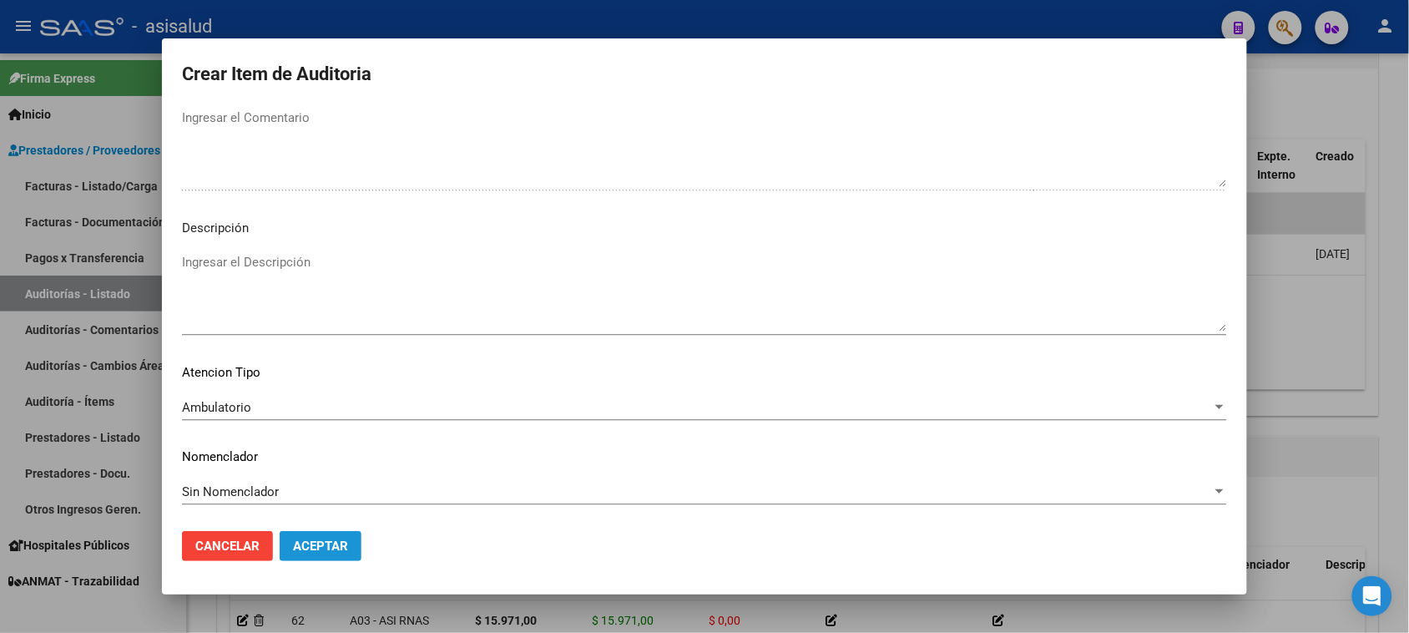
click at [324, 506] on span "Aceptar" at bounding box center [320, 546] width 55 height 15
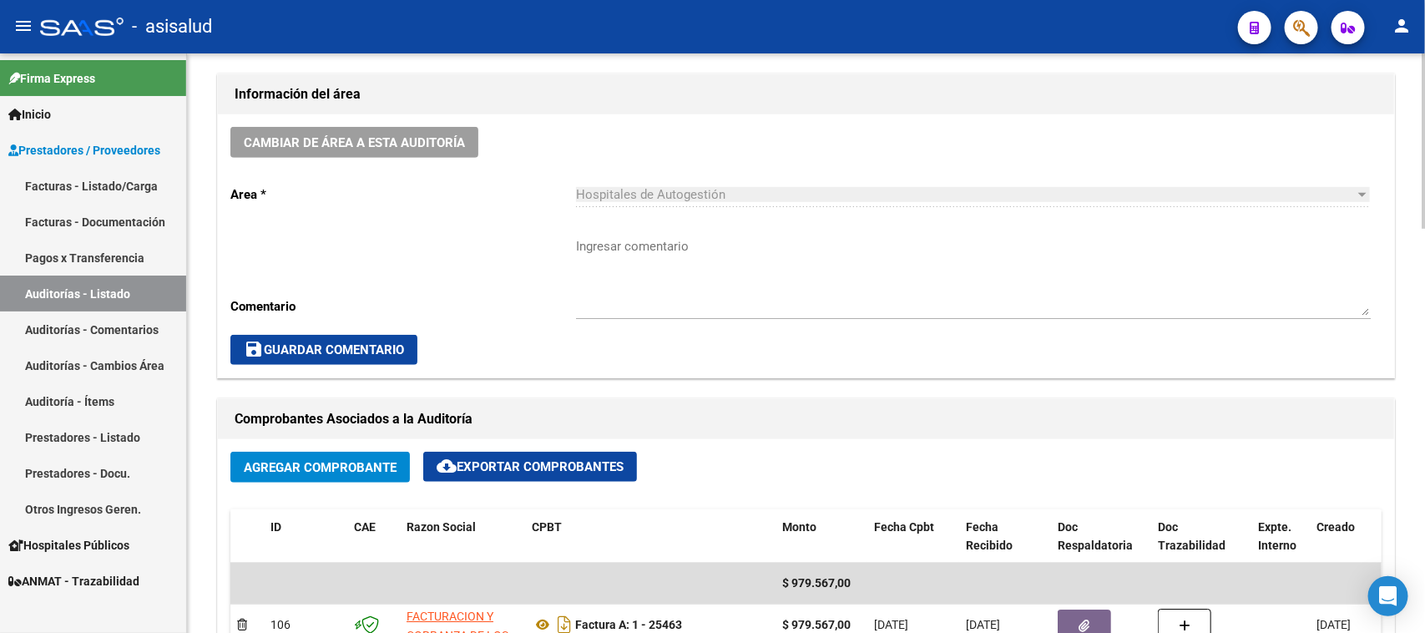
scroll to position [0, 0]
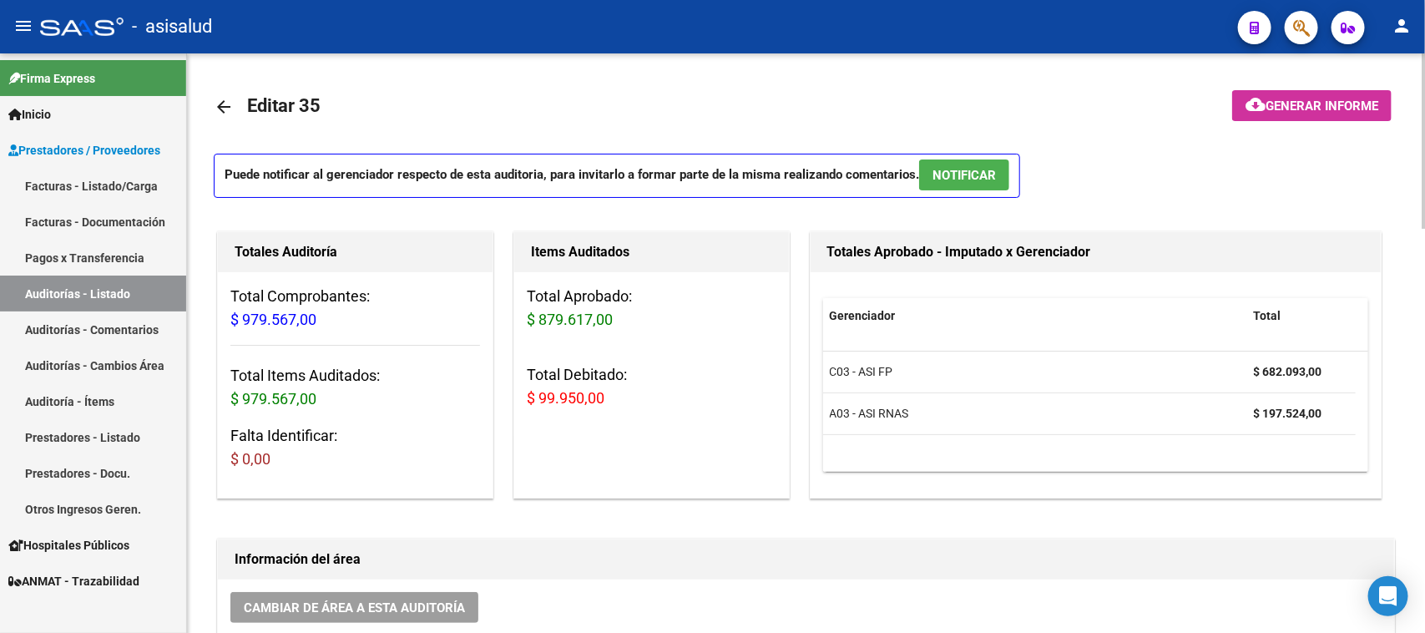
click at [1140, 43] on div "menu - asisalud person Firma Express Inicio Instructivos Contacto OS Prestadore…" at bounding box center [712, 316] width 1425 height 633
